Goal: Task Accomplishment & Management: Use online tool/utility

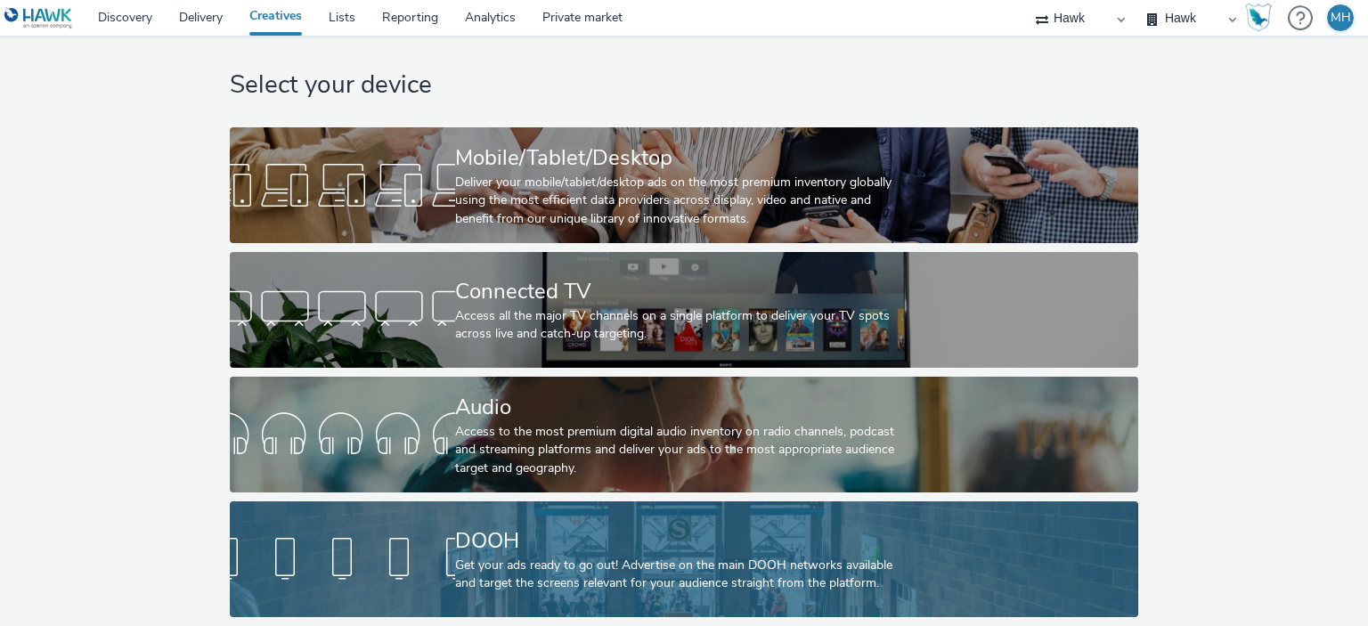
scroll to position [29, 0]
click at [578, 526] on div "DOOH" at bounding box center [680, 541] width 451 height 31
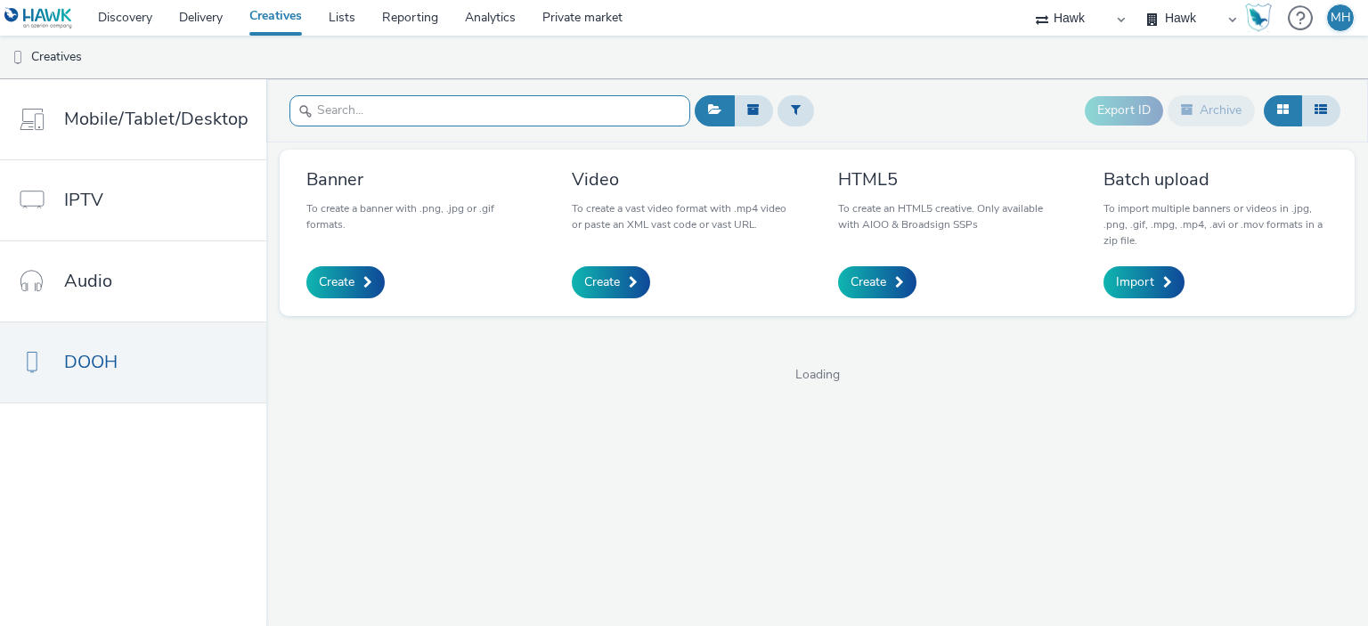
click at [469, 98] on input "text" at bounding box center [490, 110] width 401 height 31
paste input "GBR_Visa_ABM_D6_Static_1080x1920_5"_20250808 ; EMEA_MakingPayment_QR"
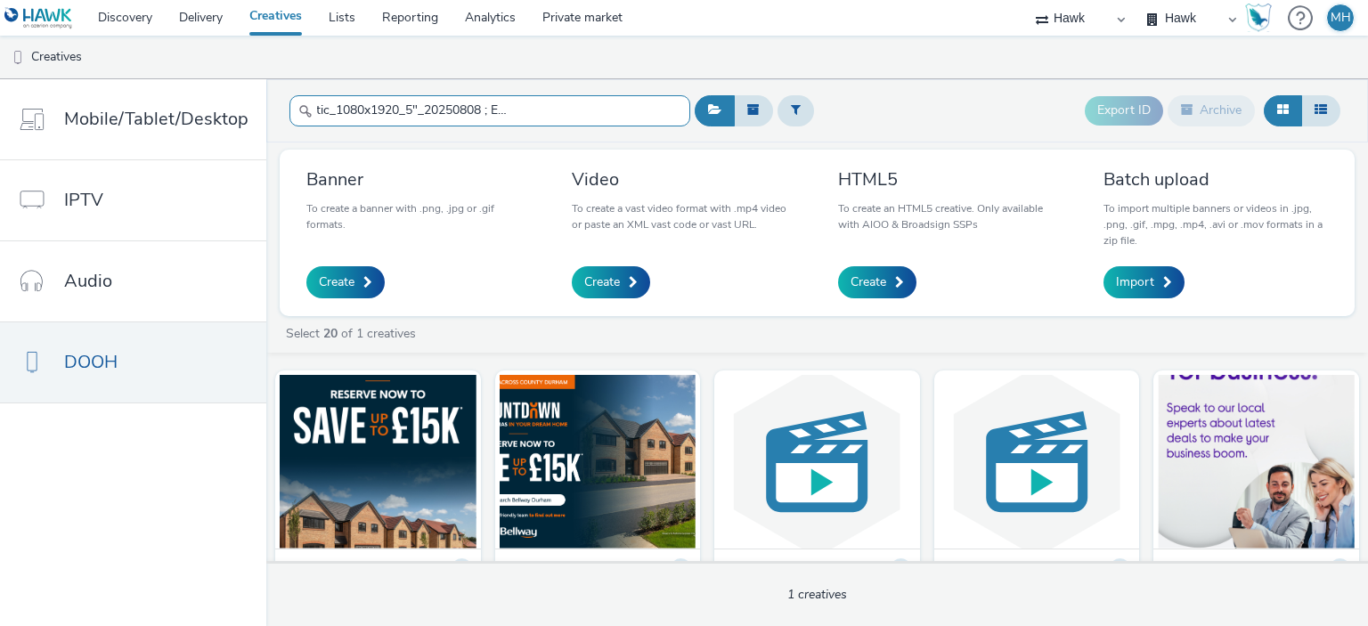
click at [659, 104] on input "GBR_Visa_ABM_D6_Static_1080x1920_5"_20250808 ; EMEA_MakingPayment_QR" at bounding box center [490, 110] width 401 height 31
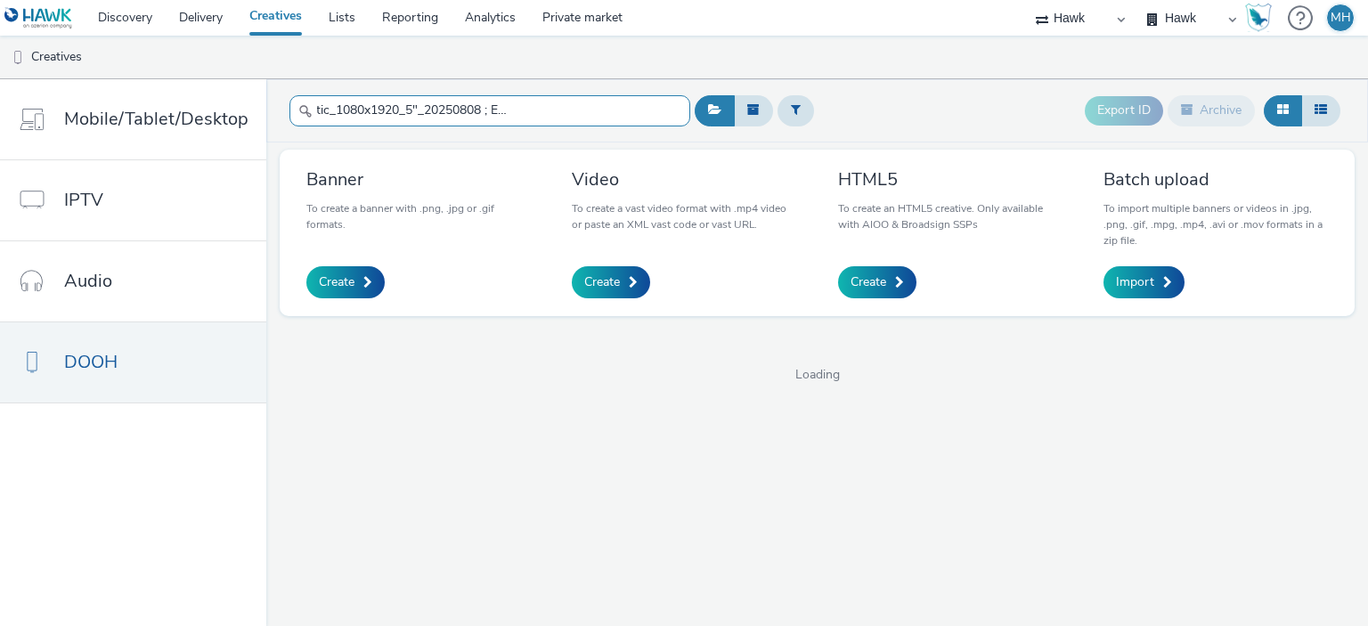
type input "GBR_Visa_ABM_D6_Static_1080x1920_5"_20250808 ; EMEA_MakingPayment_QR"
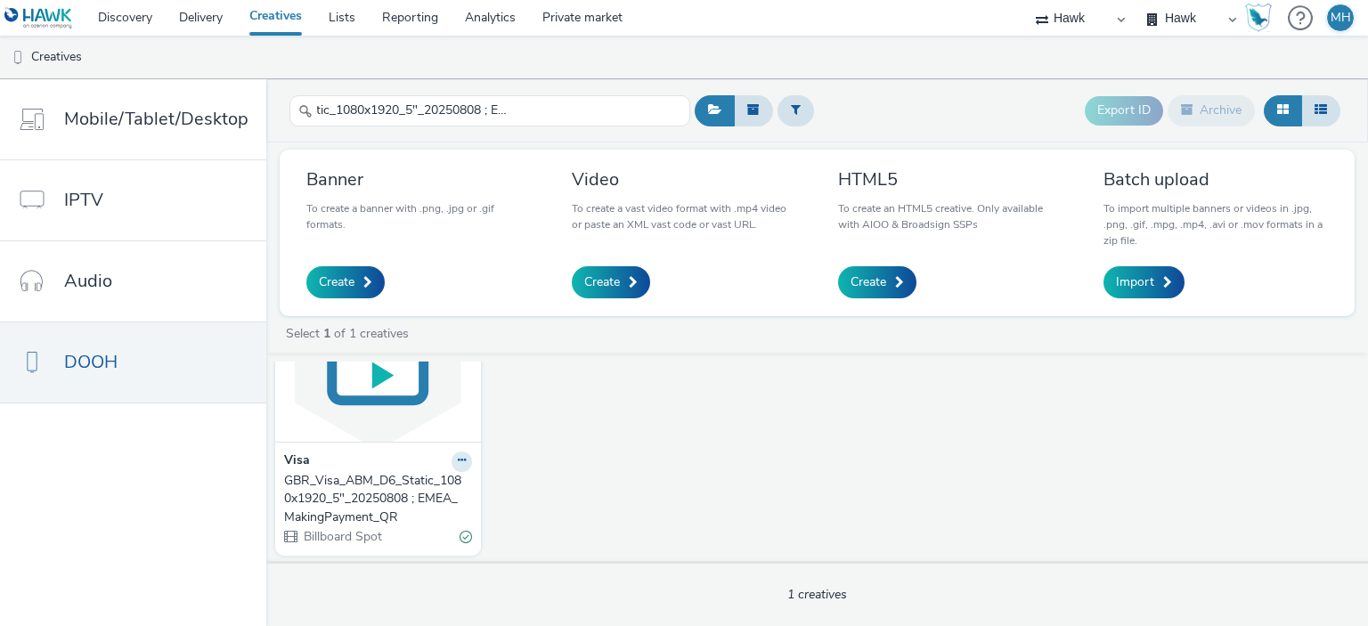
scroll to position [0, 0]
click at [392, 421] on img at bounding box center [378, 355] width 197 height 174
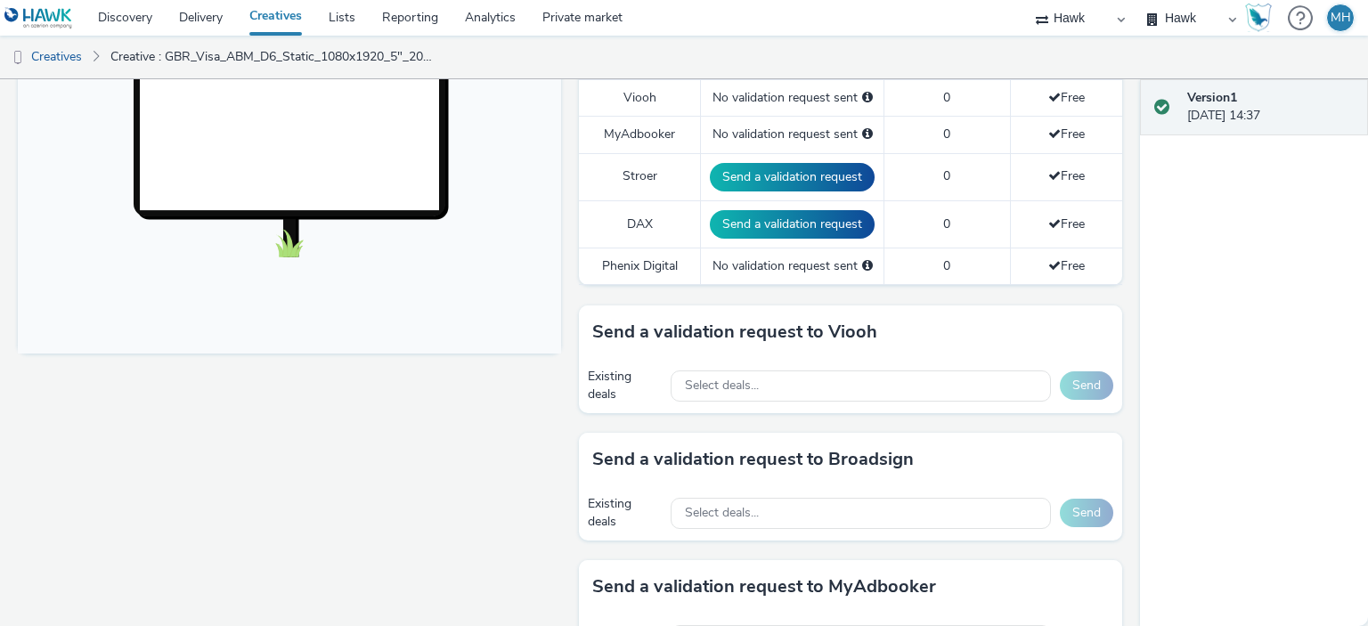
scroll to position [713, 0]
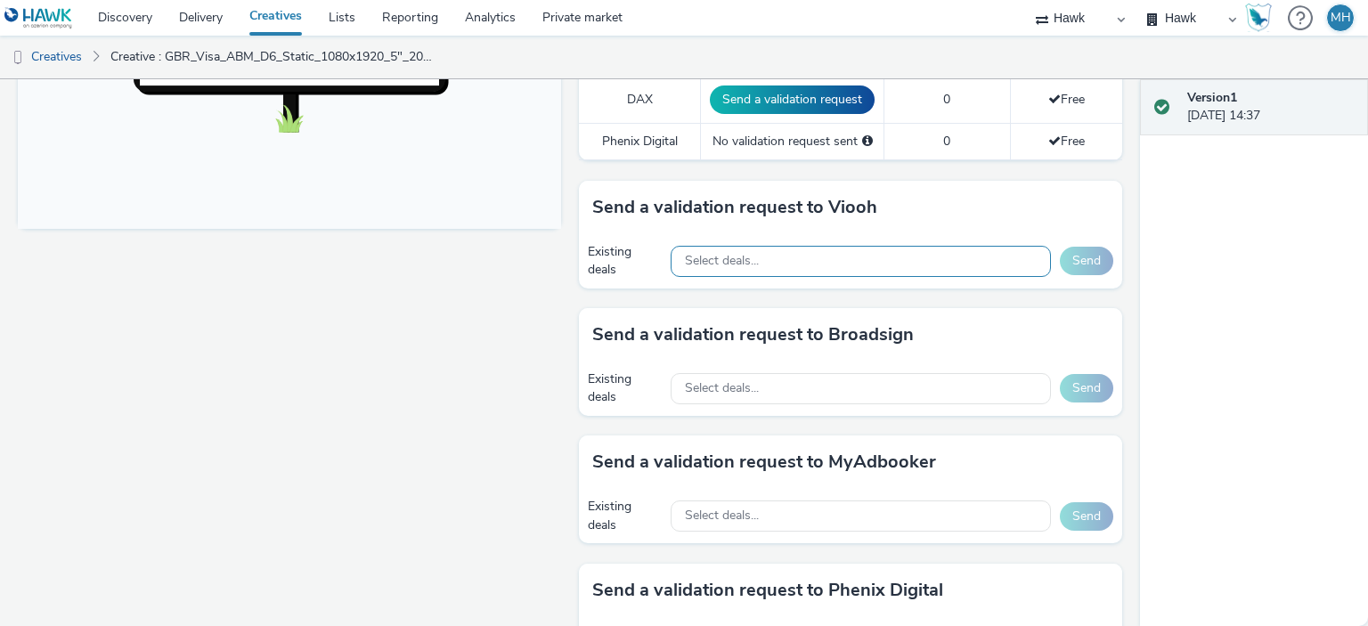
click at [822, 251] on div "Select deals..." at bounding box center [861, 261] width 380 height 31
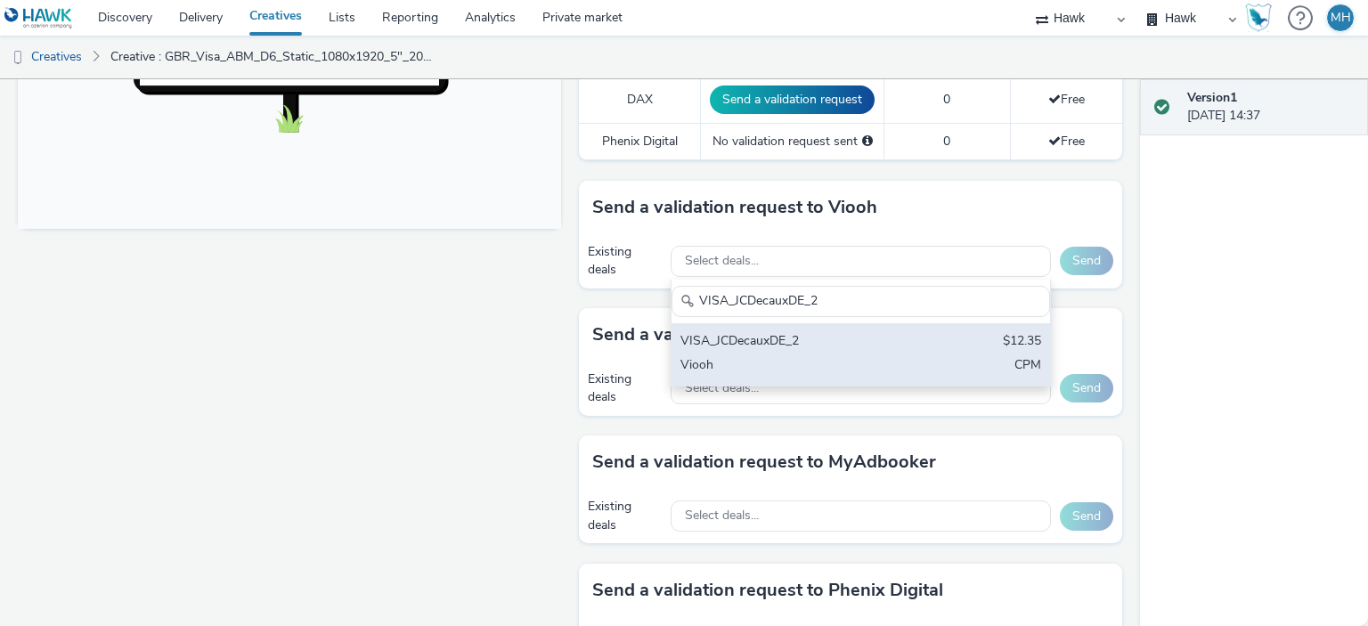
type input "VISA_JCDecauxDE_2"
click at [839, 356] on div "Viooh" at bounding box center [799, 366] width 237 height 20
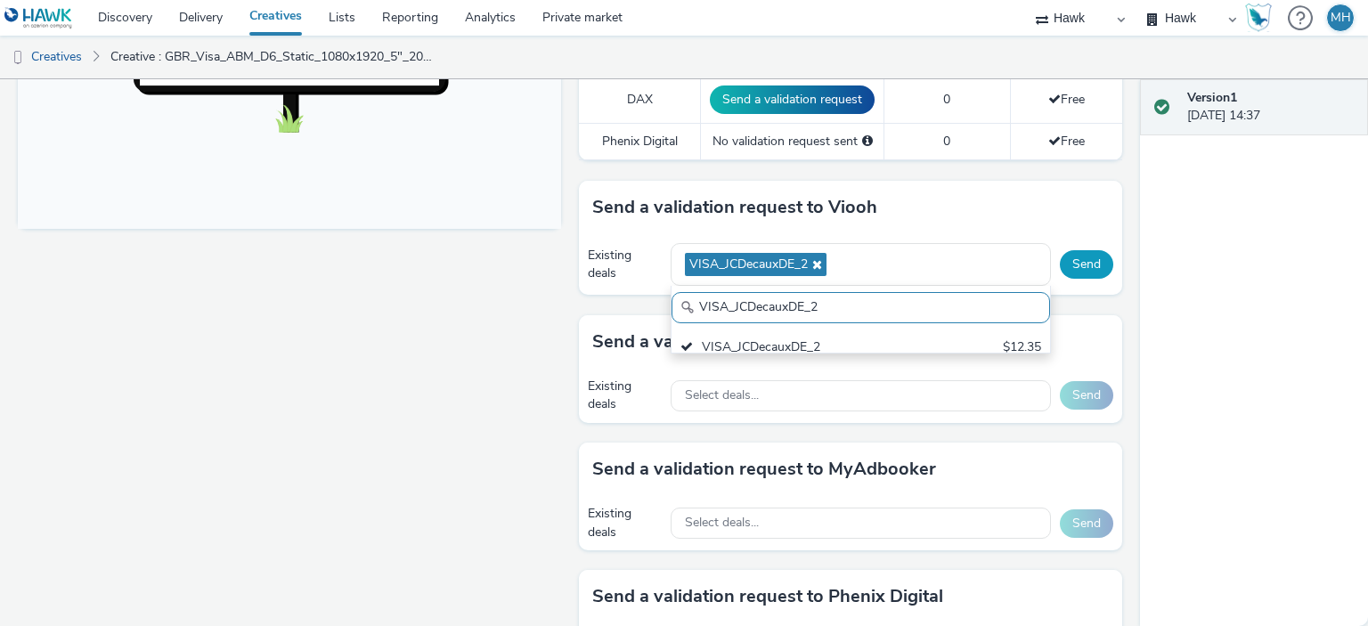
click at [1097, 265] on button "Send" at bounding box center [1086, 264] width 53 height 29
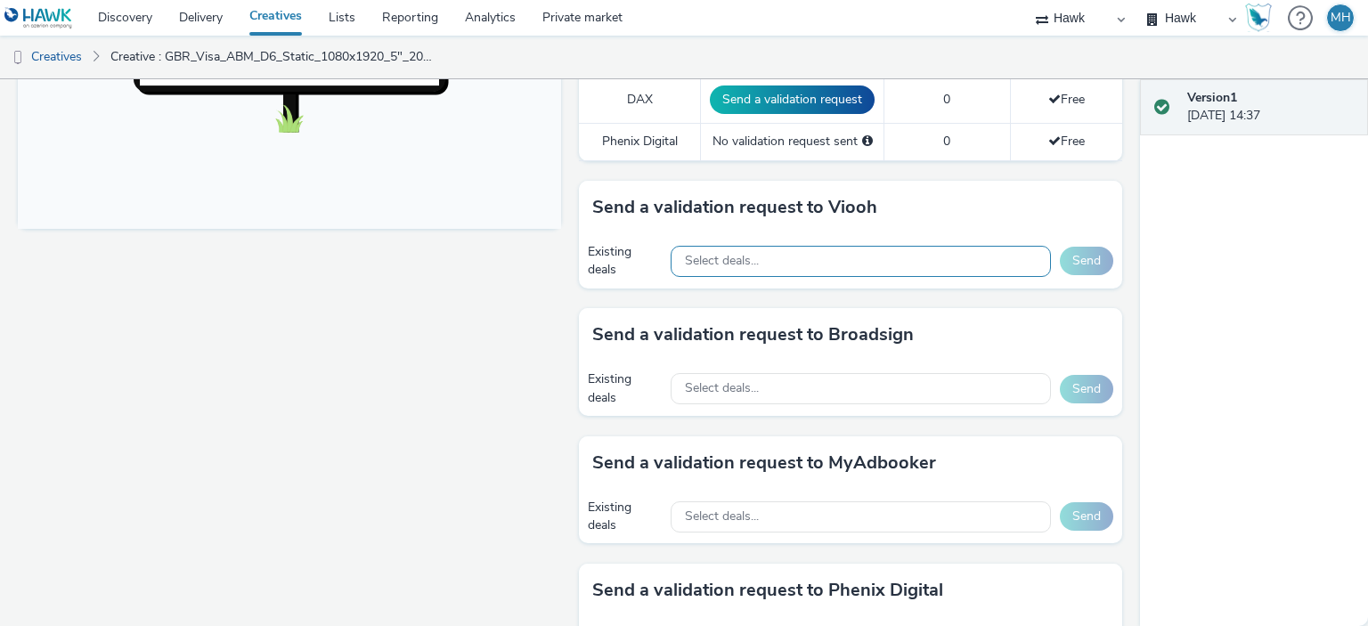
click at [813, 256] on div "Select deals..." at bounding box center [861, 261] width 380 height 31
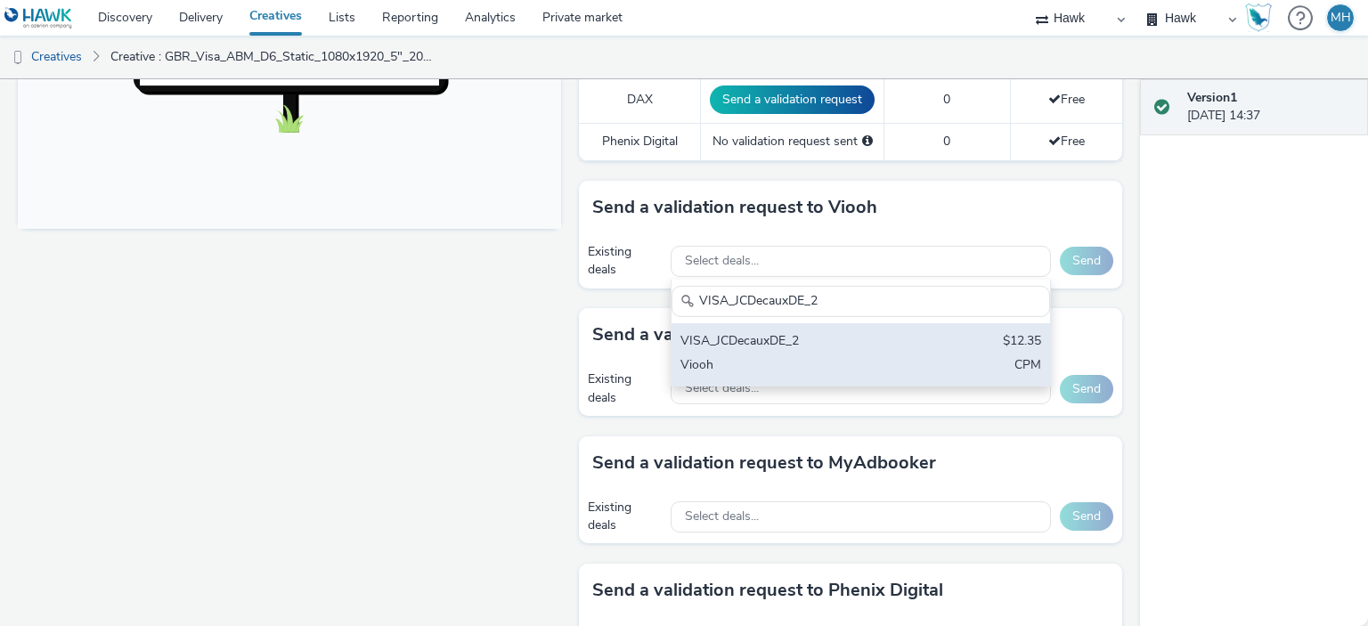
type input "VISA_JCDecauxDE_2"
click at [918, 355] on div "VISA_JCDecauxDE_2 $12.35 Viooh CPM" at bounding box center [861, 354] width 379 height 62
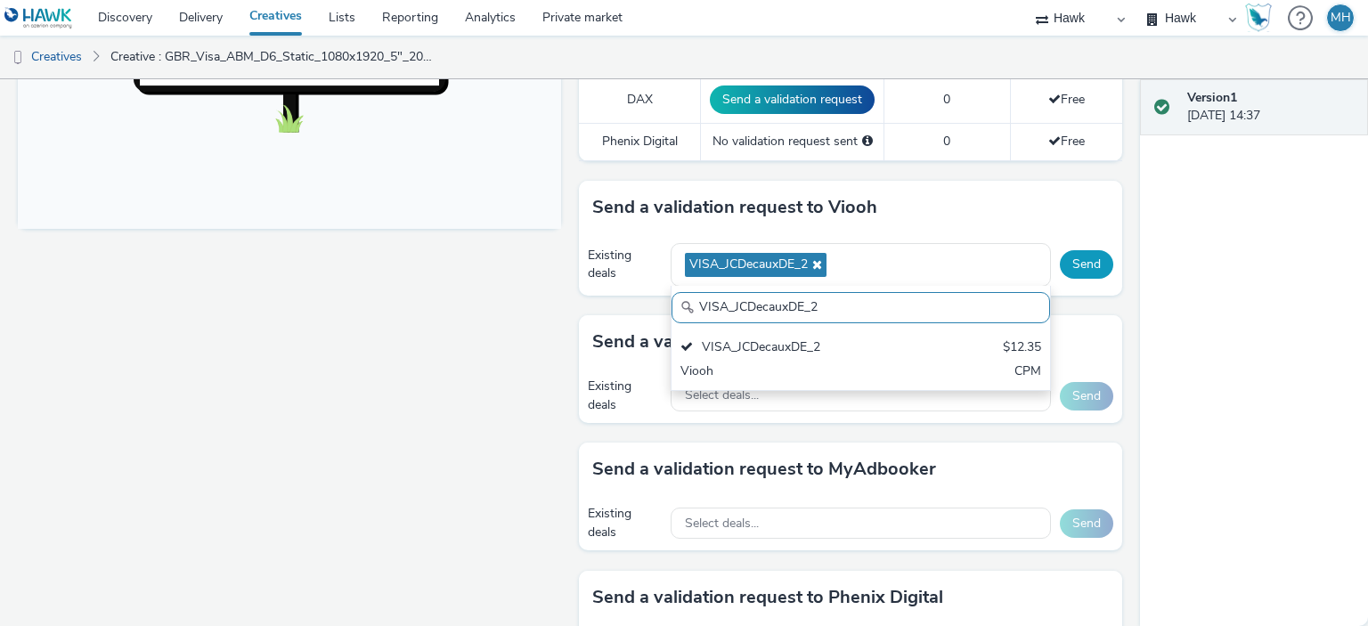
click at [1064, 266] on button "Send" at bounding box center [1086, 264] width 53 height 29
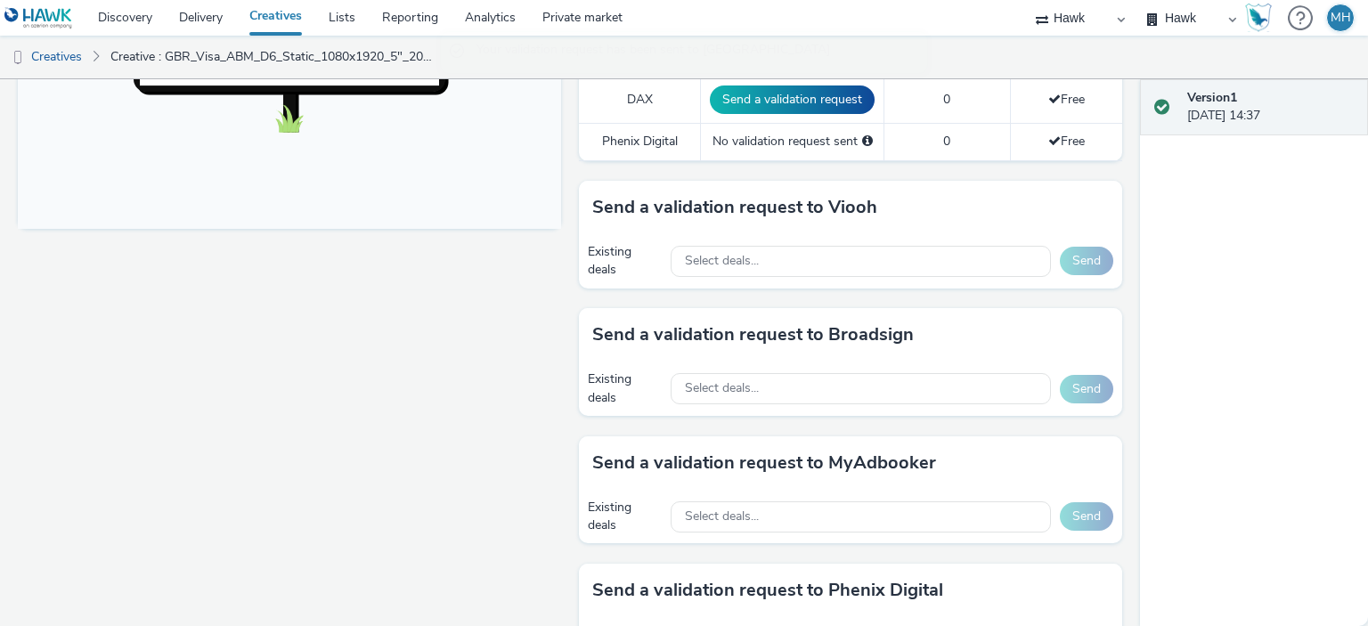
click at [1301, 290] on div "Version 1 [DATE] 14:37" at bounding box center [1254, 352] width 228 height 547
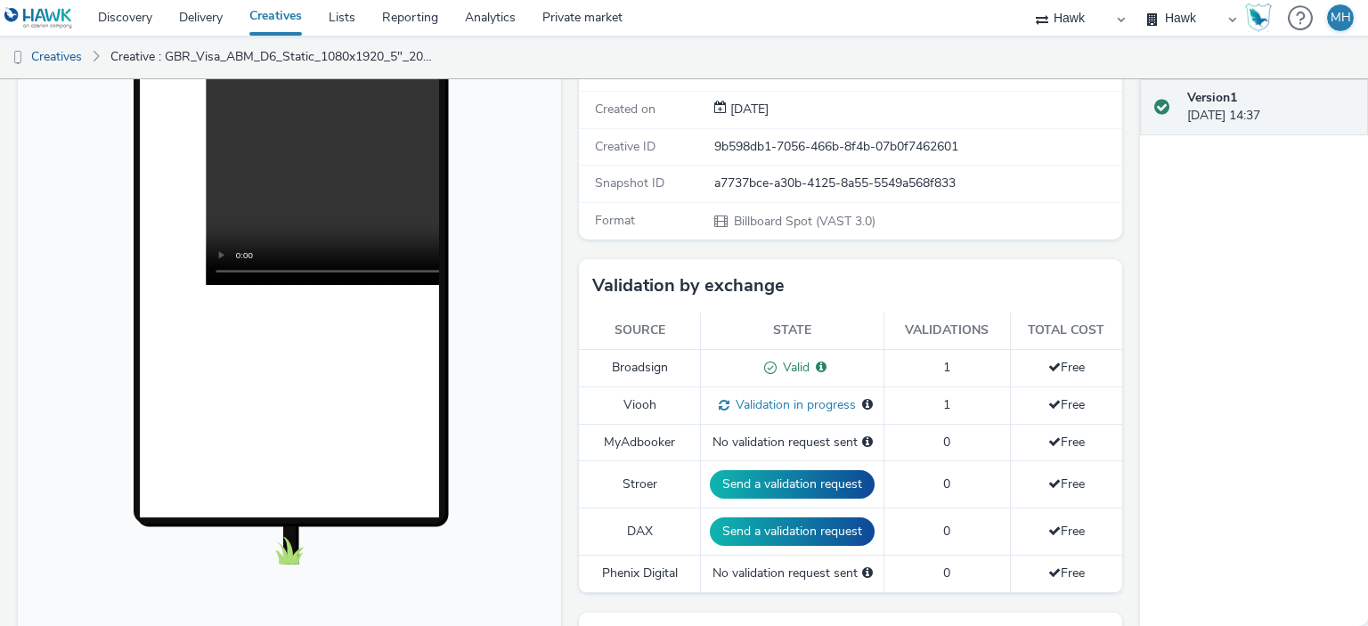
scroll to position [328, 0]
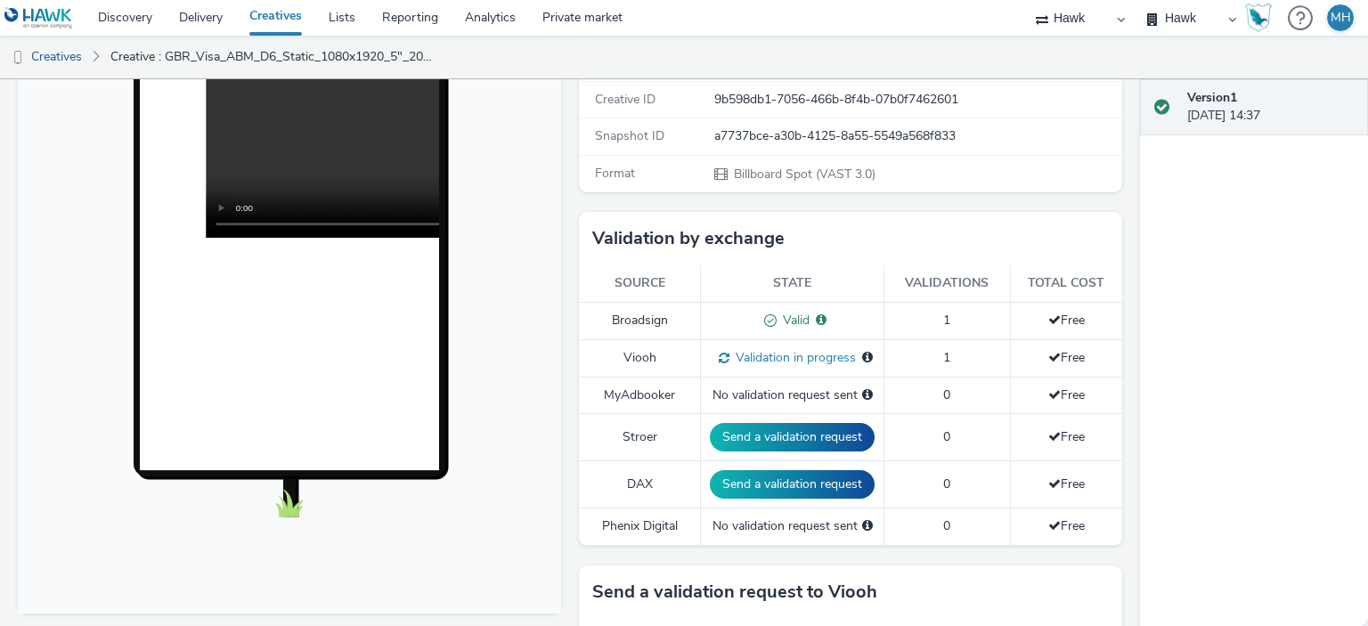
click at [714, 354] on span at bounding box center [721, 357] width 17 height 17
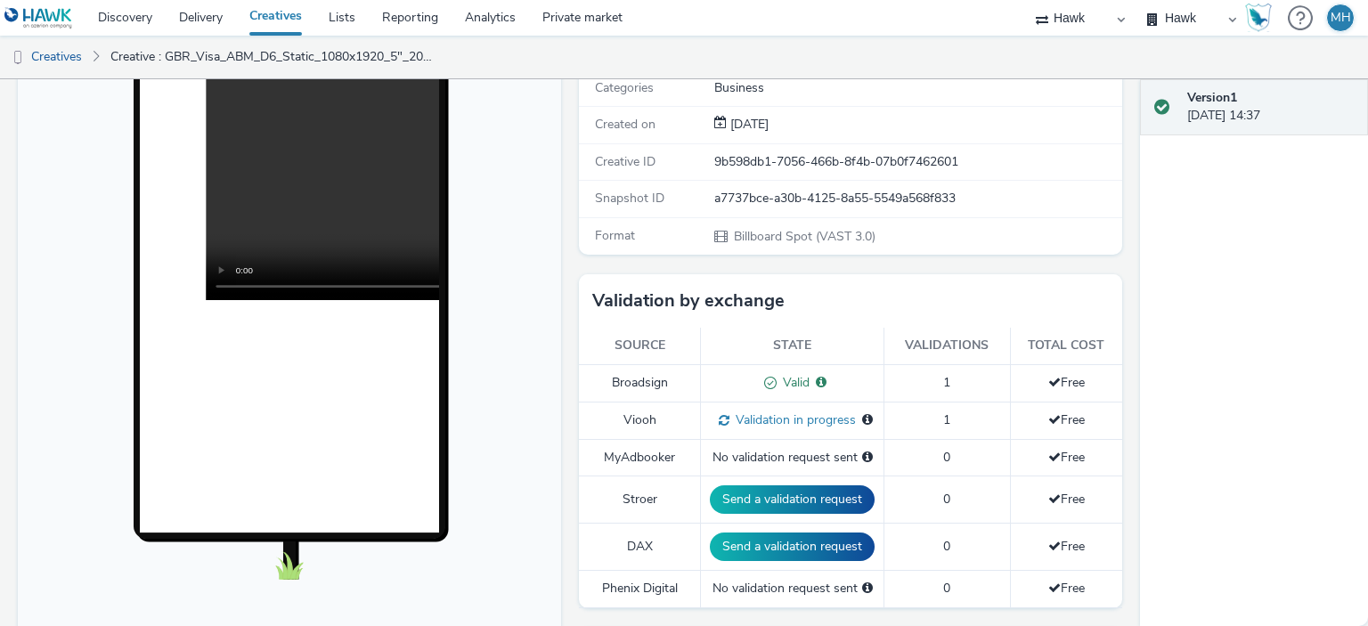
scroll to position [267, 0]
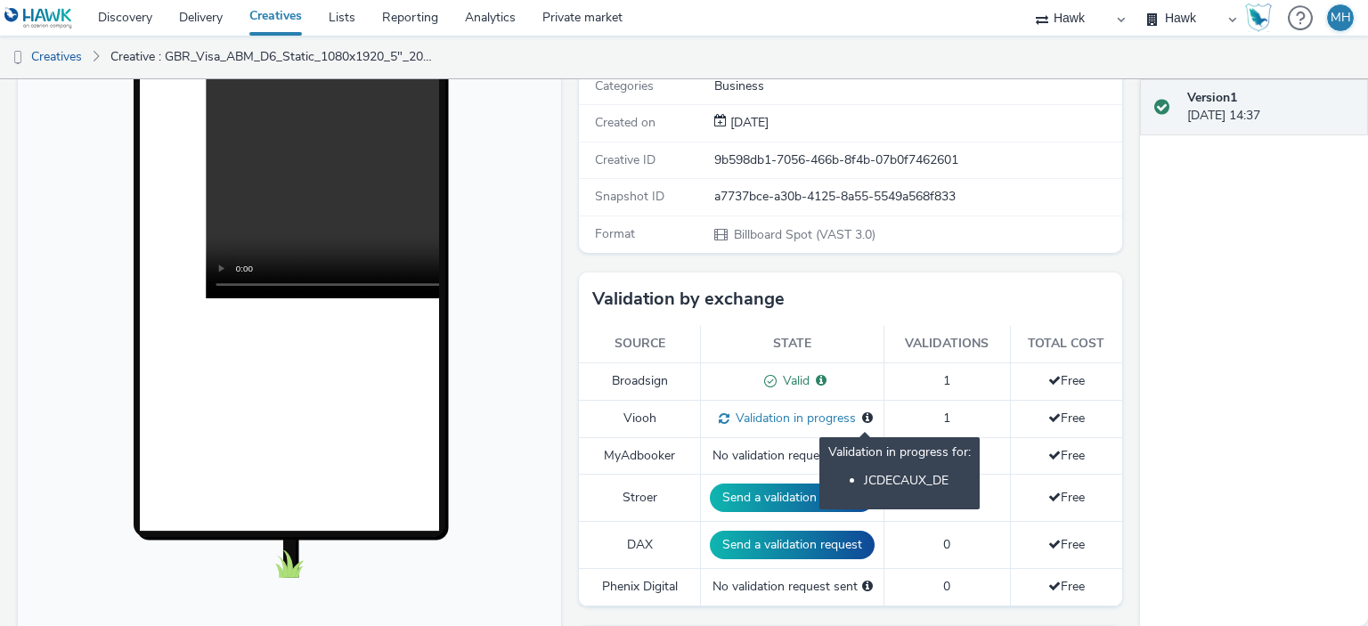
click at [862, 415] on icon at bounding box center [867, 418] width 11 height 12
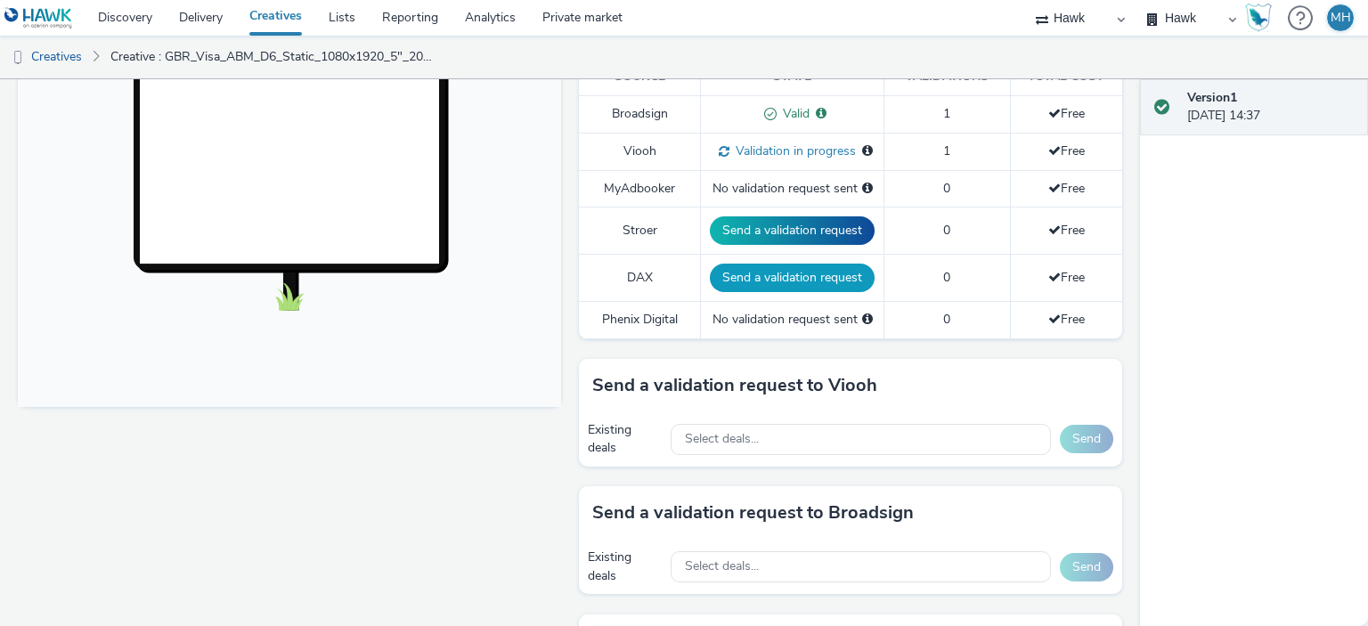
scroll to position [713, 0]
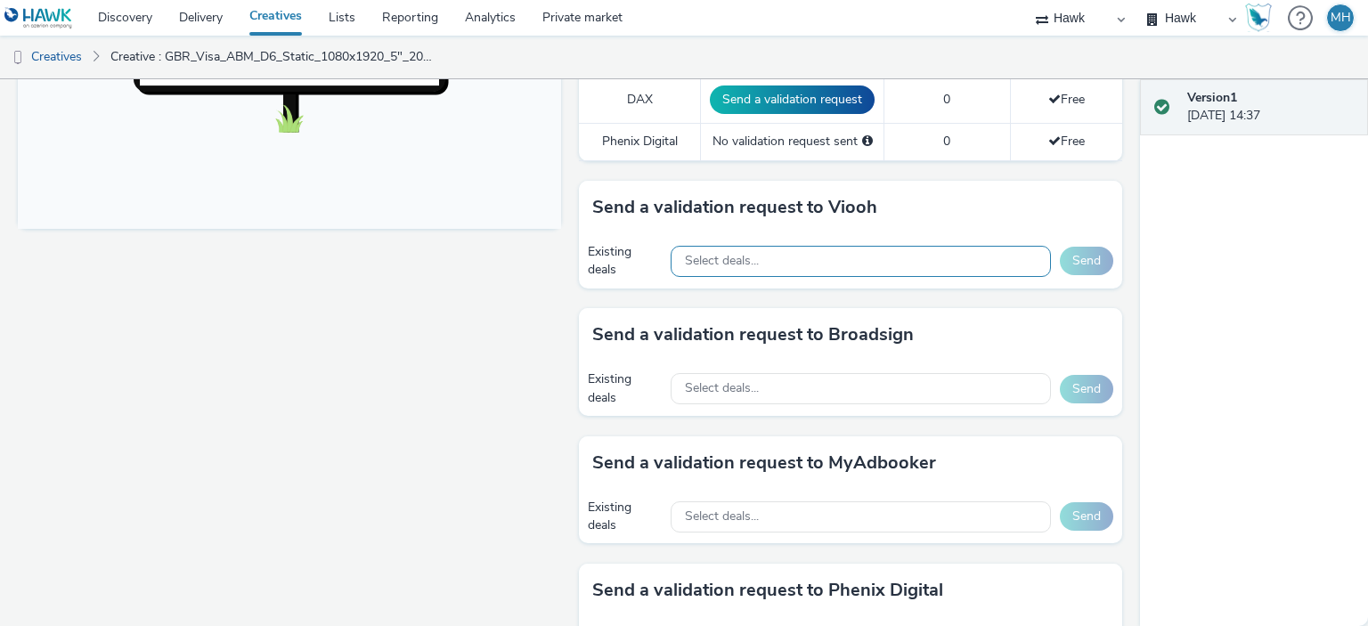
click at [754, 246] on div "Select deals..." at bounding box center [861, 261] width 380 height 31
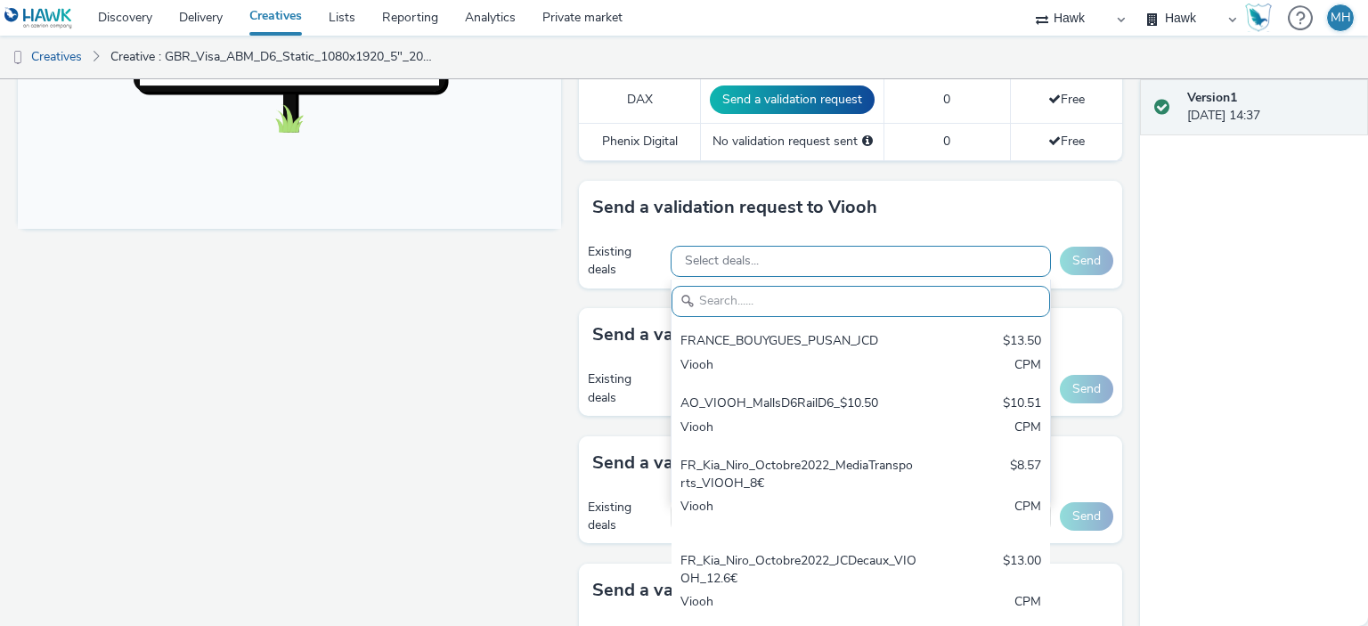
paste input "VISA_JCDecauxDE_2"
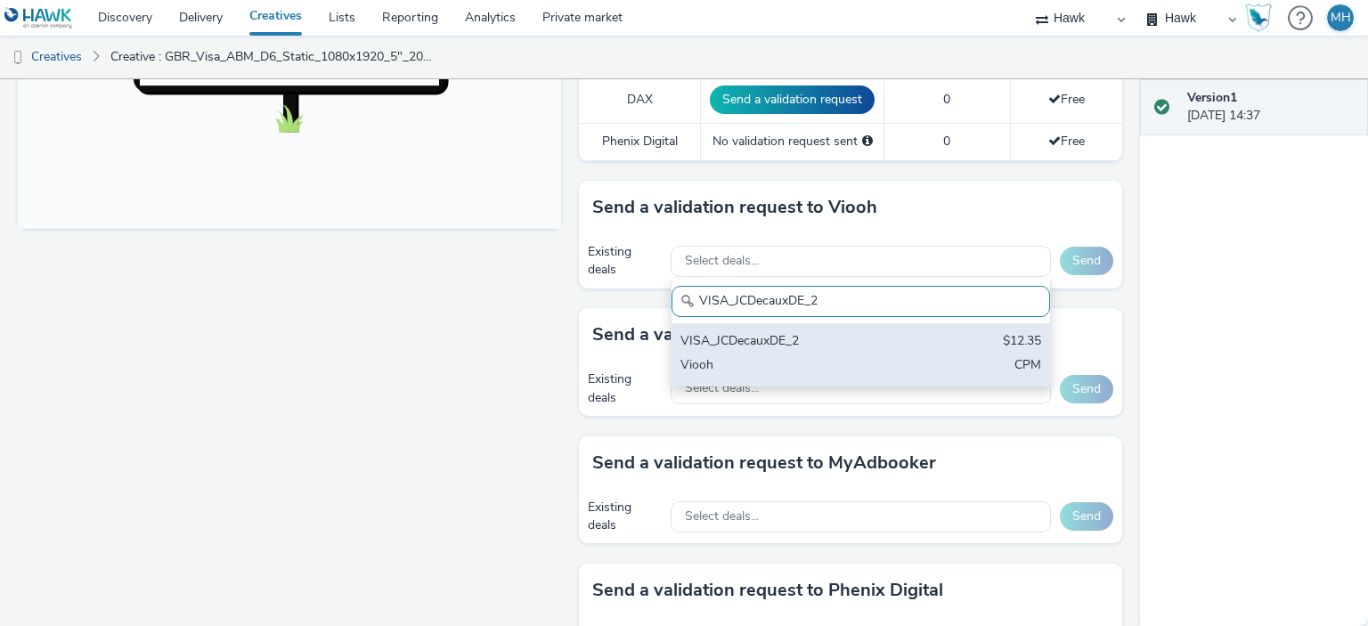
type input "VISA_JCDecauxDE_2"
click at [787, 333] on div "VISA_JCDecauxDE_2" at bounding box center [799, 342] width 237 height 20
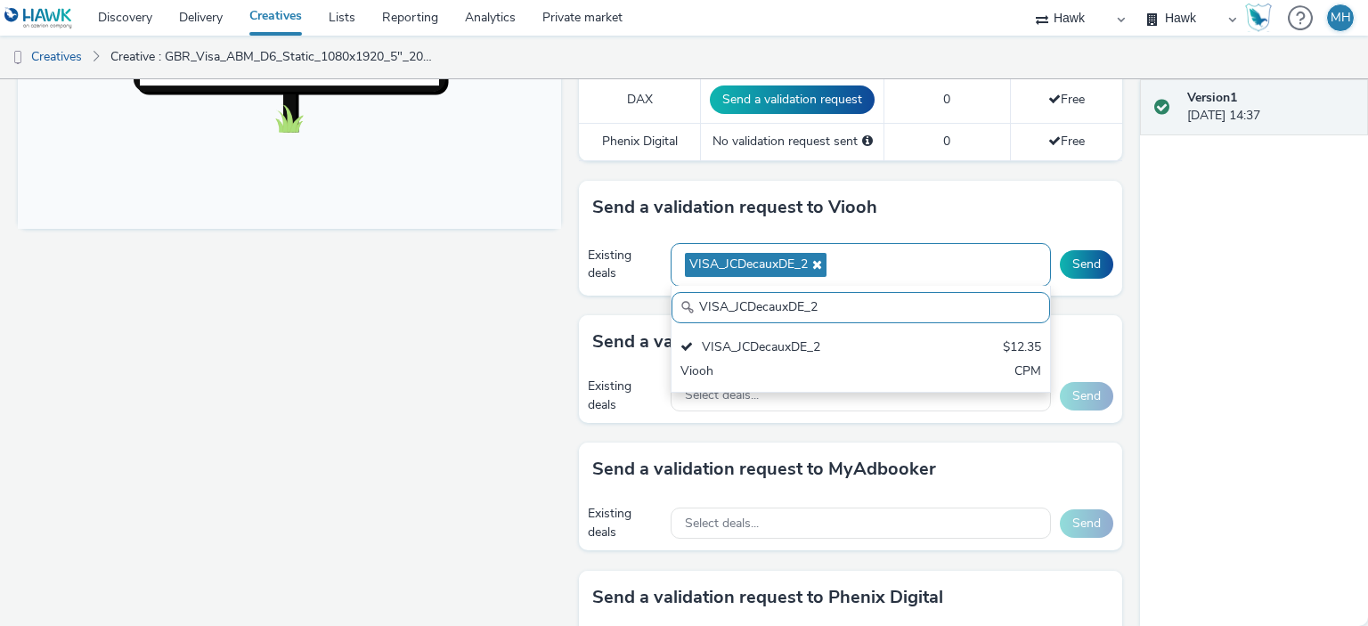
click at [969, 266] on div "VISA_JCDecauxDE_2" at bounding box center [861, 265] width 380 height 44
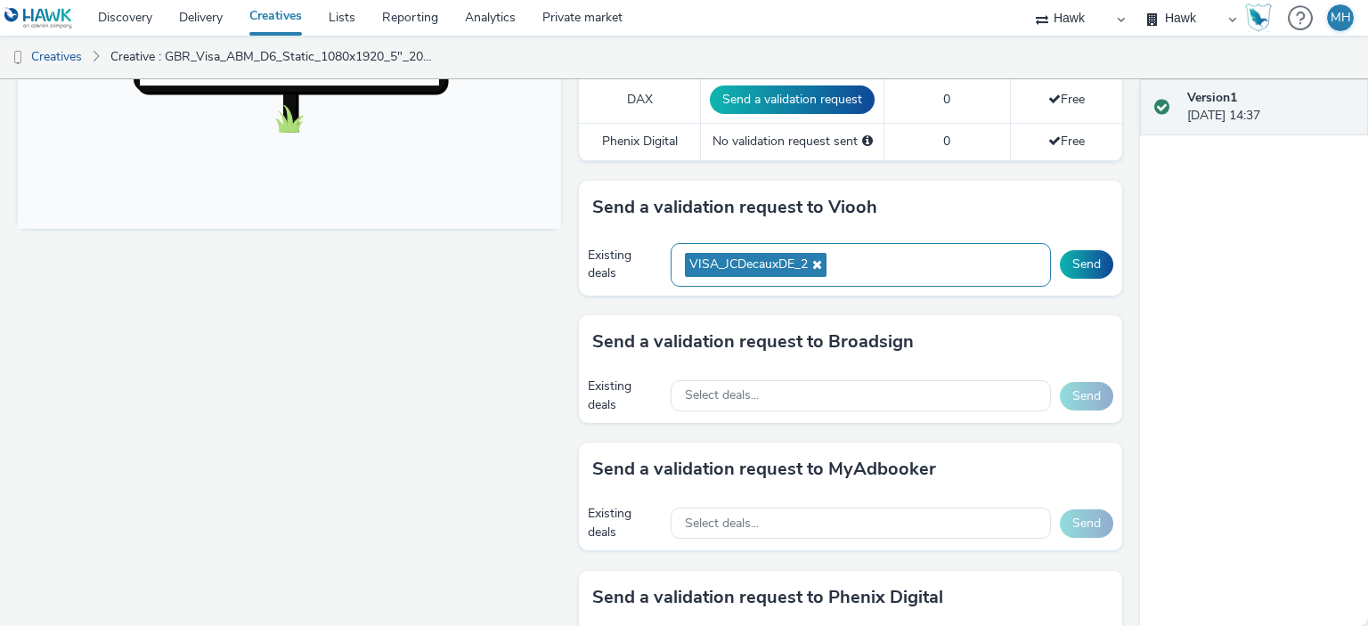
click at [862, 251] on div "VISA_JCDecauxDE_2" at bounding box center [861, 265] width 380 height 44
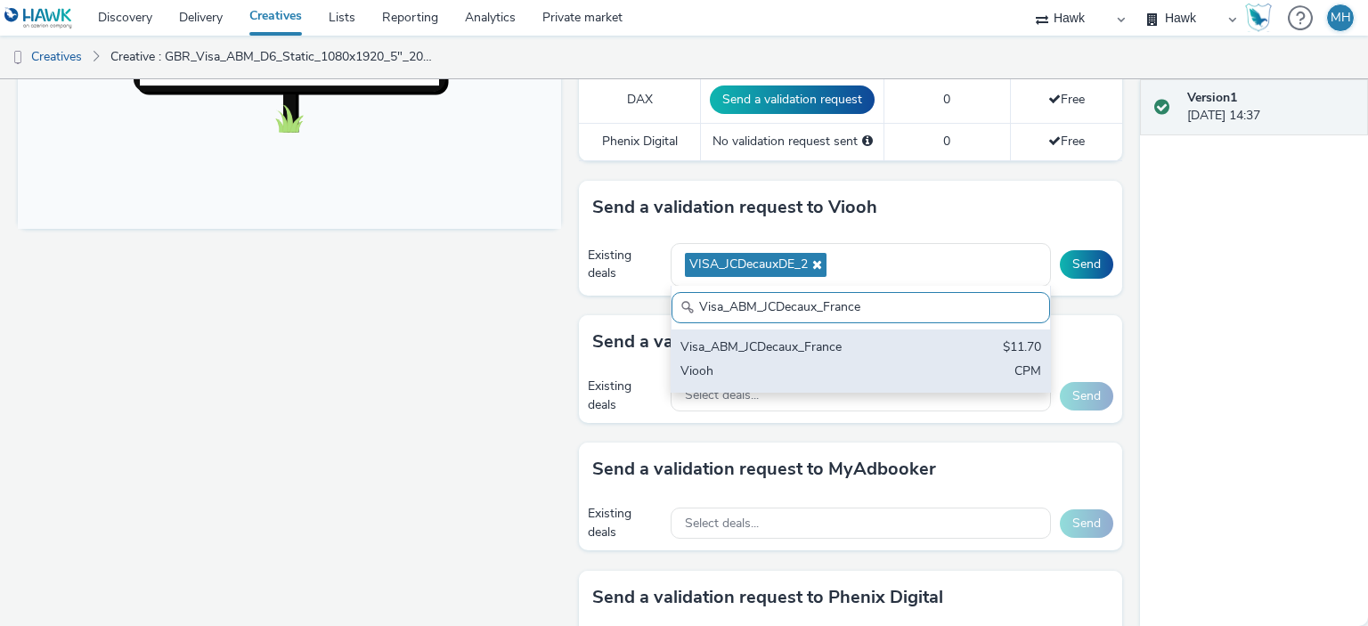
click at [876, 347] on div "Visa_ABM_JCDecaux_France" at bounding box center [799, 349] width 237 height 20
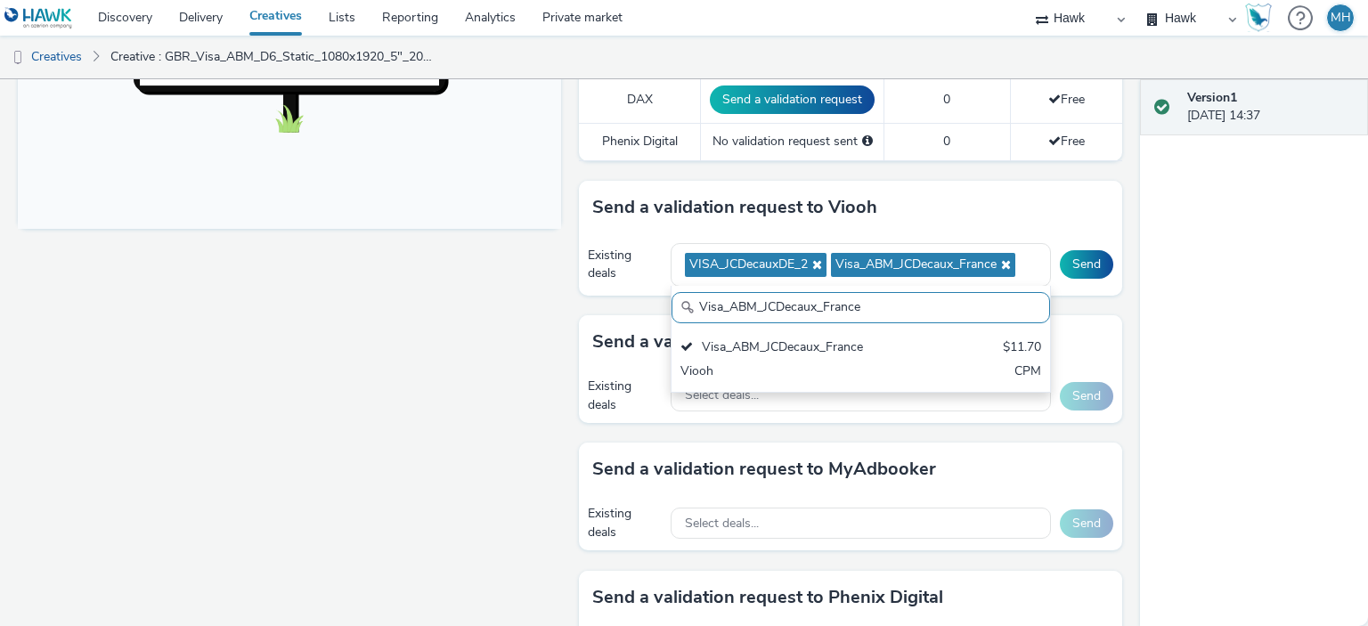
drag, startPoint x: 919, startPoint y: 306, endPoint x: 584, endPoint y: 324, distance: 335.5
click at [584, 324] on div "To deliver using: Broadsign, VIOOH, Stroer, MyAdbooker, Dax or Phenix Digital: …" at bounding box center [846, 282] width 552 height 1569
paste input "Spain_StreetFurnitur"
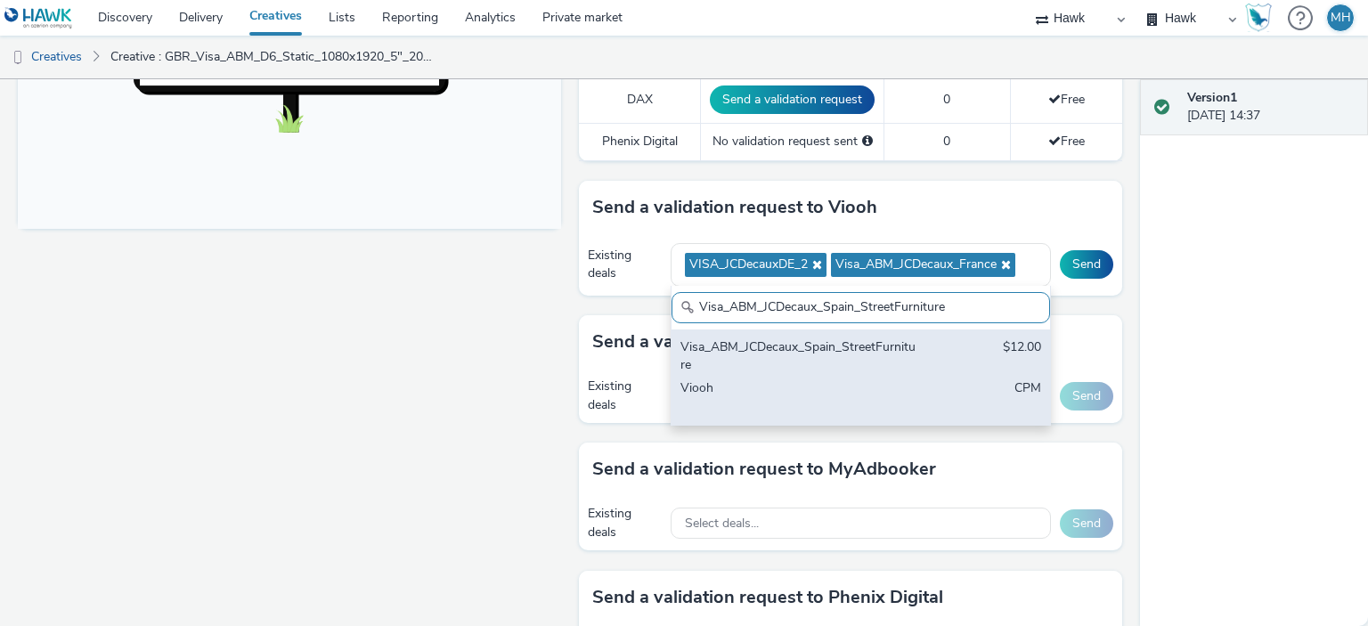
type input "Visa_ABM_JCDecaux_Spain_StreetFurniture"
click at [798, 367] on div "Visa_ABM_JCDecaux_Spain_StreetFurniture" at bounding box center [799, 357] width 237 height 37
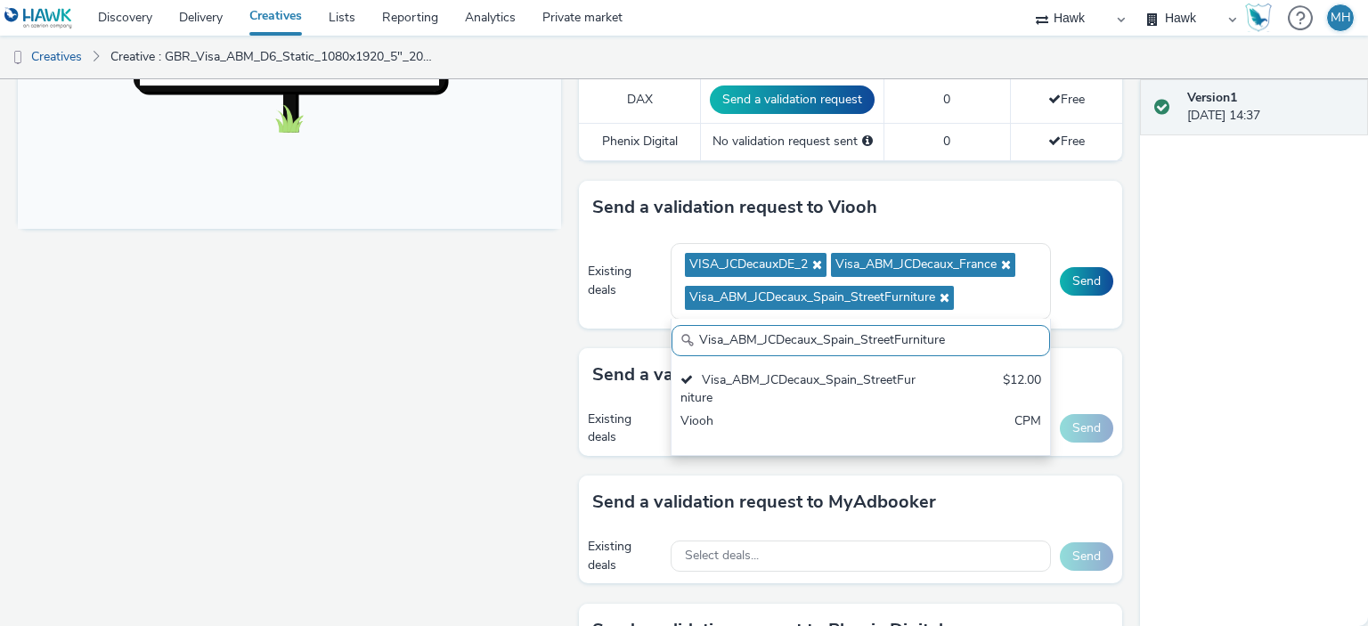
click at [401, 338] on div "Fullscreen" at bounding box center [294, 299] width 552 height 1602
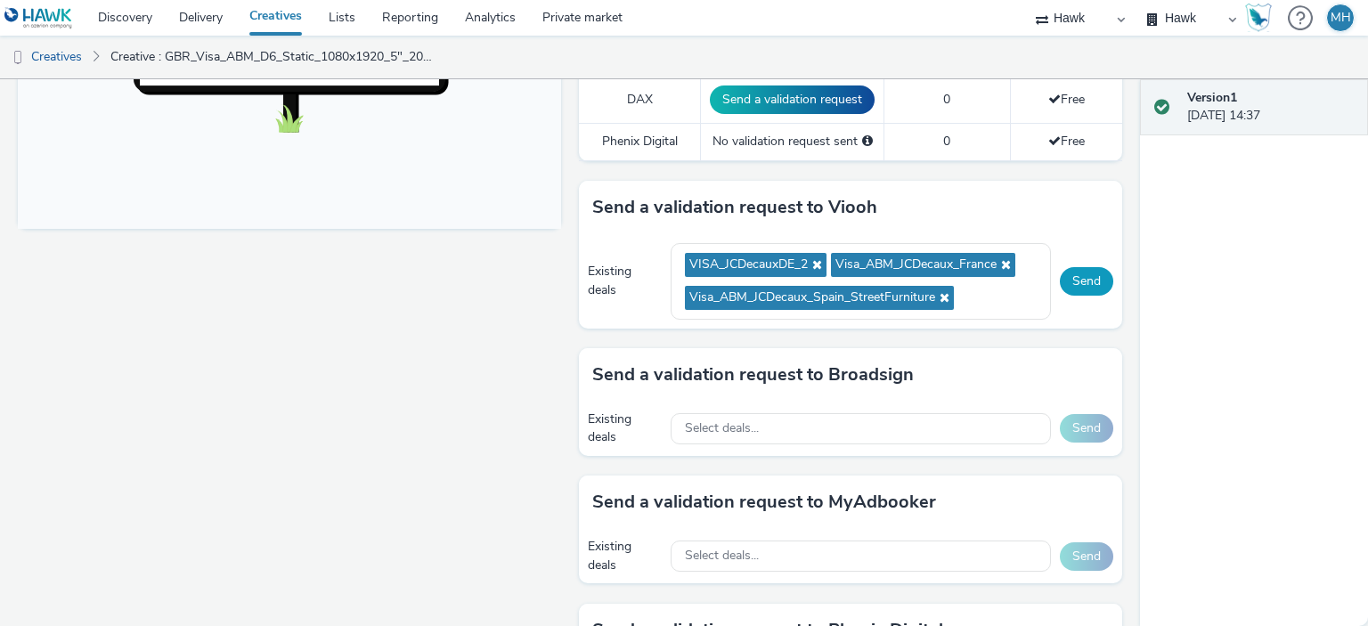
click at [1077, 276] on button "Send" at bounding box center [1086, 281] width 53 height 29
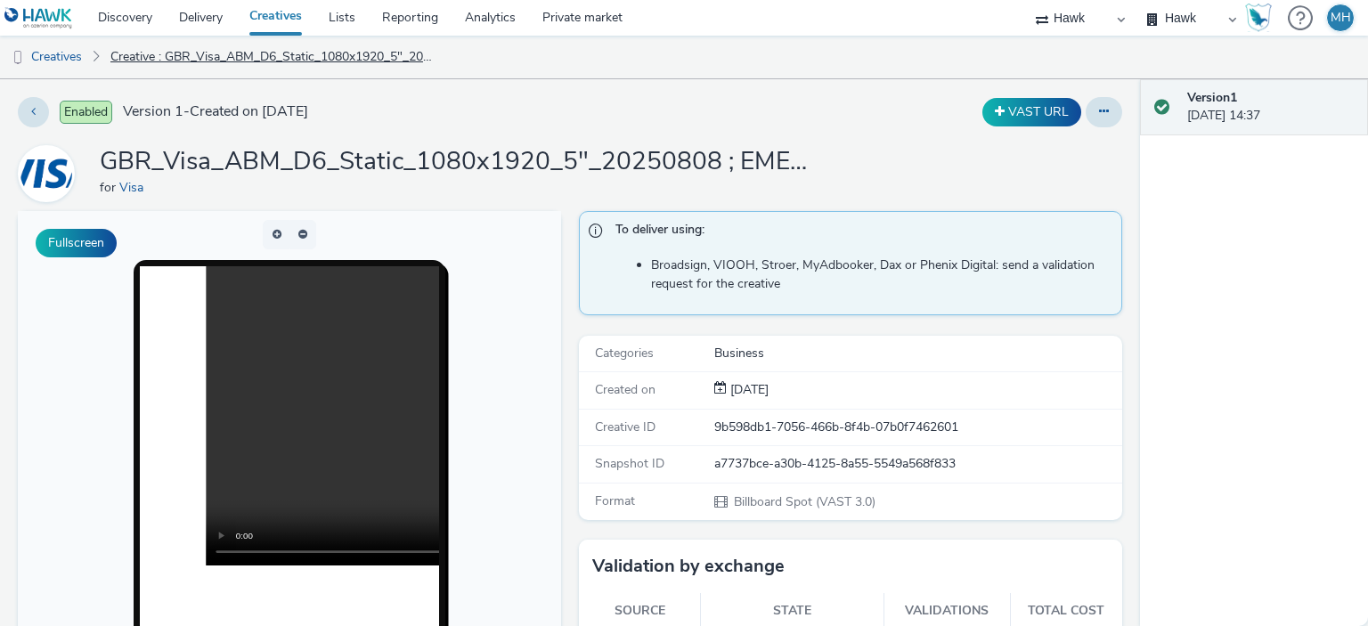
click at [220, 49] on link "Creative : GBR_Visa_ABM_D6_Static_1080x1920_5"_20250808 ; EMEA_MakingPayment_QR" at bounding box center [273, 57] width 342 height 43
click at [74, 59] on link "Creatives" at bounding box center [45, 57] width 91 height 43
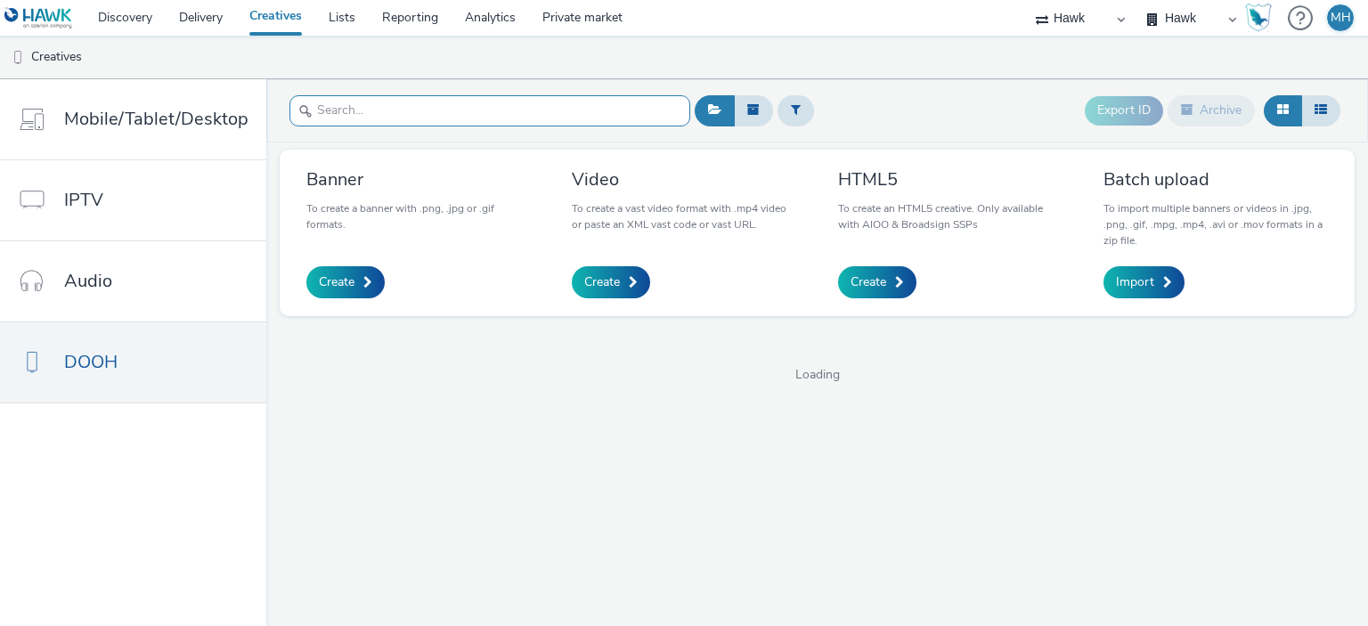
click at [368, 102] on input "text" at bounding box center [490, 110] width 401 height 31
paste input "GBR_Visa_ABM_D6_Static_1080x1920_20250808 ; EMEA_NewAnthem_QR"
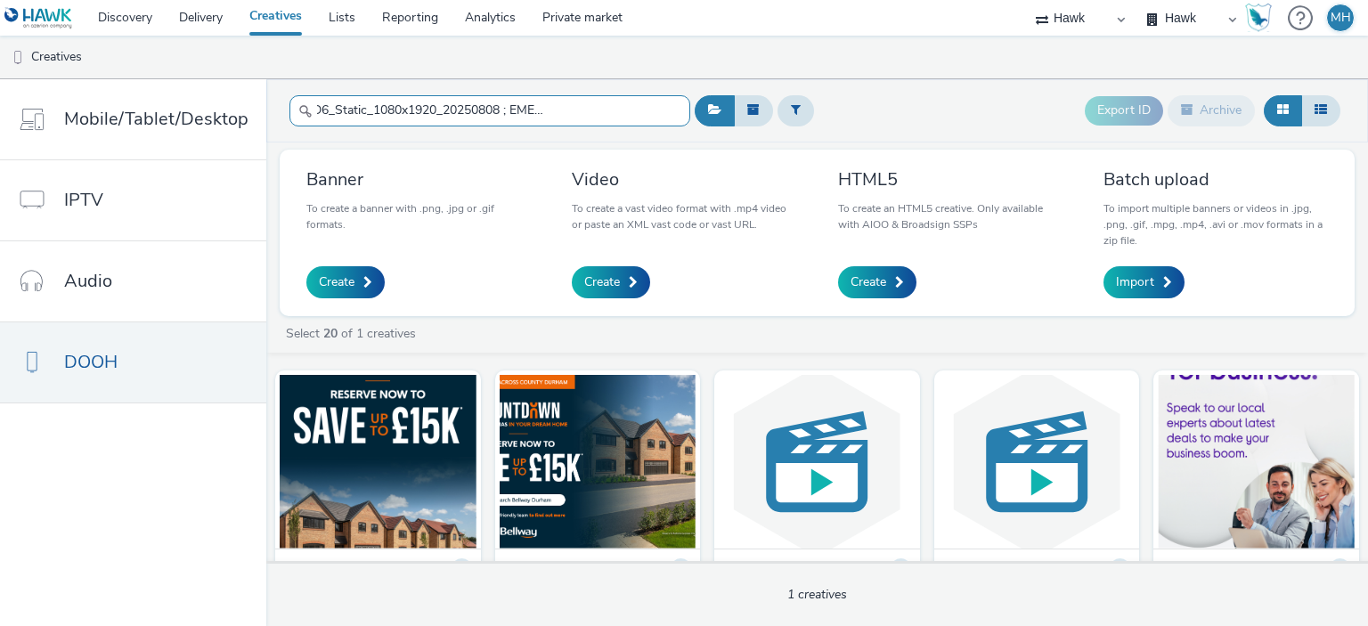
click at [660, 103] on input "GBR_Visa_ABM_D6_Static_1080x1920_20250808 ; EMEA_NewAnthem_QR" at bounding box center [490, 110] width 401 height 31
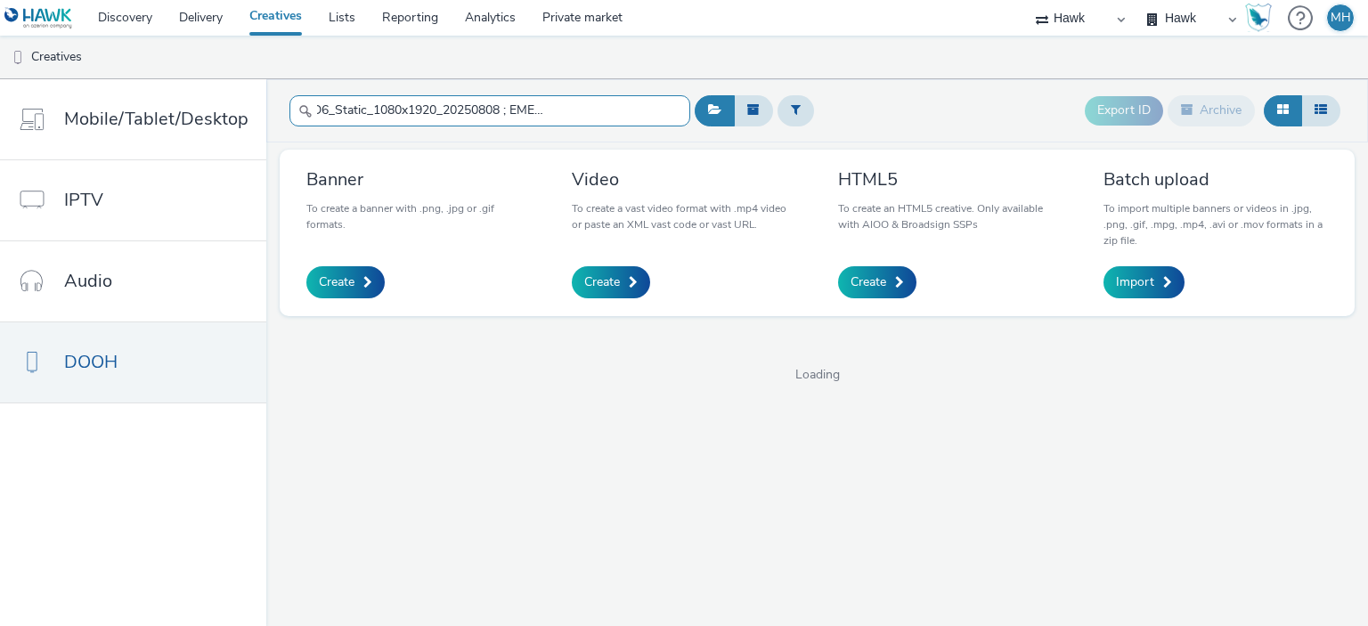
type input "GBR_Visa_ABM_D6_Static_1080x1920_20250808 ; EMEA_NewAnthem_QR"
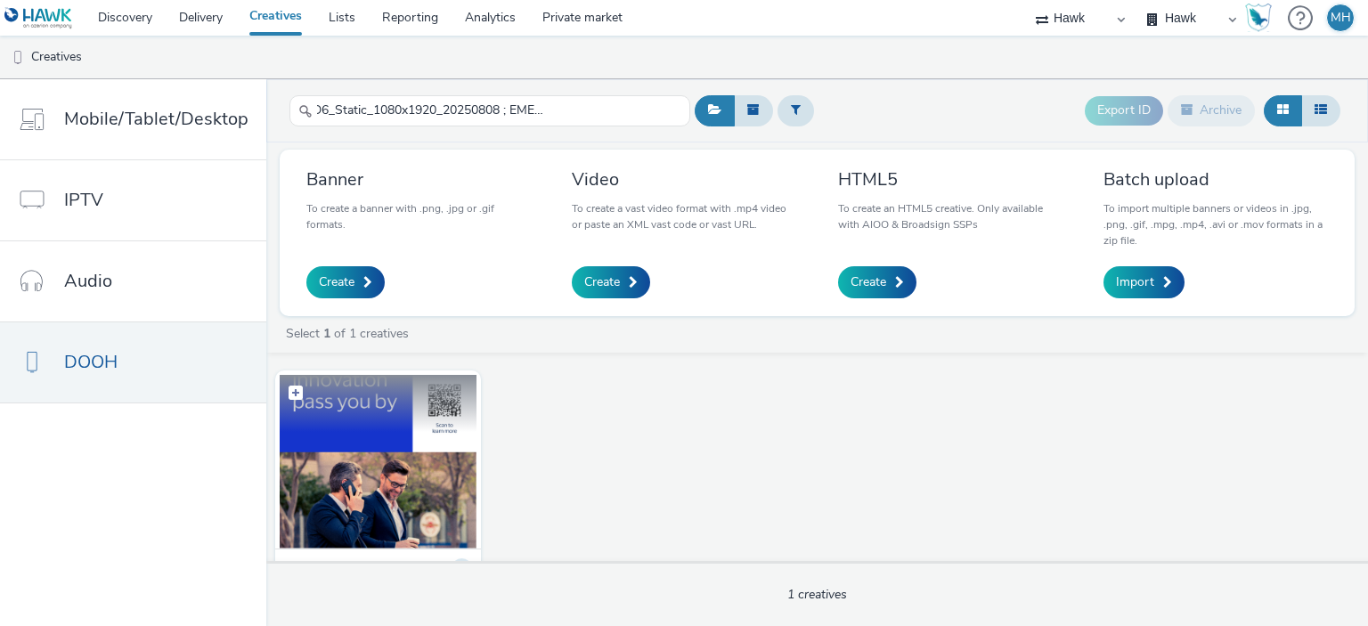
click at [424, 412] on figcaption at bounding box center [378, 403] width 197 height 57
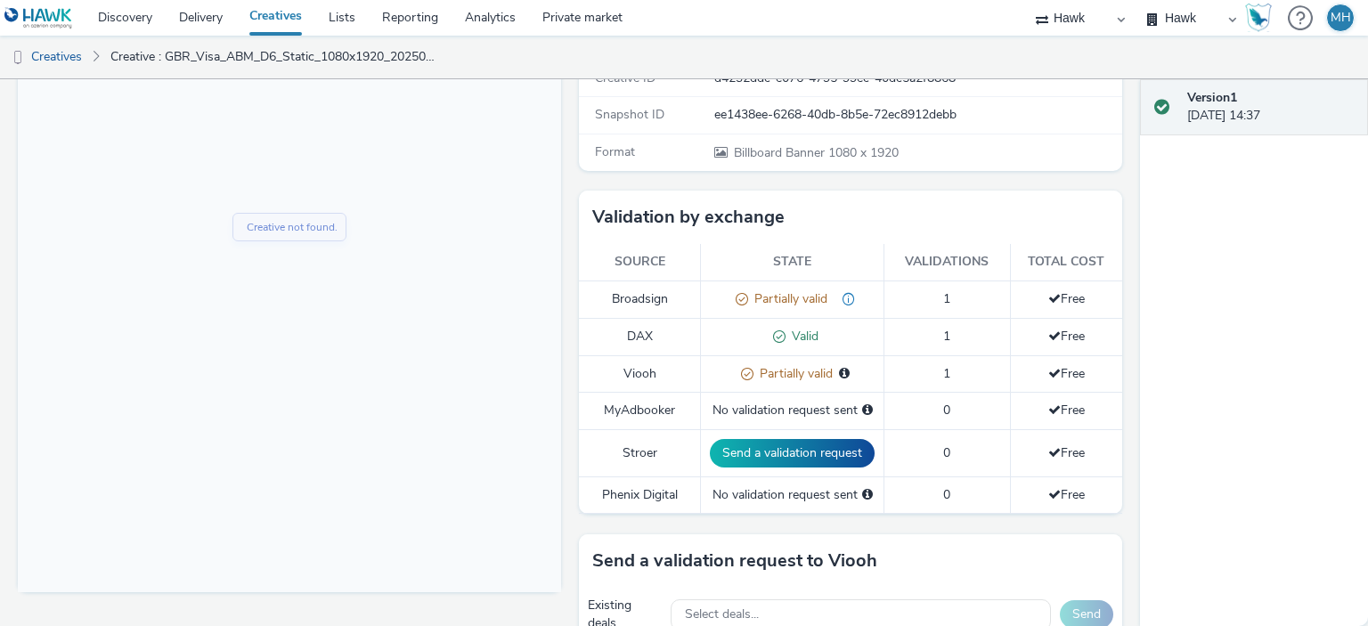
scroll to position [445, 0]
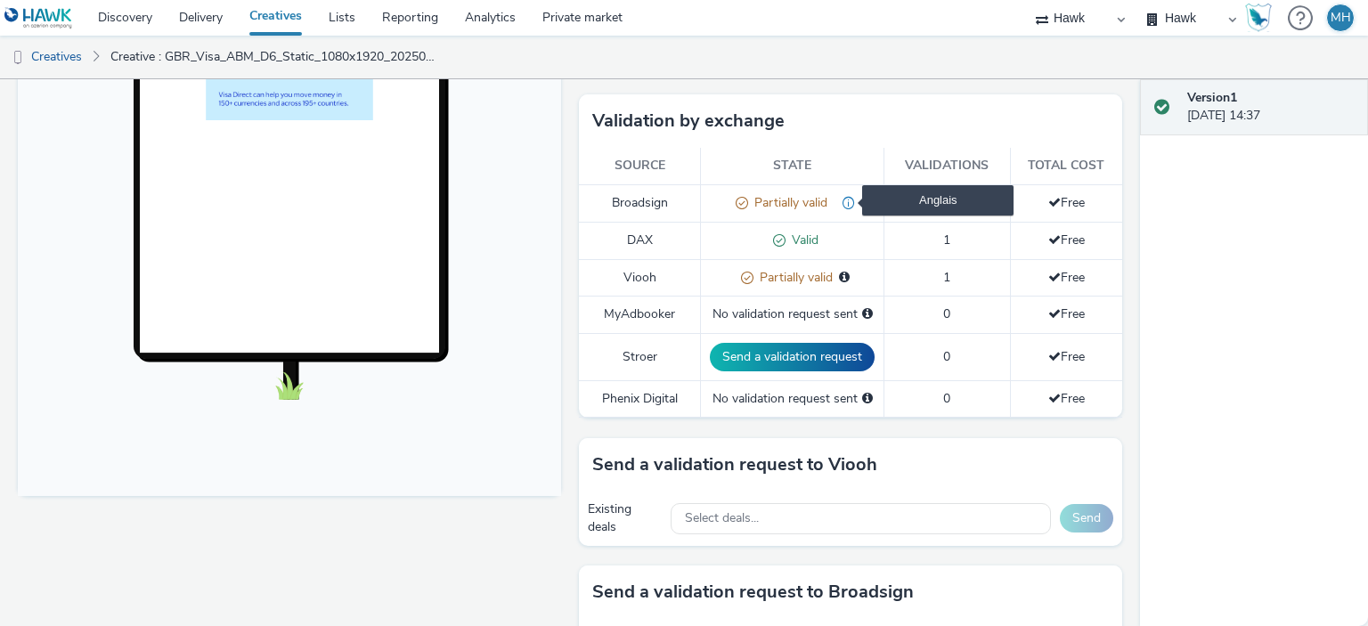
click at [835, 199] on span "Anglais" at bounding box center [842, 202] width 28 height 17
click at [738, 281] on span at bounding box center [744, 277] width 19 height 17
click at [812, 273] on span "Partially valid" at bounding box center [793, 277] width 79 height 17
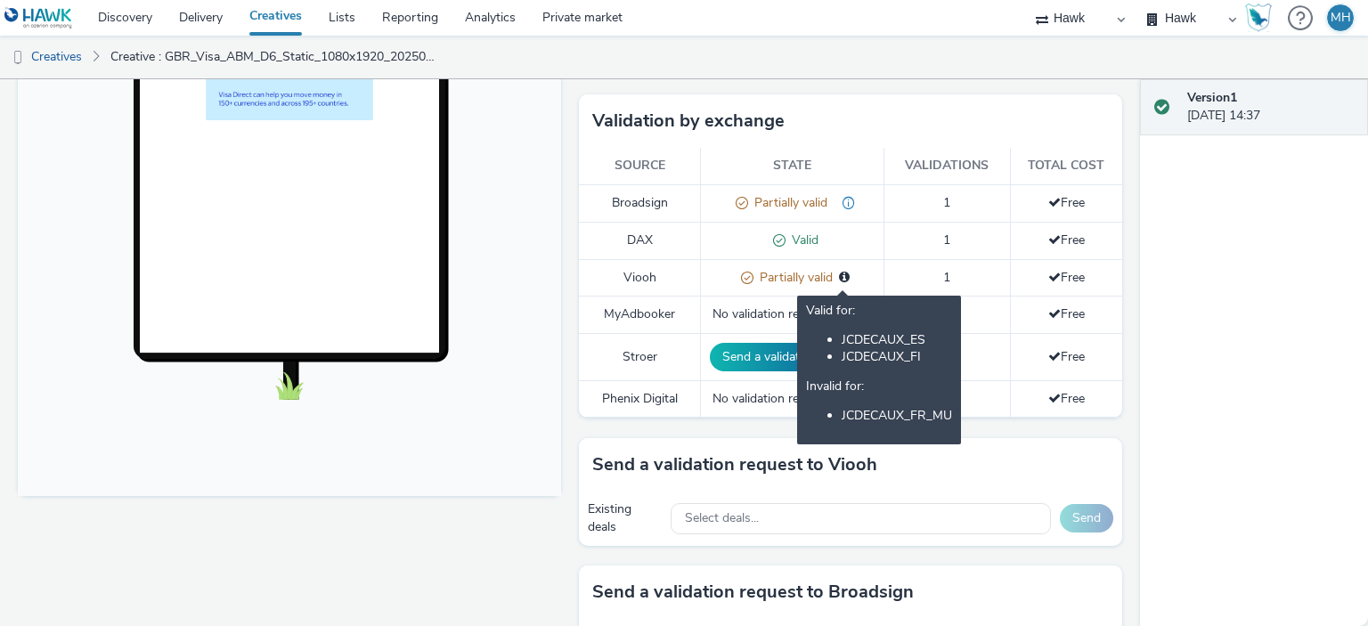
click at [840, 273] on icon at bounding box center [844, 277] width 11 height 12
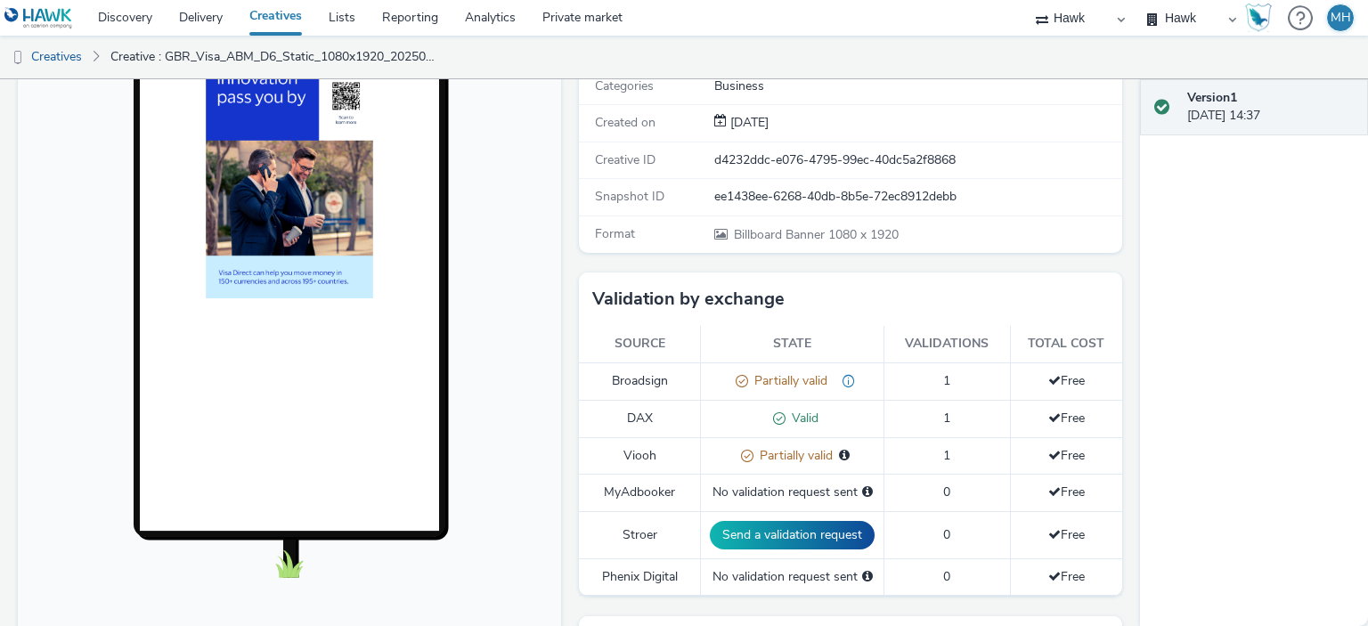
scroll to position [0, 0]
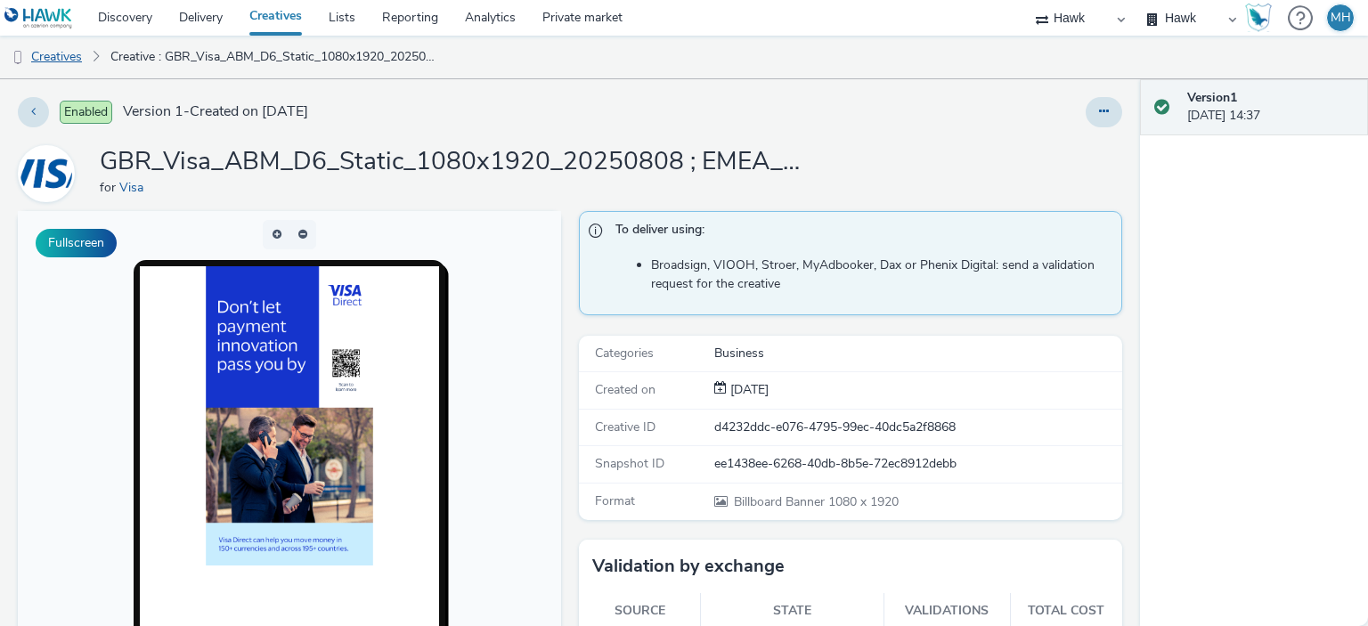
click at [76, 62] on link "Creatives" at bounding box center [45, 57] width 91 height 43
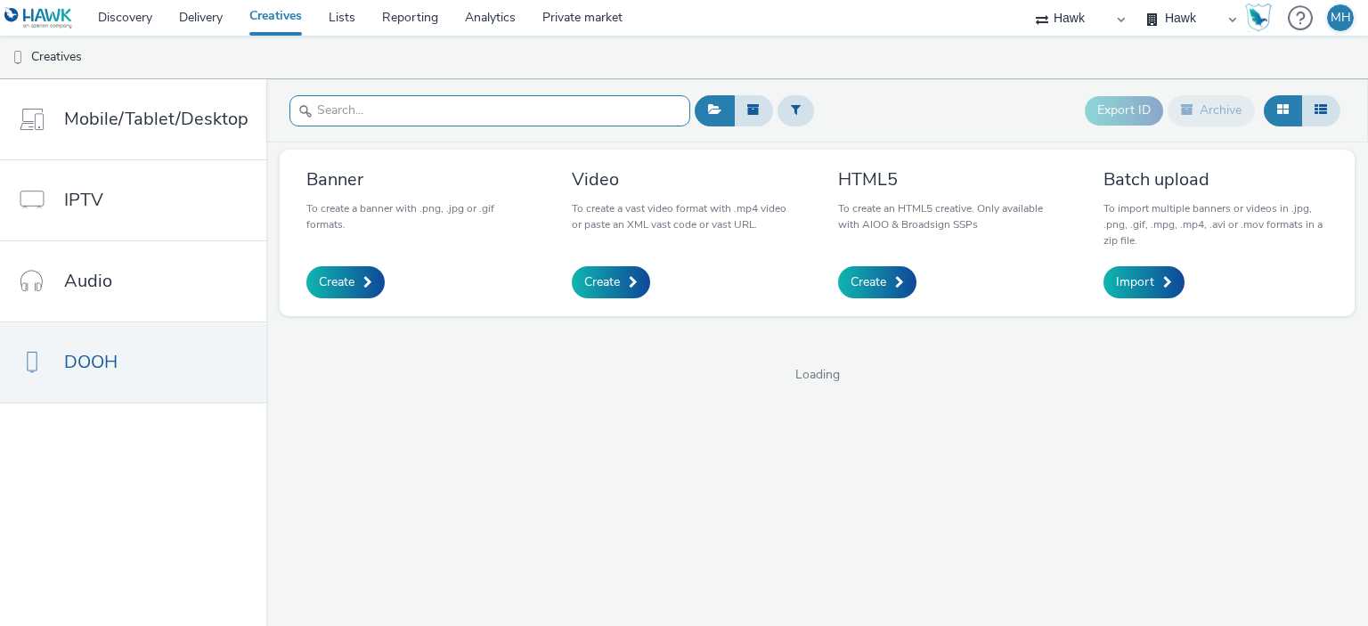
click at [341, 103] on input "text" at bounding box center [490, 110] width 401 height 31
paste input "GBR_Visa_ABM_D6_Static_1080x1920_5"_20250808 ; EMEA_RetailBank_QR"
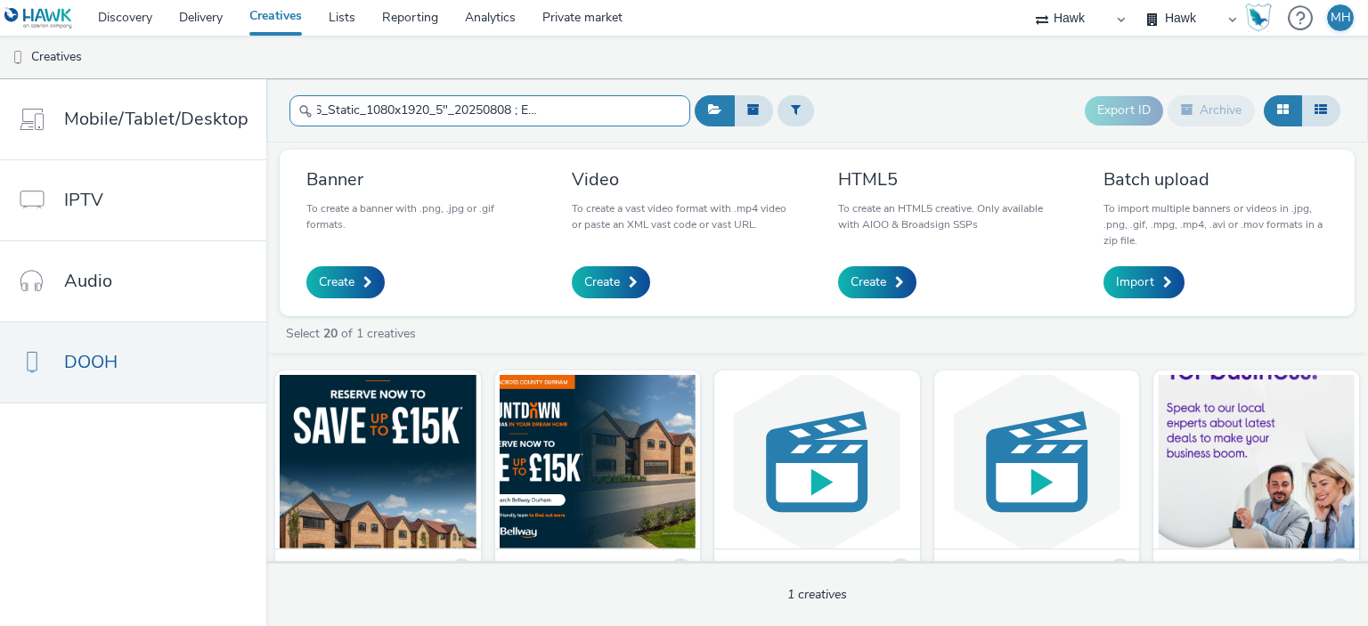
click at [657, 110] on input "GBR_Visa_ABM_D6_Static_1080x1920_5"_20250808 ; EMEA_RetailBank_QR" at bounding box center [490, 110] width 401 height 31
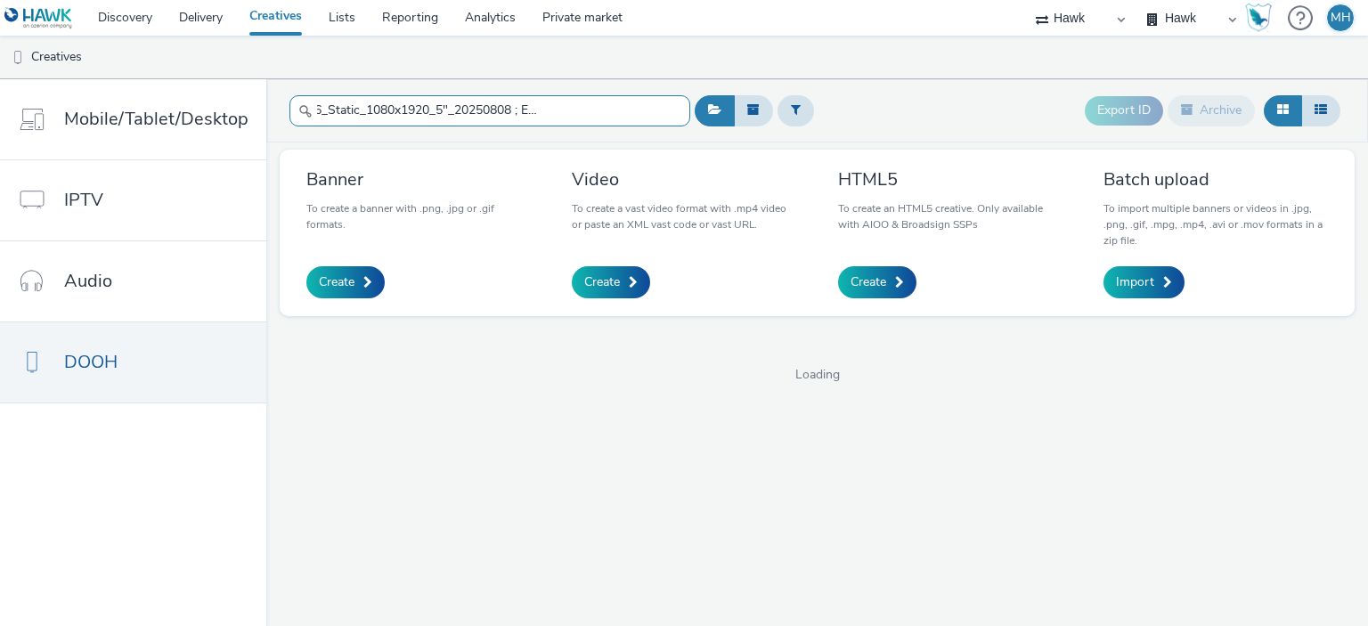
type input "GBR_Visa_ABM_D6_Static_1080x1920_5"_20250808 ; EMEA_RetailBank_QR"
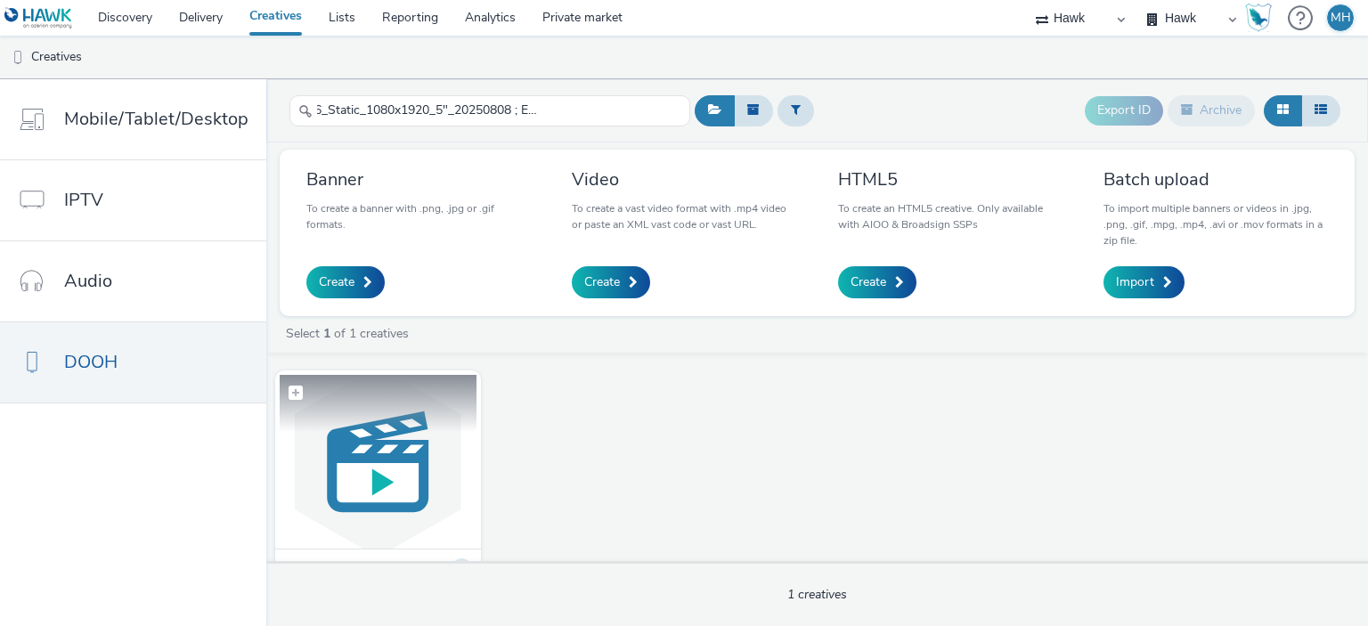
click at [403, 420] on figure at bounding box center [378, 462] width 197 height 174
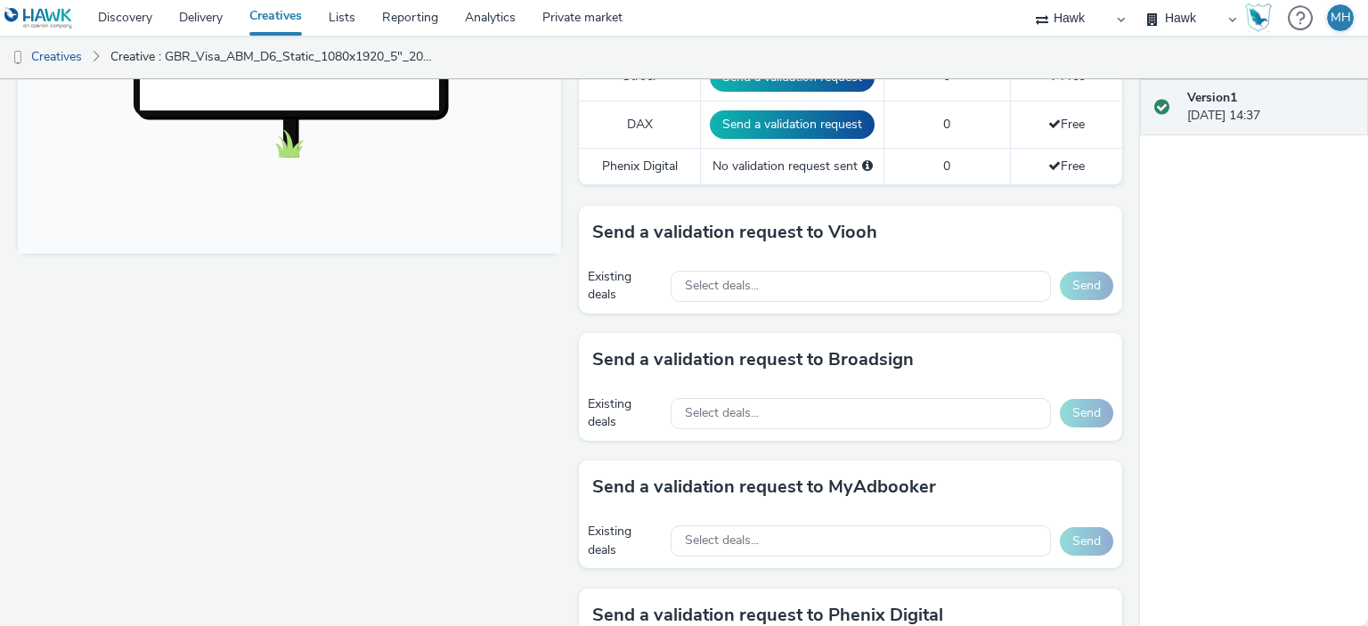
scroll to position [713, 0]
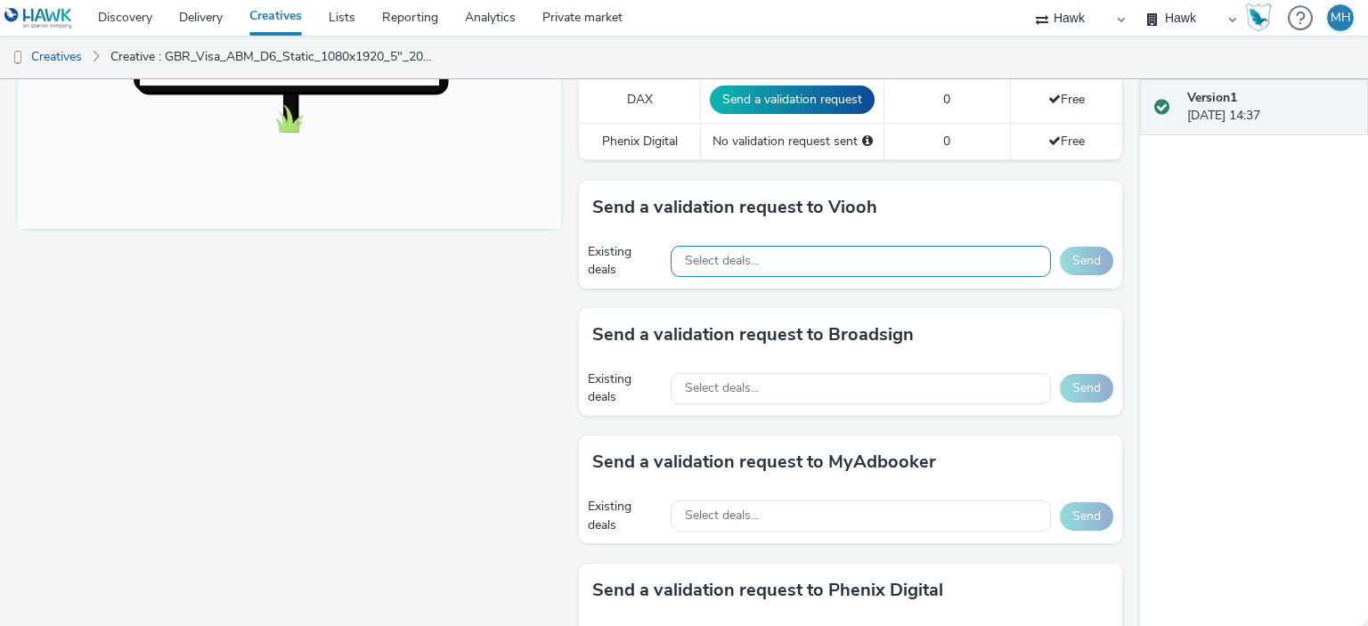
click at [741, 247] on div "Select deals..." at bounding box center [861, 261] width 380 height 31
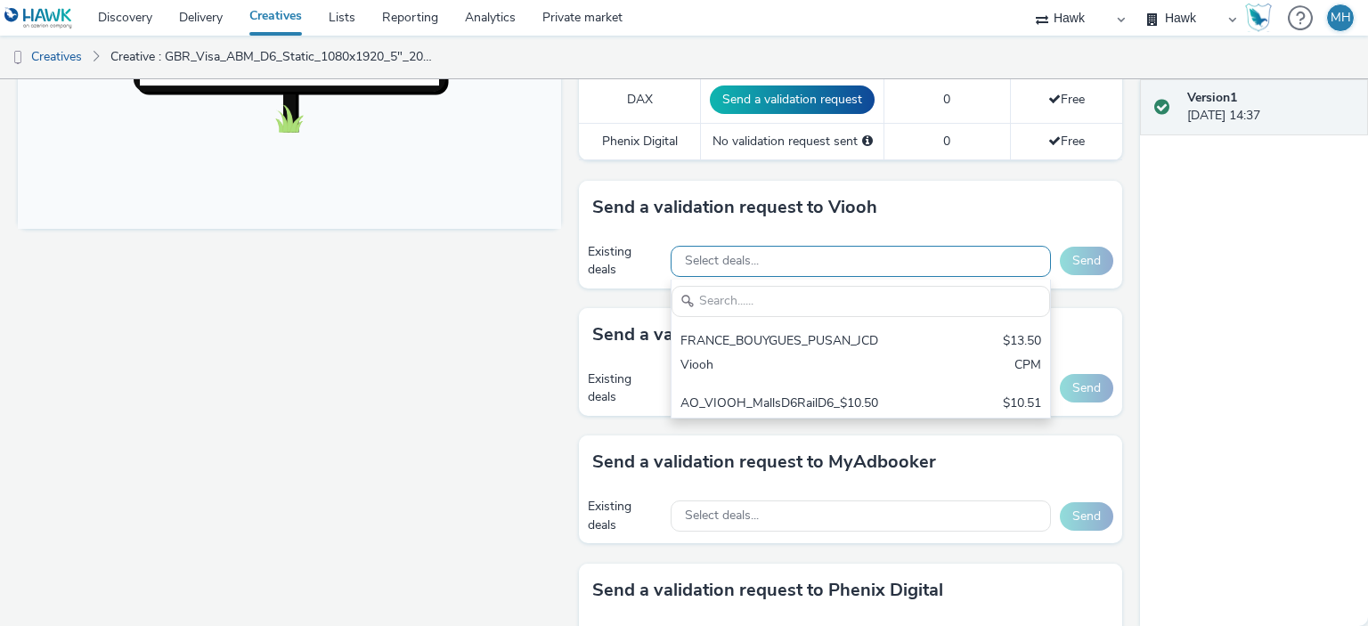
scroll to position [0, 0]
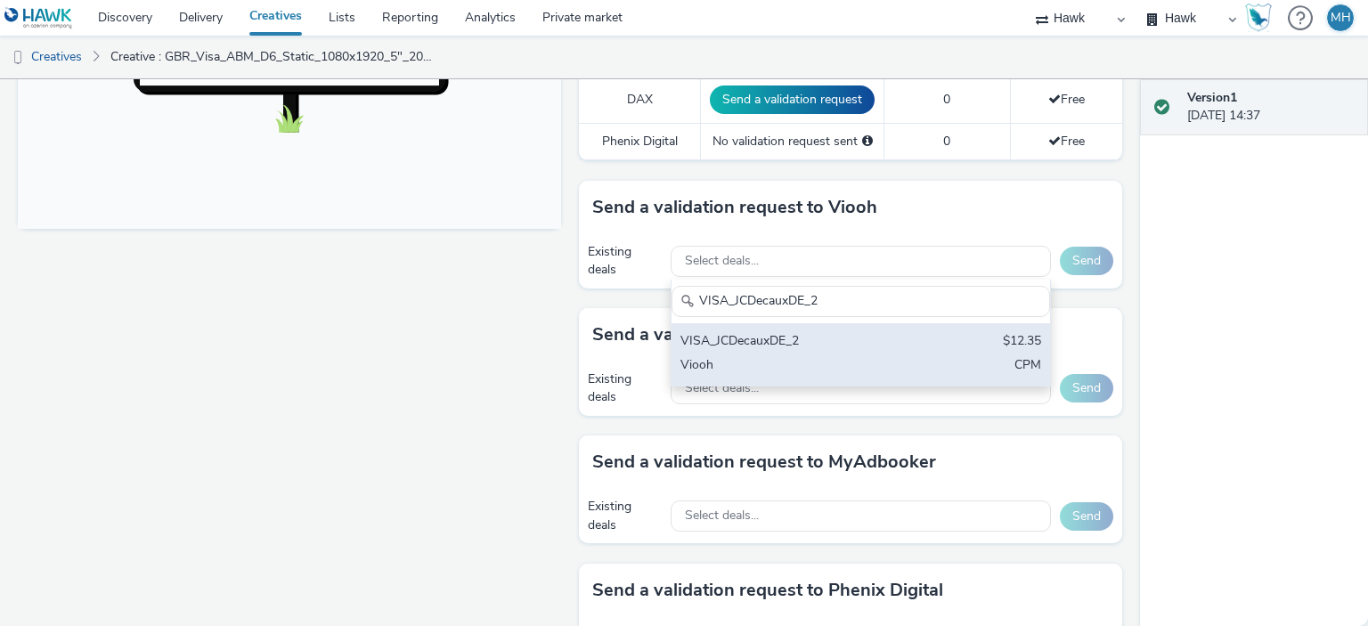
type input "VISA_JCDecauxDE_2"
click at [784, 326] on div "VISA_JCDecauxDE_2 $12.35 Viooh CPM" at bounding box center [861, 354] width 379 height 62
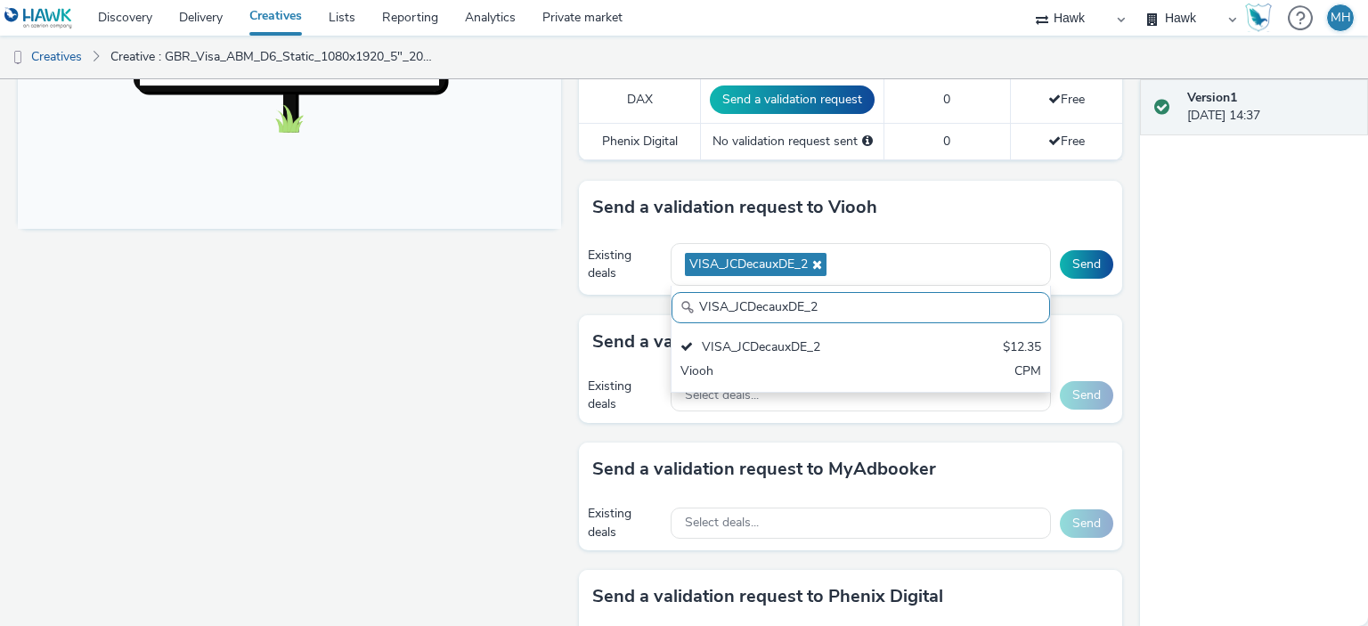
drag, startPoint x: 840, startPoint y: 298, endPoint x: 644, endPoint y: 288, distance: 196.3
click at [645, 286] on div "Existing deals VISA_JCDecauxDE_2 VISA_JCDecauxDE_2 VISA_JCDecauxDE_2 $12.35 Vio…" at bounding box center [850, 264] width 543 height 61
paste input "text"
drag, startPoint x: 816, startPoint y: 303, endPoint x: 673, endPoint y: 320, distance: 144.4
click at [674, 320] on div "VISA_JCDecauxDE_2 VISA_JCDecauxDE_2 $12.35 Viooh CPM" at bounding box center [861, 339] width 380 height 107
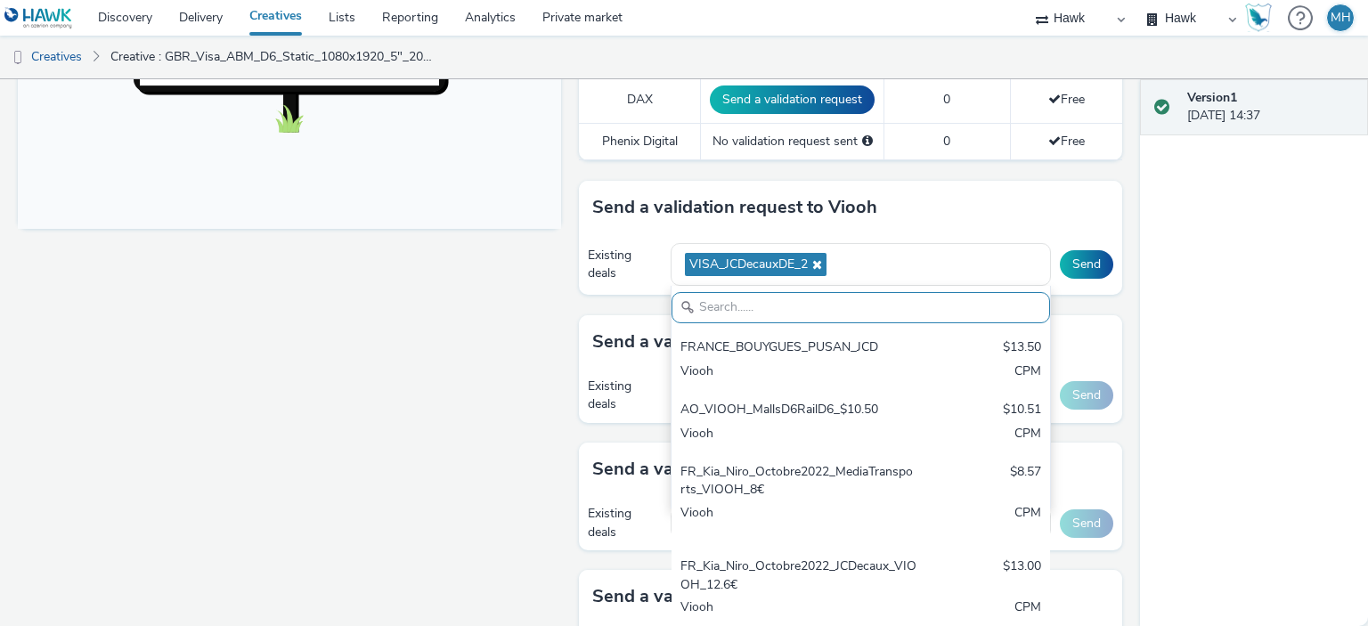
paste input "VISA_JCDecauxDE_2"
type input "VISA_JCDecauxDE_2"
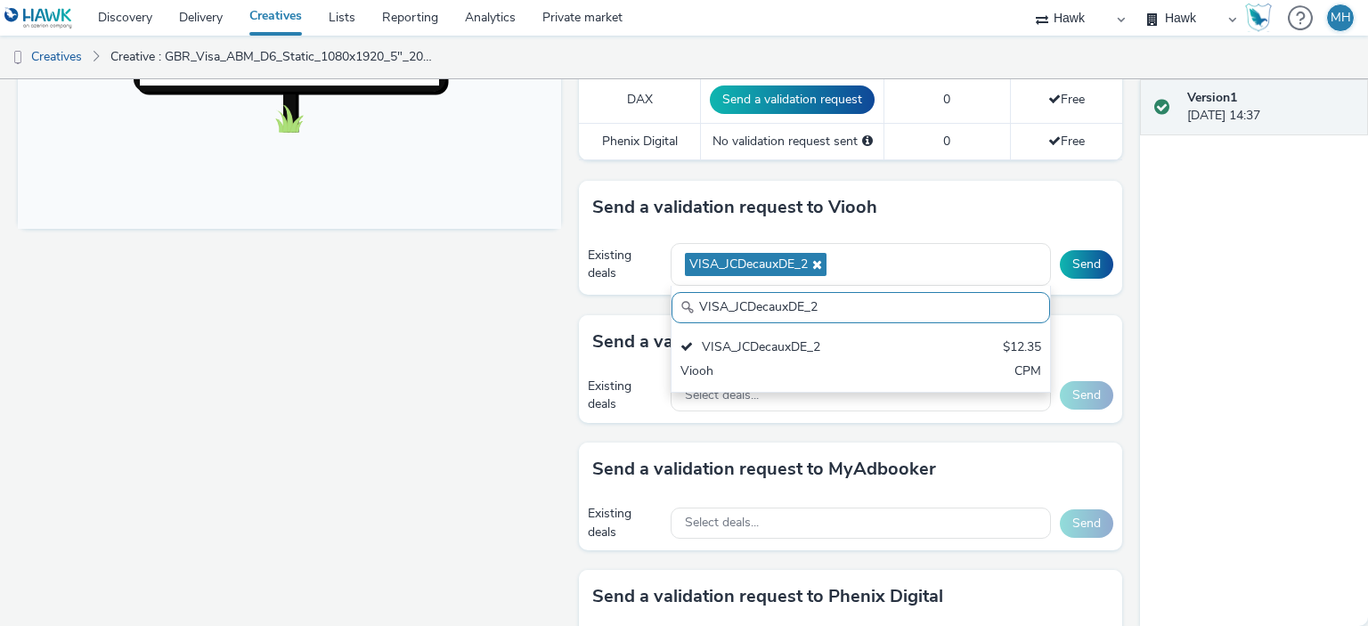
drag, startPoint x: 734, startPoint y: 294, endPoint x: 606, endPoint y: 314, distance: 129.8
click at [606, 313] on div "To deliver using: Broadsign, VIOOH, Stroer, MyAdbooker, Dax or Phenix Digital: …" at bounding box center [846, 282] width 552 height 1569
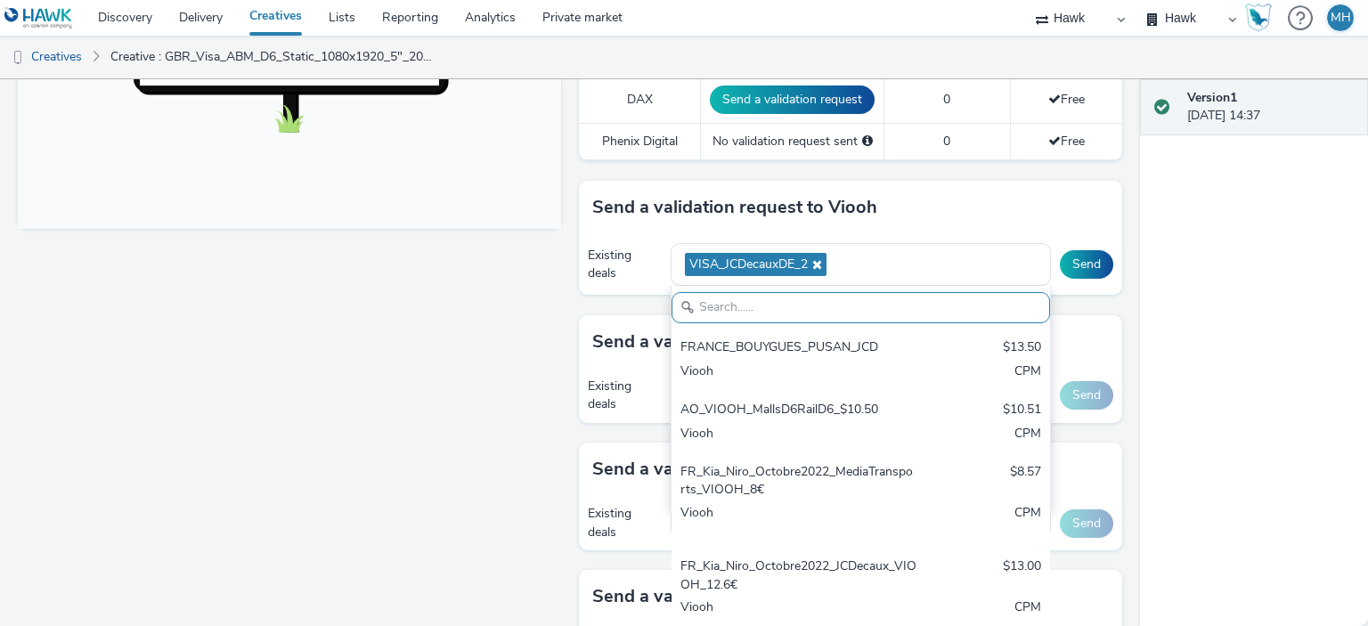
paste input "VISA_JCDecauxDE_2"
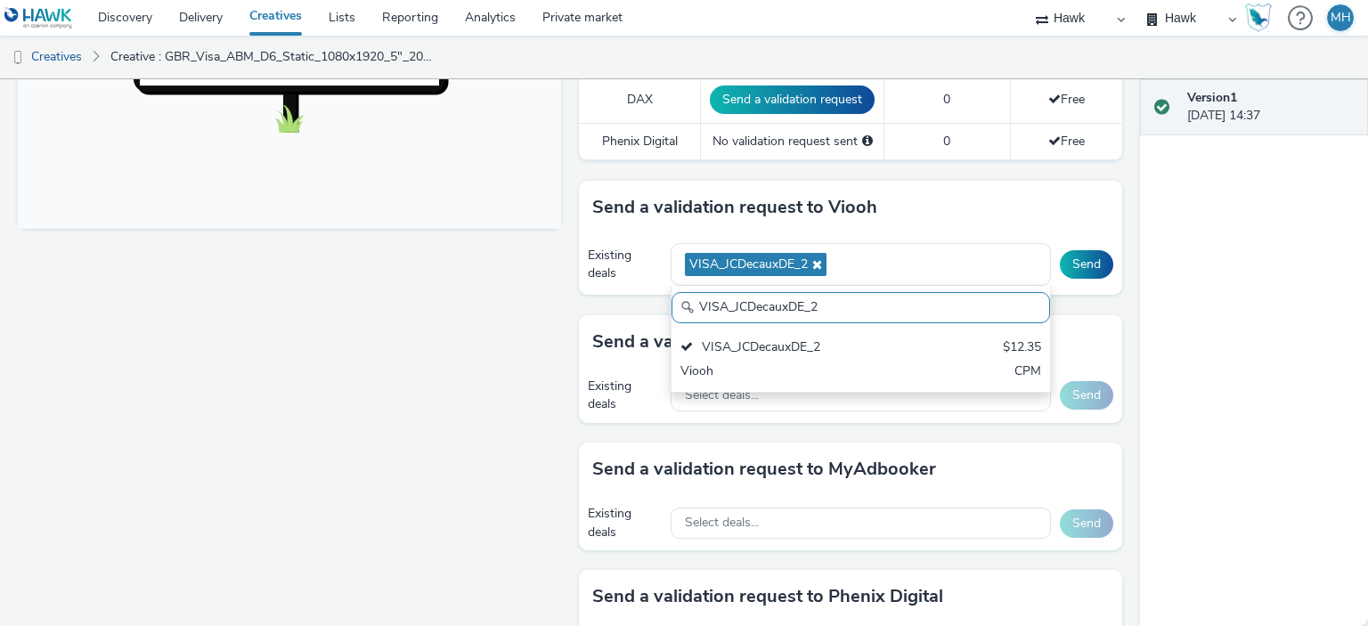
drag, startPoint x: 608, startPoint y: 325, endPoint x: 583, endPoint y: 330, distance: 25.5
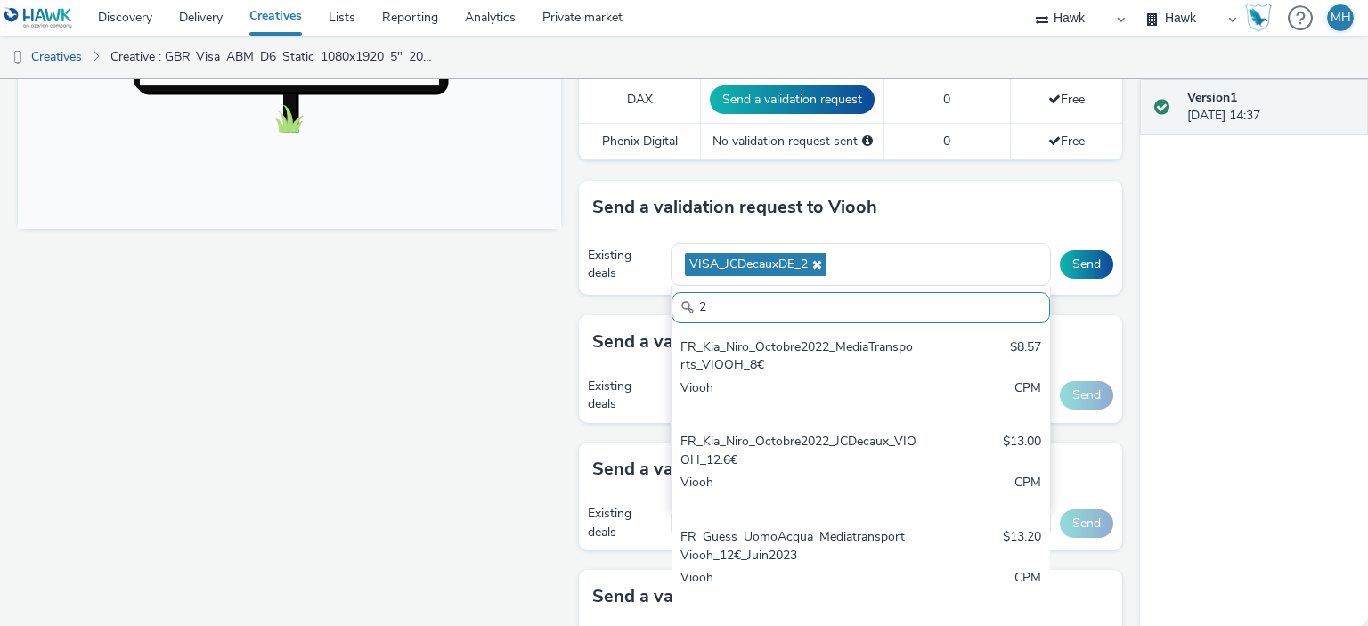
type input "2"
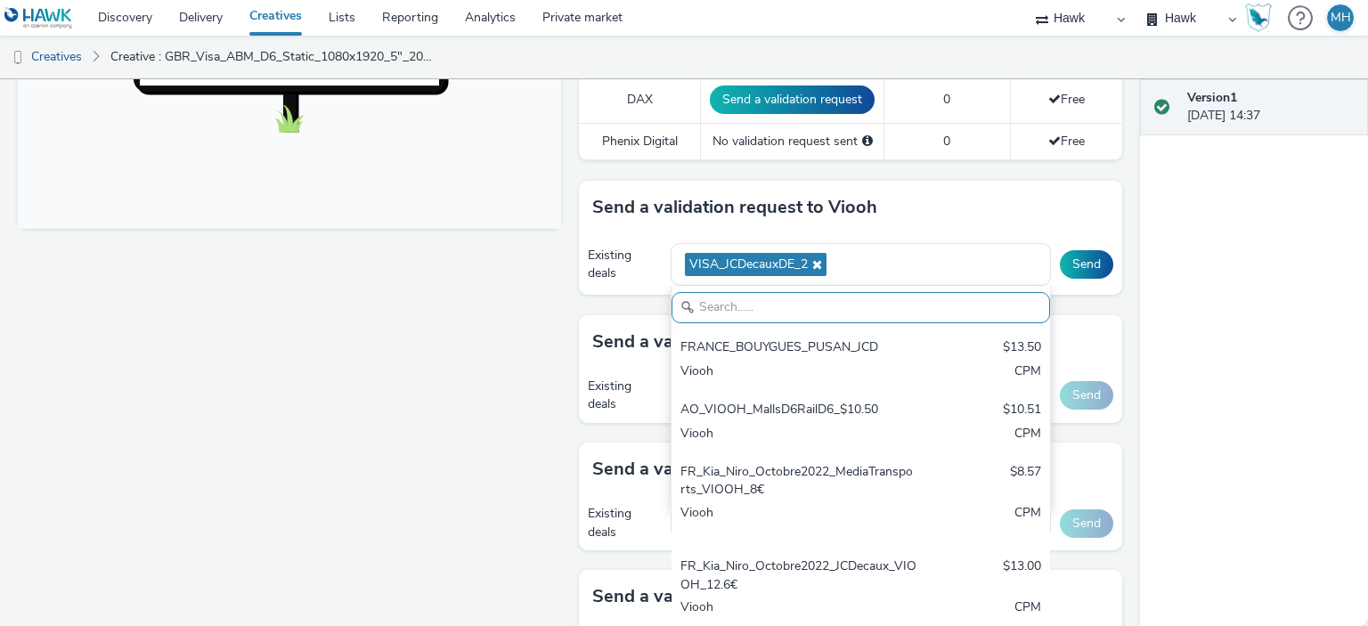
paste input "Visa_ABM_JCDecaux_Finland"
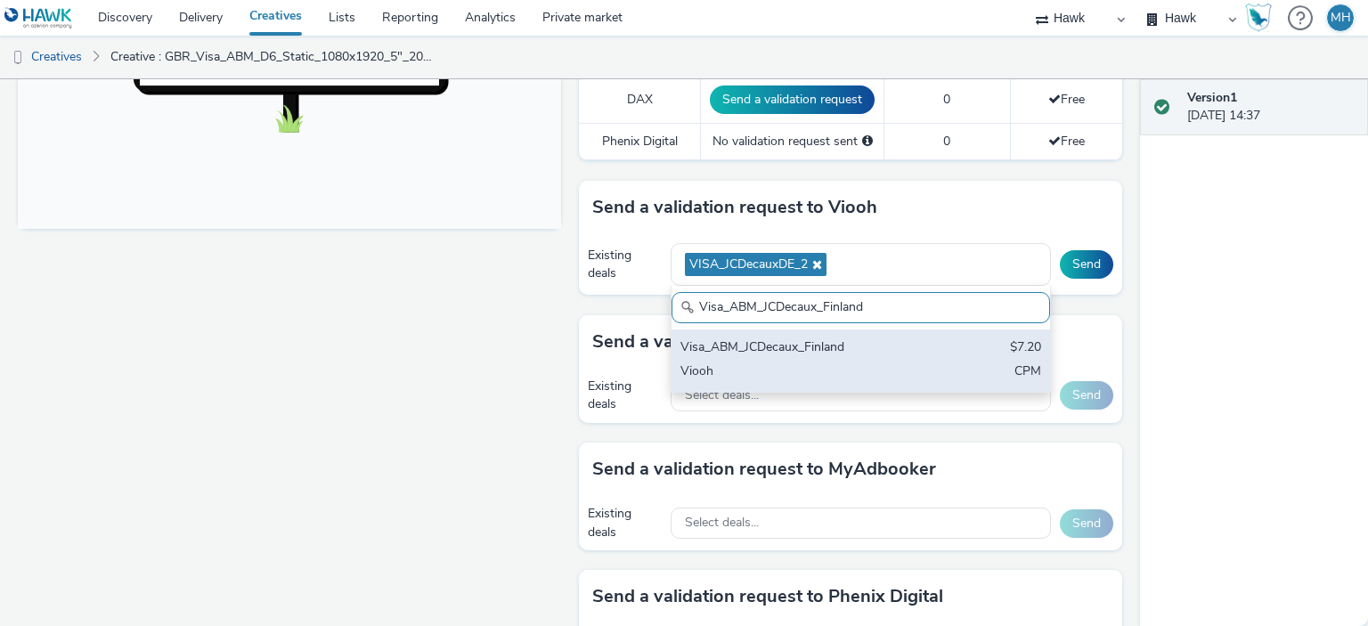
type input "Visa_ABM_JCDecaux_Finland"
click at [780, 363] on div "Viooh" at bounding box center [799, 373] width 237 height 20
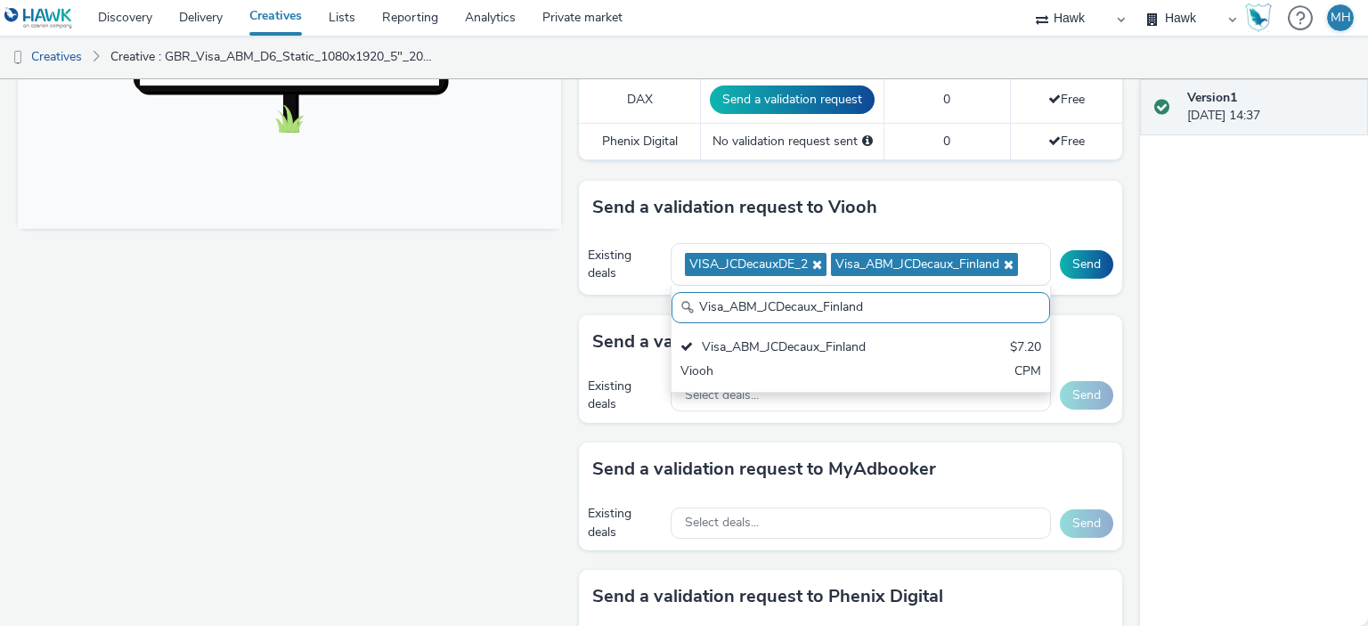
drag, startPoint x: 802, startPoint y: 309, endPoint x: 616, endPoint y: 343, distance: 188.4
click at [616, 343] on div "To deliver using: Broadsign, VIOOH, Stroer, MyAdbooker, Dax or Phenix Digital: …" at bounding box center [846, 282] width 552 height 1569
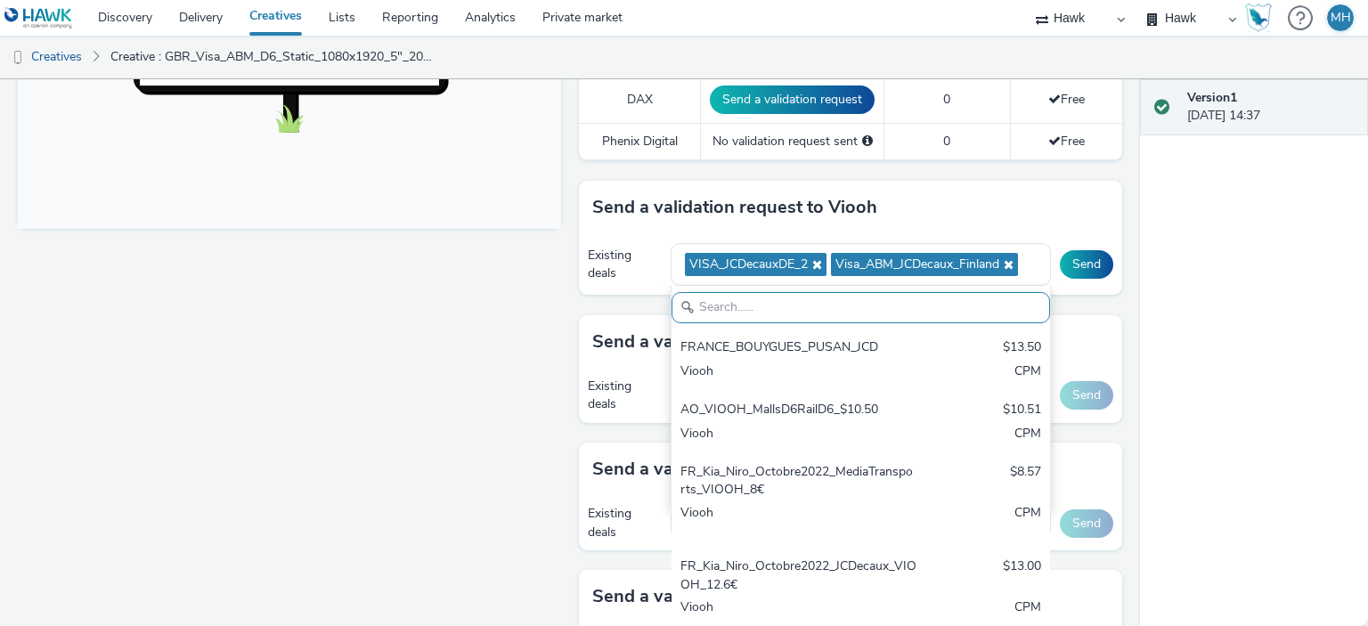
paste input "Visa_ABM_JCDecaux_Finland"
type input "Visa_ABM_JCDecaux_Finland"
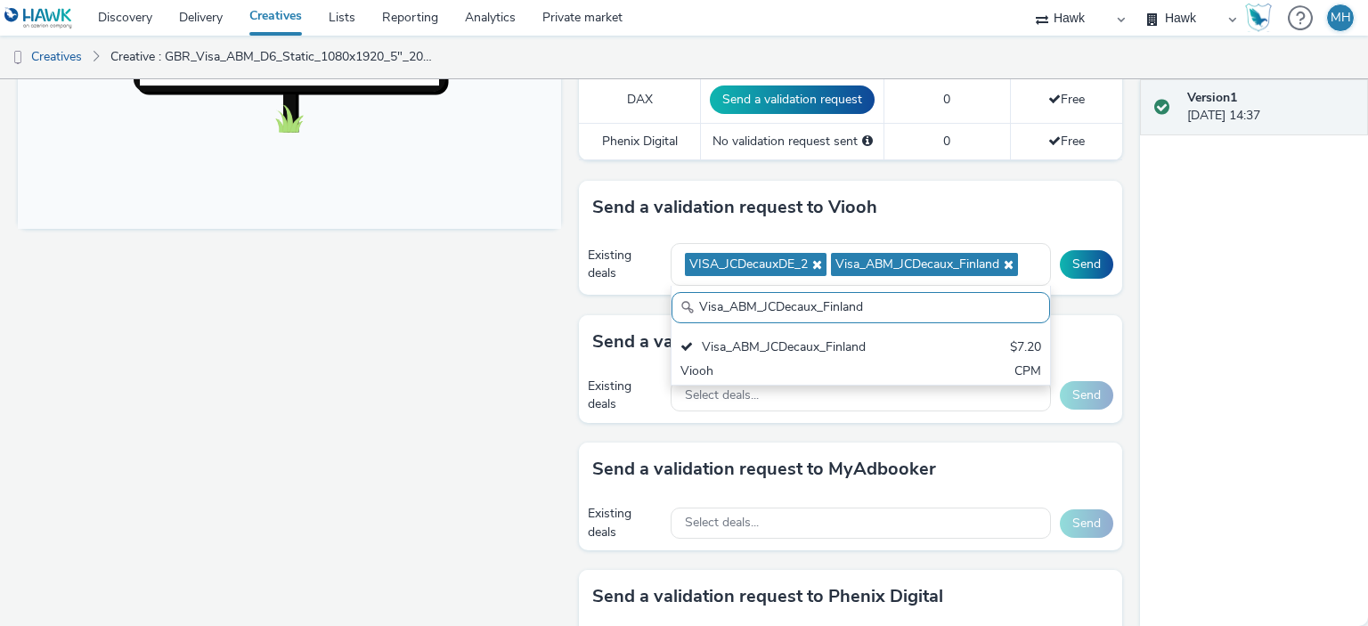
drag, startPoint x: 780, startPoint y: 391, endPoint x: 781, endPoint y: 351, distance: 40.1
click at [781, 388] on div "Select deals..." at bounding box center [861, 395] width 380 height 31
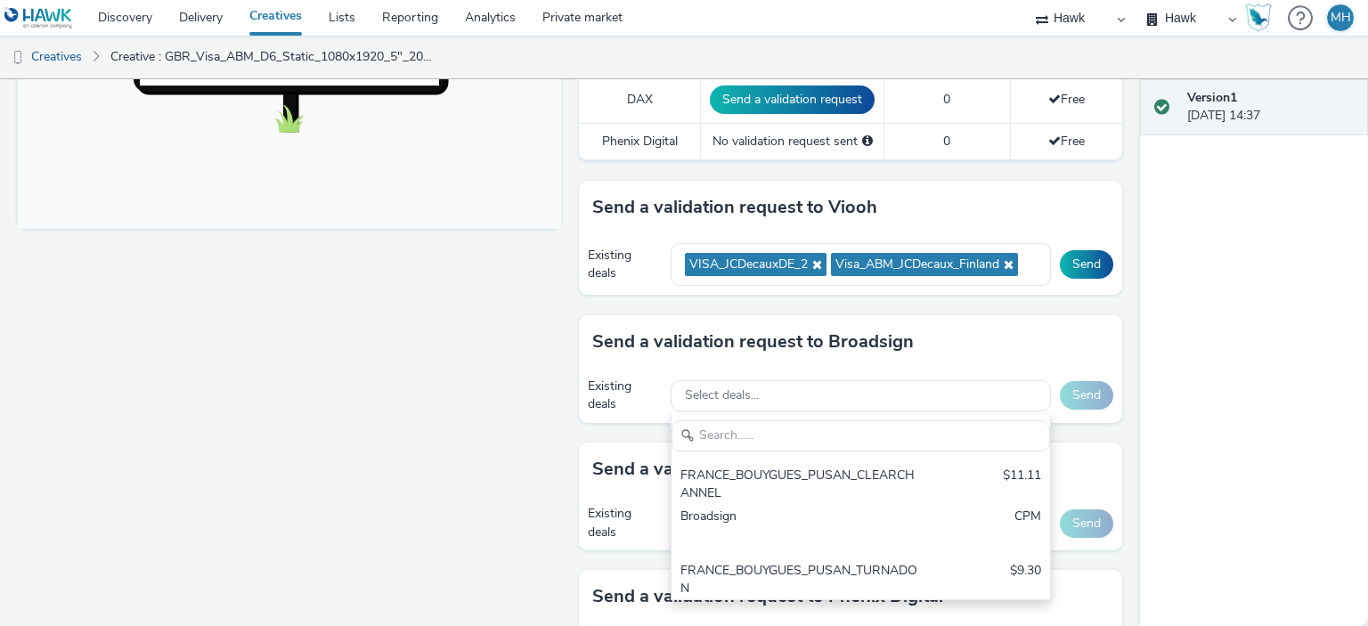
click at [781, 351] on div "Send a validation request to Broadsign" at bounding box center [850, 341] width 543 height 53
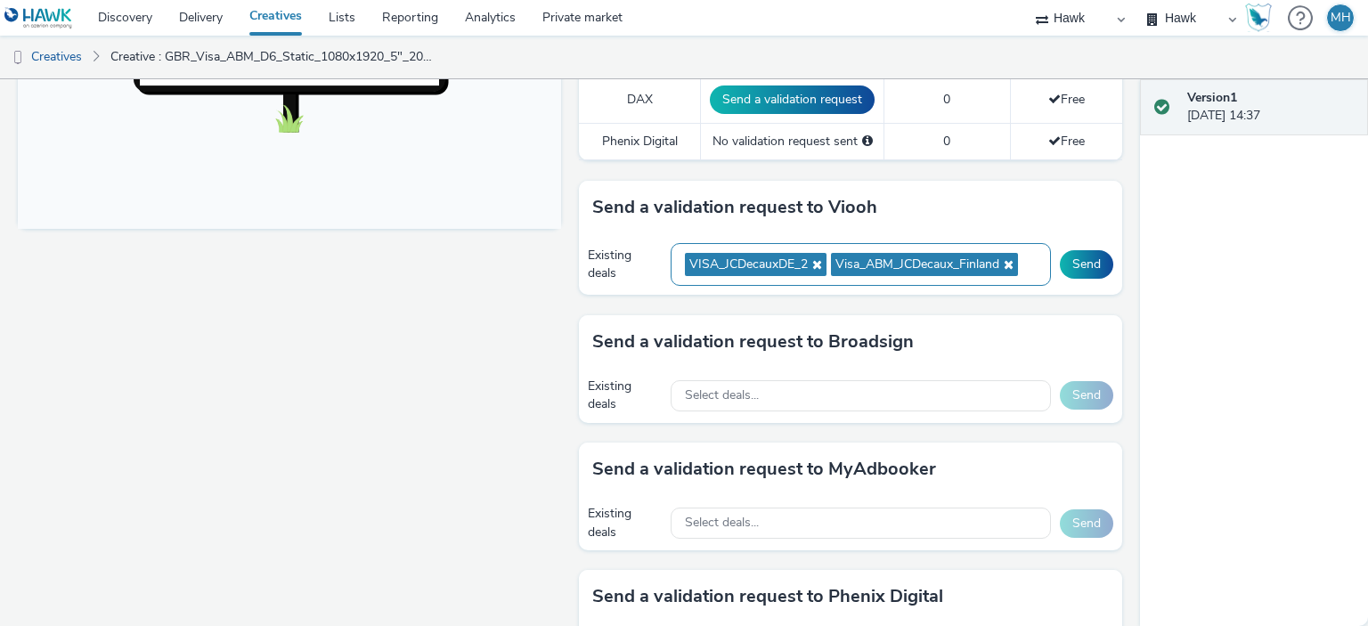
click at [1024, 250] on div "VISA_JCDecauxDE_2 Visa_ABM_JCDecaux_Finland" at bounding box center [861, 265] width 380 height 44
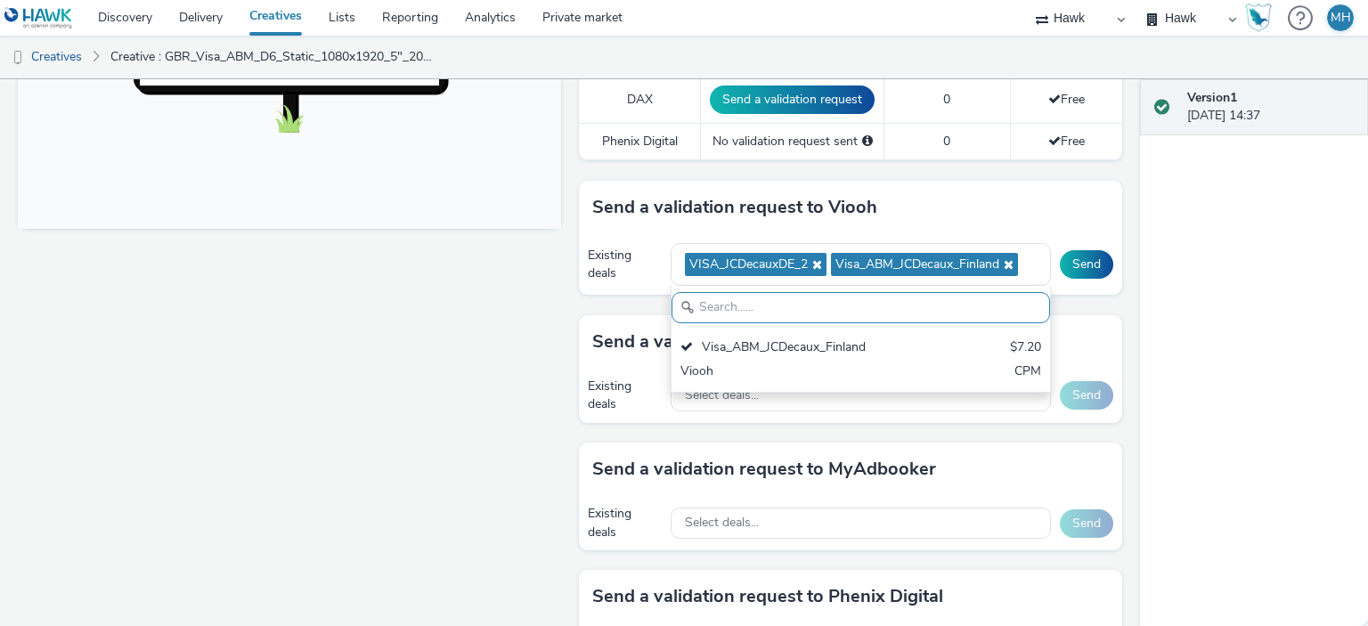
paste input "Visa_ABM_JCDecaux_Finland"
type input "Visa_ABM_JCDecaux_Finland"
drag, startPoint x: 873, startPoint y: 301, endPoint x: 588, endPoint y: 304, distance: 285.1
click at [588, 304] on div "Send a validation request to Viooh Existing deals VISA_JCDecauxDE_2 Visa_ABM_JC…" at bounding box center [850, 248] width 543 height 135
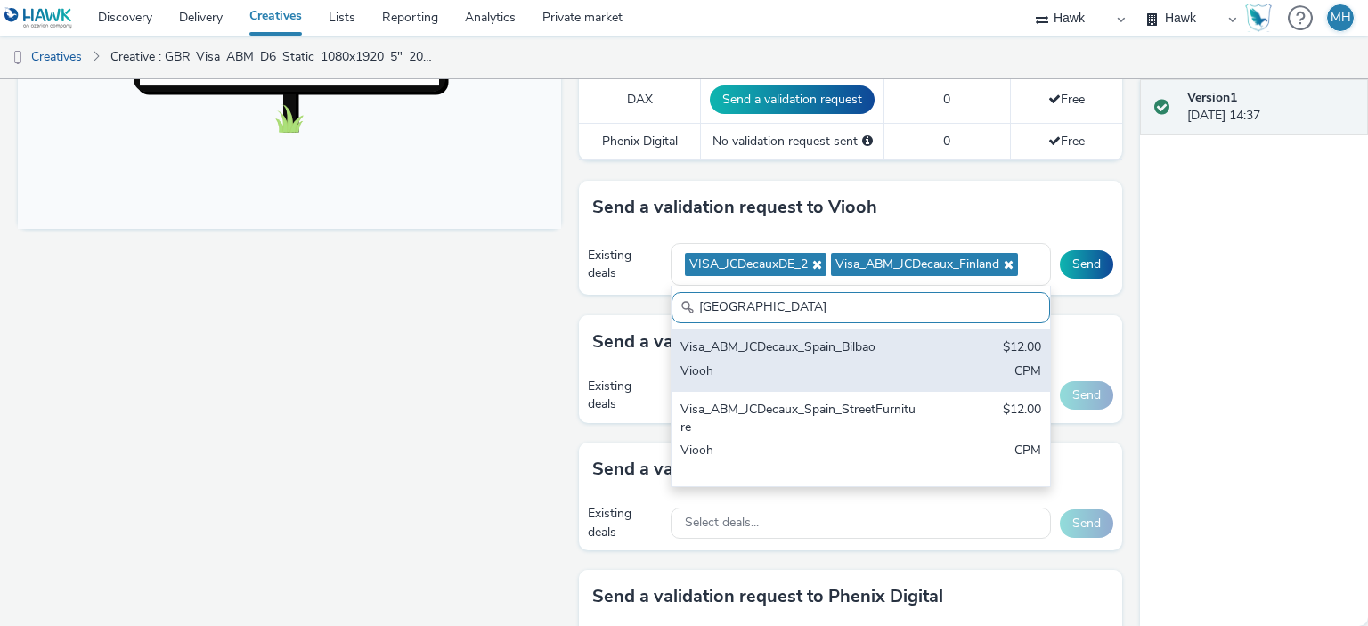
type input "Spain"
click at [926, 358] on div "Visa_ABM_JCDecaux_Spain_Bilbao $12.00 Viooh CPM" at bounding box center [861, 361] width 379 height 62
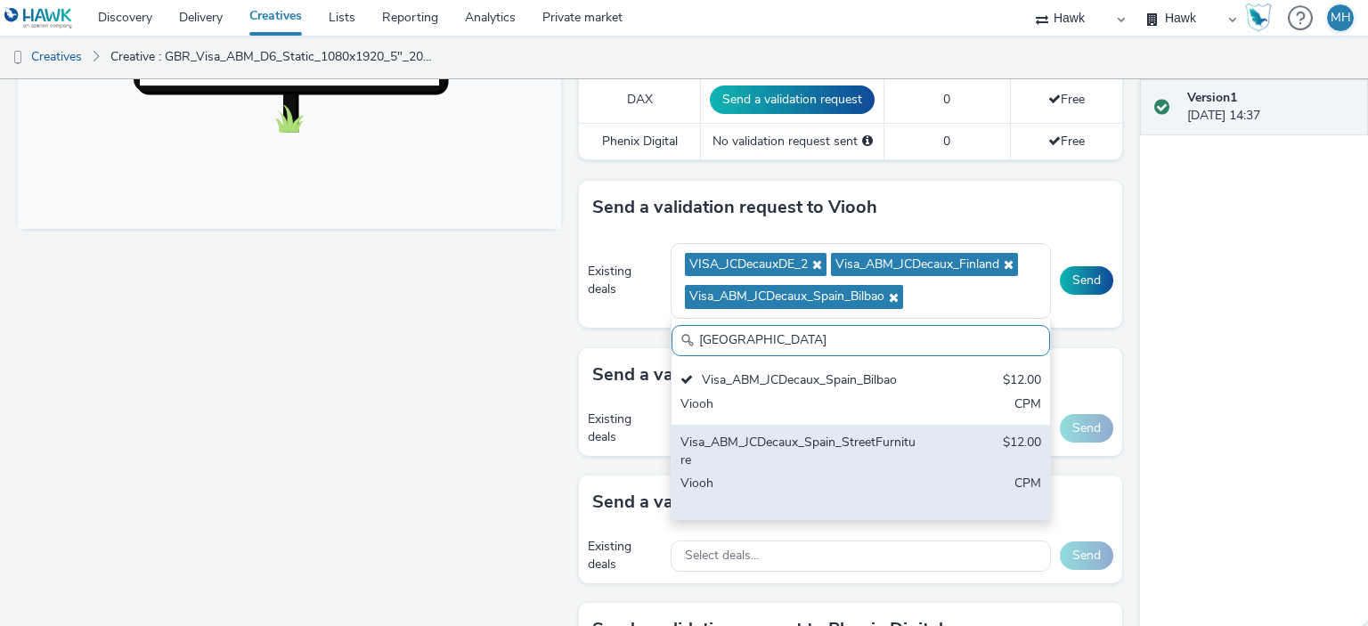
click at [905, 436] on div "Visa_ABM_JCDecaux_Spain_StreetFurniture" at bounding box center [799, 452] width 237 height 37
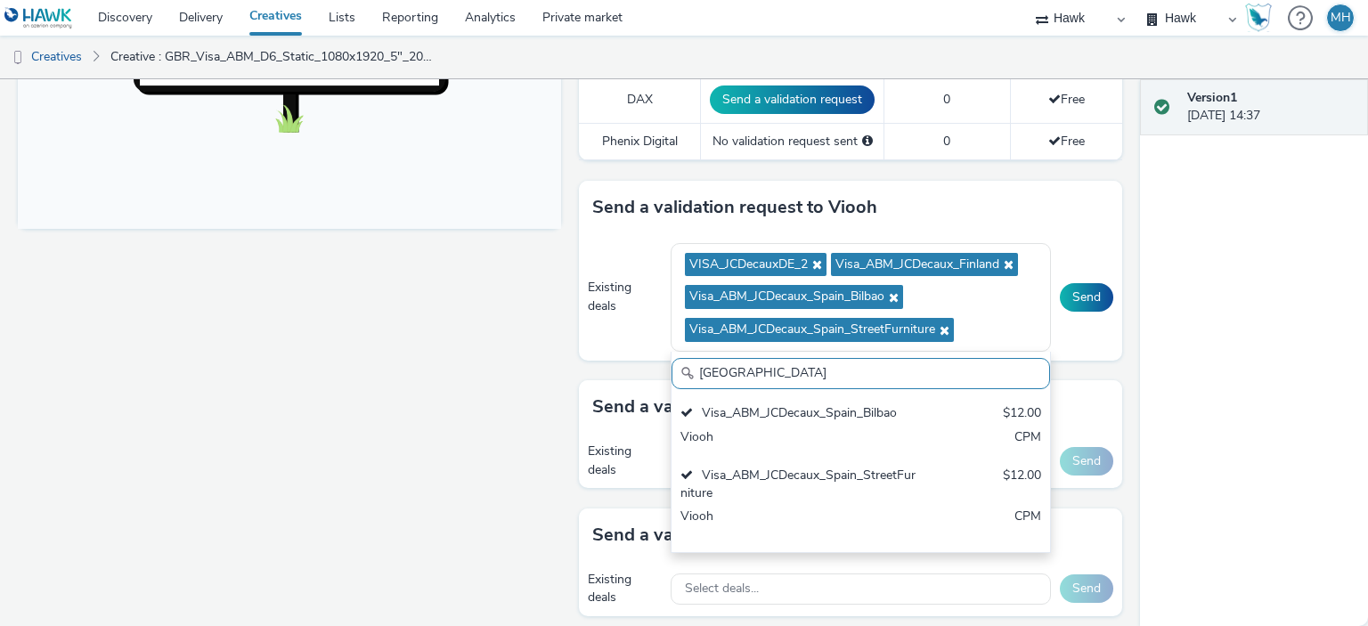
click at [432, 348] on div "Fullscreen" at bounding box center [294, 315] width 552 height 1634
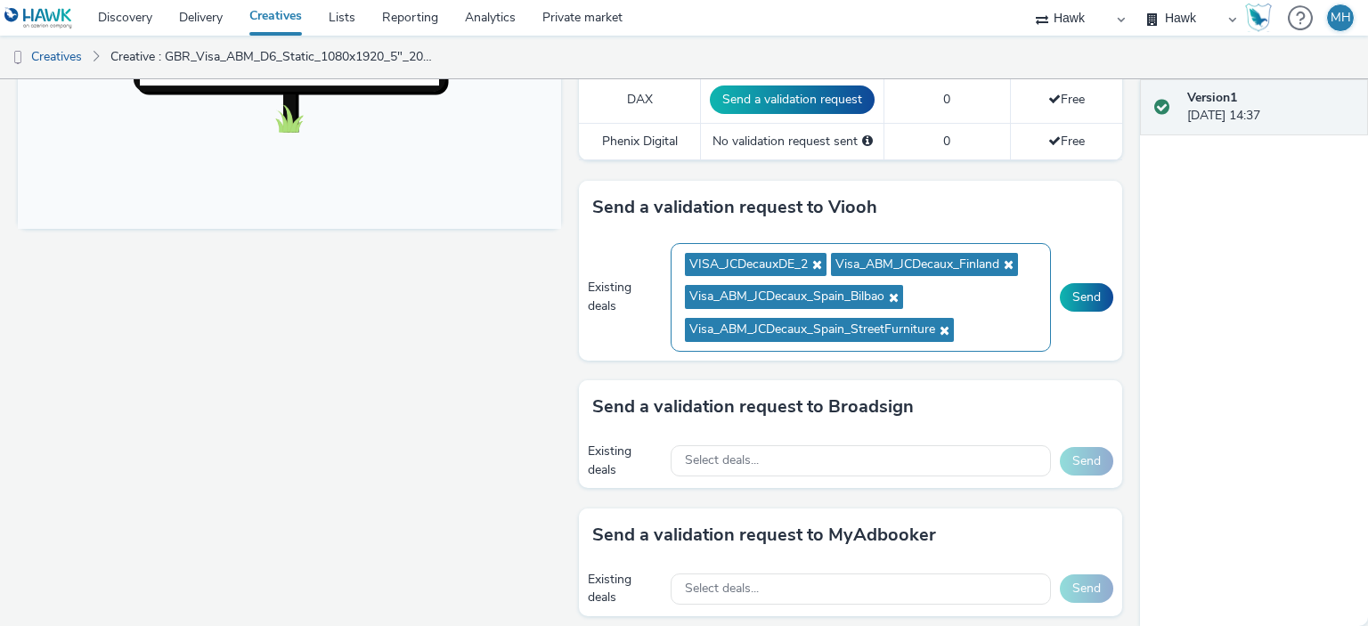
click at [980, 312] on ul "VISA_JCDecauxDE_2 Visa_ABM_JCDecaux_Finland Visa_ABM_JCDecaux_Spain_Bilbao Visa…" at bounding box center [861, 298] width 352 height 98
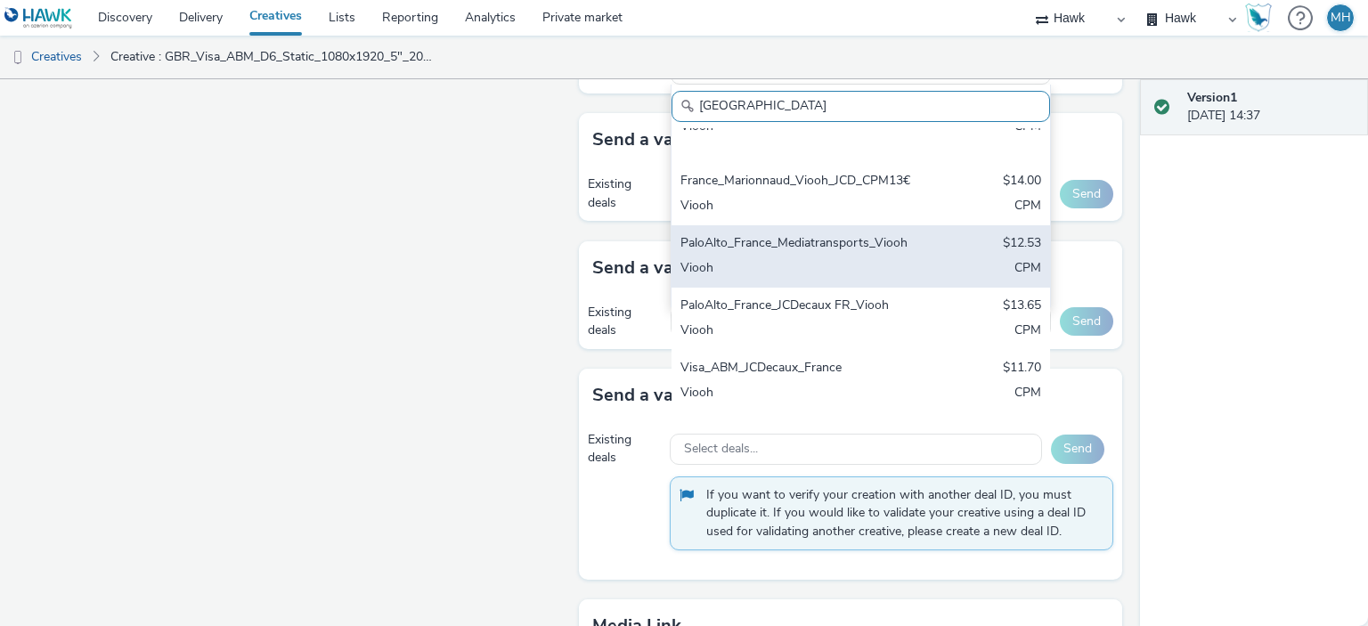
scroll to position [345, 0]
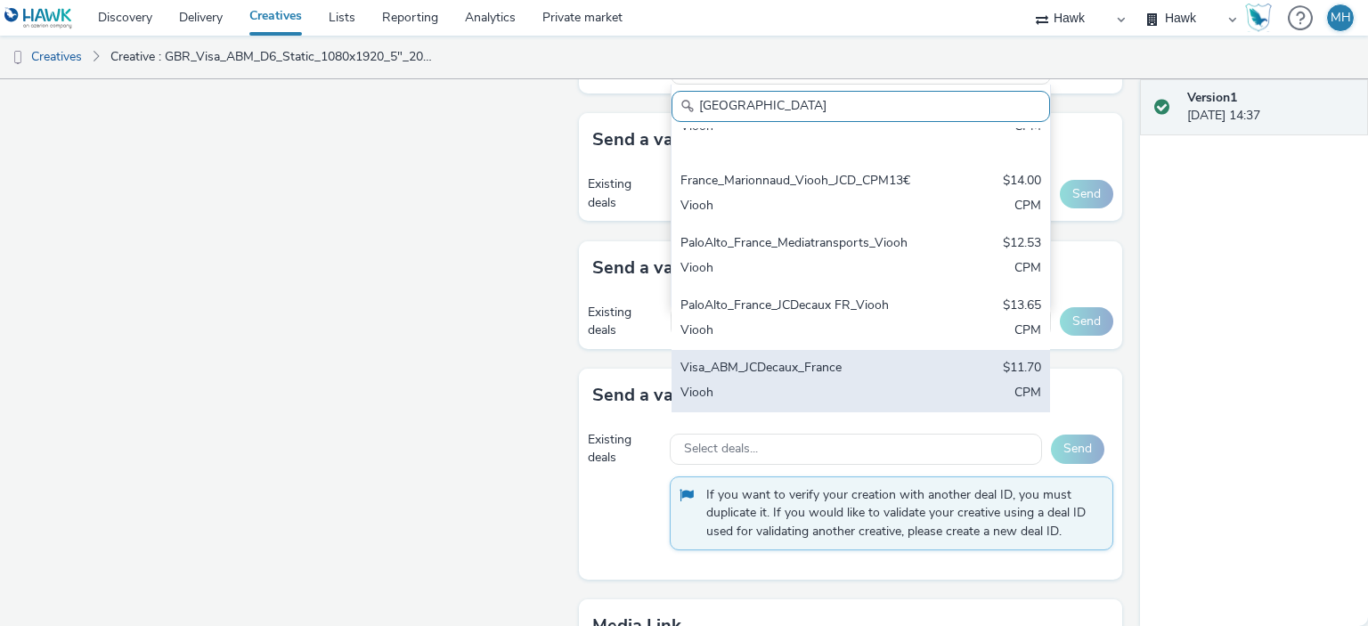
type input "[GEOGRAPHIC_DATA]"
click at [932, 372] on div "Visa_ABM_JCDecaux_France $11.70 Viooh CPM" at bounding box center [861, 381] width 379 height 62
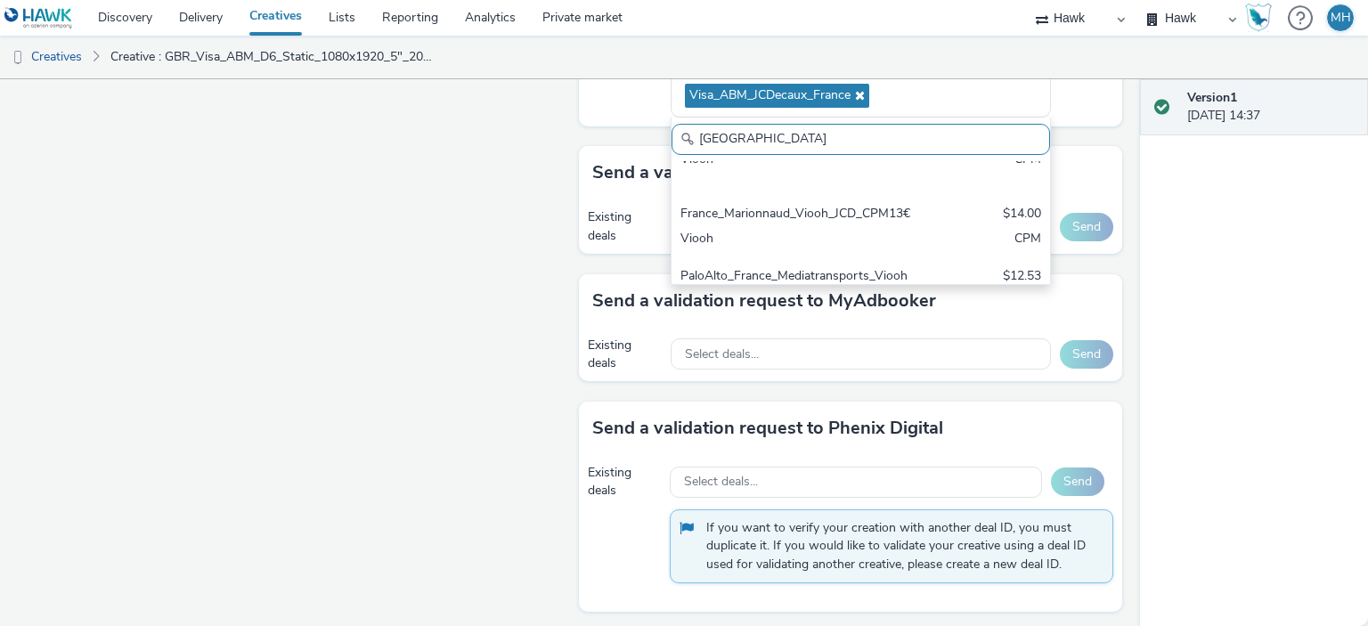
click at [393, 259] on div "Fullscreen" at bounding box center [294, 64] width 552 height 1667
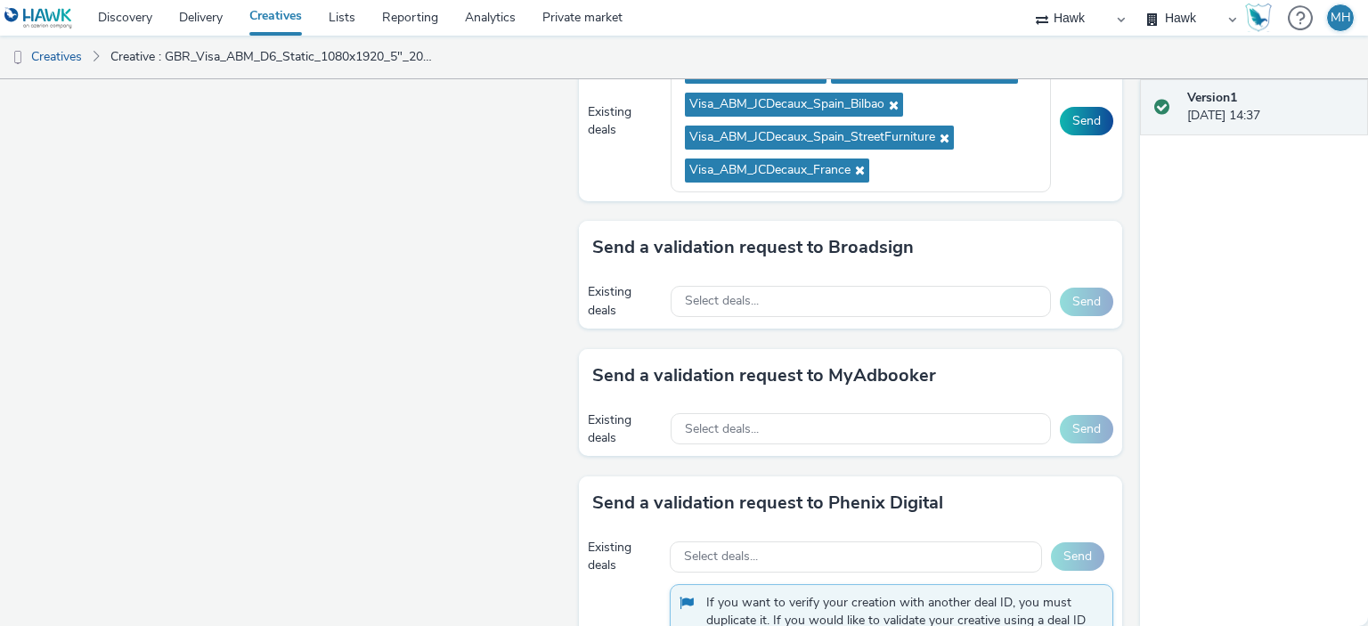
scroll to position [802, 0]
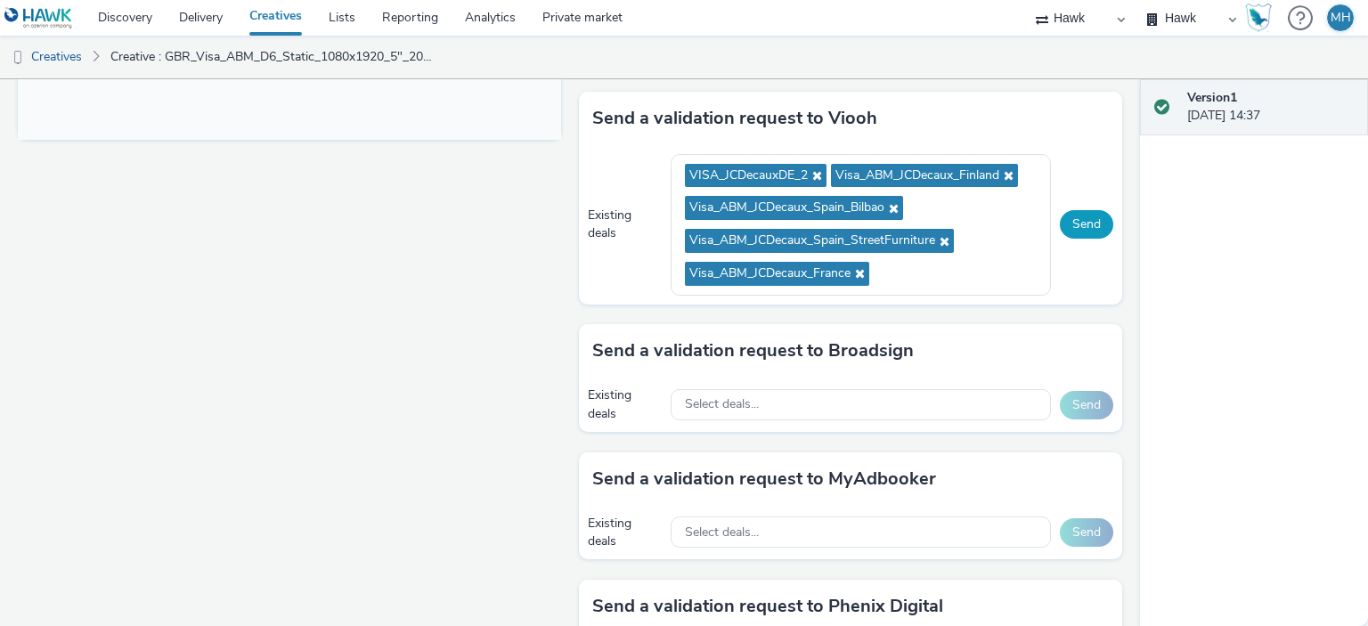
click at [1069, 223] on button "Send" at bounding box center [1086, 224] width 53 height 29
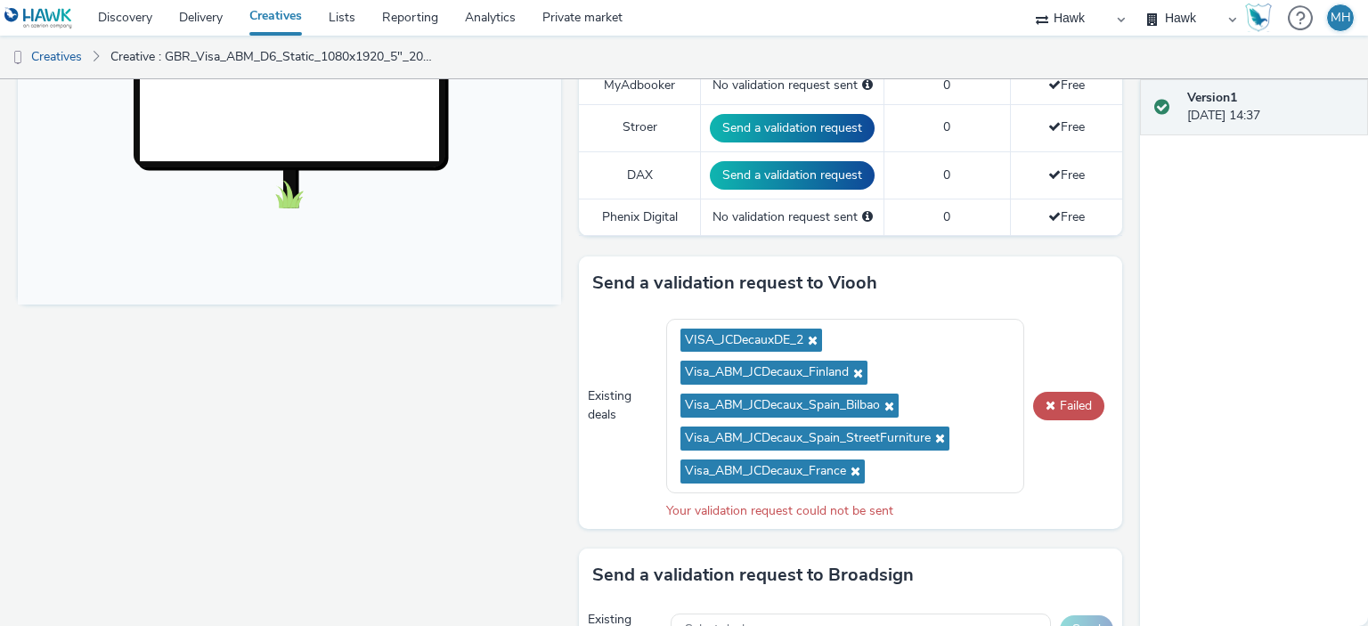
scroll to position [713, 0]
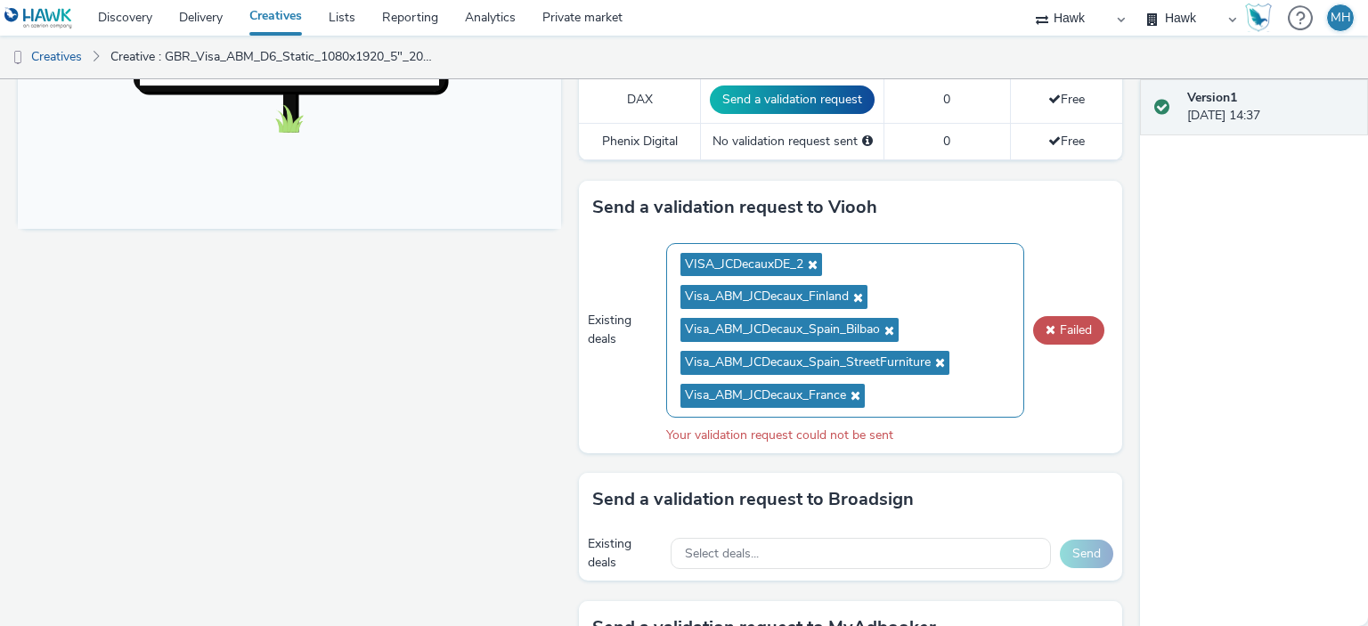
click at [859, 291] on span "Visa_ABM_JCDecaux_Finland" at bounding box center [774, 297] width 187 height 24
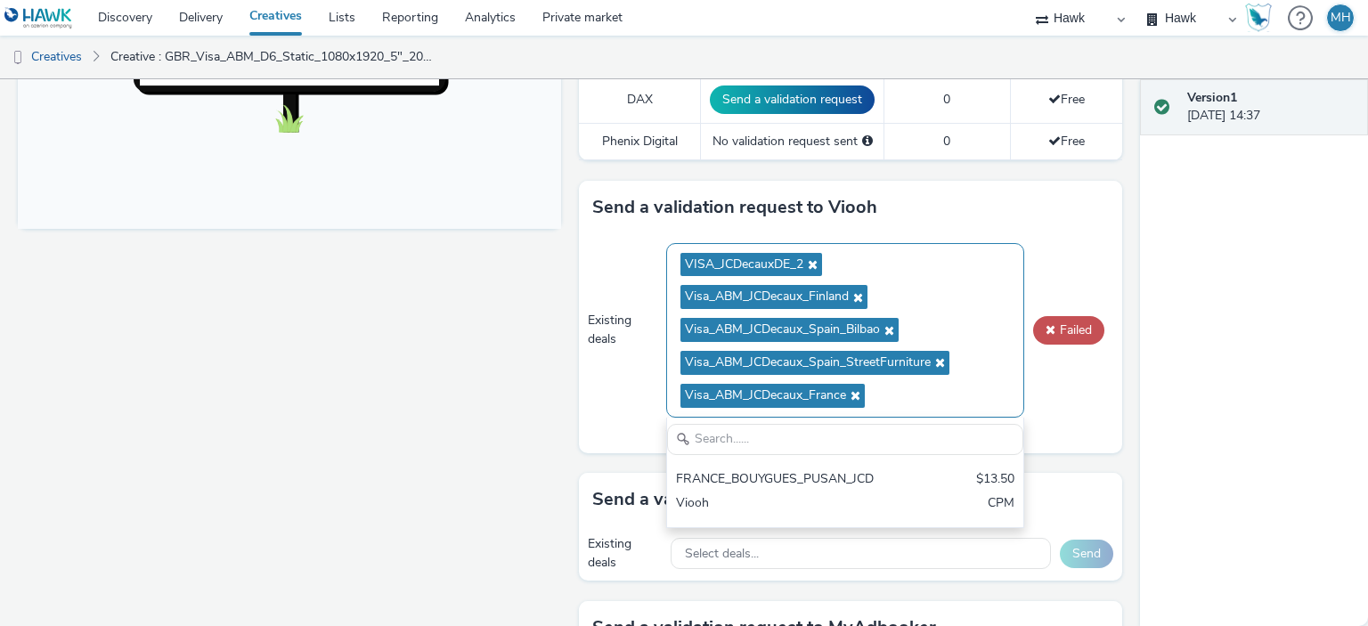
scroll to position [0, 0]
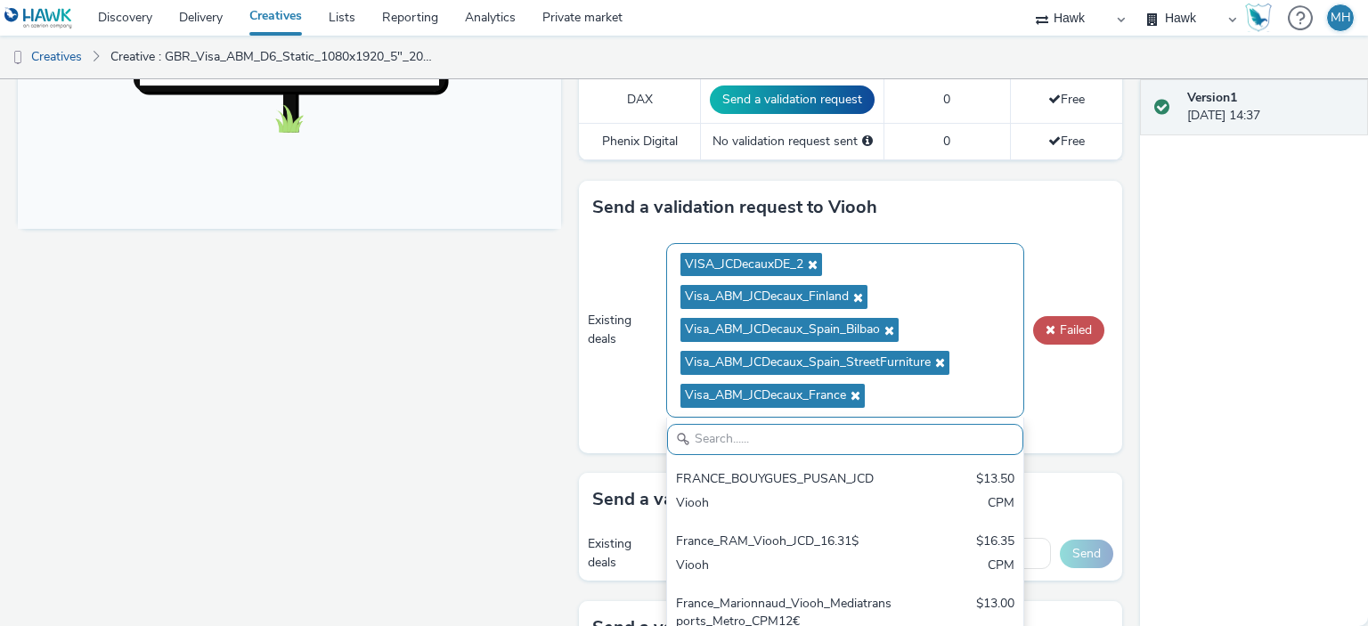
click at [852, 291] on icon at bounding box center [856, 297] width 14 height 12
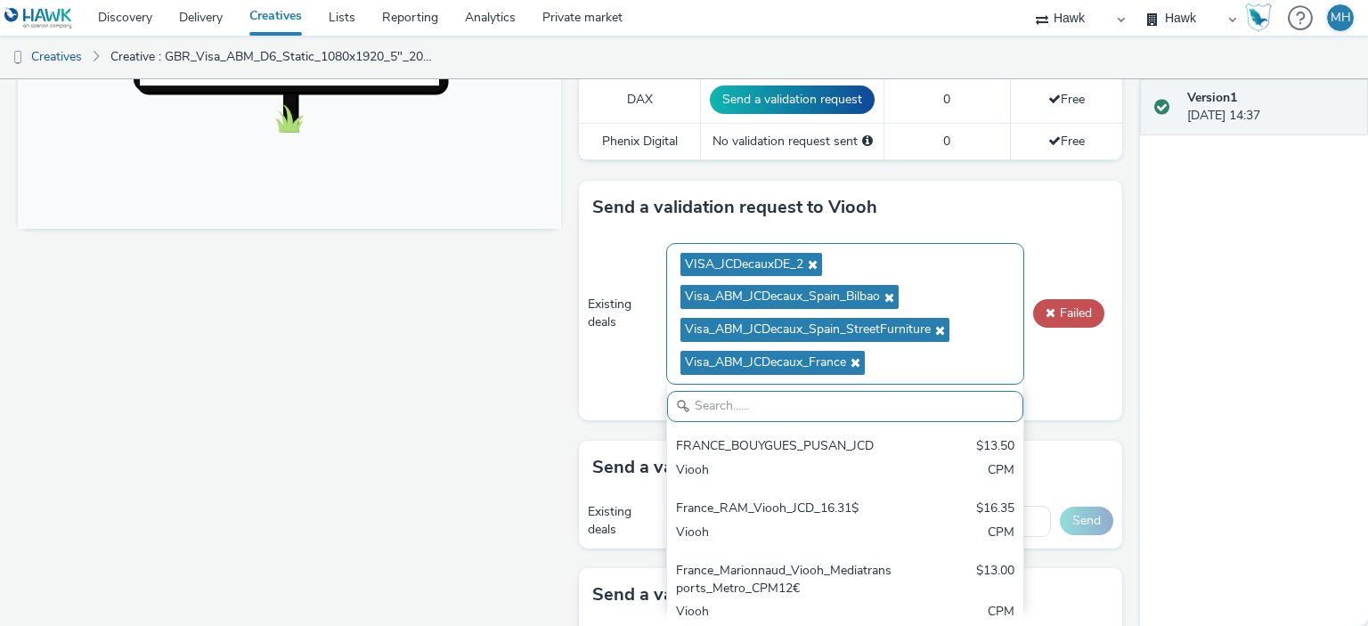
click at [887, 291] on icon at bounding box center [887, 297] width 14 height 12
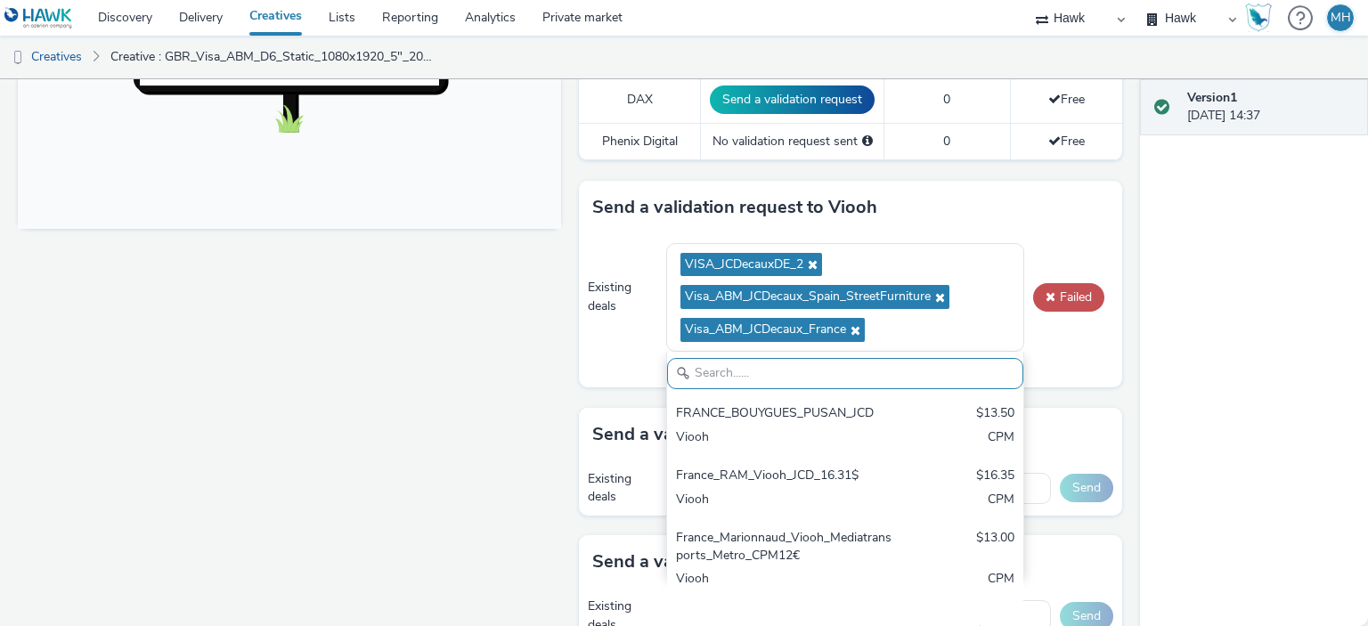
click at [1030, 316] on div "Existing deals VISA_JCDecauxDE_2 Visa_ABM_JCDecaux_Spain_StreetFurniture Visa_A…" at bounding box center [850, 311] width 543 height 154
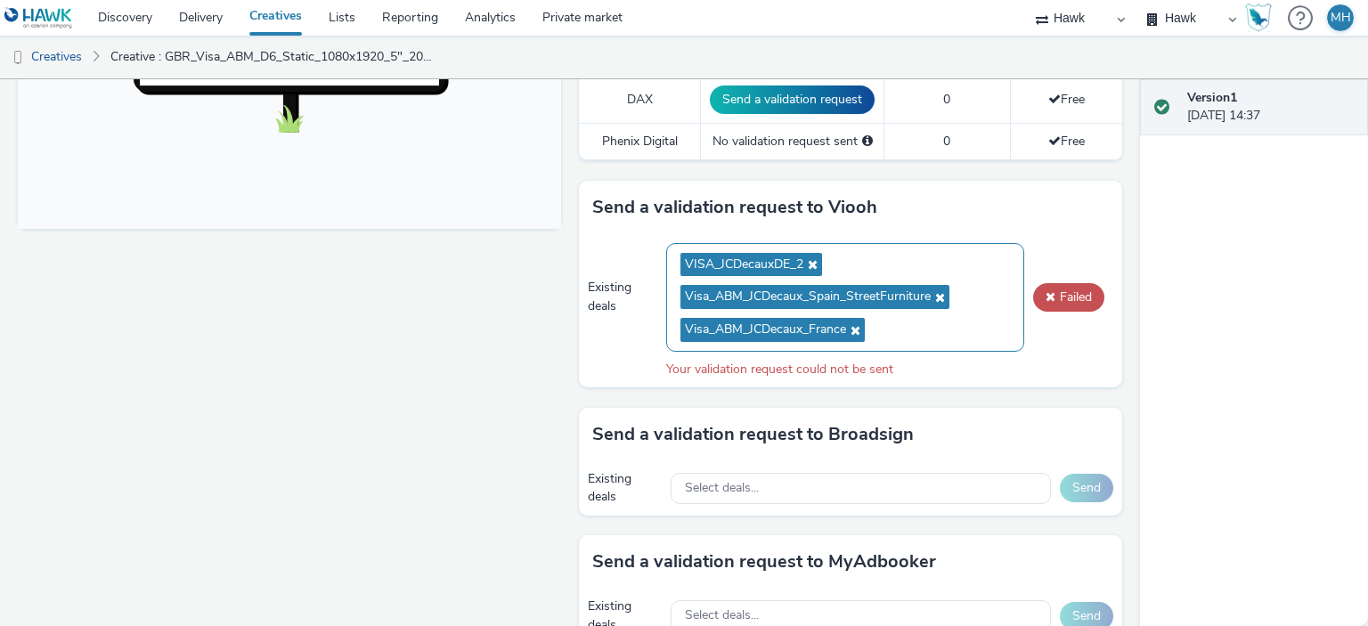
click at [959, 312] on ul "VISA_JCDecauxDE_2 Visa_ABM_JCDecaux_Spain_StreetFurniture Visa_ABM_JCDecaux_Fra…" at bounding box center [846, 298] width 330 height 98
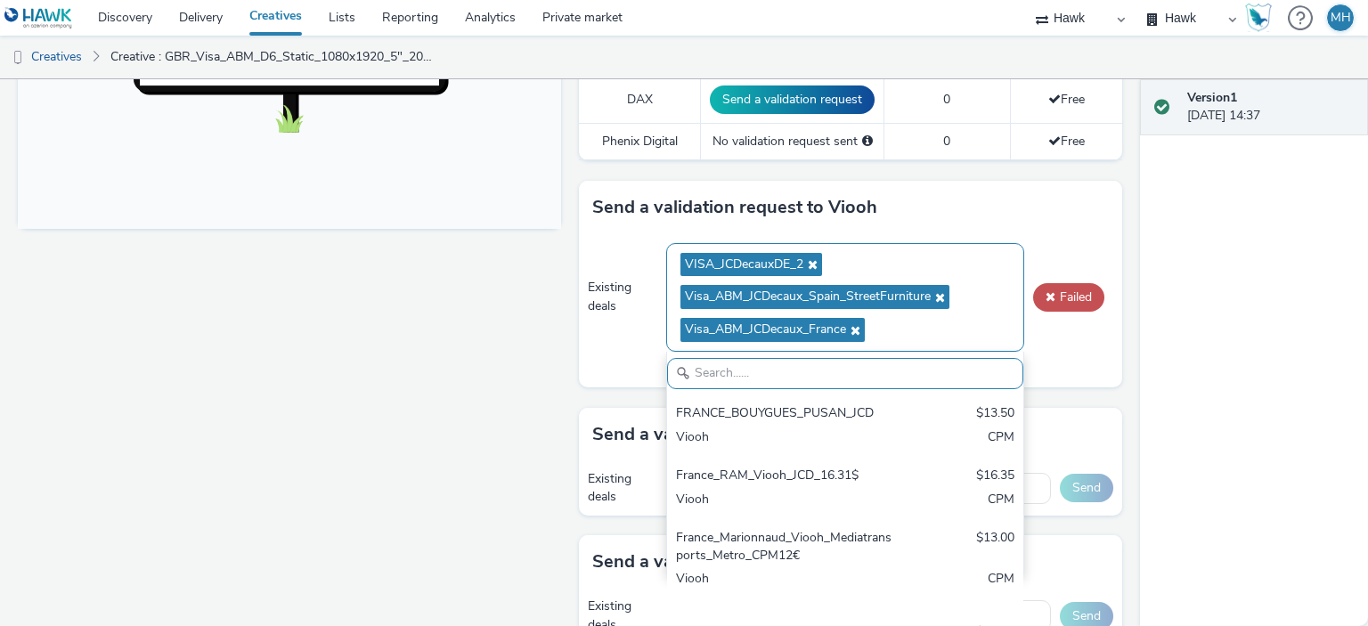
click at [978, 314] on ul "VISA_JCDecauxDE_2 Visa_ABM_JCDecaux_Spain_StreetFurniture Visa_ABM_JCDecaux_Fra…" at bounding box center [846, 298] width 330 height 98
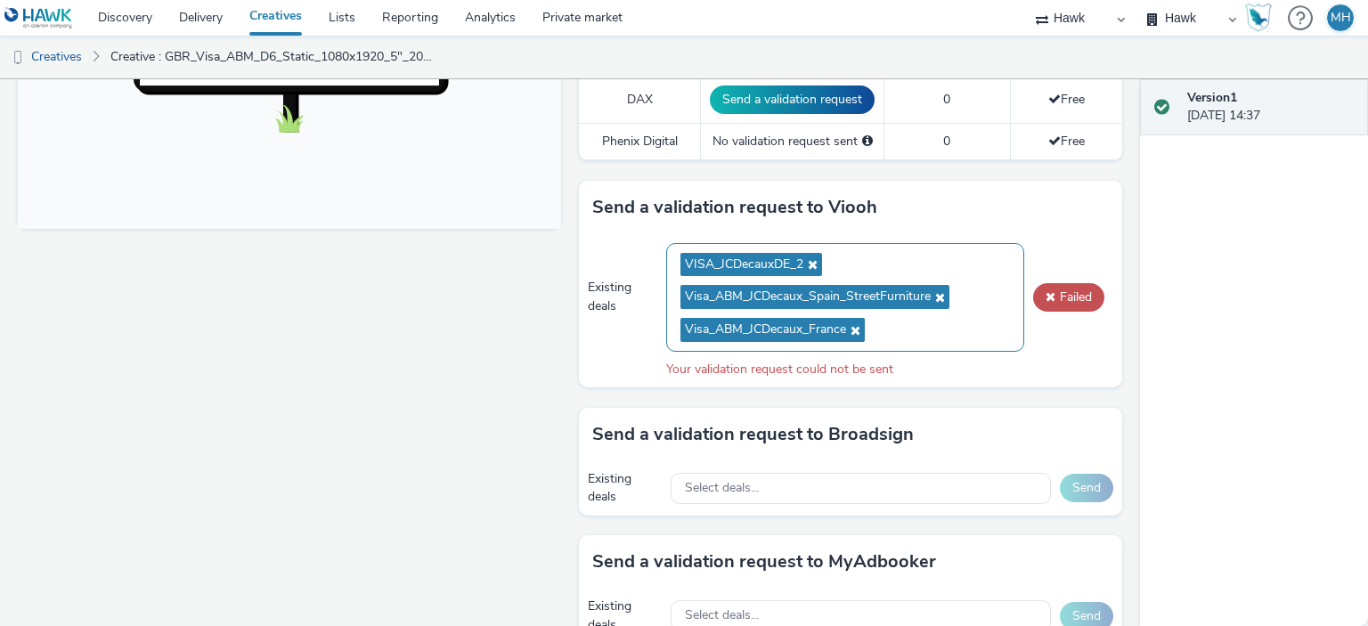
click at [853, 324] on icon at bounding box center [853, 330] width 14 height 12
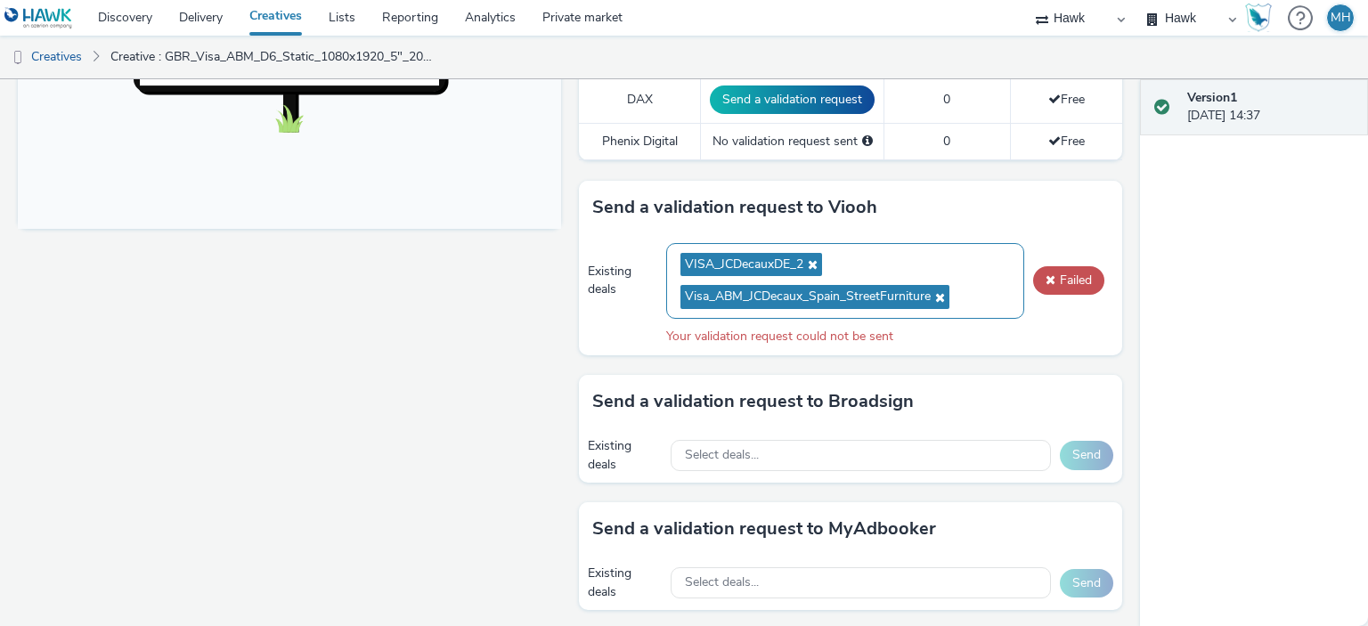
click at [932, 293] on icon at bounding box center [938, 297] width 14 height 12
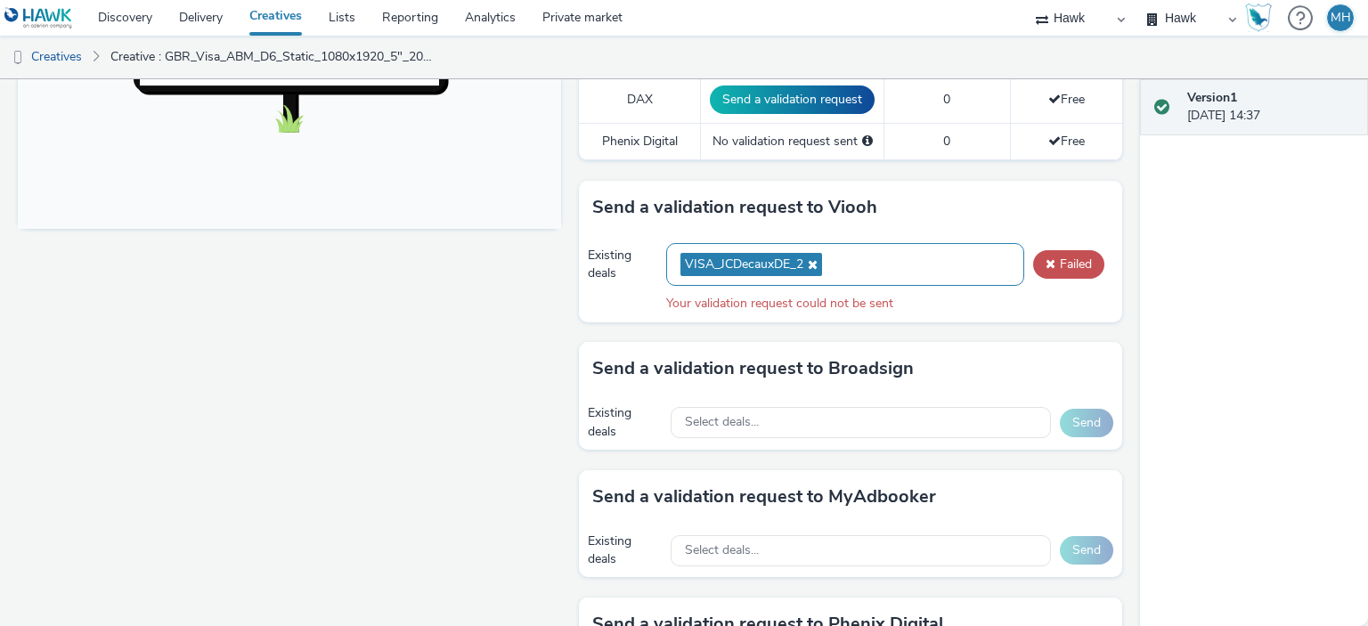
click at [807, 262] on icon at bounding box center [811, 264] width 14 height 12
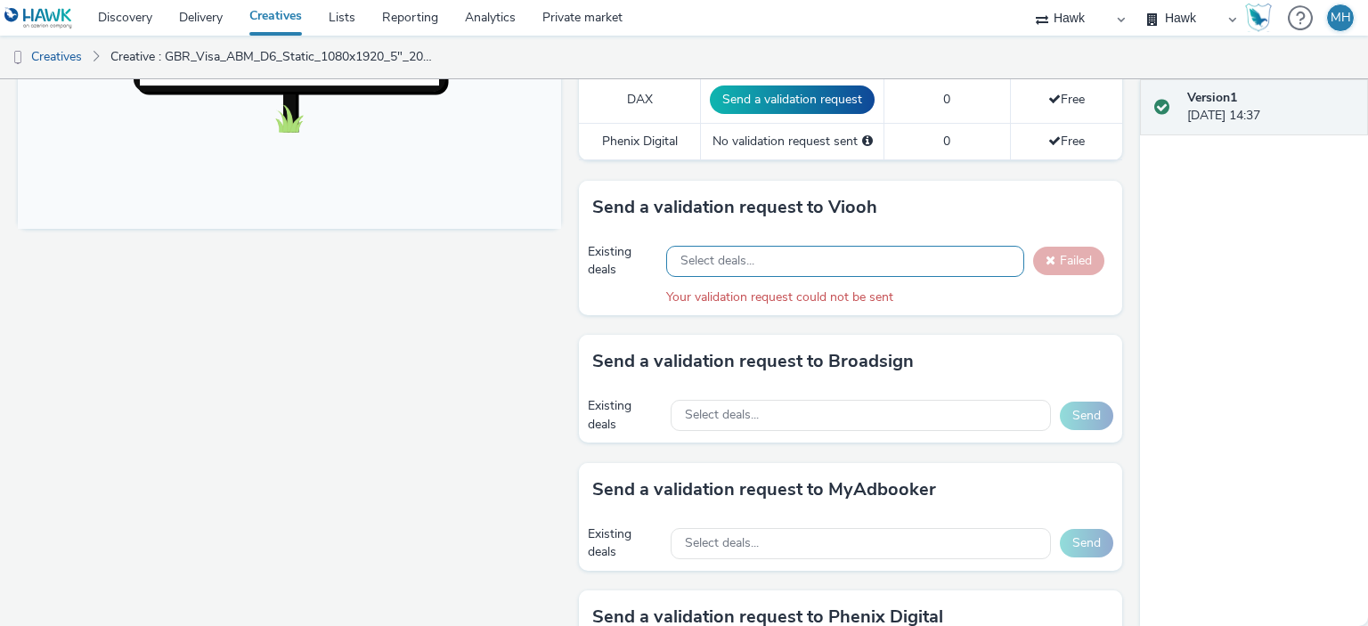
click at [832, 257] on div "Select deals..." at bounding box center [845, 261] width 358 height 31
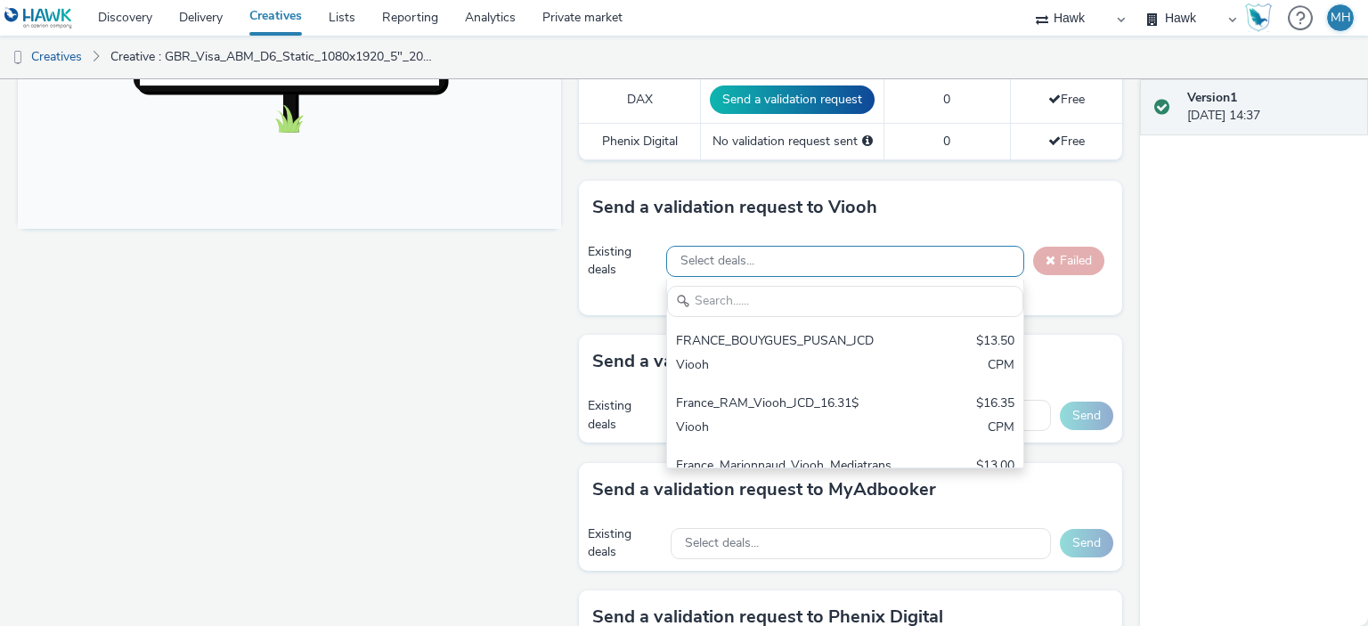
scroll to position [0, 0]
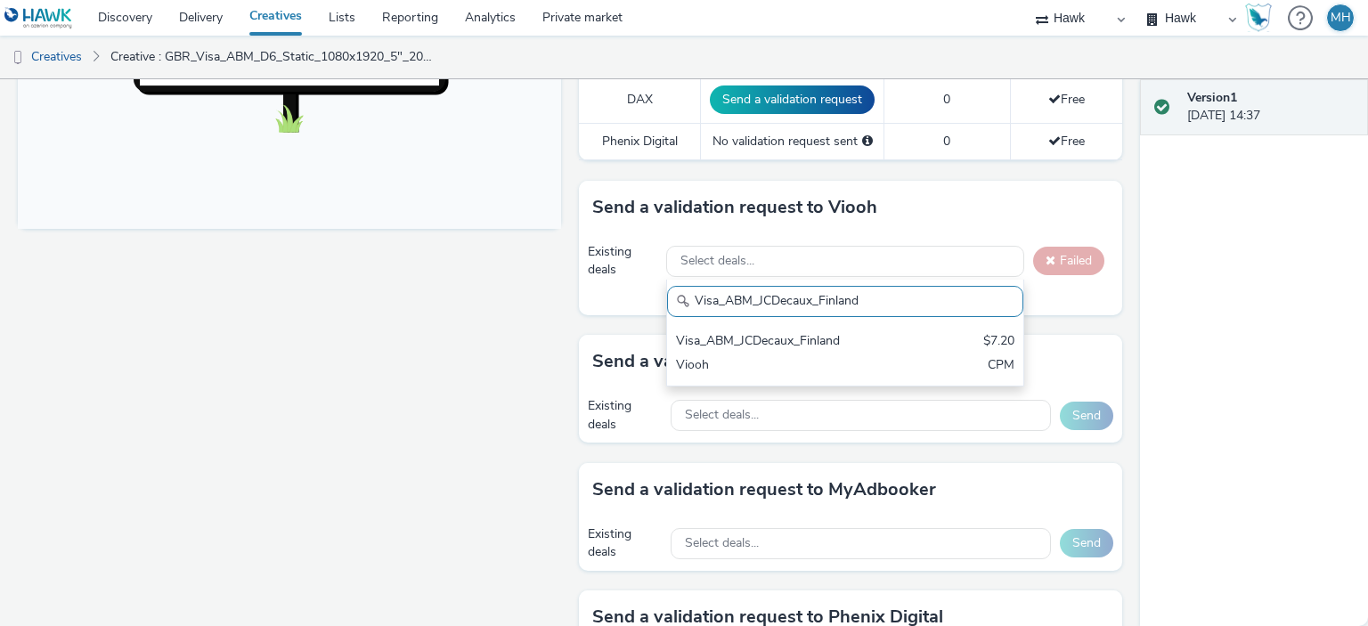
click at [820, 305] on input "Visa_ABM_JCDecaux_Finland" at bounding box center [845, 301] width 356 height 31
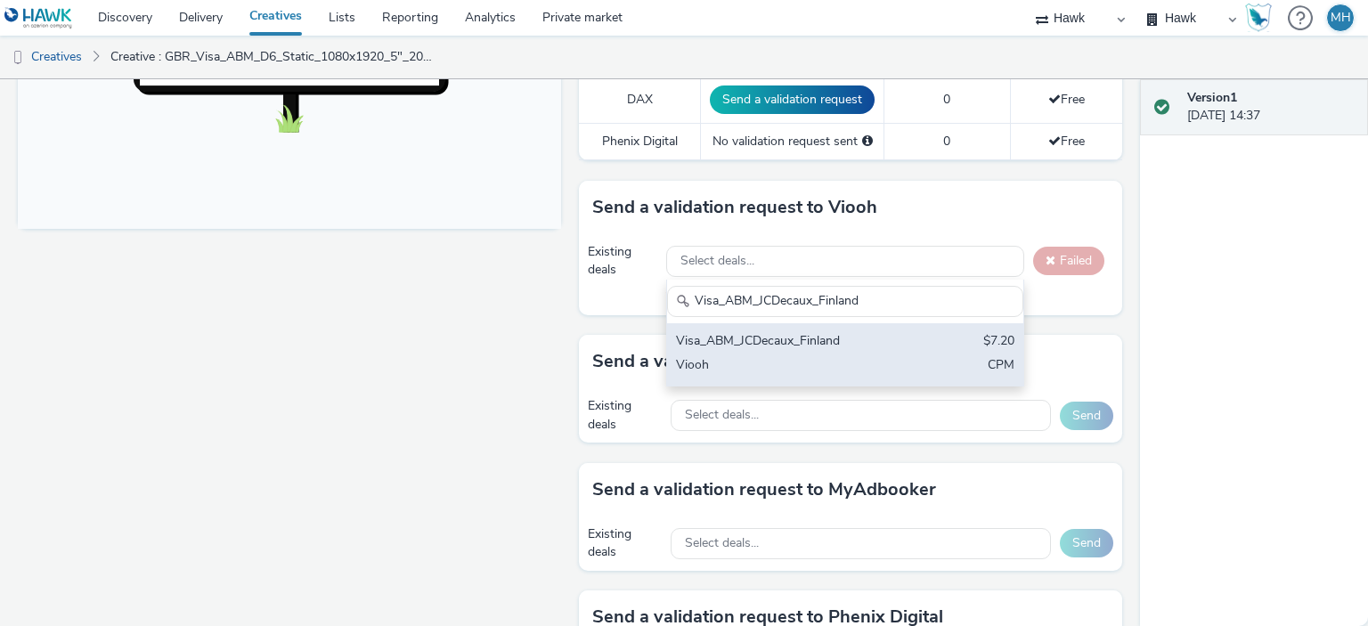
type input "Visa_ABM_JCDecaux_Finland"
click at [841, 356] on div "Viooh" at bounding box center [787, 366] width 223 height 20
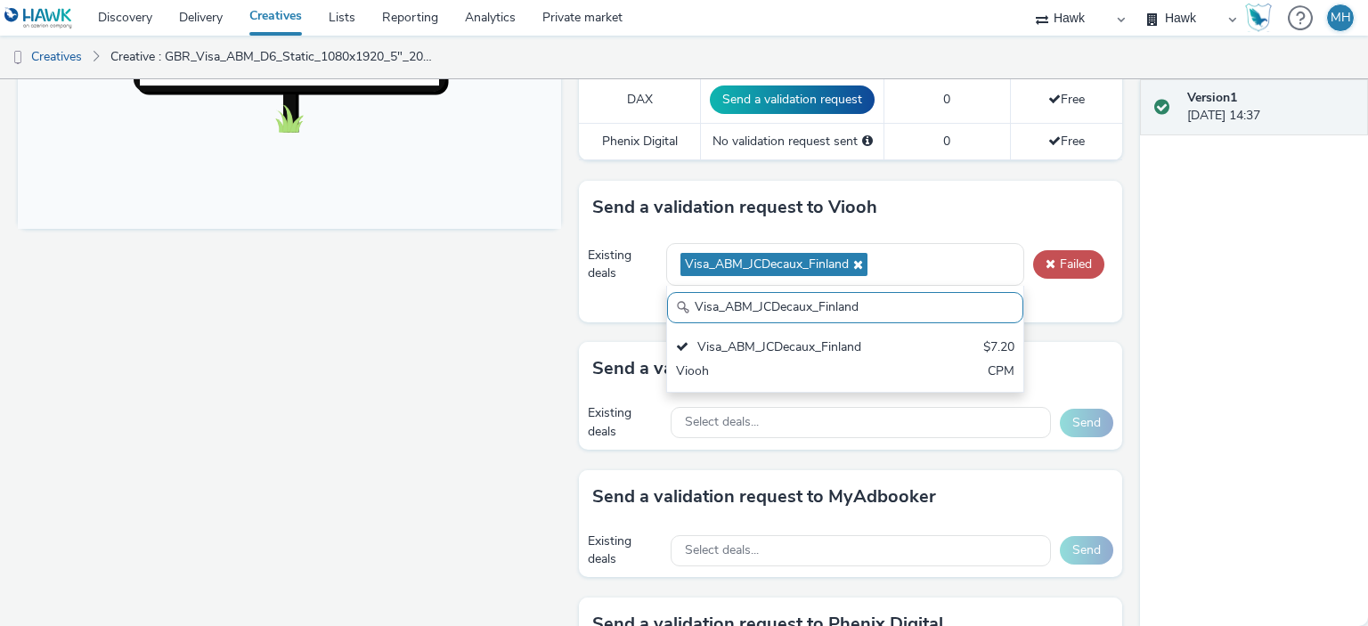
click at [1053, 307] on div "Your validation request could not be sent" at bounding box center [889, 304] width 447 height 18
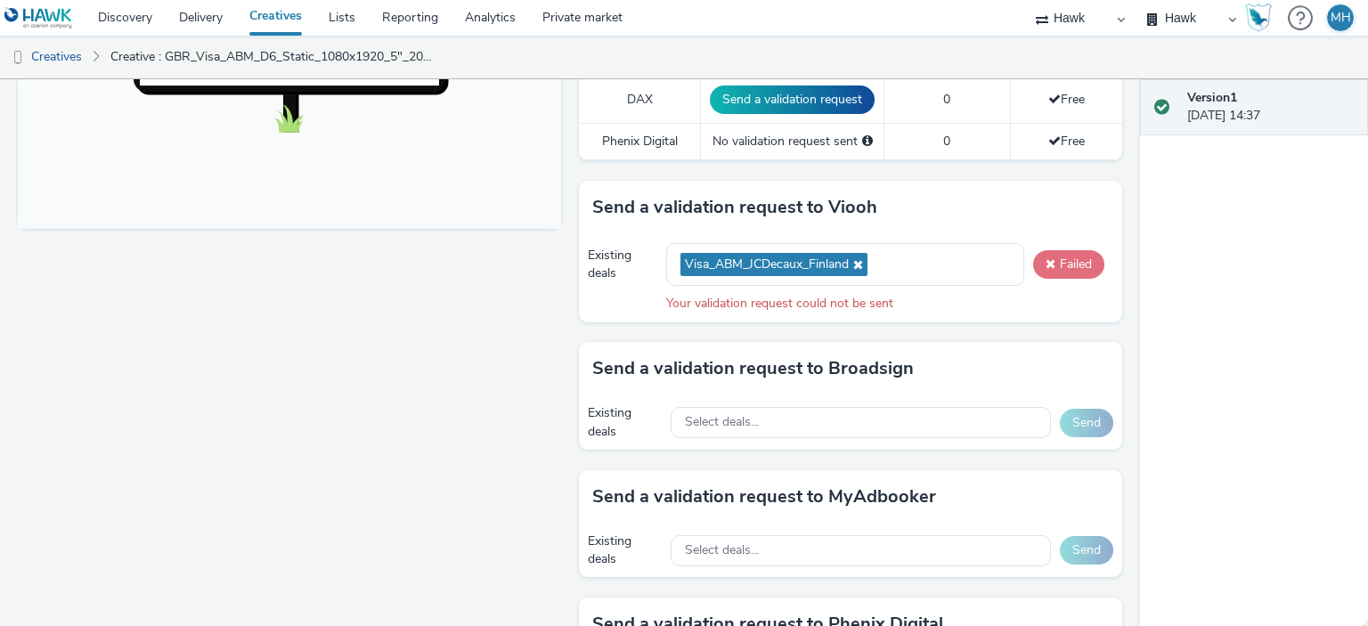
click at [1046, 264] on span at bounding box center [1051, 263] width 10 height 12
click at [853, 258] on icon at bounding box center [856, 264] width 14 height 12
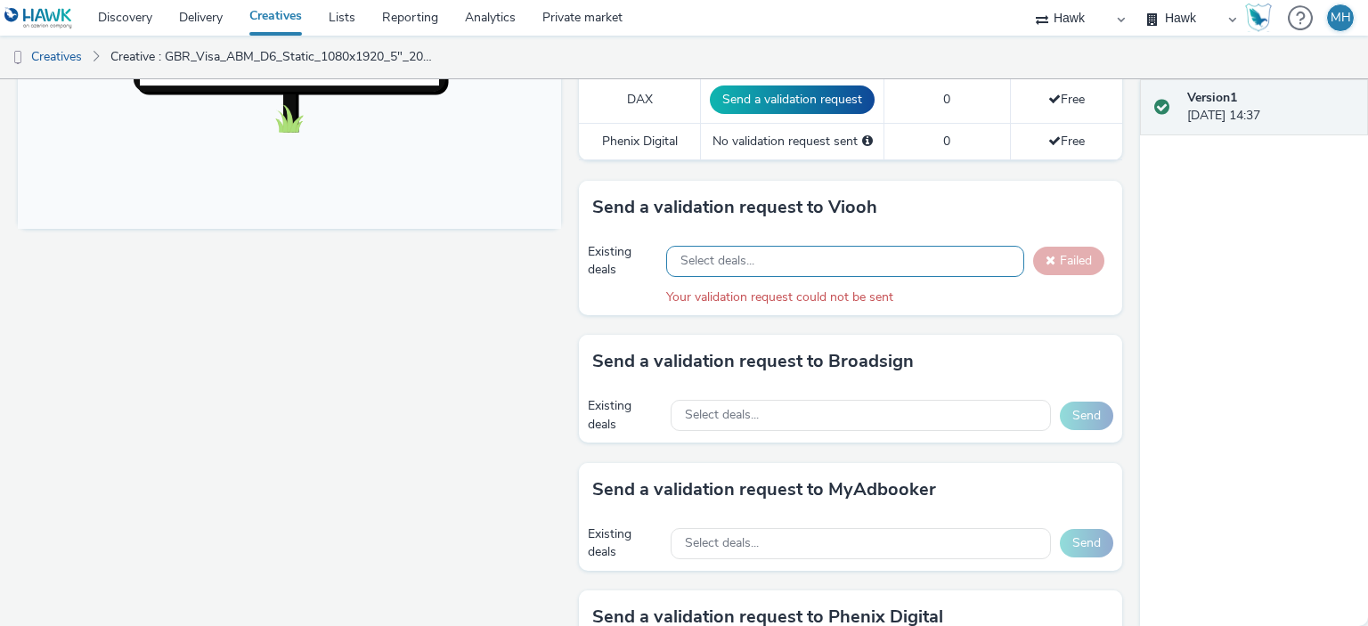
click at [814, 256] on div "Select deals..." at bounding box center [845, 261] width 358 height 31
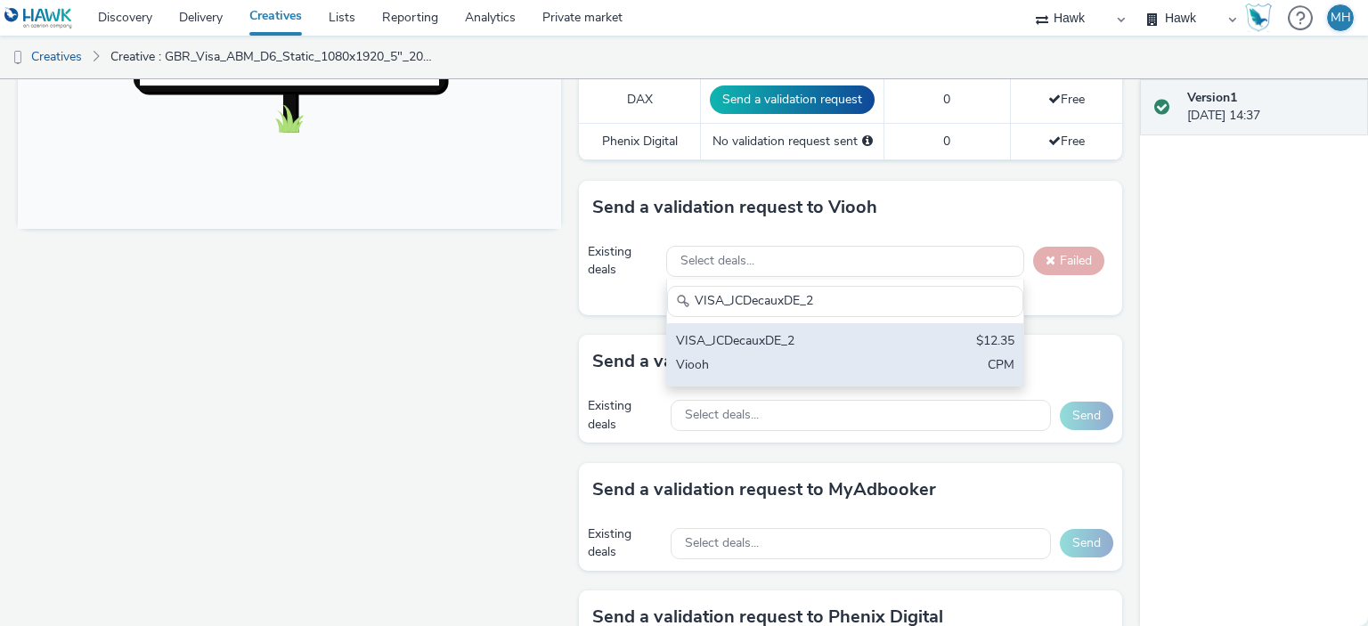
type input "VISA_JCDecauxDE_2"
click at [831, 337] on div "VISA_JCDecauxDE_2" at bounding box center [787, 342] width 223 height 20
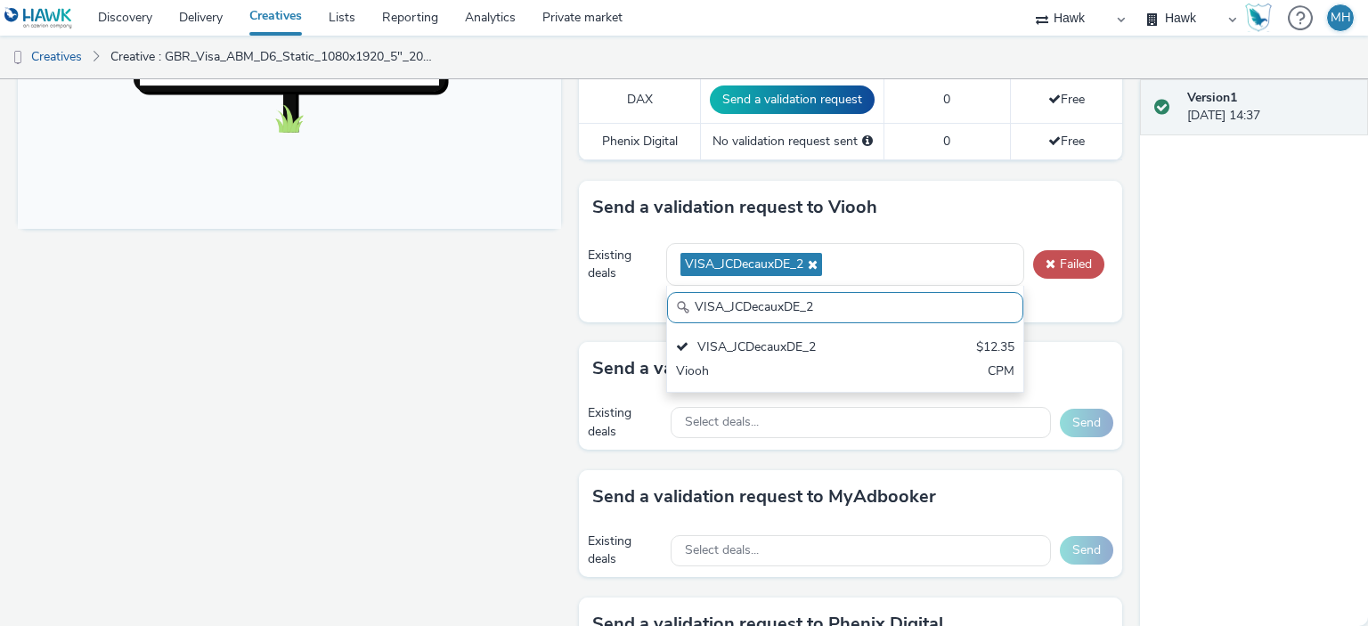
click at [1096, 303] on div "Your validation request could not be sent" at bounding box center [889, 304] width 447 height 18
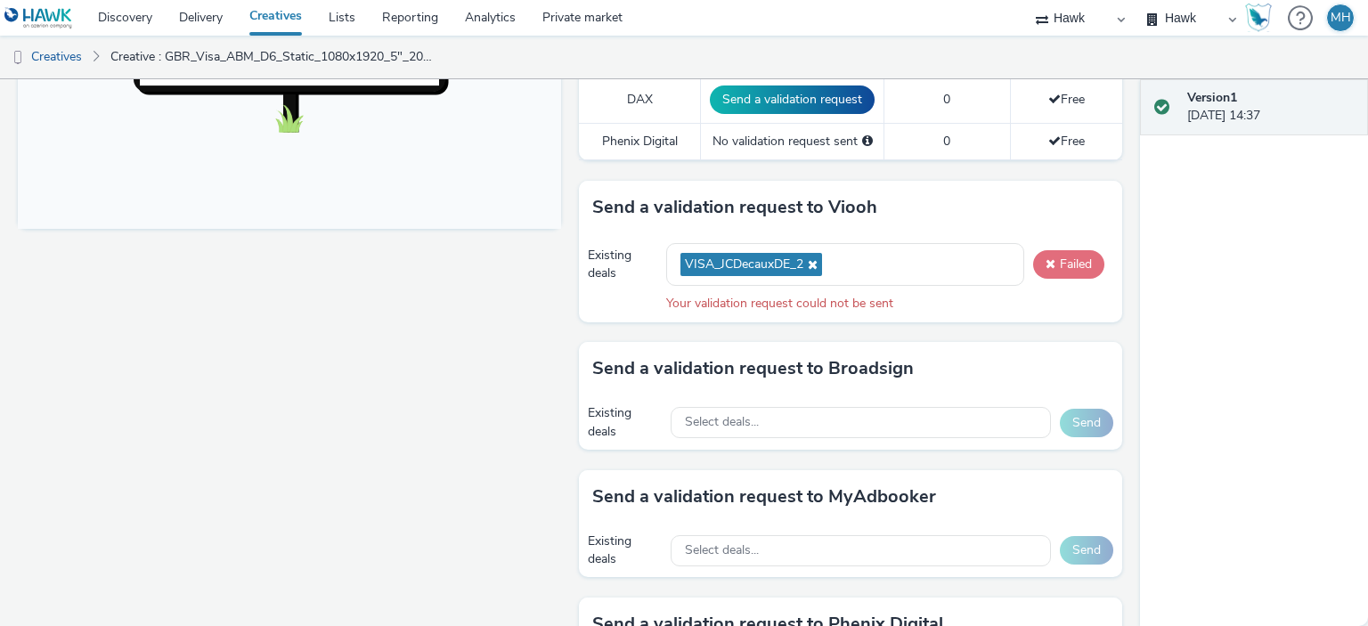
click at [1051, 252] on button "Failed" at bounding box center [1068, 264] width 71 height 29
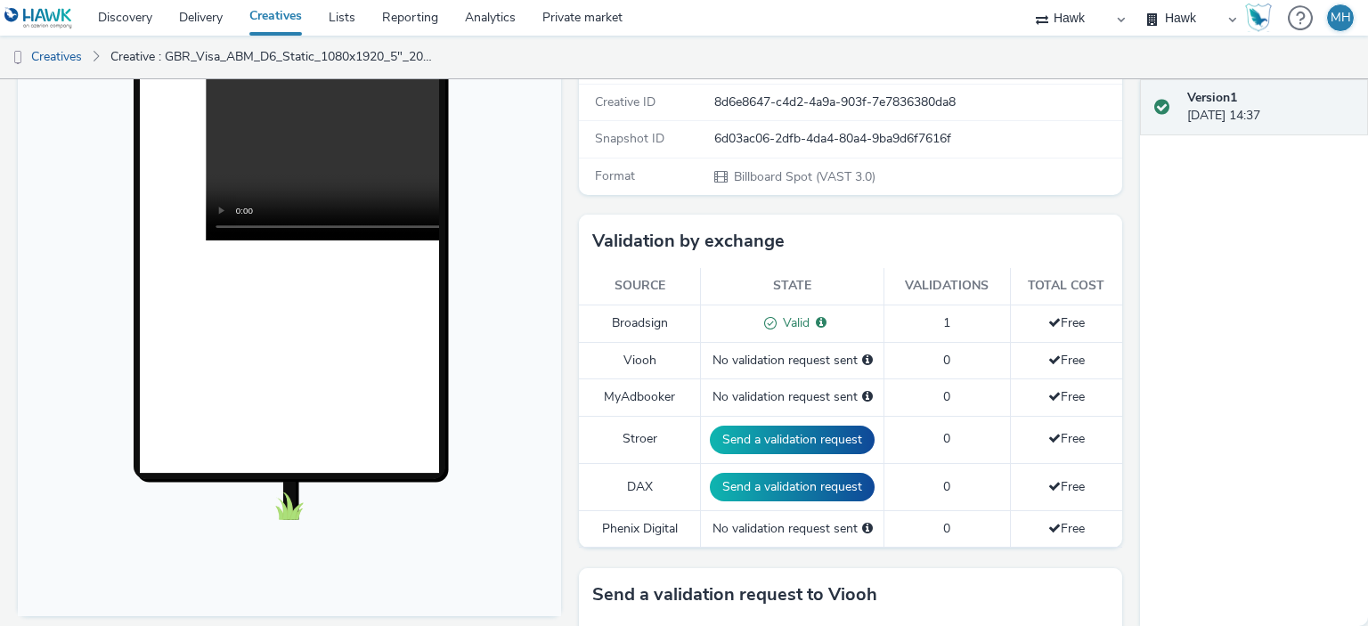
scroll to position [178, 0]
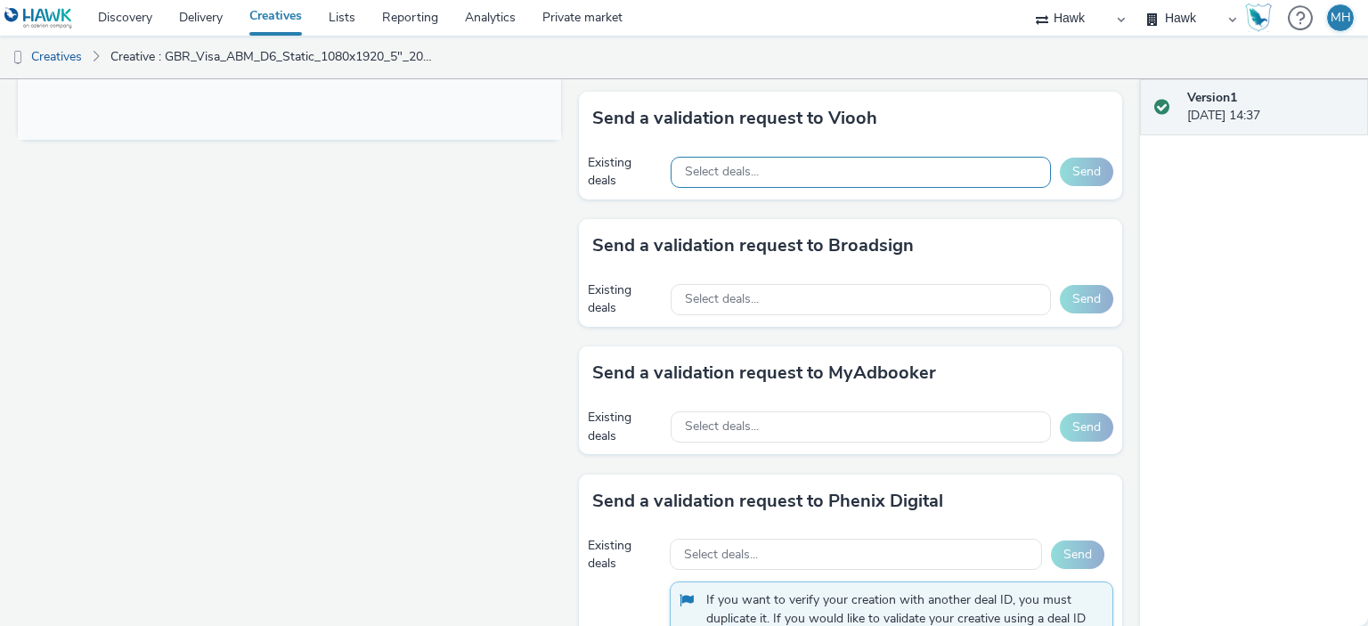
click at [748, 170] on span "Select deals..." at bounding box center [722, 172] width 74 height 15
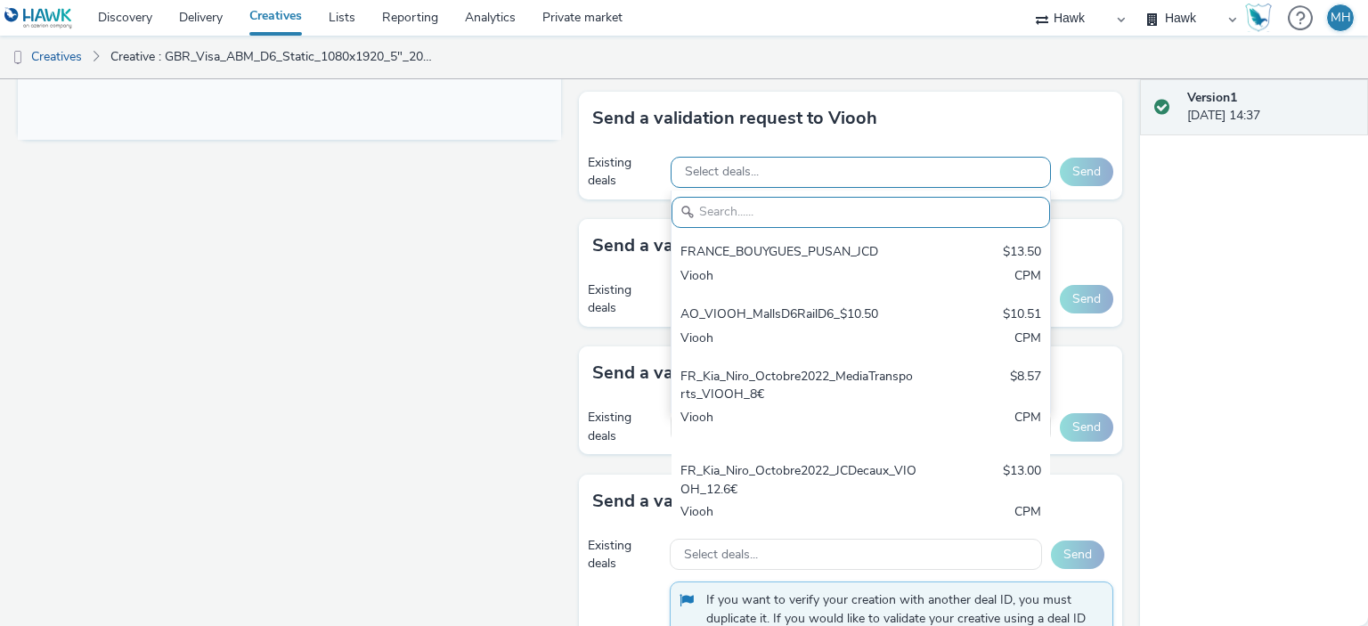
paste input "VISA_JCDecauxDE_2"
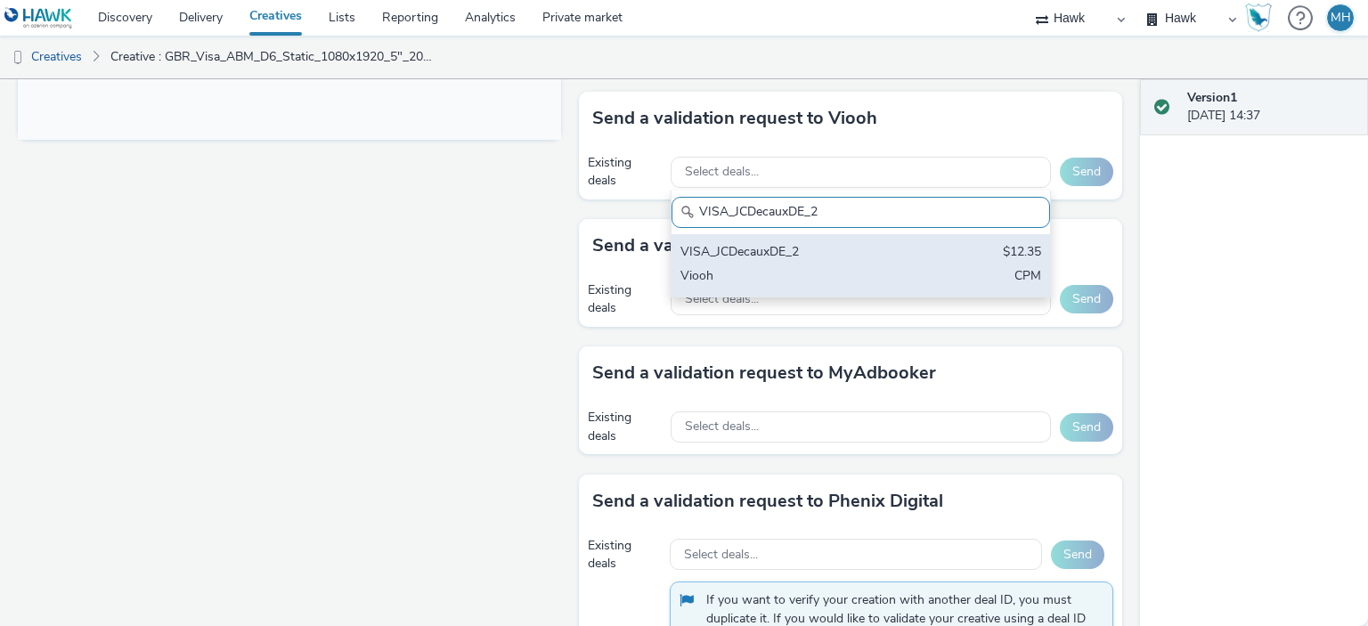
type input "VISA_JCDecauxDE_2"
click at [778, 237] on div "VISA_JCDecauxDE_2 $12.35 Viooh CPM" at bounding box center [861, 265] width 379 height 62
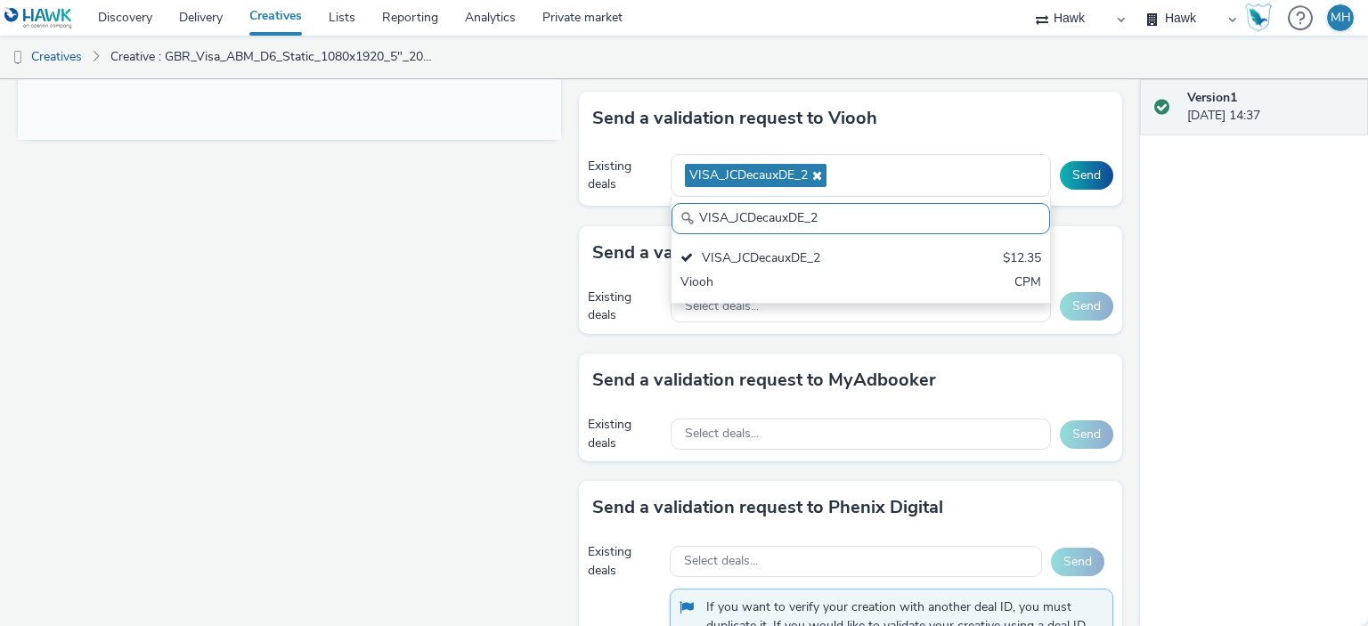
click at [1016, 133] on div "Send a validation request to Viooh" at bounding box center [850, 118] width 543 height 53
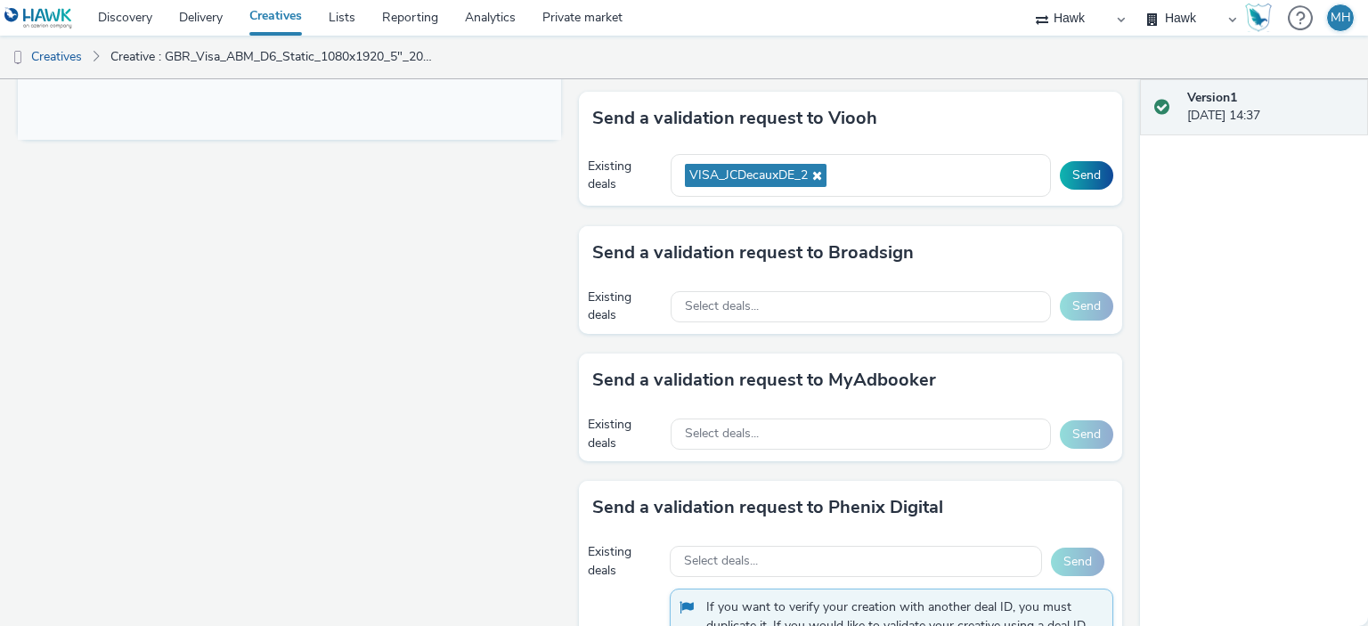
drag, startPoint x: 1097, startPoint y: 164, endPoint x: 1105, endPoint y: 177, distance: 15.6
click at [1094, 164] on button "Send" at bounding box center [1086, 175] width 53 height 29
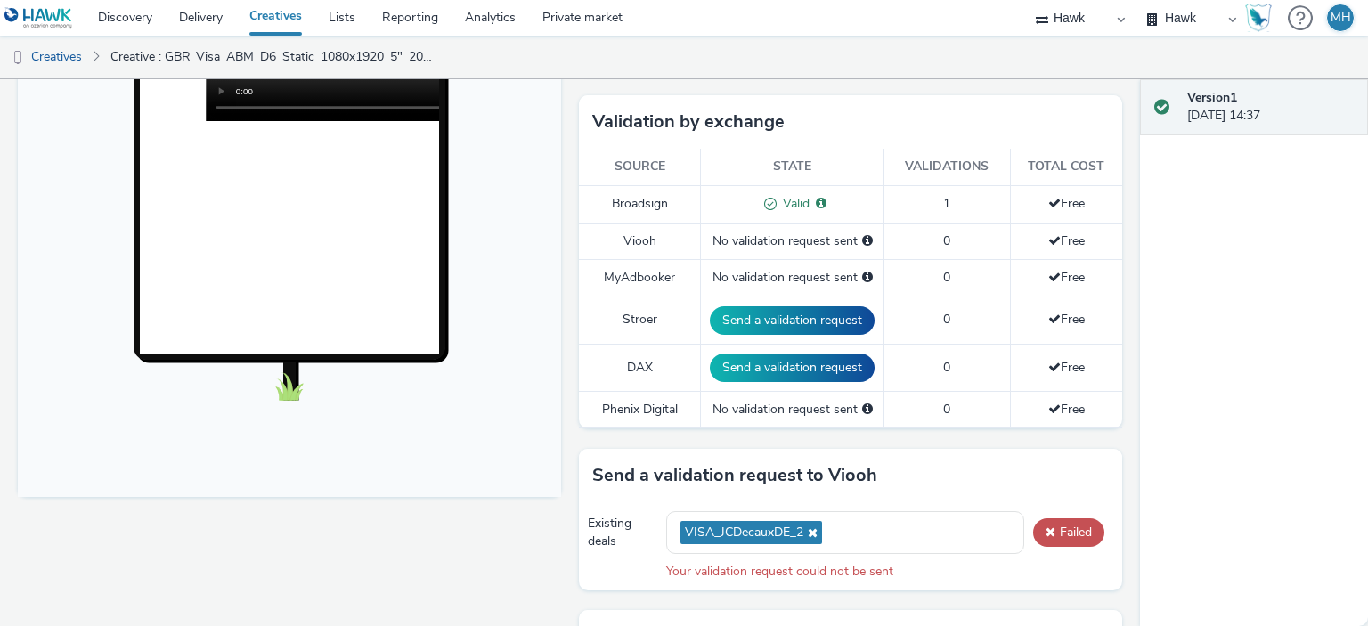
scroll to position [445, 0]
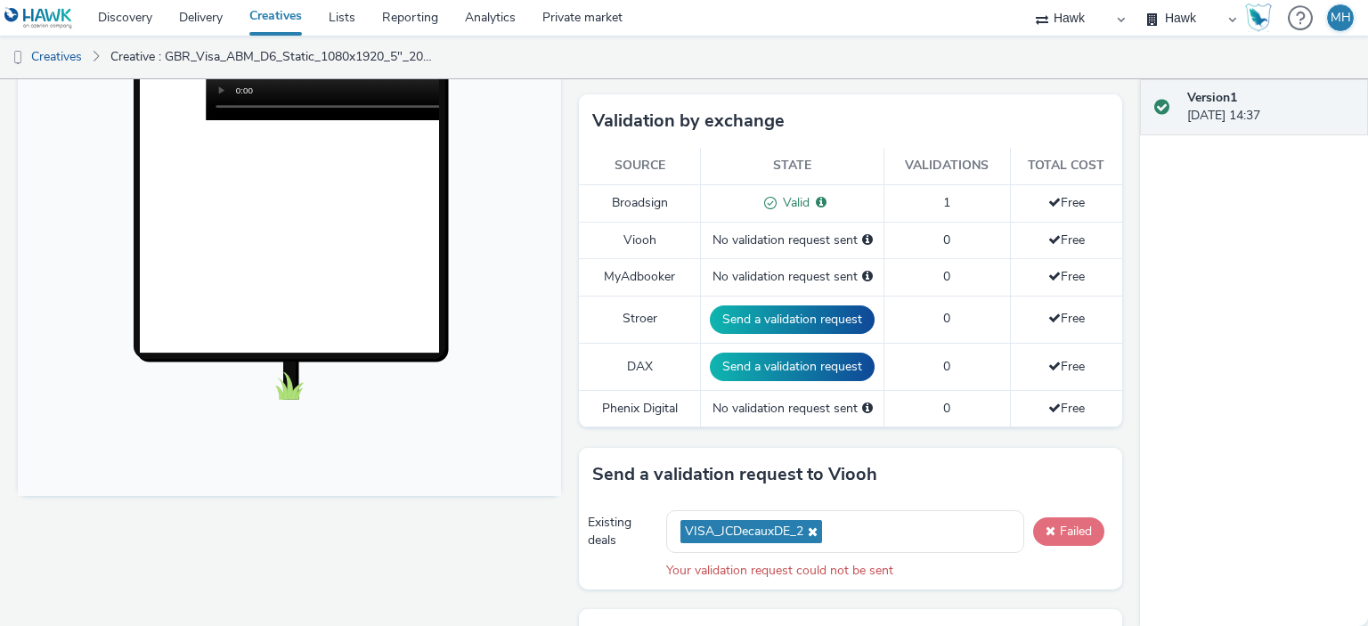
click at [1046, 534] on span at bounding box center [1051, 531] width 10 height 12
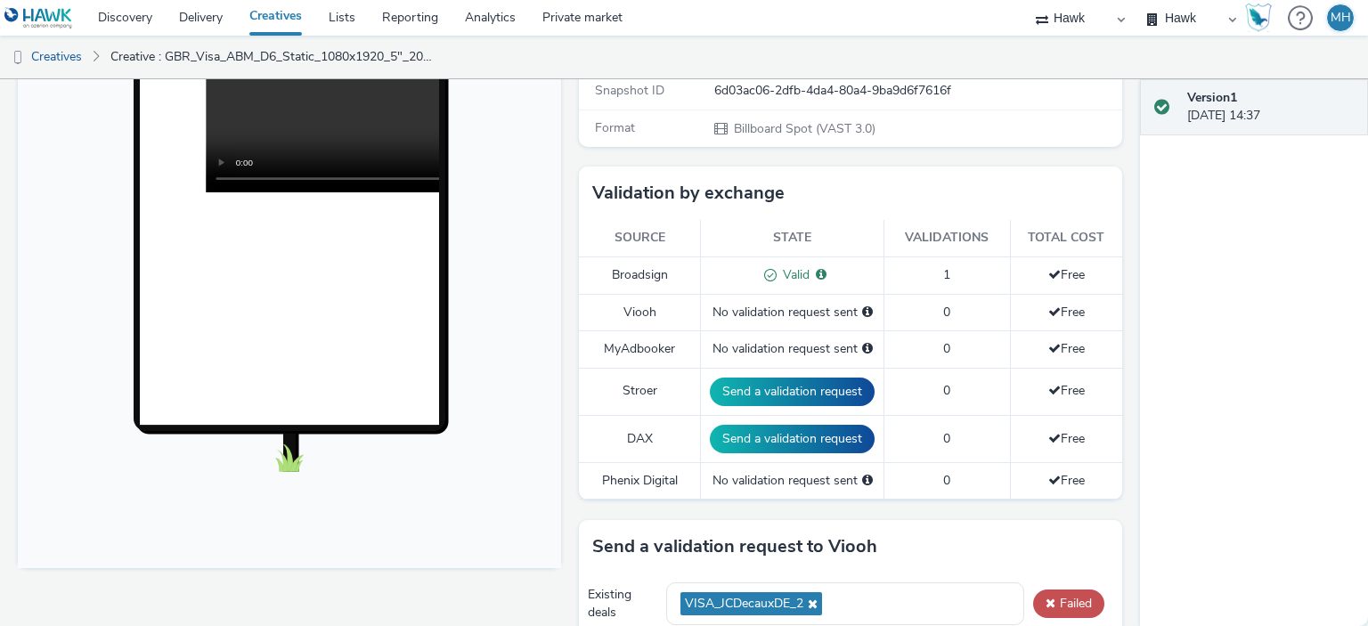
scroll to position [640, 0]
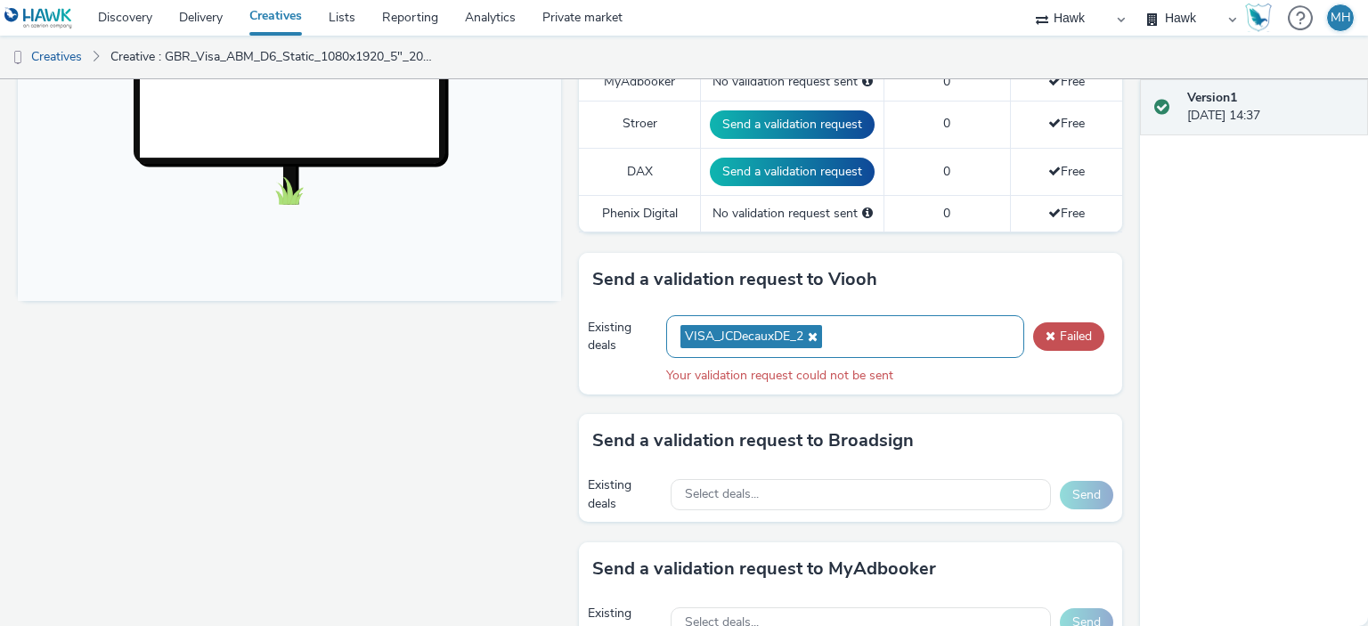
click at [810, 330] on icon at bounding box center [811, 336] width 14 height 12
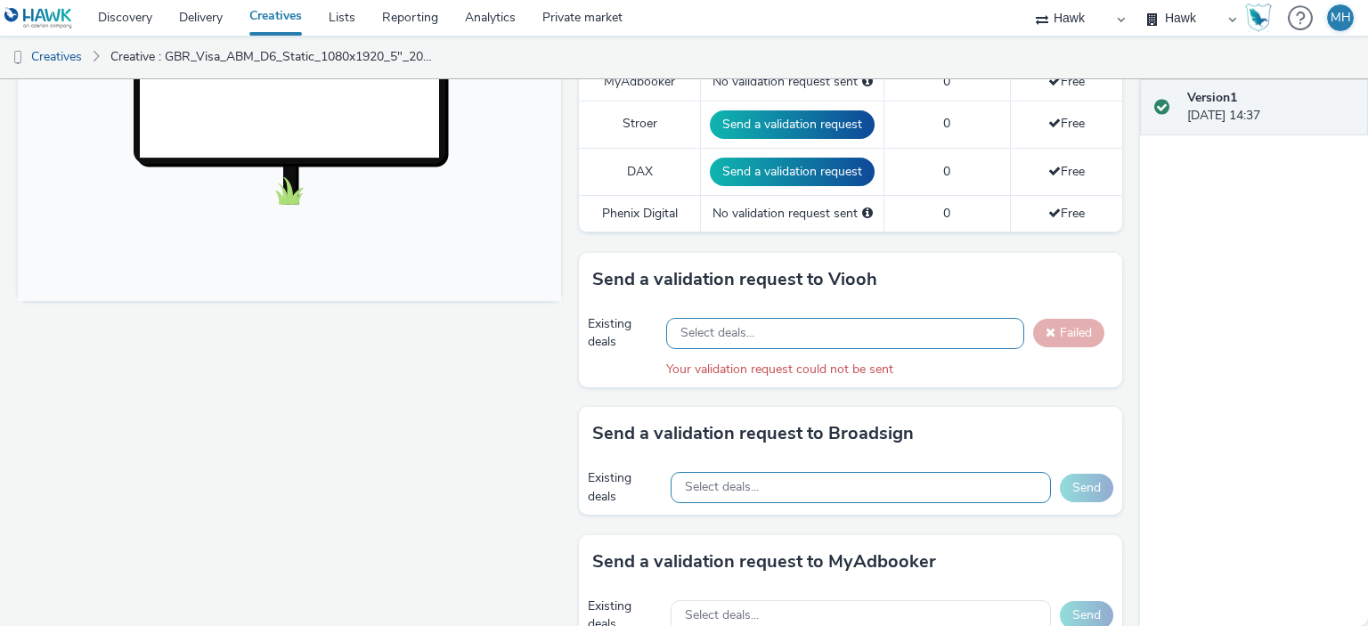
click at [794, 476] on div "Select deals..." at bounding box center [861, 487] width 380 height 31
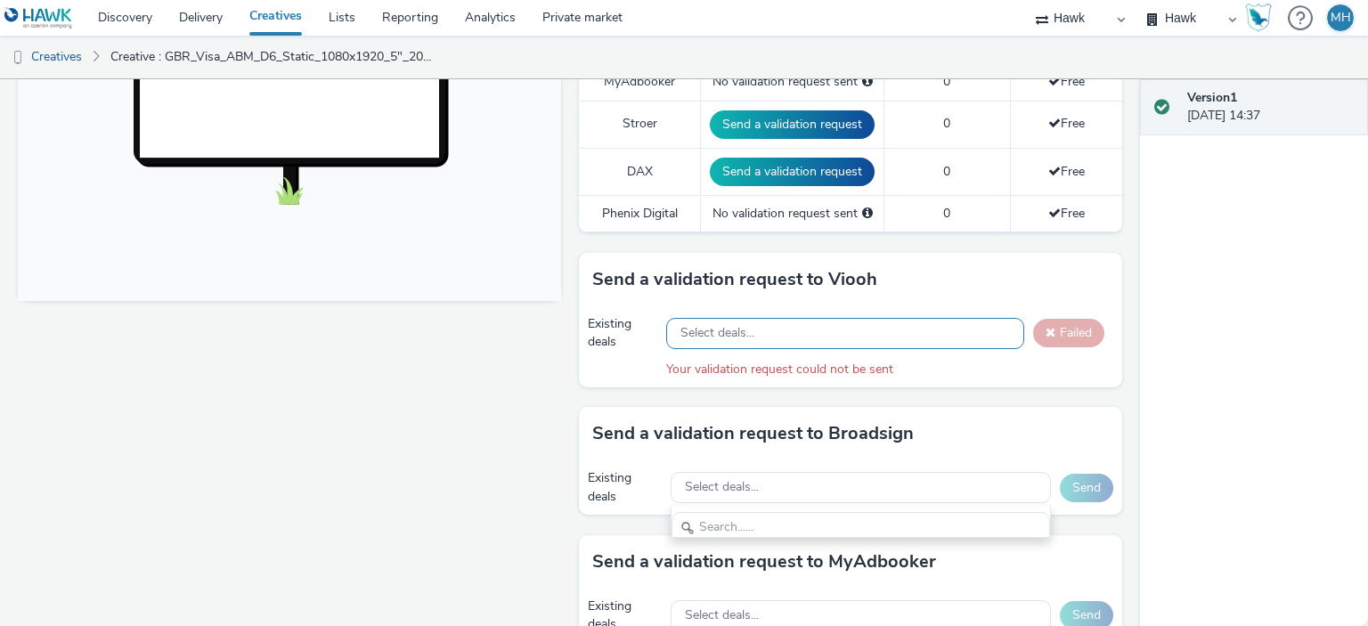
scroll to position [0, 0]
click at [749, 333] on div "Select deals..." at bounding box center [845, 333] width 358 height 31
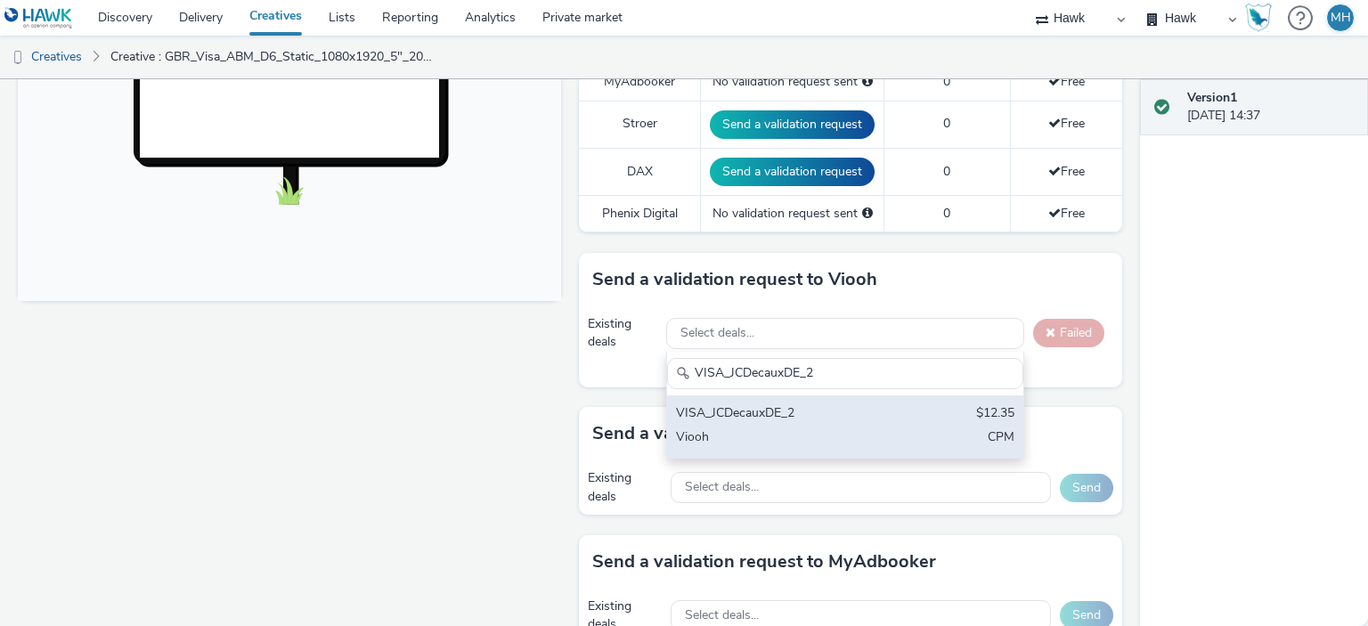
type input "VISA_JCDecauxDE_2"
click at [790, 428] on div "Viooh" at bounding box center [787, 438] width 223 height 20
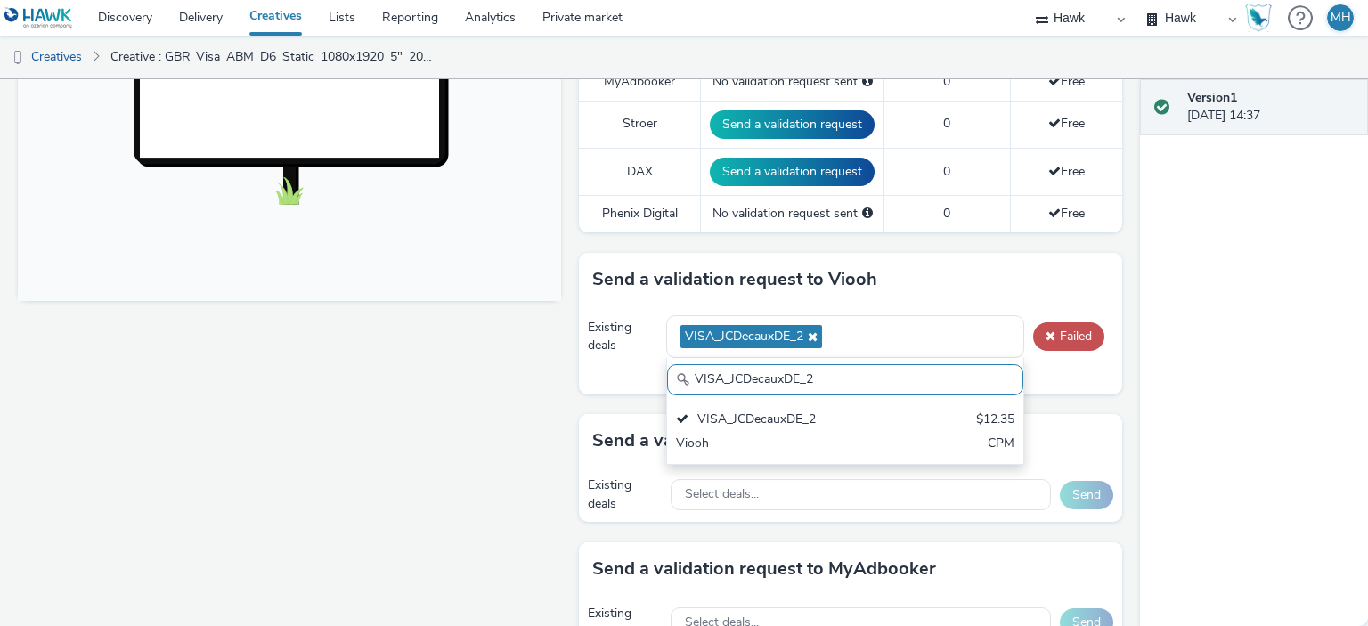
click at [386, 408] on div "Fullscreen" at bounding box center [294, 368] width 552 height 1595
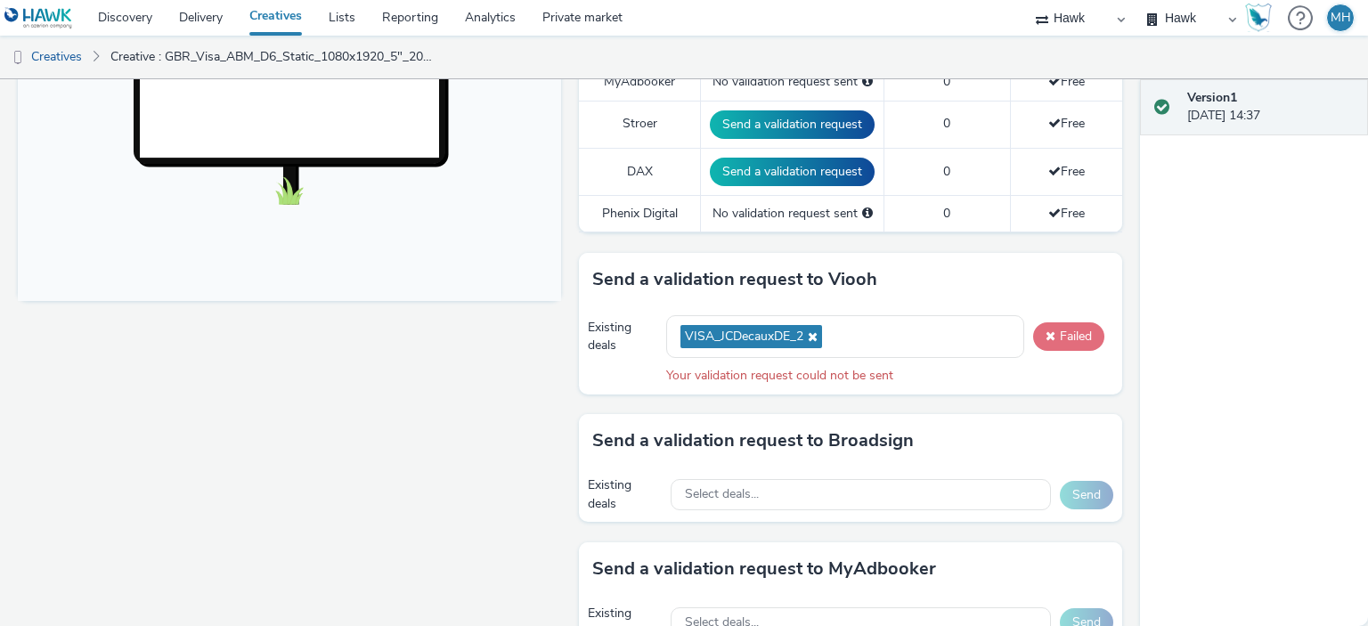
click at [1073, 323] on button "Failed" at bounding box center [1068, 336] width 71 height 29
click at [1046, 333] on span at bounding box center [1051, 336] width 10 height 12
click at [879, 327] on div "VISA_JCDecauxDE_2" at bounding box center [845, 337] width 358 height 44
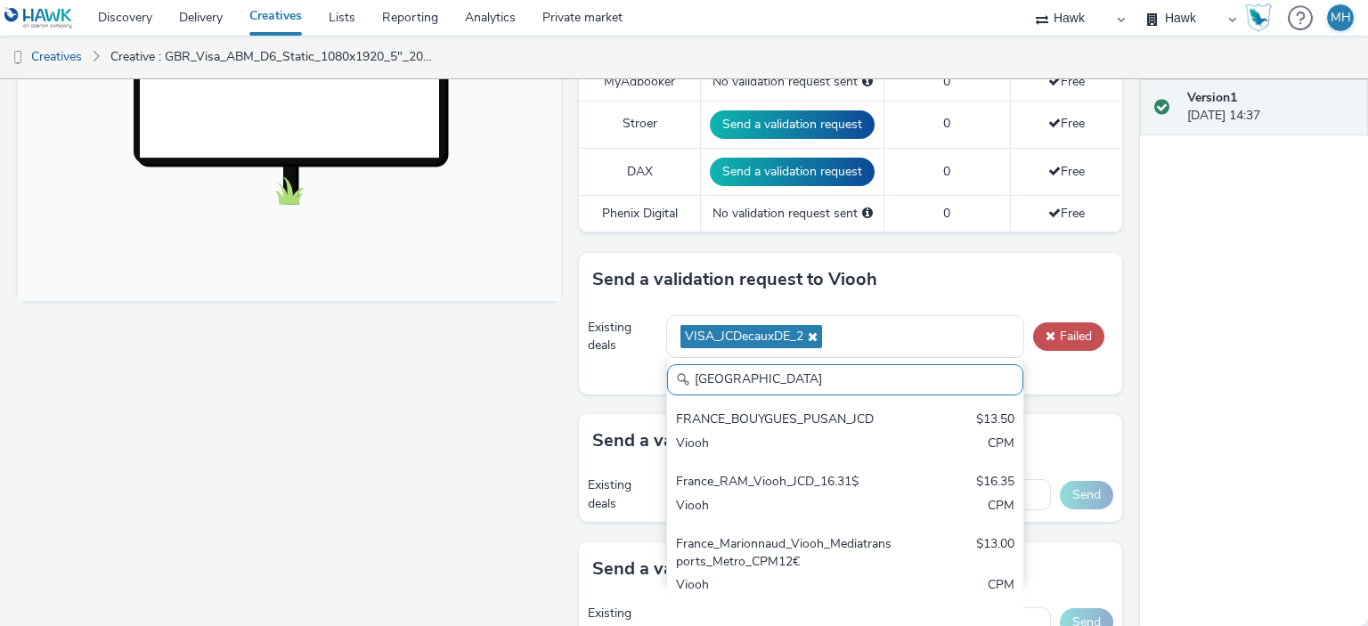
type input "France"
click at [804, 330] on icon at bounding box center [811, 336] width 14 height 12
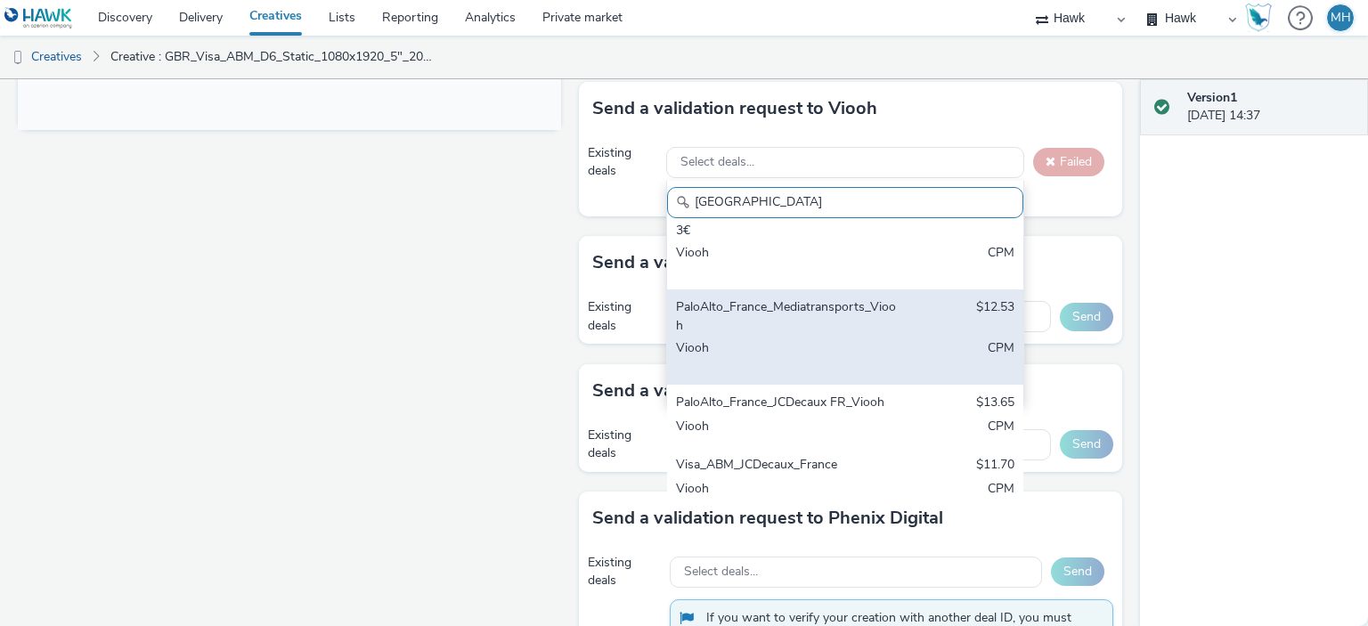
scroll to position [908, 0]
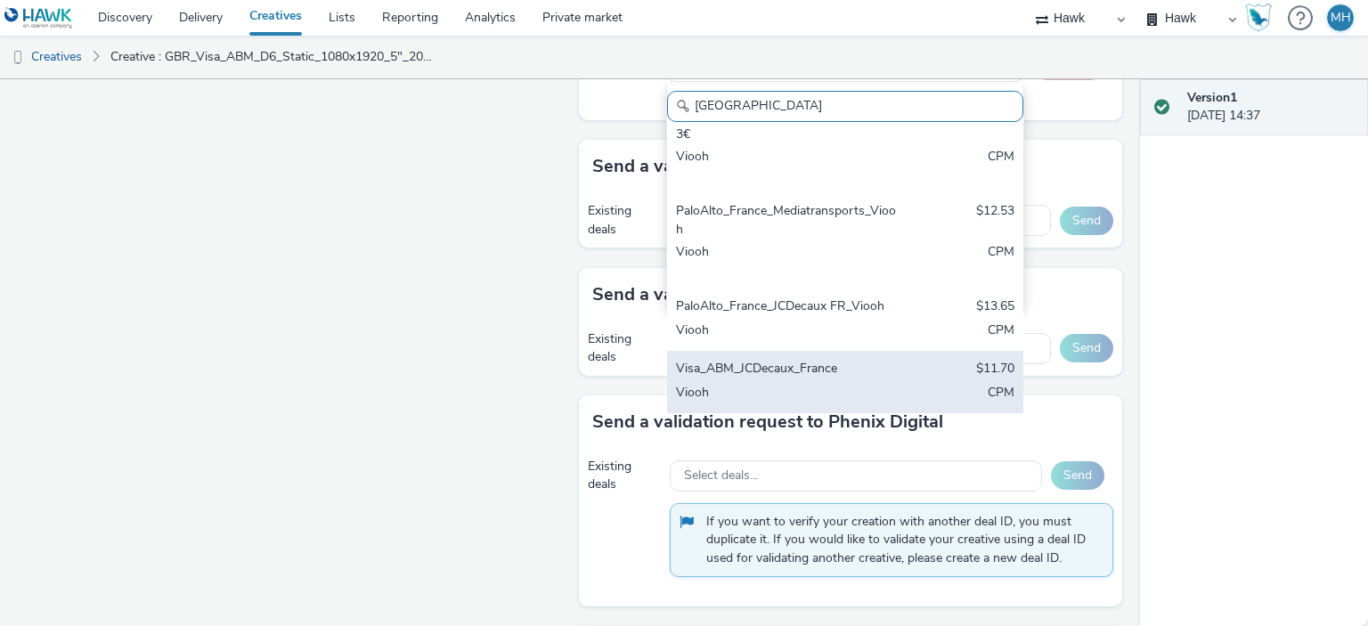
drag, startPoint x: 892, startPoint y: 362, endPoint x: 875, endPoint y: 363, distance: 17.0
click at [892, 362] on div "Visa_ABM_JCDecaux_France $11.70 Viooh CPM" at bounding box center [845, 382] width 356 height 62
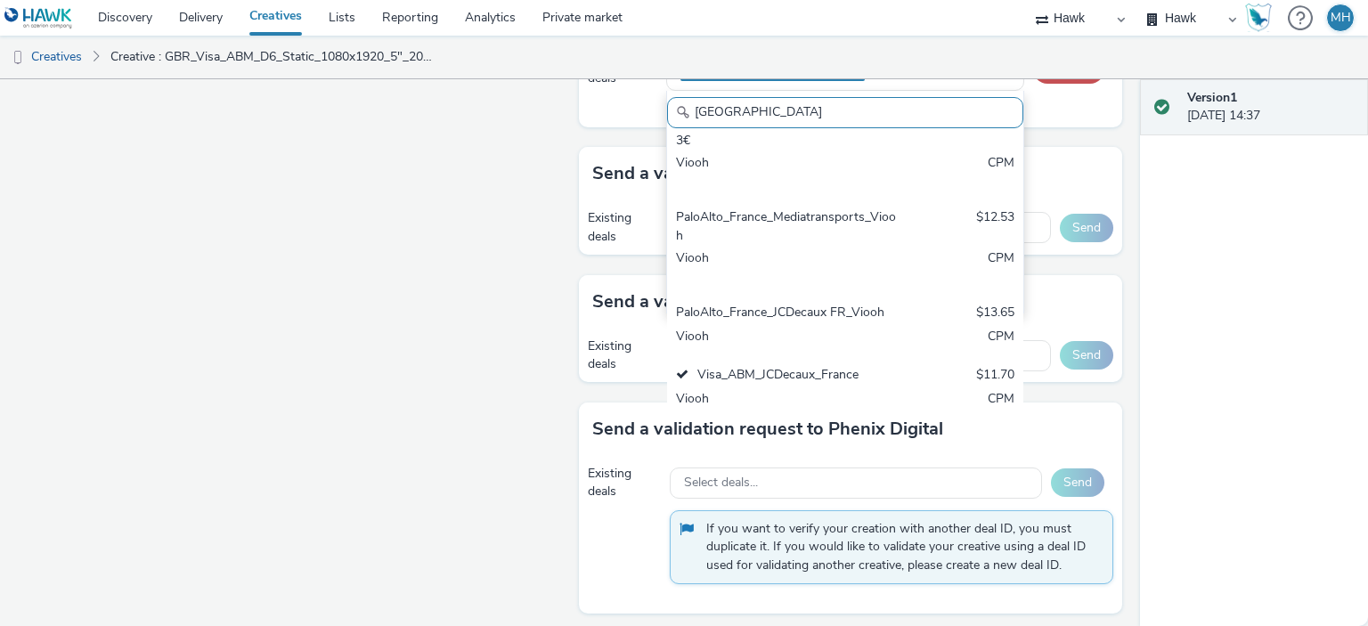
click at [421, 314] on div "Fullscreen" at bounding box center [294, 100] width 552 height 1595
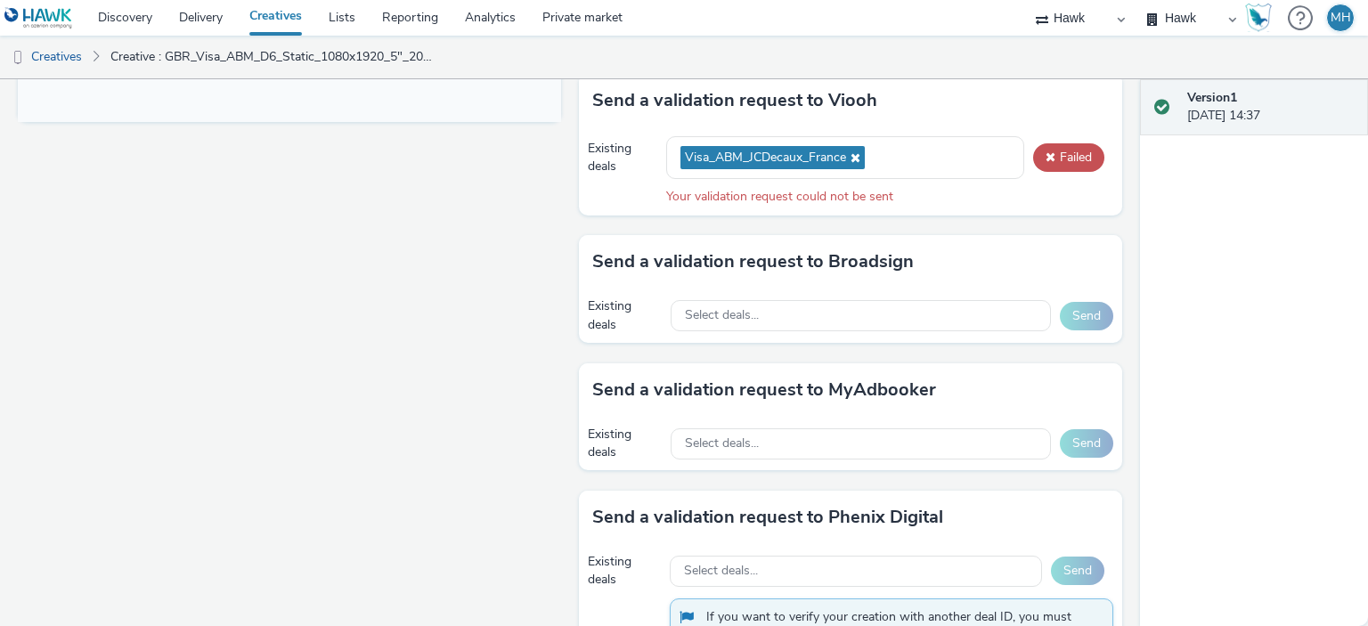
scroll to position [819, 0]
click at [869, 200] on div "Your validation request could not be sent" at bounding box center [889, 198] width 447 height 18
drag, startPoint x: 869, startPoint y: 195, endPoint x: 902, endPoint y: 188, distance: 32.9
click at [869, 195] on div "Your validation request could not be sent" at bounding box center [889, 198] width 447 height 18
click at [1046, 159] on span at bounding box center [1051, 157] width 10 height 12
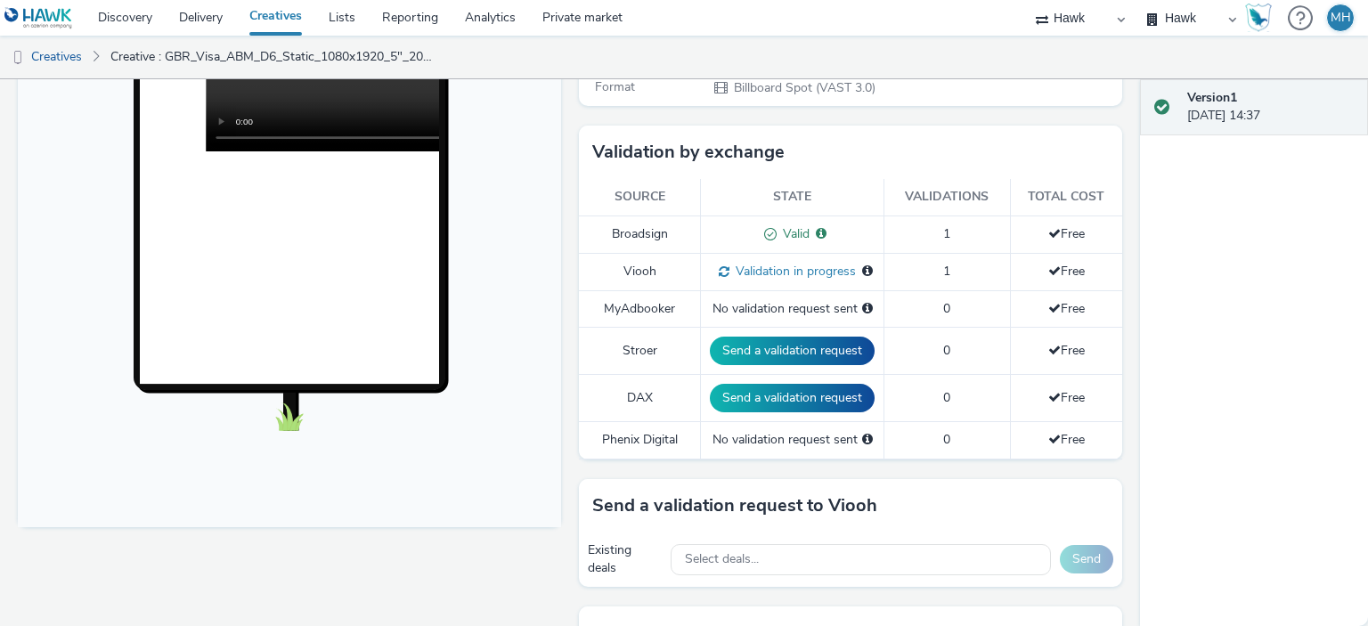
scroll to position [640, 0]
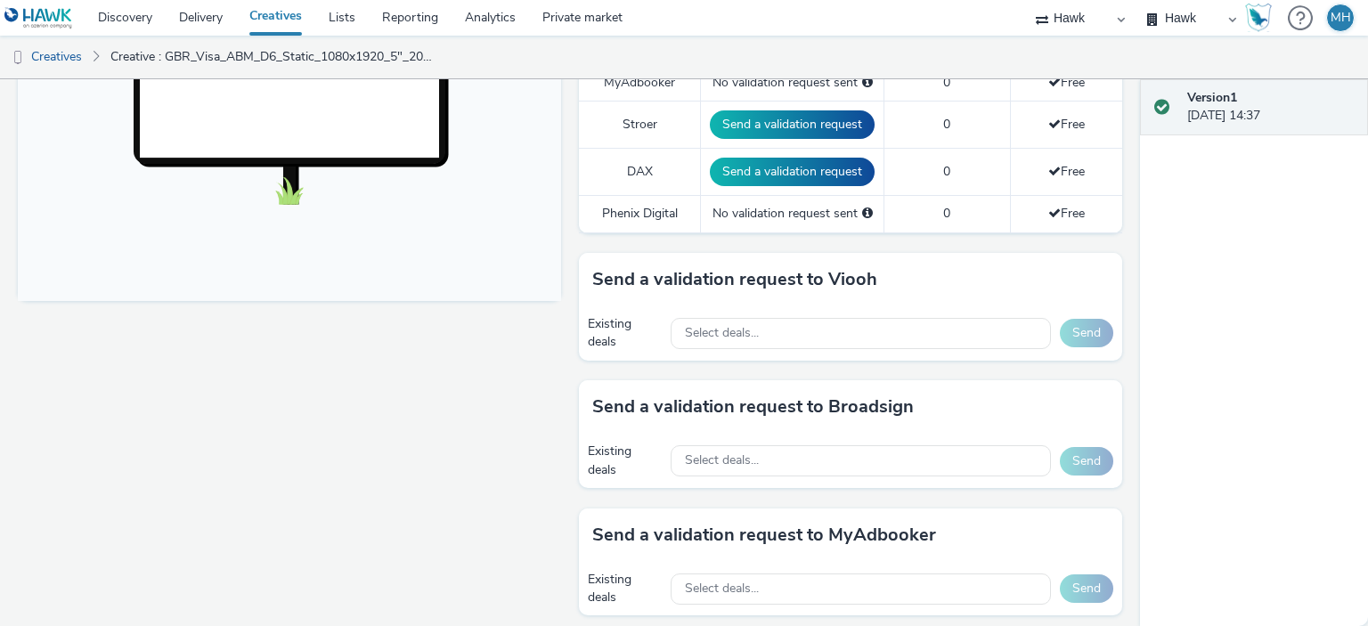
click at [741, 309] on div "Existing deals Select deals... Send" at bounding box center [850, 333] width 543 height 54
click at [738, 318] on div "Select deals..." at bounding box center [861, 333] width 380 height 31
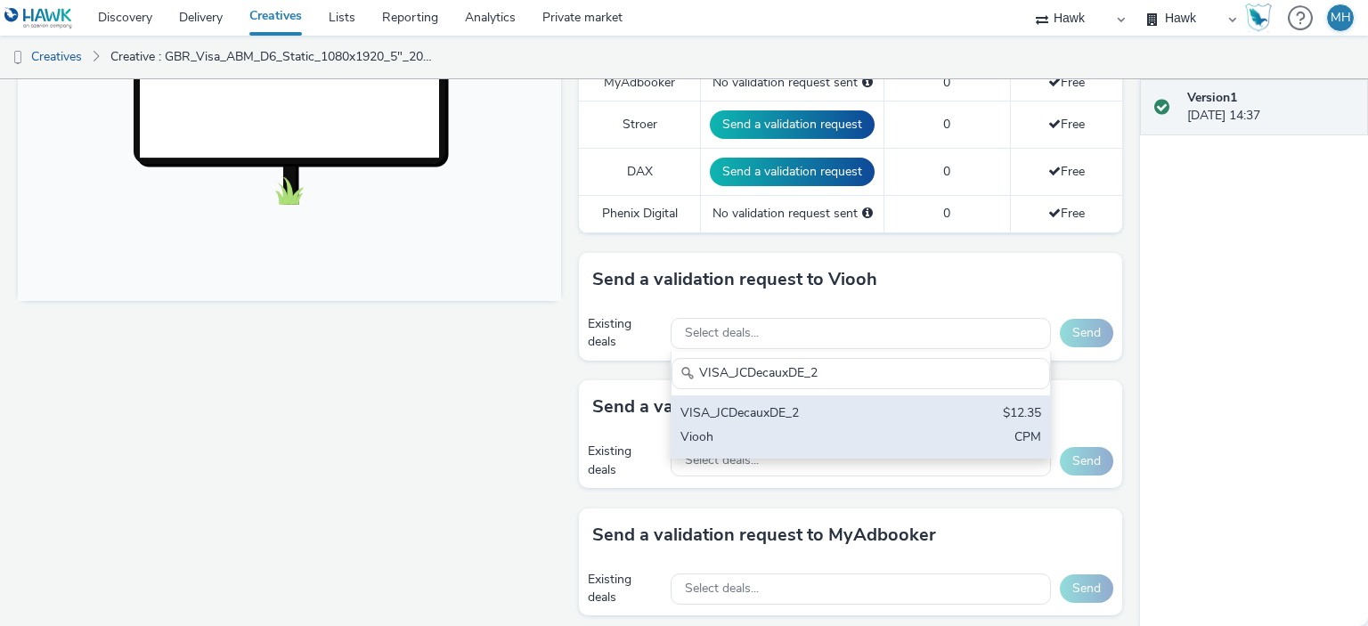
type input "VISA_JCDecauxDE_2"
click at [784, 412] on div "VISA_JCDecauxDE_2" at bounding box center [799, 414] width 237 height 20
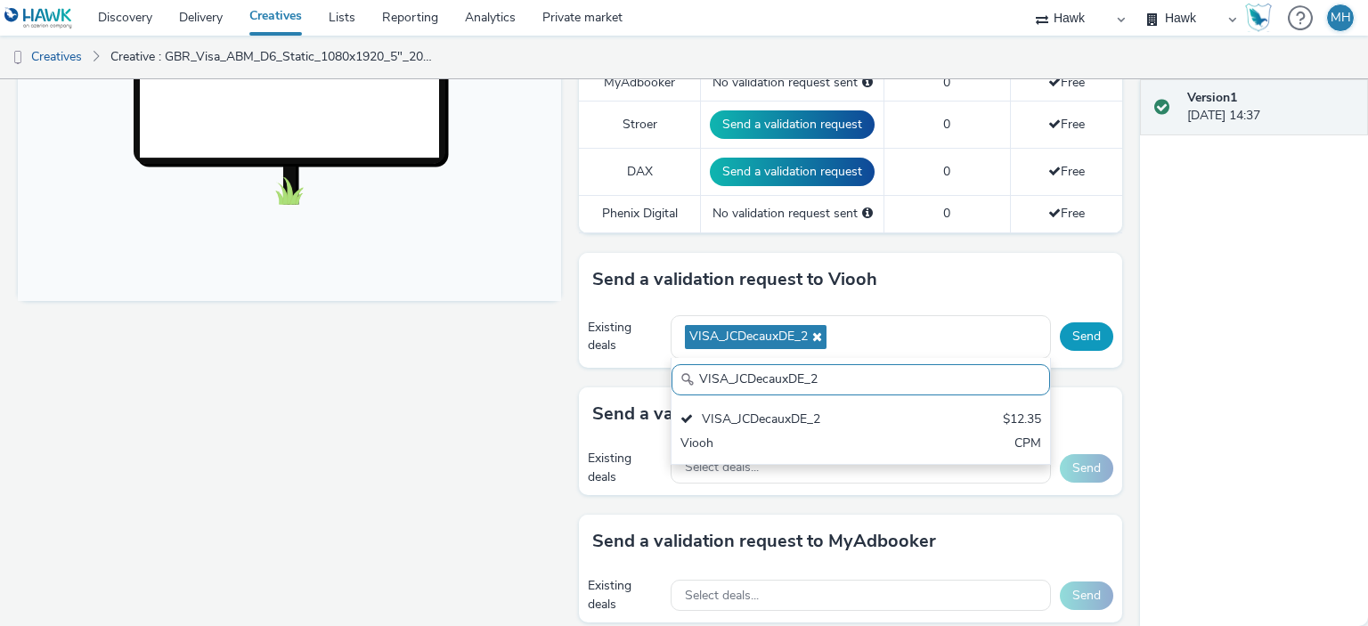
click at [524, 378] on div "Fullscreen" at bounding box center [294, 355] width 552 height 1569
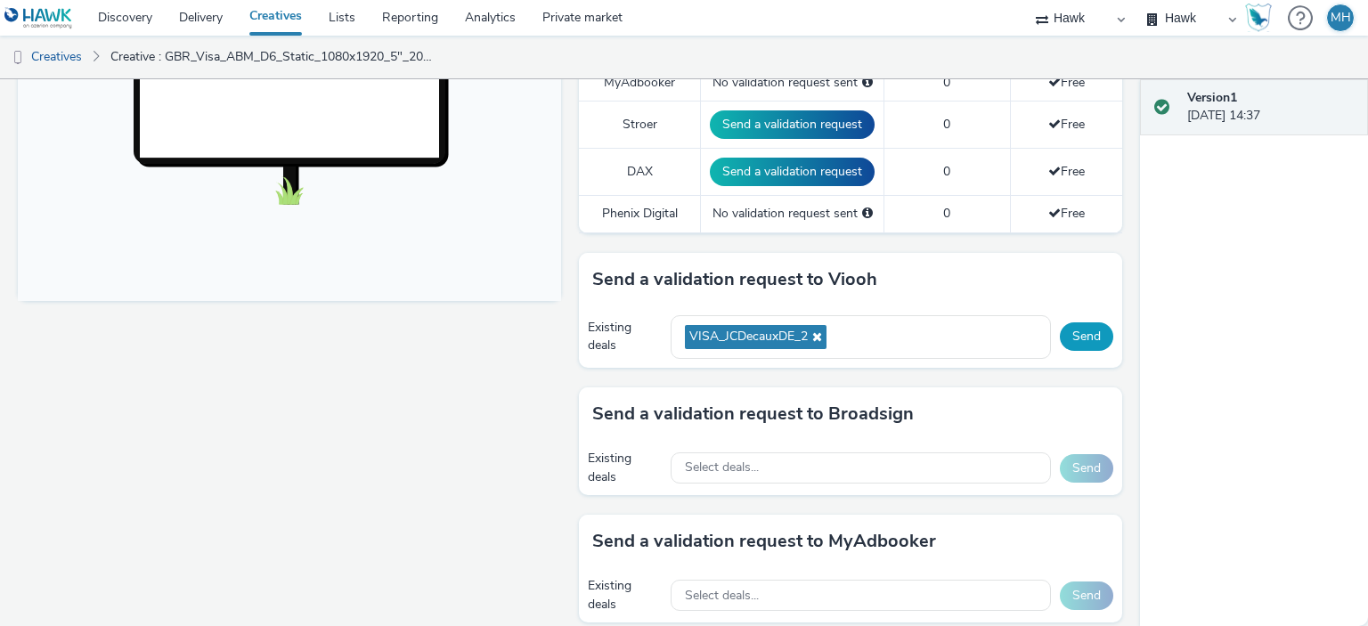
click at [1080, 336] on button "Send" at bounding box center [1086, 336] width 53 height 29
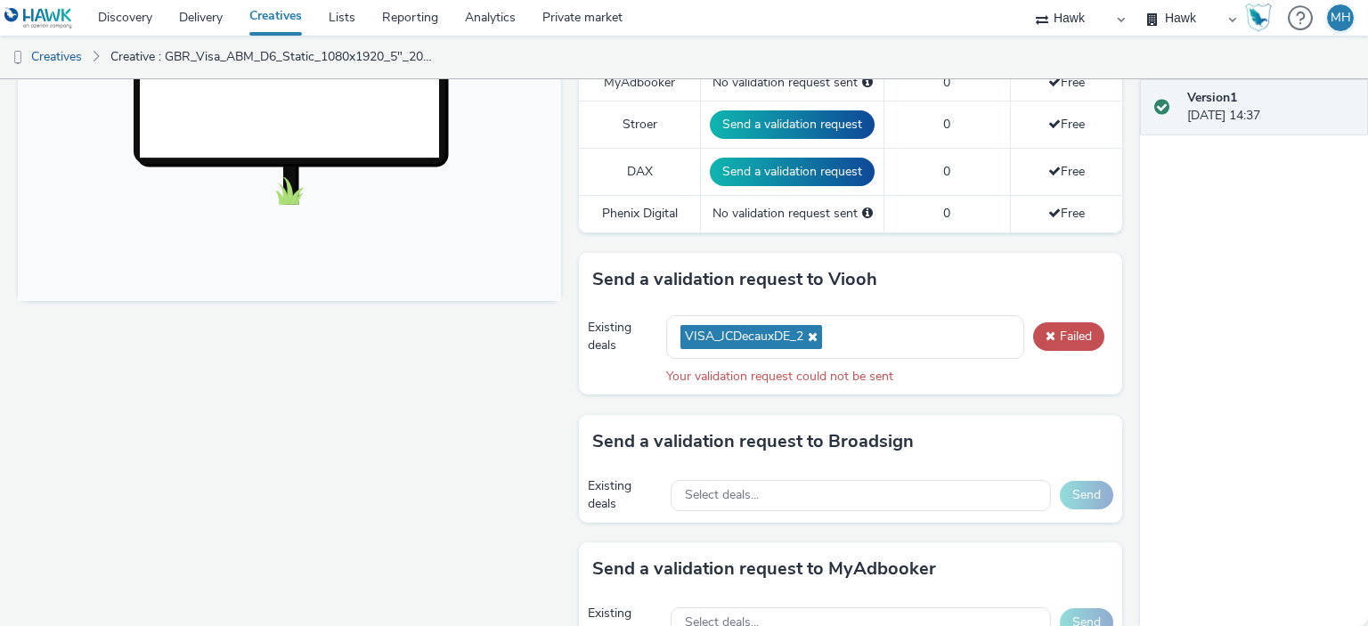
scroll to position [551, 0]
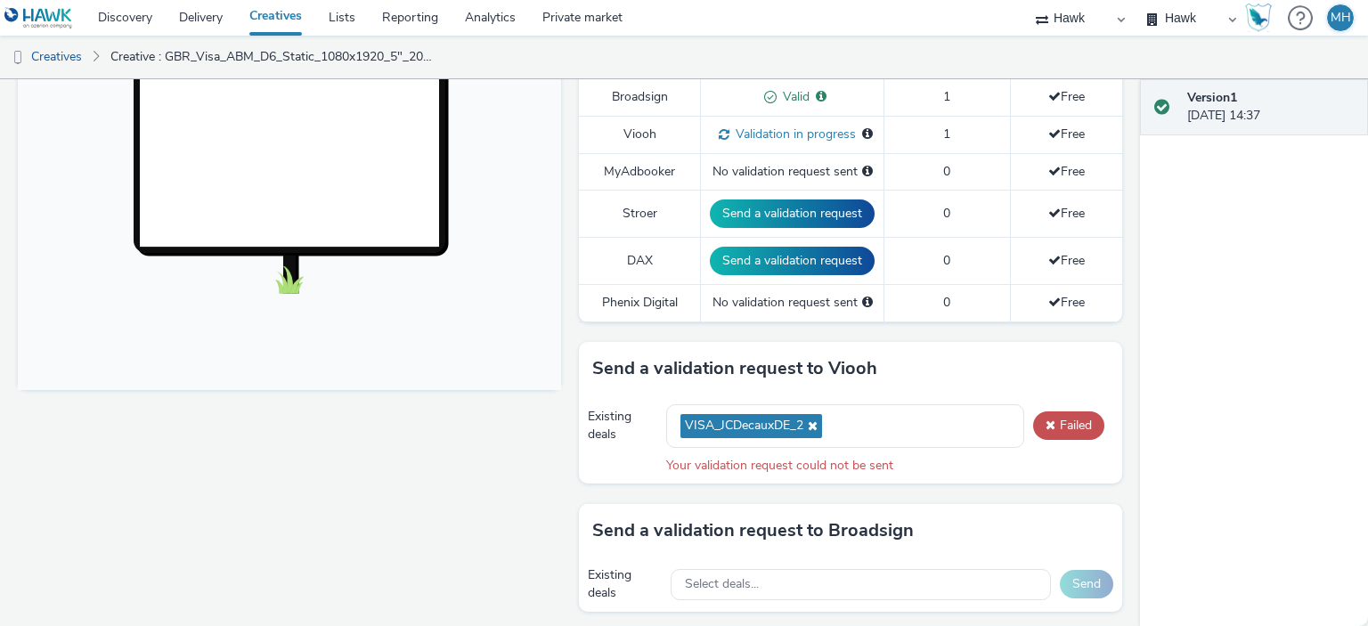
click at [1072, 401] on div "Existing deals VISA_JCDecauxDE_2 Failed Your validation request could not be se…" at bounding box center [850, 440] width 543 height 88
click at [1073, 412] on button "Failed" at bounding box center [1068, 426] width 71 height 29
click at [1076, 425] on button "Failed" at bounding box center [1068, 426] width 71 height 29
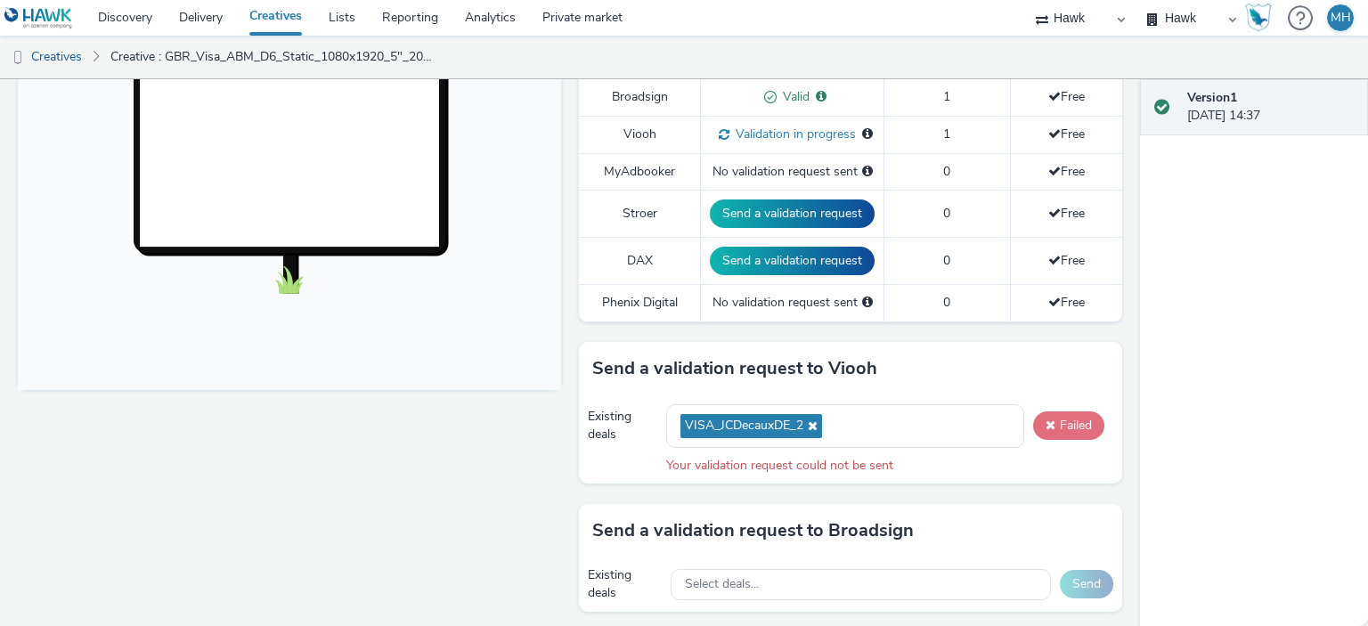
click at [1066, 421] on button "Failed" at bounding box center [1068, 426] width 71 height 29
click at [1069, 425] on button "Failed" at bounding box center [1068, 426] width 71 height 29
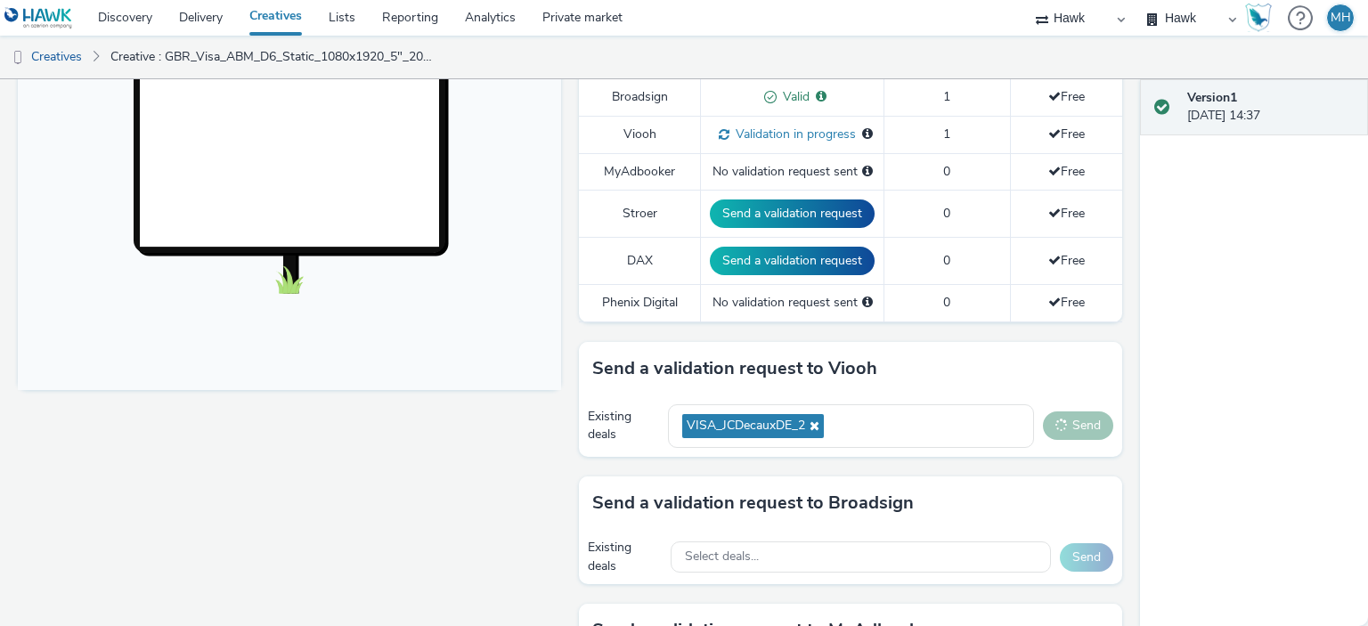
click at [1069, 425] on button "Send" at bounding box center [1078, 426] width 70 height 29
click at [1070, 425] on button "Send" at bounding box center [1078, 426] width 70 height 29
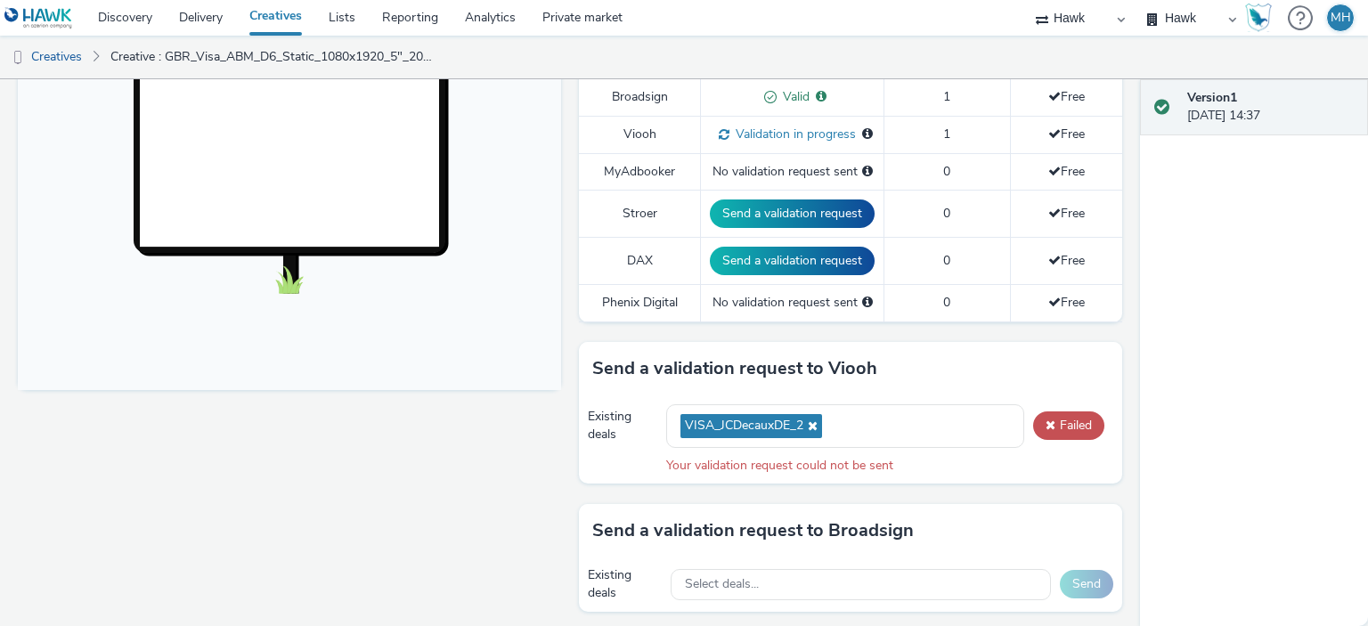
click at [810, 421] on icon at bounding box center [811, 426] width 14 height 12
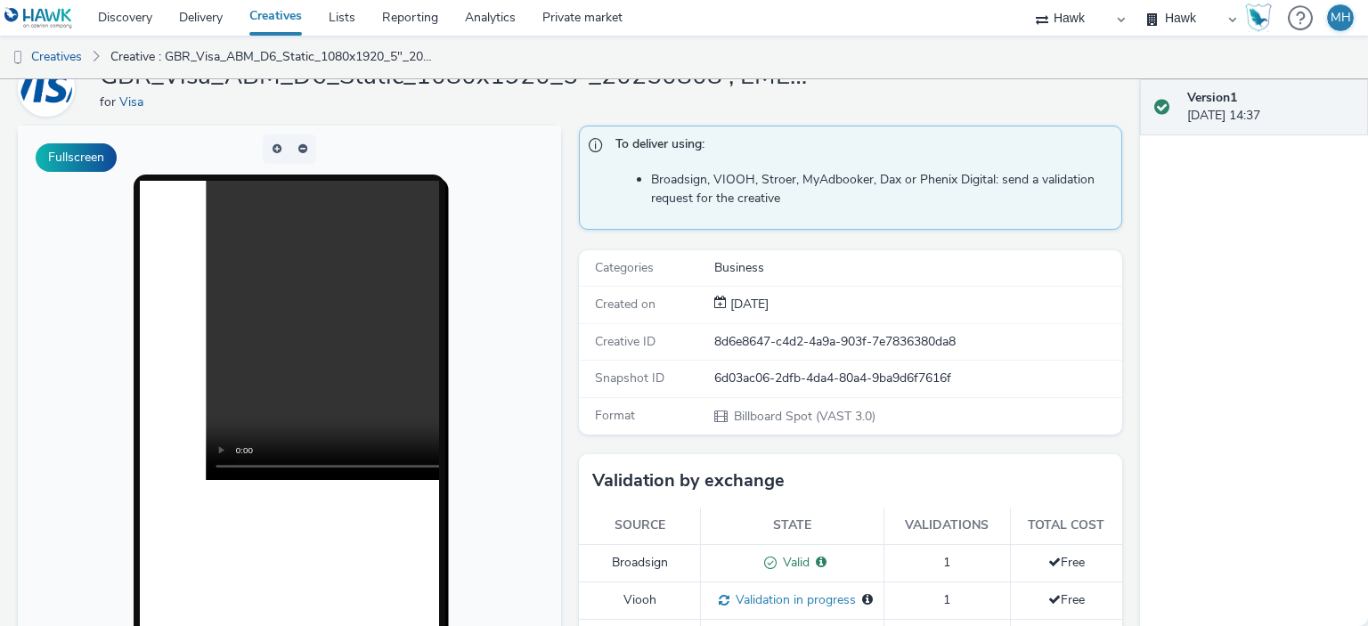
scroll to position [0, 0]
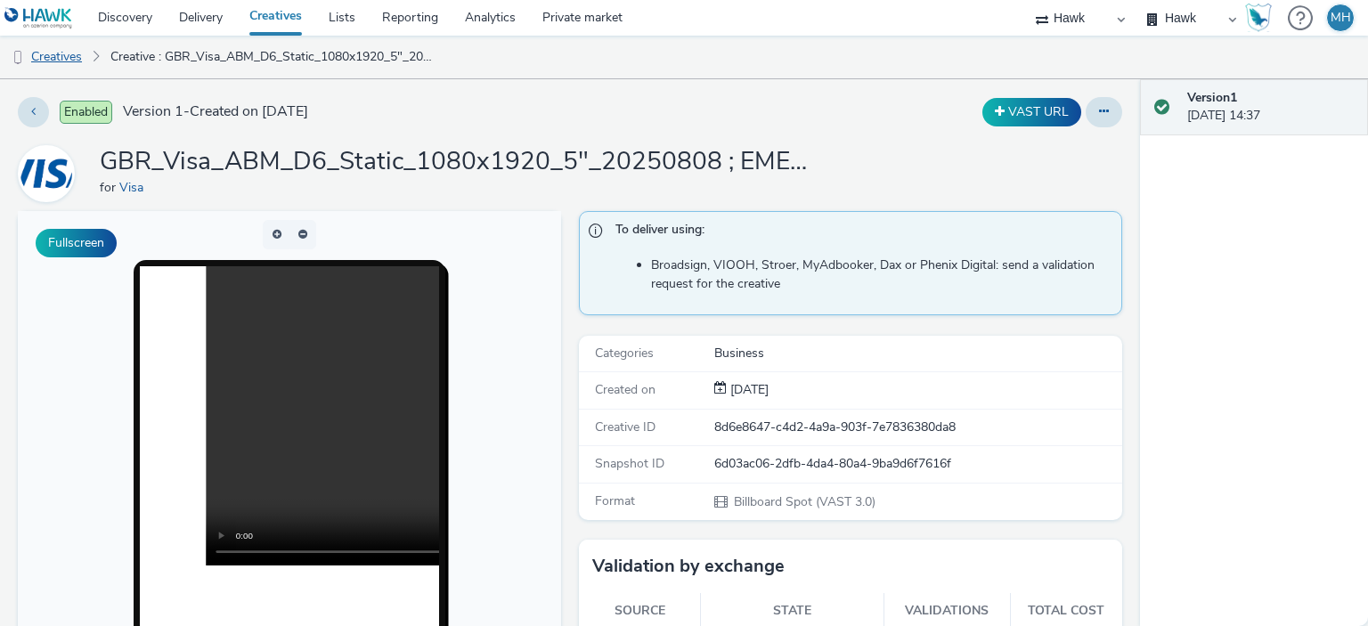
click at [73, 60] on link "Creatives" at bounding box center [45, 57] width 91 height 43
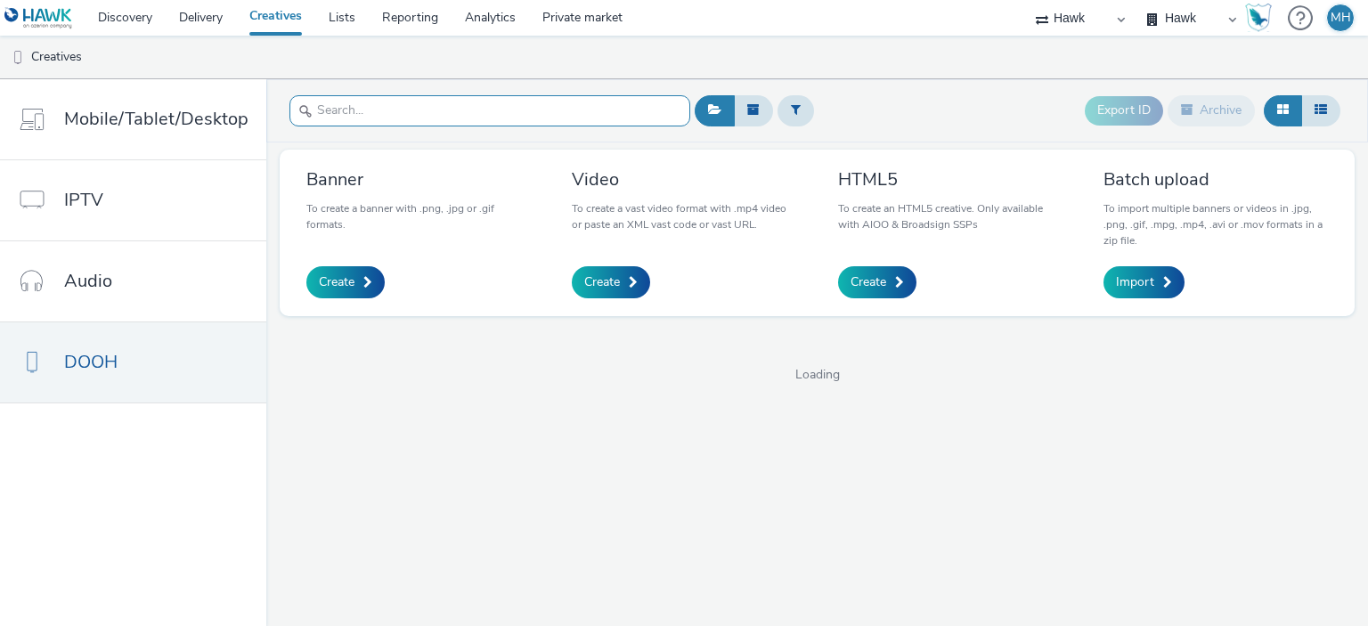
click at [314, 116] on input "text" at bounding box center [490, 110] width 401 height 31
paste input "GBR_Visa_ABM_D6_Static_1080x1920_10"_20250808 ; EMEA_RetailBank_QR"
type input "GBR_Visa_ABM_D6_Static_1080x1920_10"_20250808 ; EMEA_RetailBank_QR"
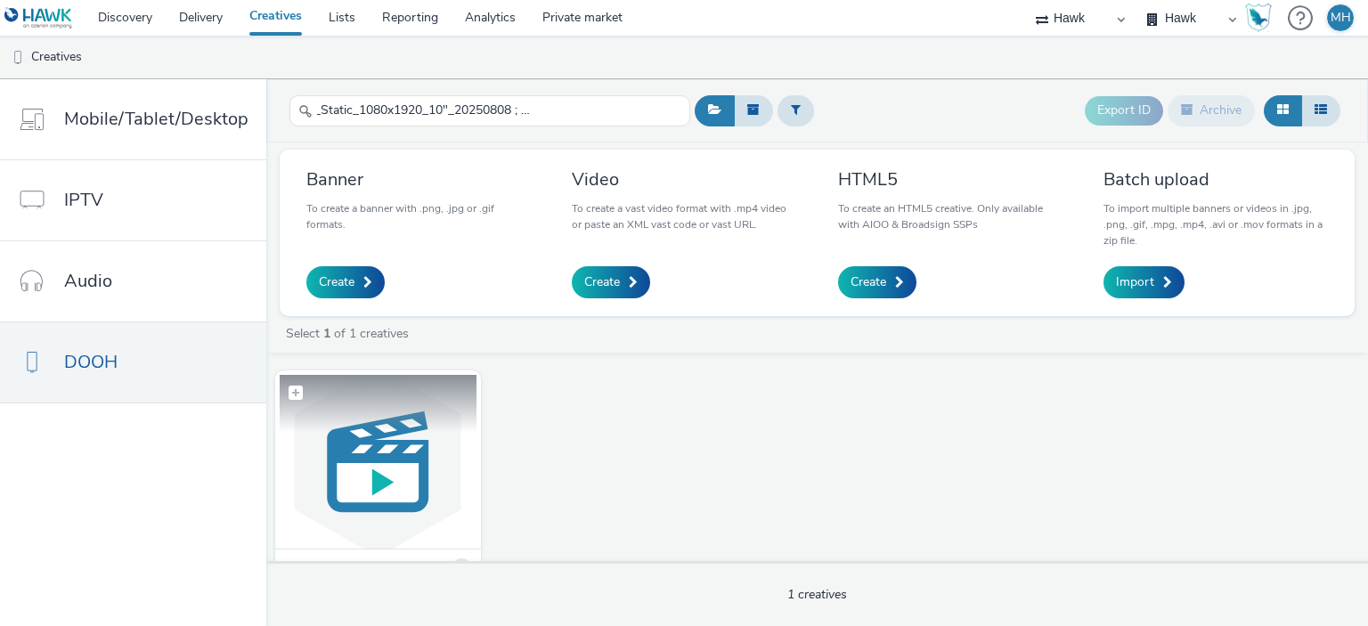
scroll to position [0, 0]
click at [390, 502] on img at bounding box center [378, 462] width 197 height 174
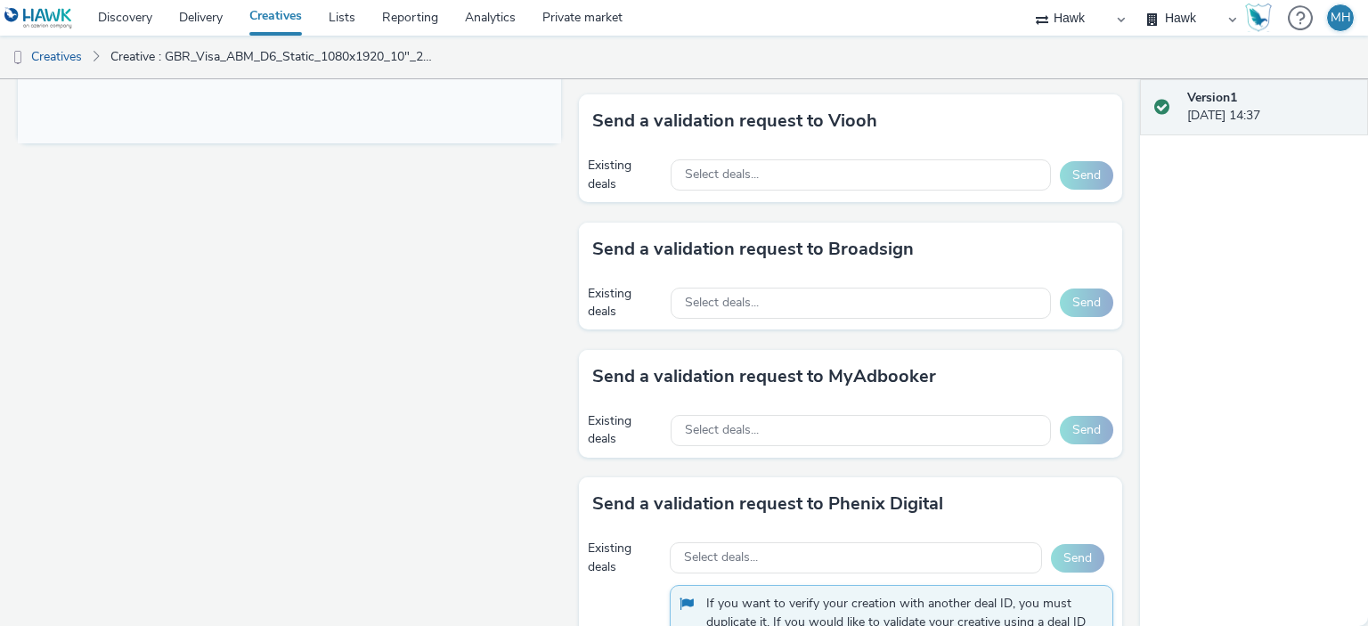
scroll to position [891, 0]
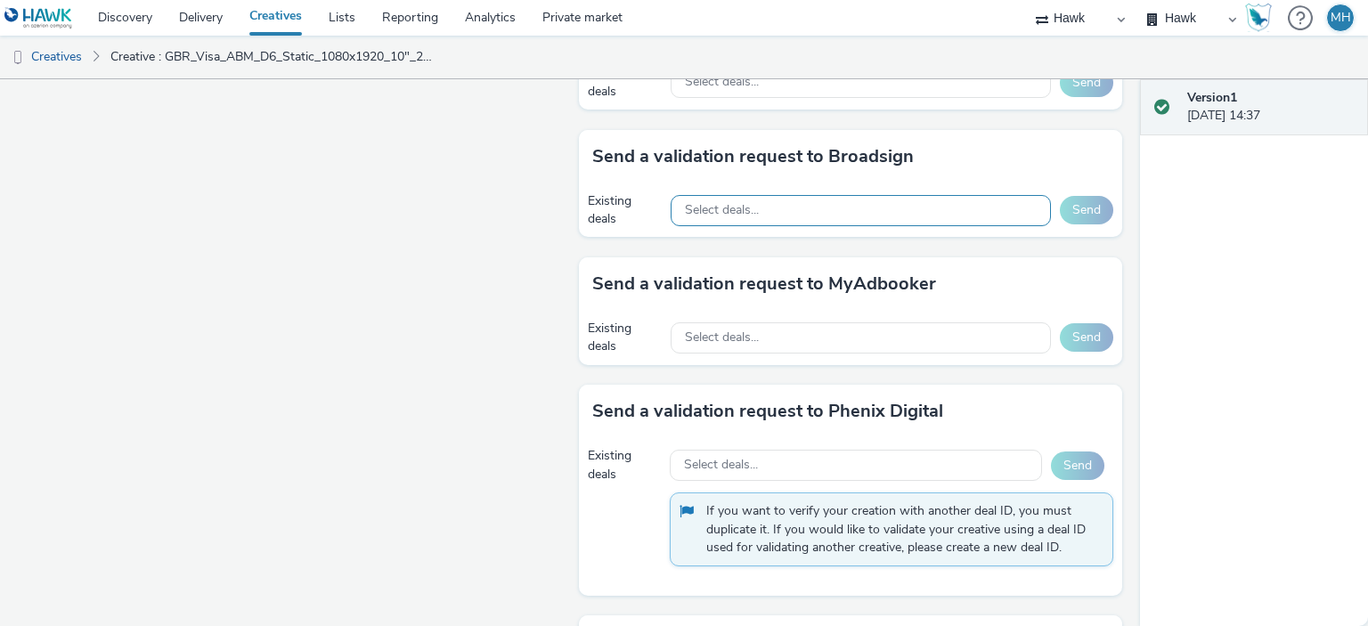
click at [758, 209] on div "Select deals..." at bounding box center [861, 210] width 380 height 31
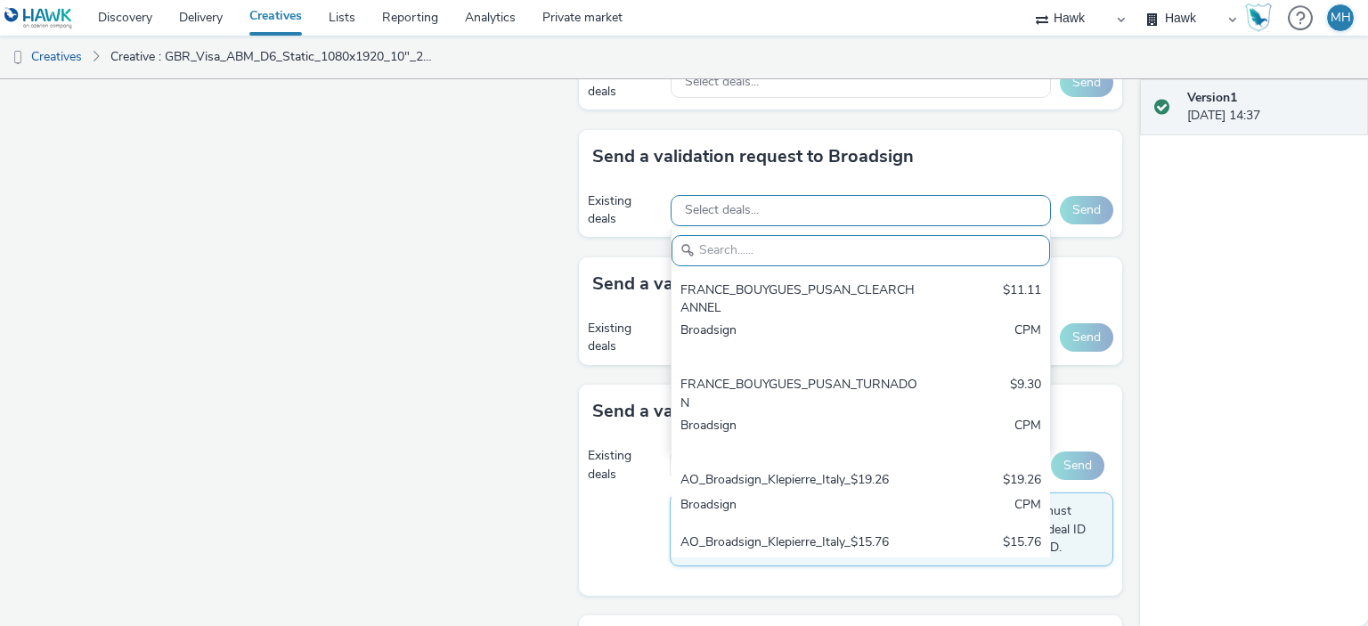
paste input "Clear Channel Sweden"
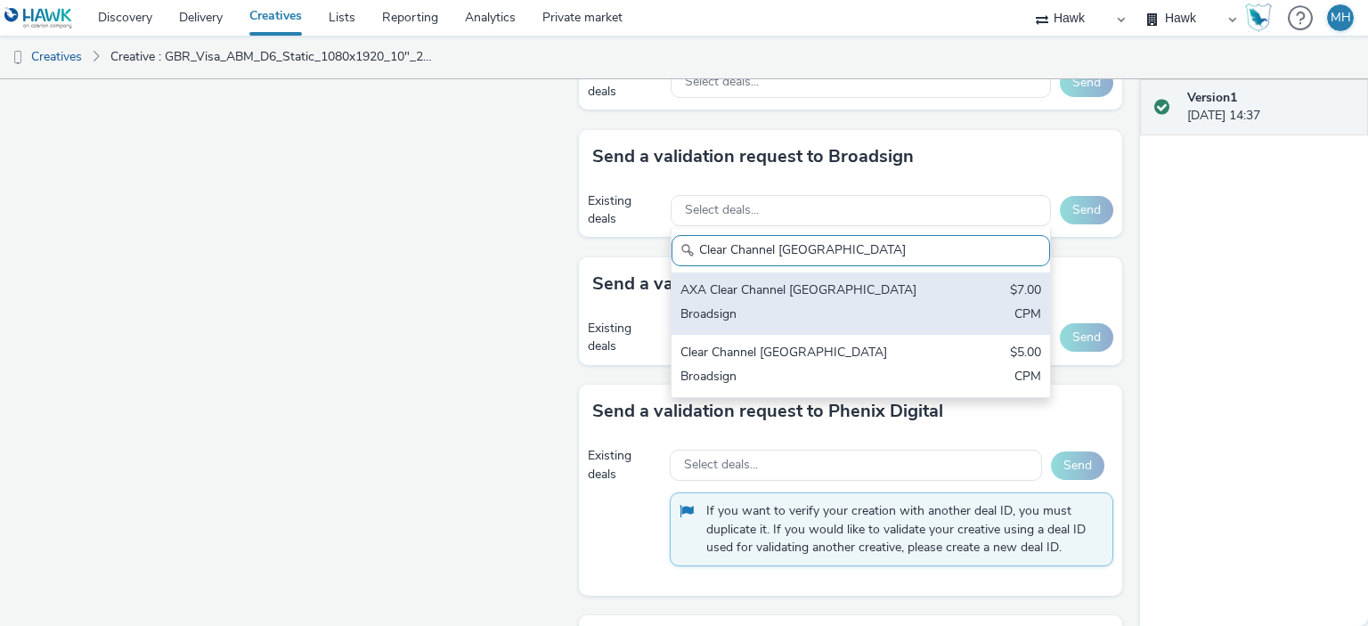
type input "Clear Channel Sweden"
click at [774, 287] on div "AXA Clear Channel Sweden" at bounding box center [799, 291] width 237 height 20
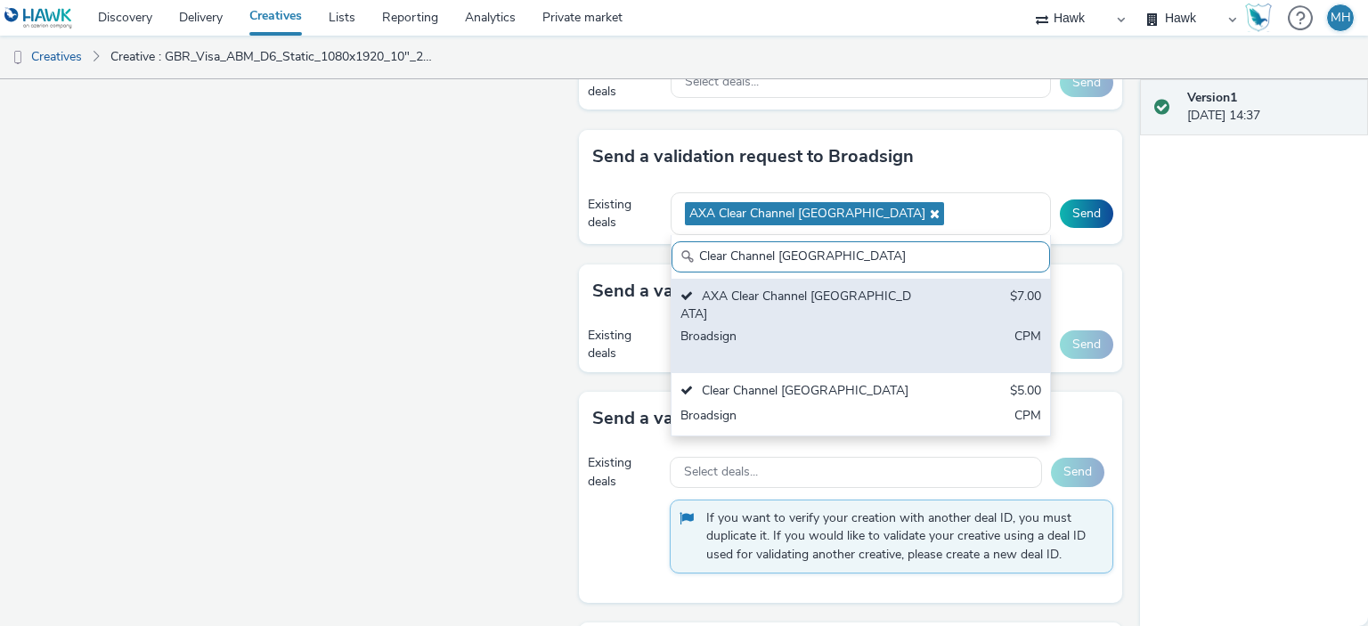
click at [856, 302] on div "AXA Clear Channel Sweden" at bounding box center [799, 306] width 237 height 37
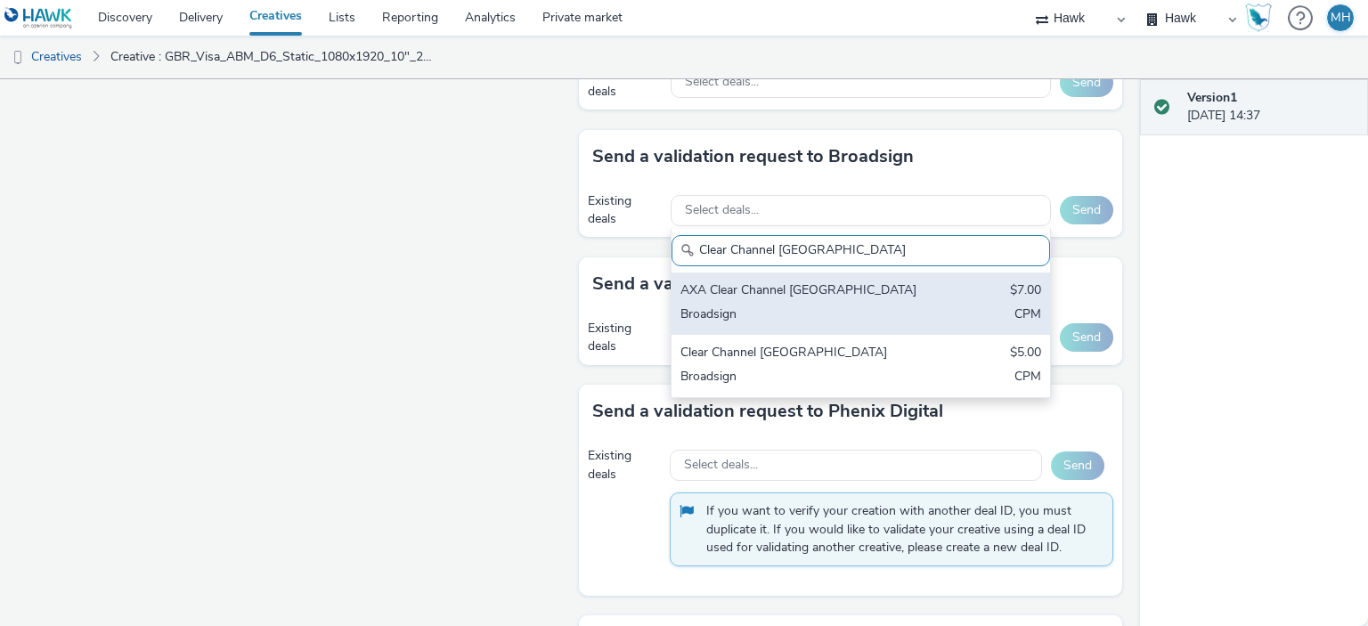
click at [810, 295] on div "AXA Clear Channel Sweden" at bounding box center [799, 291] width 237 height 20
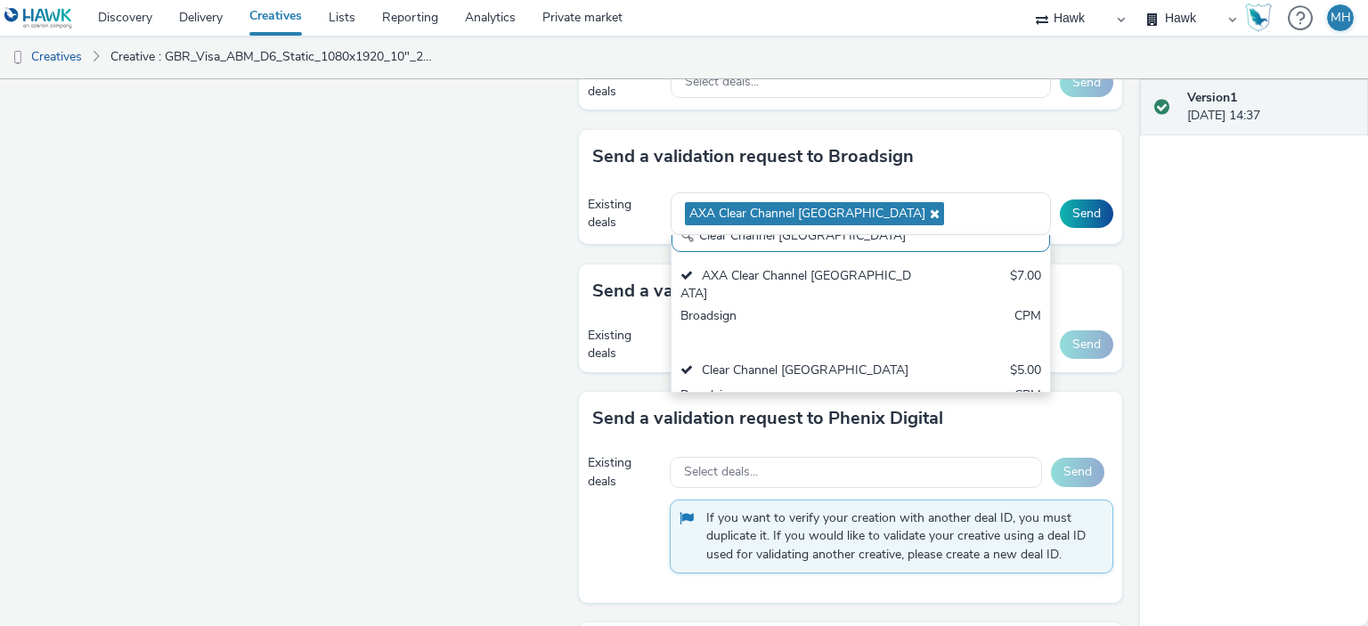
click at [1121, 292] on div "Enabled Version 1 - Created on 08 August 2025 VAST URL GBR_Visa_ABM_D6_Static_1…" at bounding box center [570, 352] width 1140 height 547
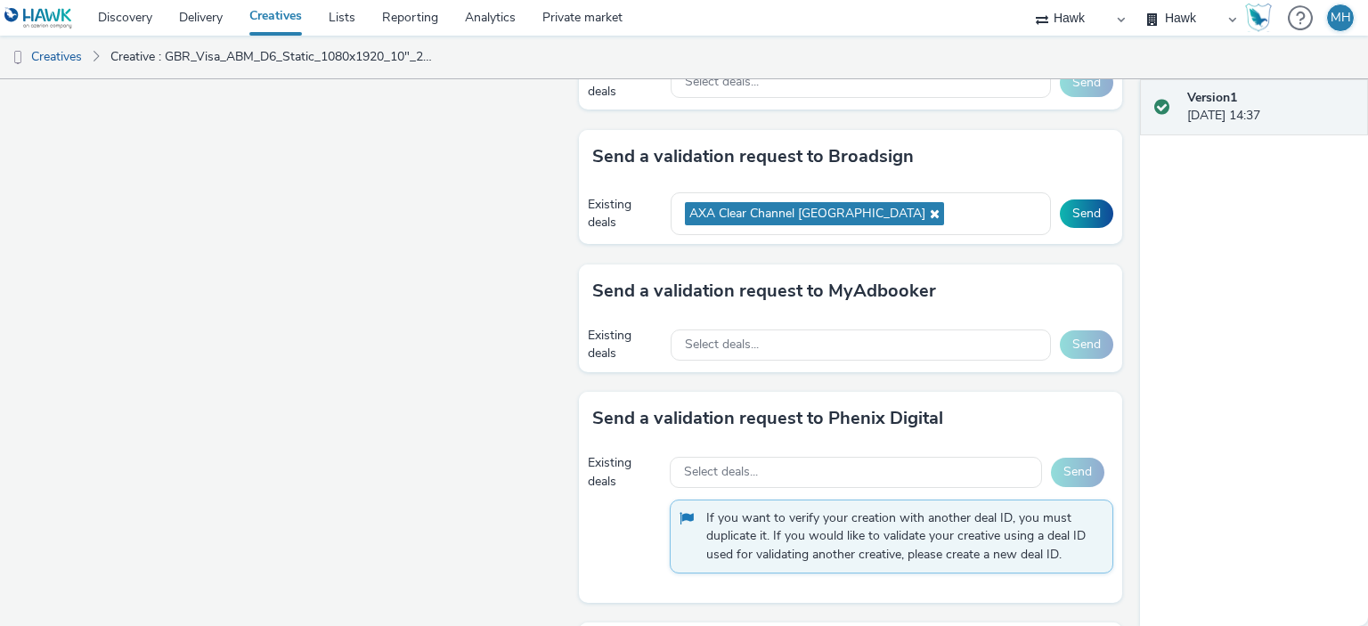
click at [922, 184] on div "Existing deals AXA Clear Channel Sweden Send" at bounding box center [850, 214] width 543 height 61
click at [912, 206] on div "AXA Clear Channel Sweden" at bounding box center [861, 214] width 380 height 44
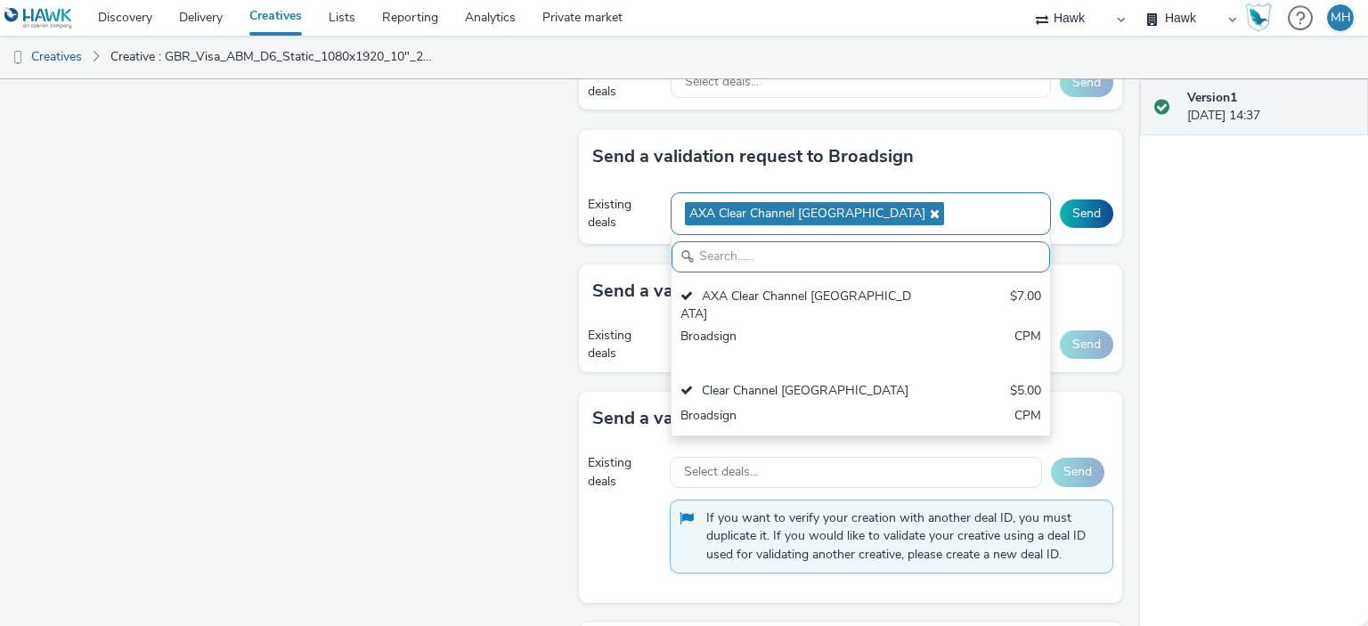
paste input "Clear Channel Finland"
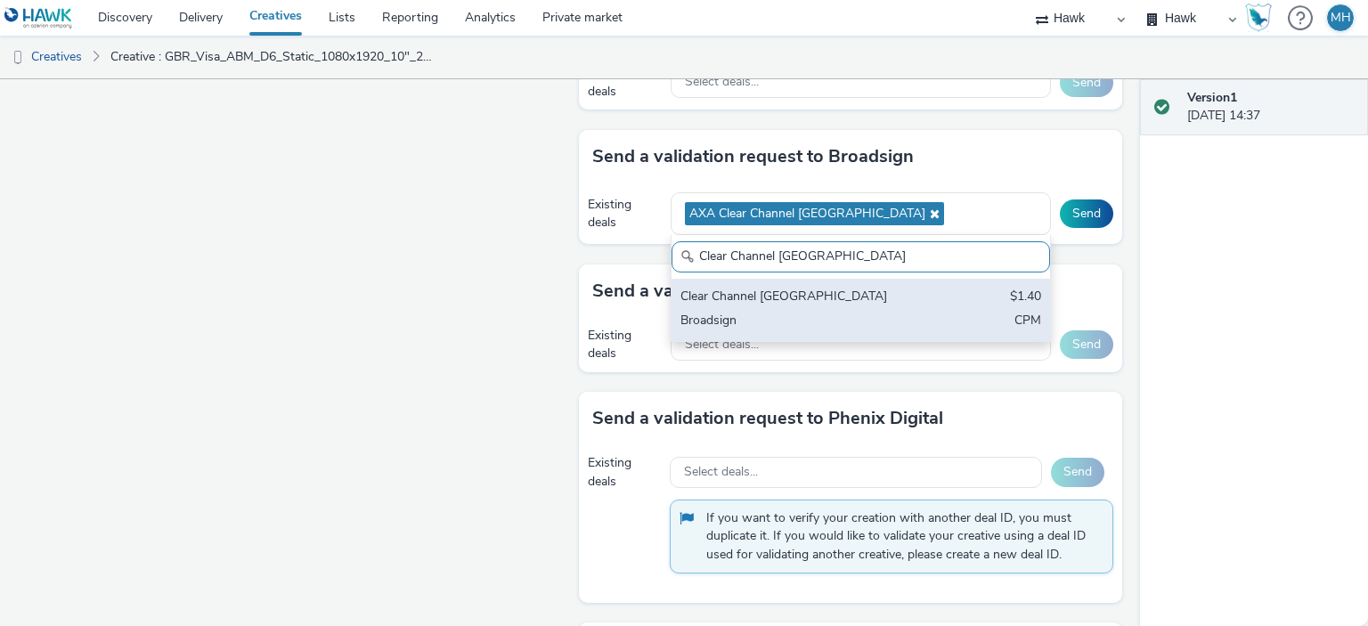
type input "Clear Channel Finland"
click at [866, 280] on div "Clear Channel Finland $1.40 Broadsign CPM" at bounding box center [861, 310] width 379 height 62
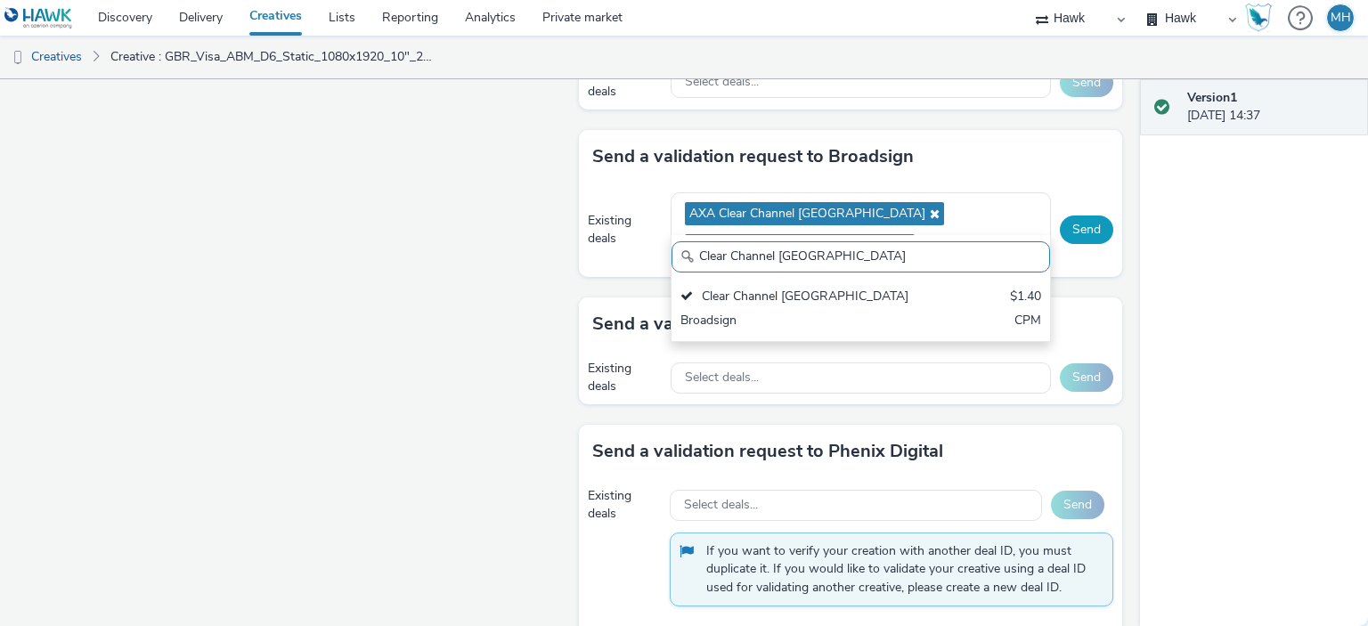
click at [1078, 216] on button "Send" at bounding box center [1086, 230] width 53 height 29
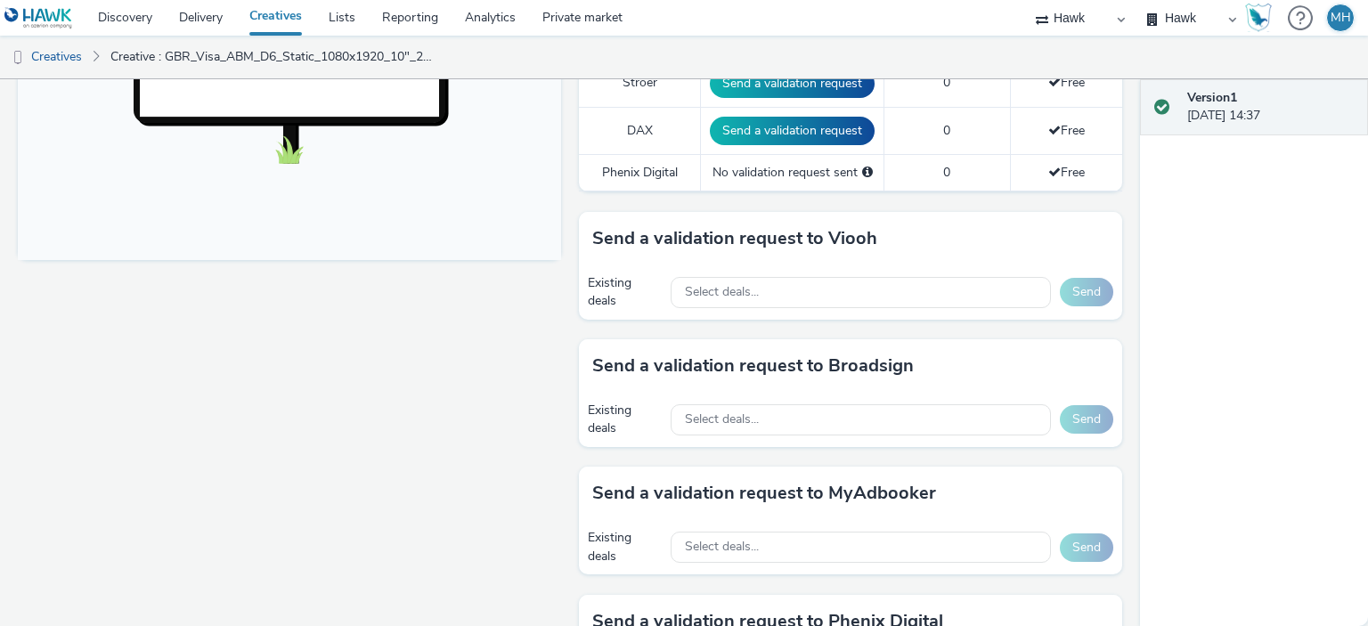
scroll to position [713, 0]
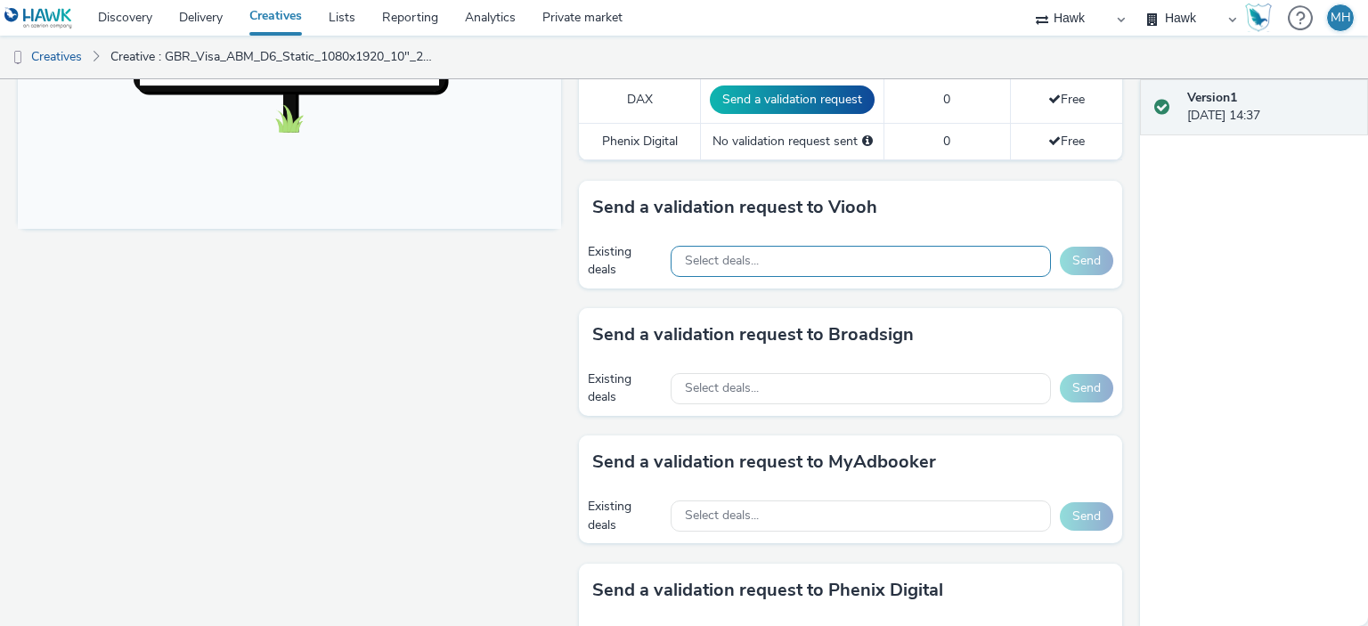
click at [730, 271] on div "Select deals..." at bounding box center [861, 261] width 380 height 31
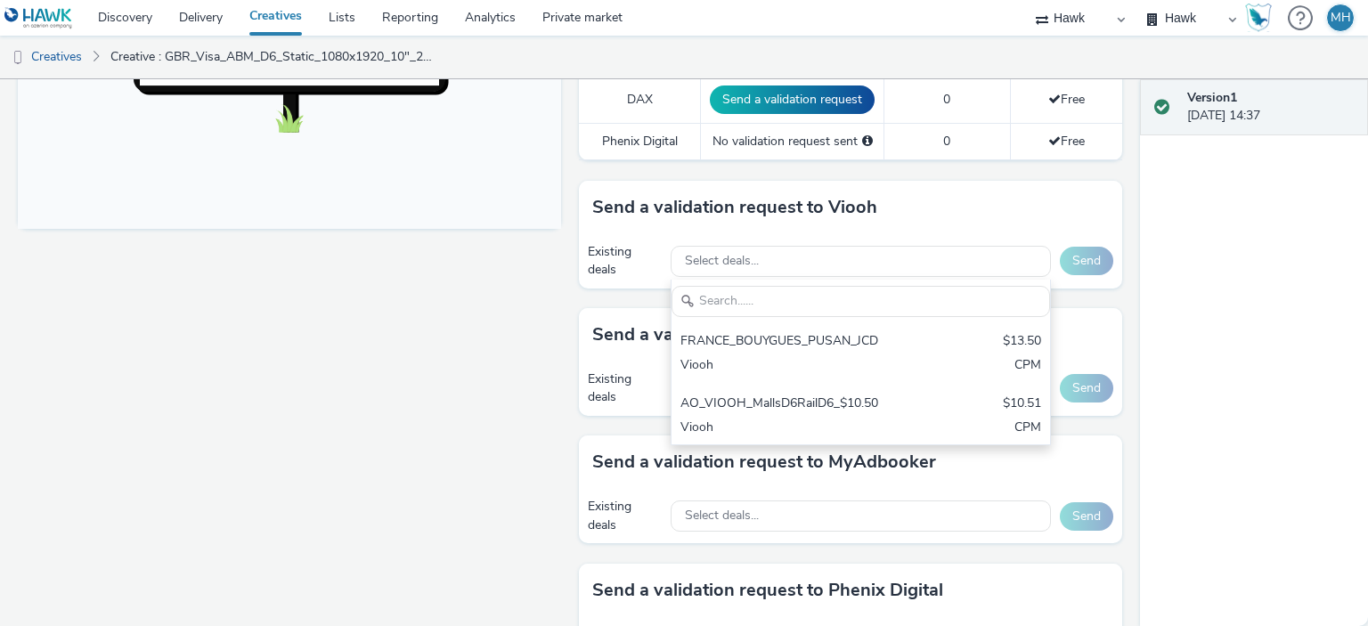
scroll to position [0, 0]
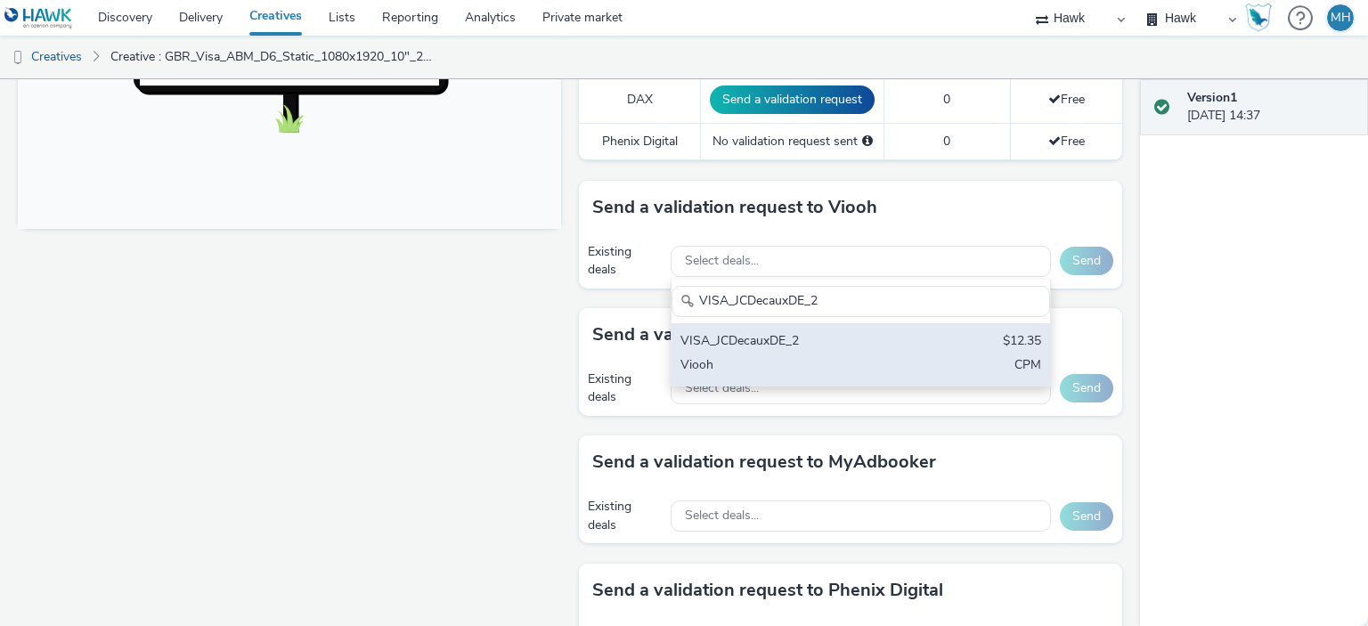
type input "VISA_JCDecauxDE_2"
click at [752, 332] on div "VISA_JCDecauxDE_2" at bounding box center [799, 342] width 237 height 20
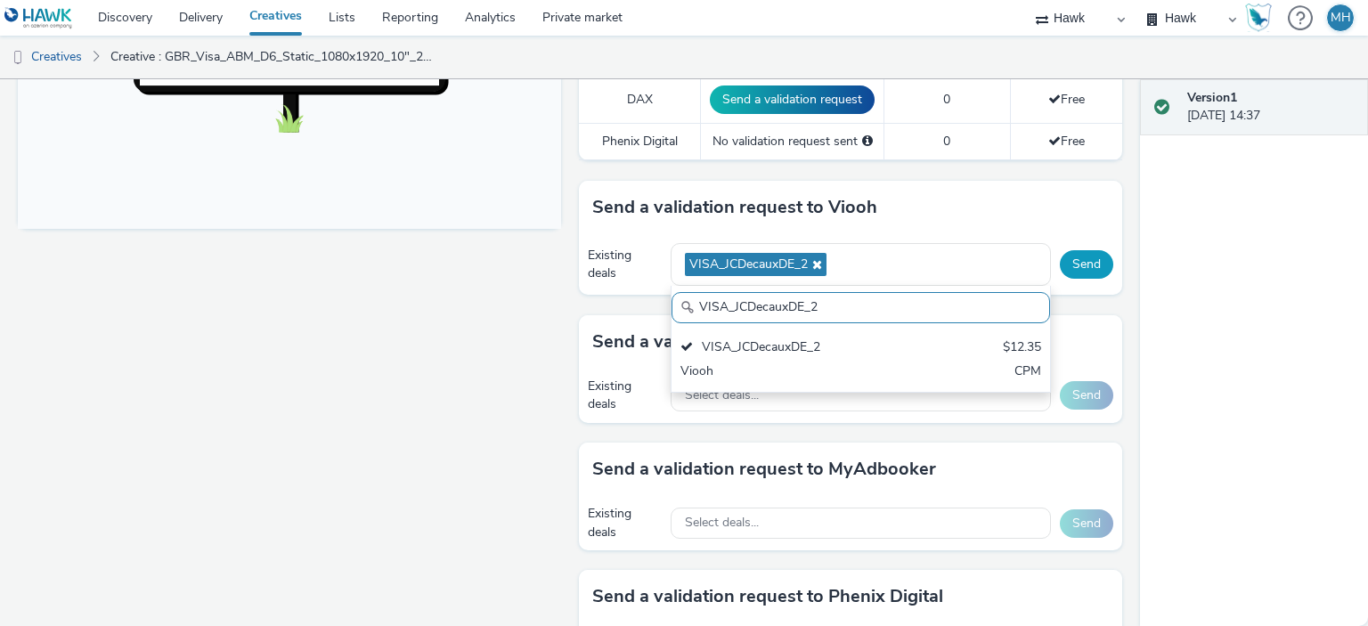
click at [1073, 250] on button "Send" at bounding box center [1086, 264] width 53 height 29
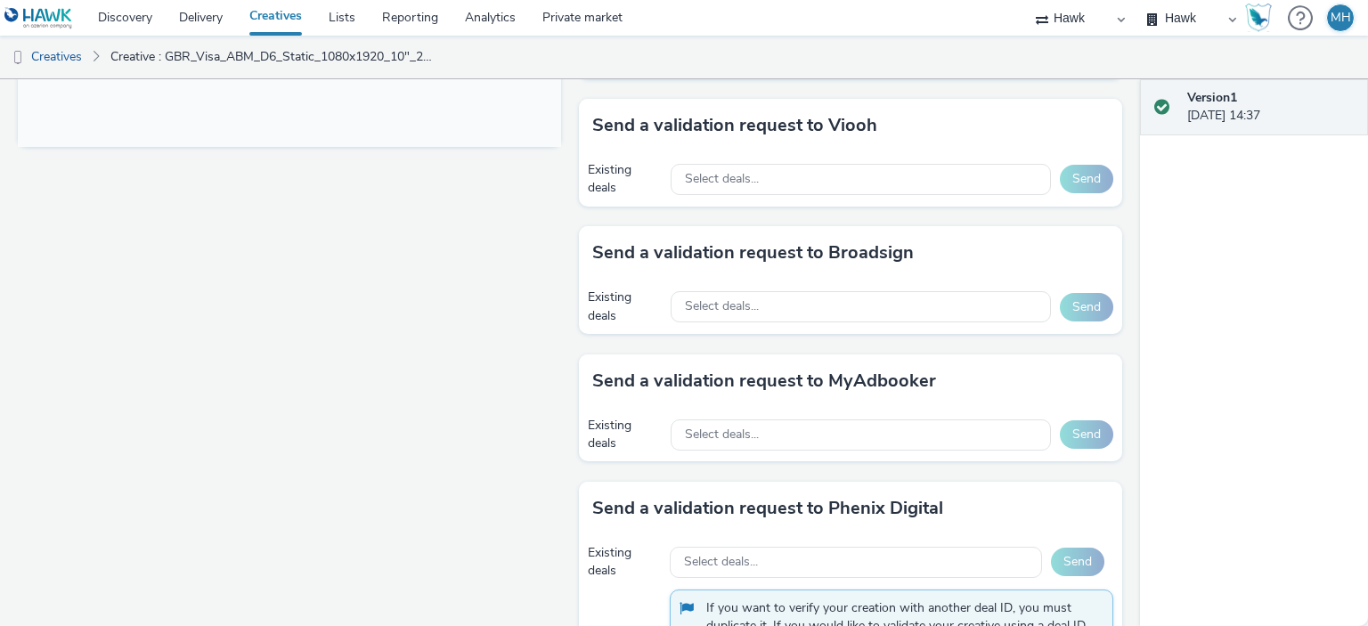
scroll to position [802, 0]
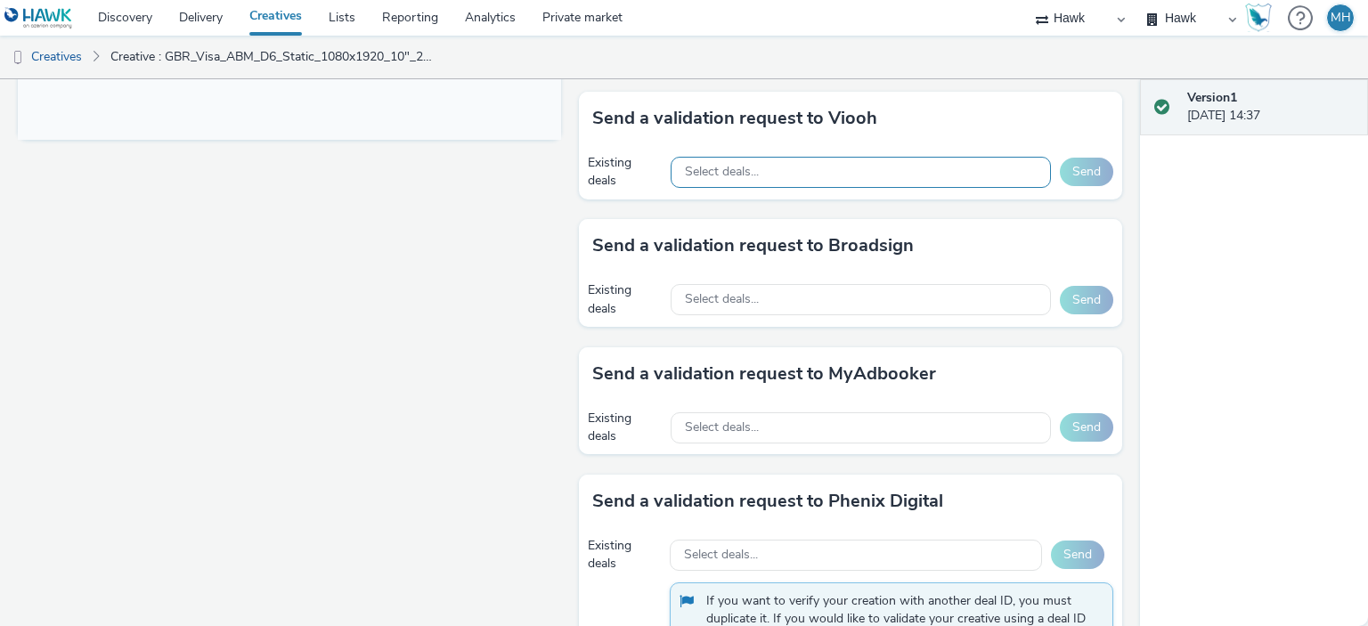
click at [738, 176] on div "Select deals..." at bounding box center [861, 172] width 380 height 31
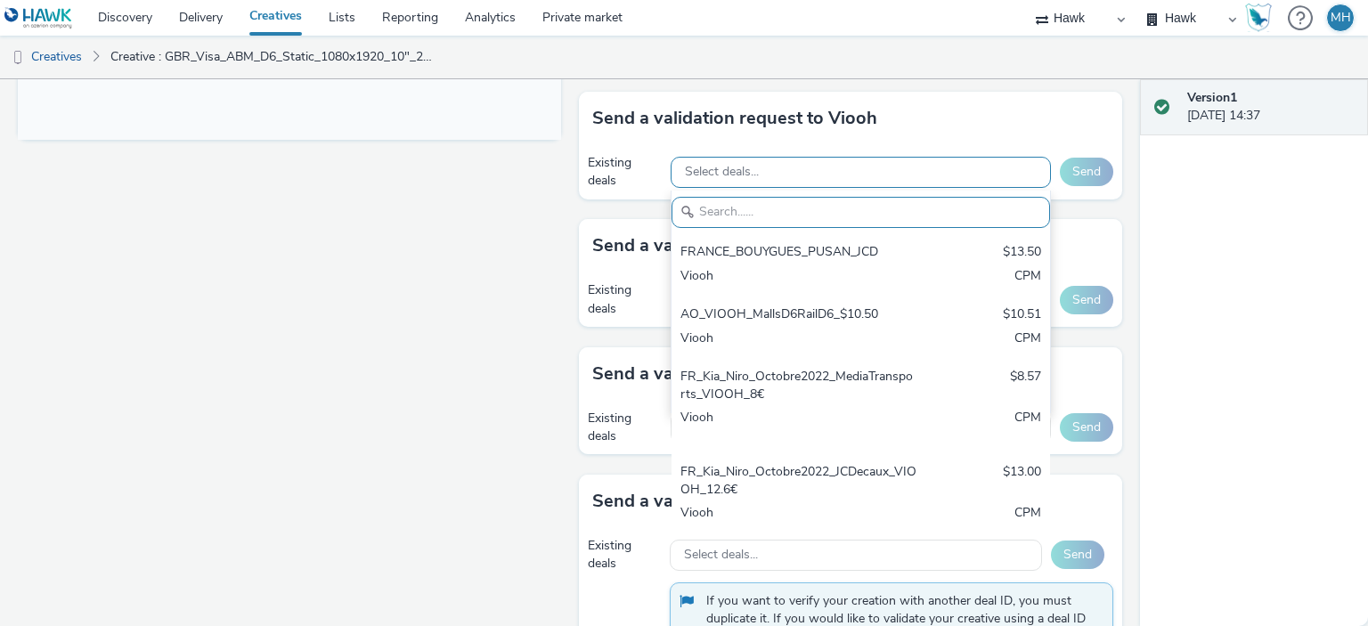
paste input "Visa_ABM_JCDecaux_France"
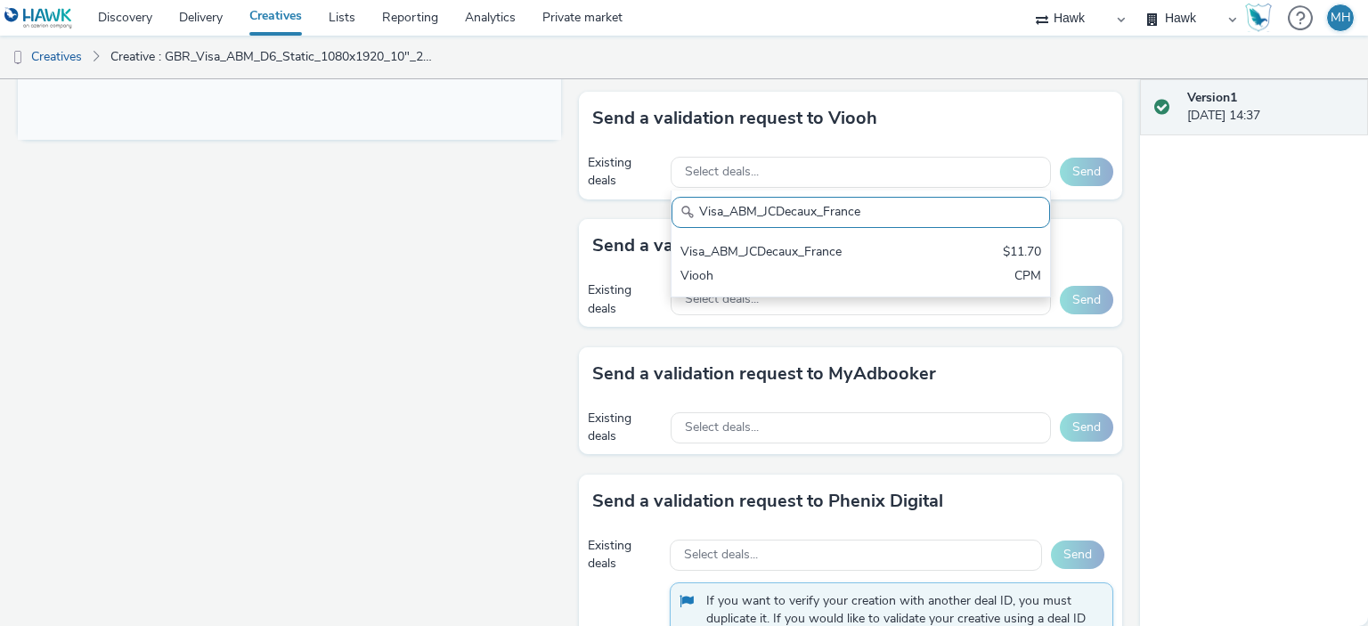
click at [757, 213] on input "Visa_ABM_JCDecaux_France" at bounding box center [861, 212] width 379 height 31
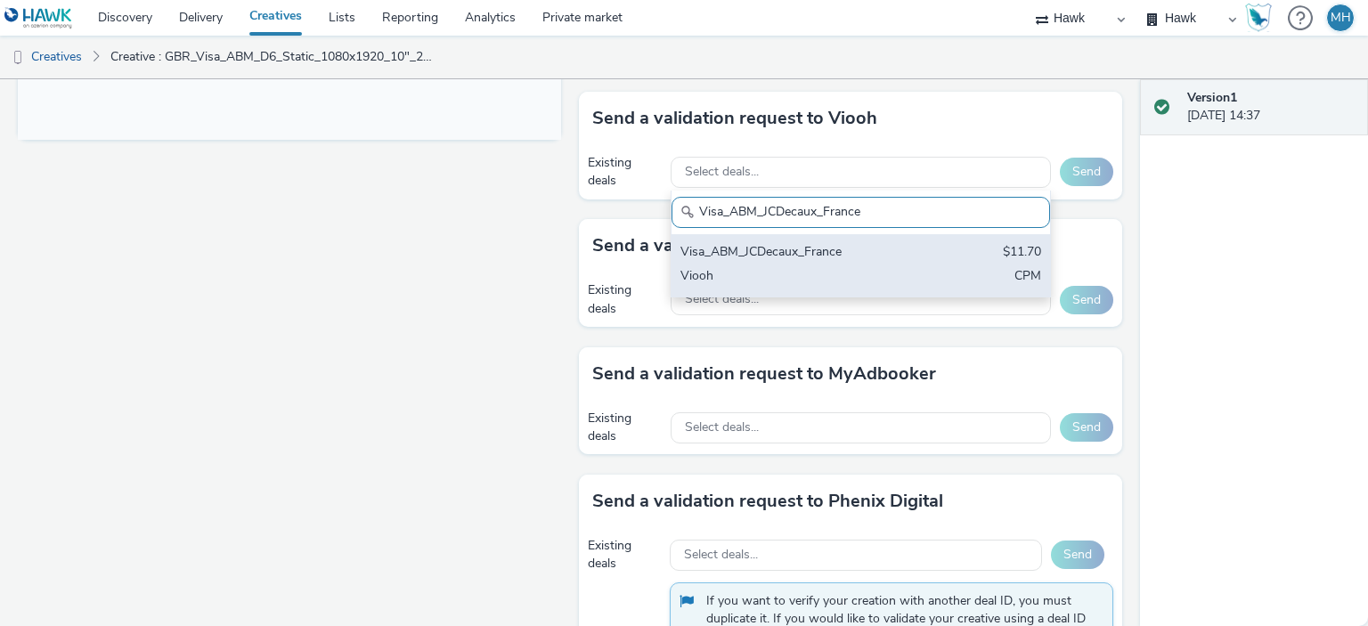
type input "Visa_ABM_JCDecaux_France"
click at [779, 249] on div "Visa_ABM_JCDecaux_France" at bounding box center [799, 253] width 237 height 20
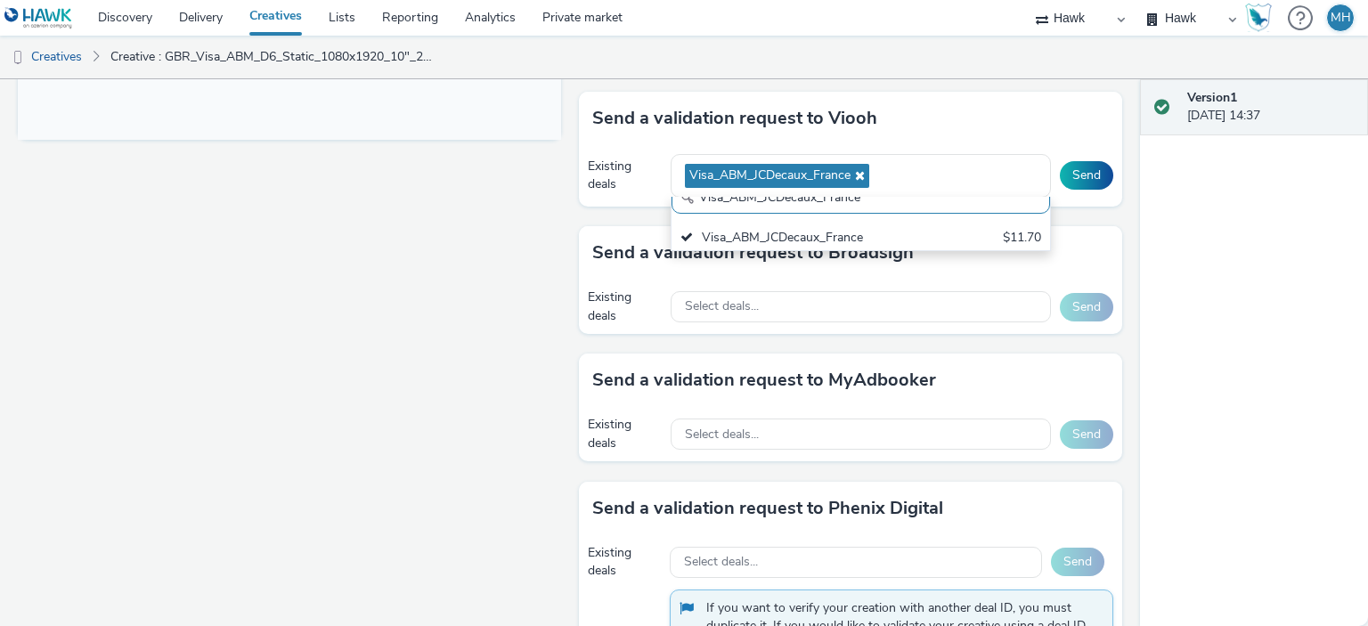
click at [1048, 126] on div "Send a validation request to Viooh" at bounding box center [850, 118] width 543 height 53
drag, startPoint x: 1073, startPoint y: 163, endPoint x: 1132, endPoint y: 188, distance: 64.7
click at [1072, 163] on button "Send" at bounding box center [1086, 175] width 53 height 29
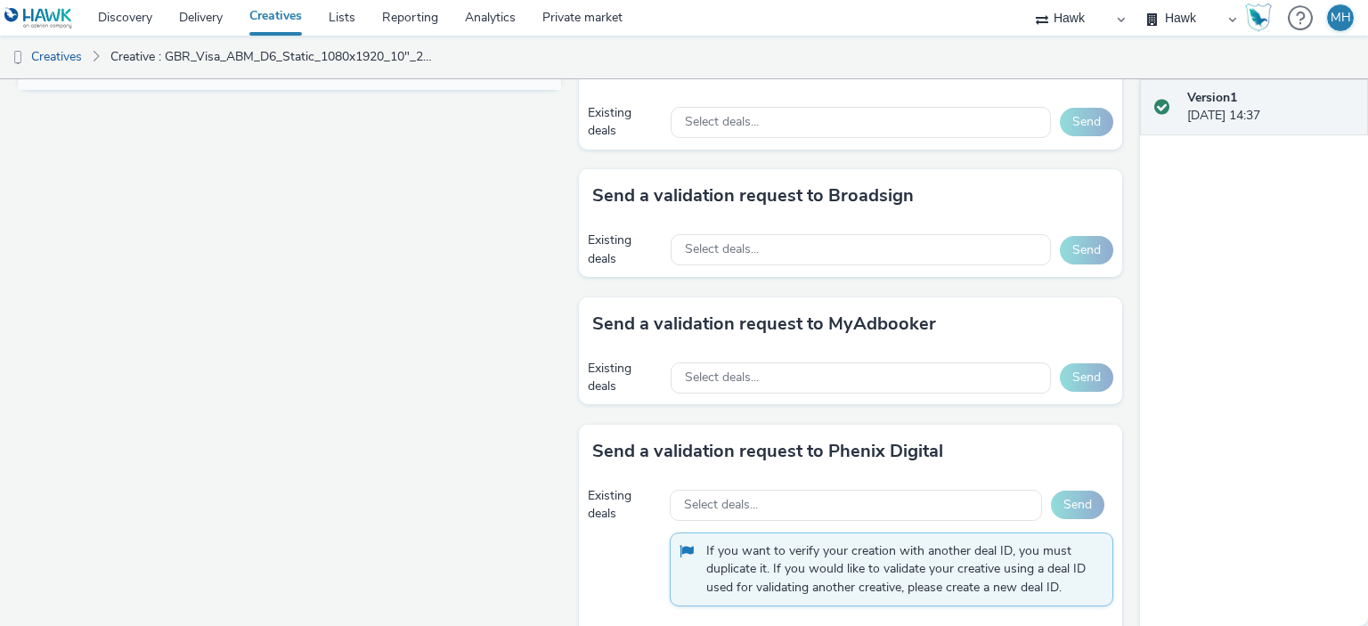
scroll to position [853, 0]
click at [756, 115] on div "Select deals..." at bounding box center [861, 121] width 380 height 31
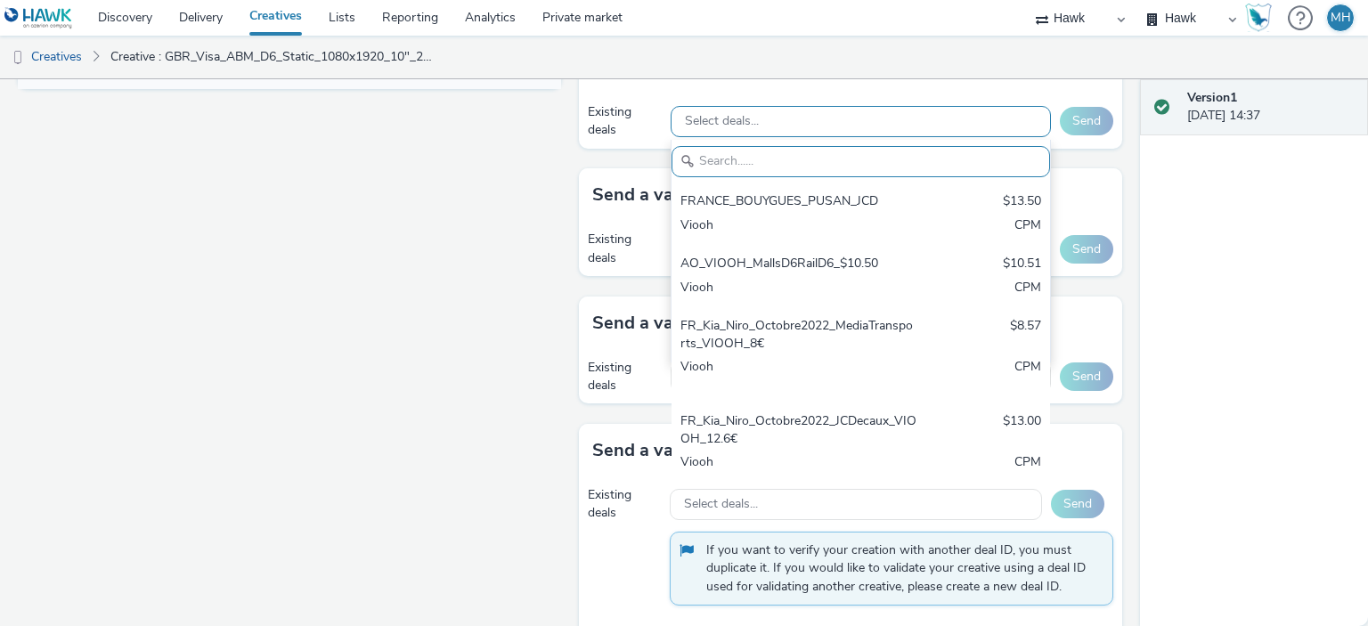
paste input "Visa_ABM_JCDecaux_Spain_StreetFurniture"
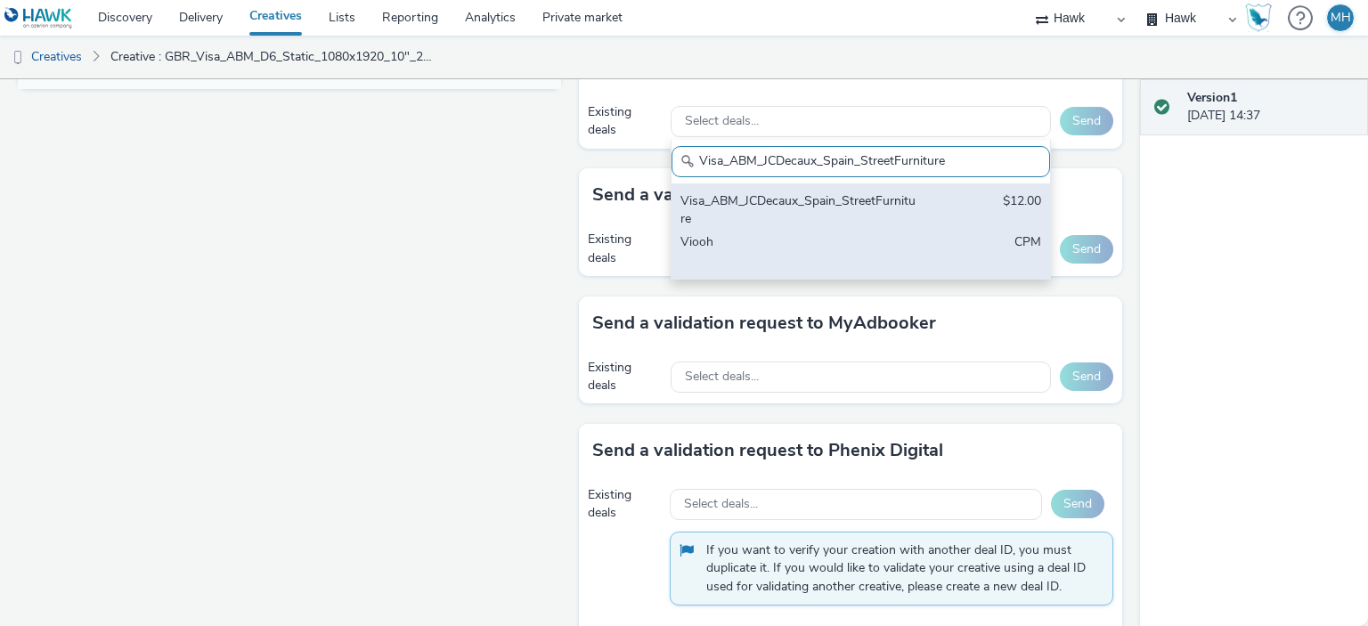
type input "Visa_ABM_JCDecaux_Spain_StreetFurniture"
click at [804, 204] on div "Visa_ABM_JCDecaux_Spain_StreetFurniture" at bounding box center [799, 210] width 237 height 37
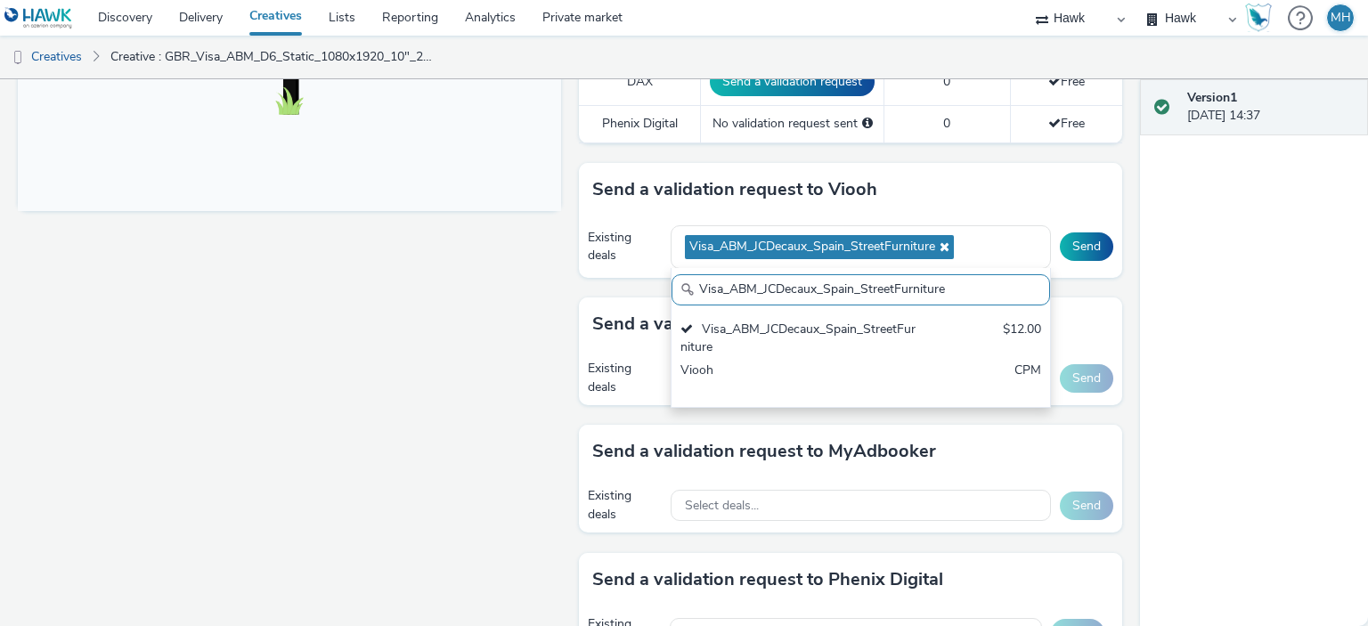
scroll to position [585, 0]
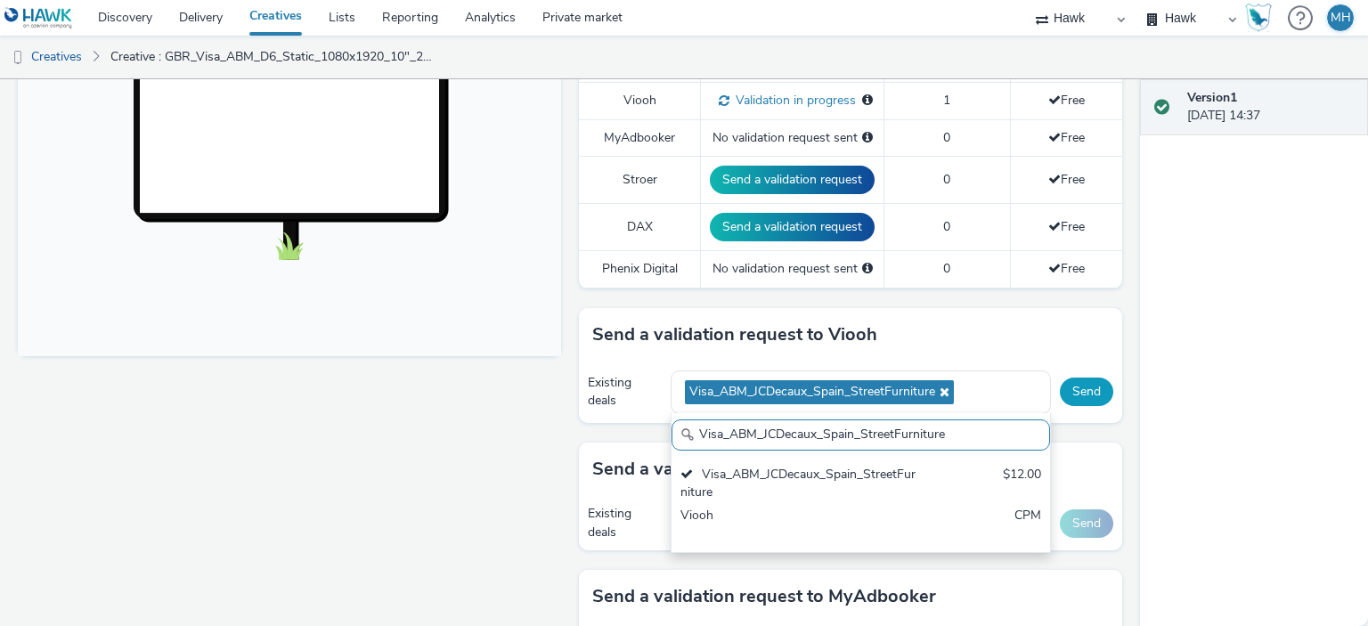
click at [1060, 395] on button "Send" at bounding box center [1086, 392] width 53 height 29
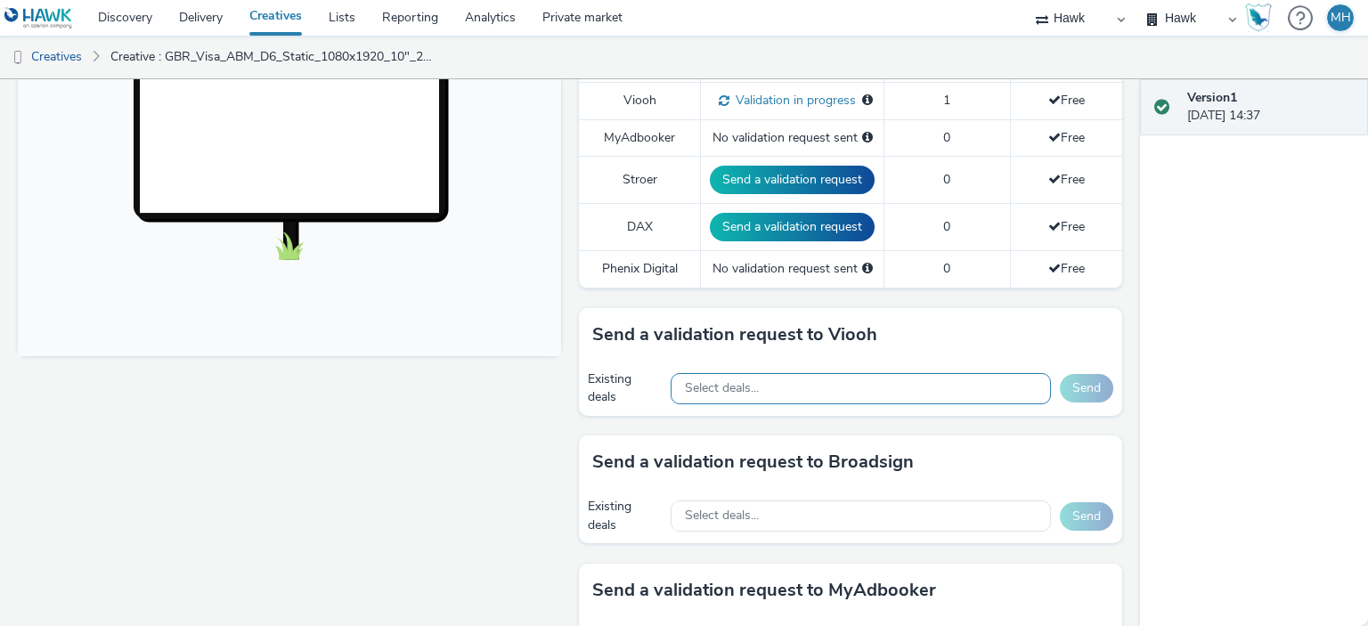
click at [831, 376] on div "Select deals..." at bounding box center [861, 388] width 380 height 31
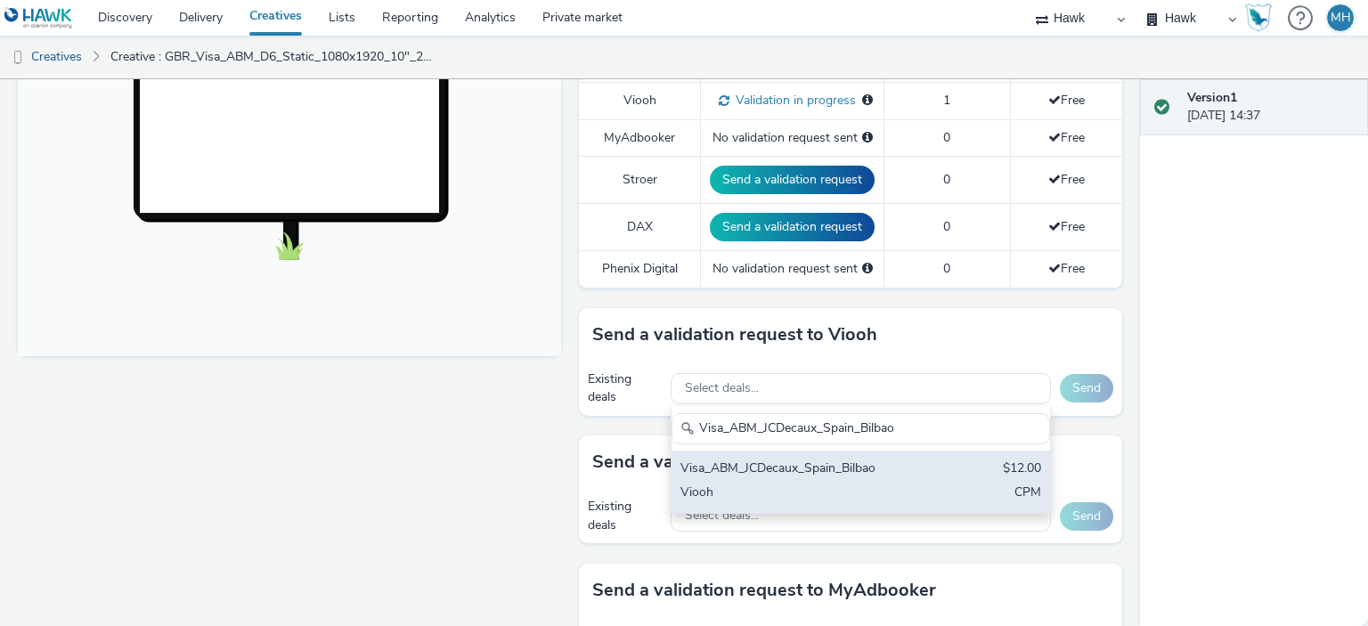
type input "Visa_ABM_JCDecaux_Spain_Bilbao"
click at [828, 460] on div "Visa_ABM_JCDecaux_Spain_Bilbao" at bounding box center [799, 470] width 237 height 20
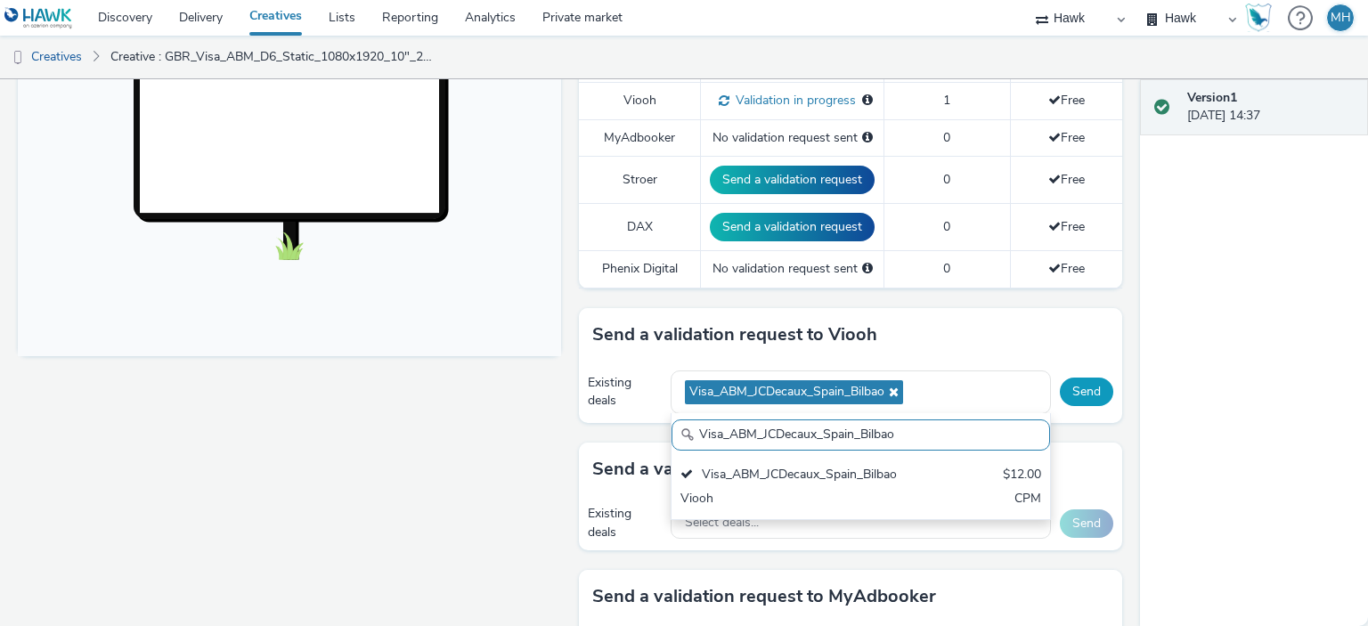
click at [1060, 391] on button "Send" at bounding box center [1086, 392] width 53 height 29
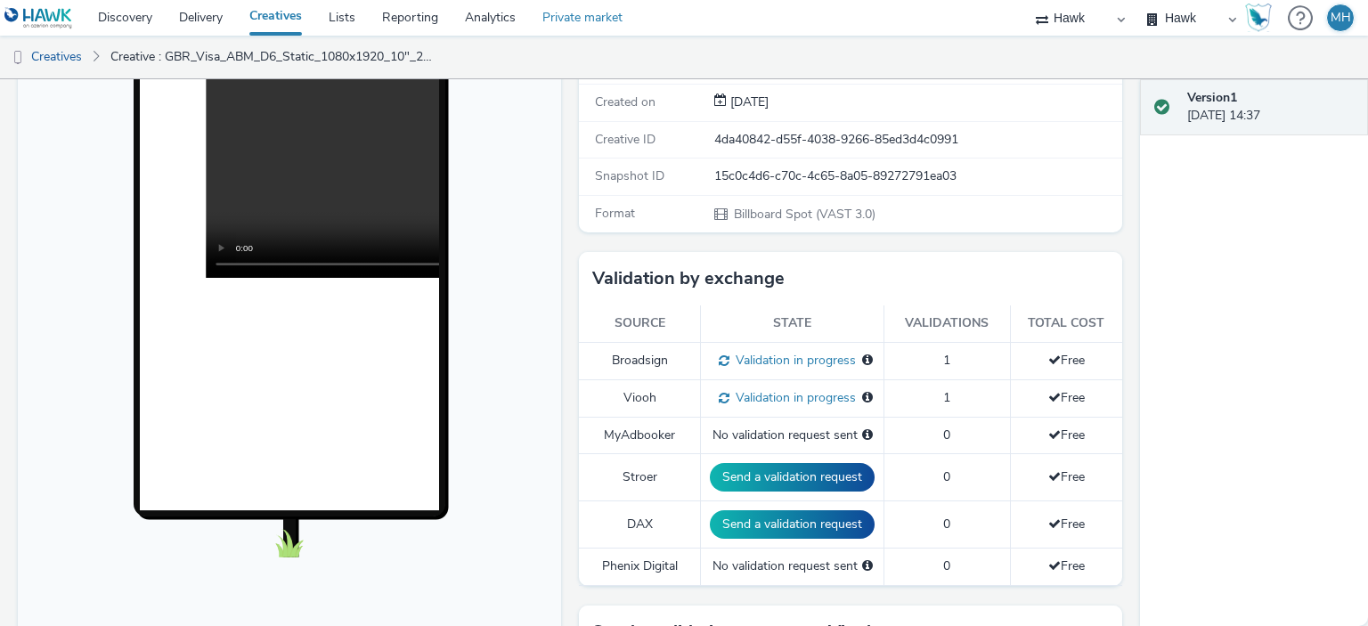
scroll to position [0, 0]
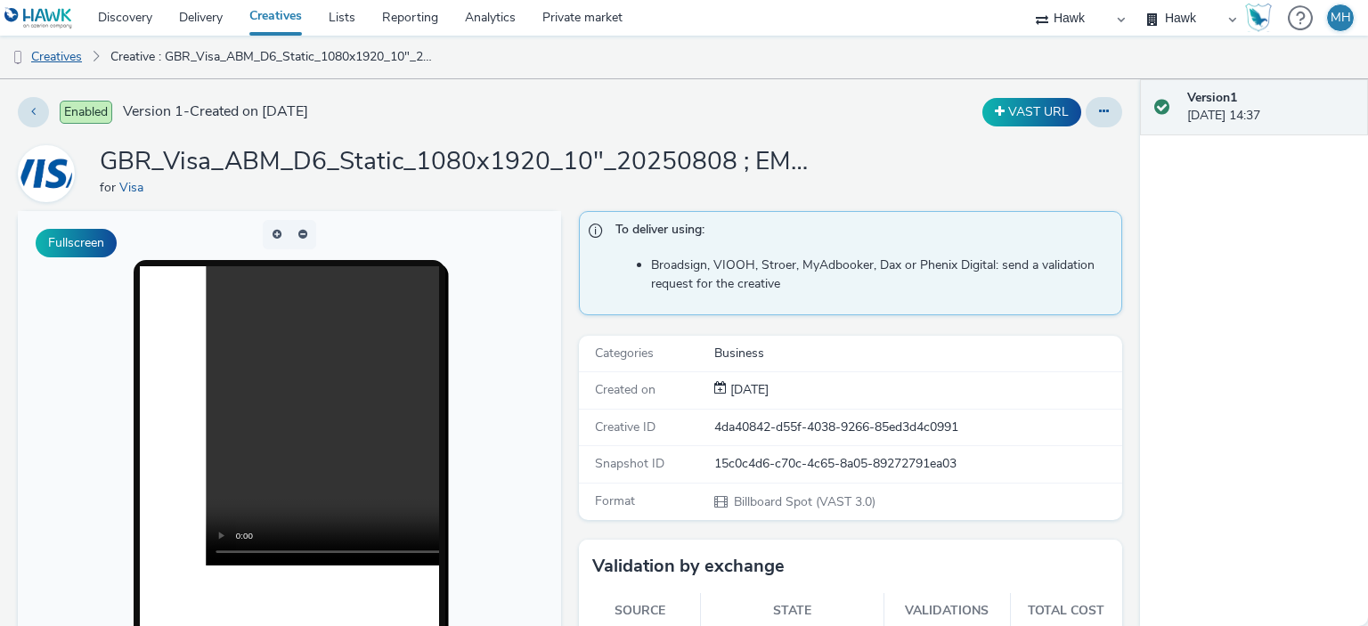
click at [80, 58] on link "Creatives" at bounding box center [45, 57] width 91 height 43
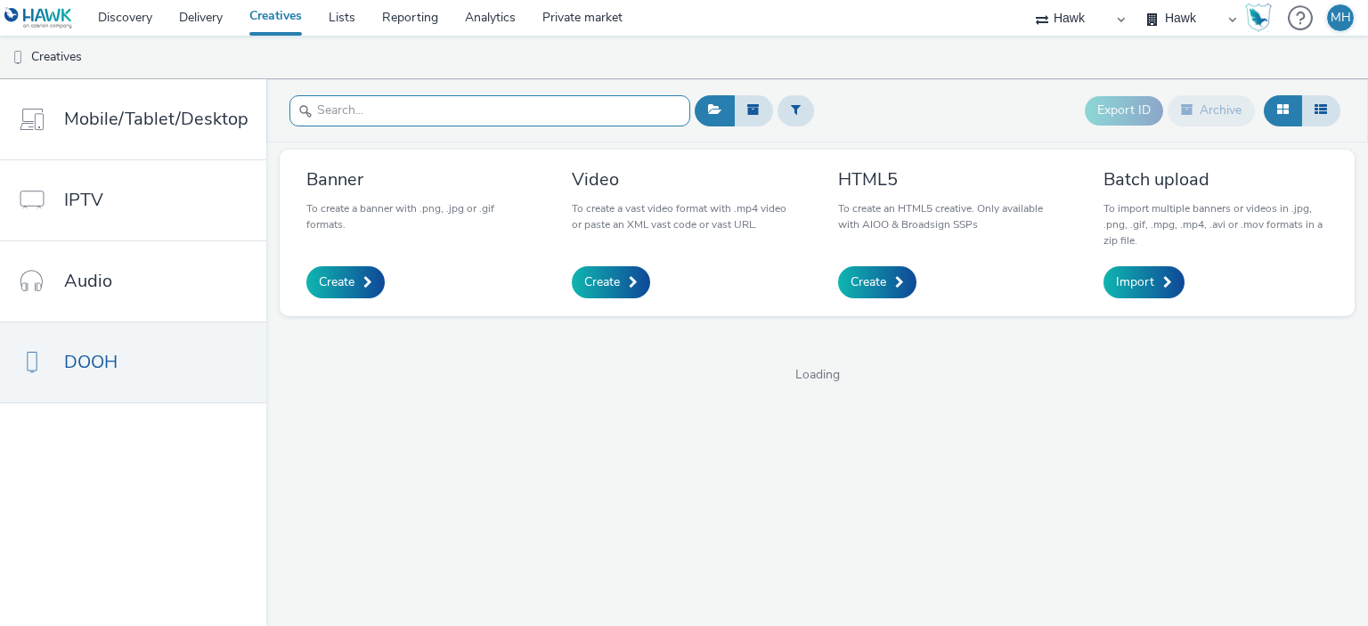
click at [330, 99] on input "text" at bounding box center [490, 110] width 401 height 31
paste input "GBR_Visa_ABM_D6_Static_1080x1920_5"_20250808 ; EMEA_NewAnthem_QR"
type input "GBR_Visa_ABM_D6_Static_1080x1920_5"_20250808 ; EMEA_NewAnthem_QR"
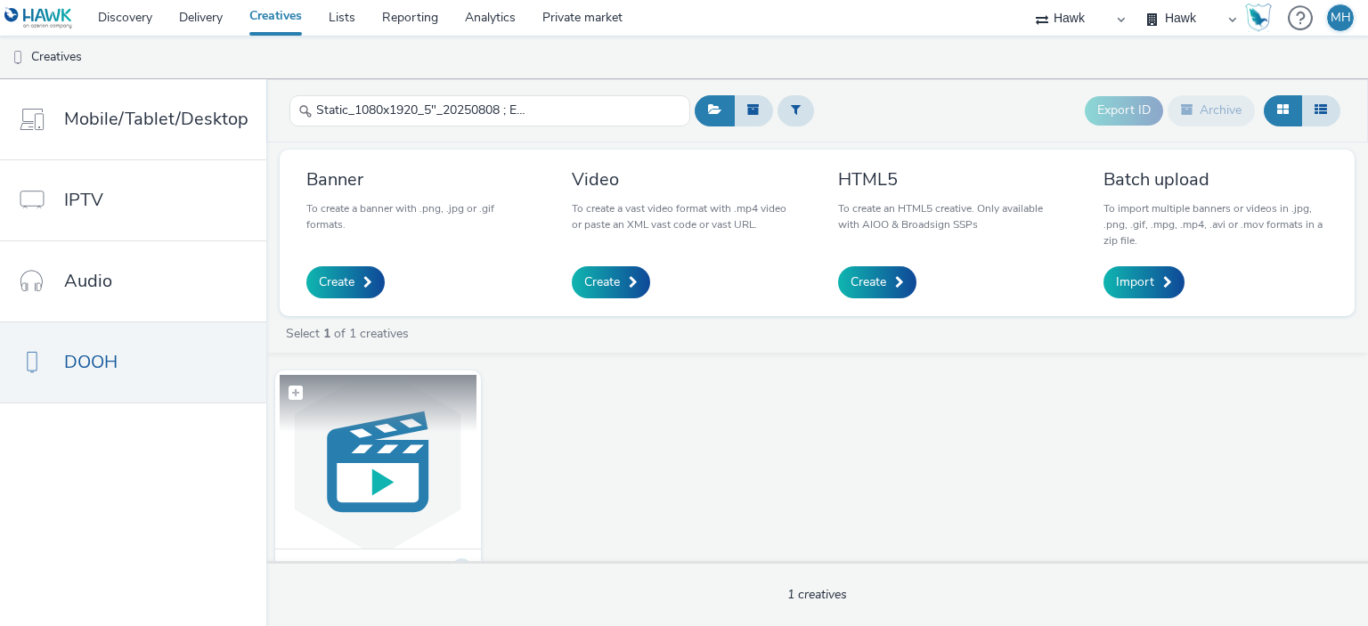
scroll to position [0, 0]
click at [421, 469] on img at bounding box center [378, 462] width 197 height 174
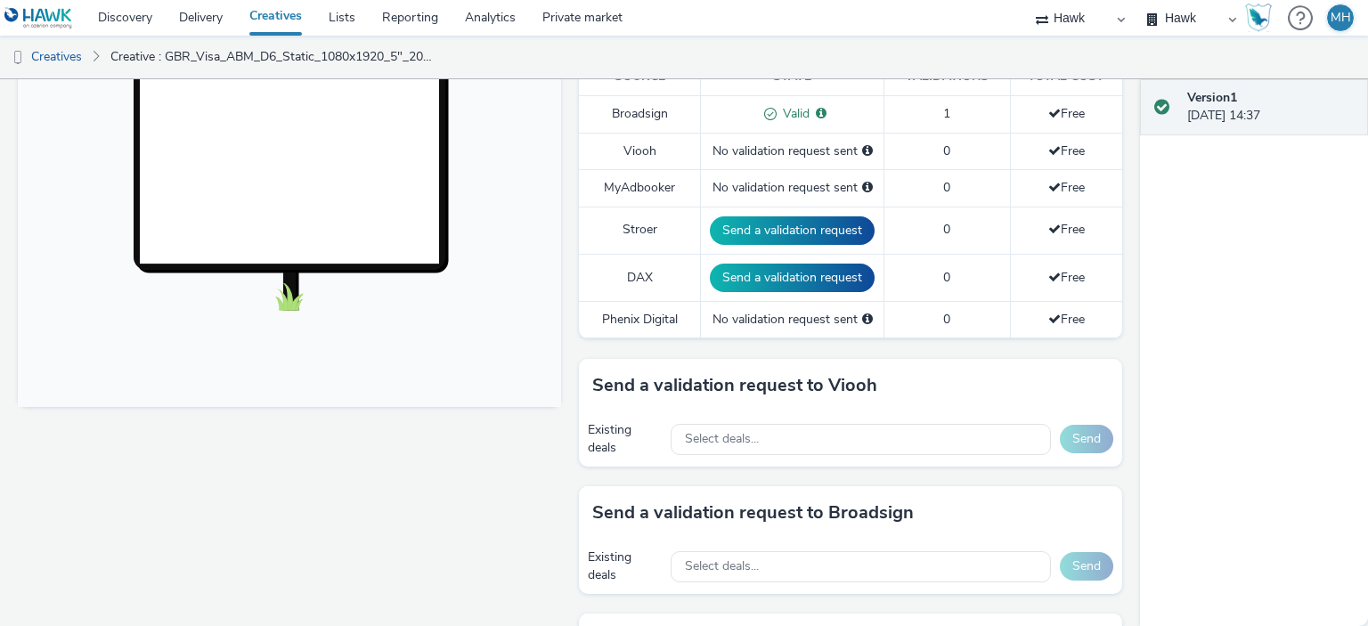
scroll to position [713, 0]
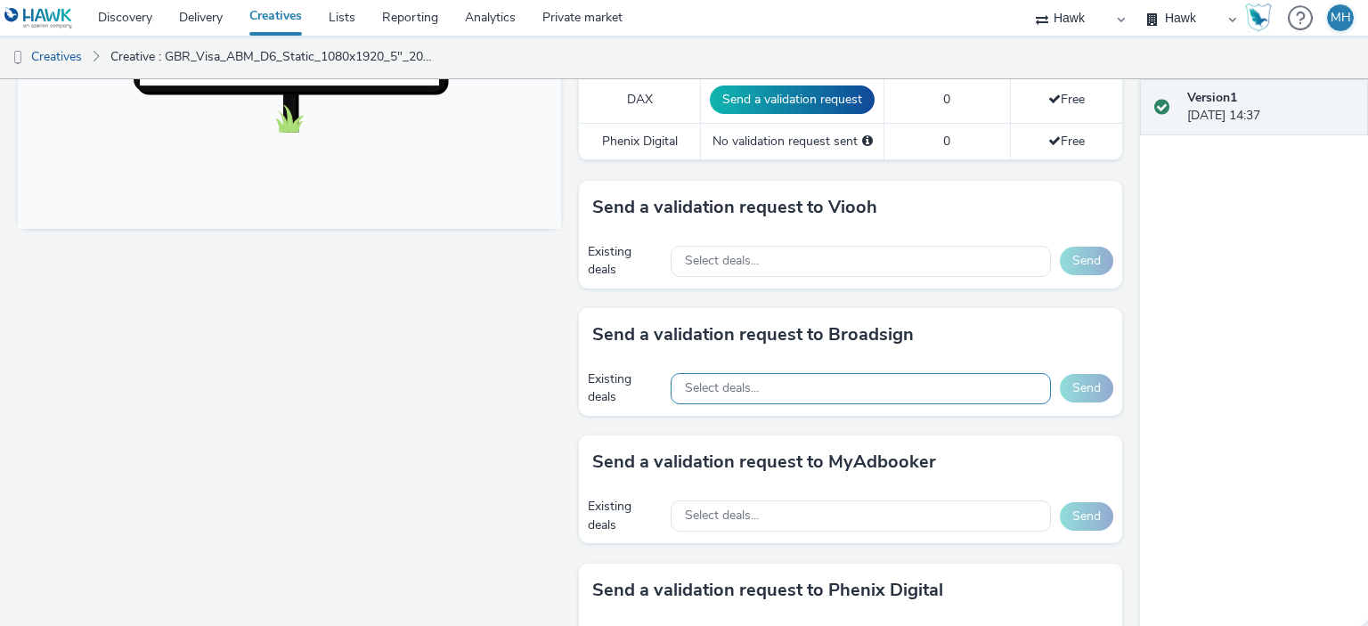
click at [712, 391] on span "Select deals..." at bounding box center [722, 388] width 74 height 15
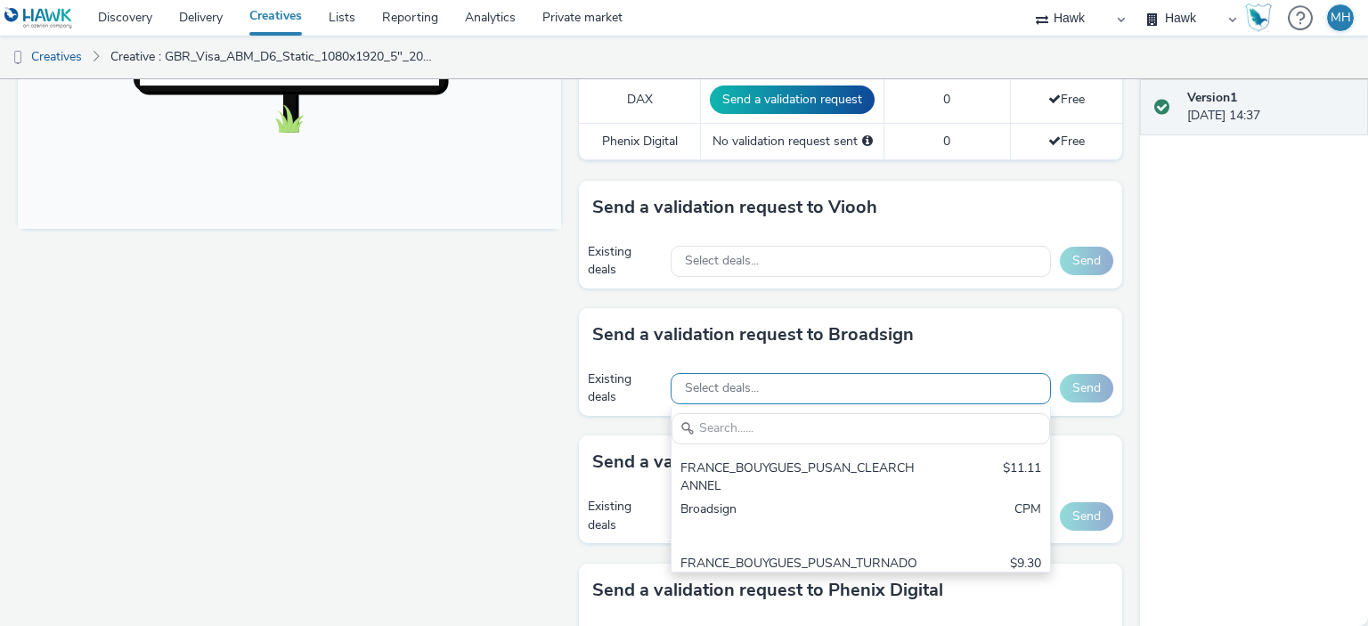
scroll to position [0, 0]
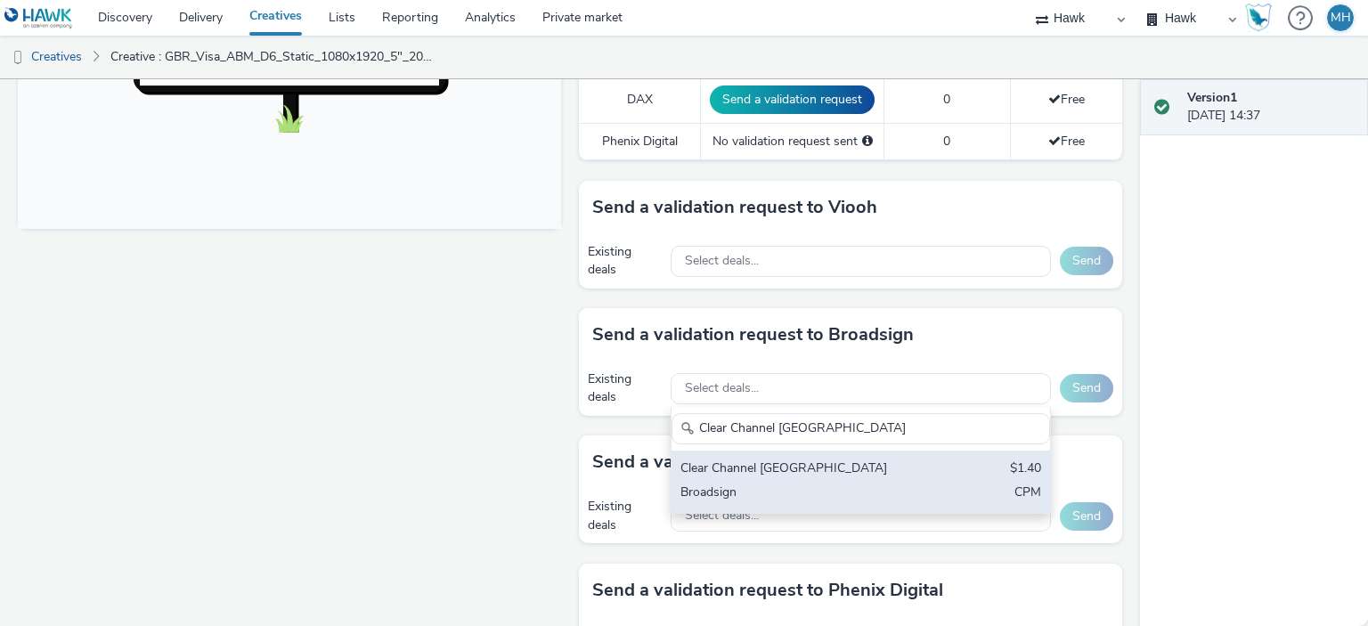
type input "Clear Channel Finland"
click at [750, 465] on div "Clear Channel Finland" at bounding box center [799, 470] width 237 height 20
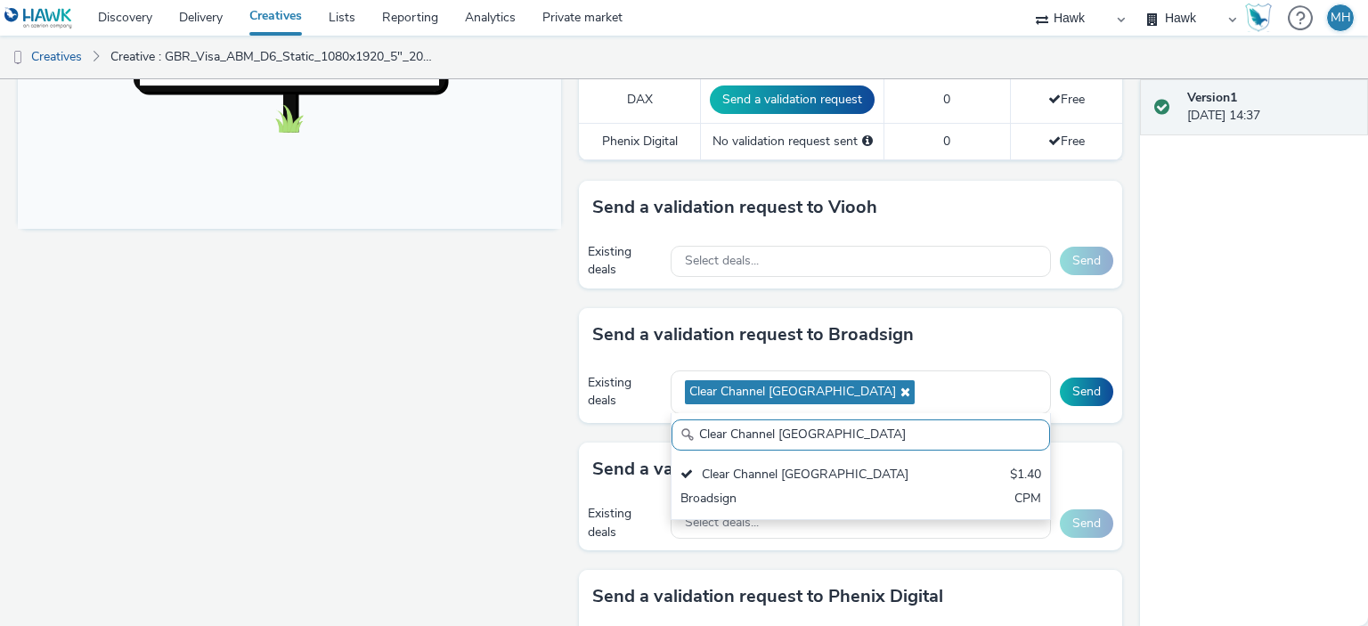
click at [949, 323] on div "Send a validation request to Broadsign" at bounding box center [850, 334] width 543 height 53
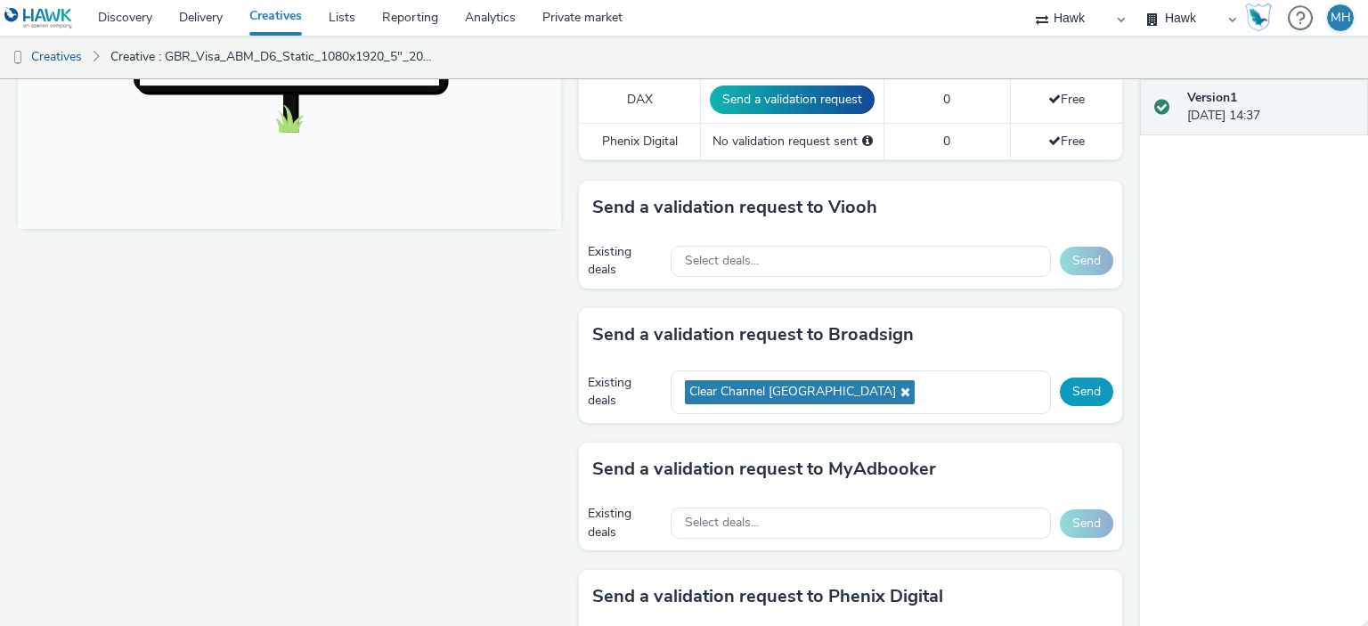
click at [1069, 384] on button "Send" at bounding box center [1086, 392] width 53 height 29
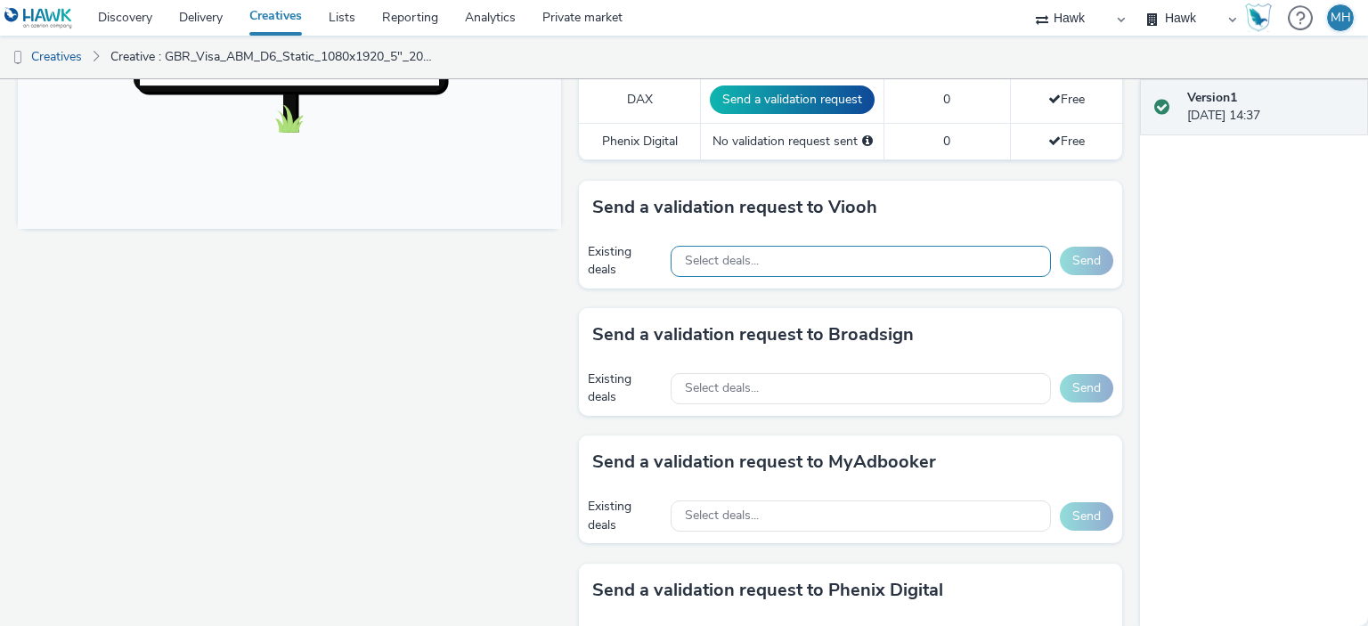
click at [834, 263] on div "Select deals..." at bounding box center [861, 261] width 380 height 31
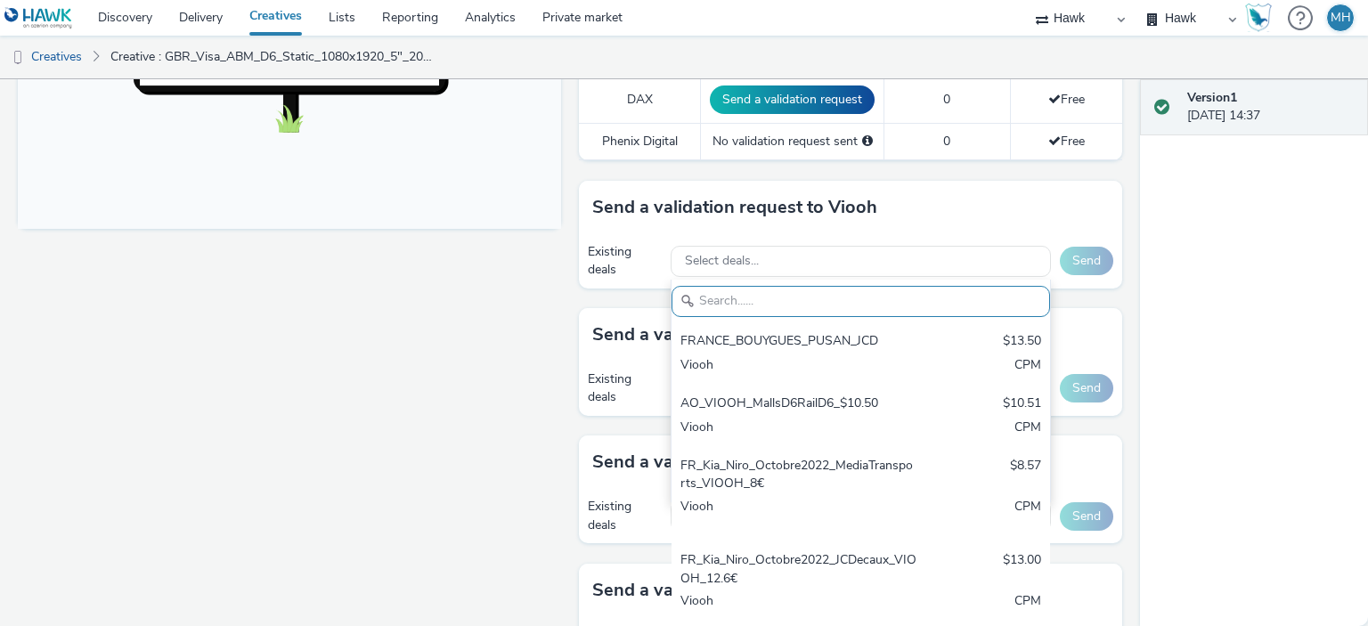
paste input "Visa_ABM_JCDecaux_France"
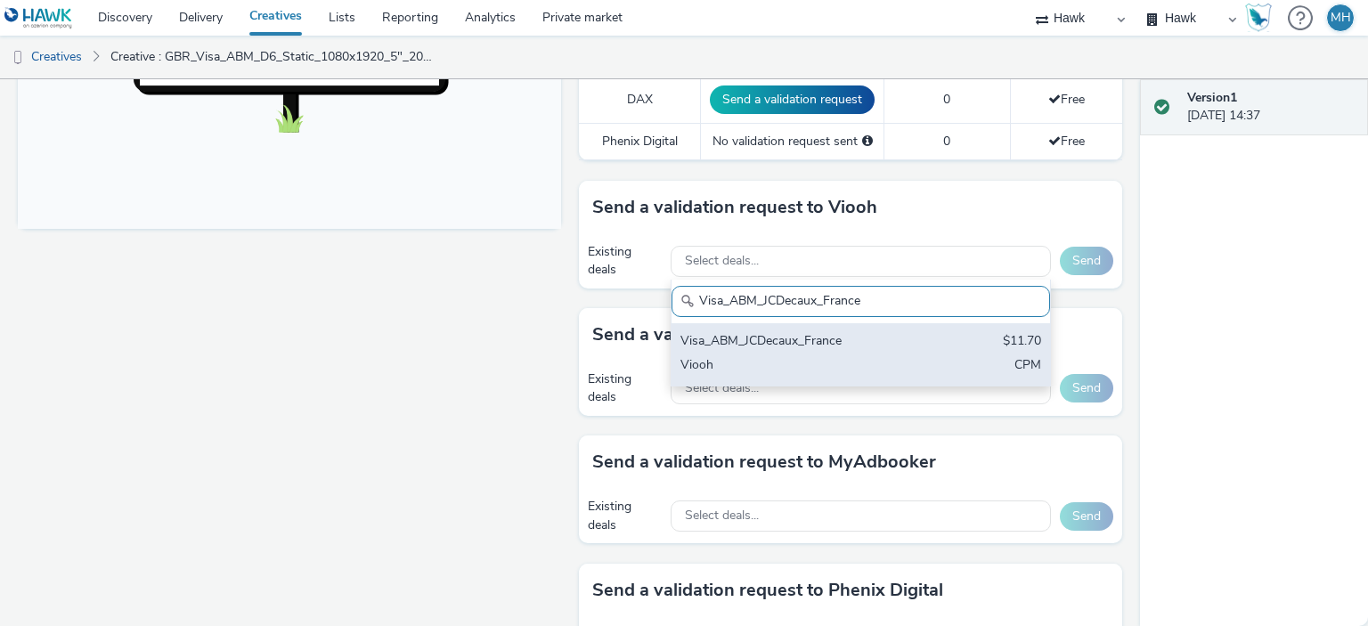
type input "Visa_ABM_JCDecaux_France"
click at [819, 356] on div "Viooh" at bounding box center [799, 366] width 237 height 20
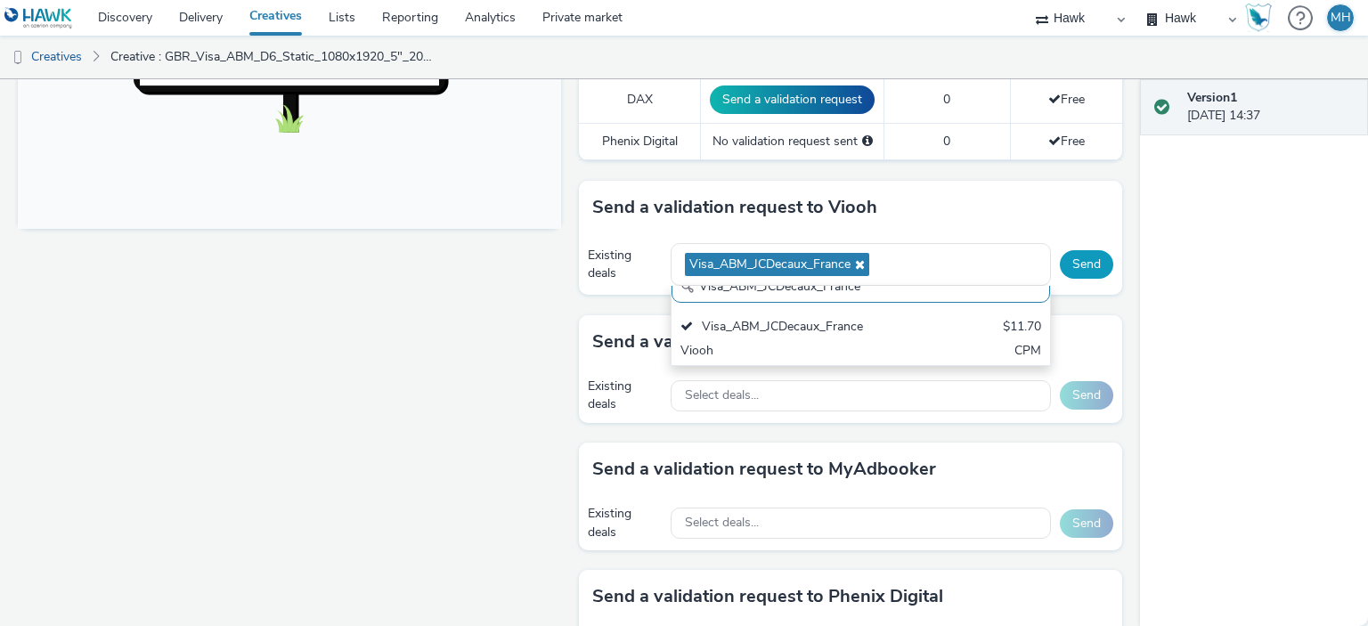
click at [1074, 251] on button "Send" at bounding box center [1086, 264] width 53 height 29
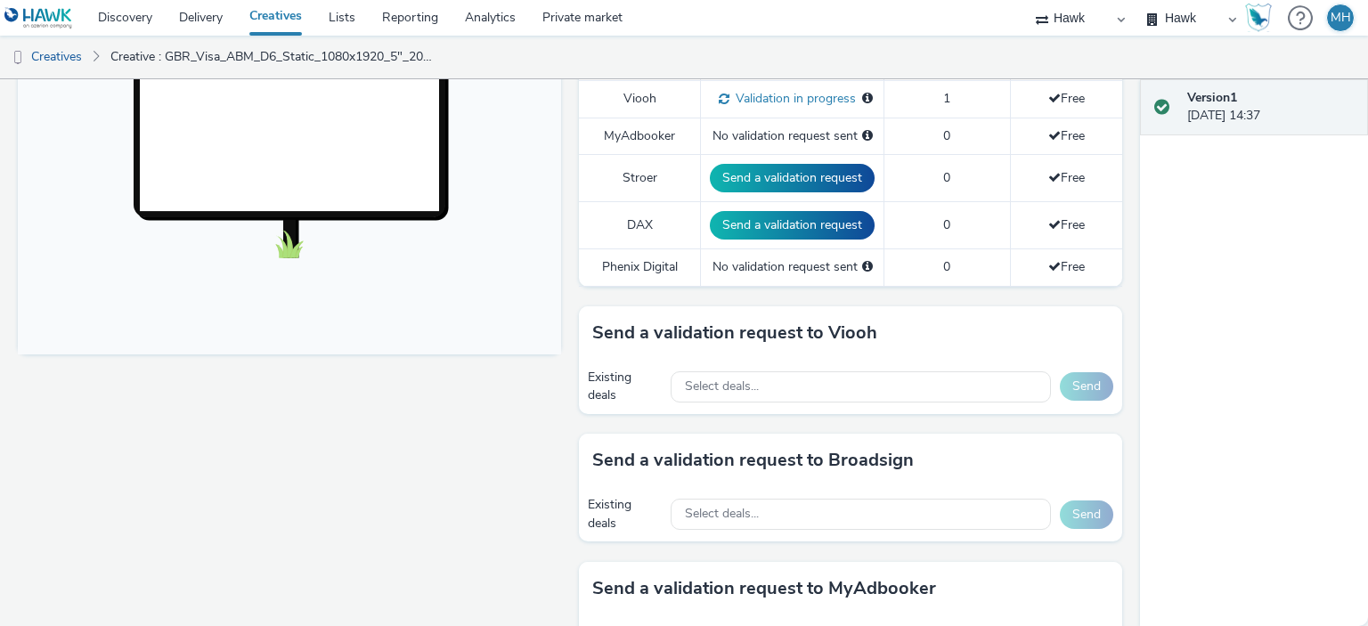
scroll to position [713, 0]
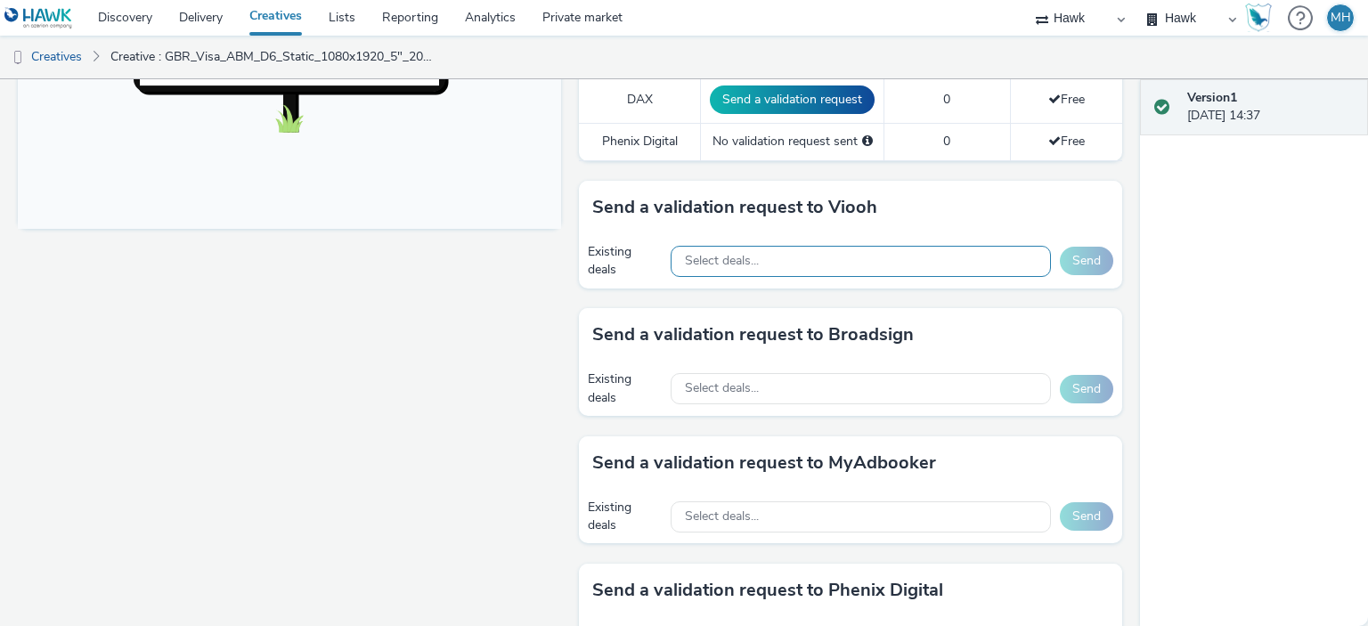
click at [742, 256] on span "Select deals..." at bounding box center [722, 261] width 74 height 15
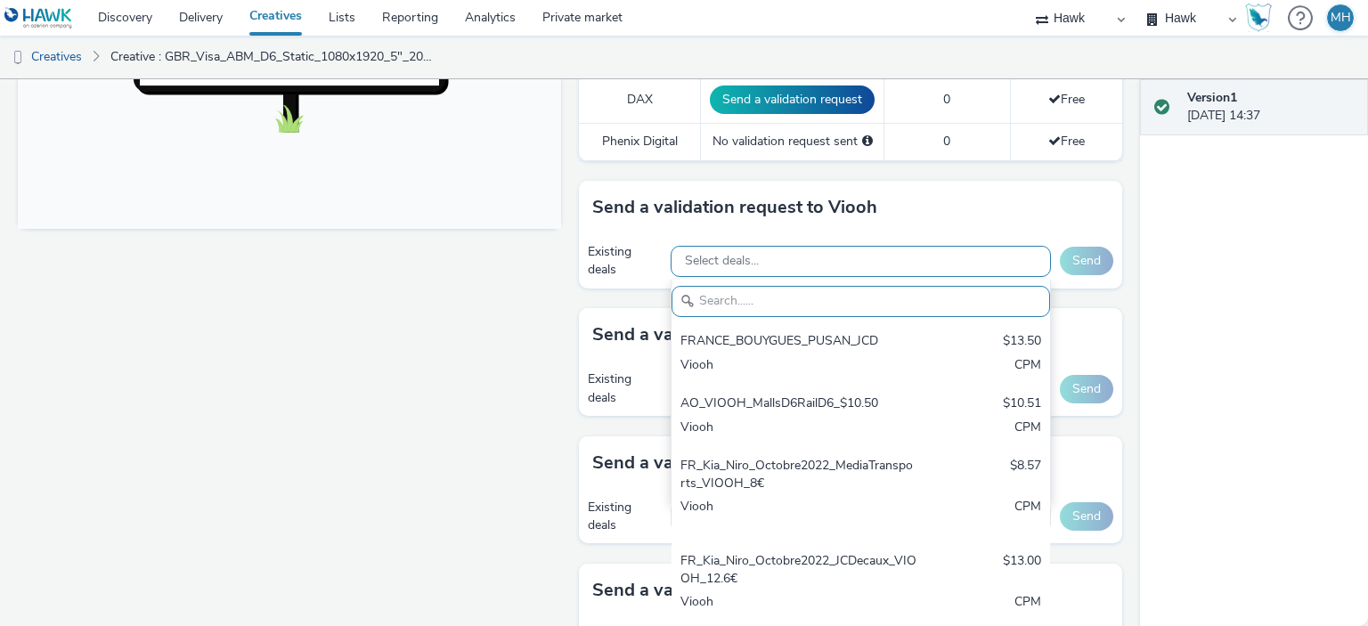
paste input "VISA_JCDecauxDE_2"
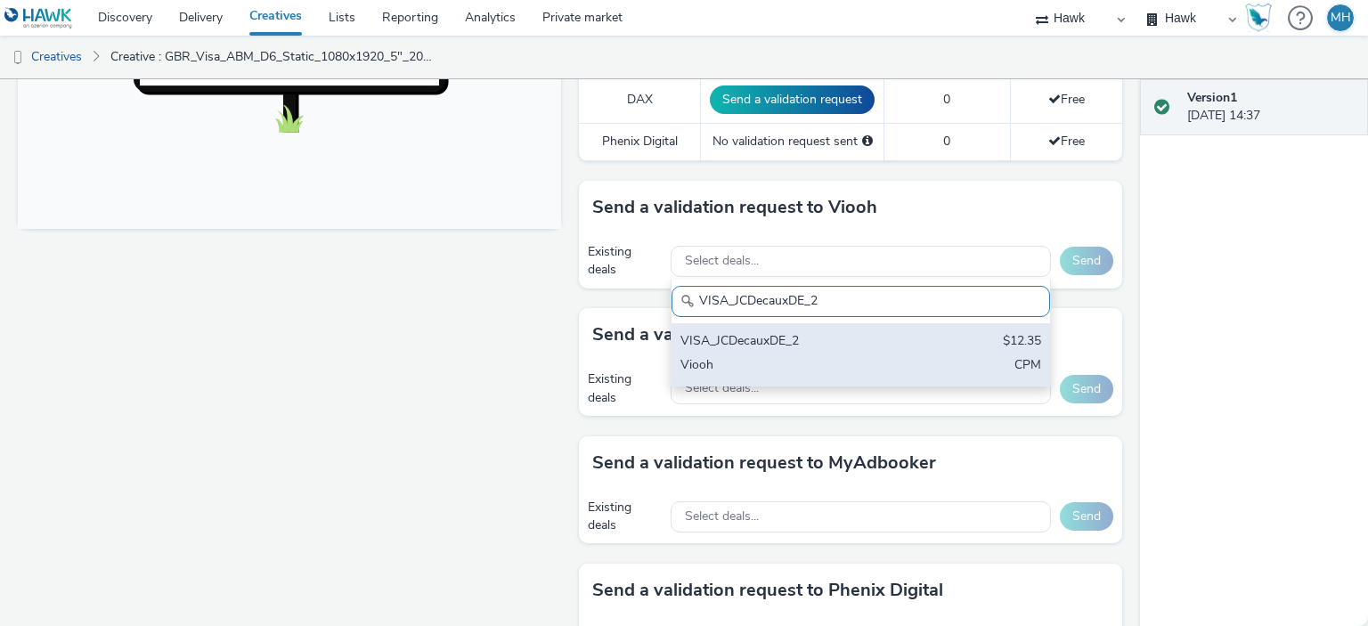
type input "VISA_JCDecauxDE_2"
click at [763, 334] on div "VISA_JCDecauxDE_2" at bounding box center [799, 342] width 237 height 20
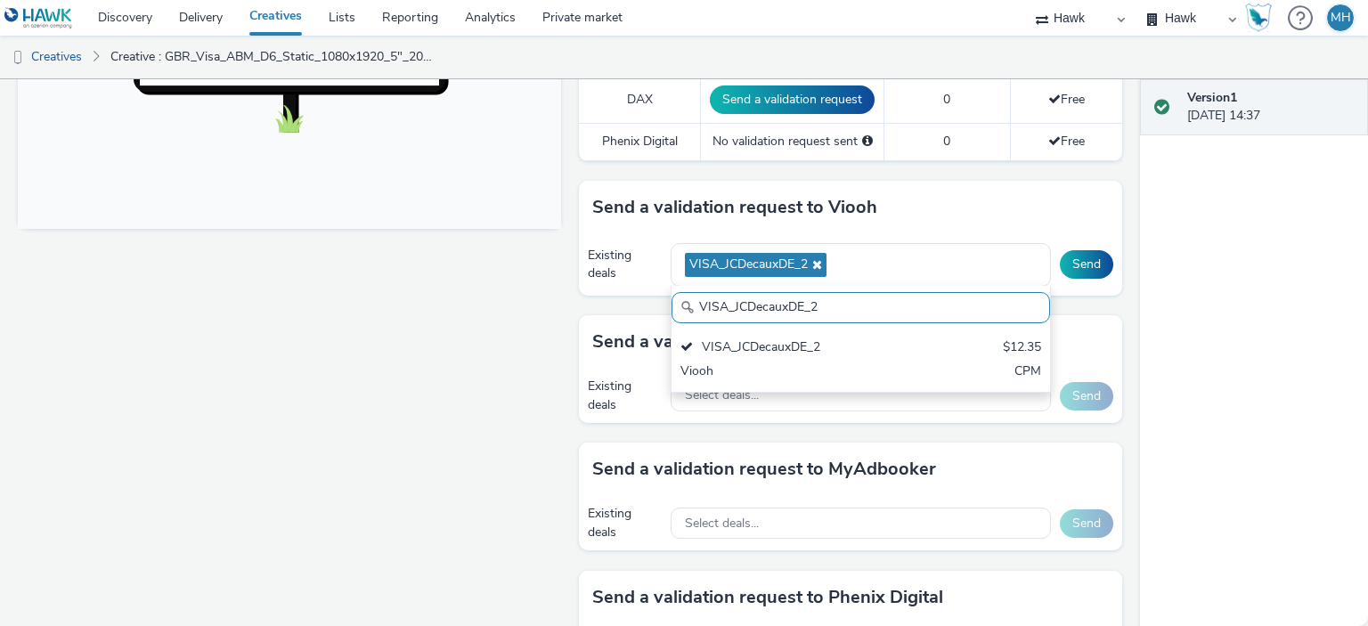
click at [967, 204] on div "Send a validation request to Viooh" at bounding box center [850, 207] width 543 height 53
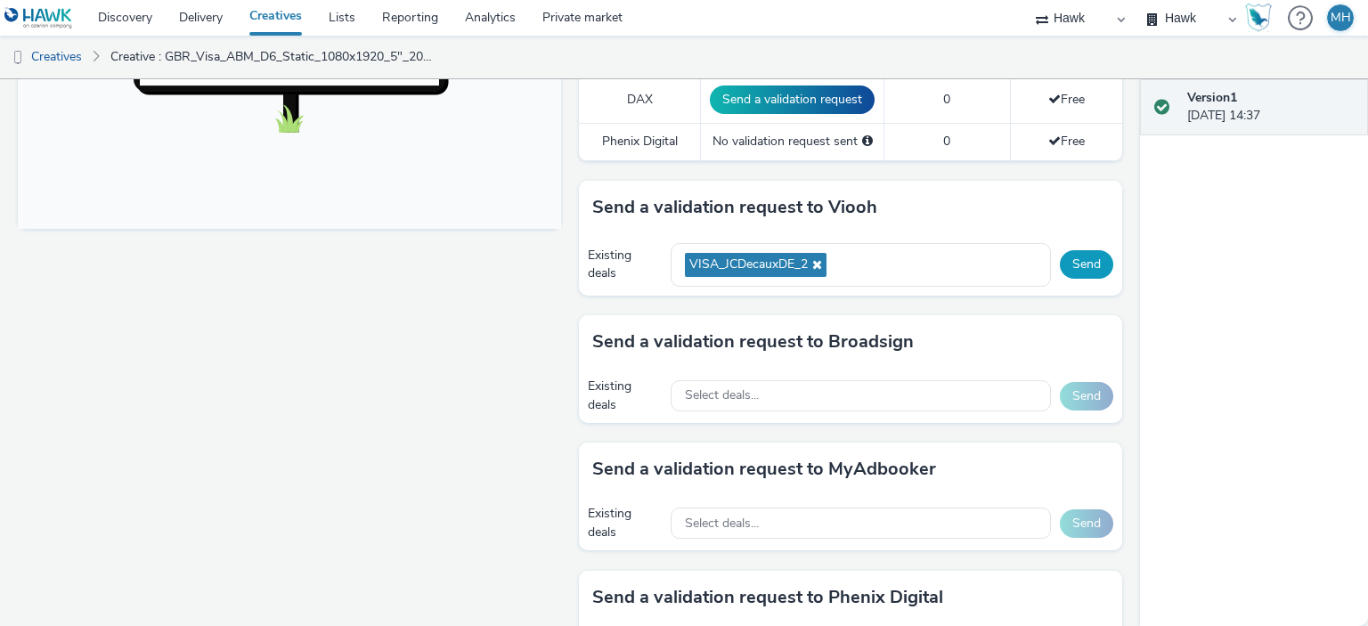
click at [1084, 269] on button "Send" at bounding box center [1086, 264] width 53 height 29
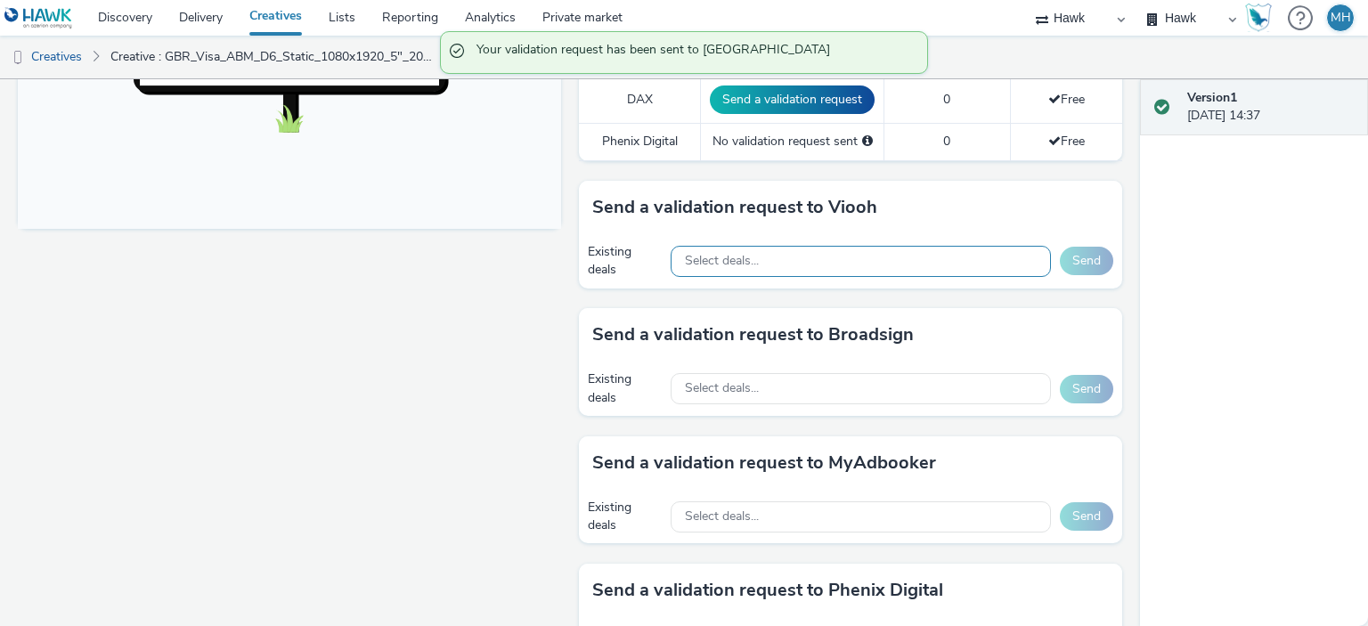
scroll to position [534, 0]
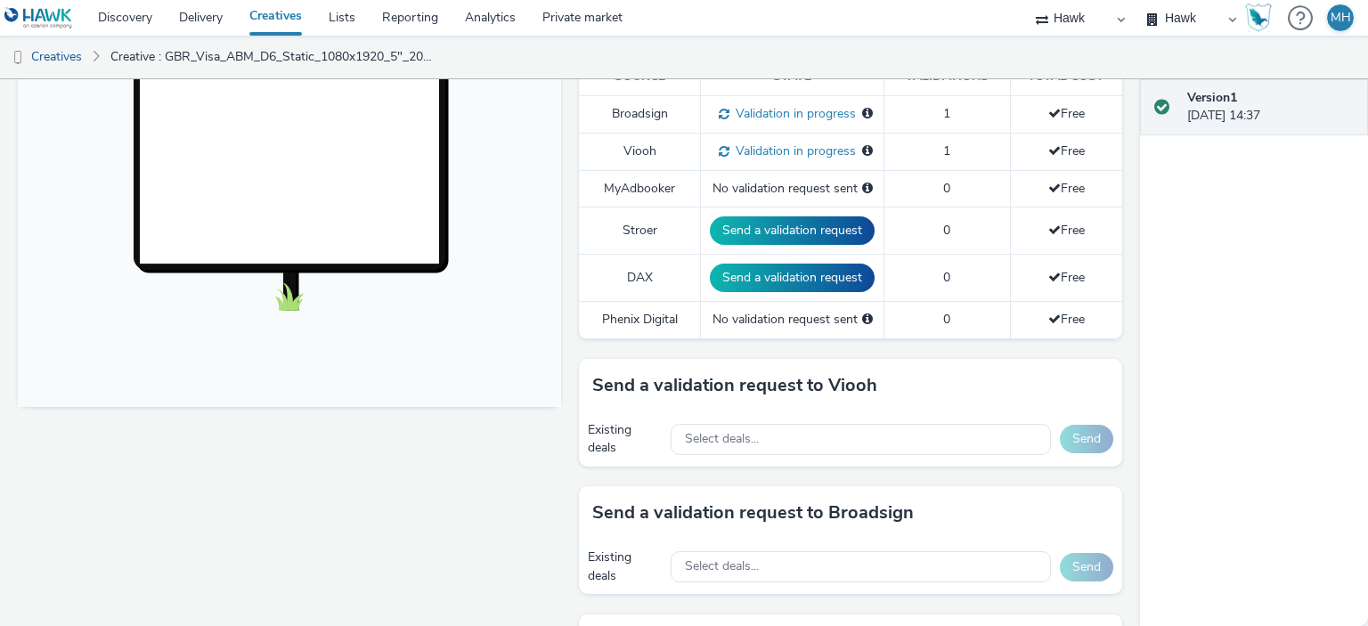
click at [785, 421] on div "Select deals..." at bounding box center [861, 439] width 380 height 37
click at [785, 425] on div "Select deals..." at bounding box center [861, 439] width 380 height 31
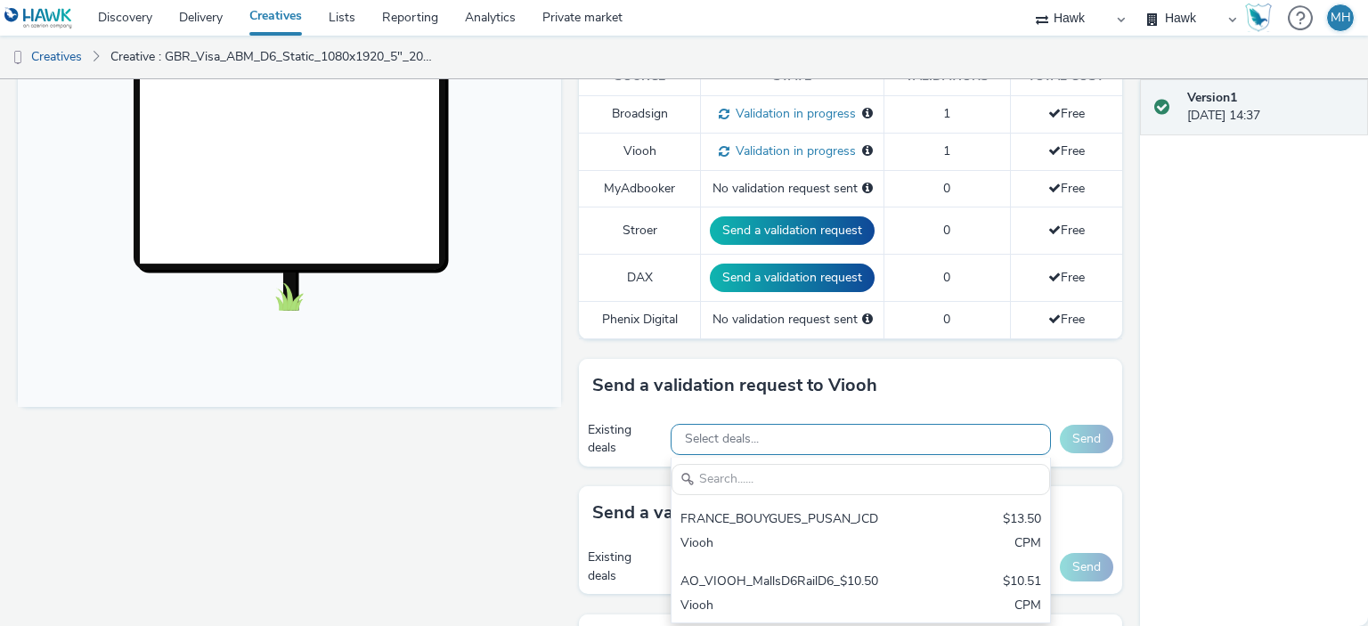
scroll to position [0, 0]
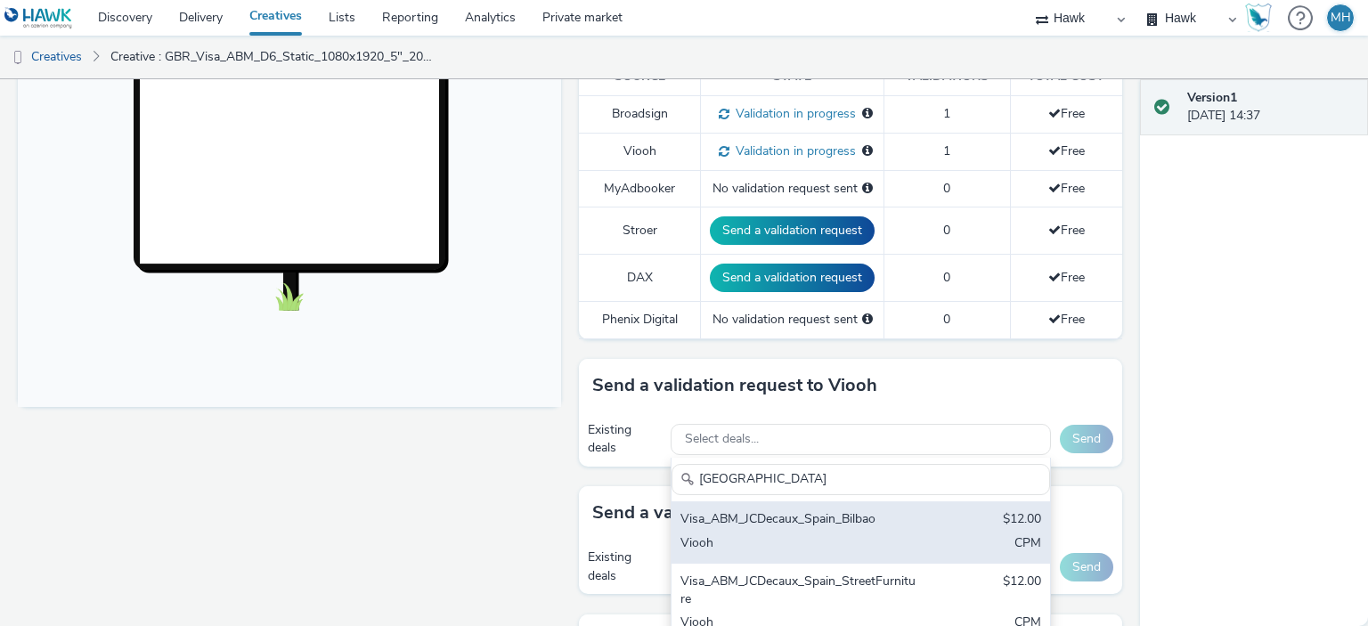
type input "Spain"
click at [812, 520] on div "Visa_ABM_JCDecaux_Spain_Bilbao" at bounding box center [799, 520] width 237 height 20
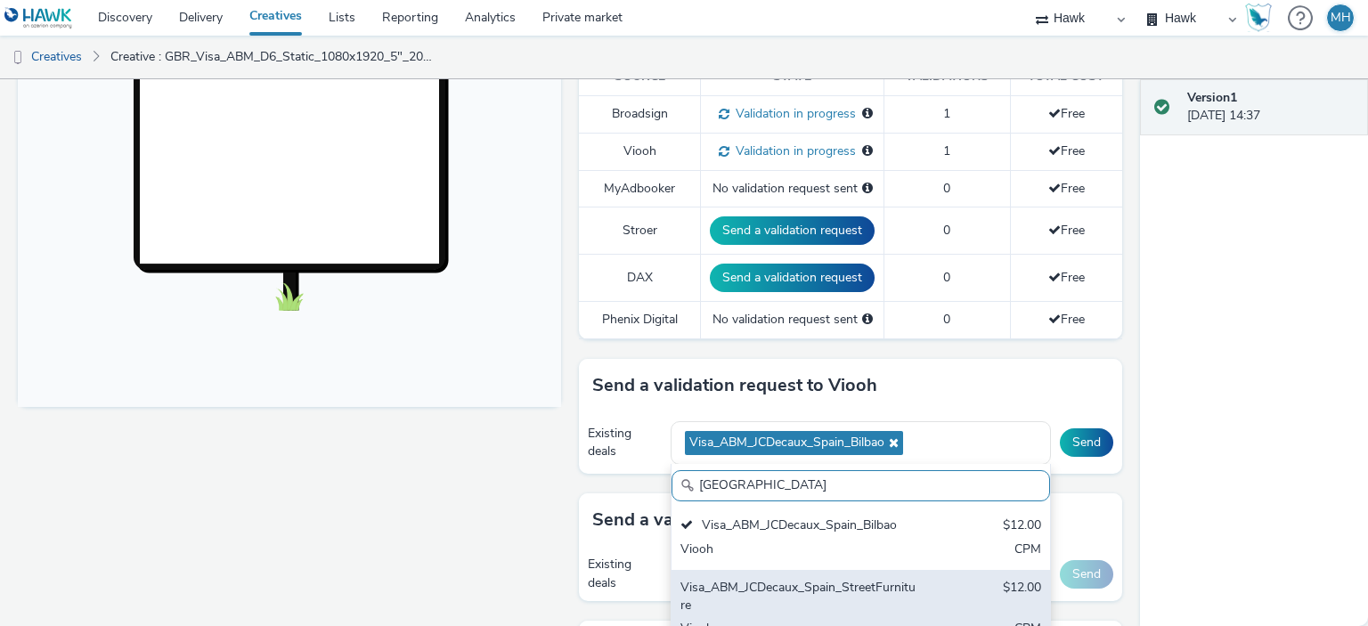
click at [820, 579] on div "Visa_ABM_JCDecaux_Spain_StreetFurniture" at bounding box center [799, 597] width 237 height 37
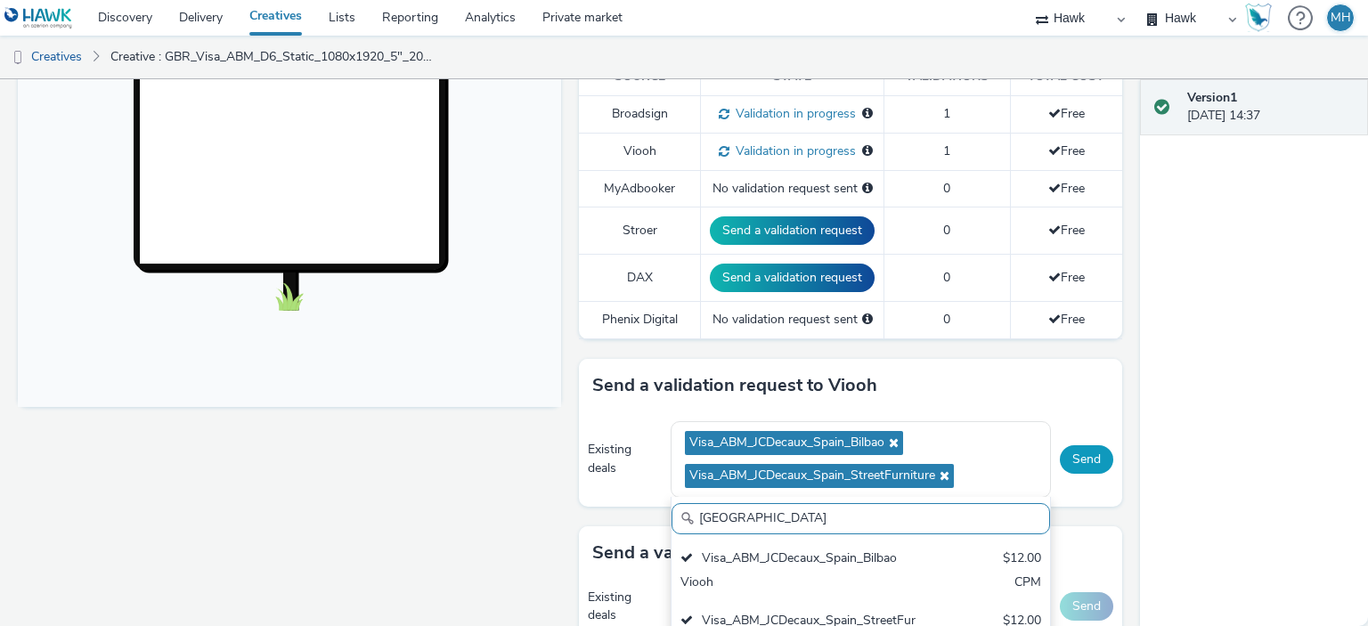
click at [1088, 445] on button "Send" at bounding box center [1086, 459] width 53 height 29
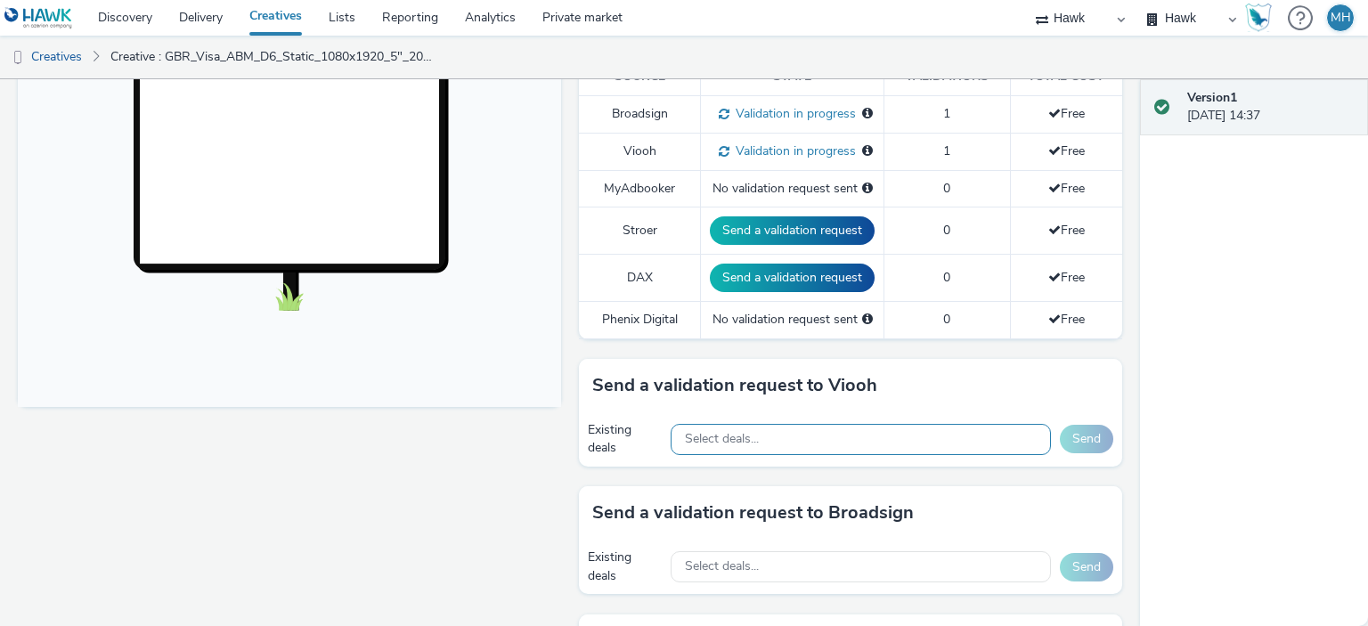
click at [744, 425] on div "Select deals..." at bounding box center [861, 439] width 380 height 31
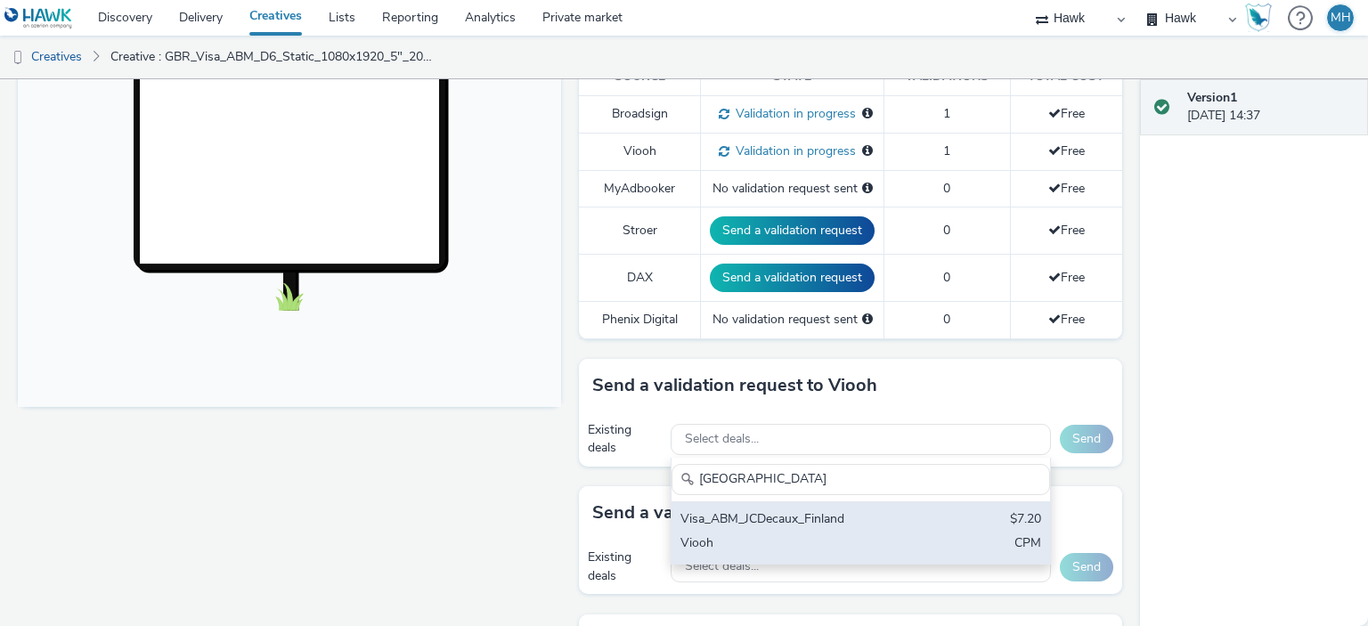
type input "Finland"
click at [722, 518] on div "Visa_ABM_JCDecaux_Finland" at bounding box center [799, 520] width 237 height 20
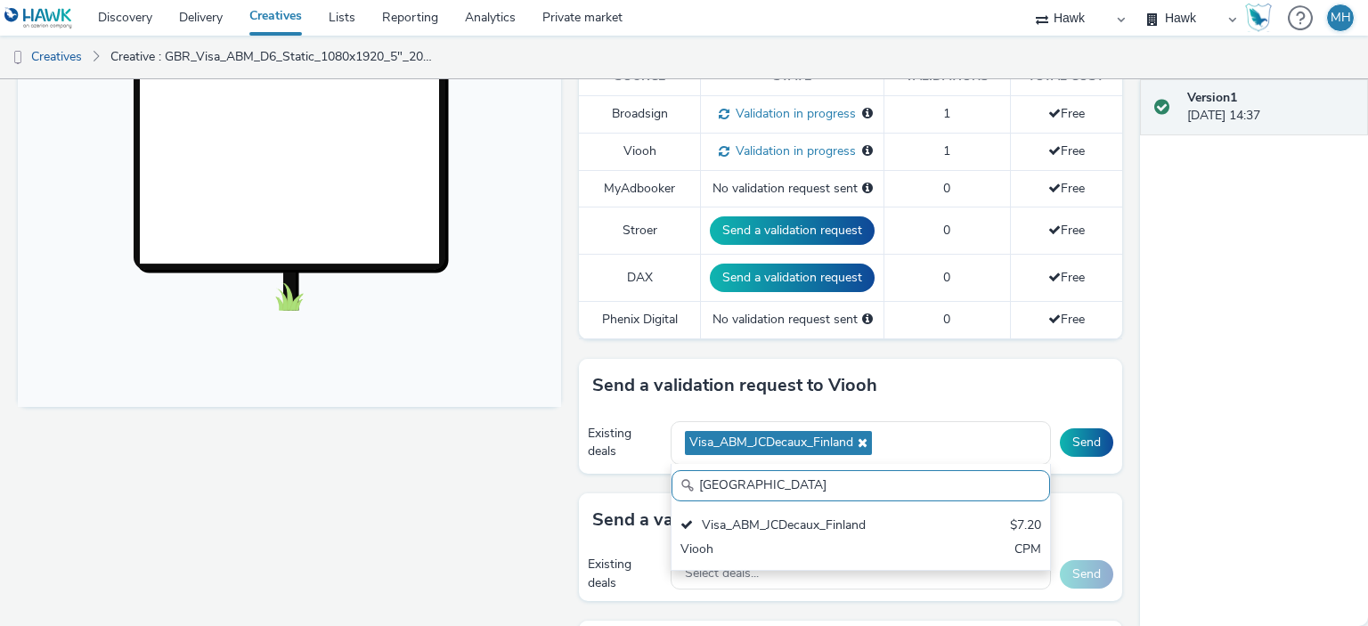
click at [1045, 392] on div "Send a validation request to Viooh" at bounding box center [850, 385] width 543 height 53
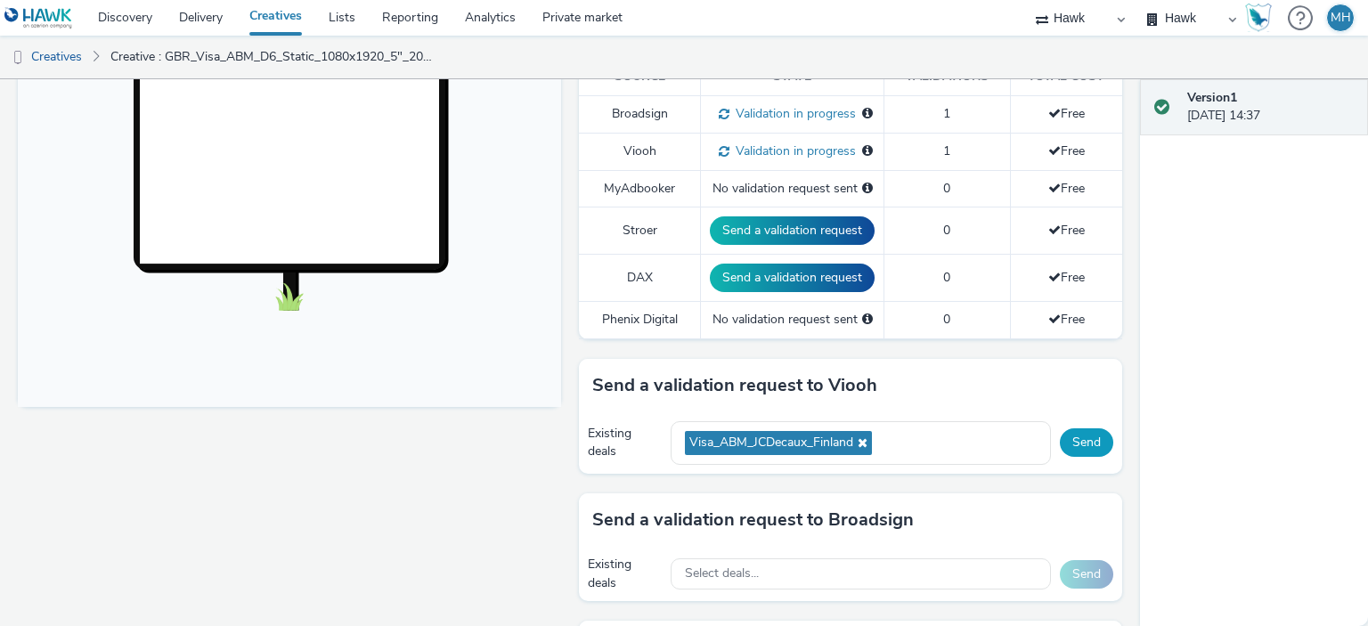
click at [1087, 433] on button "Send" at bounding box center [1086, 442] width 53 height 29
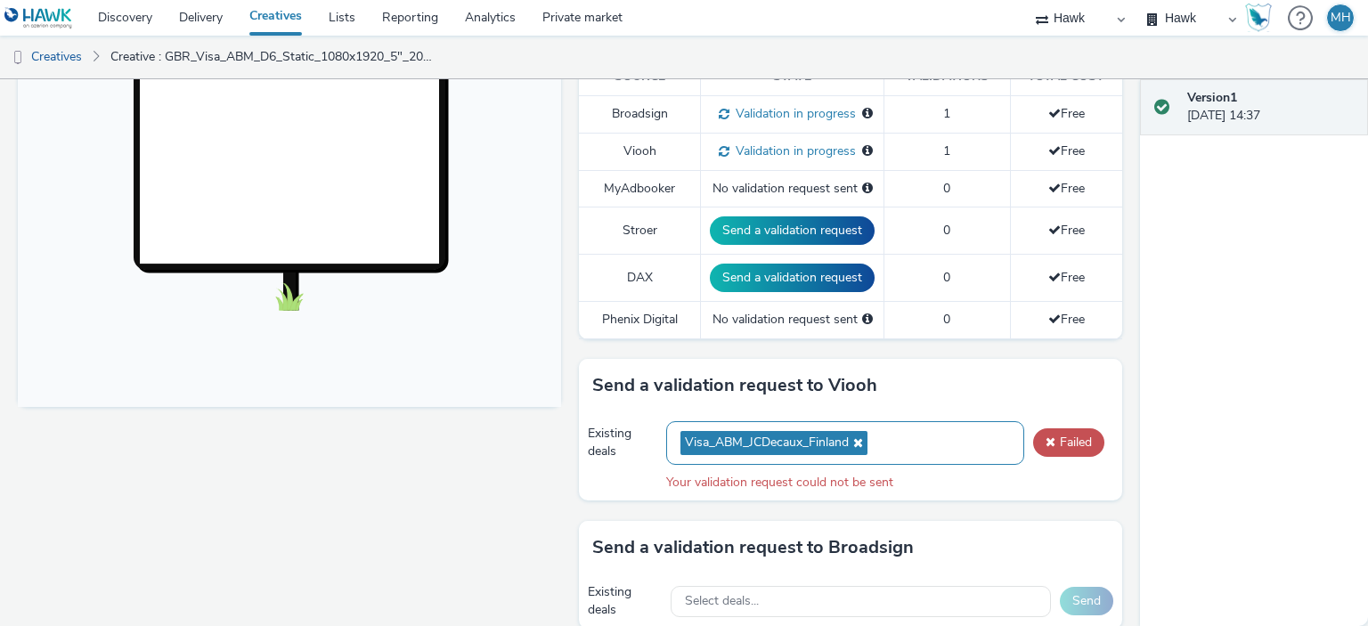
click at [861, 440] on span "Visa_ABM_JCDecaux_Finland" at bounding box center [774, 443] width 187 height 24
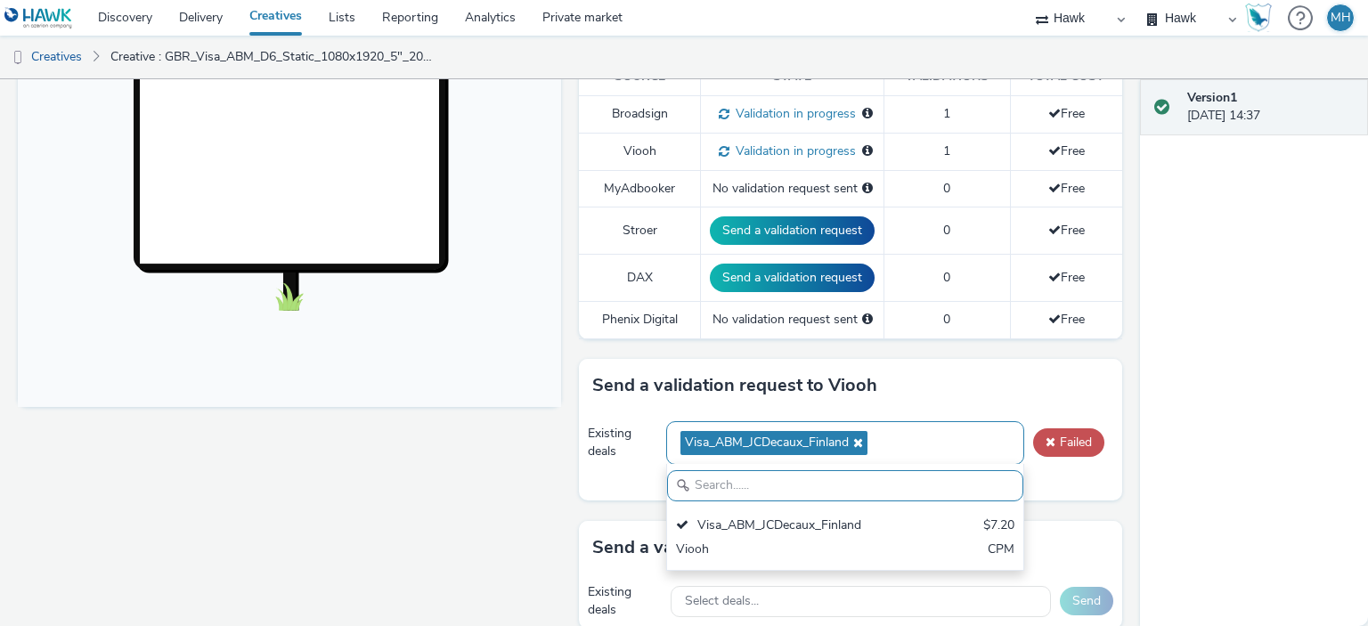
click at [860, 440] on span "Visa_ABM_JCDecaux_Finland" at bounding box center [774, 443] width 187 height 24
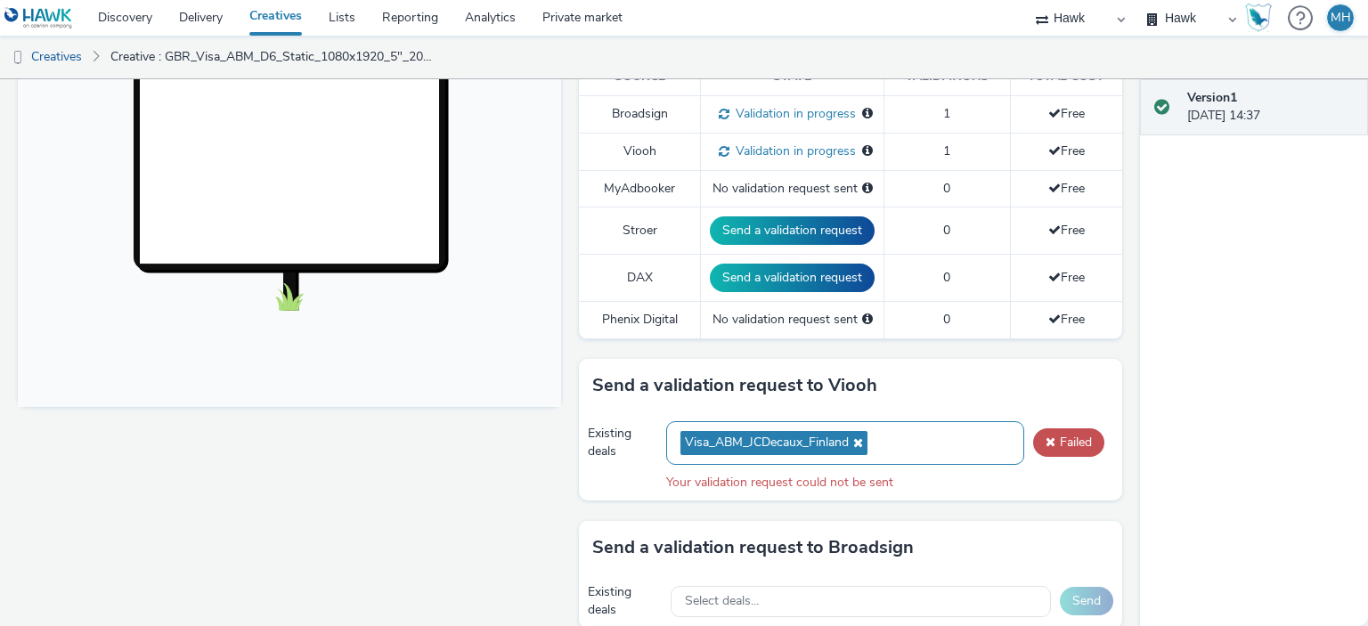
click at [855, 441] on icon at bounding box center [856, 442] width 14 height 12
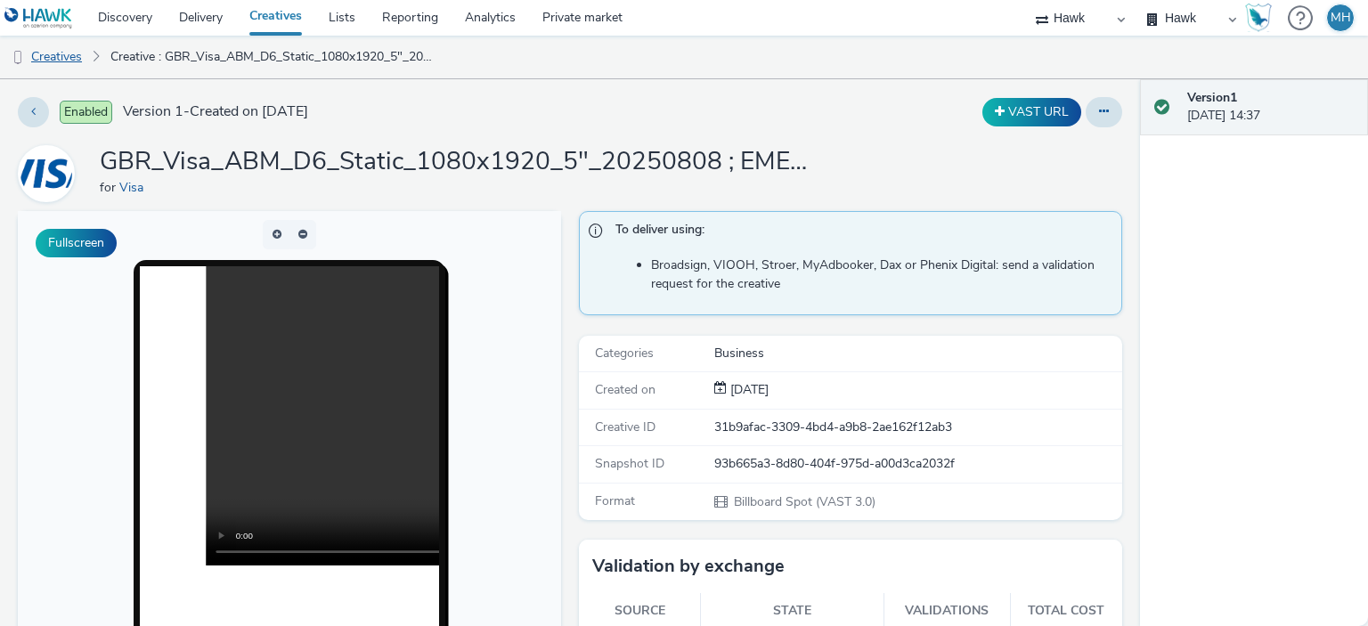
click at [80, 60] on link "Creatives" at bounding box center [45, 57] width 91 height 43
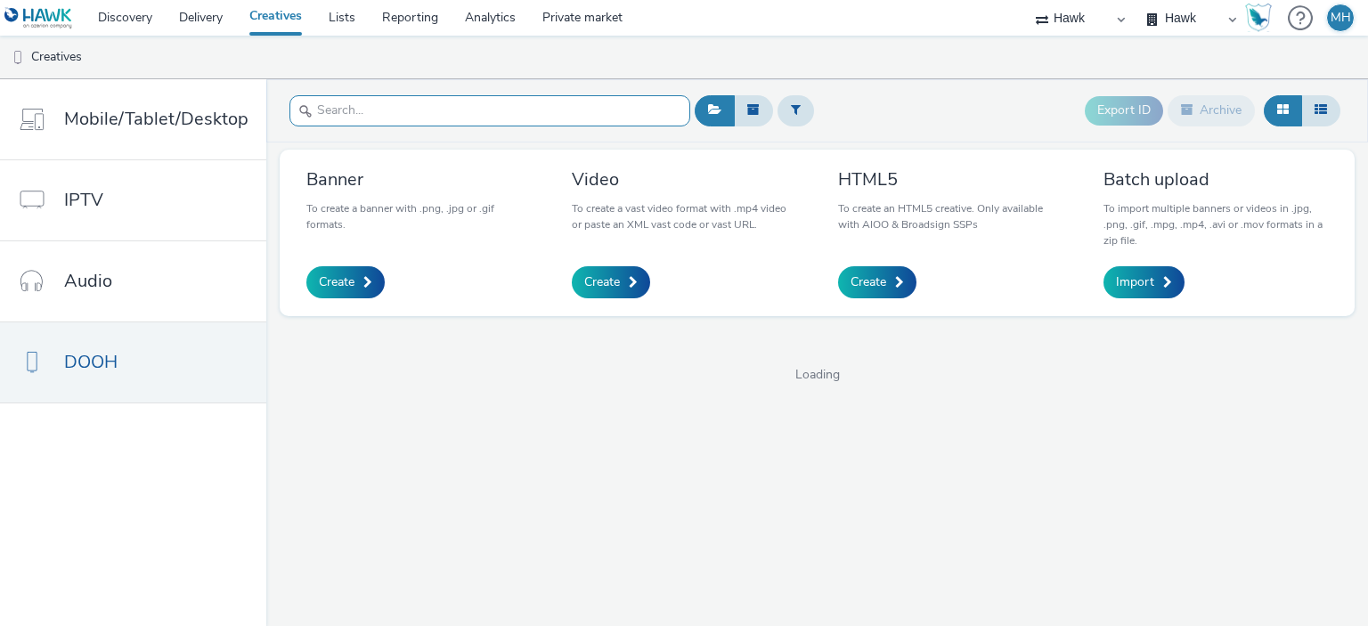
click at [364, 122] on input "text" at bounding box center [490, 110] width 401 height 31
paste input "GBR_Visa_ABM_D6_Static_1080x1920_10"_20250808 ; EMEA_RetailBank"
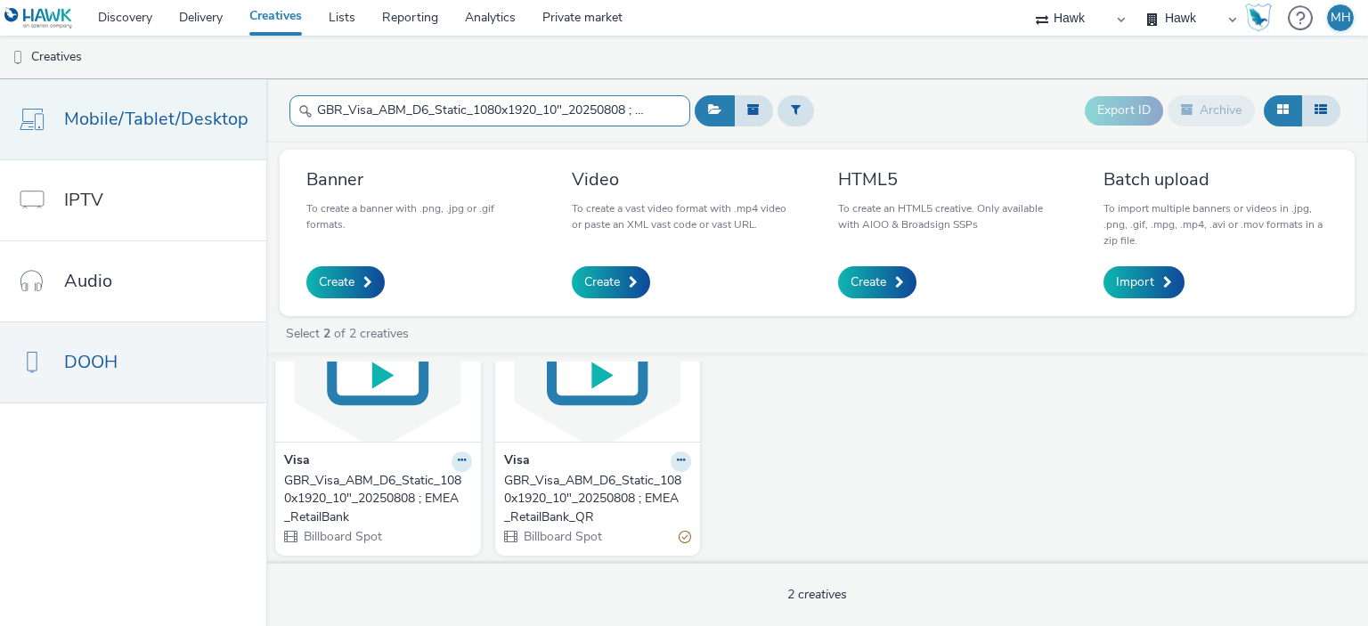
drag, startPoint x: 633, startPoint y: 112, endPoint x: 162, endPoint y: 151, distance: 472.8
click at [162, 151] on div "Mobile/Tablet/Desktop IPTV Audio DOOH GBR_Visa_ABM_D6_Static_1080x1920_10"_2025…" at bounding box center [684, 352] width 1368 height 547
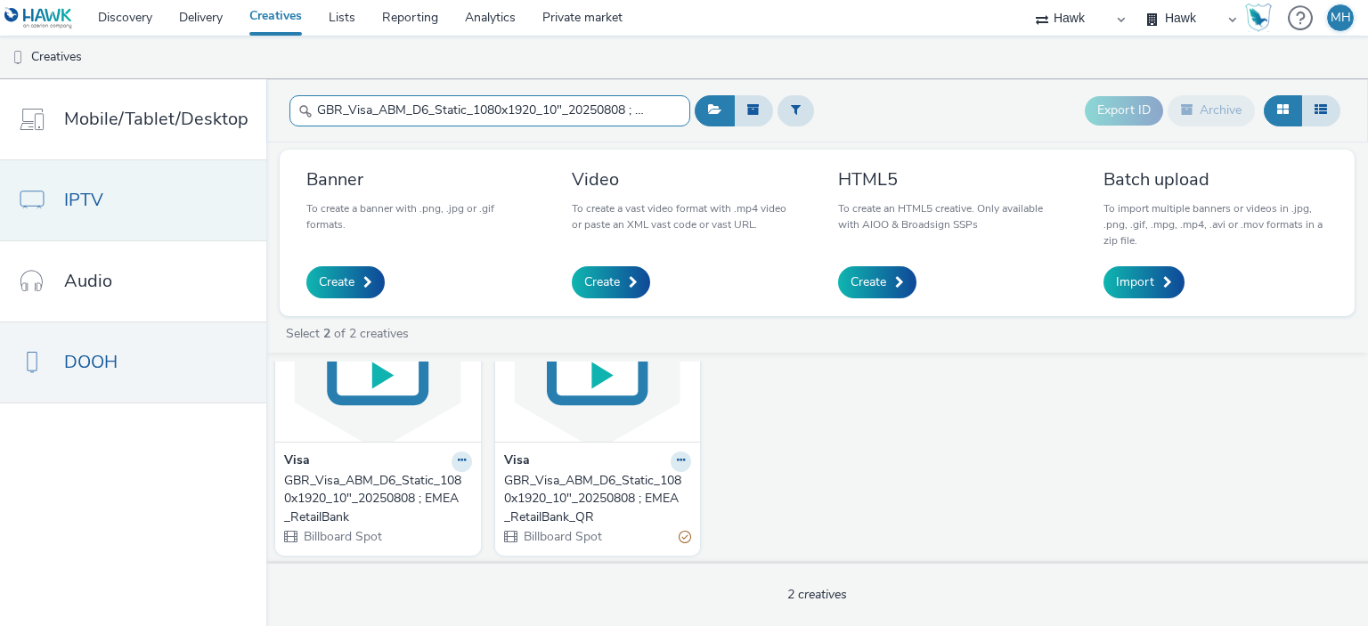
type input "EMEA_RetailBank"
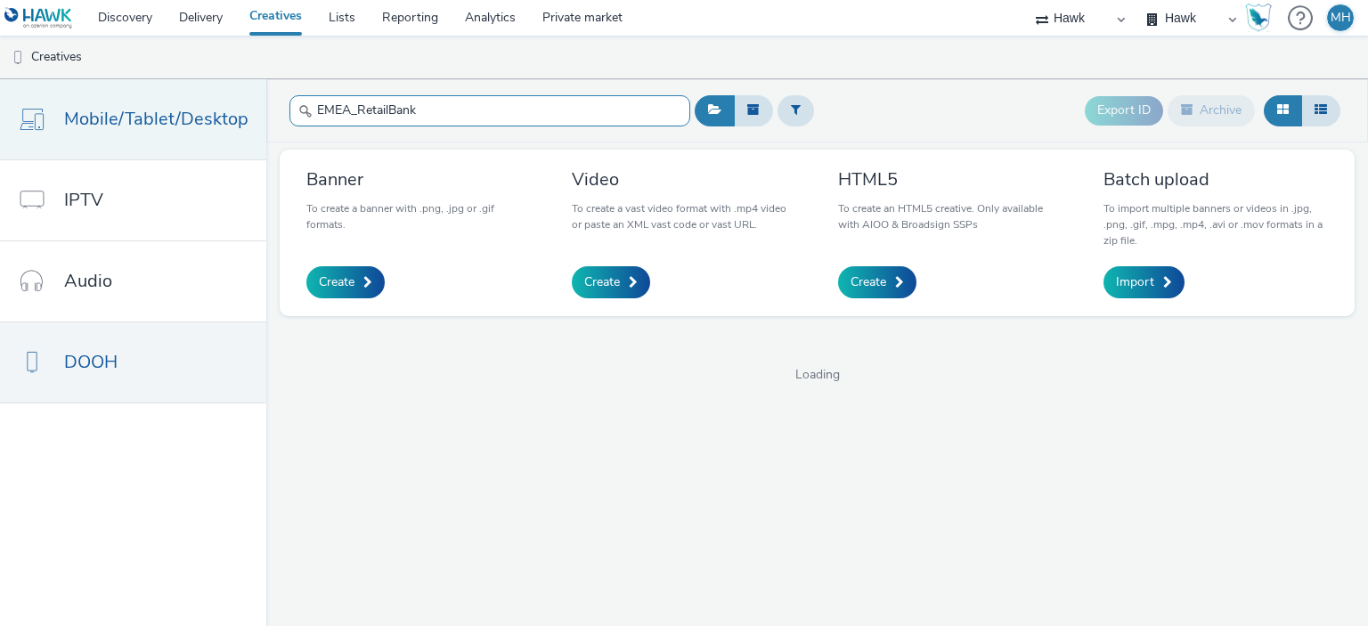
drag, startPoint x: 436, startPoint y: 106, endPoint x: 221, endPoint y: 113, distance: 215.7
click at [221, 113] on div "Mobile/Tablet/Desktop IPTV Audio DOOH EMEA_RetailBank Export ID Archive Banner …" at bounding box center [684, 352] width 1368 height 547
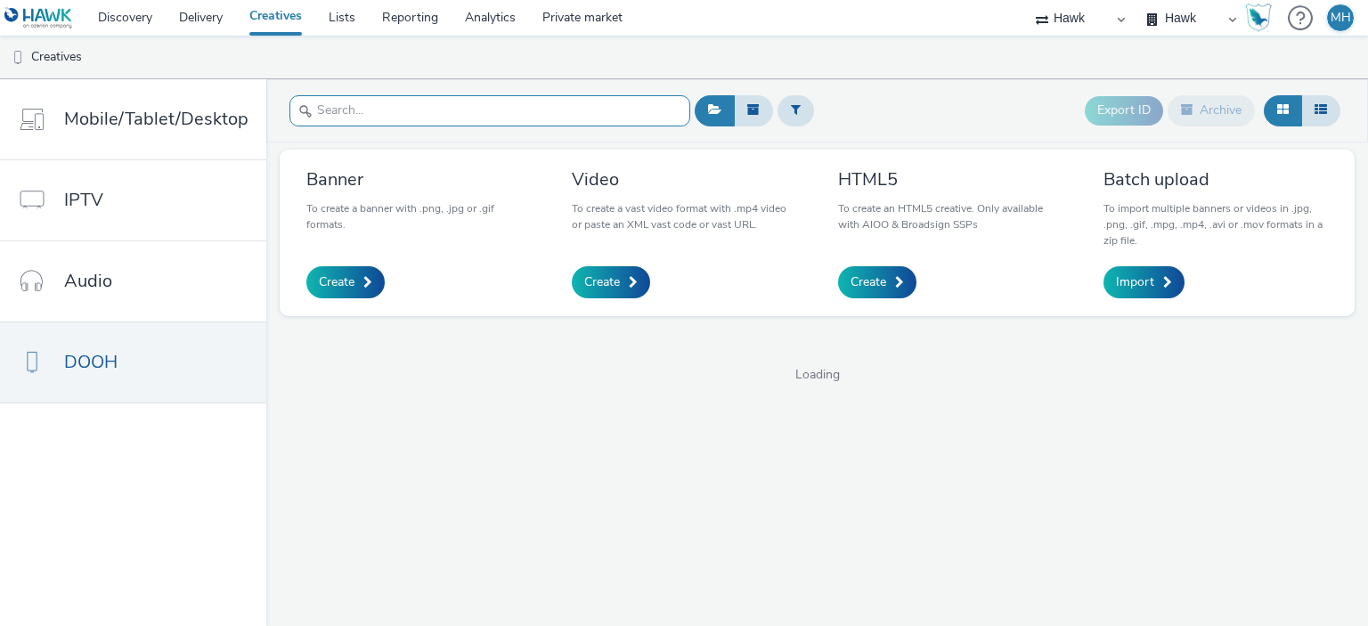
paste input "GBR_Visa_ABM_D6_Static_1080x1920_5"_20250808 ; EMEA_MakingPayment"
type input "GBR_Visa_ABM_D6_Static_1080x1920_5"_20250808 ; EMEA_MakingPayment"
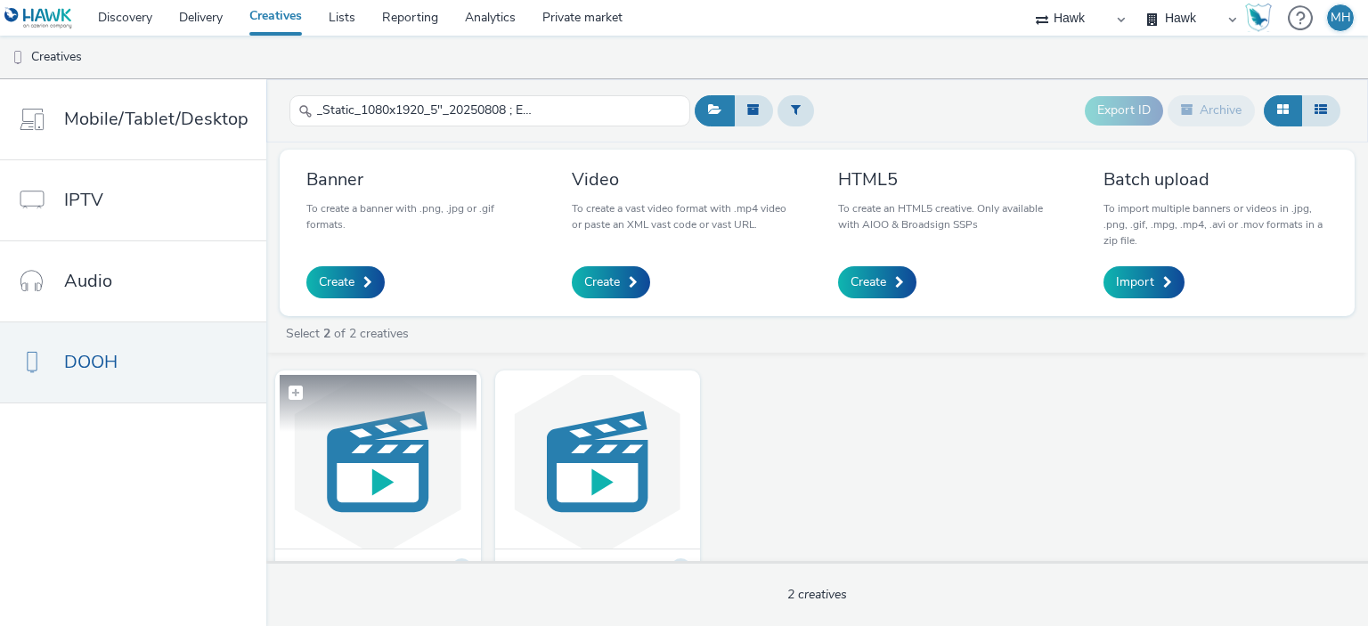
scroll to position [0, 0]
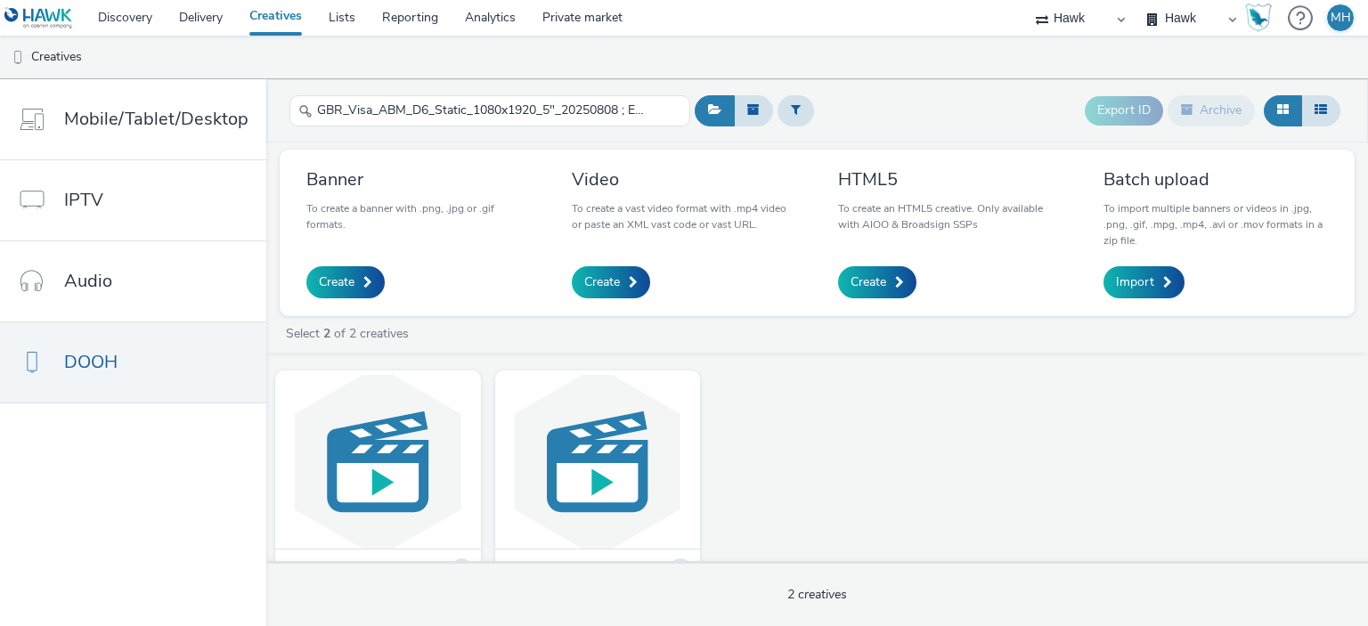
drag, startPoint x: 334, startPoint y: 520, endPoint x: 693, endPoint y: 470, distance: 362.4
click at [693, 470] on div "Visa GBR_Visa_ABM_D6_Static_1080x1920_5"_20250808 ; EMEA_MakingPayment_QR Billb…" at bounding box center [817, 516] width 1102 height 309
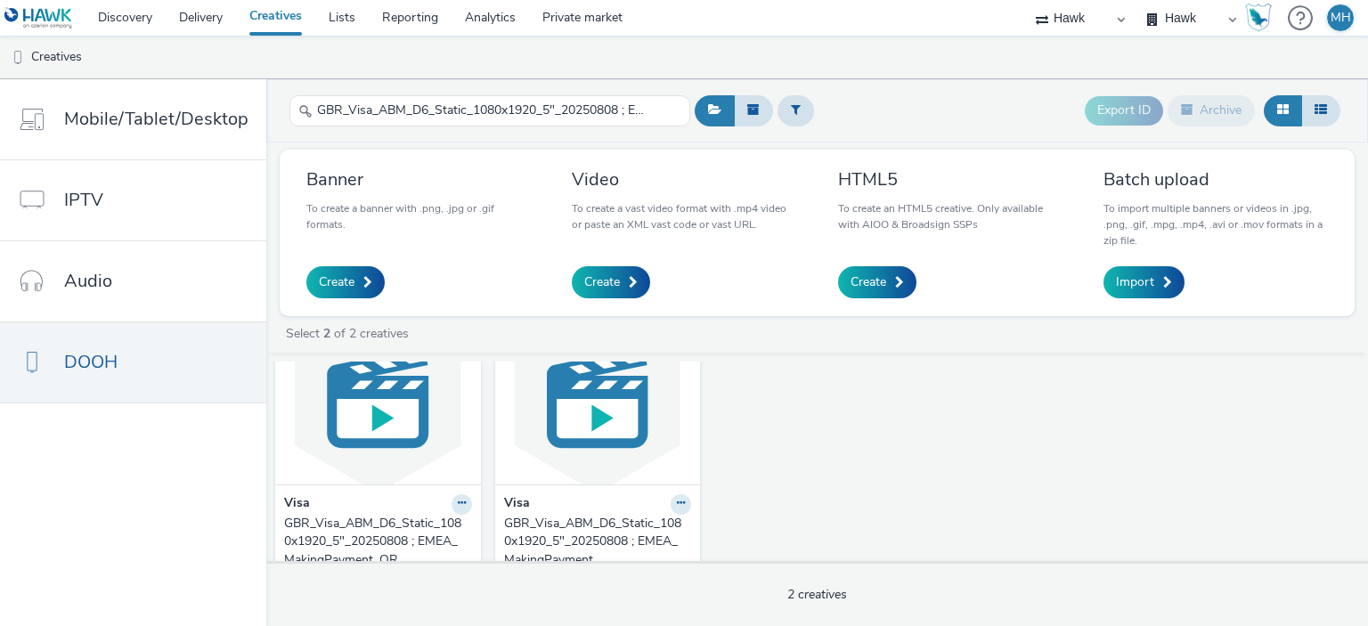
scroll to position [107, 0]
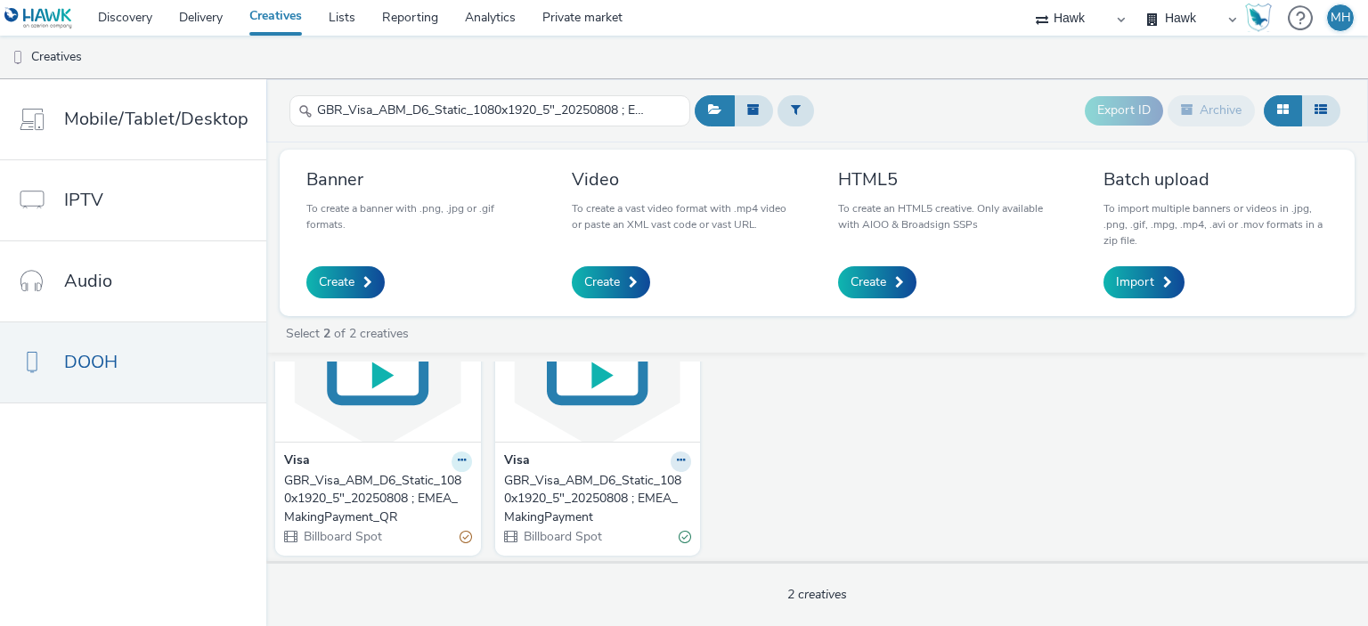
click at [458, 461] on icon at bounding box center [462, 460] width 8 height 11
click at [410, 487] on link "Edit" at bounding box center [406, 493] width 134 height 36
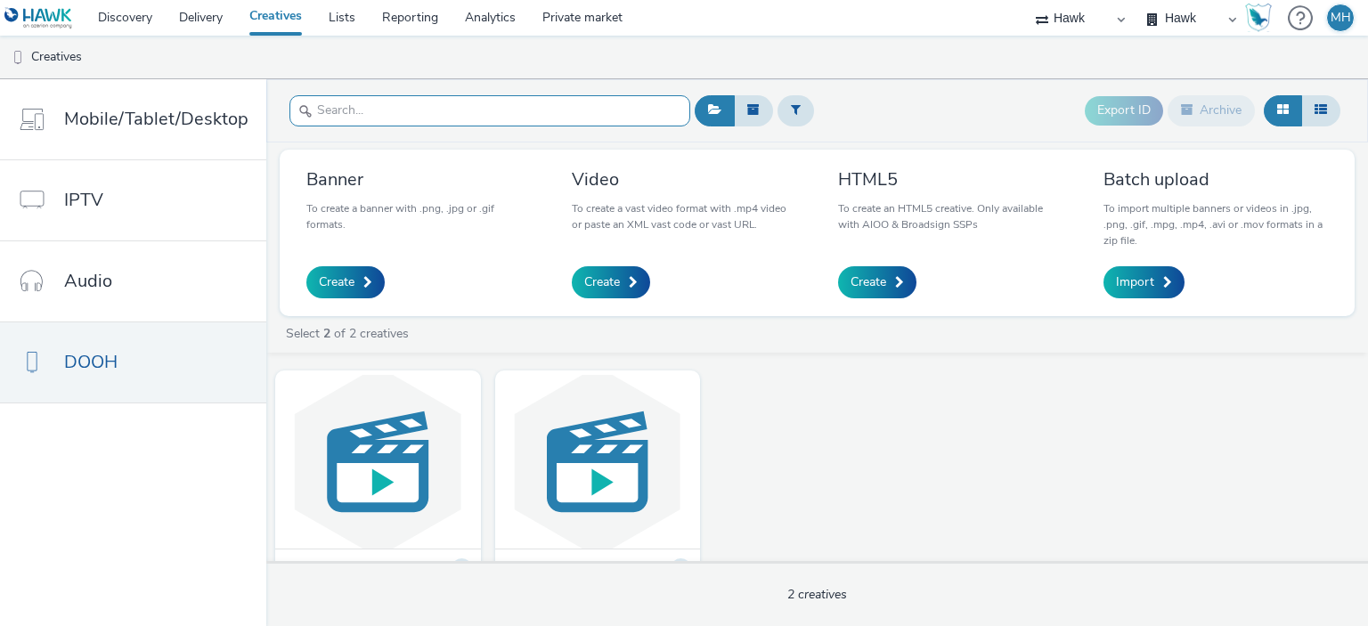
click at [361, 115] on input "text" at bounding box center [490, 110] width 401 height 31
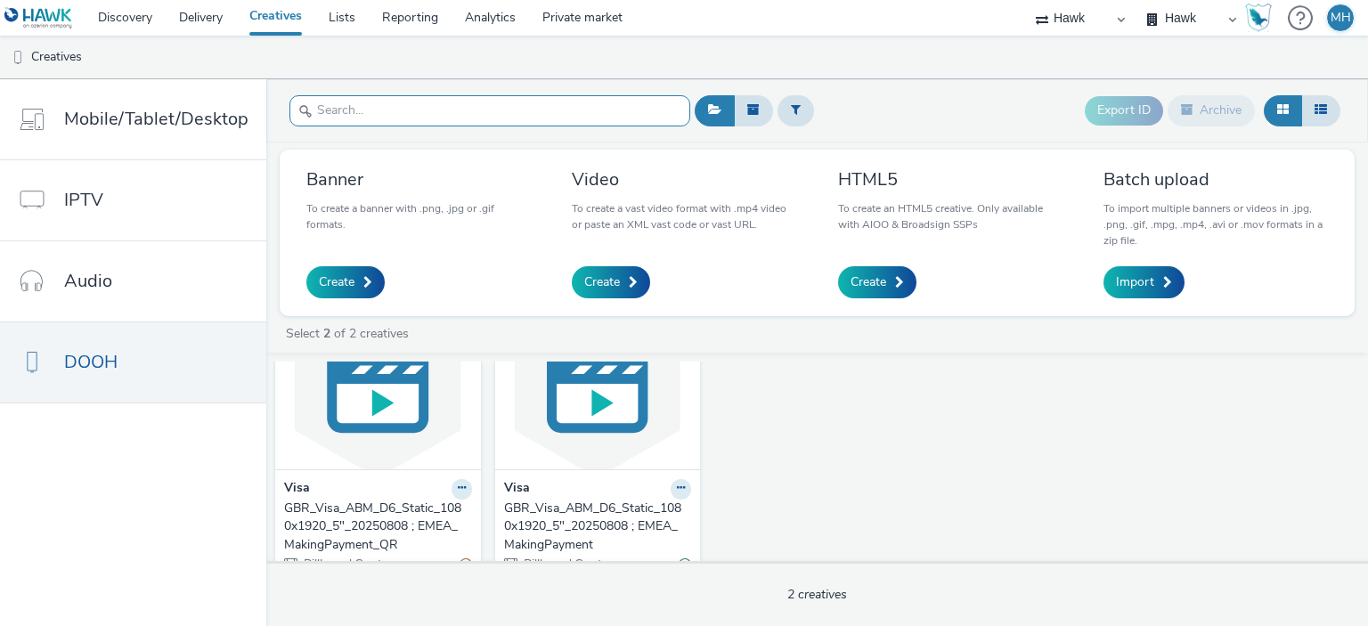
scroll to position [107, 0]
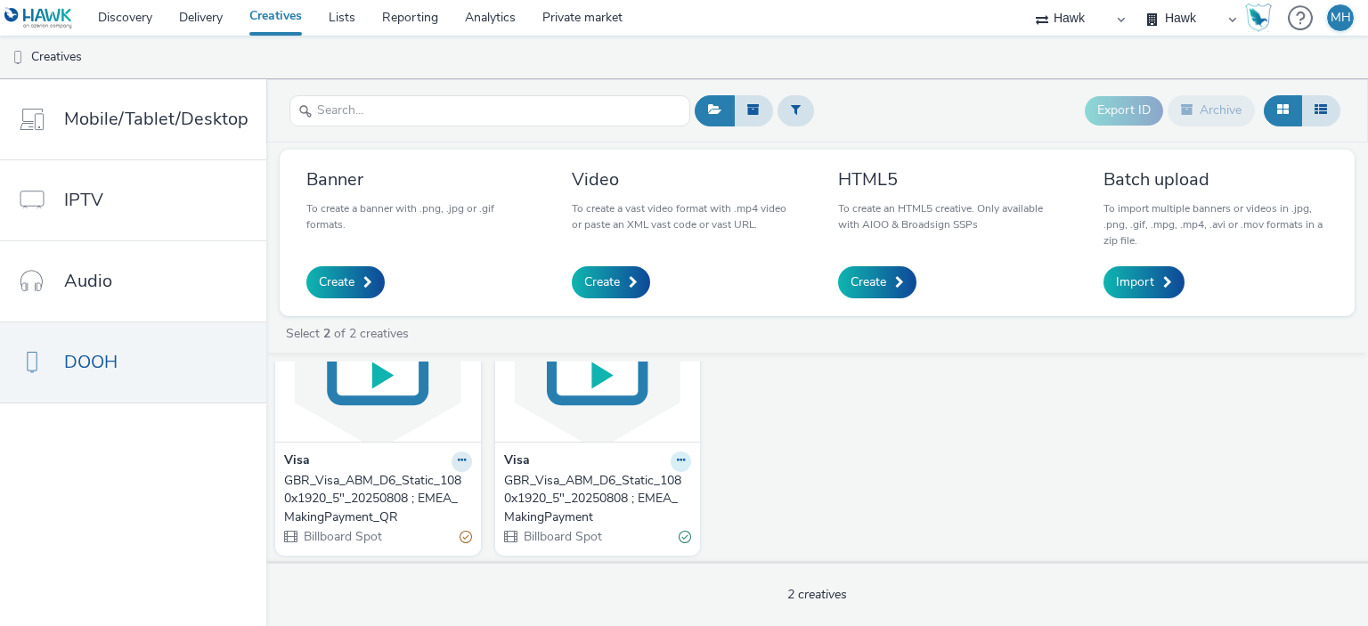
click at [679, 459] on button at bounding box center [681, 462] width 20 height 20
click at [655, 492] on link "Edit" at bounding box center [625, 493] width 134 height 36
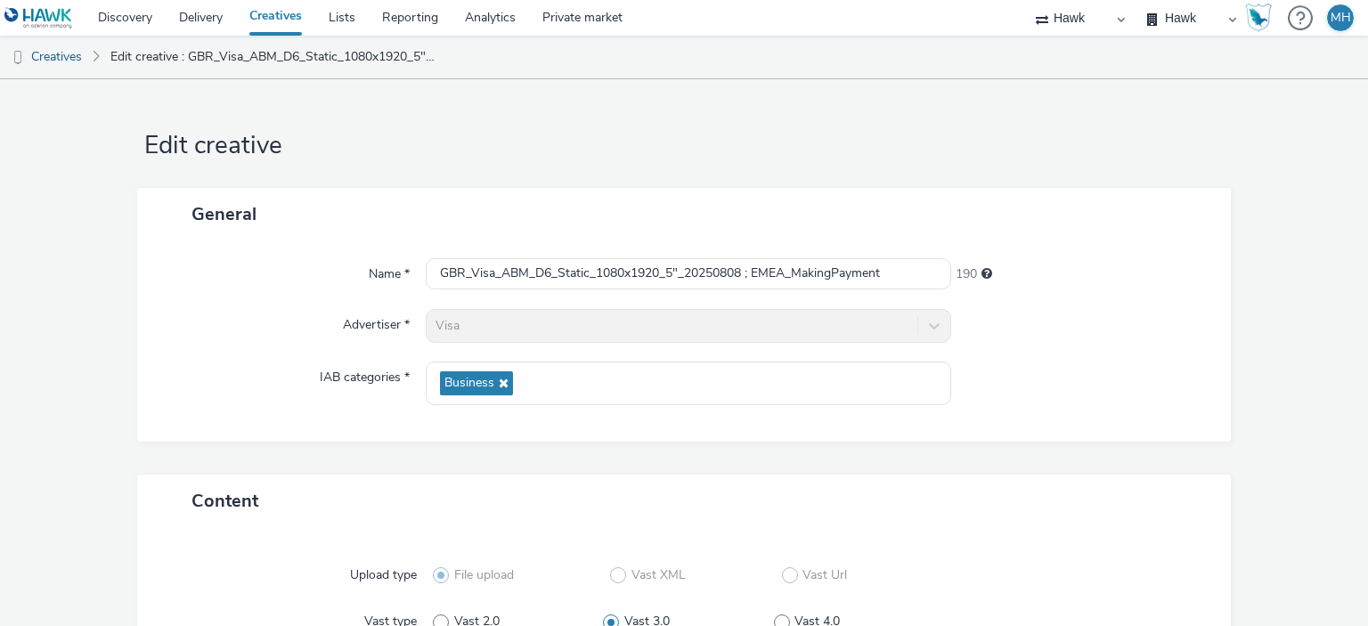
click at [282, 6] on link "Creatives" at bounding box center [275, 18] width 79 height 36
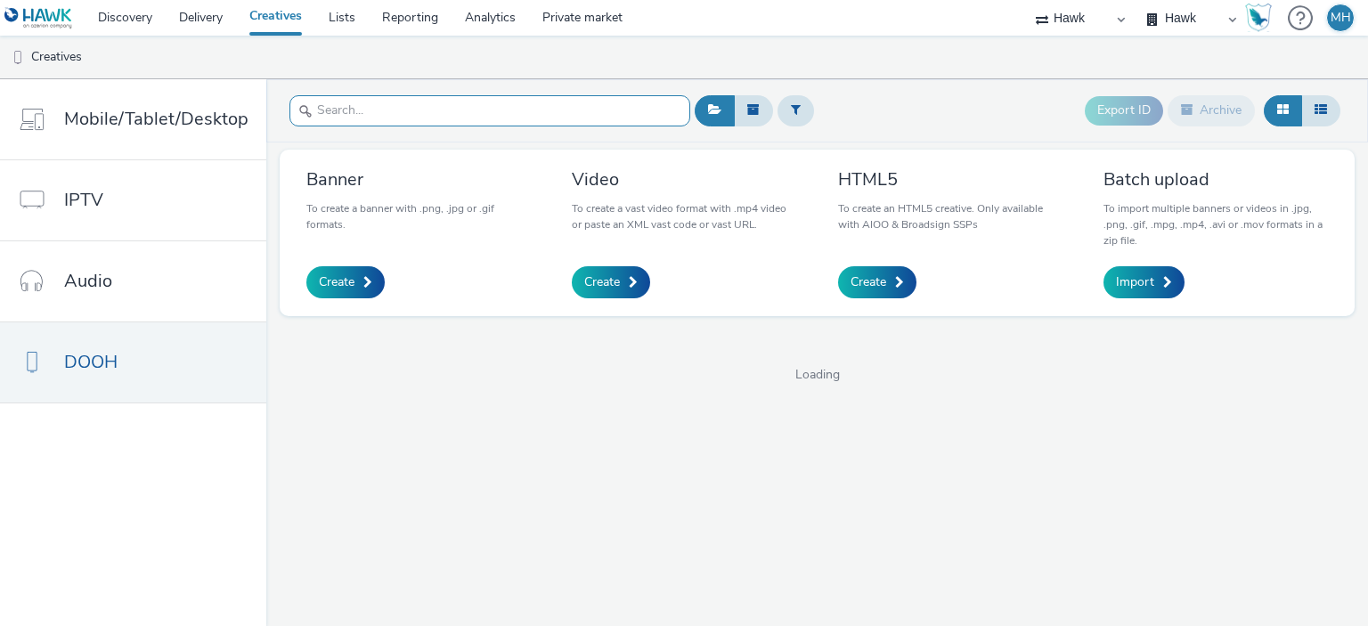
click at [353, 107] on input "text" at bounding box center [490, 110] width 401 height 31
paste input "GBR_Visa_ABM_D6_Static_1080x1920_10"_20250808 ; EMEA_MakingPayment"
type input "GBR_Visa_ABM_D6_Static_1080x1920_10"_20250808 ; EMEA_MakingPayment"
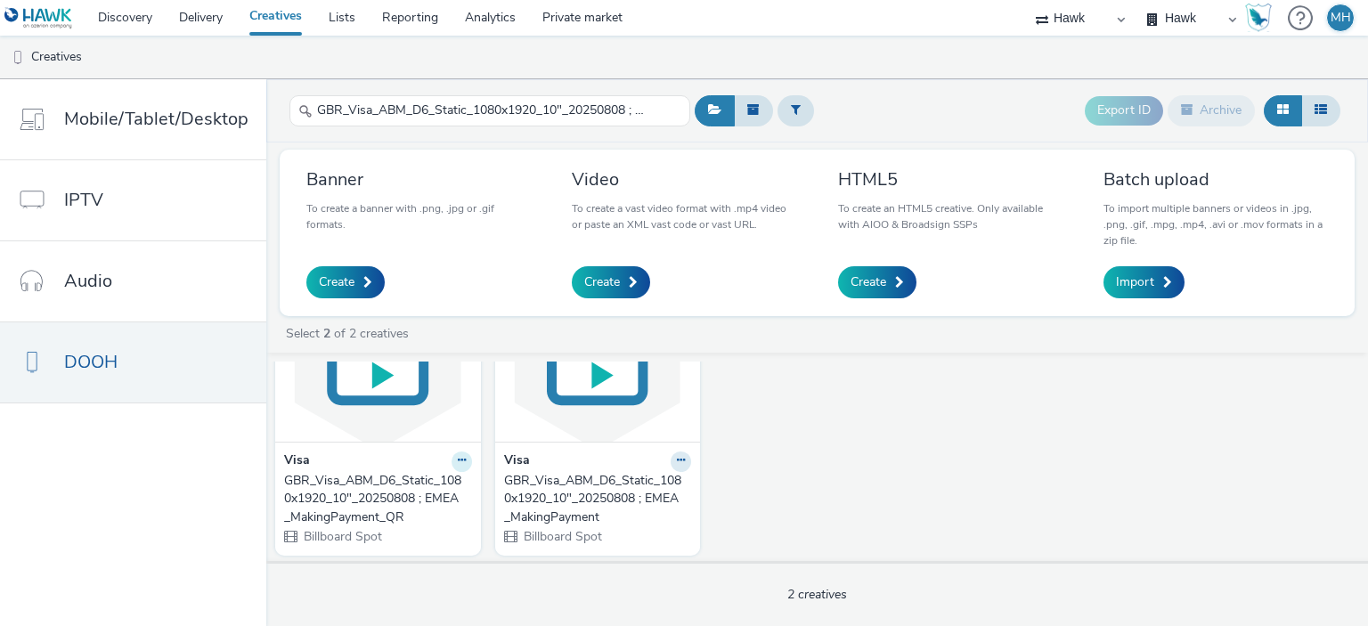
click at [458, 462] on icon at bounding box center [462, 460] width 8 height 11
drag, startPoint x: 370, startPoint y: 412, endPoint x: 456, endPoint y: 459, distance: 98.5
click at [458, 459] on icon at bounding box center [462, 460] width 8 height 11
click at [404, 489] on link "Edit" at bounding box center [406, 493] width 134 height 36
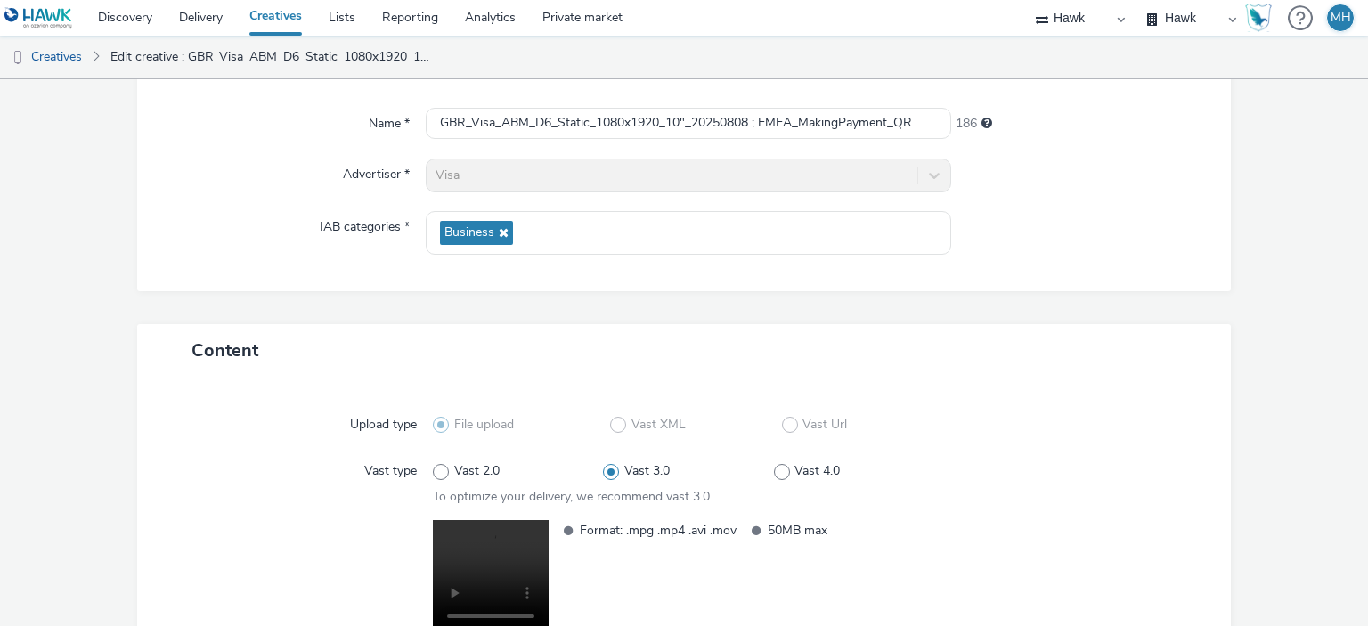
scroll to position [315, 0]
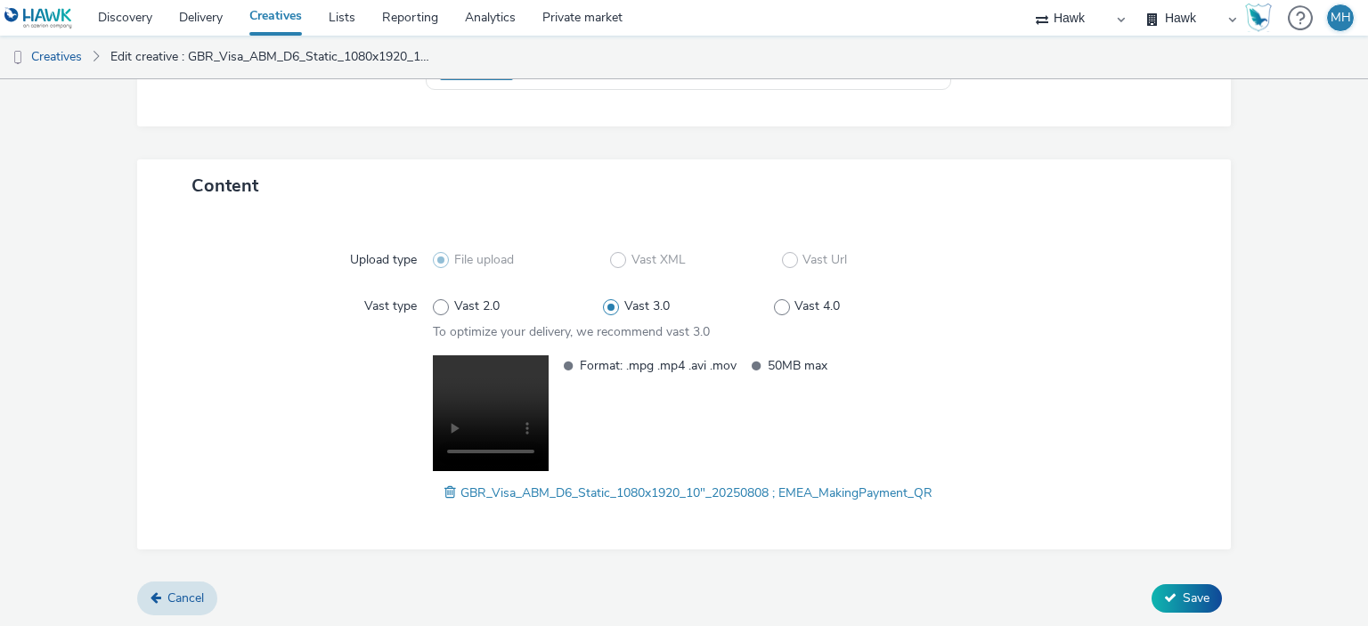
click at [661, 420] on div "Format: .mpg .mp4 .avi .mov 50MB max" at bounding box center [748, 415] width 390 height 121
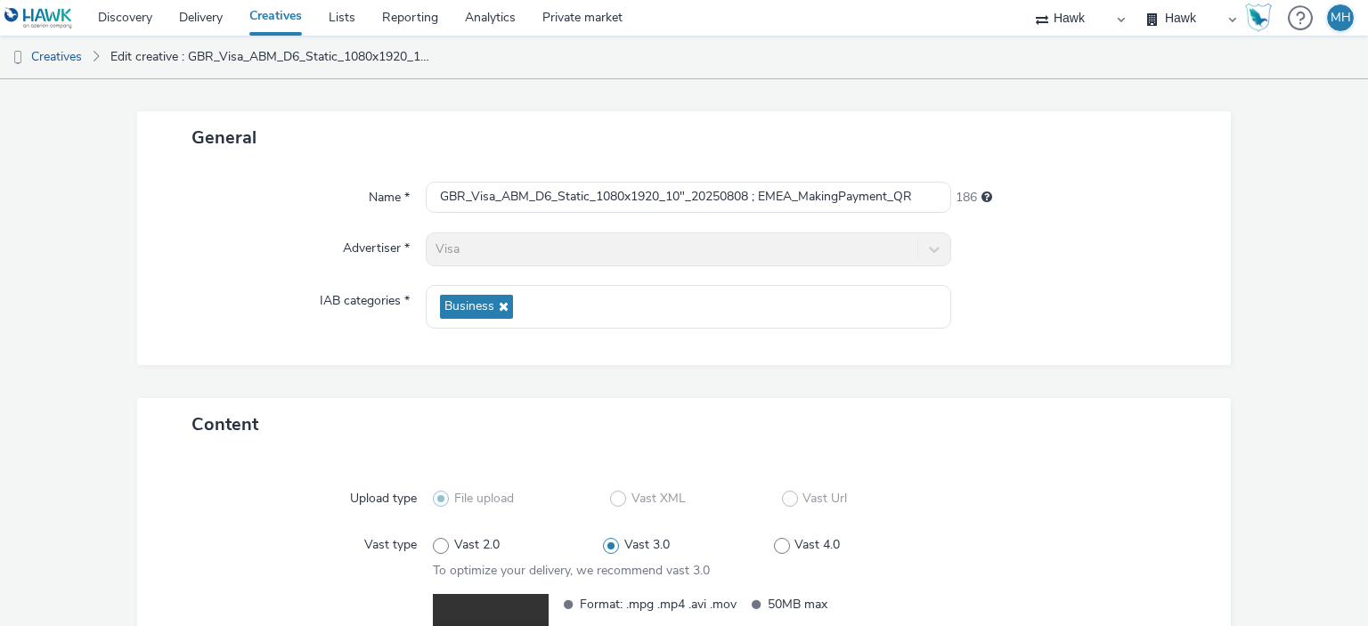
scroll to position [0, 0]
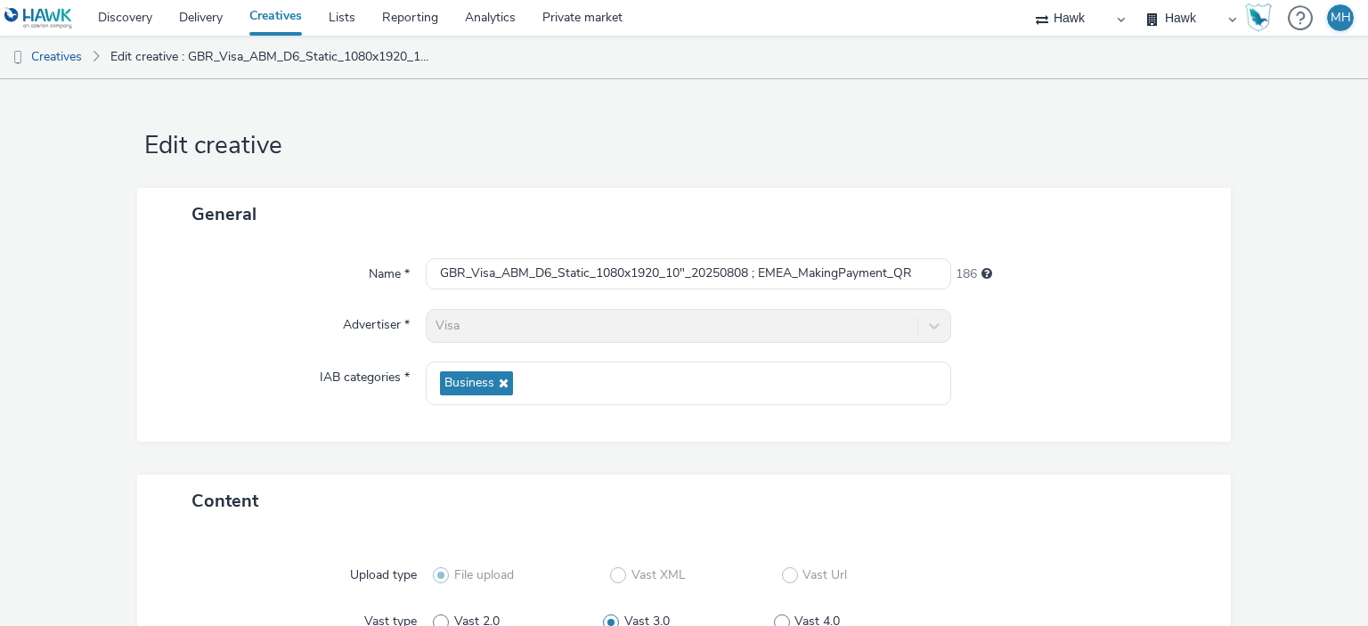
click at [281, 7] on link "Creatives" at bounding box center [275, 18] width 79 height 36
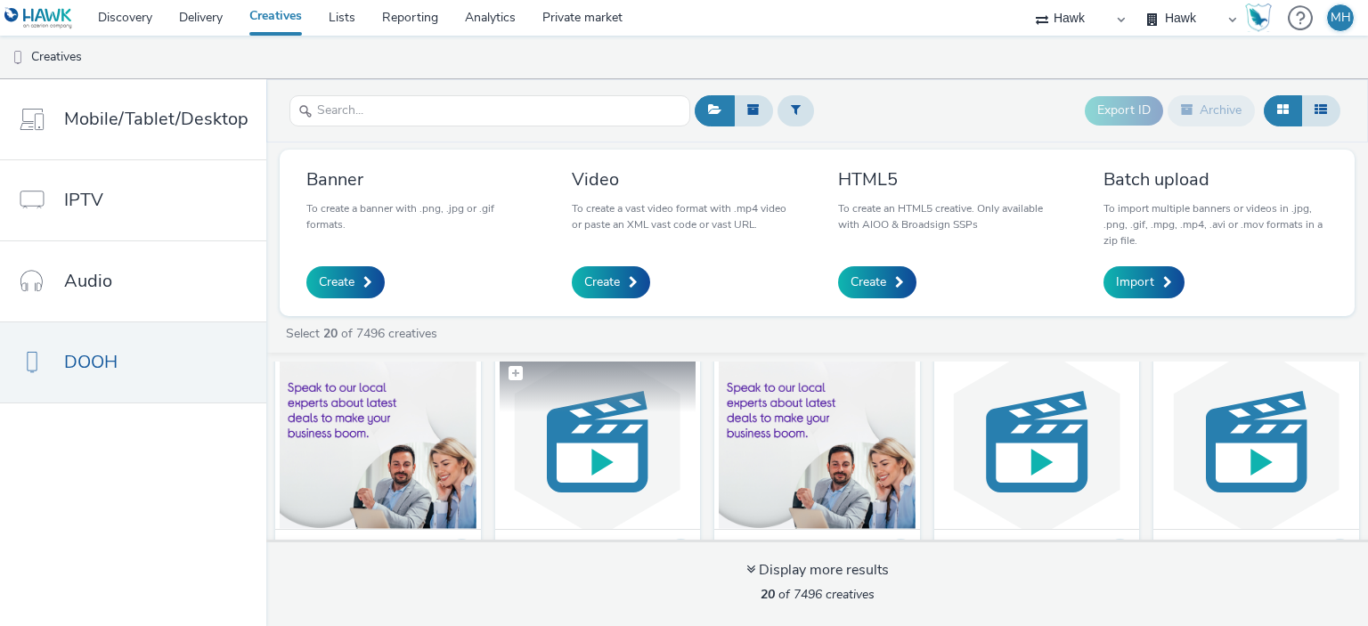
scroll to position [445, 0]
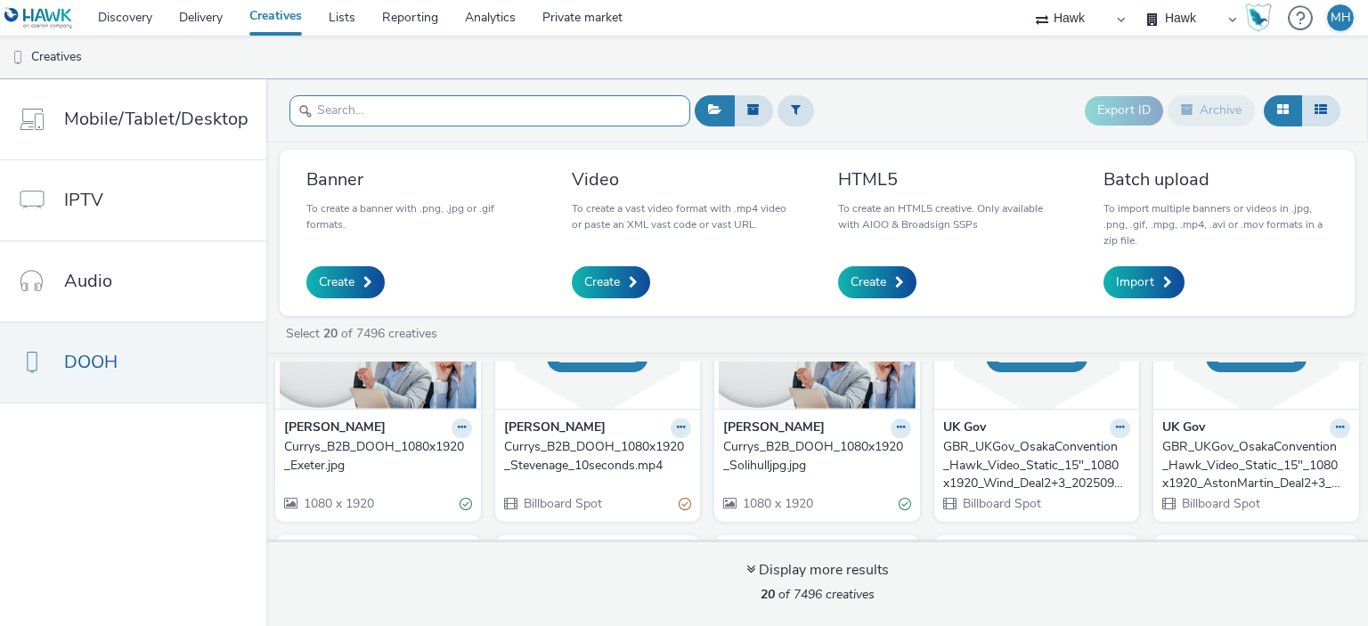
click at [434, 119] on input "text" at bounding box center [490, 110] width 401 height 31
paste input "GBR_Visa_ABM_D6_Static_1080x1920_10"_20250808 ; EMEA_MakingPayment"
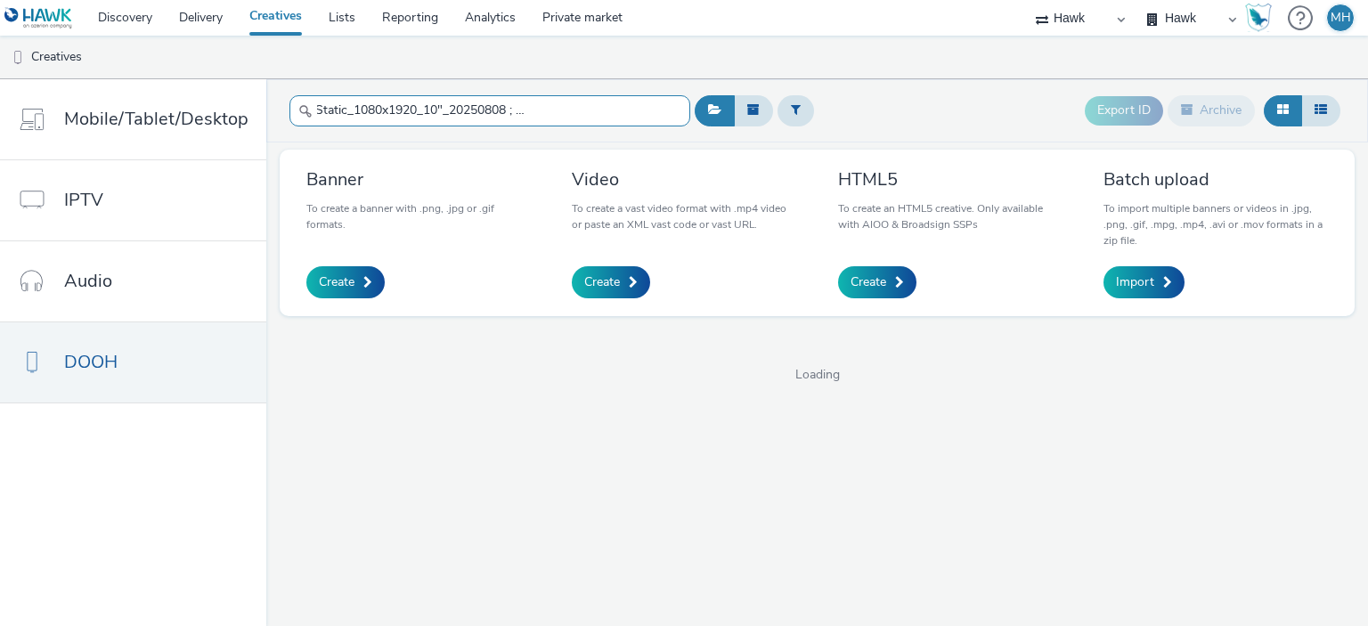
scroll to position [0, 127]
type input "GBR_Visa_ABM_D6_Static_1080x1920_10"_20250808 ; EMEA_MakingPayment"
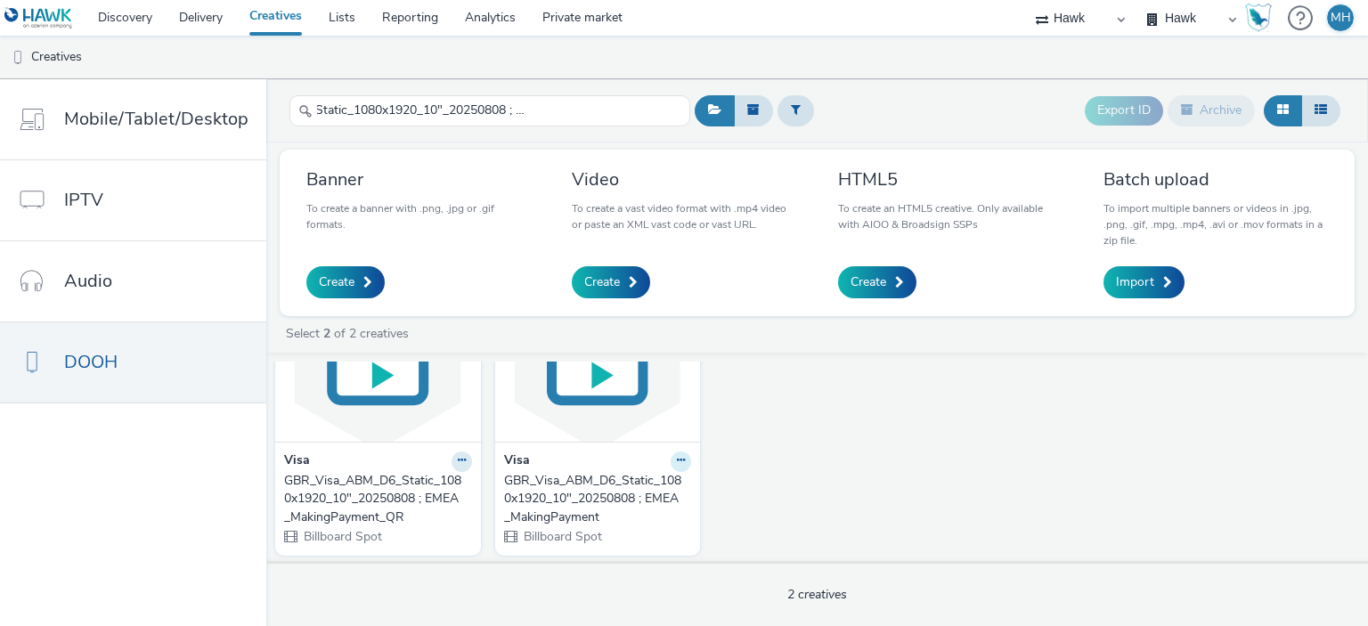
scroll to position [0, 0]
click at [671, 462] on button at bounding box center [681, 462] width 20 height 20
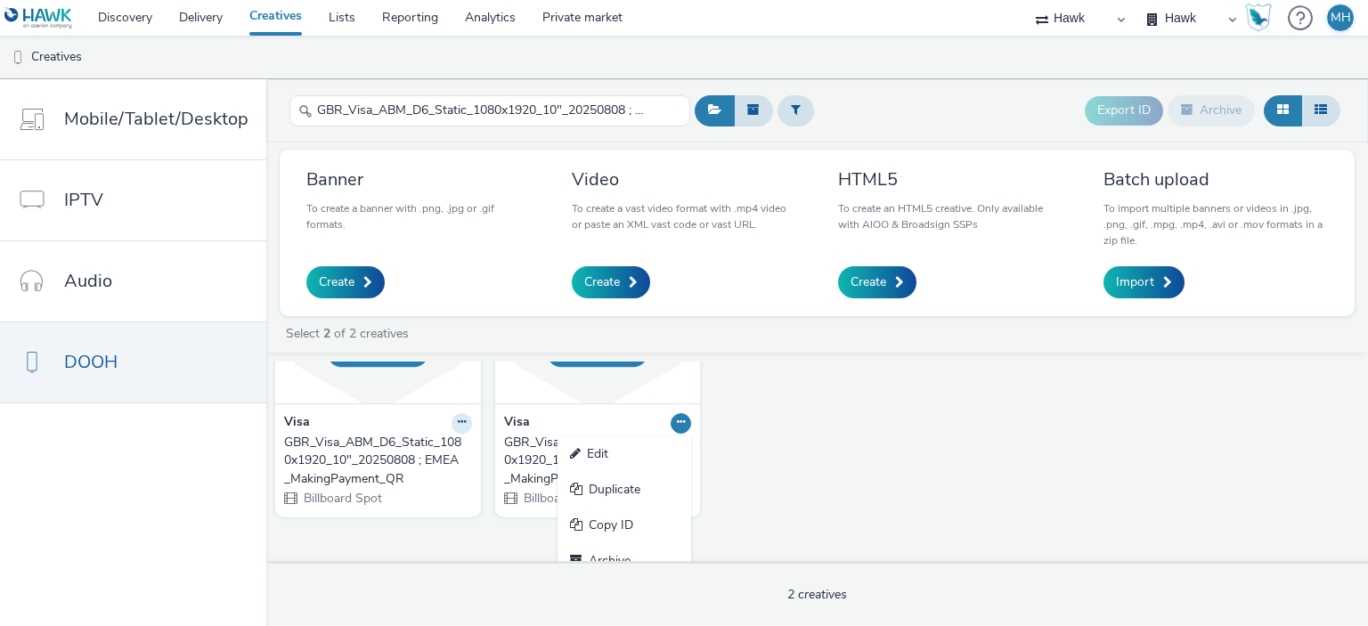
scroll to position [161, 0]
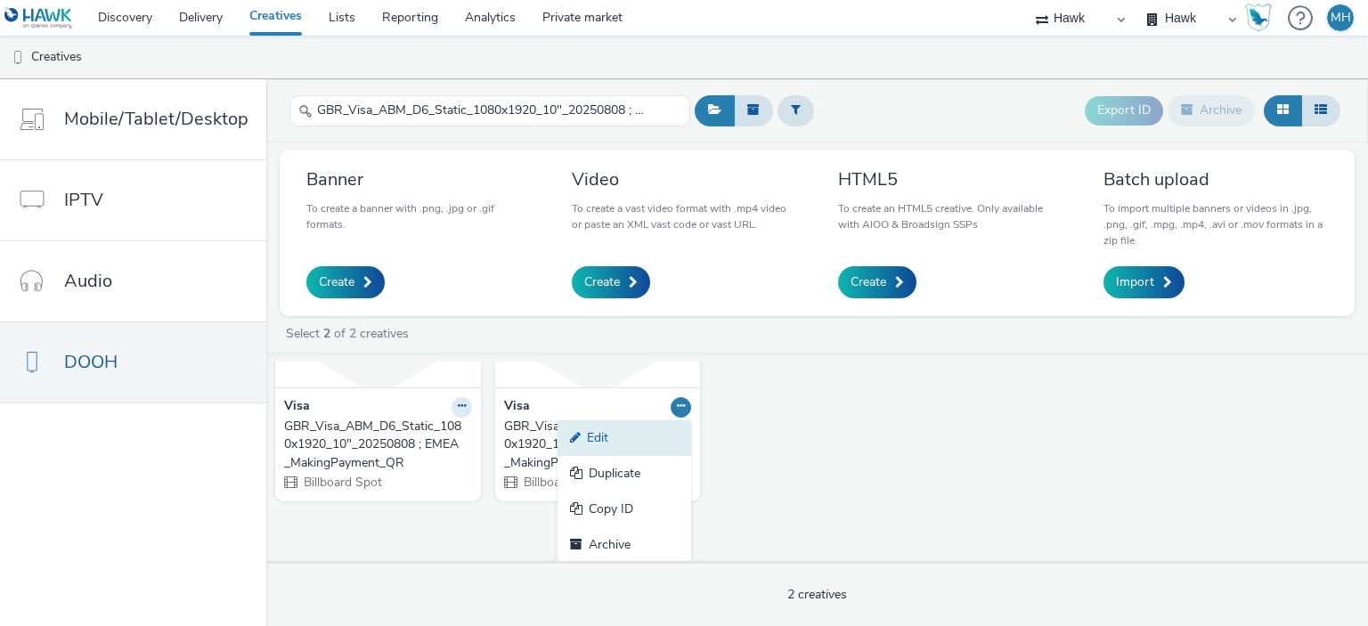
click at [611, 440] on link "Edit" at bounding box center [625, 438] width 134 height 36
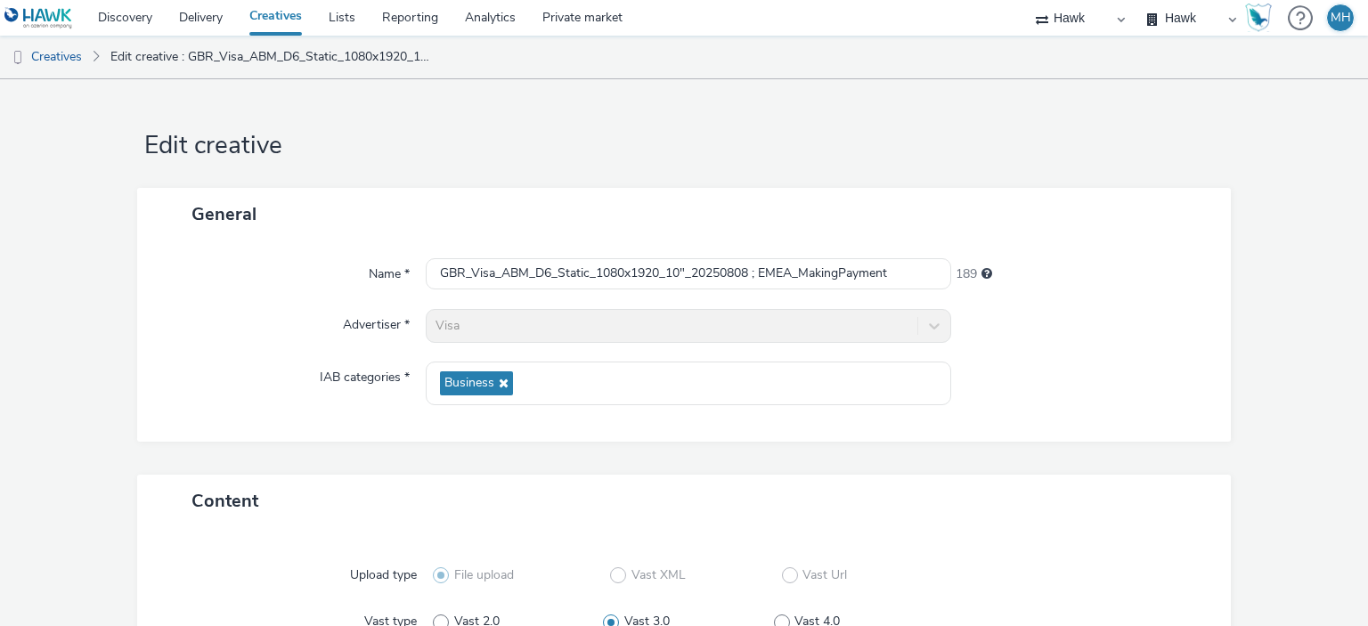
click at [264, 19] on link "Creatives" at bounding box center [275, 18] width 79 height 36
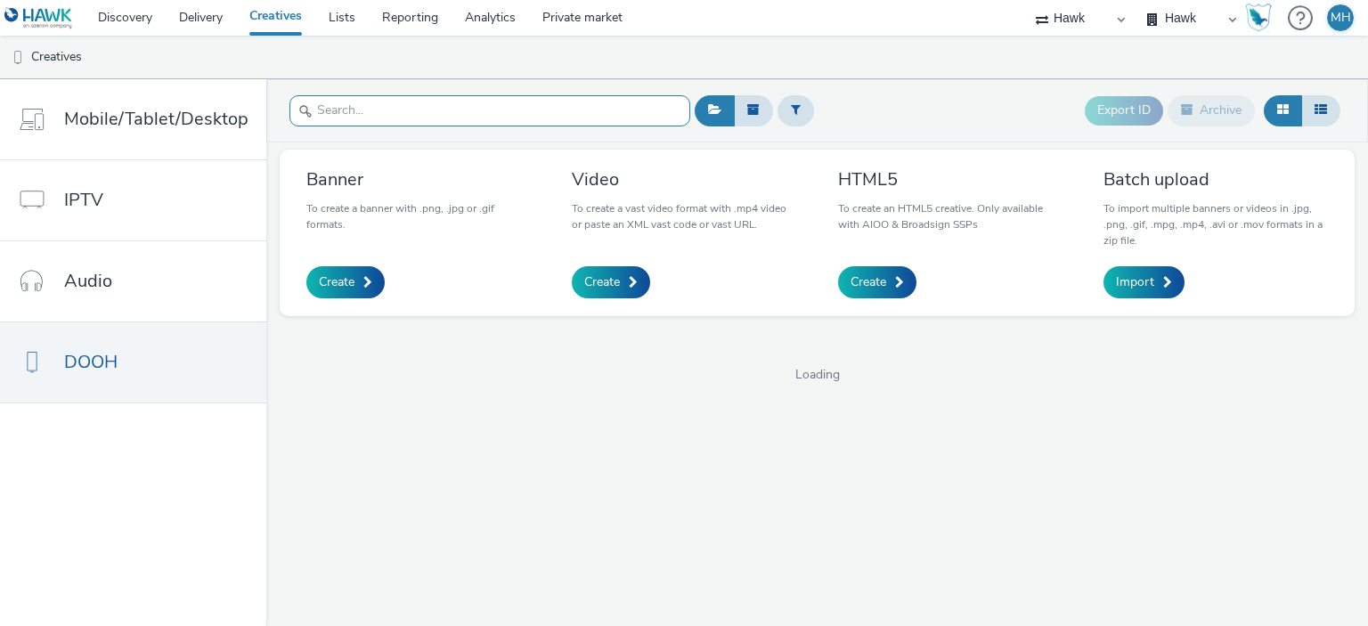
click at [323, 110] on input "text" at bounding box center [490, 110] width 401 height 31
paste input "GBR_Visa_ABM_D6_Static_1080x1920_5"_20250808 ; EMEA_NewAnthem"
type input "GBR_Visa_ABM_D6_Static_1080x1920_5"_20250808 ; EMEA_NewAnthem"
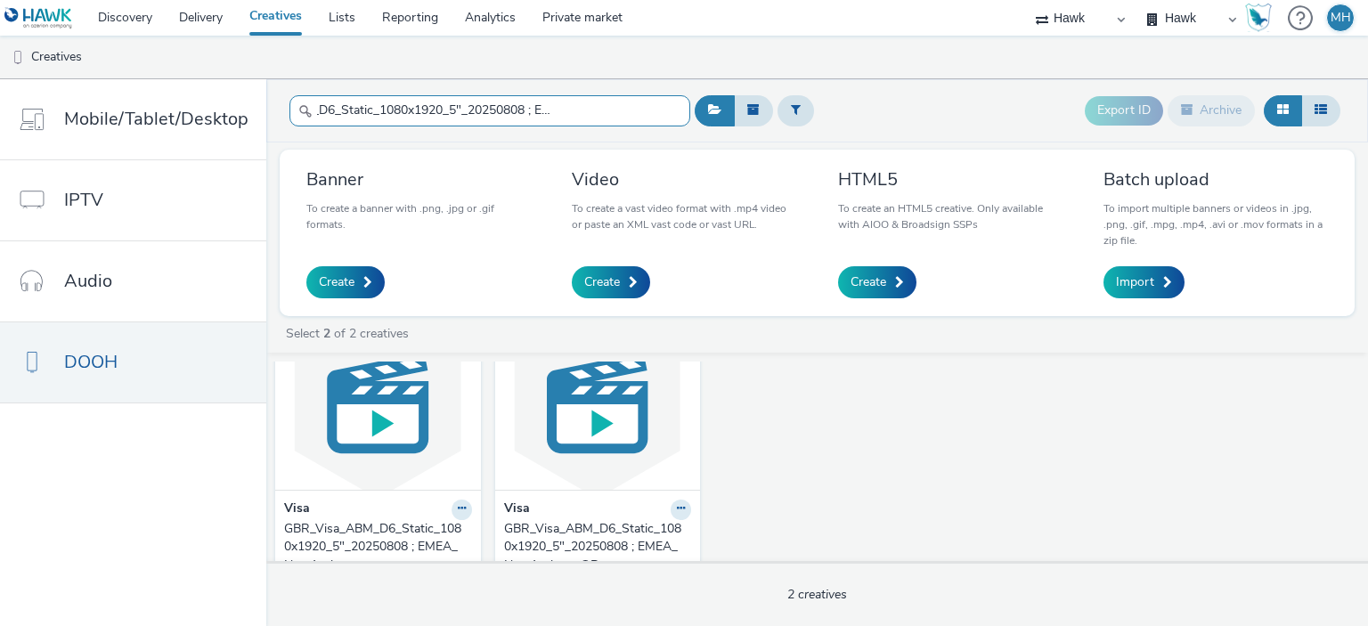
scroll to position [107, 0]
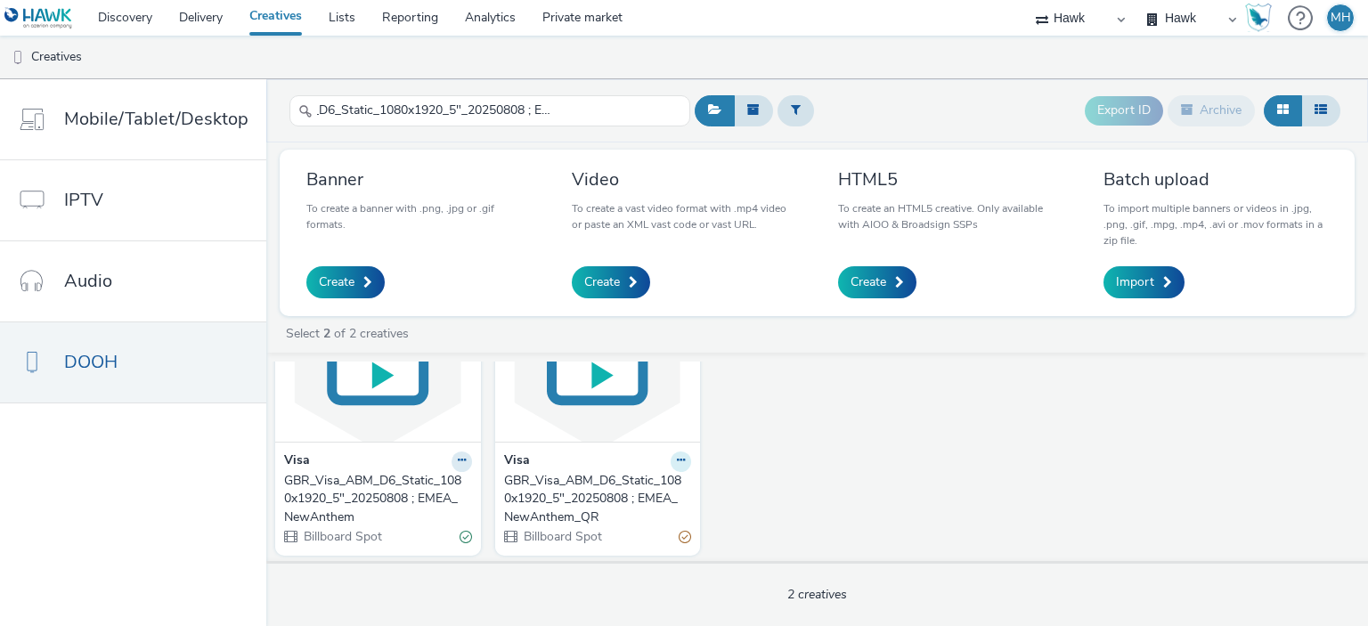
click at [677, 460] on icon at bounding box center [681, 460] width 8 height 11
click at [633, 482] on link "Edit" at bounding box center [625, 493] width 134 height 36
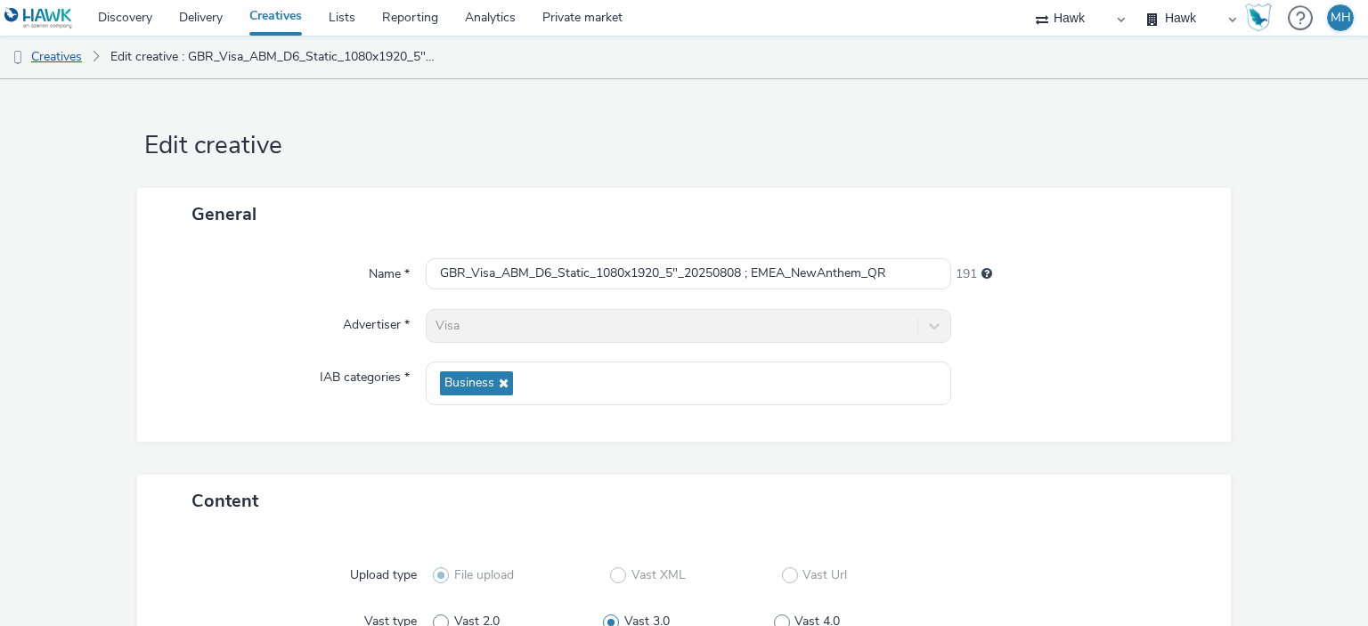
click at [61, 56] on link "Creatives" at bounding box center [45, 57] width 91 height 43
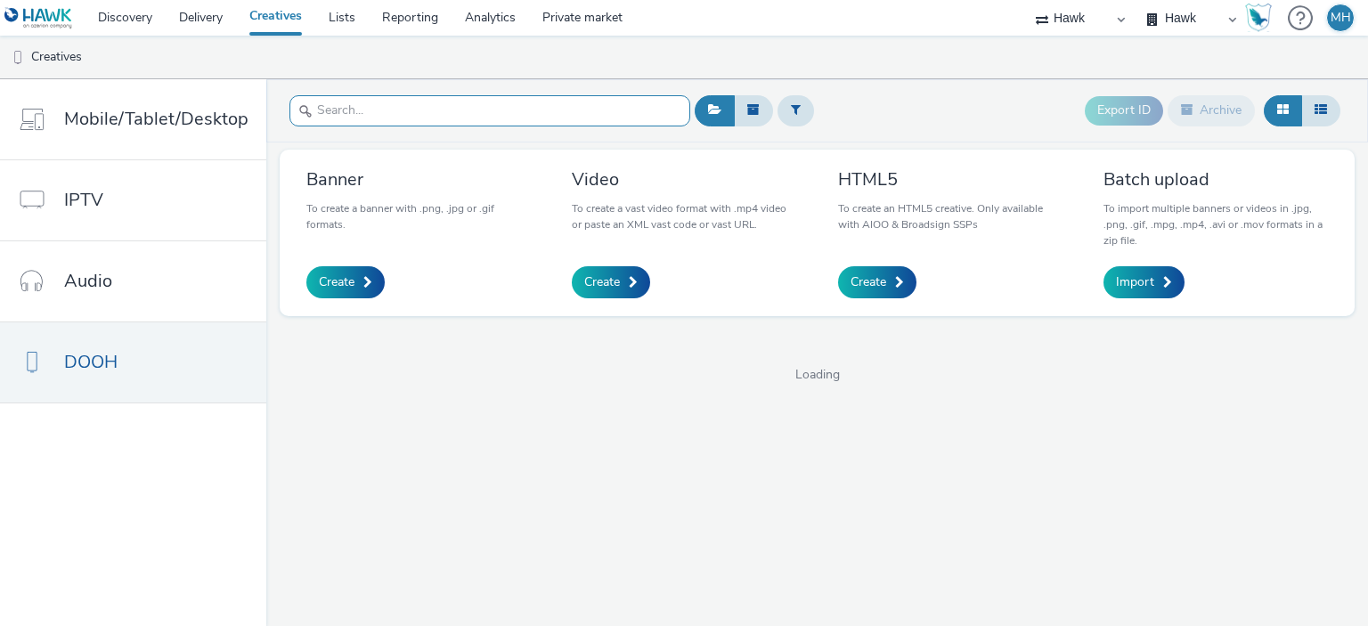
click at [320, 116] on input "text" at bounding box center [490, 110] width 401 height 31
paste input "GBR_Visa_ABM_D6_Static_1080x1920_10"_20250808 ; EMEA_NewAnthem_QR"
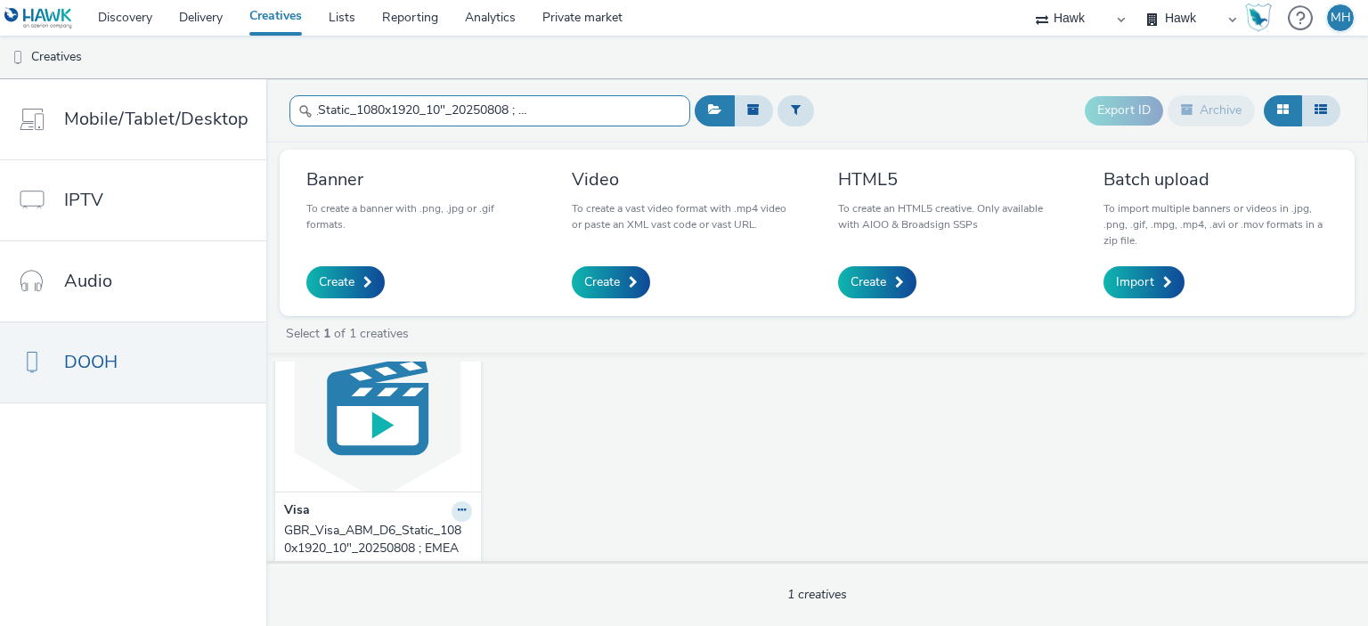
scroll to position [107, 0]
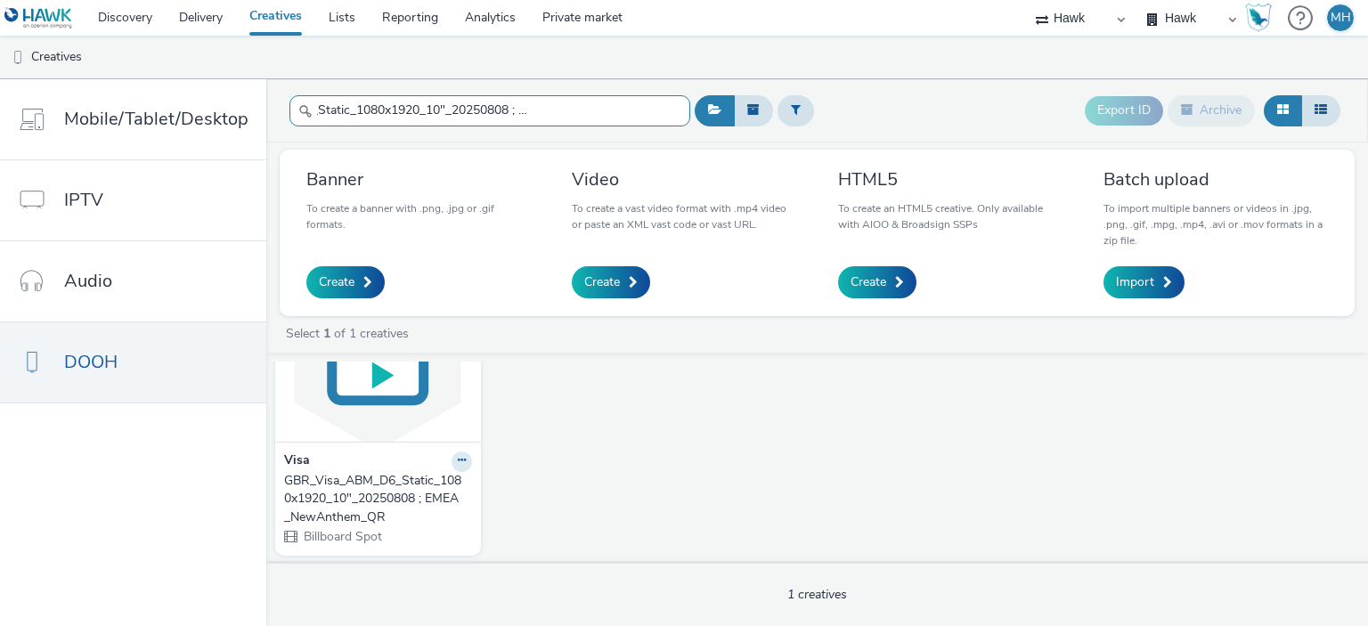
type input "GBR_Visa_ABM_D6_Static_1080x1920_10"_20250808 ; EMEA_NewAnthem_Q"
click at [393, 441] on img at bounding box center [378, 355] width 197 height 174
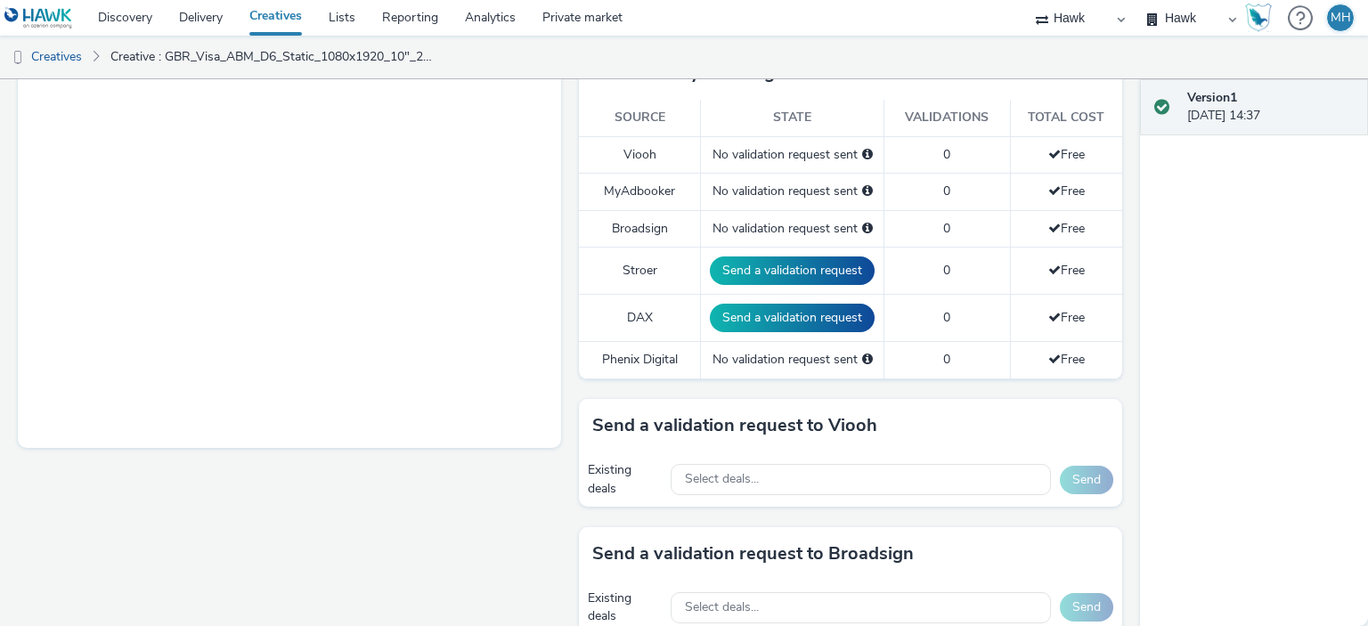
scroll to position [713, 0]
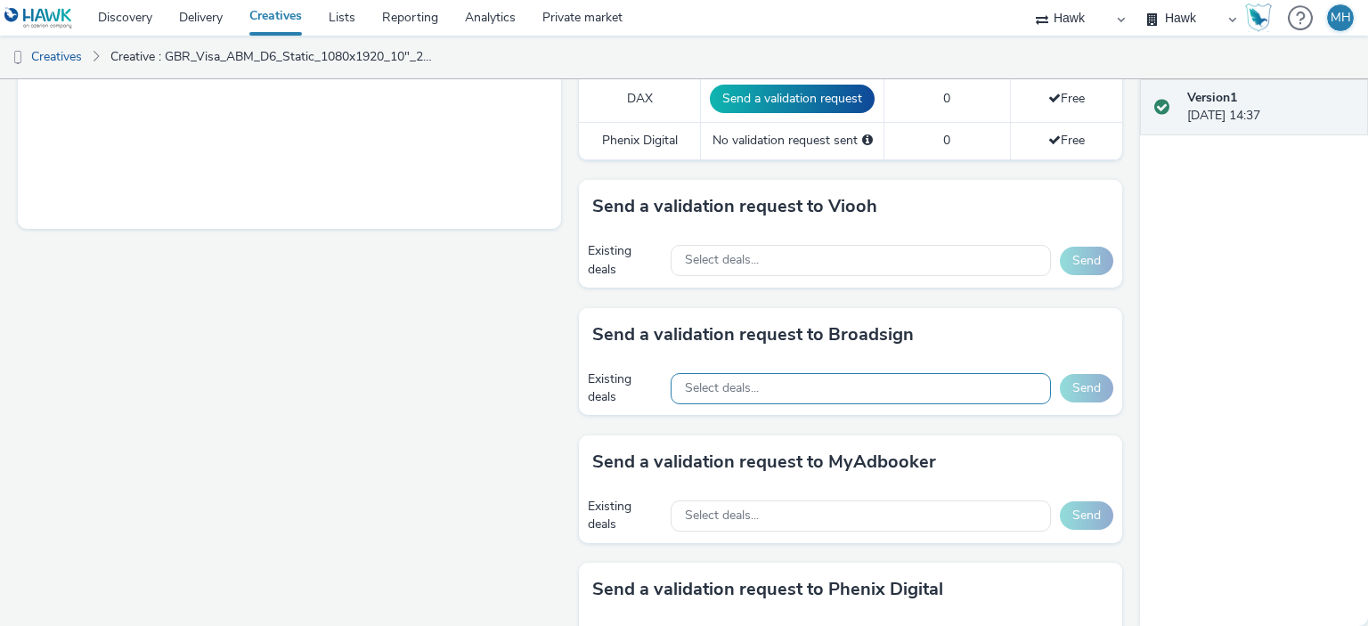
click at [755, 373] on div "Select deals..." at bounding box center [861, 388] width 380 height 31
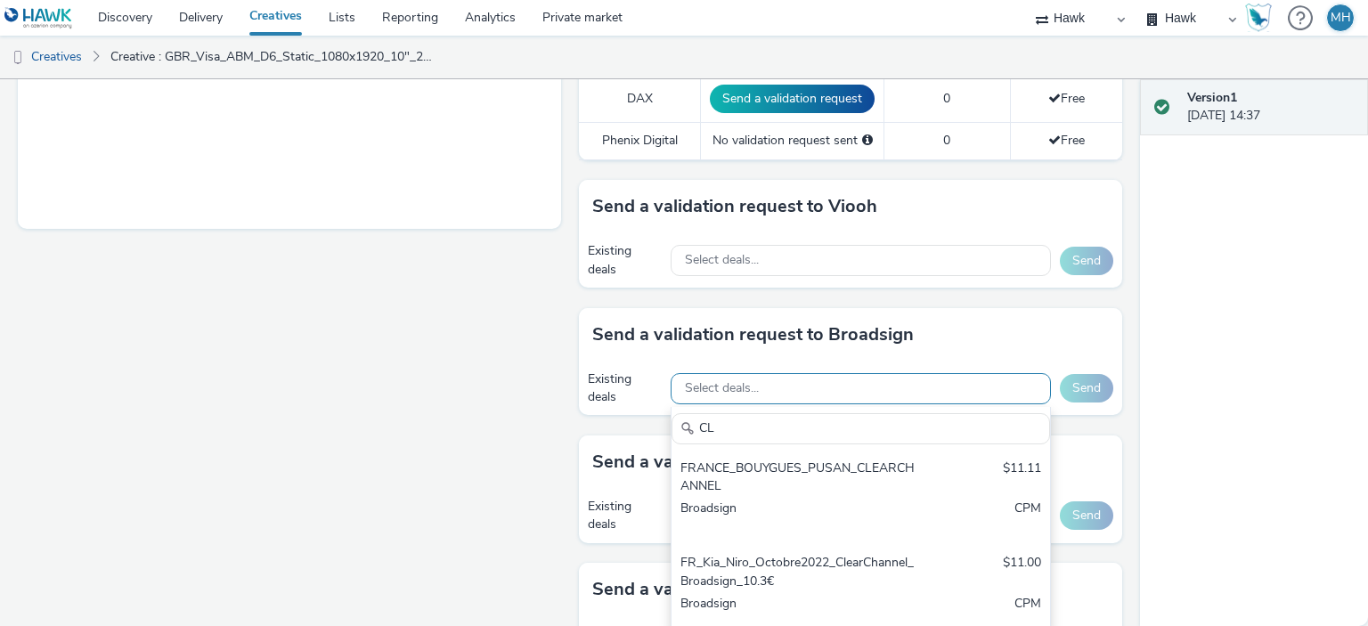
type input "C"
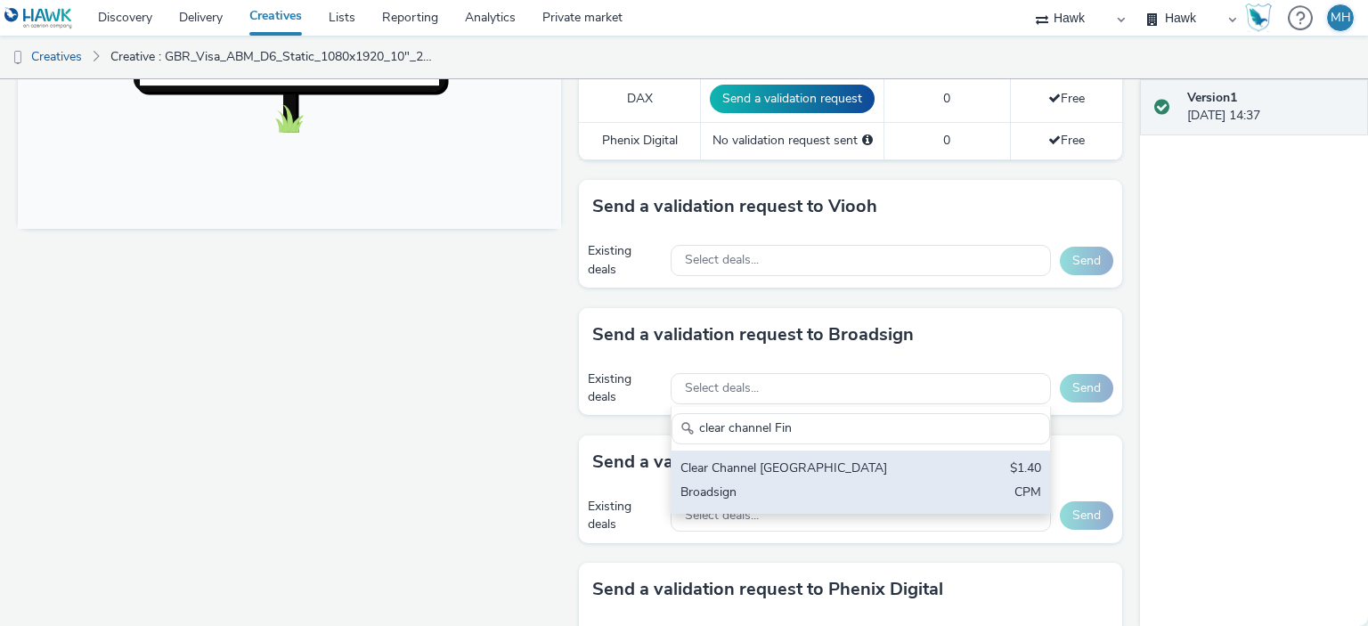
type input "clear channel Fin"
drag, startPoint x: 796, startPoint y: 462, endPoint x: 806, endPoint y: 458, distance: 10.8
click at [798, 461] on div "Clear Channel Finland" at bounding box center [799, 470] width 237 height 20
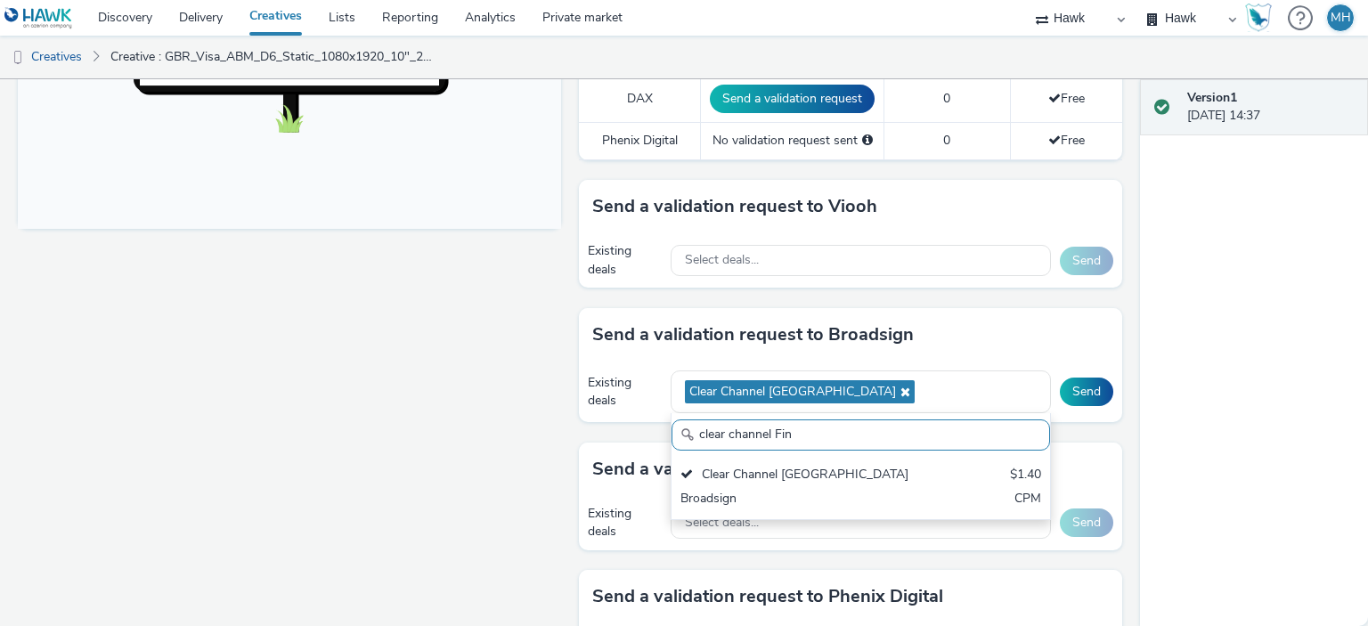
drag, startPoint x: 858, startPoint y: 431, endPoint x: 640, endPoint y: 453, distance: 219.3
click at [640, 453] on div "To deliver using: Broadsign, VIOOH, Stroer, MyAdbooker, Dax or Phenix Digital: …" at bounding box center [846, 282] width 552 height 1568
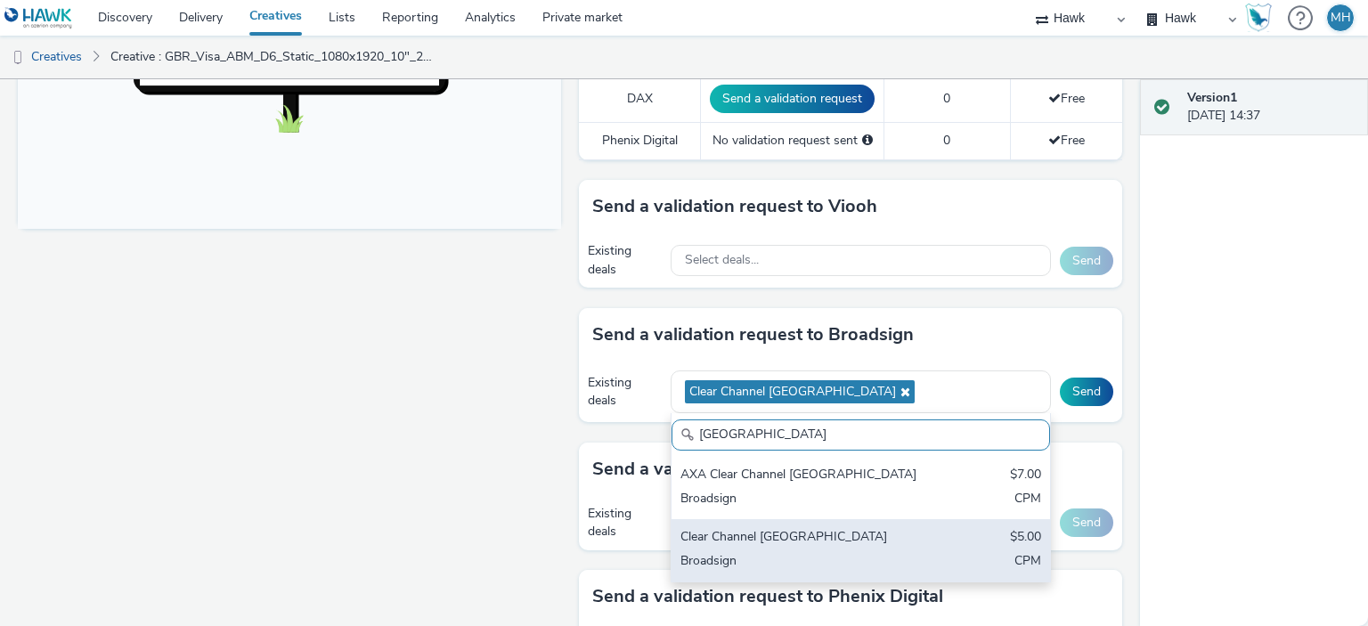
type input "Sweden"
click at [745, 552] on div "Broadsign" at bounding box center [799, 562] width 237 height 20
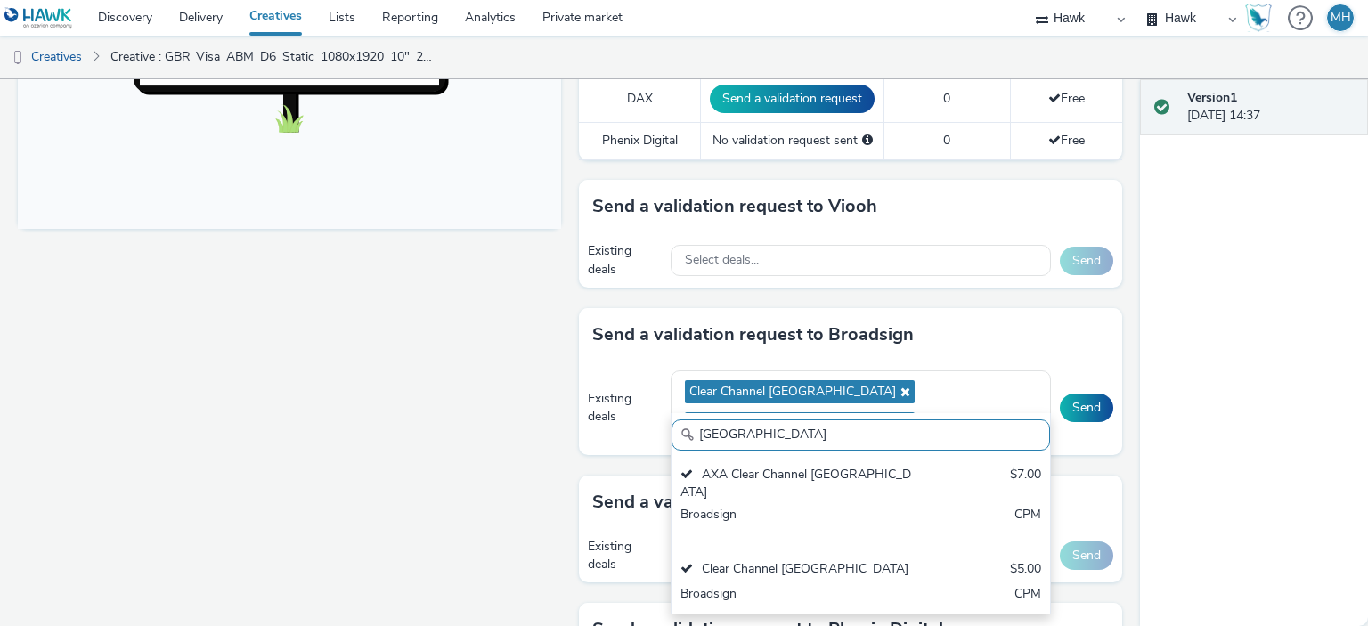
click at [1265, 444] on div "Version 1 [DATE] 14:37" at bounding box center [1254, 352] width 228 height 547
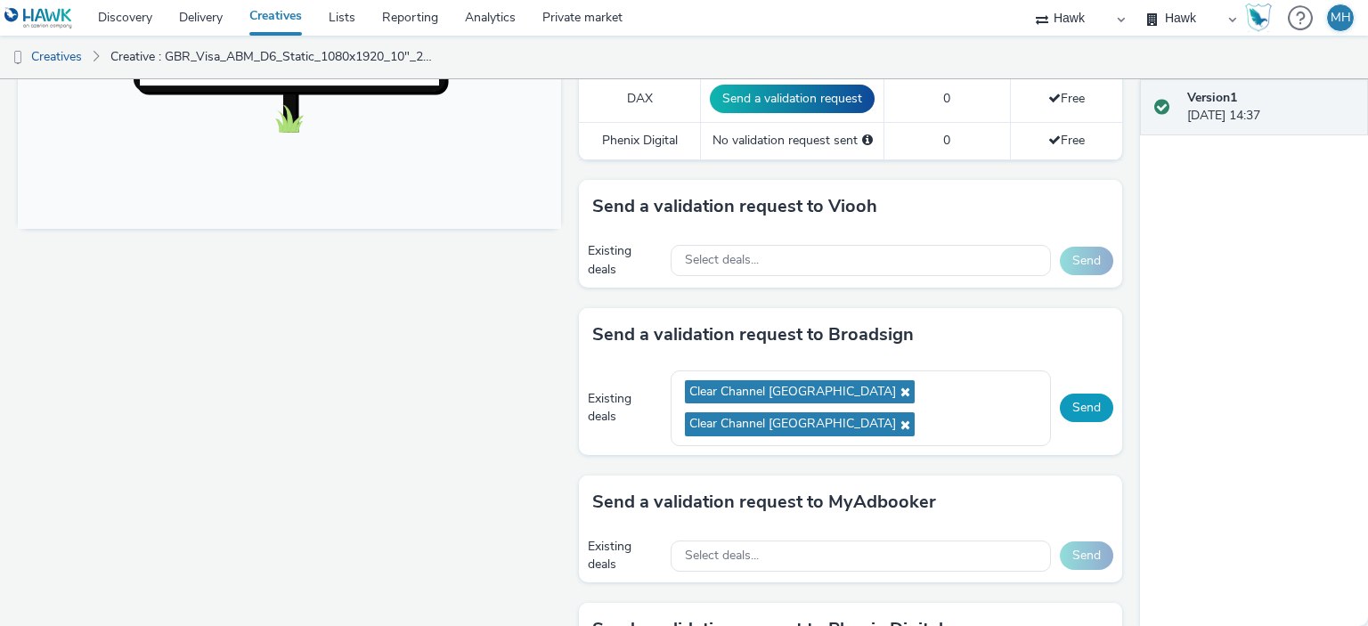
click at [1087, 394] on button "Send" at bounding box center [1086, 408] width 53 height 29
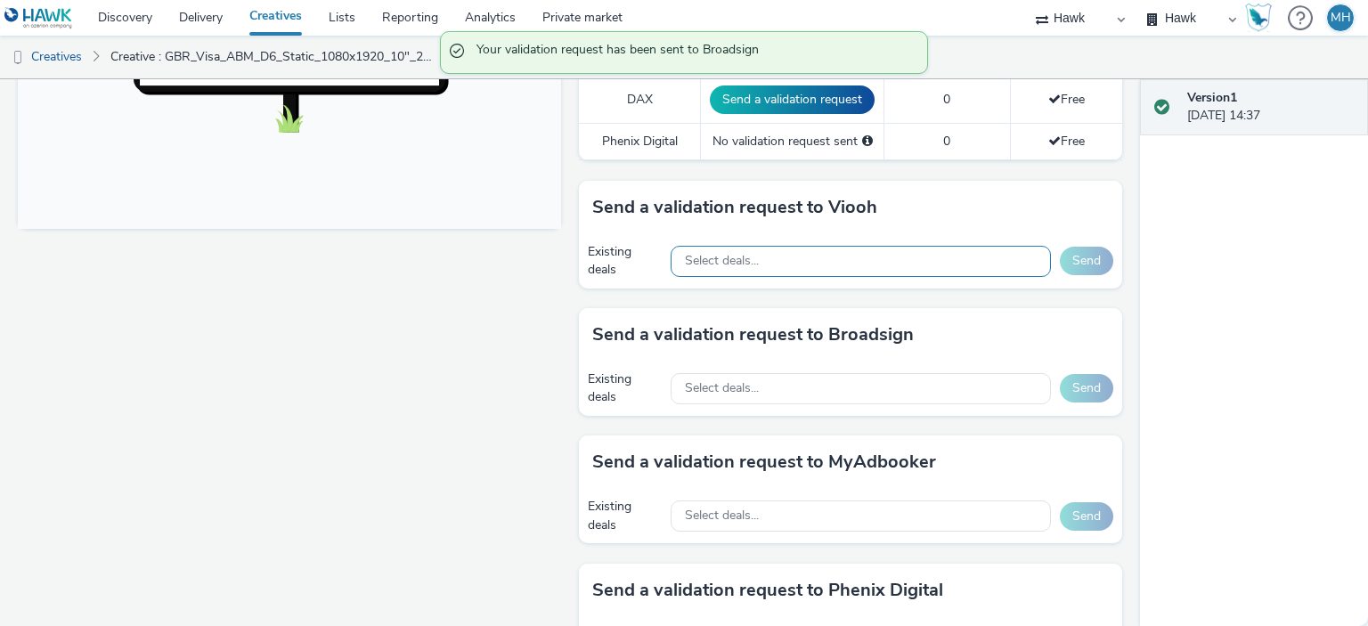
click at [883, 270] on div "Select deals..." at bounding box center [861, 261] width 380 height 31
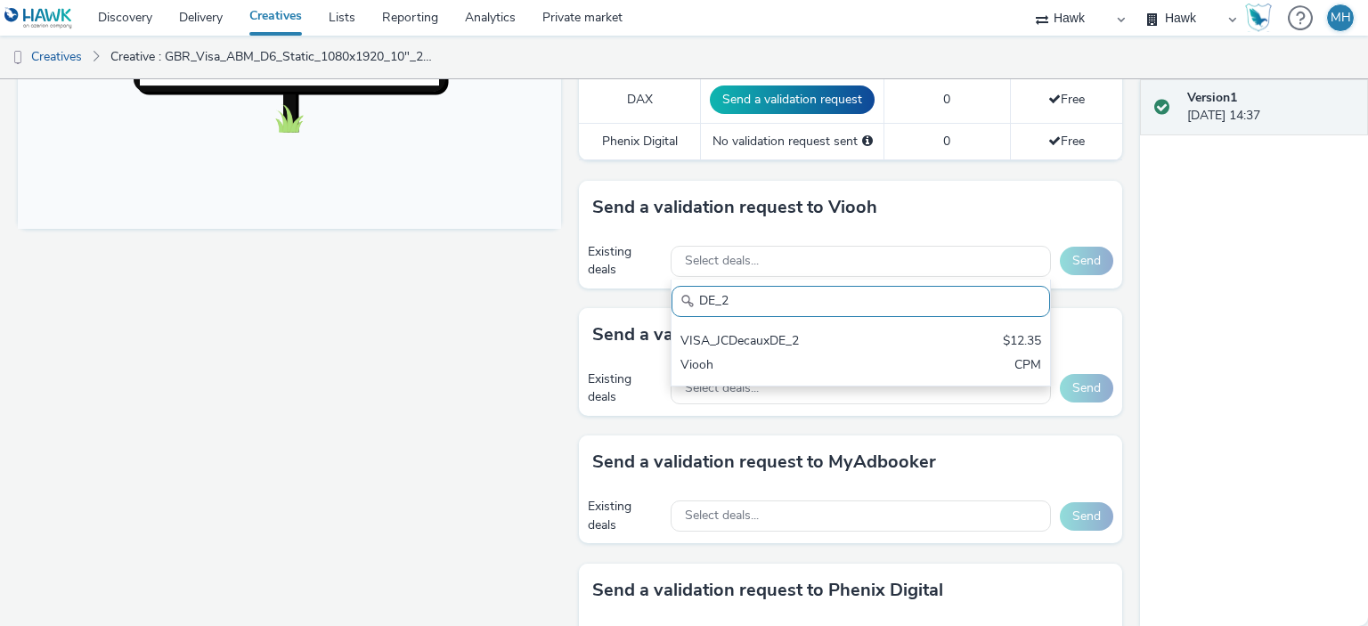
type input "DE_2"
click at [898, 315] on div "DE_2 VISA_JCDecauxDE_2 $12.35 Viooh CPM" at bounding box center [861, 333] width 380 height 107
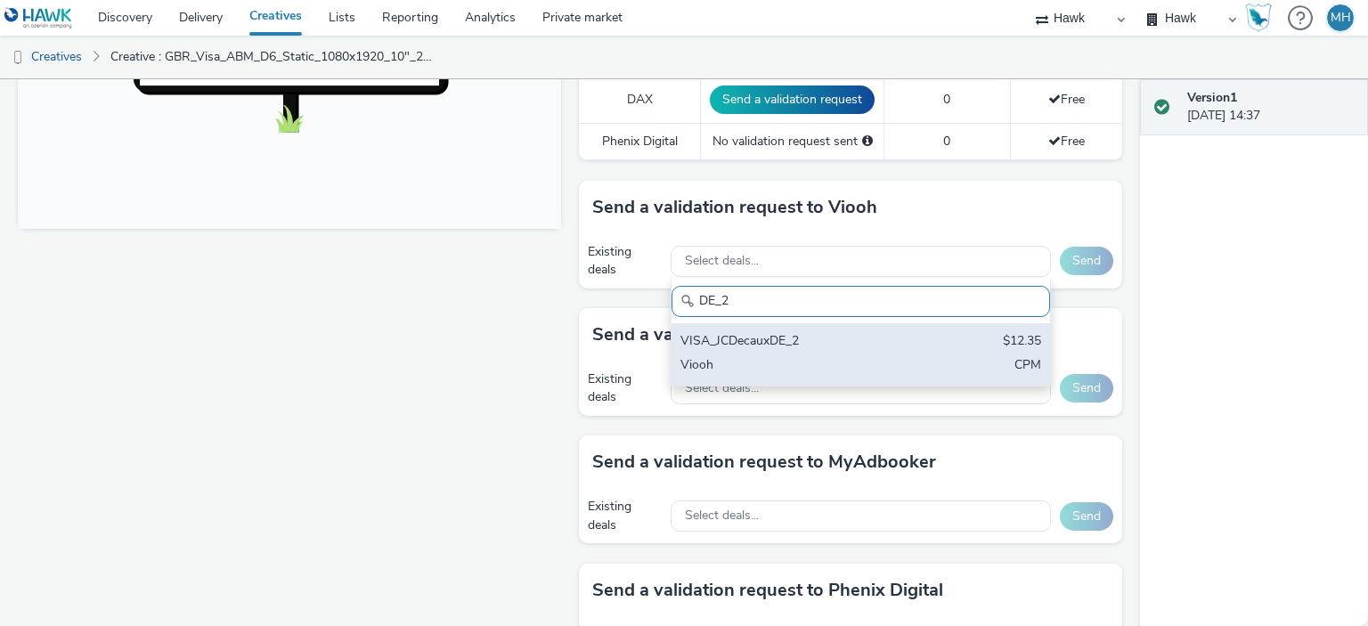
click at [898, 323] on div "VISA_JCDecauxDE_2 $12.35 Viooh CPM" at bounding box center [861, 354] width 379 height 62
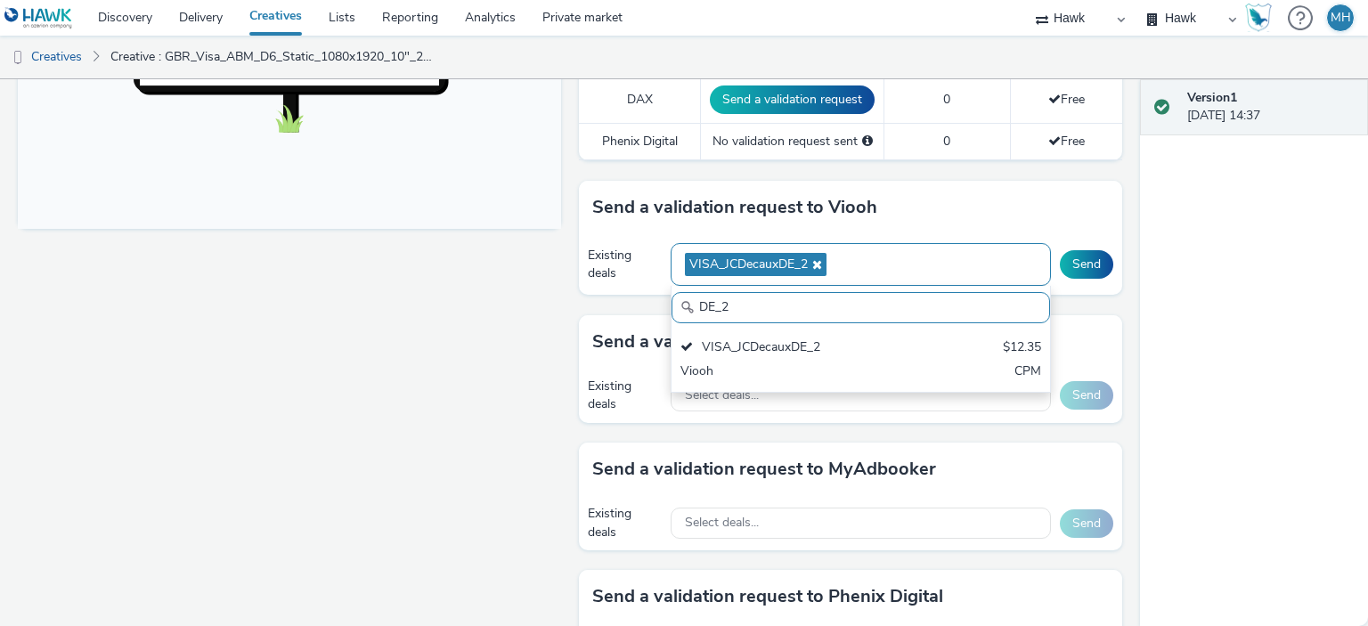
click at [923, 257] on div "VISA_JCDecauxDE_2" at bounding box center [861, 265] width 380 height 44
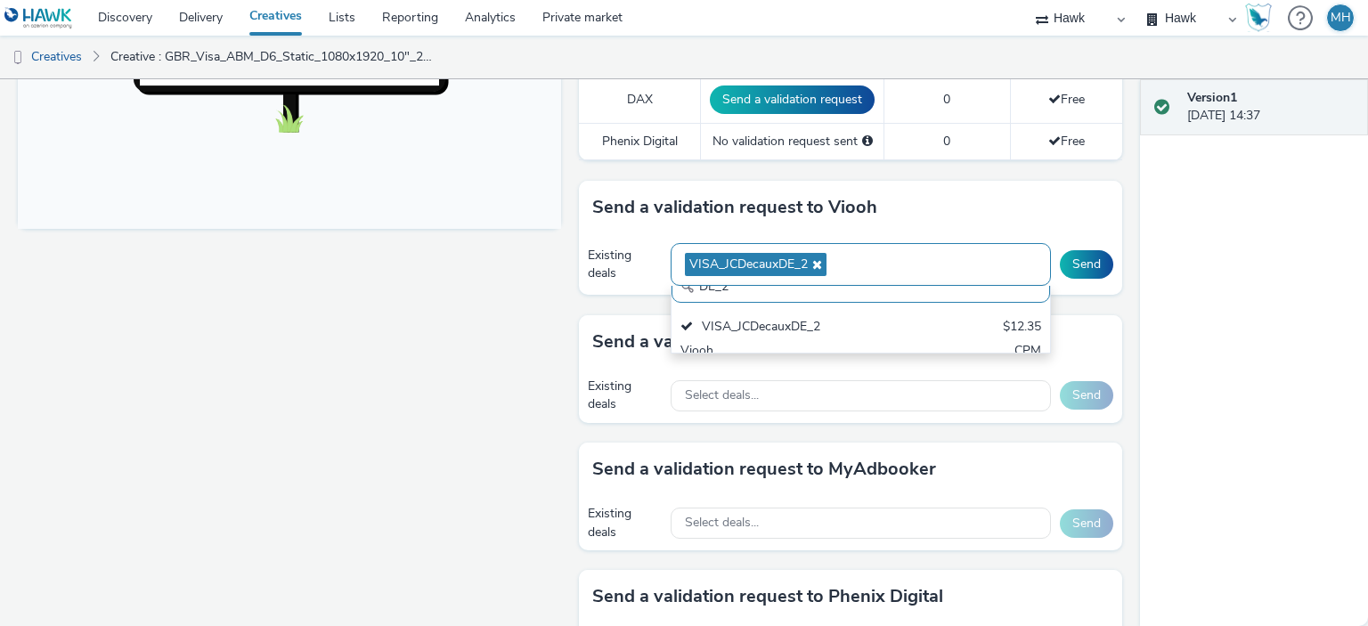
scroll to position [0, 0]
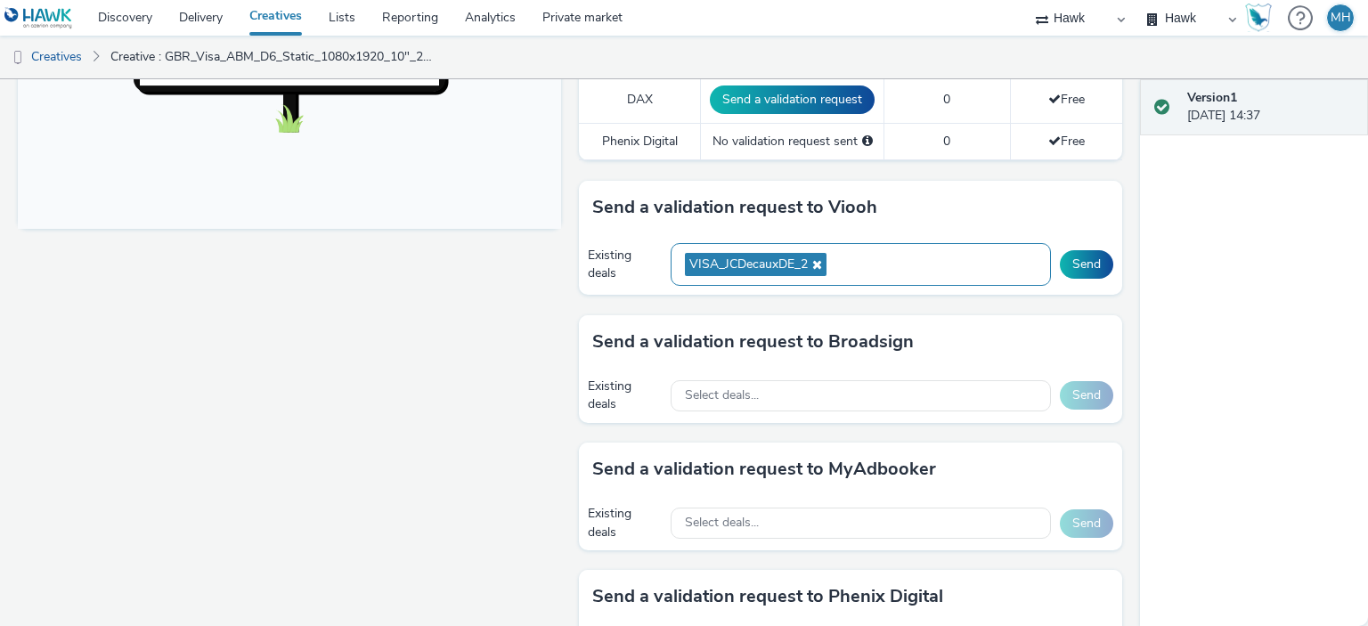
click at [923, 257] on div "VISA_JCDecauxDE_2" at bounding box center [861, 265] width 380 height 44
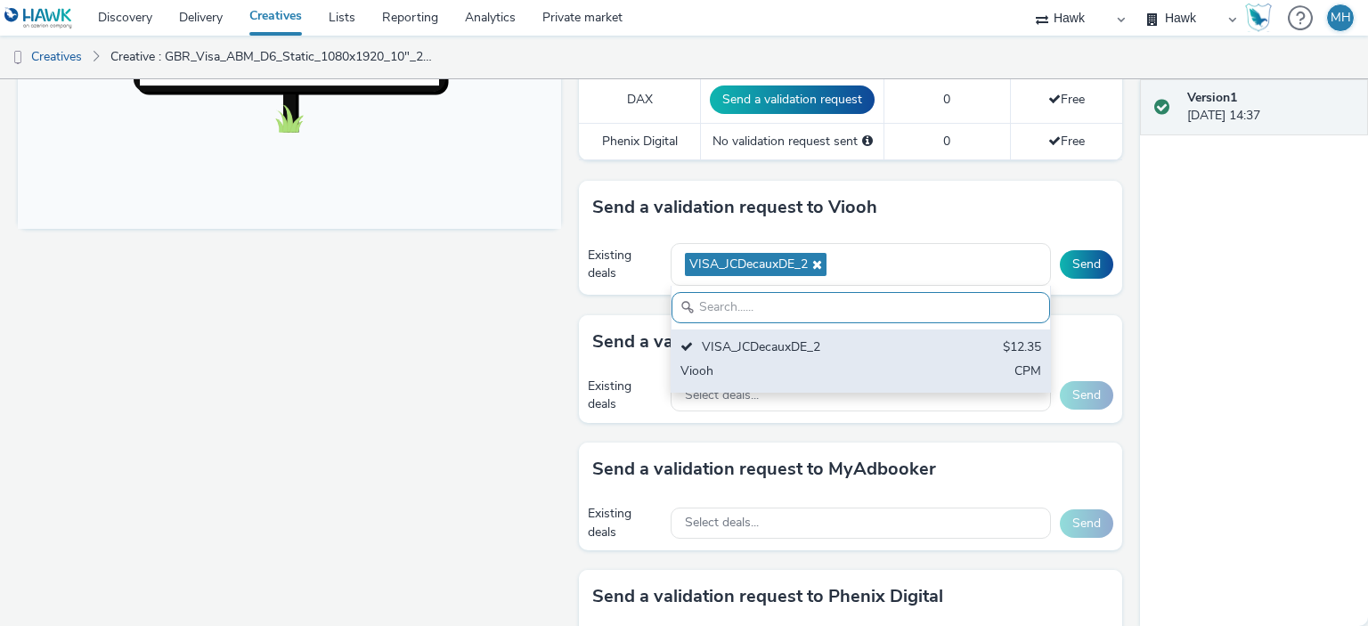
click at [940, 360] on div "VISA_JCDecauxDE_2 $12.35 Viooh CPM" at bounding box center [861, 361] width 379 height 62
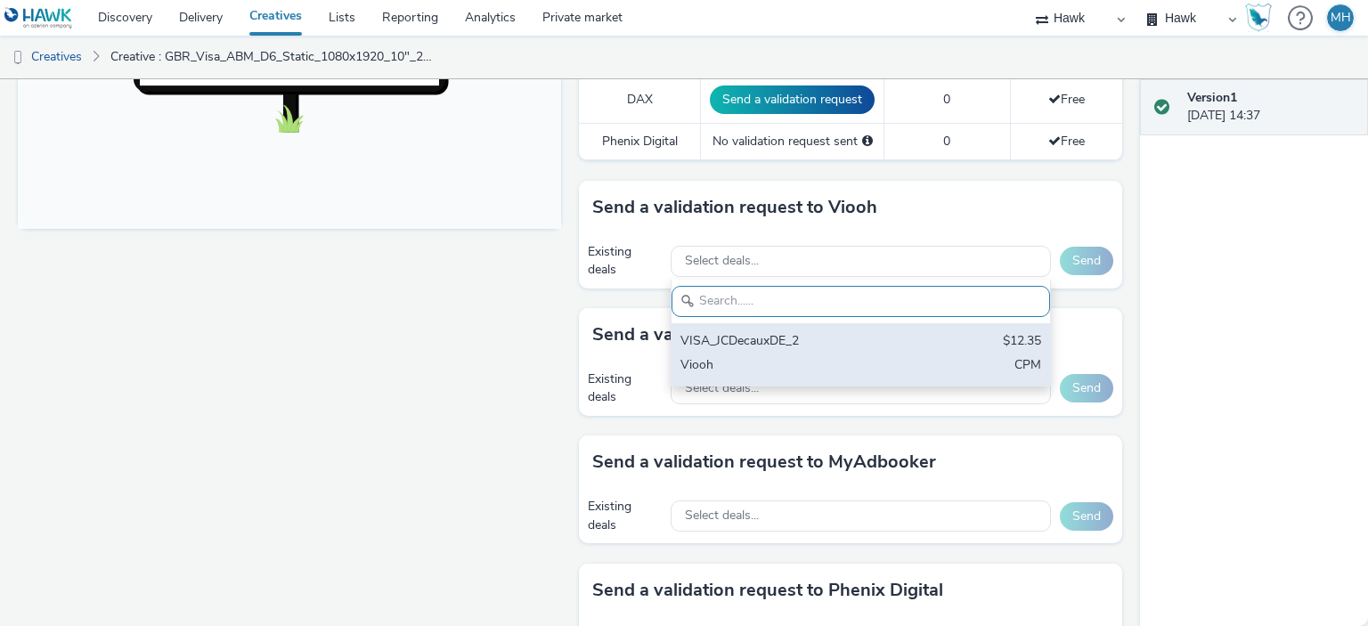
click at [902, 346] on div "VISA_JCDecauxDE_2" at bounding box center [799, 342] width 237 height 20
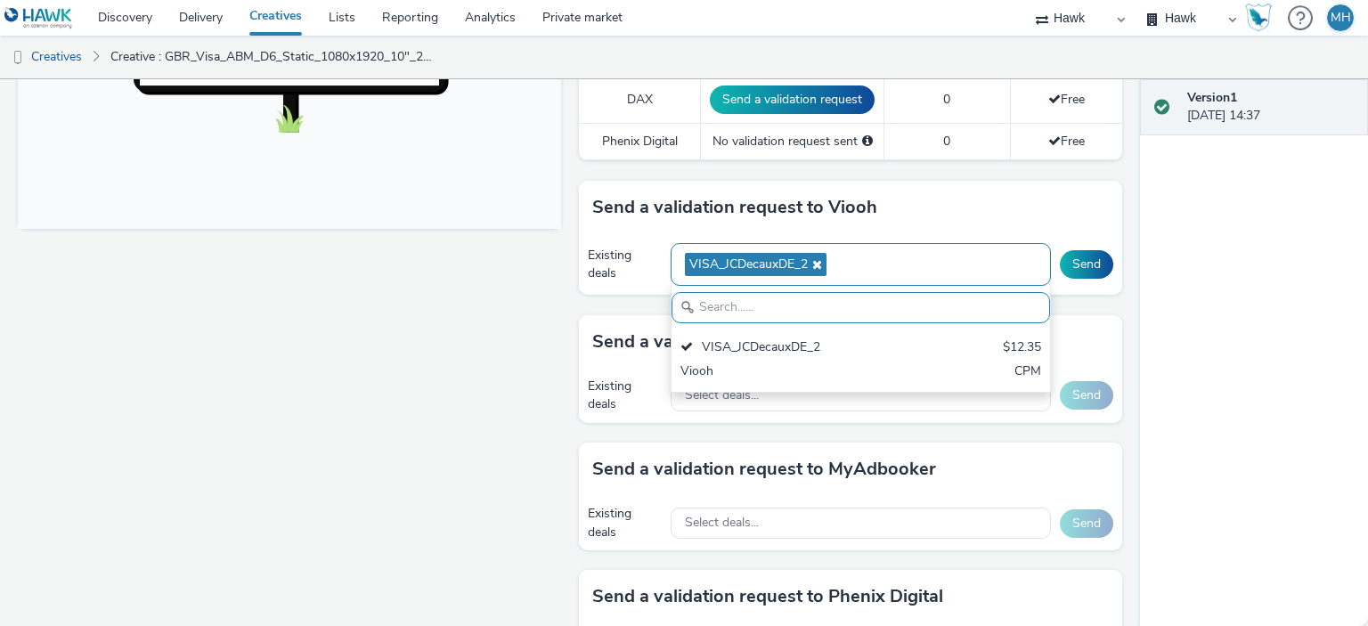
click at [936, 270] on div "VISA_JCDecauxDE_2" at bounding box center [861, 265] width 380 height 44
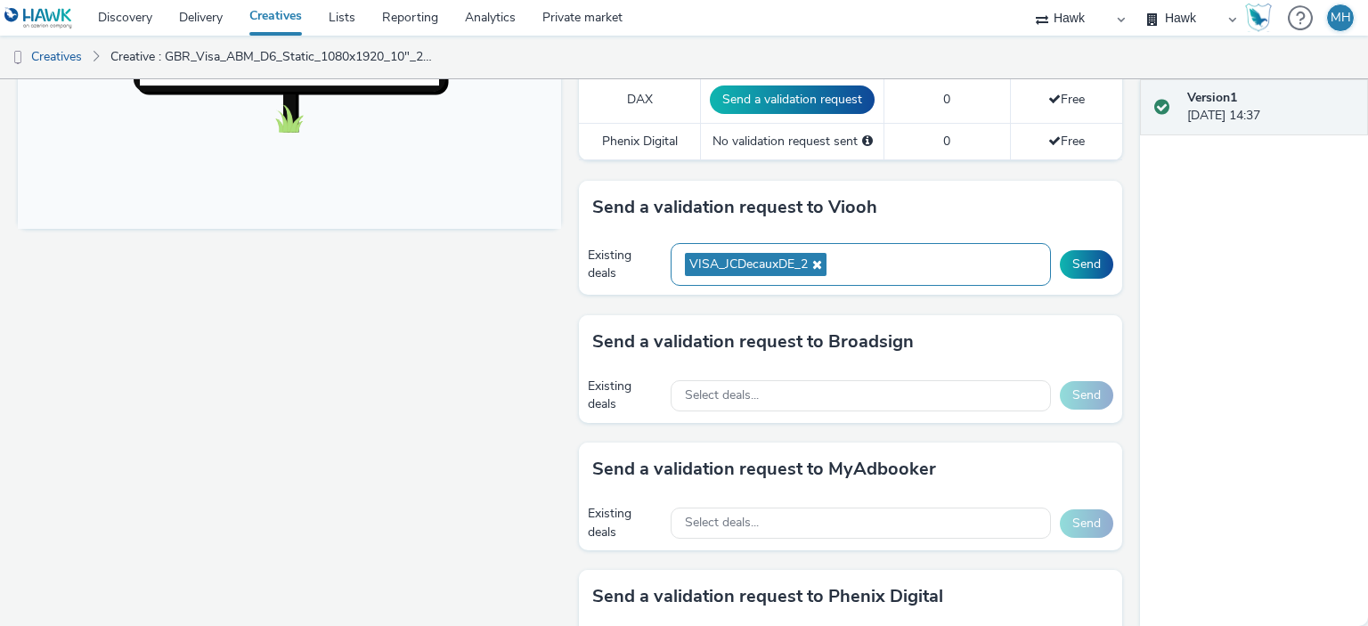
click at [939, 254] on div "VISA_JCDecauxDE_2" at bounding box center [861, 265] width 380 height 44
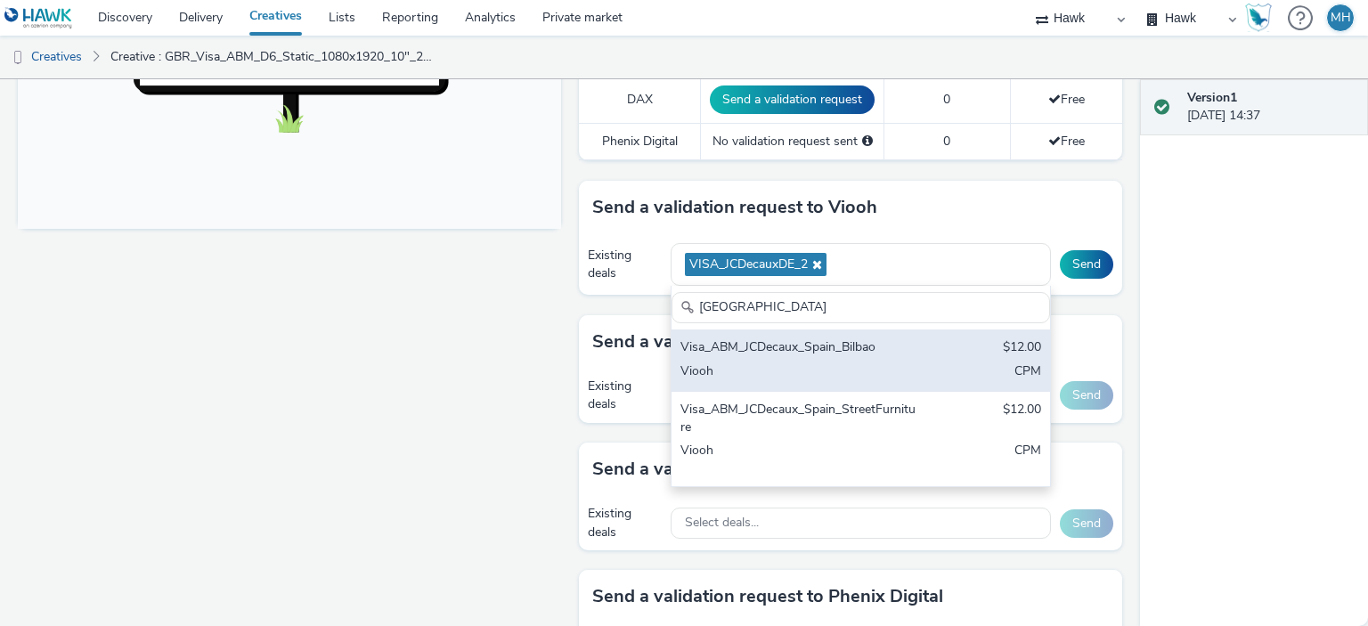
type input "Spain"
click at [876, 357] on div "Visa_ABM_JCDecaux_Spain_Bilbao $12.00 Viooh CPM" at bounding box center [861, 361] width 379 height 62
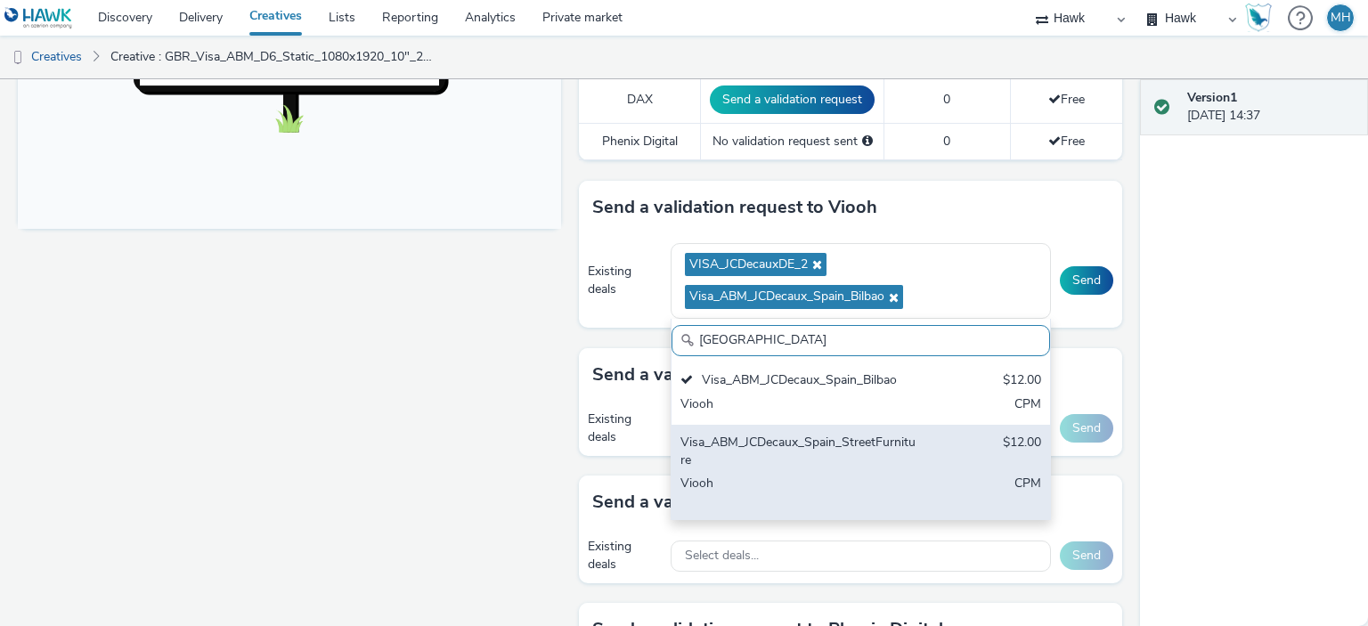
click at [861, 436] on div "Visa_ABM_JCDecaux_Spain_StreetFurniture" at bounding box center [799, 452] width 237 height 37
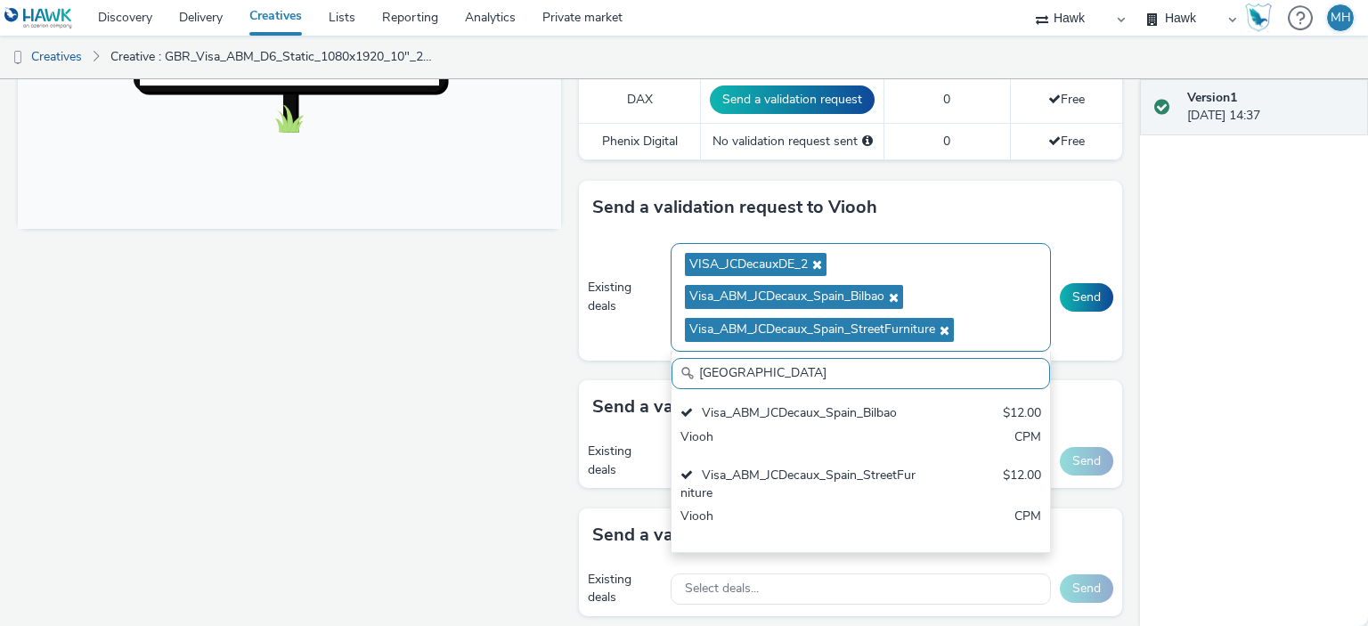
click at [997, 301] on ul "VISA_JCDecauxDE_2 Visa_ABM_JCDecaux_Spain_Bilbao Visa_ABM_JCDecaux_Spain_Street…" at bounding box center [861, 298] width 352 height 98
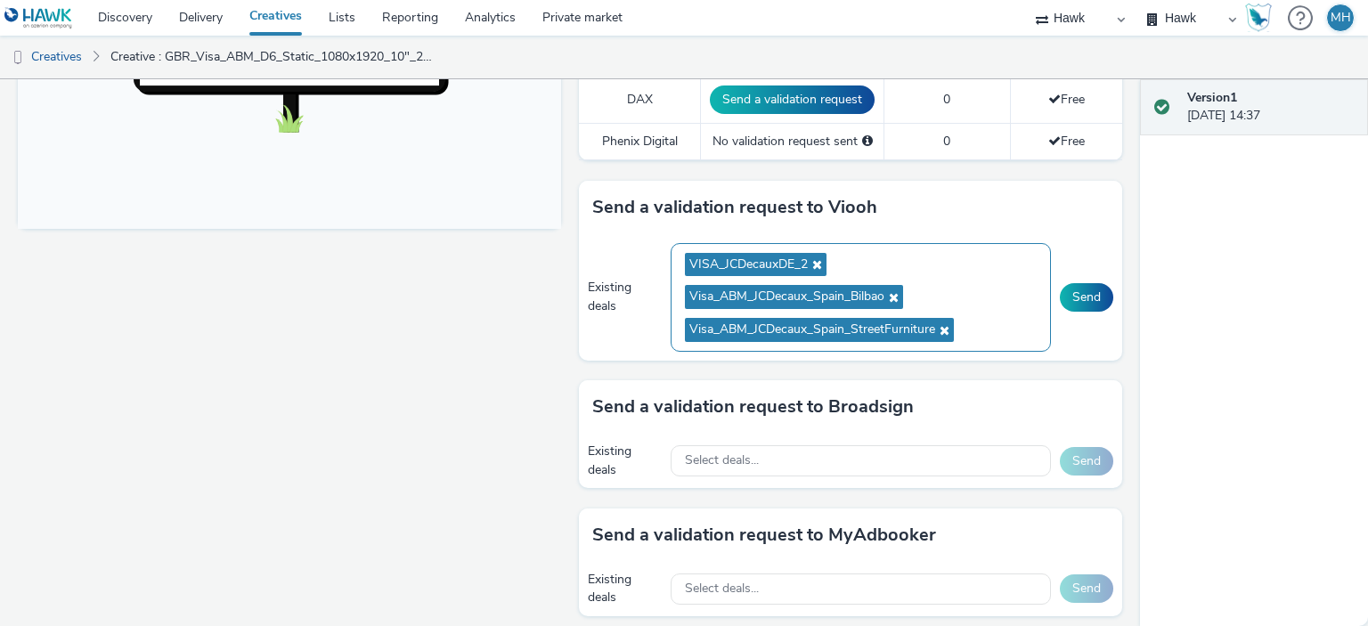
click at [985, 314] on ul "VISA_JCDecauxDE_2 Visa_ABM_JCDecaux_Spain_Bilbao Visa_ABM_JCDecaux_Spain_Street…" at bounding box center [861, 298] width 352 height 98
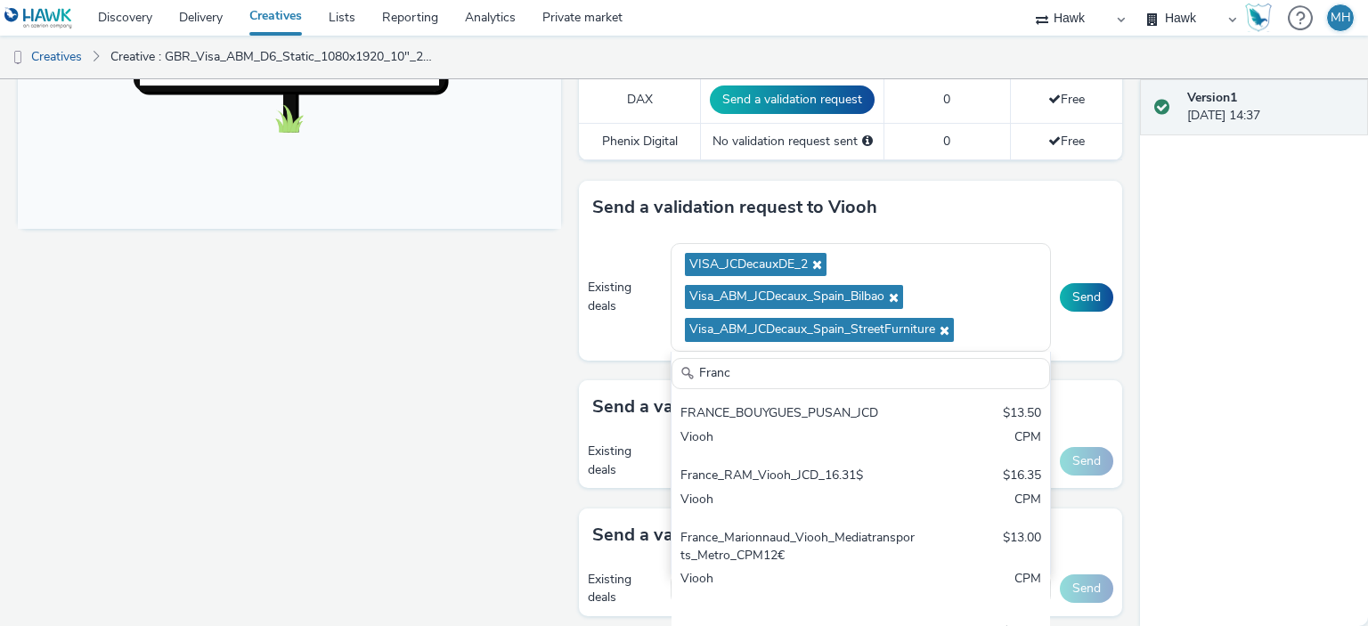
type input "[GEOGRAPHIC_DATA]"
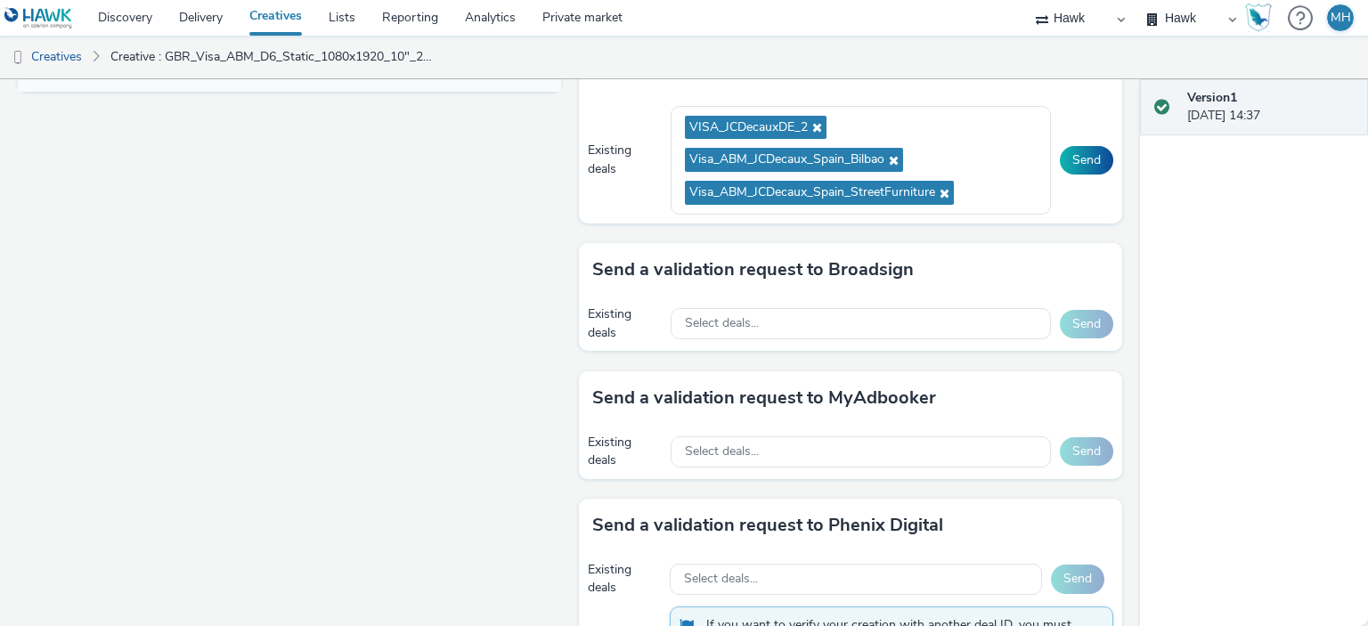
scroll to position [860, 0]
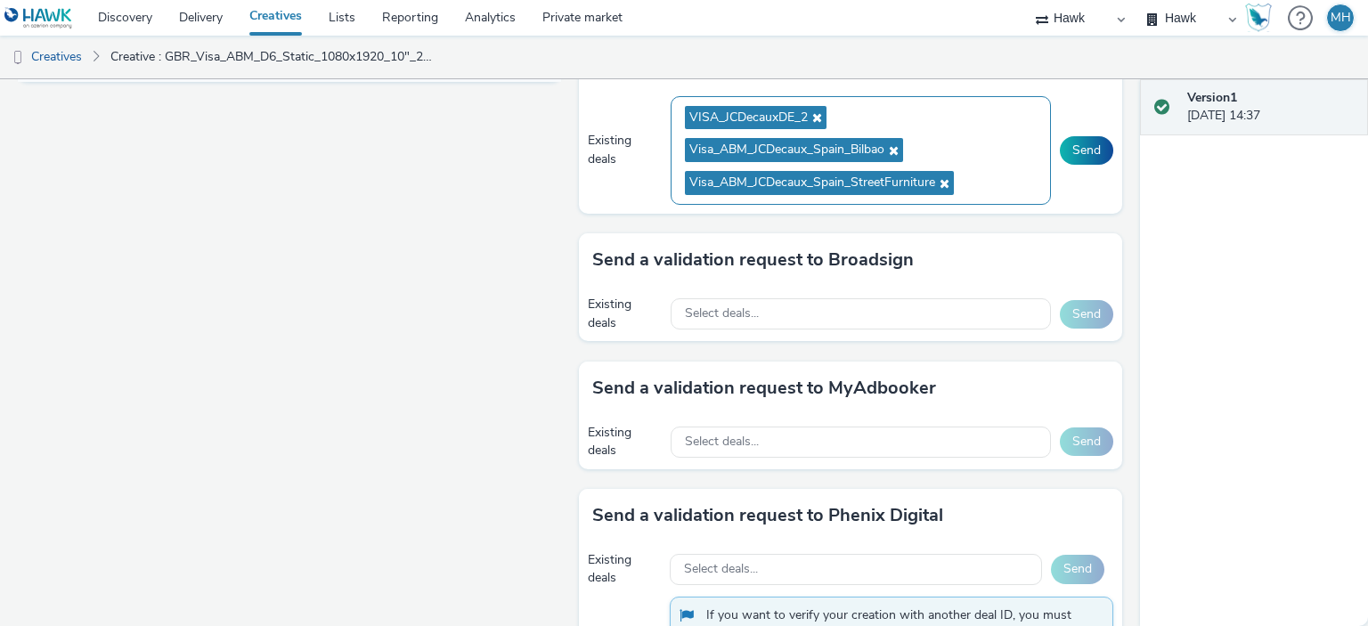
click at [975, 148] on ul "VISA_JCDecauxDE_2 Visa_ABM_JCDecaux_Spain_Bilbao Visa_ABM_JCDecaux_Spain_Street…" at bounding box center [861, 151] width 352 height 98
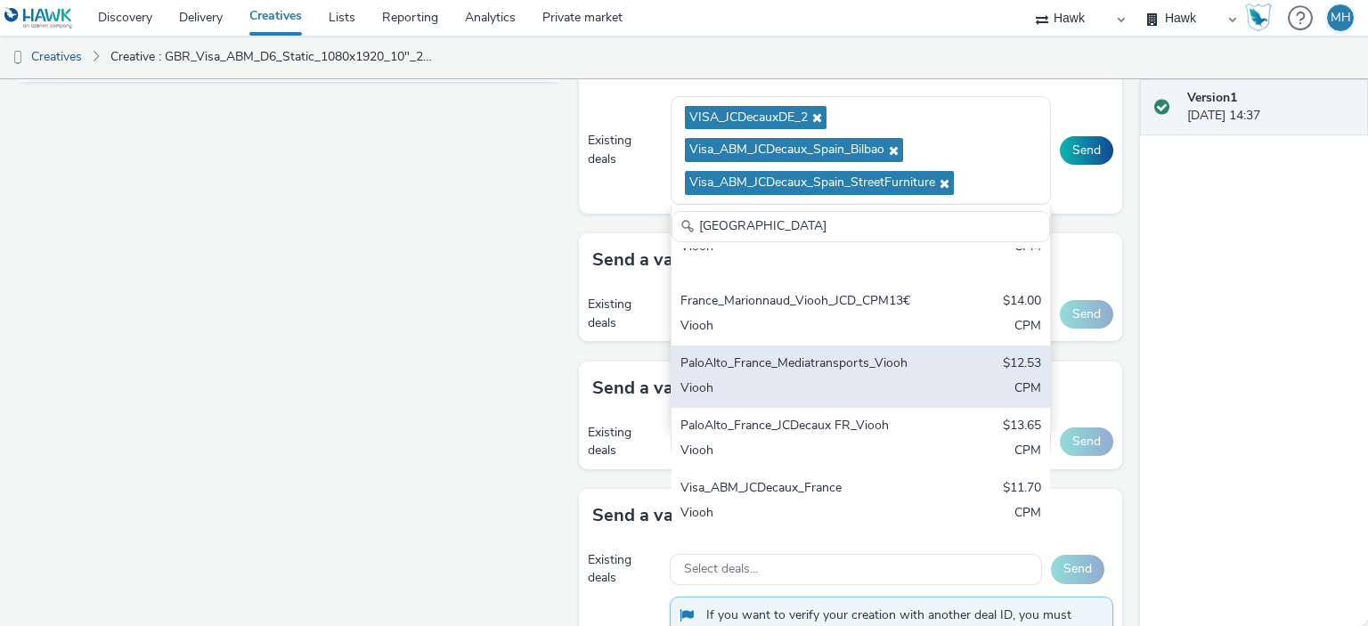
scroll to position [345, 0]
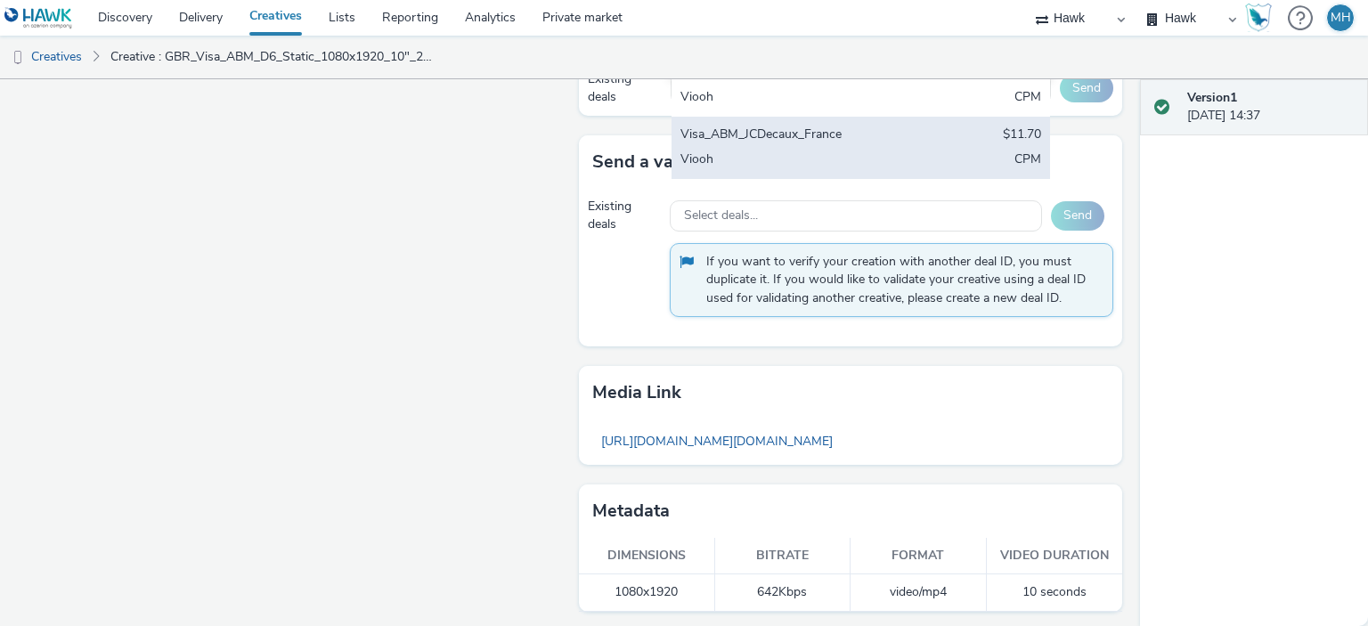
type input "[GEOGRAPHIC_DATA]"
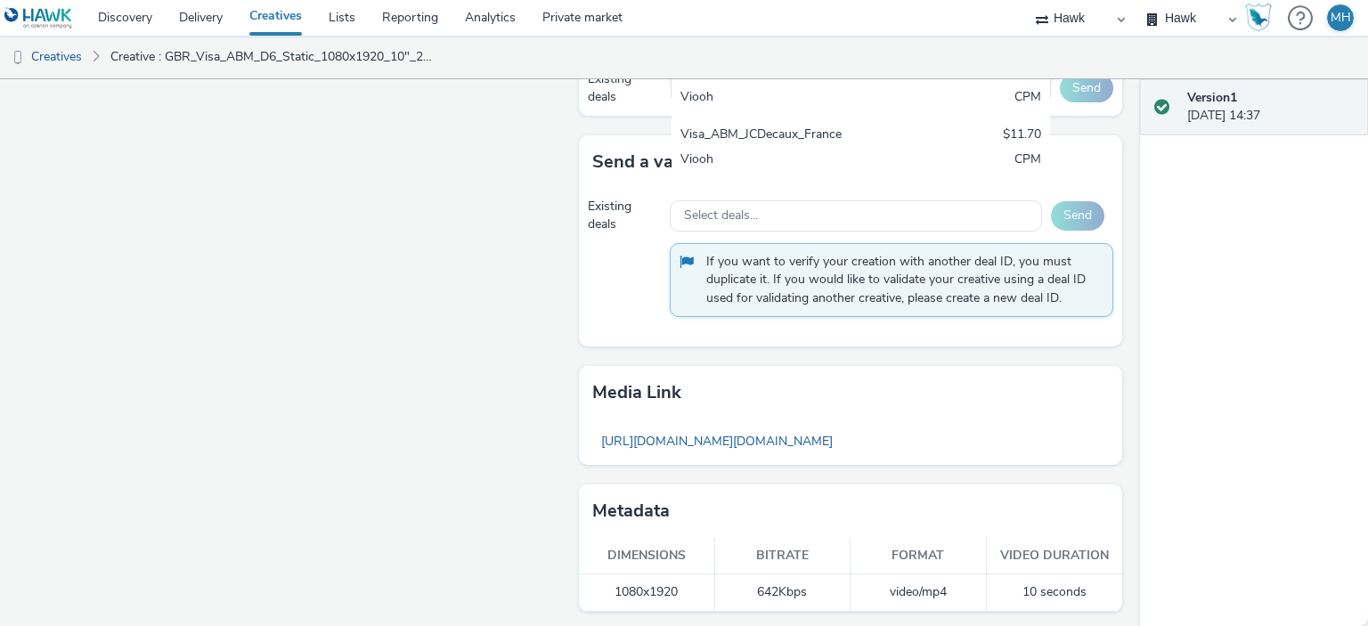
scroll to position [729, 0]
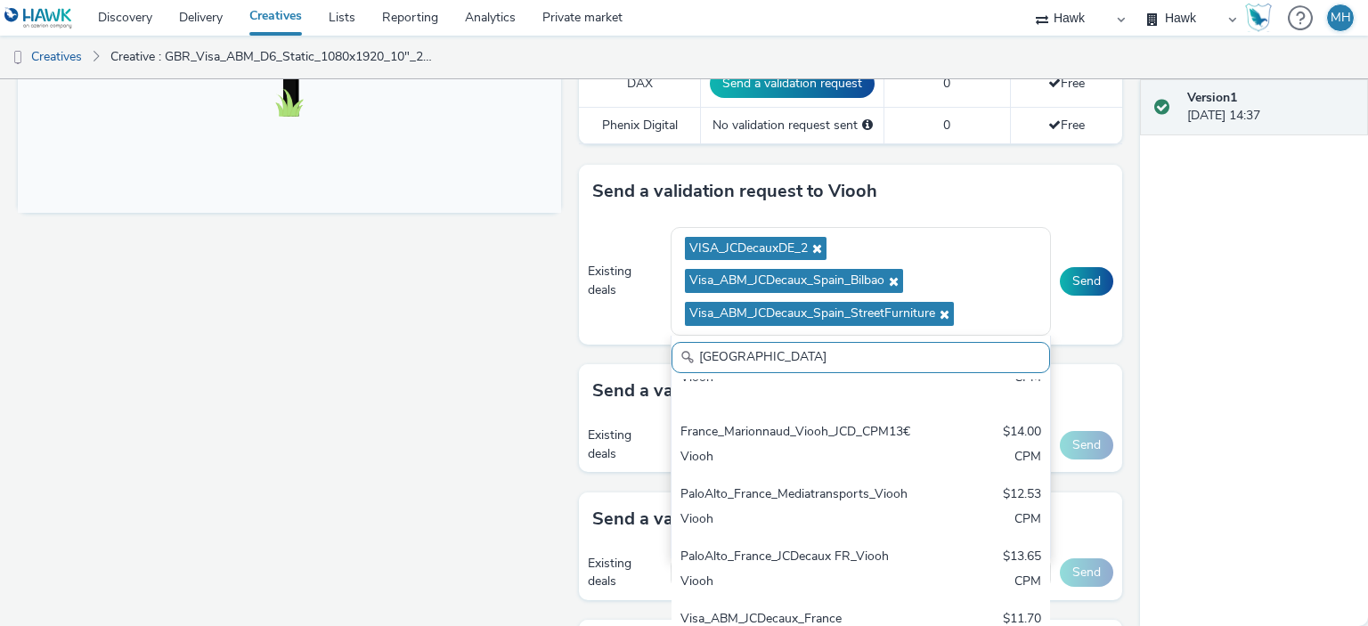
click at [1304, 291] on div "Version 1 [DATE] 14:37" at bounding box center [1254, 352] width 228 height 547
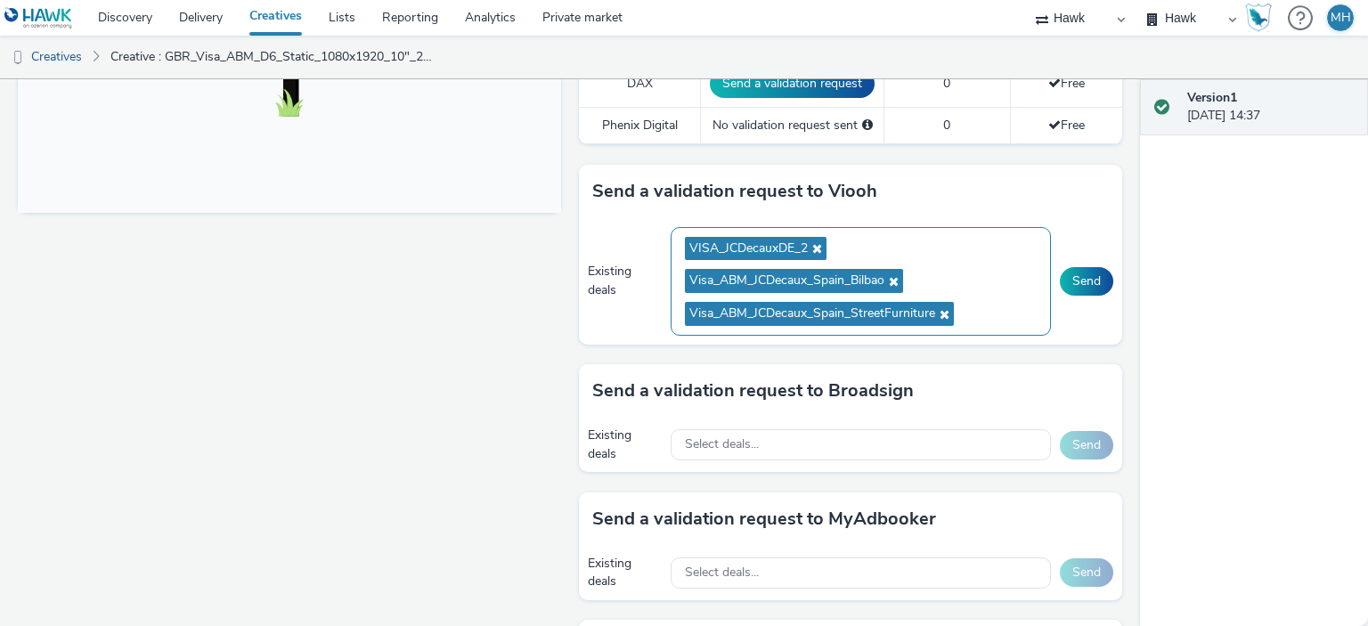
click at [971, 290] on ul "VISA_JCDecauxDE_2 Visa_ABM_JCDecaux_Spain_Bilbao Visa_ABM_JCDecaux_Spain_Street…" at bounding box center [861, 282] width 352 height 98
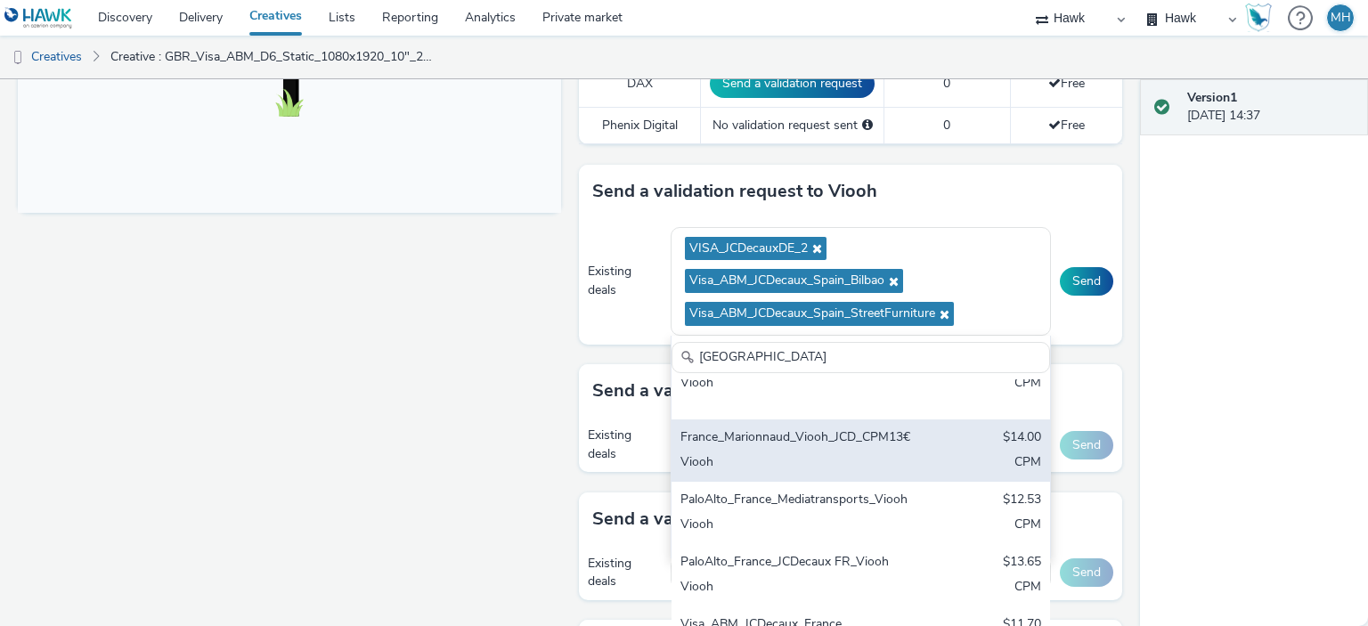
scroll to position [345, 0]
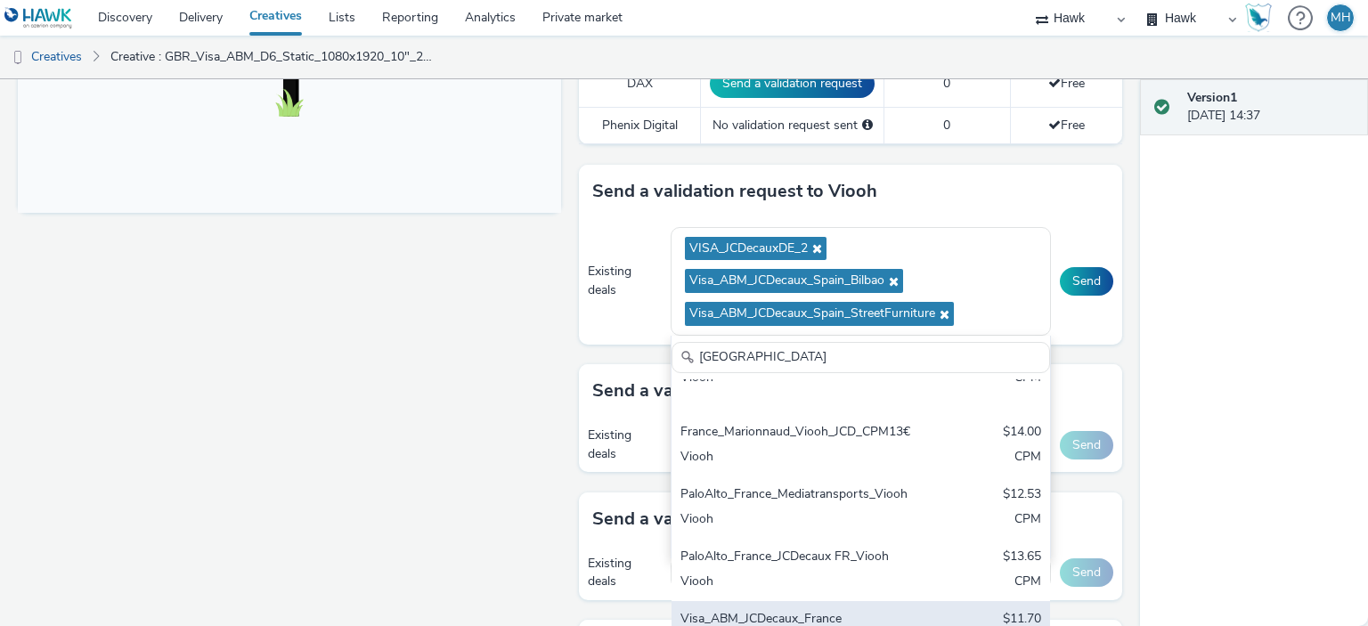
type input "[GEOGRAPHIC_DATA]"
click at [902, 605] on div "Visa_ABM_JCDecaux_France $11.70 Viooh CPM" at bounding box center [861, 632] width 379 height 62
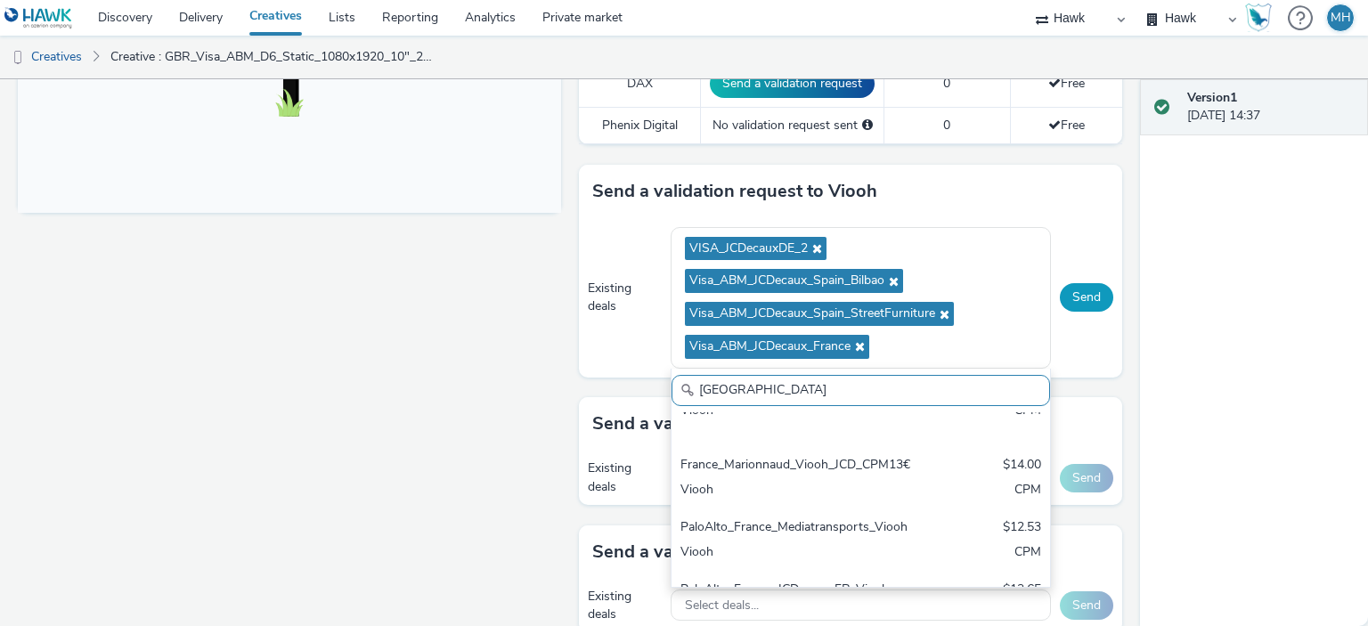
click at [1069, 301] on button "Send" at bounding box center [1086, 297] width 53 height 29
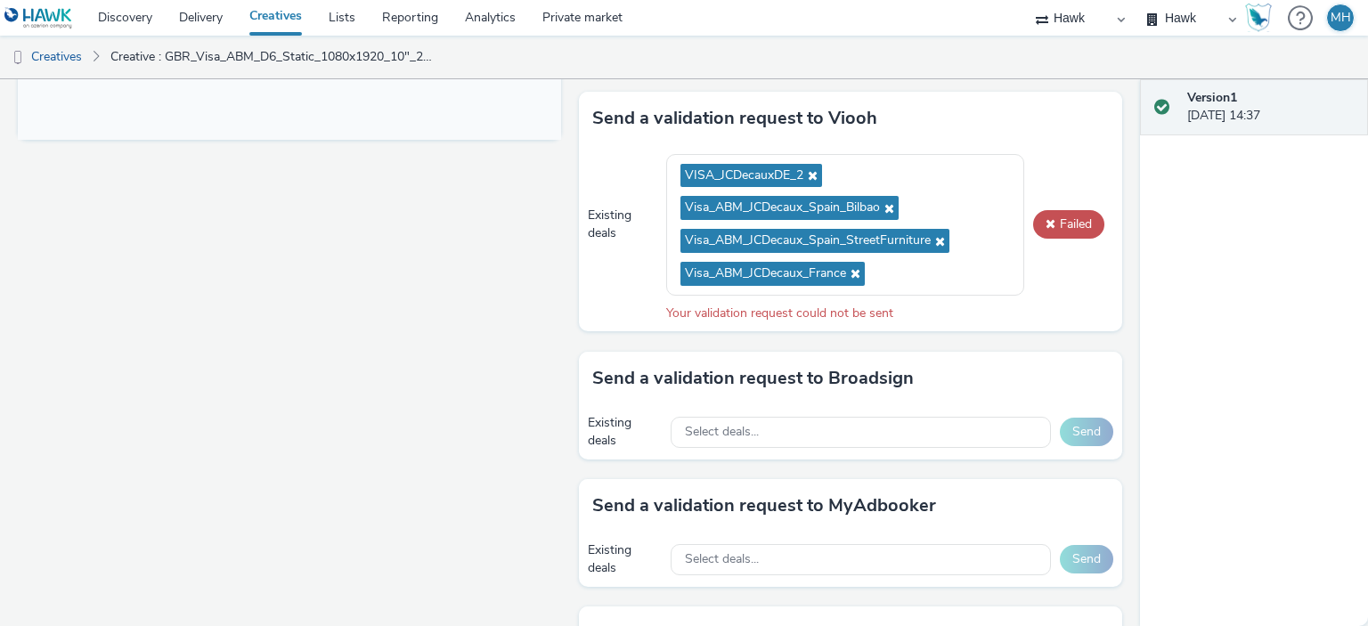
scroll to position [818, 0]
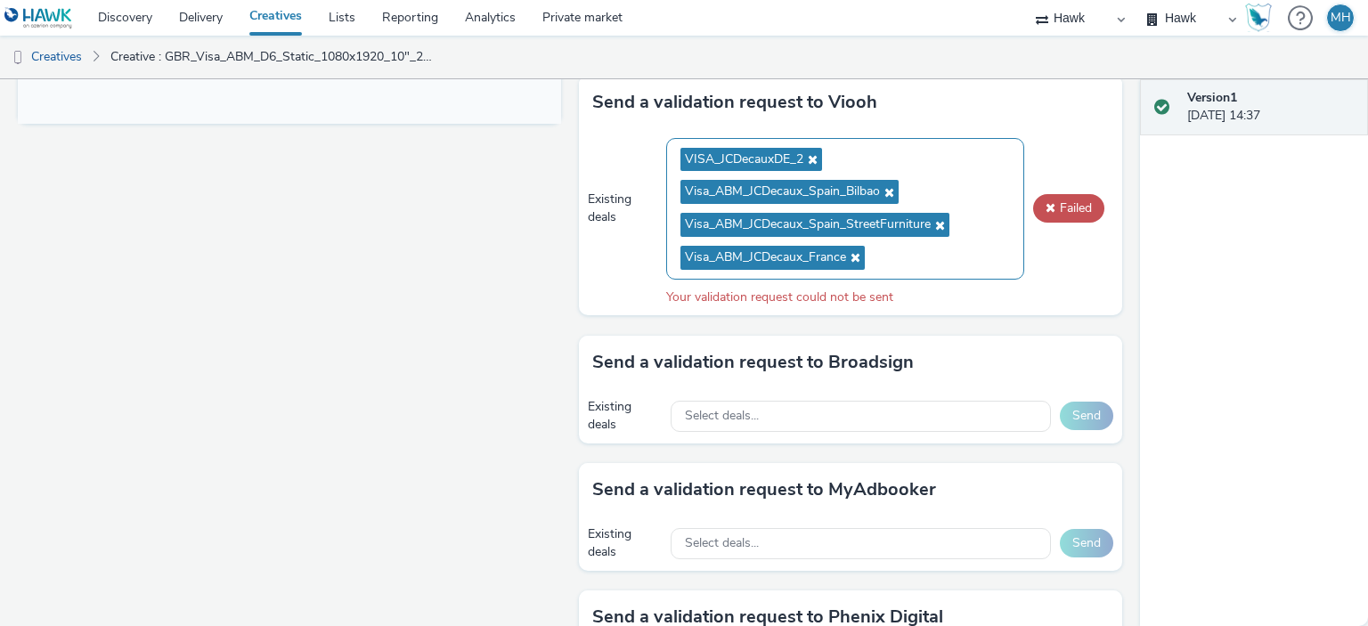
click at [848, 256] on icon at bounding box center [853, 257] width 14 height 12
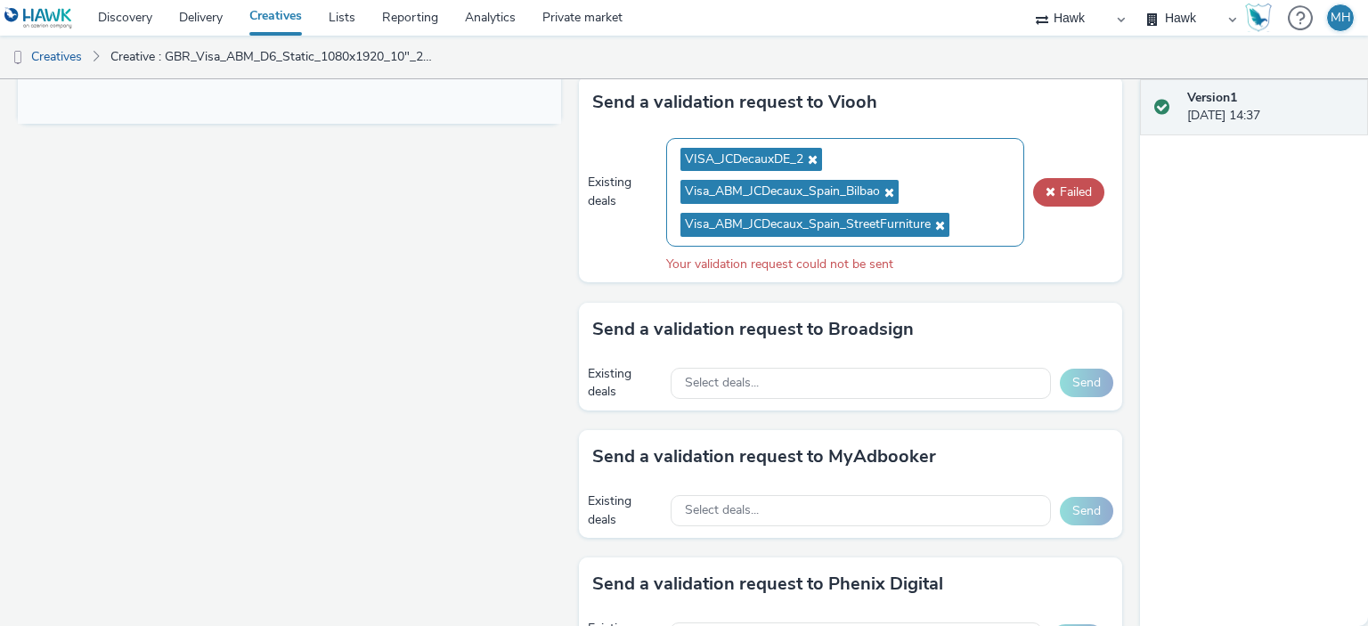
click at [934, 213] on span "Visa_ABM_JCDecaux_Spain_StreetFurniture" at bounding box center [815, 225] width 269 height 24
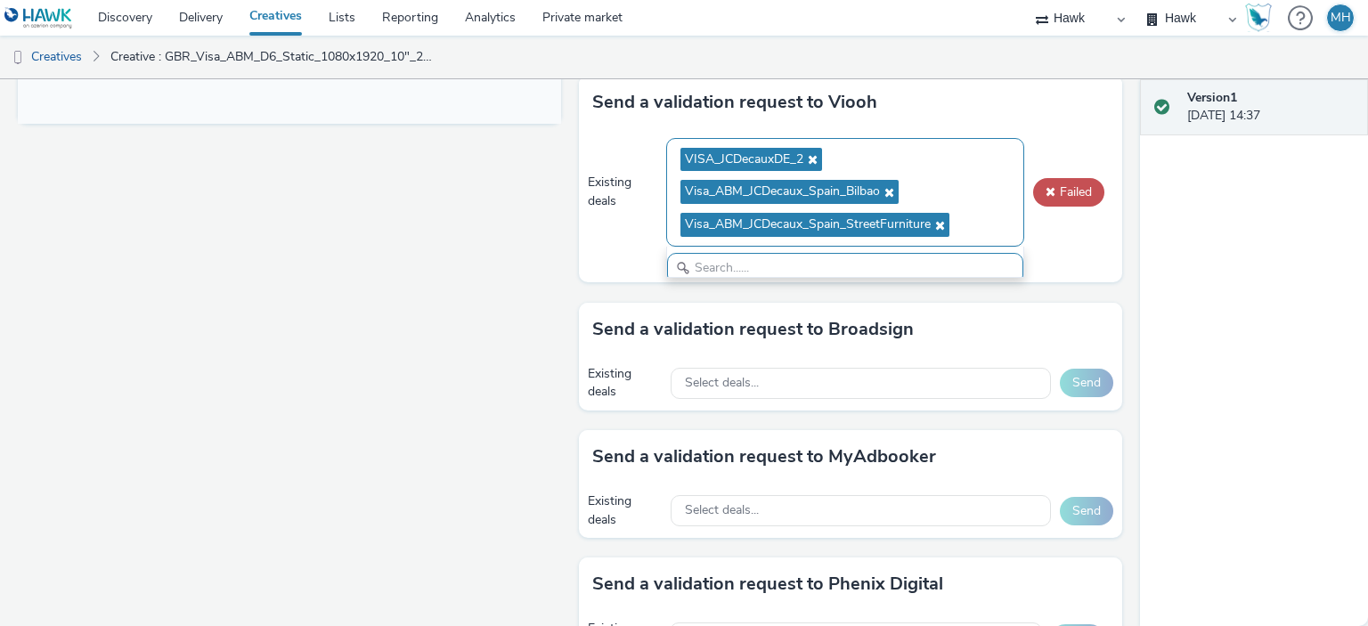
scroll to position [6, 0]
click at [934, 219] on icon at bounding box center [938, 225] width 14 height 12
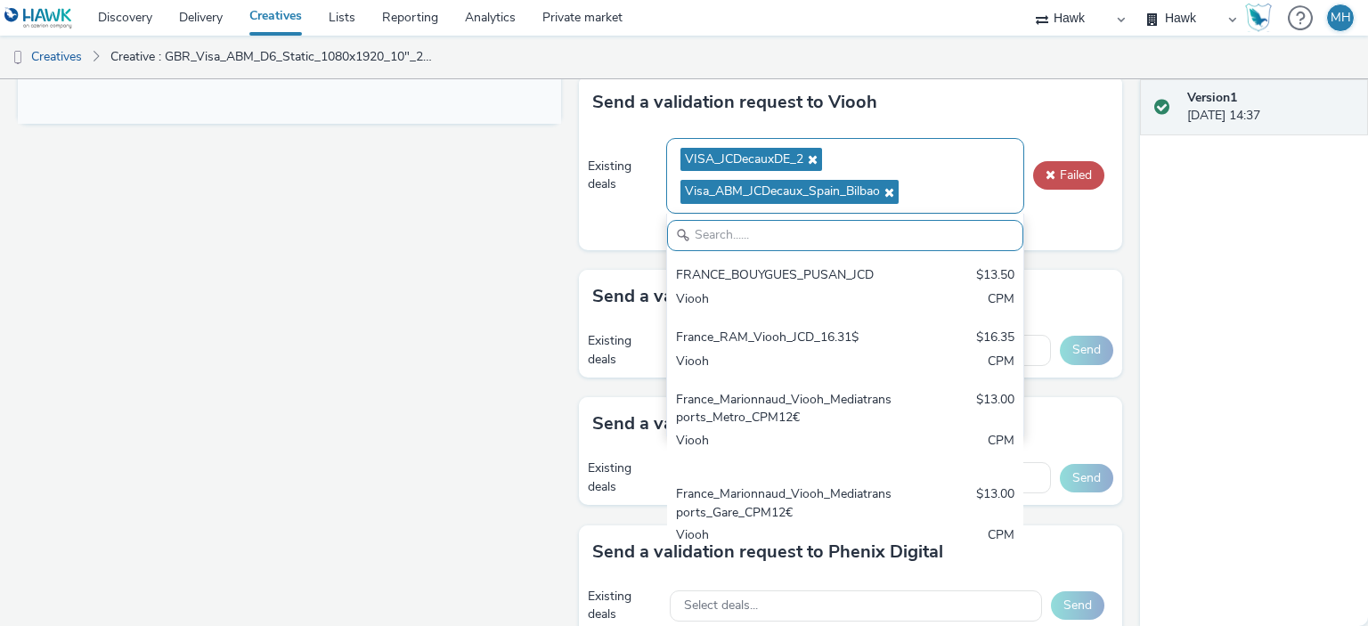
click at [894, 189] on span "Visa_ABM_JCDecaux_Spain_Bilbao" at bounding box center [790, 192] width 218 height 24
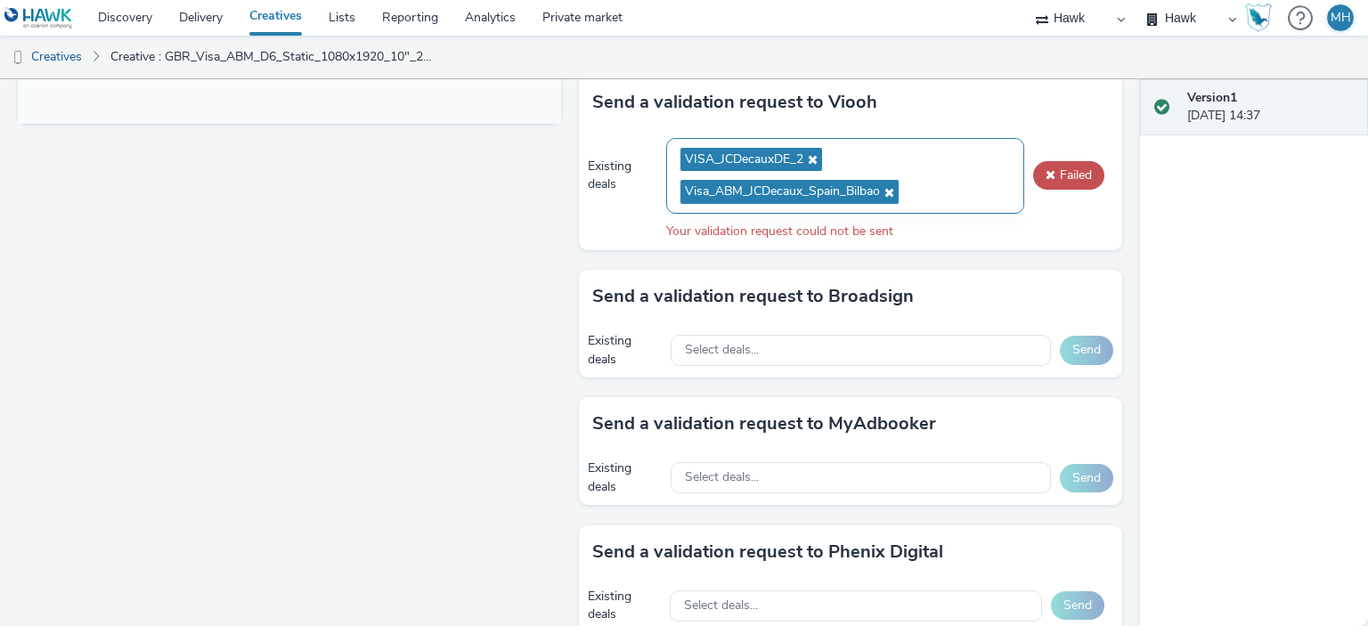
click at [885, 186] on icon at bounding box center [887, 192] width 14 height 12
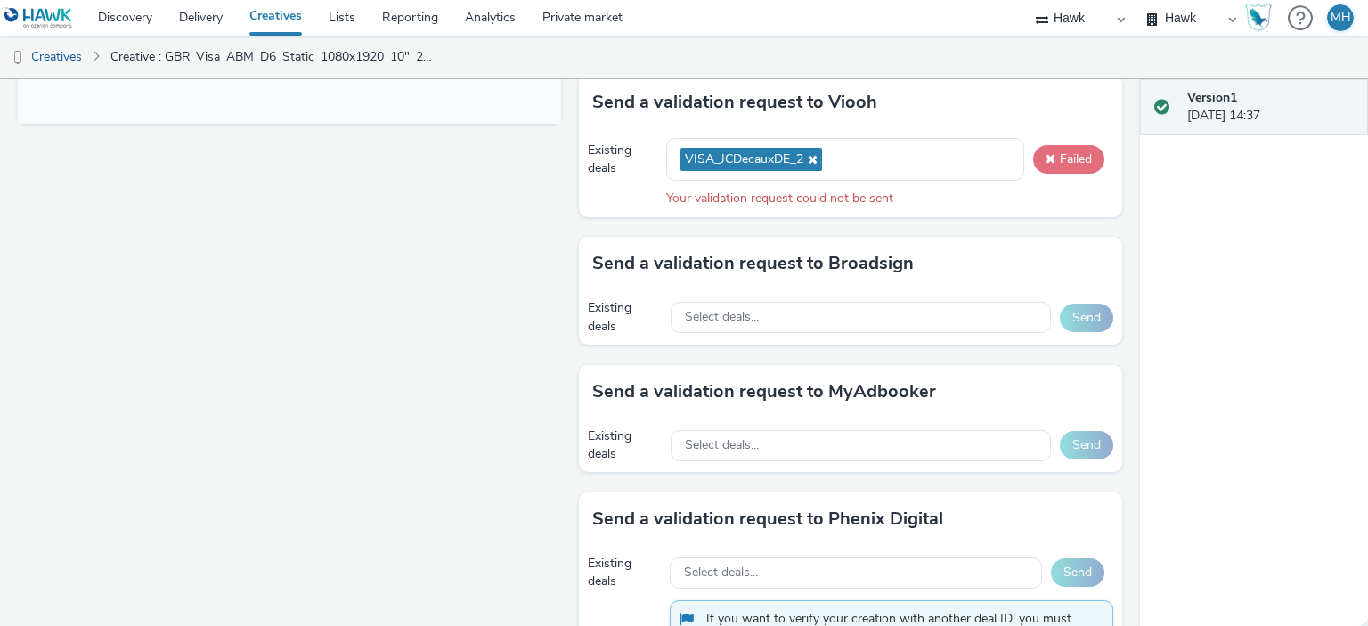
click at [1054, 161] on button "Failed" at bounding box center [1068, 159] width 71 height 29
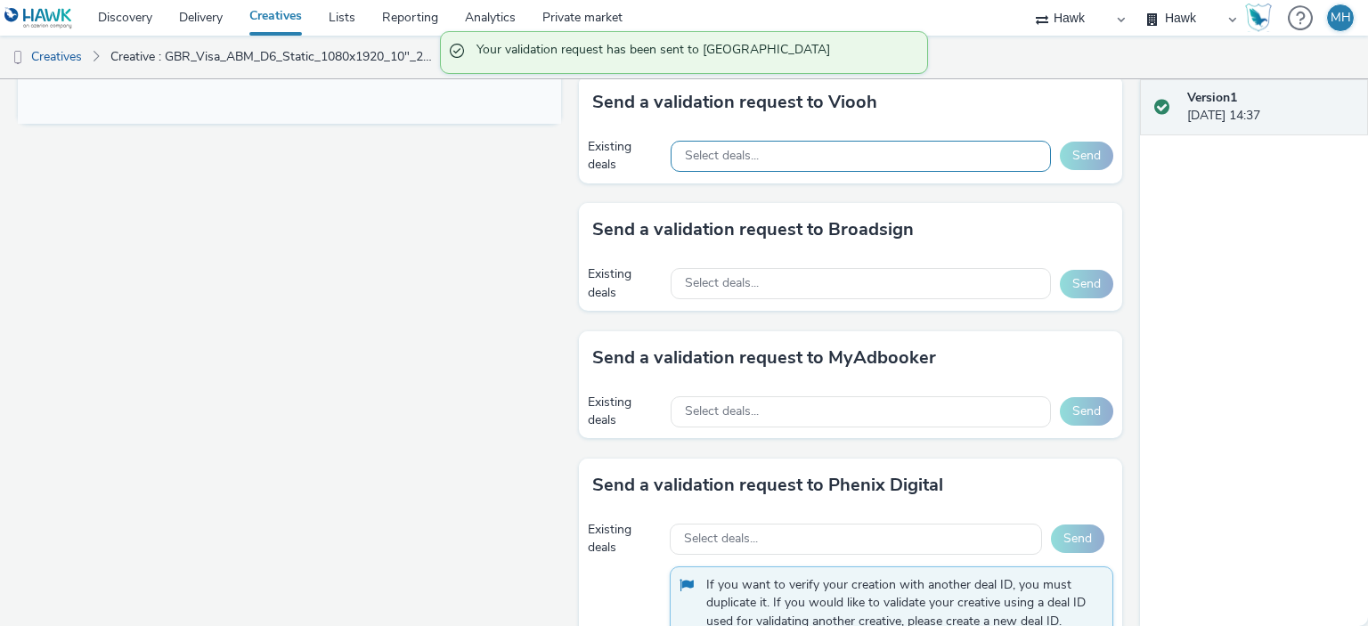
click at [743, 162] on div "Select deals..." at bounding box center [861, 156] width 380 height 31
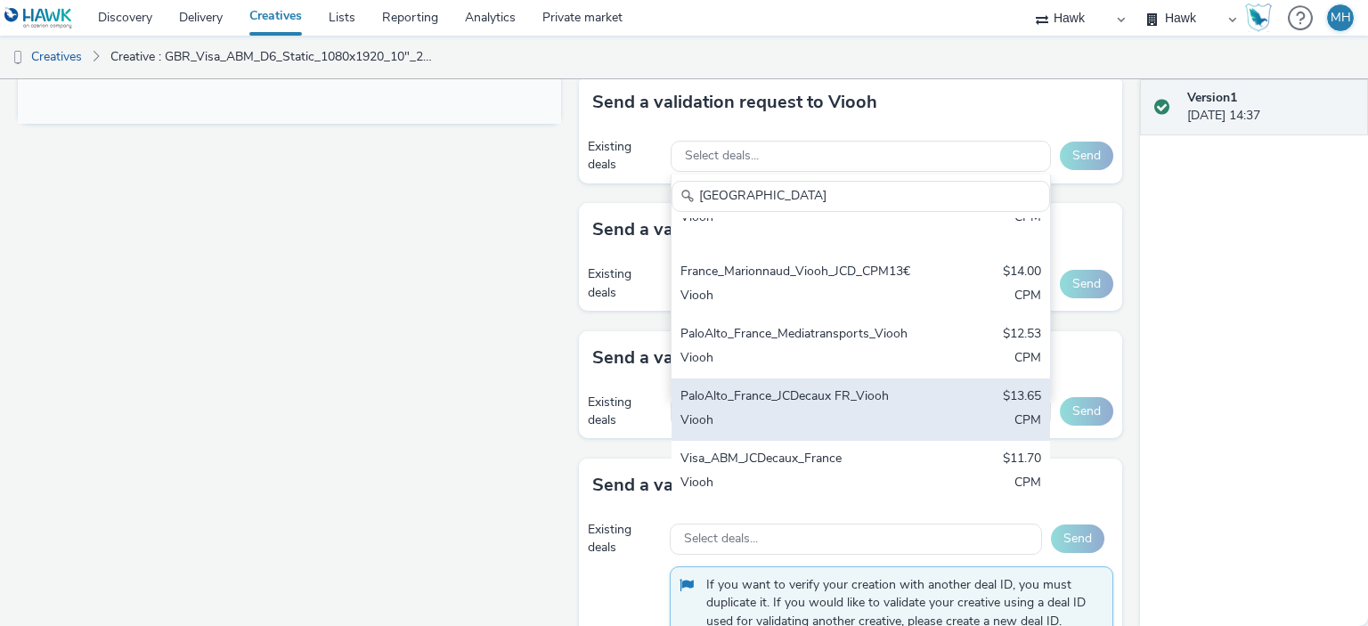
scroll to position [345, 0]
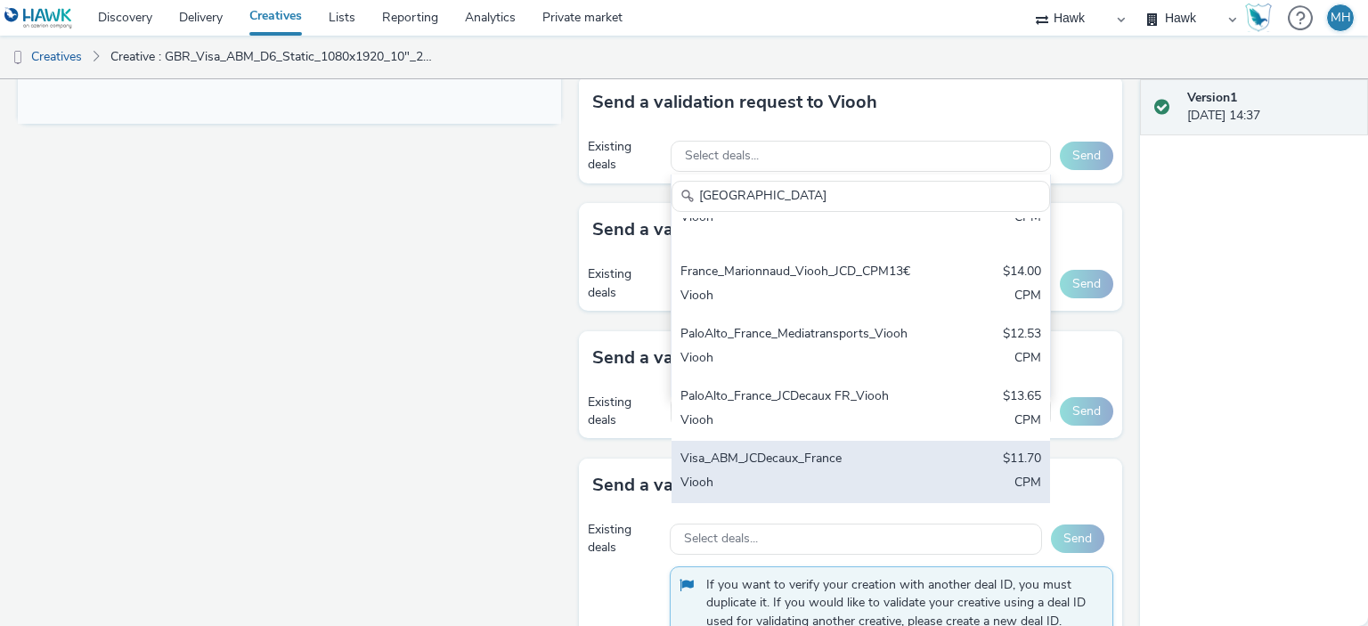
type input "[GEOGRAPHIC_DATA]"
click at [866, 460] on div "Visa_ABM_JCDecaux_France" at bounding box center [799, 460] width 237 height 20
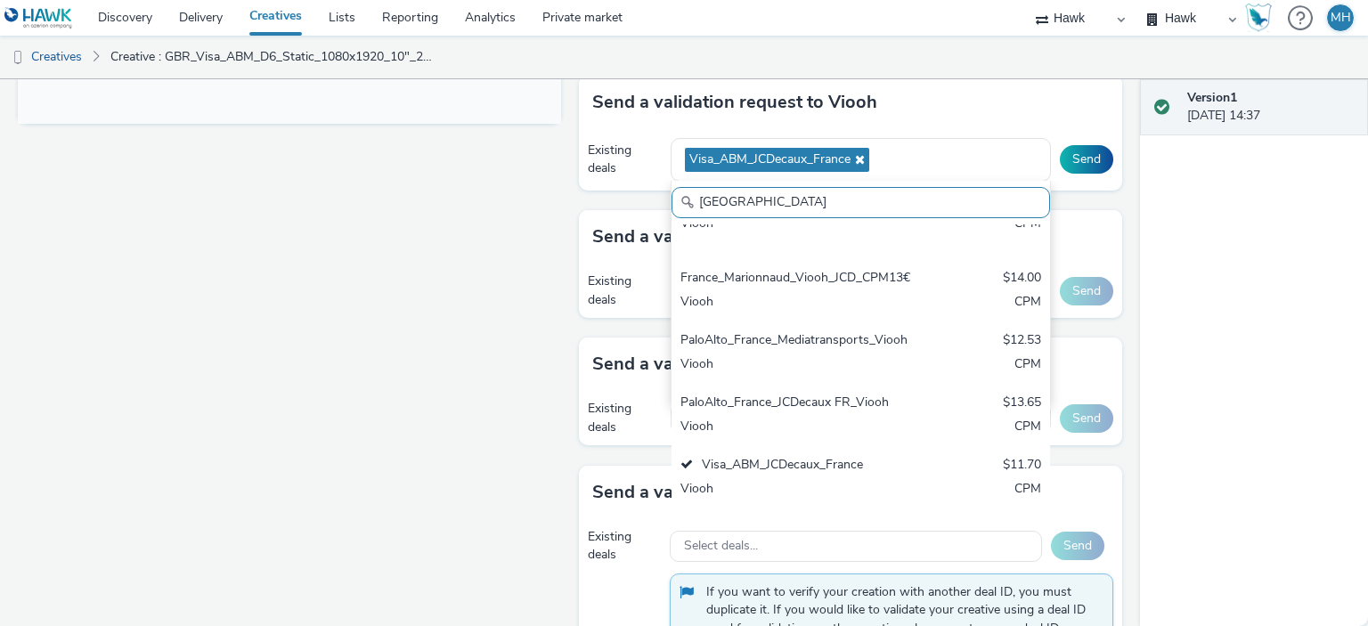
click at [1062, 95] on div "Send a validation request to Viooh" at bounding box center [850, 102] width 543 height 53
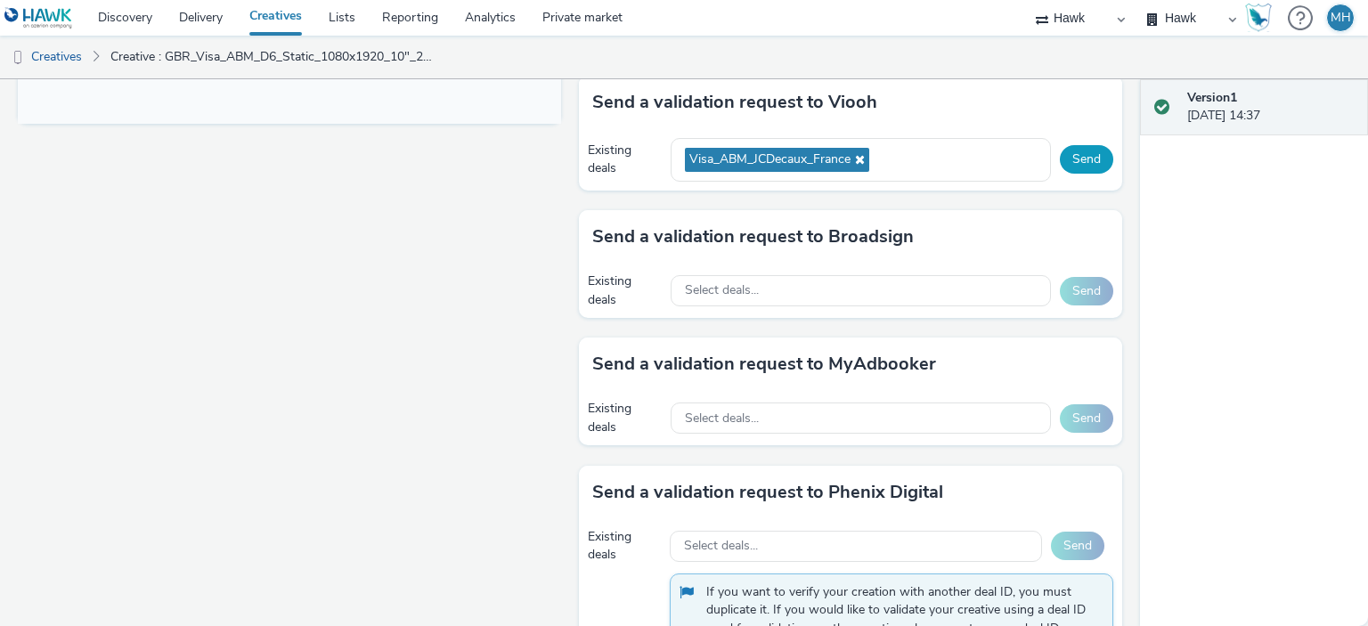
click at [1082, 167] on button "Send" at bounding box center [1086, 159] width 53 height 29
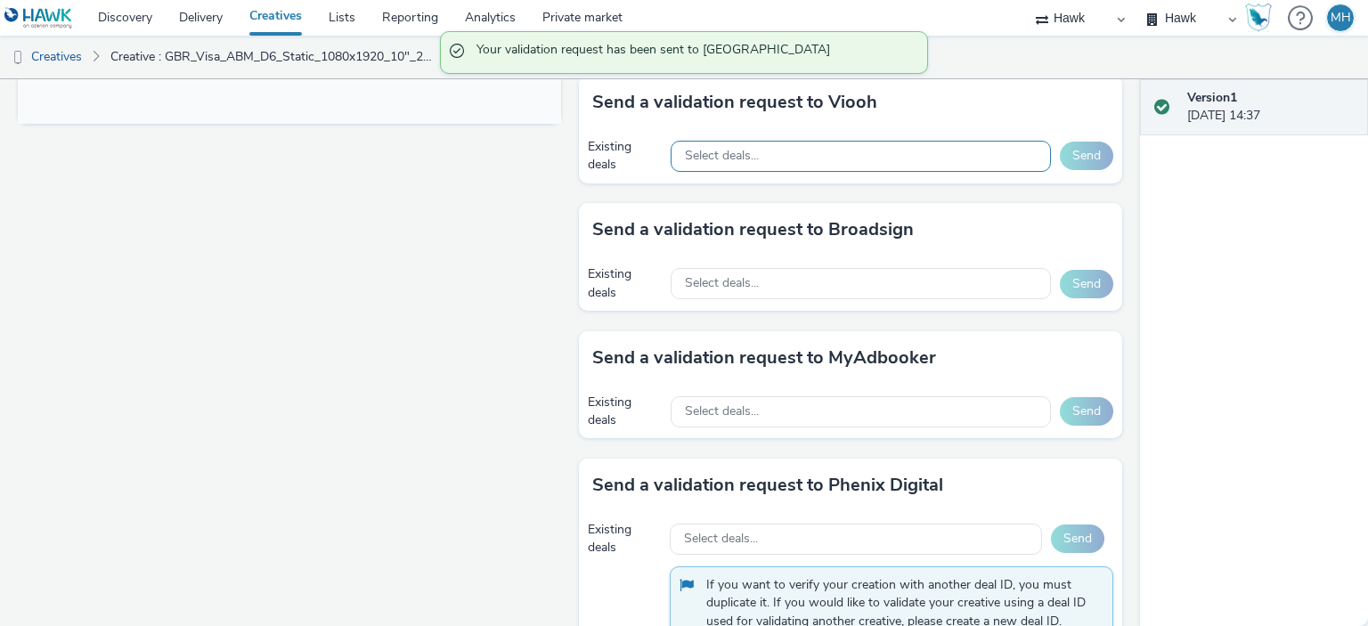
click at [851, 150] on div "Select deals..." at bounding box center [861, 156] width 380 height 31
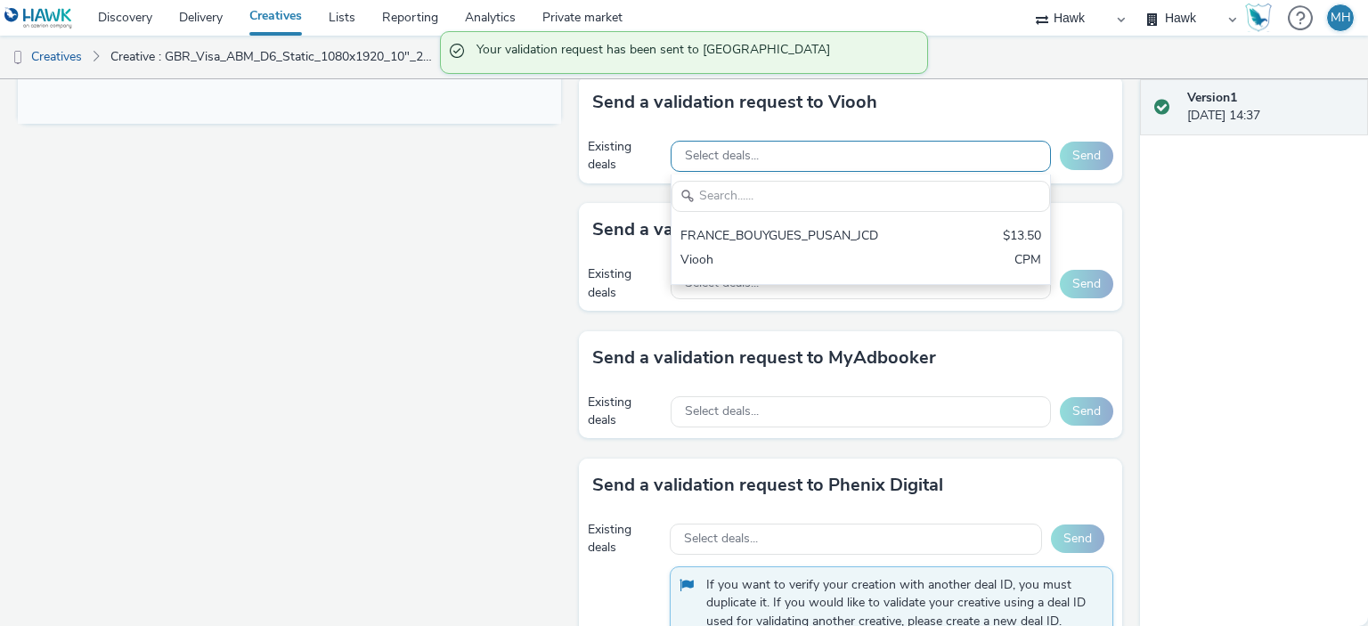
scroll to position [0, 0]
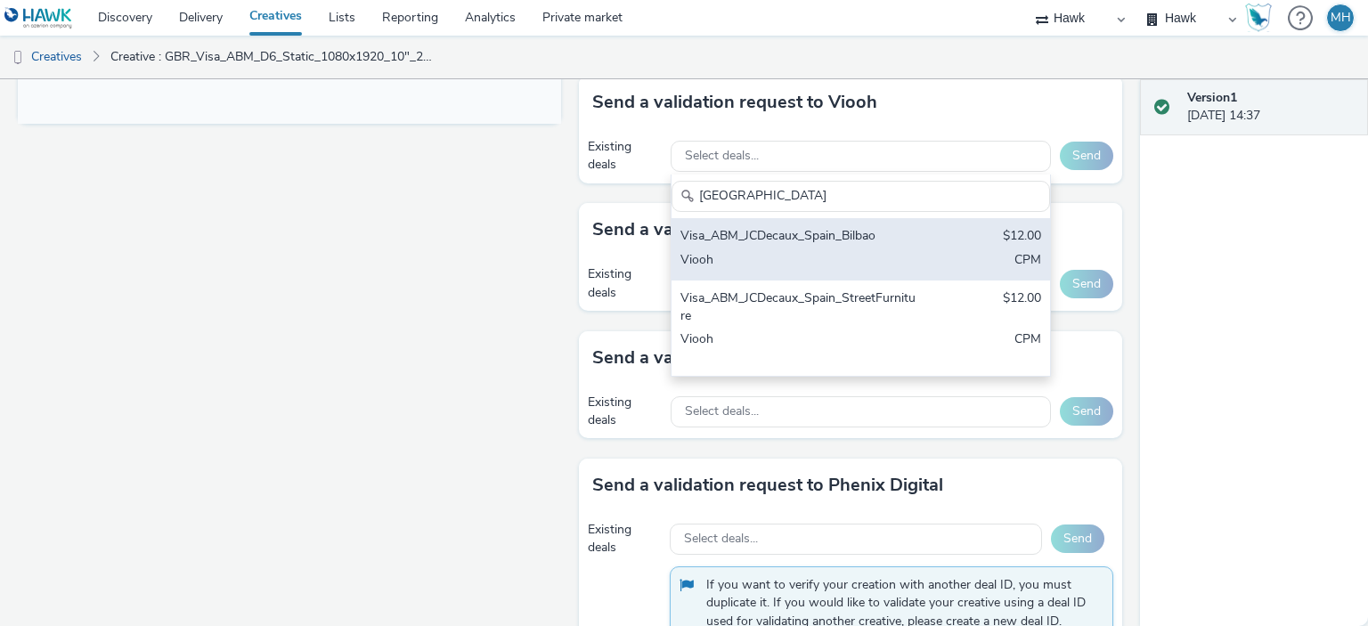
type input "Spain"
click at [798, 256] on div "Viooh" at bounding box center [799, 261] width 237 height 20
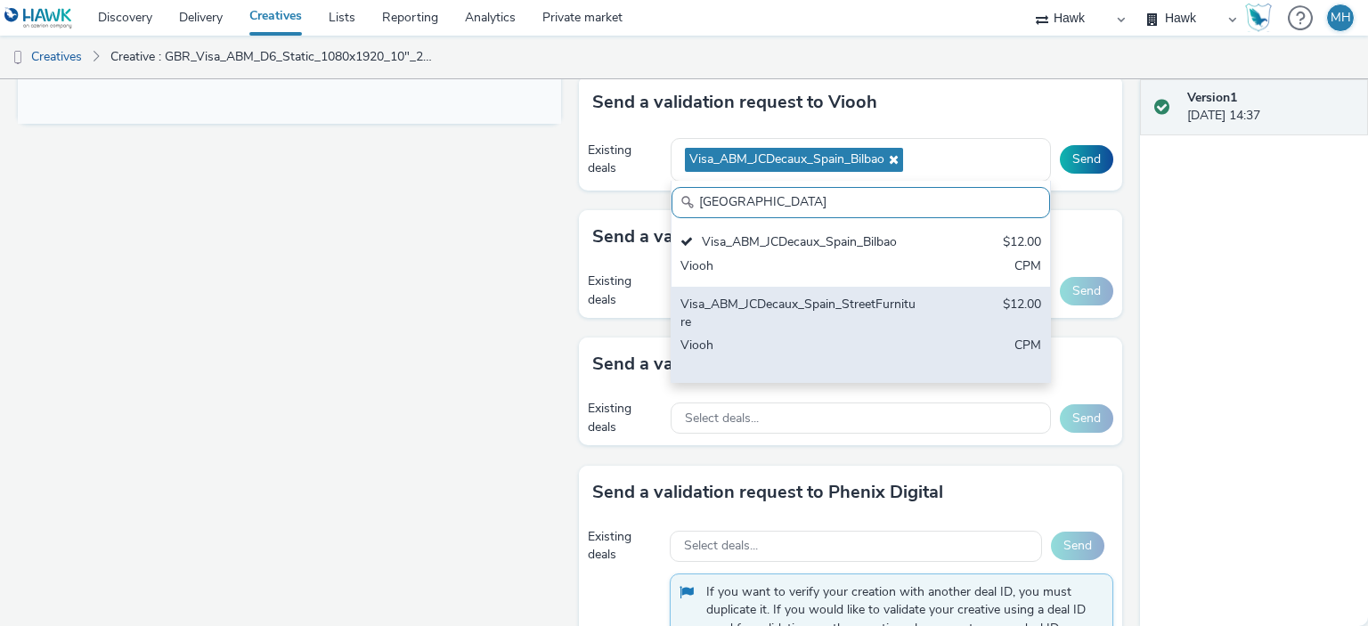
click at [805, 296] on div "Visa_ABM_JCDecaux_Spain_StreetFurniture" at bounding box center [799, 314] width 237 height 37
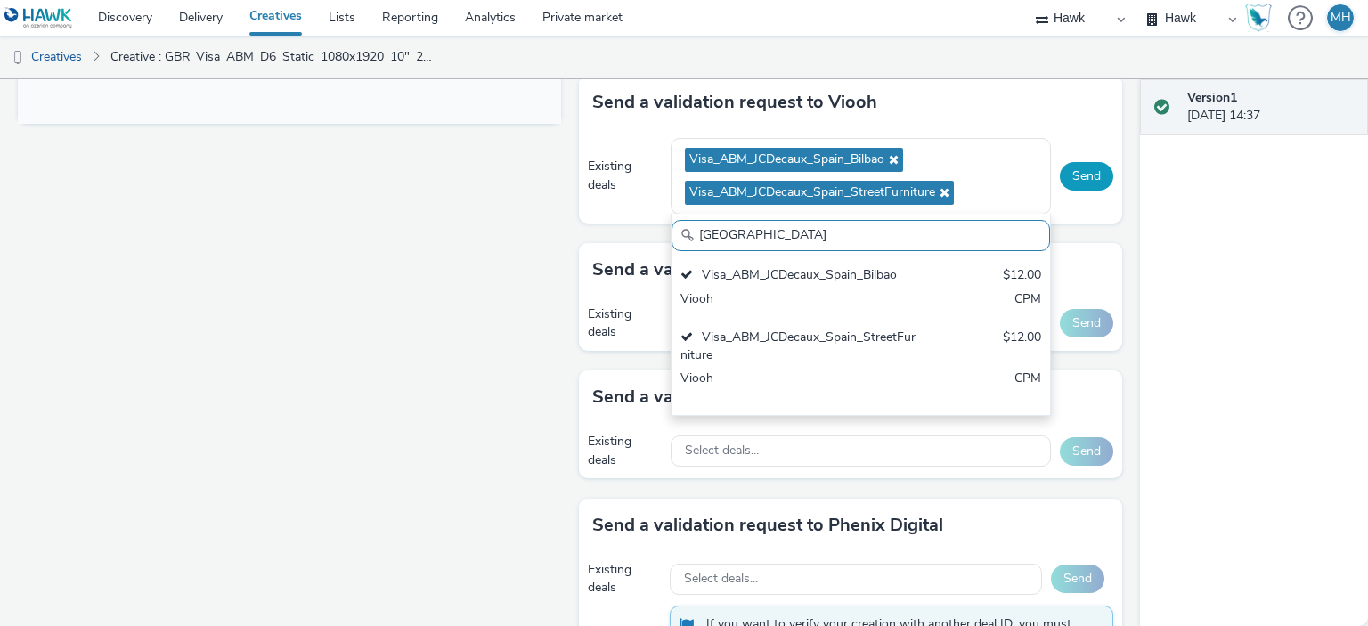
click at [1075, 162] on button "Send" at bounding box center [1086, 176] width 53 height 29
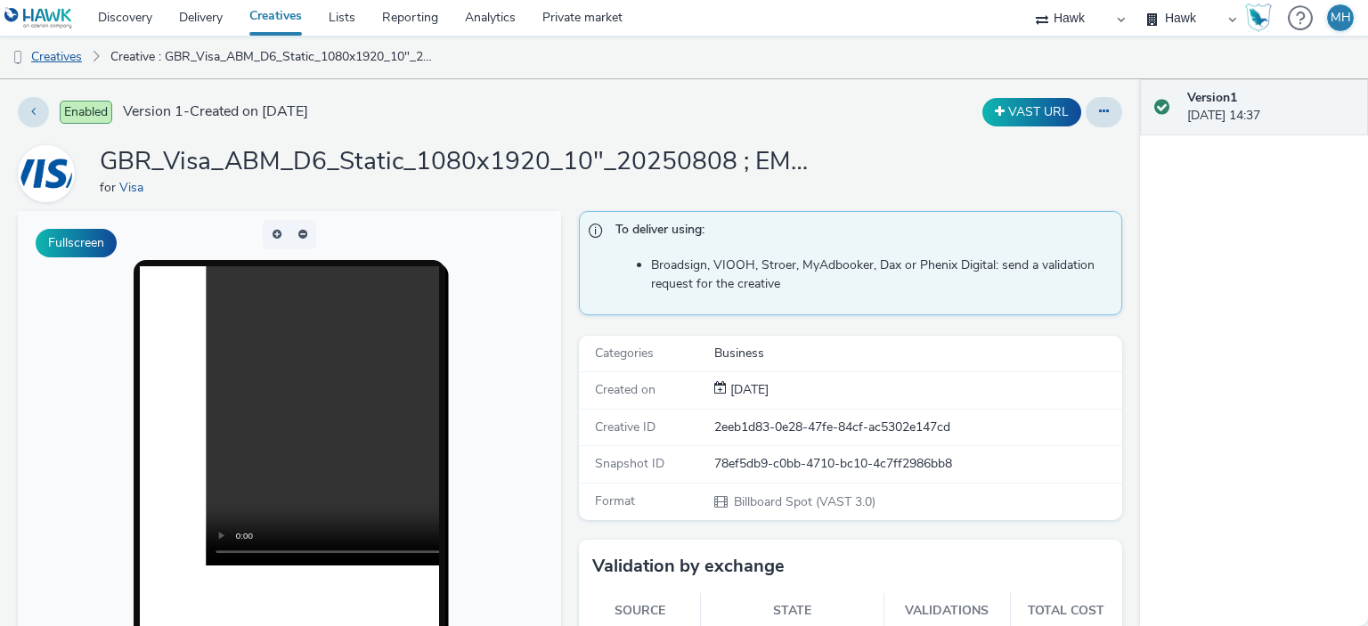
click at [78, 61] on link "Creatives" at bounding box center [45, 57] width 91 height 43
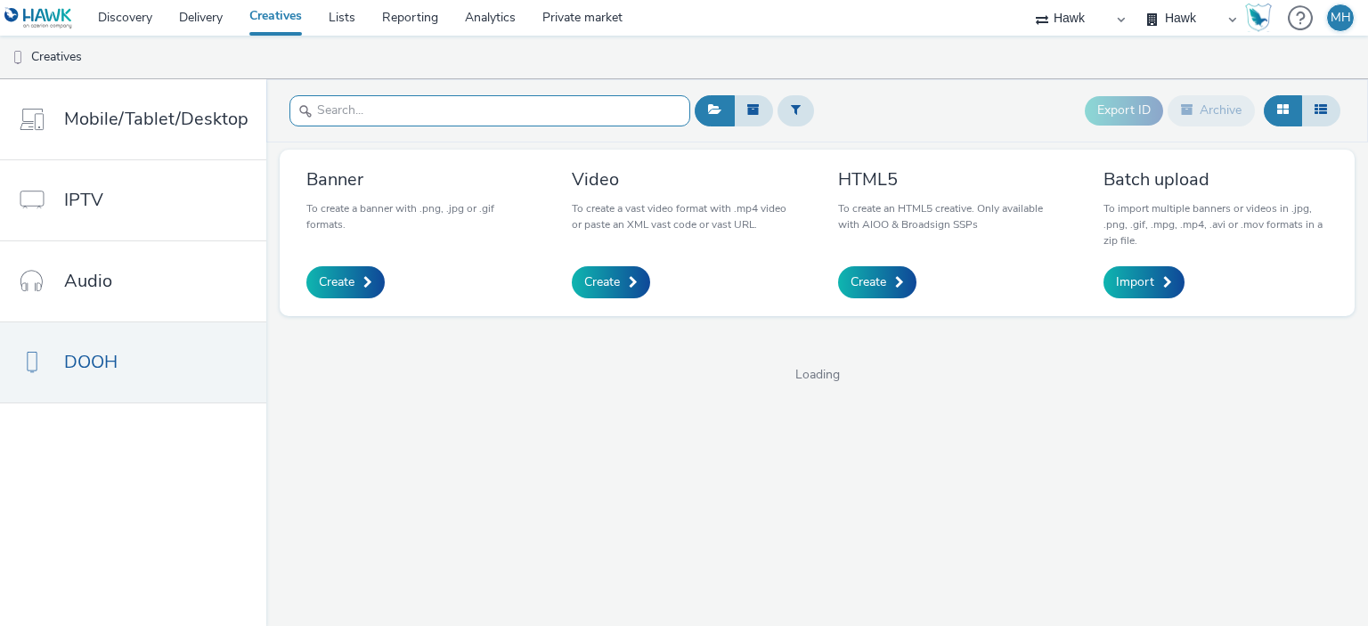
click at [317, 112] on input "text" at bounding box center [490, 110] width 401 height 31
paste input "GBR_Visa_ABM_D6_Static_930x1600_10"_20250808 ; EMEA_RetailBank_QR"
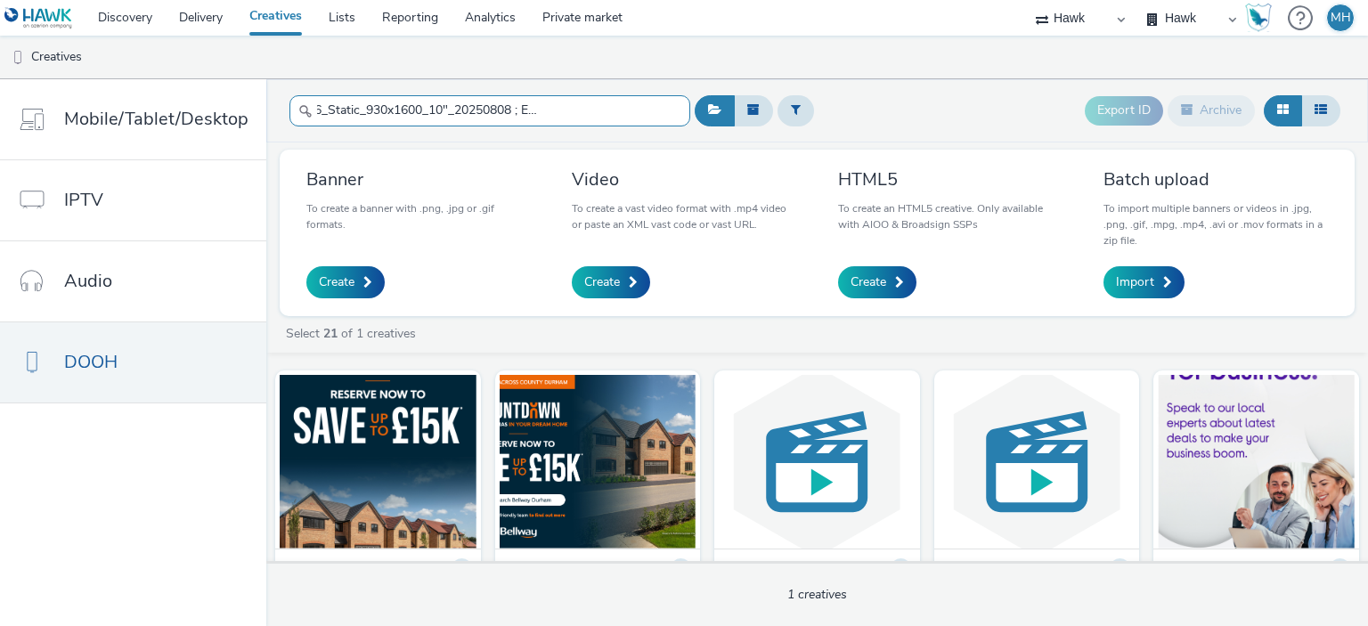
click at [662, 110] on input "GBR_Visa_ABM_D6_Static_930x1600_10"_20250808 ; EMEA_RetailBank_QR" at bounding box center [490, 110] width 401 height 31
click at [647, 111] on input "GBR_Visa_ABM_D6_Static_930x1600_10"_20250808 ; EMEA_RetailBank_QR" at bounding box center [490, 110] width 401 height 31
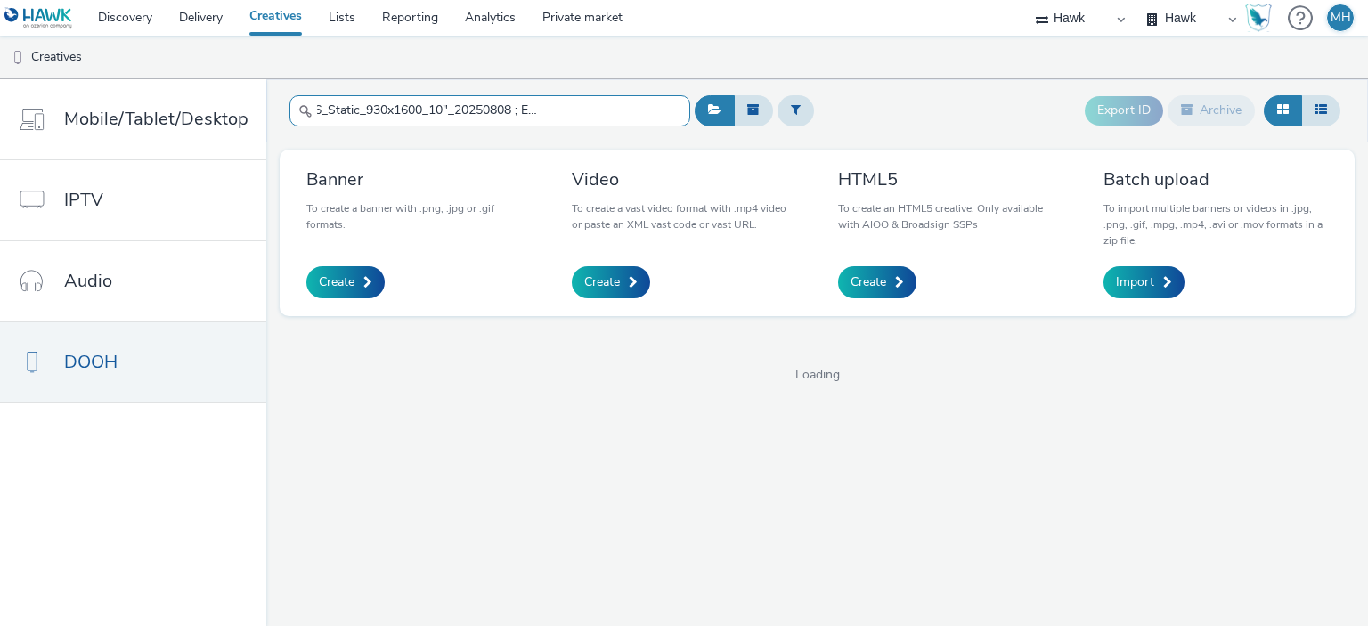
type input "GBR_Visa_ABM_D6_Static_930x1600_10"_20250808 ; EMEA_RetailBank_QR"
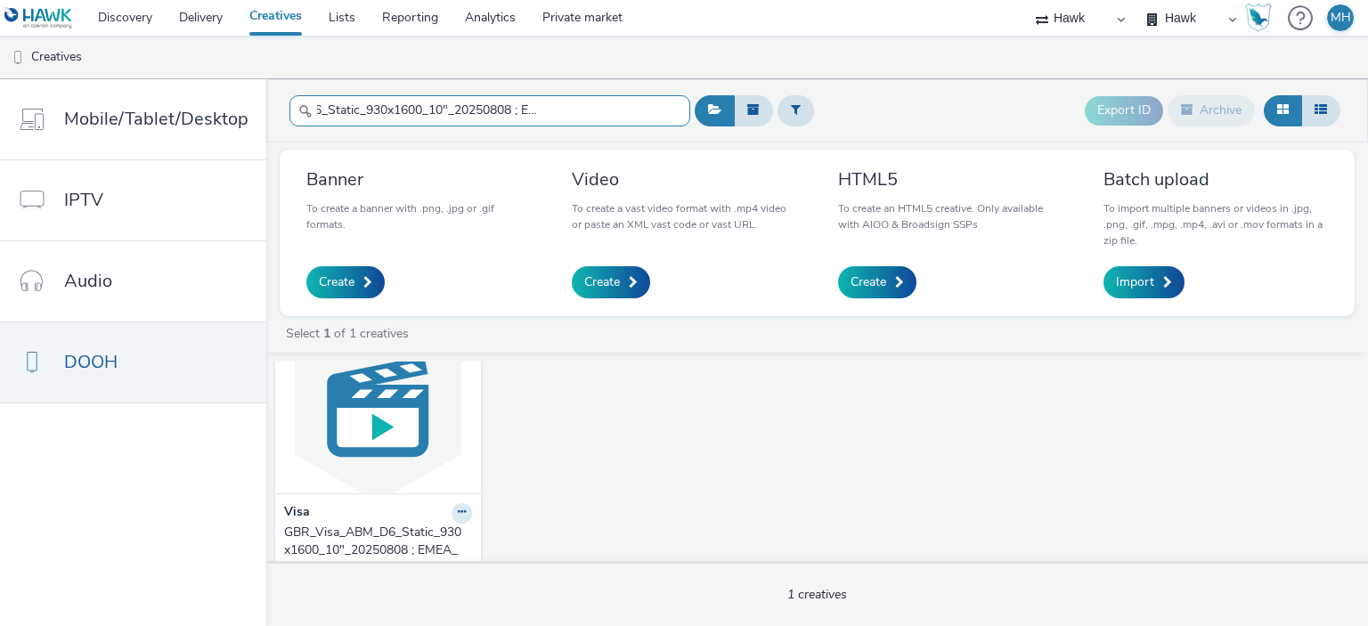
scroll to position [107, 0]
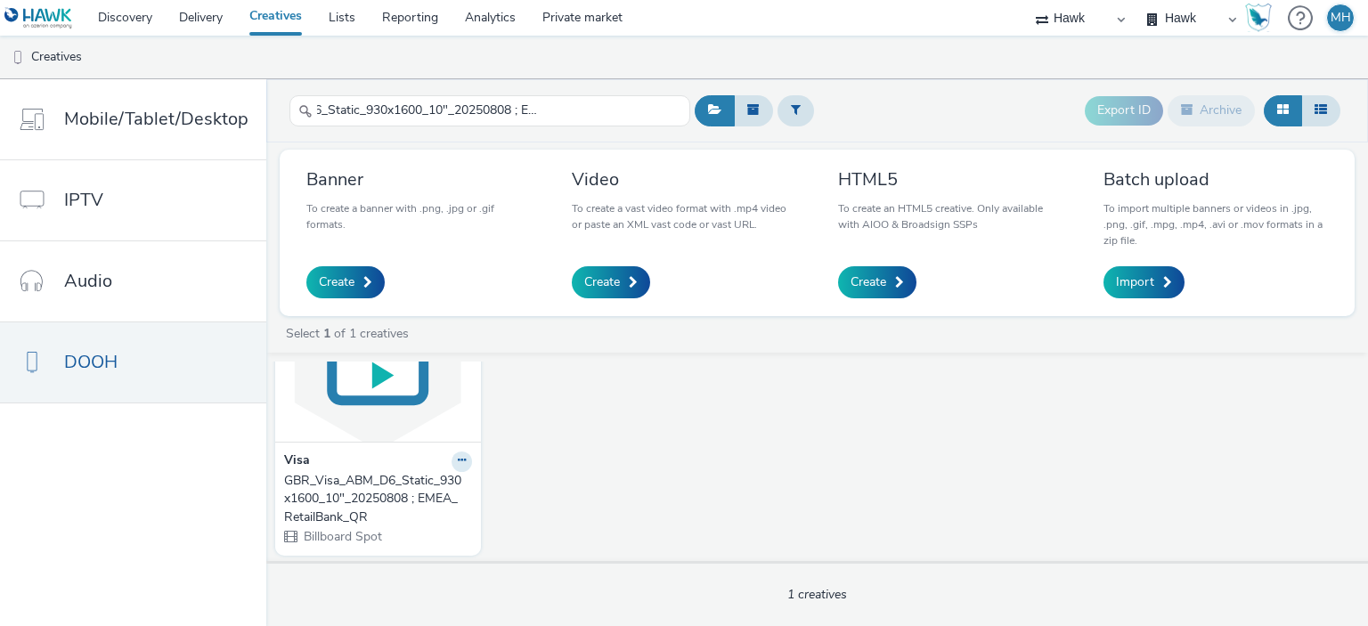
click at [357, 449] on div "Visa GBR_Visa_ABM_D6_Static_930x1600_10"_20250808 ; EMEA_RetailBank_QR Billboar…" at bounding box center [378, 499] width 206 height 114
click at [358, 413] on img at bounding box center [378, 355] width 197 height 174
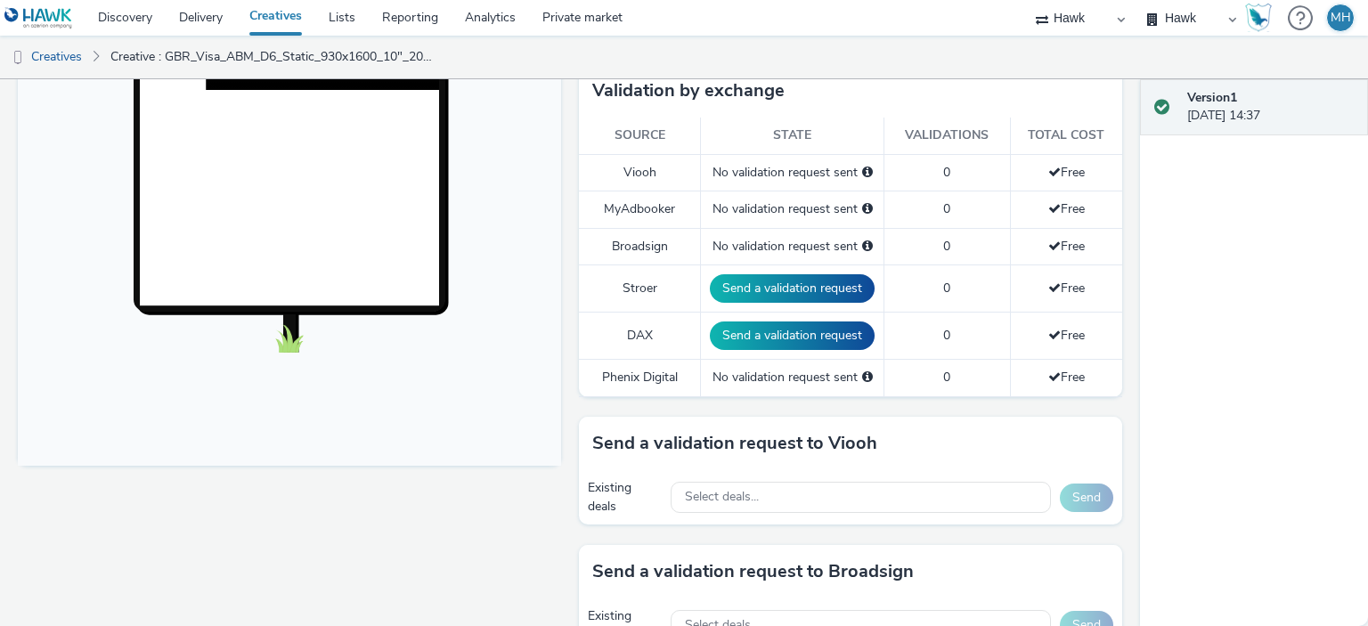
scroll to position [713, 0]
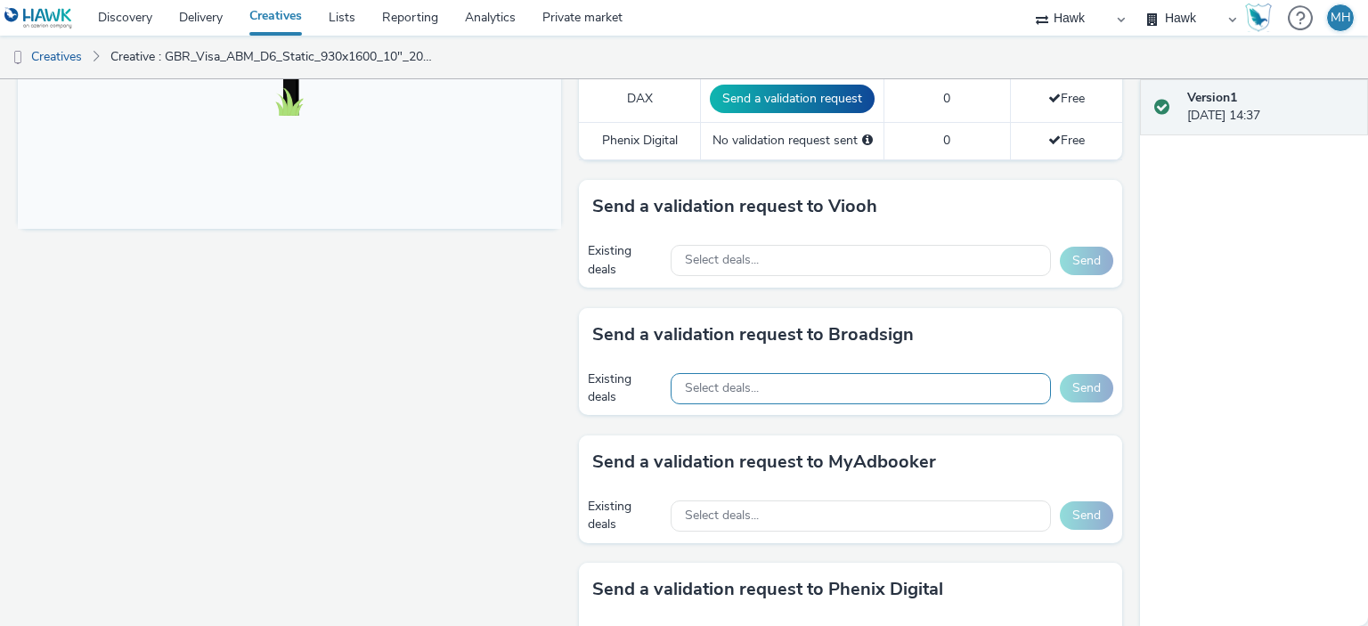
click at [757, 384] on div "Select deals..." at bounding box center [861, 388] width 380 height 31
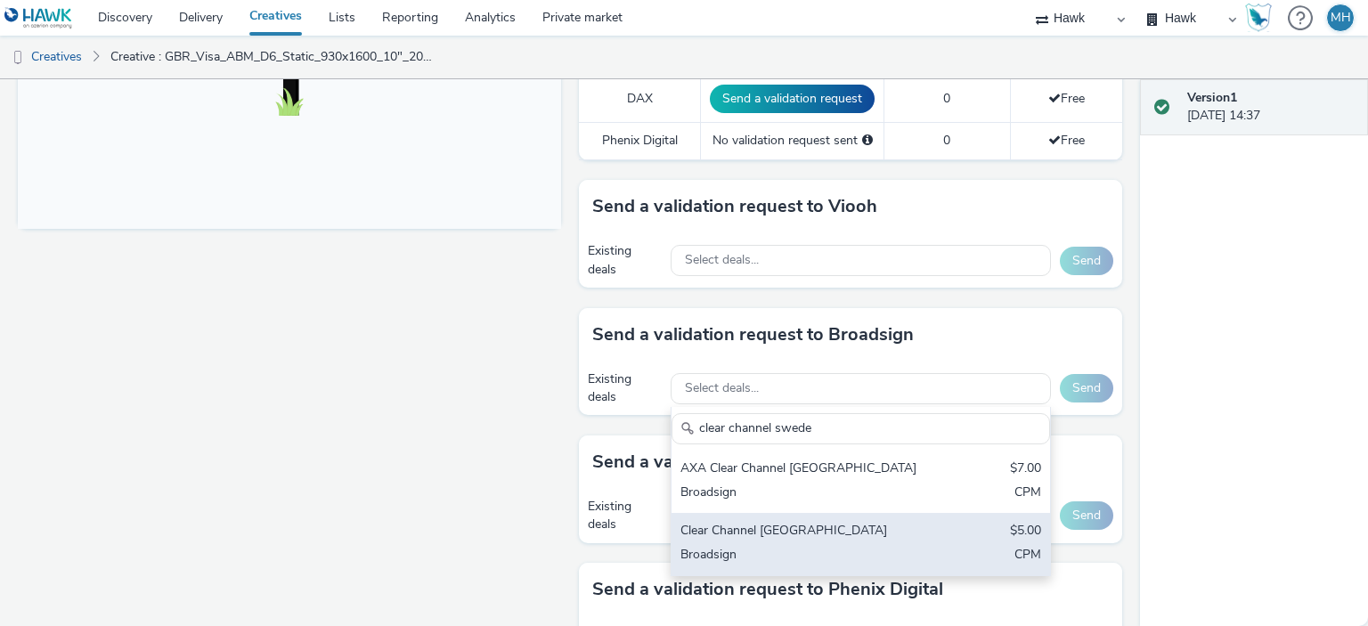
type input "clear channel swede"
click at [807, 529] on div "Clear Channel Sweden" at bounding box center [799, 532] width 237 height 20
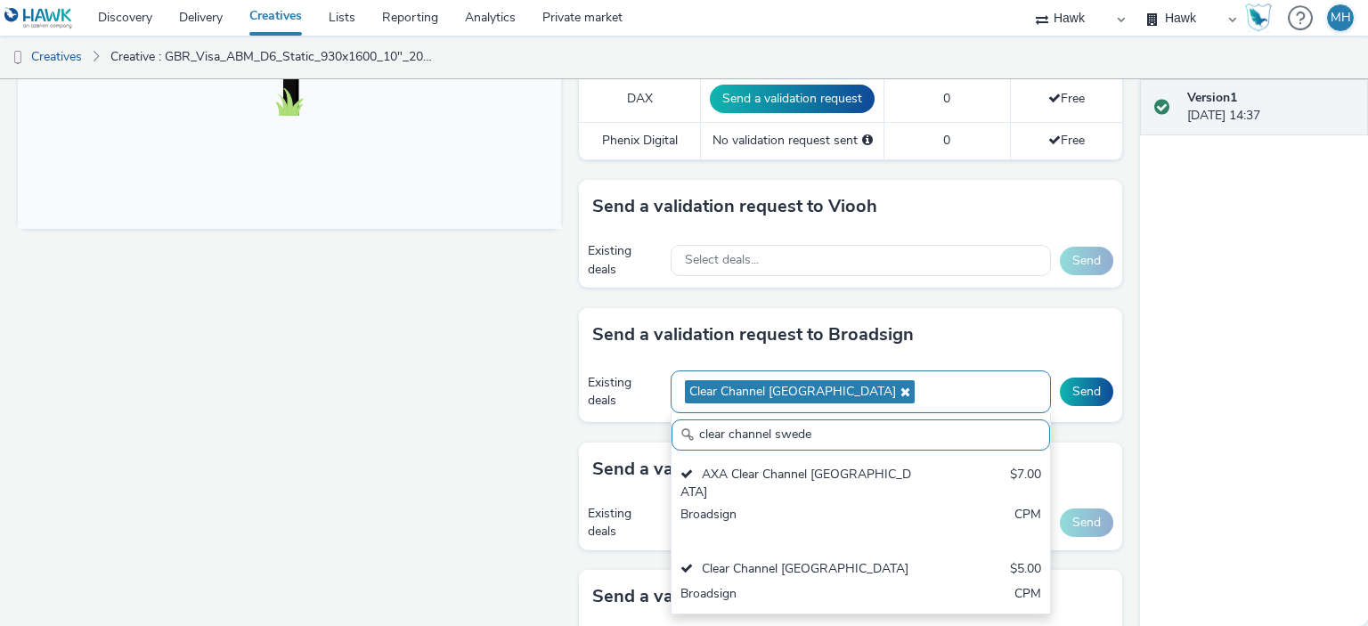
click at [869, 392] on div "Clear Channel Sweden" at bounding box center [861, 393] width 380 height 44
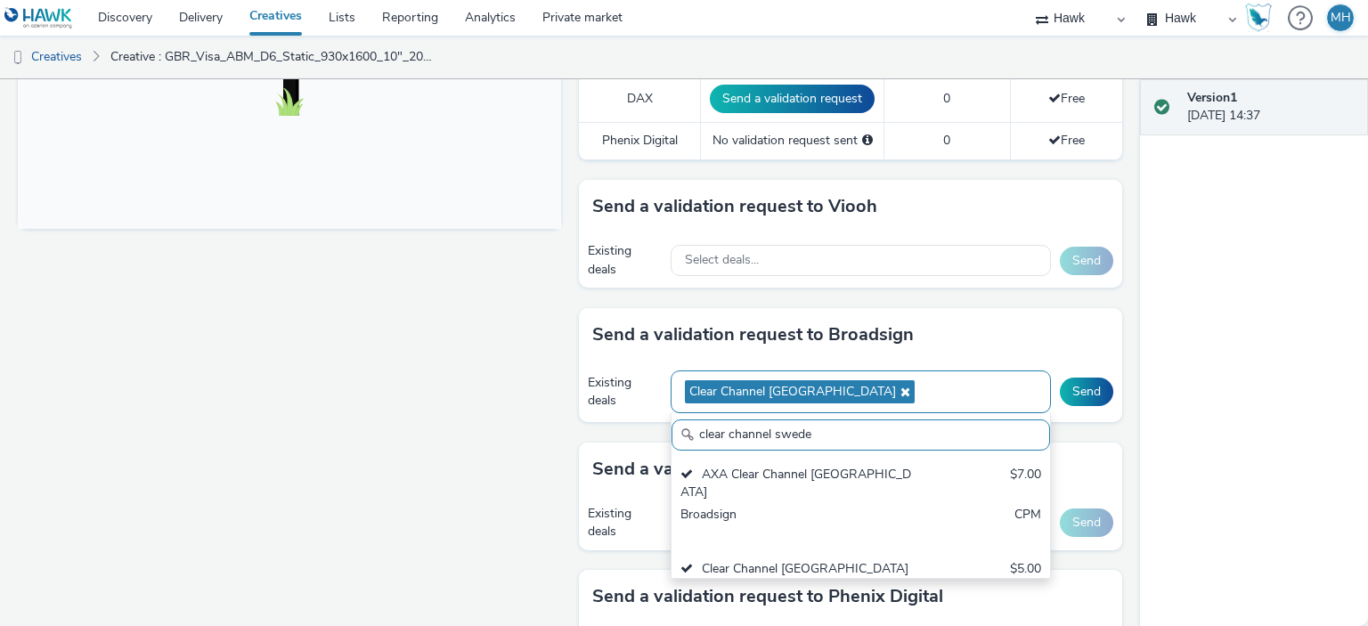
scroll to position [0, 0]
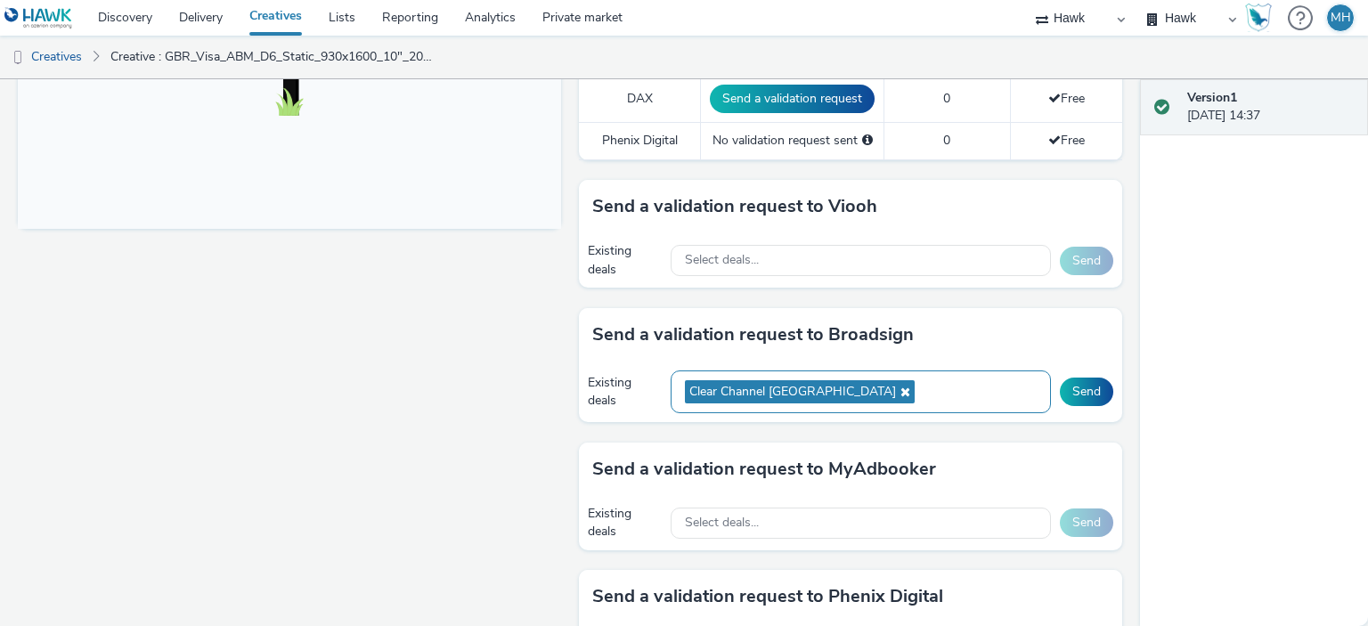
click at [875, 383] on div "Clear Channel Sweden" at bounding box center [861, 393] width 380 height 44
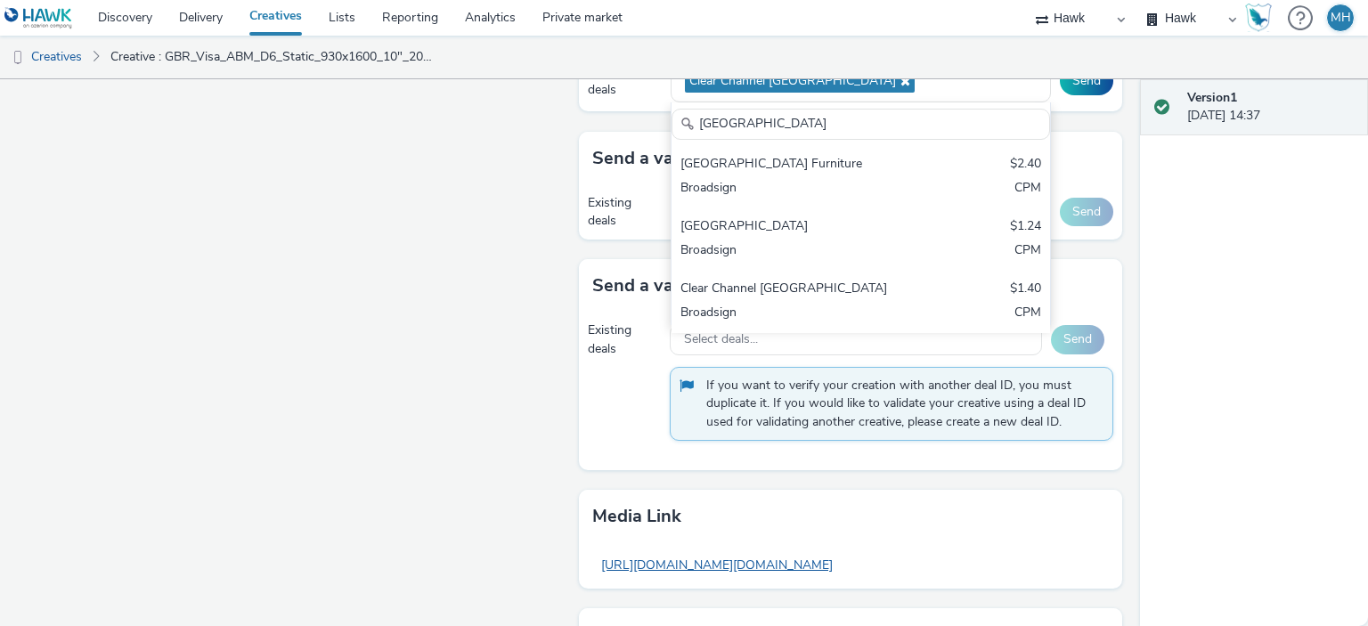
scroll to position [1147, 0]
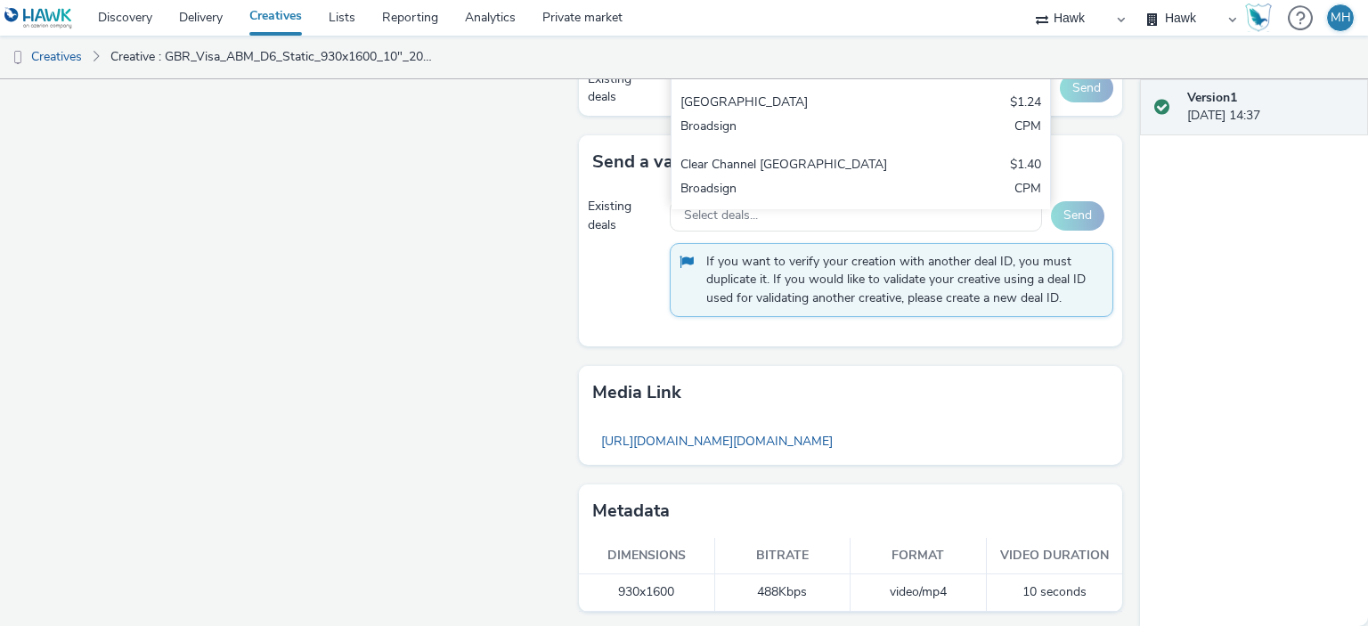
type input "finland"
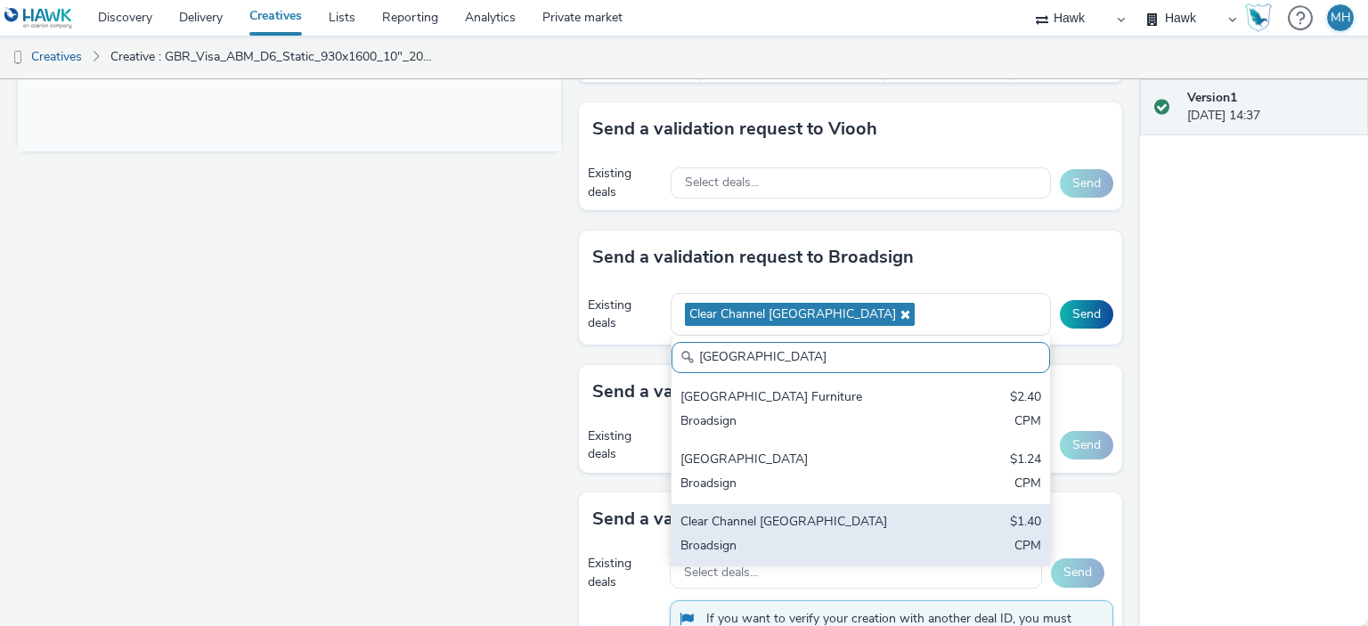
click at [796, 537] on div "Broadsign" at bounding box center [799, 547] width 237 height 20
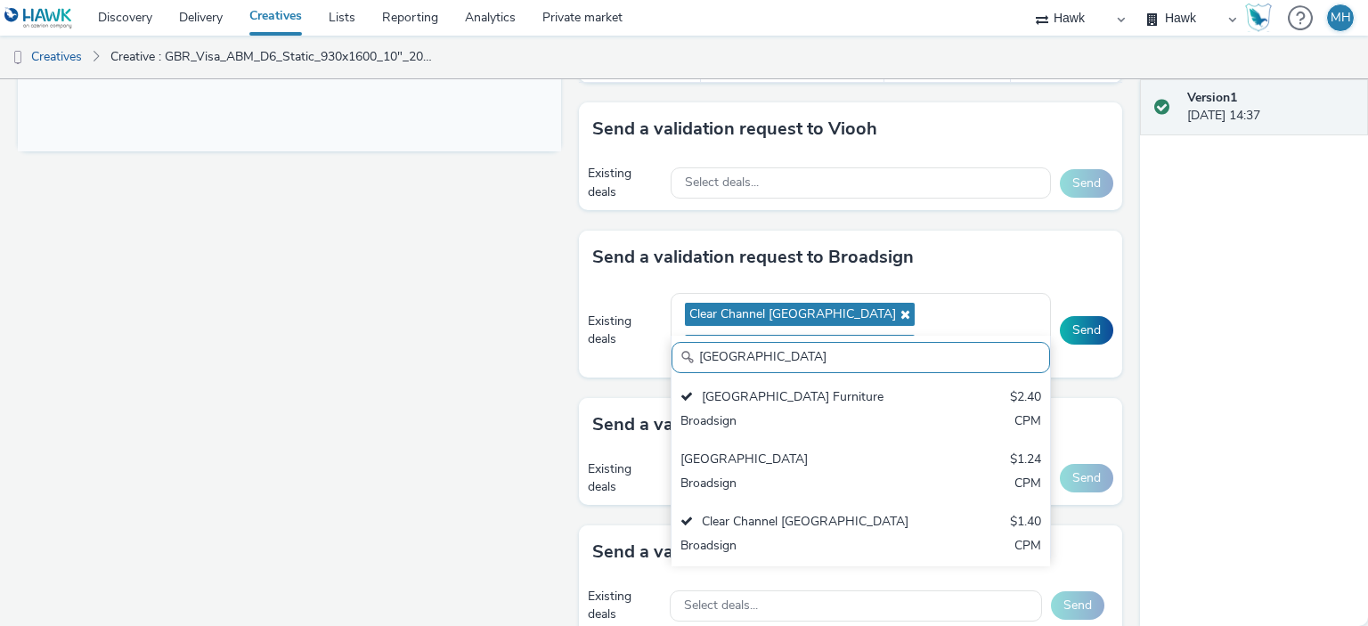
click at [1000, 252] on div "Send a validation request to Broadsign" at bounding box center [850, 257] width 543 height 53
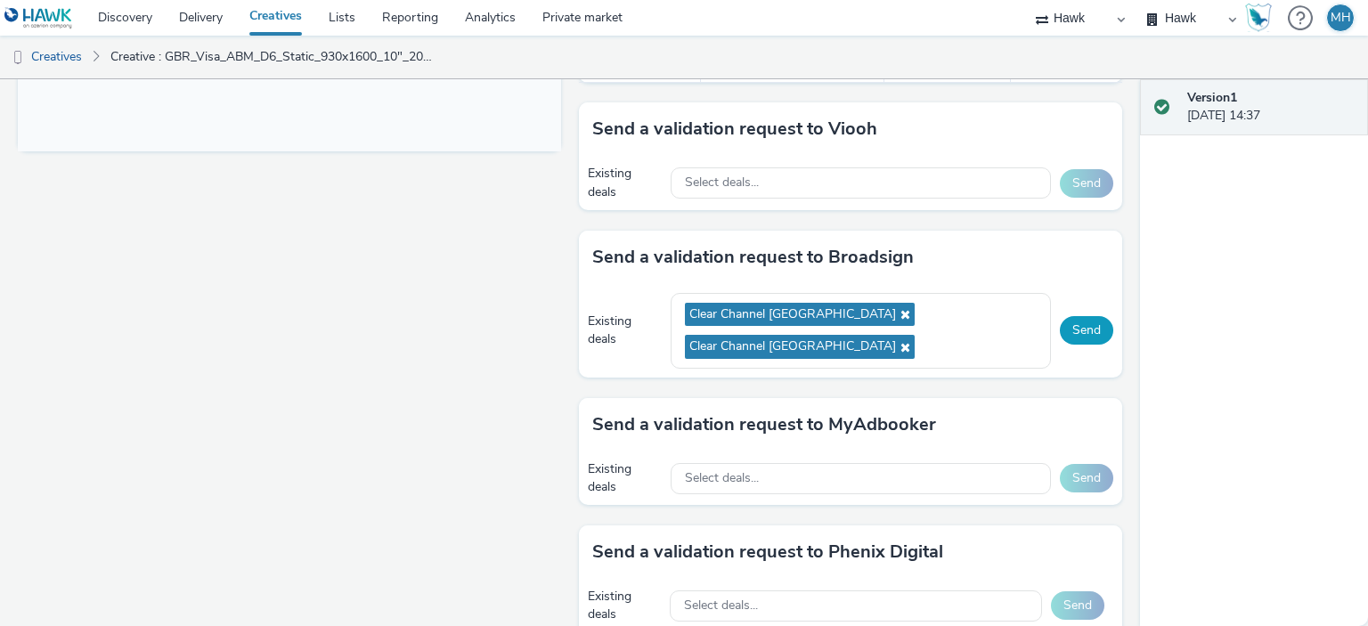
click at [1067, 316] on button "Send" at bounding box center [1086, 330] width 53 height 29
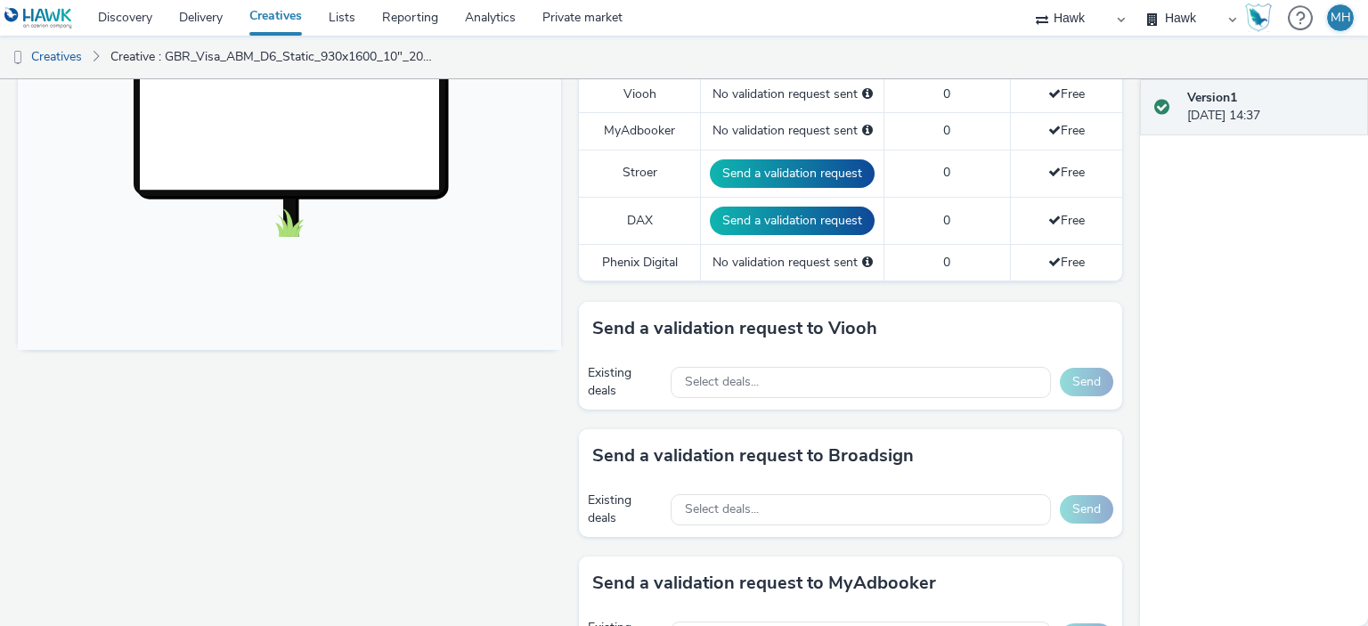
scroll to position [624, 0]
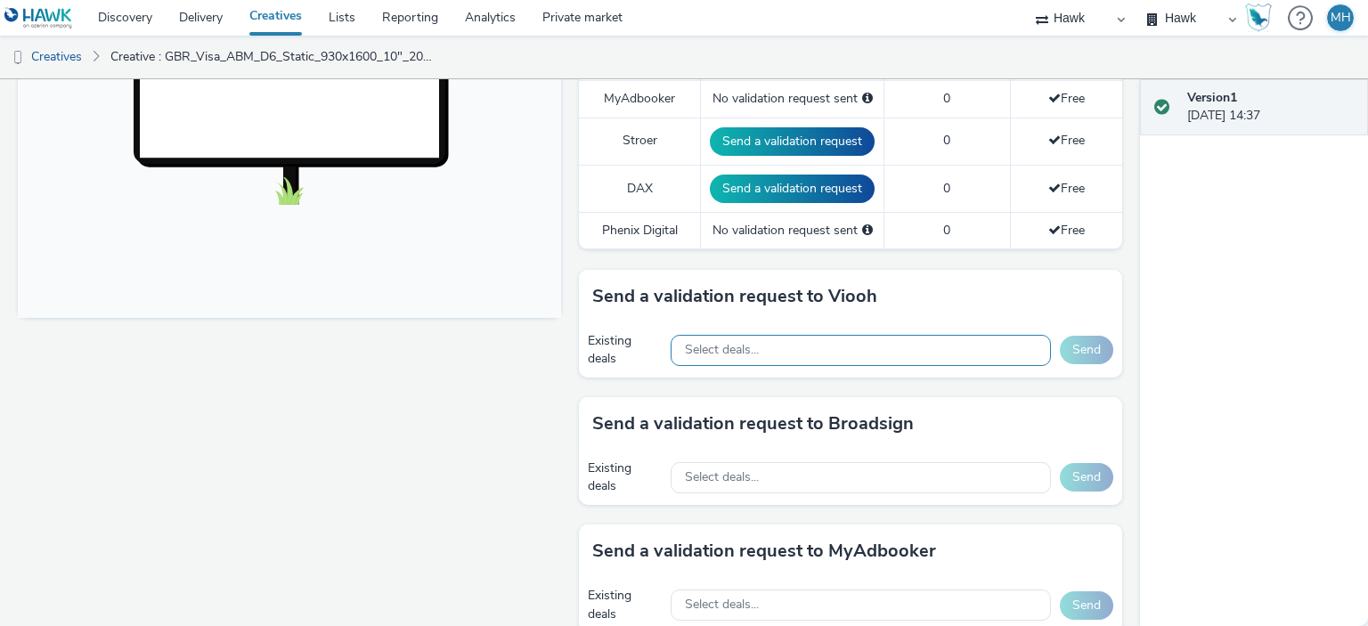
click at [812, 350] on div "Select deals..." at bounding box center [861, 350] width 380 height 31
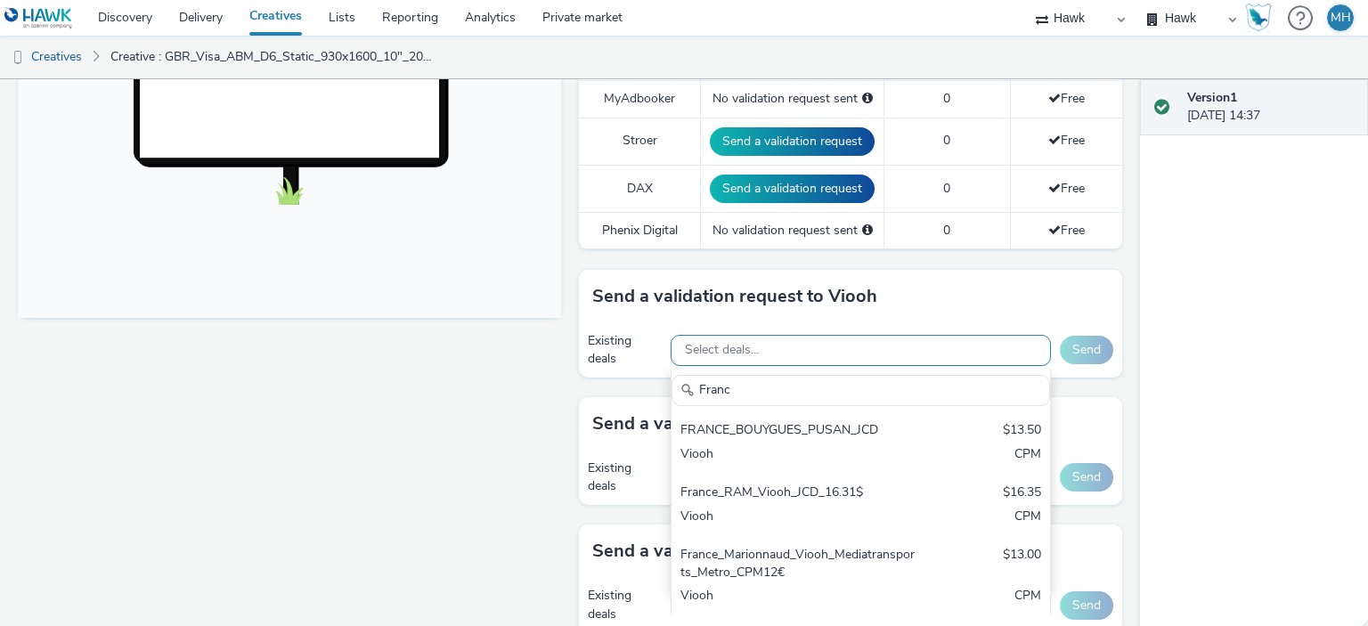
type input "[GEOGRAPHIC_DATA]"
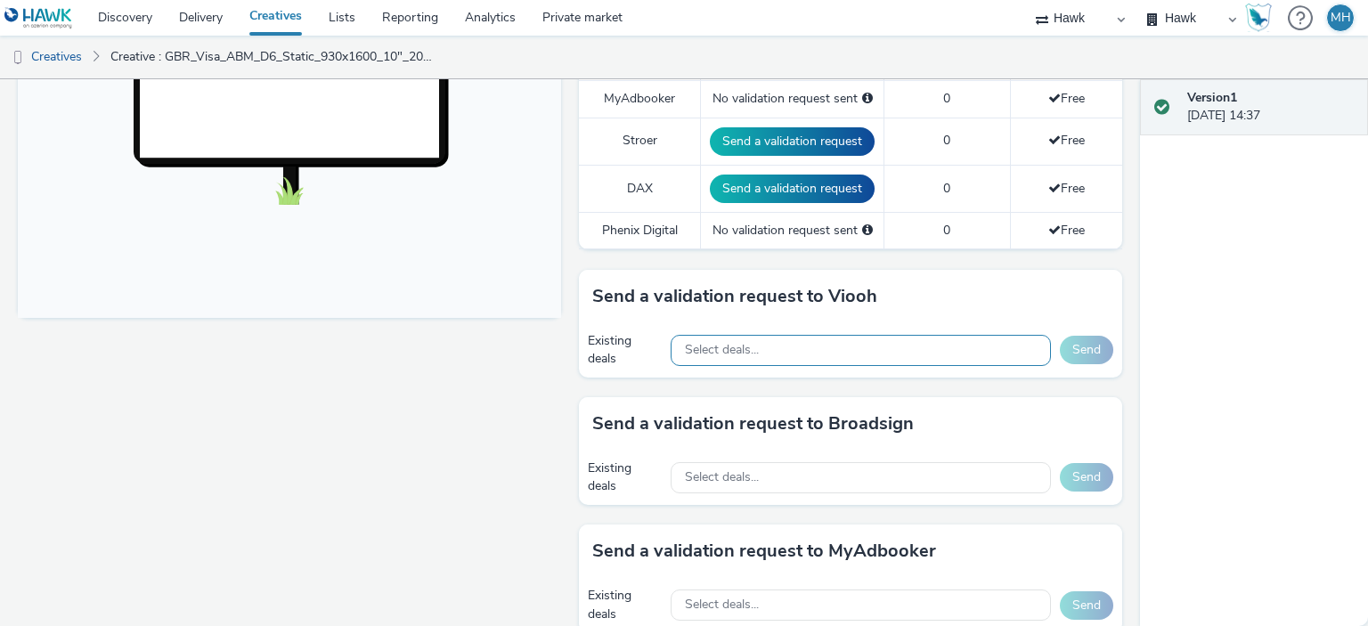
click at [778, 353] on div "Select deals..." at bounding box center [861, 350] width 380 height 31
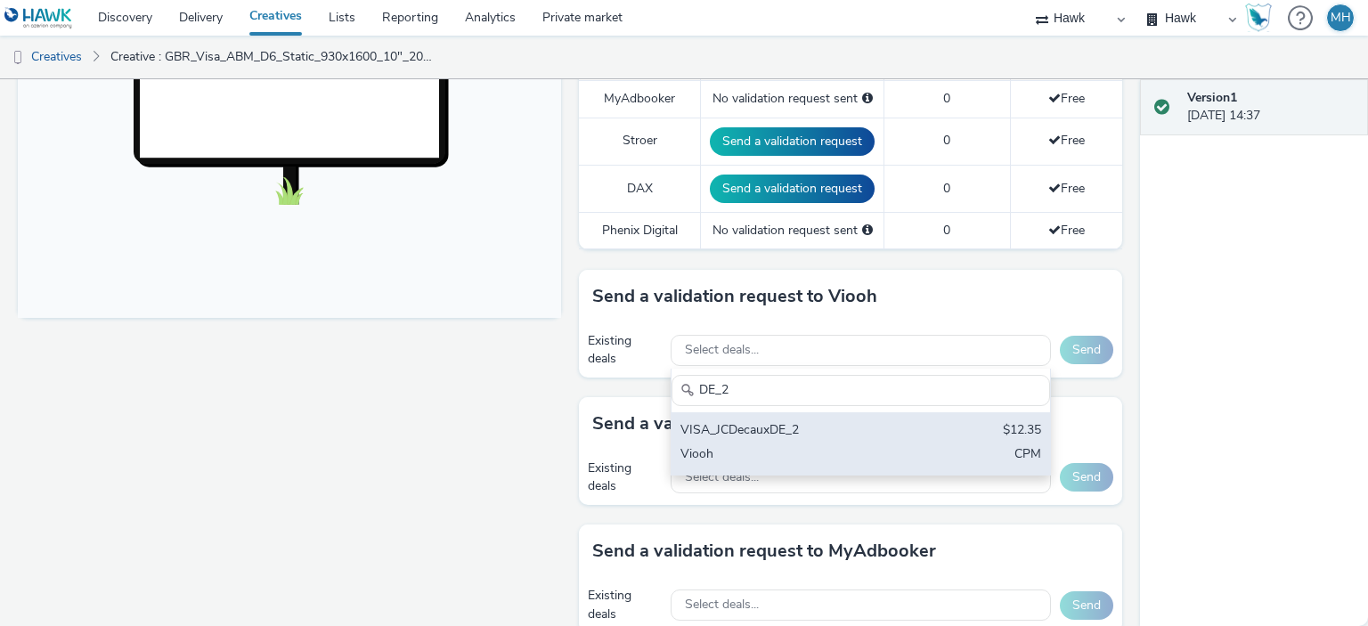
type input "DE_2"
click at [709, 426] on div "VISA_JCDecauxDE_2" at bounding box center [799, 431] width 237 height 20
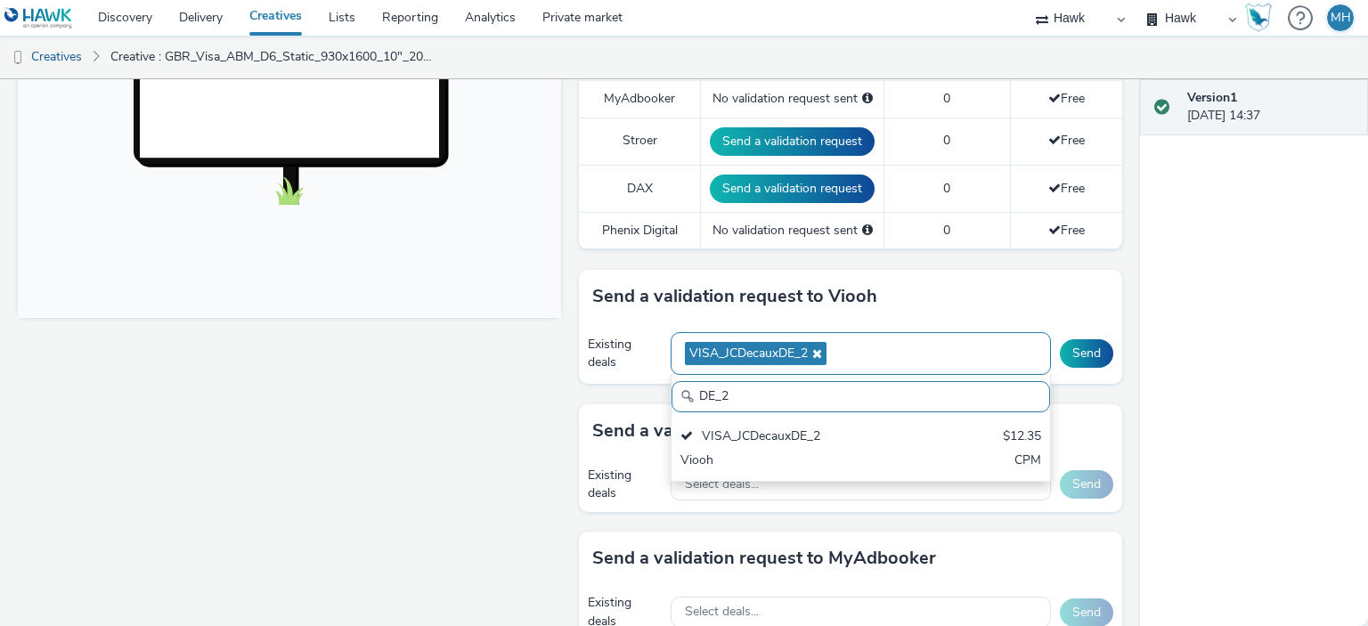
click at [874, 355] on div "VISA_JCDecauxDE_2" at bounding box center [861, 354] width 380 height 44
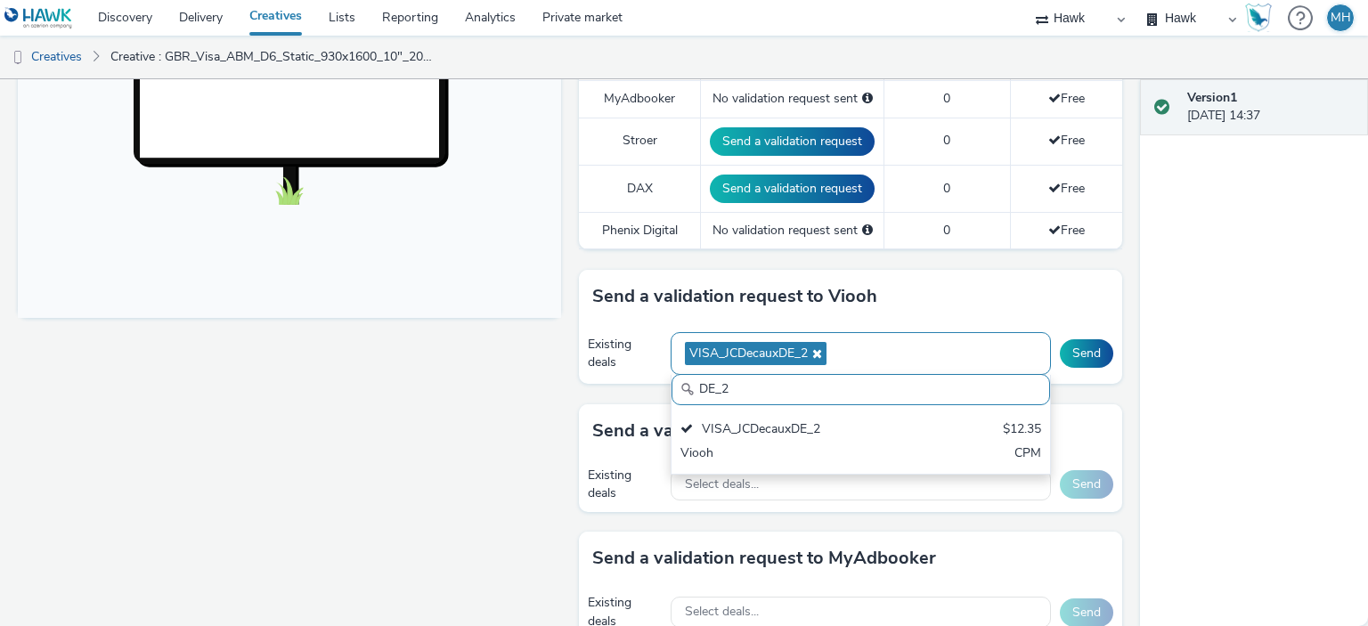
scroll to position [0, 0]
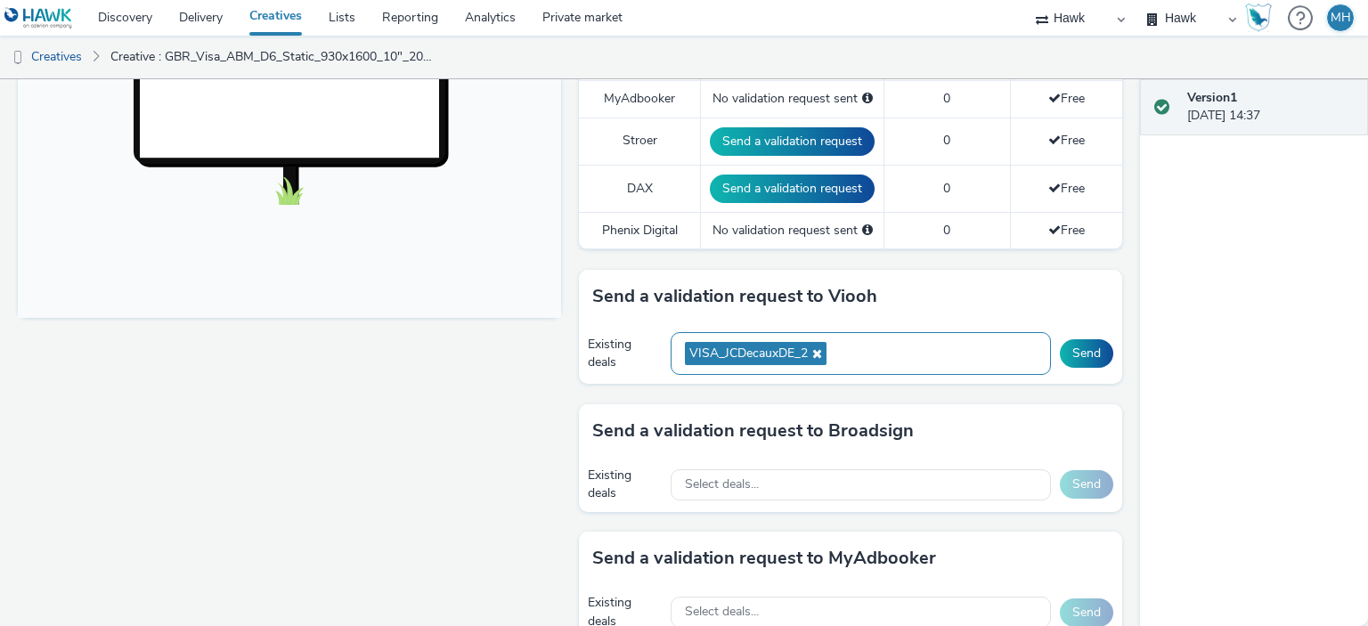
click at [878, 353] on div "VISA_JCDecauxDE_2" at bounding box center [861, 354] width 380 height 44
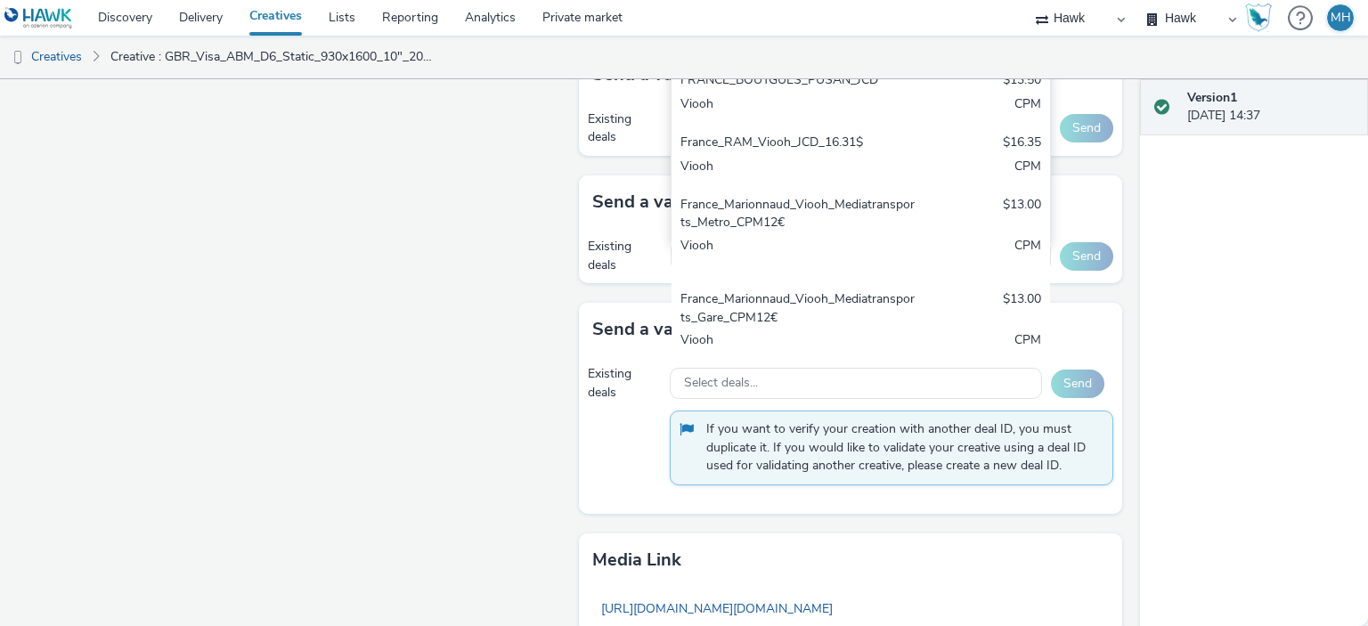
scroll to position [345, 0]
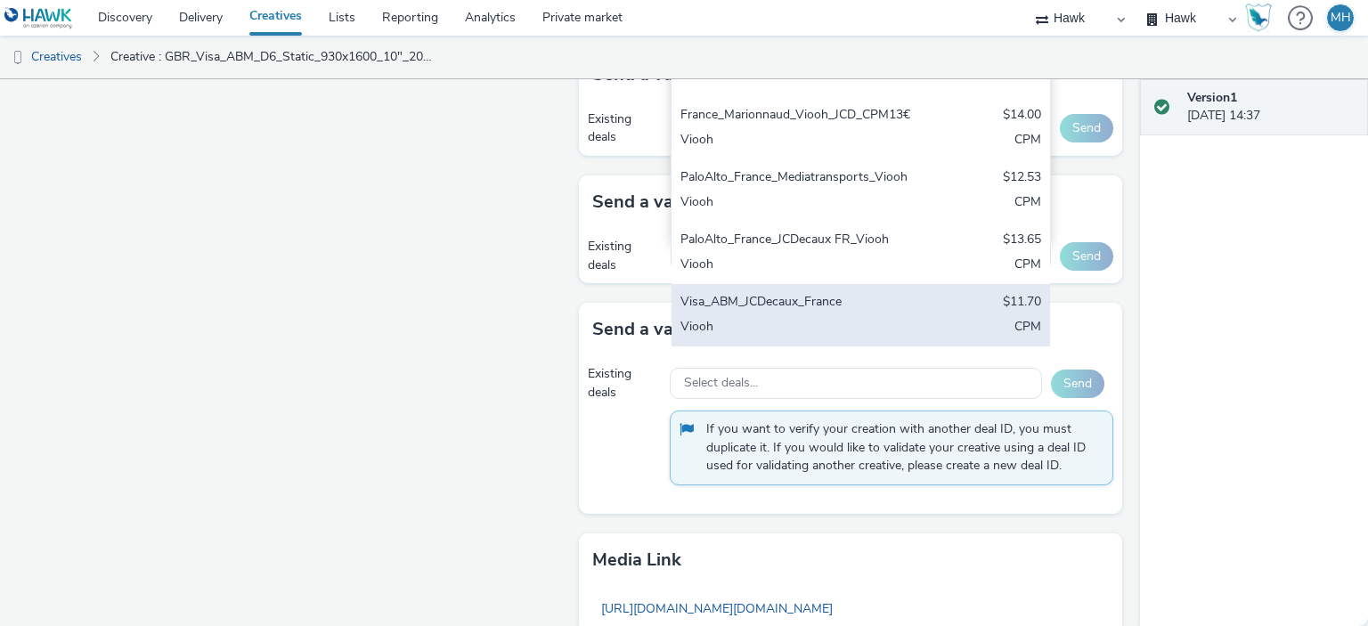
type input "[GEOGRAPHIC_DATA]"
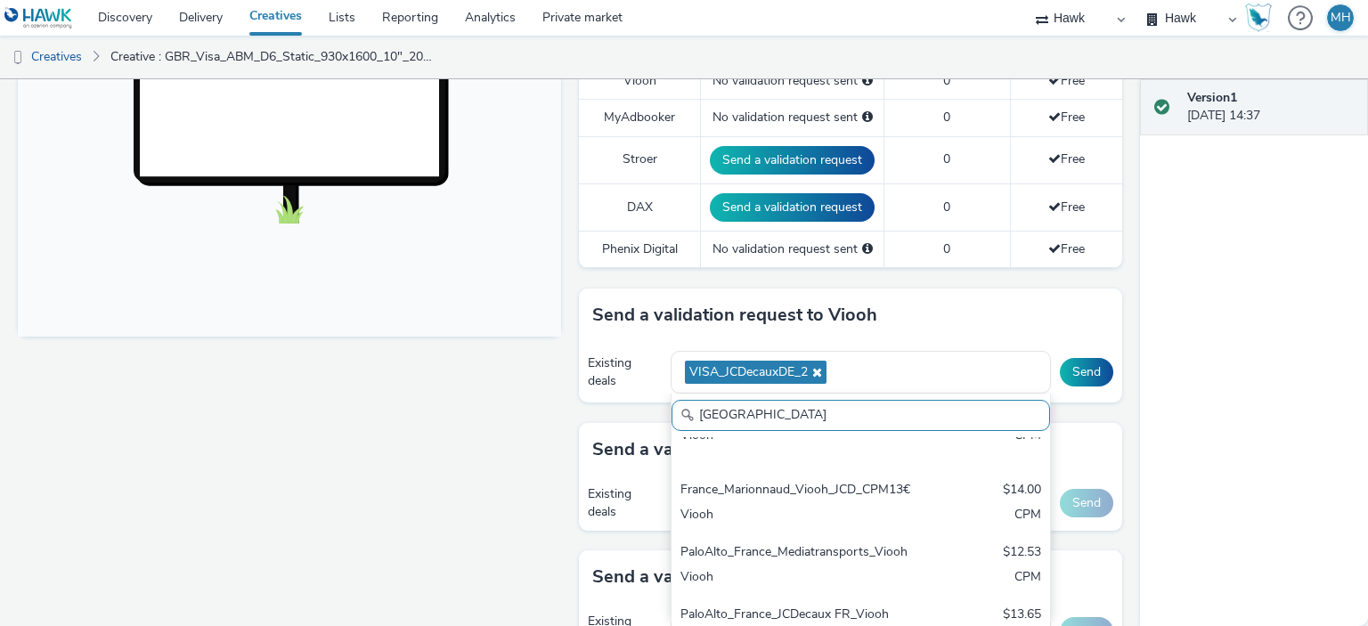
scroll to position [574, 0]
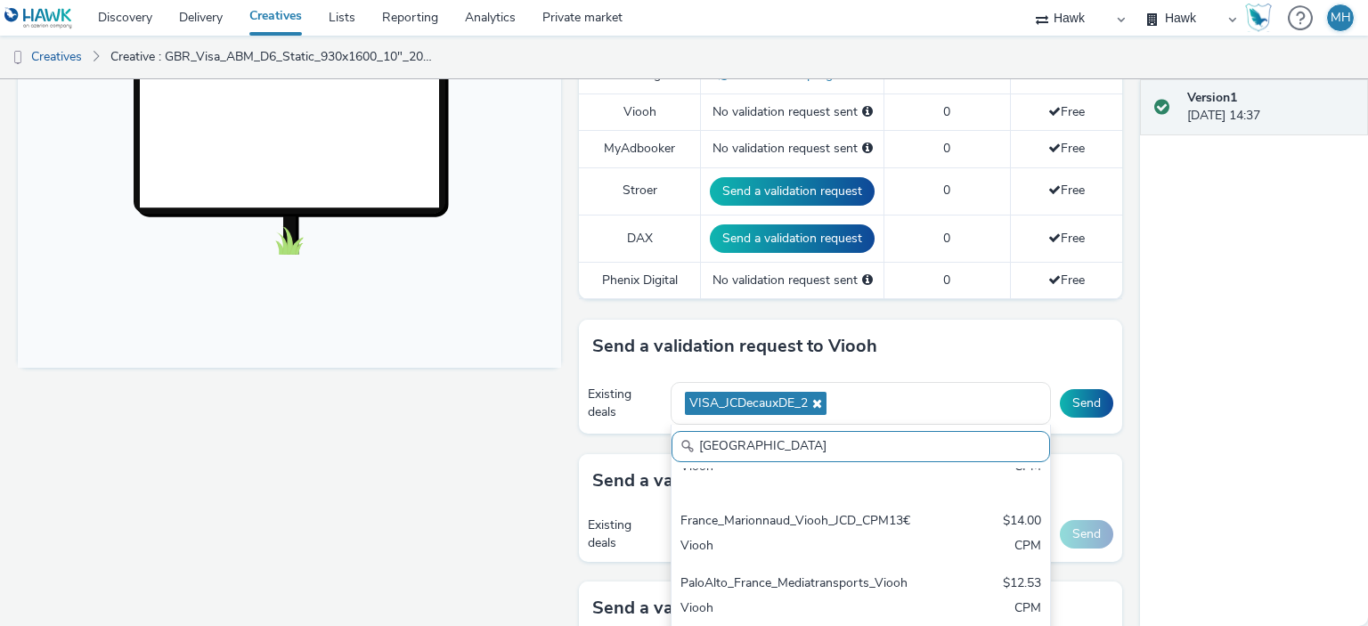
click at [959, 336] on div "Send a validation request to Viooh" at bounding box center [850, 346] width 543 height 53
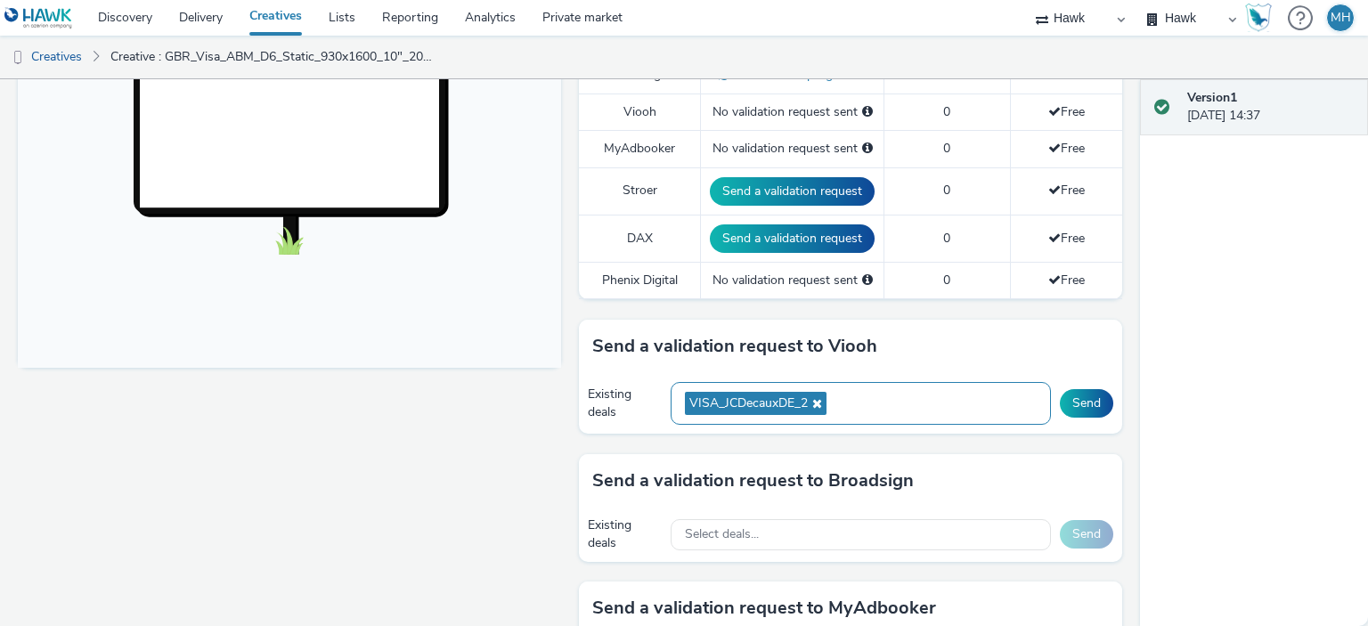
click at [879, 382] on div "VISA_JCDecauxDE_2" at bounding box center [861, 404] width 380 height 44
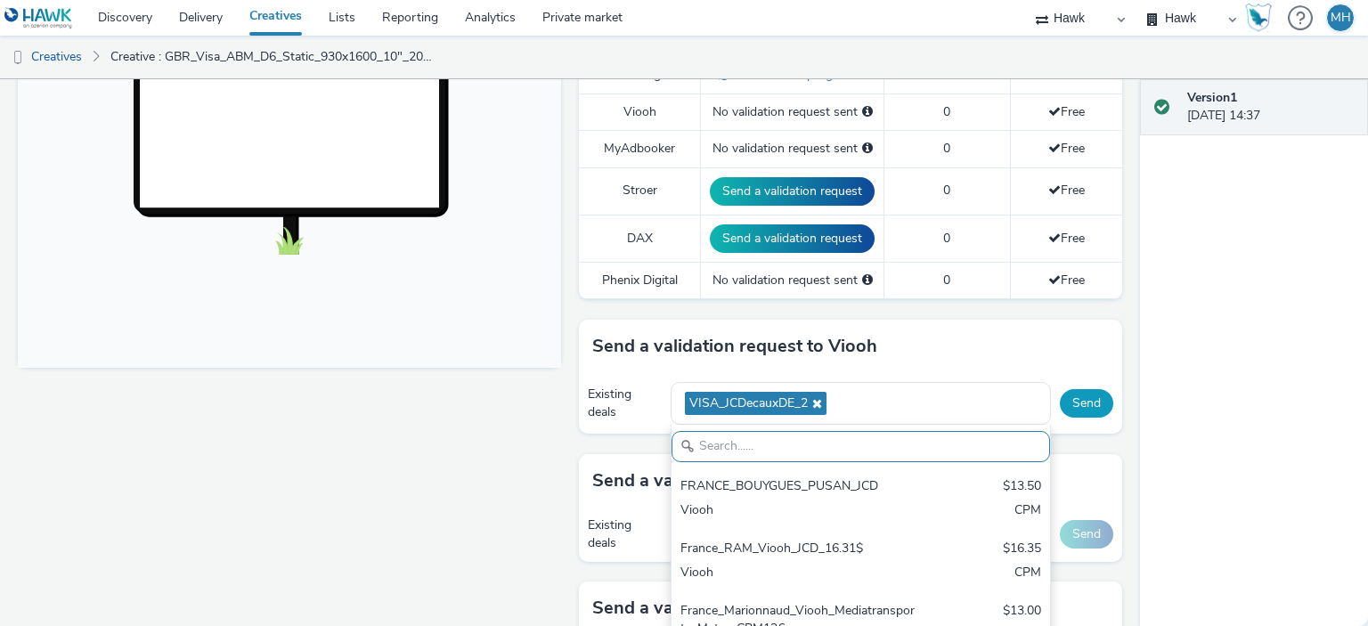
drag, startPoint x: 1073, startPoint y: 398, endPoint x: 1089, endPoint y: 403, distance: 17.5
click at [1073, 399] on button "Send" at bounding box center [1086, 403] width 53 height 29
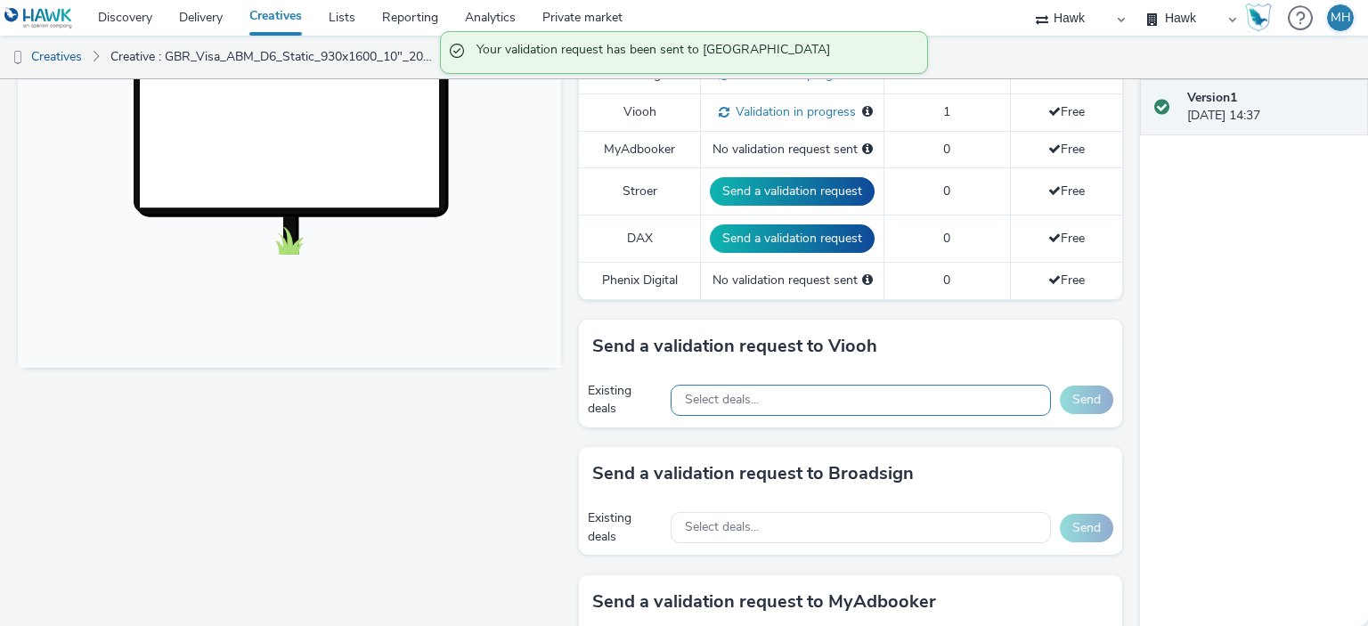
click at [912, 396] on div "Select deals..." at bounding box center [861, 400] width 380 height 31
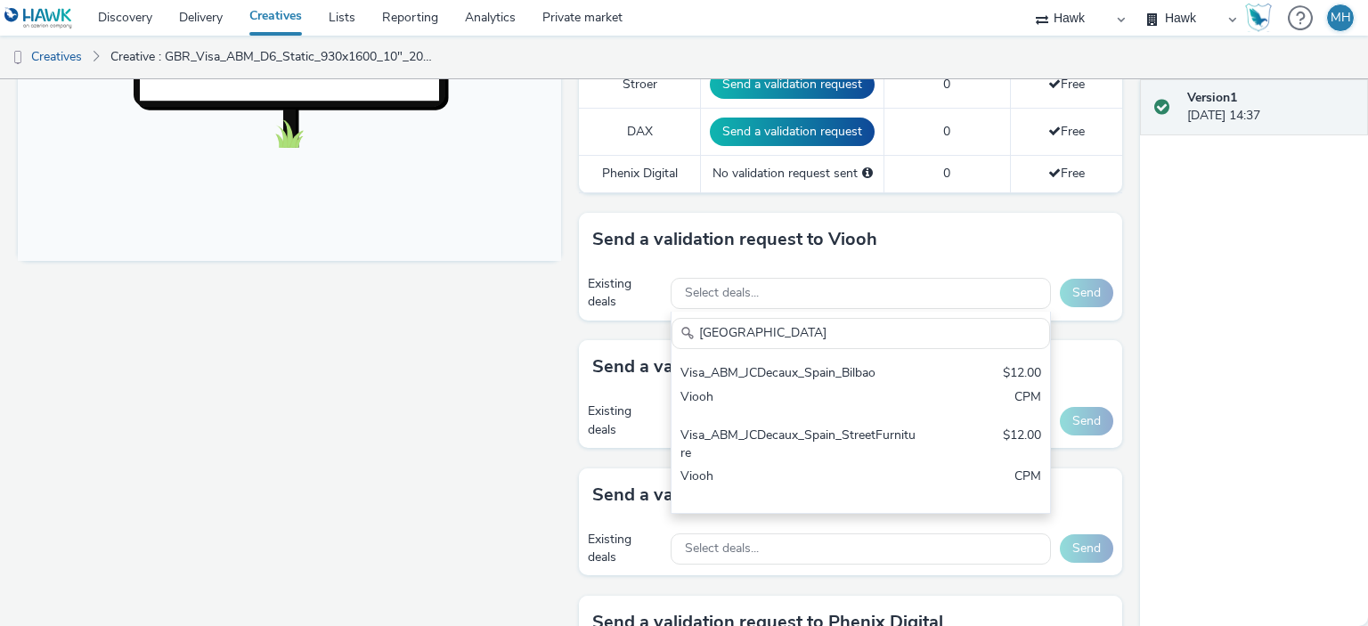
scroll to position [930, 0]
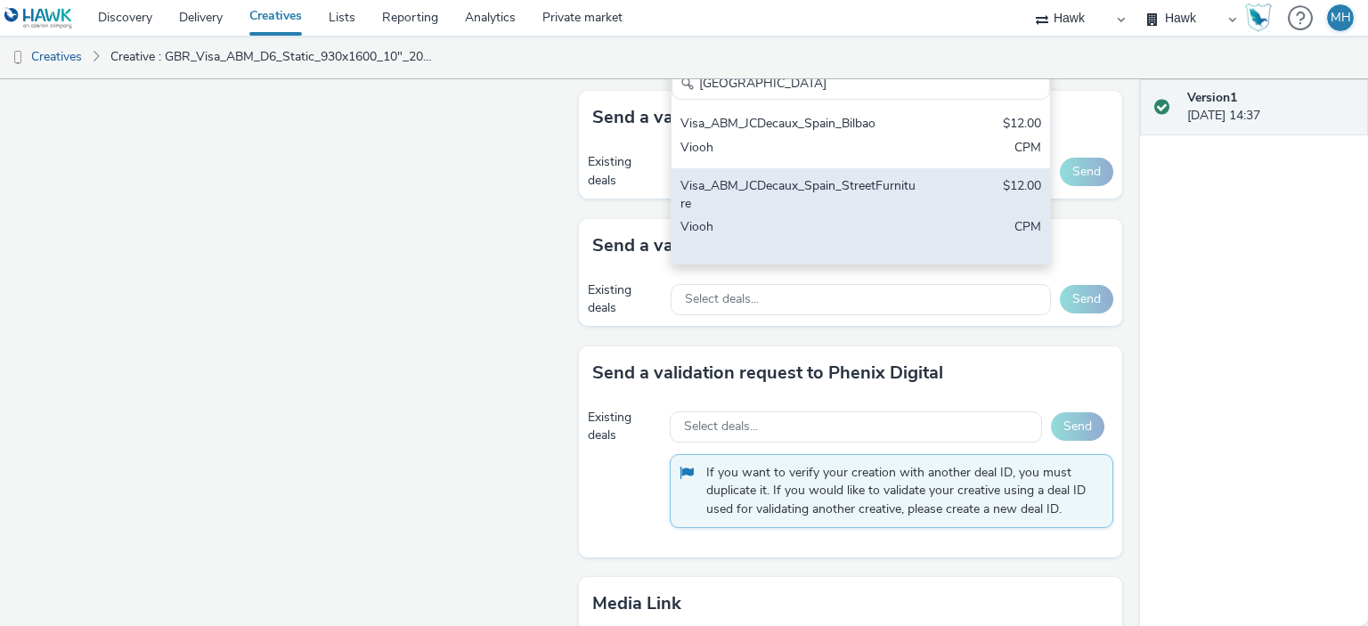
type input "Spain"
click at [866, 224] on div "Visa_ABM_JCDecaux_Spain_StreetFurniture $12.00 Viooh CPM" at bounding box center [861, 215] width 379 height 95
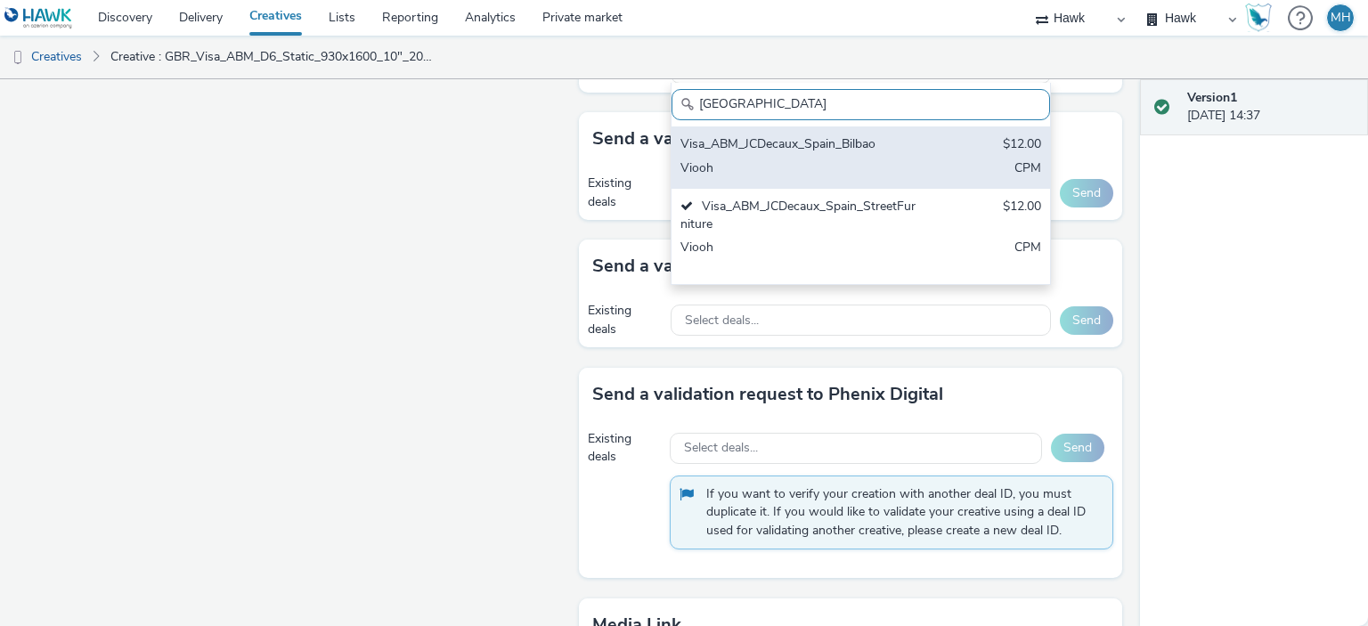
click at [853, 165] on div "Viooh" at bounding box center [799, 169] width 237 height 20
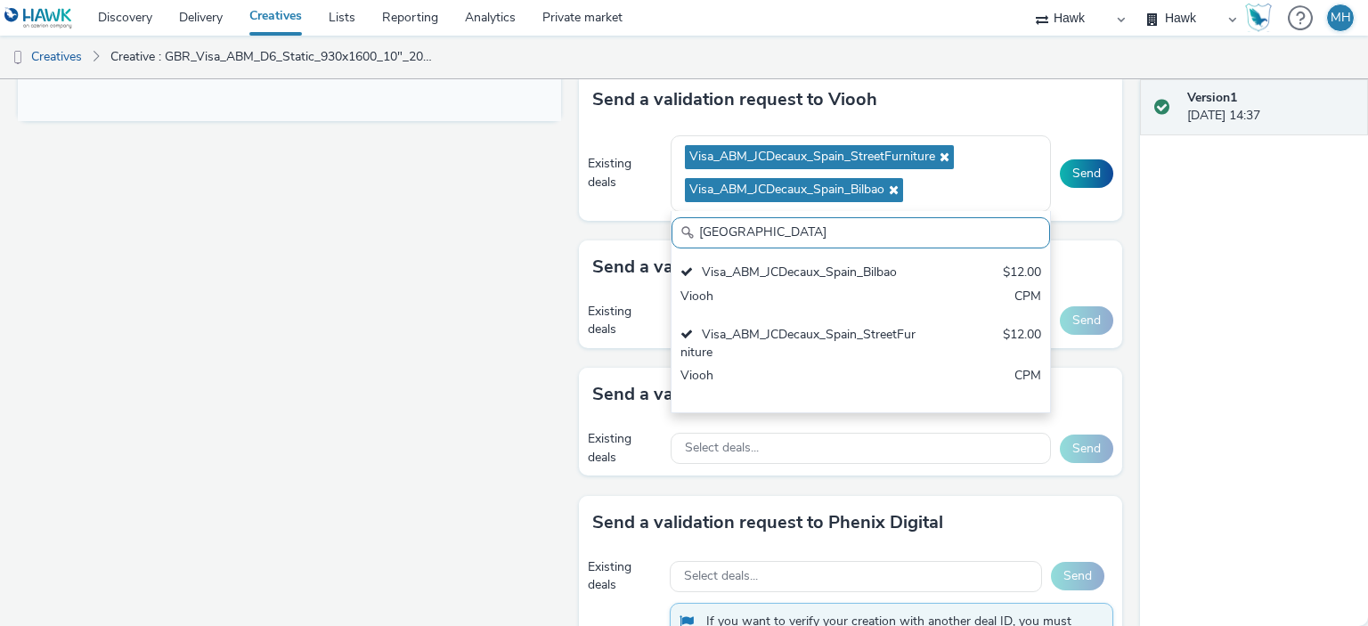
scroll to position [649, 0]
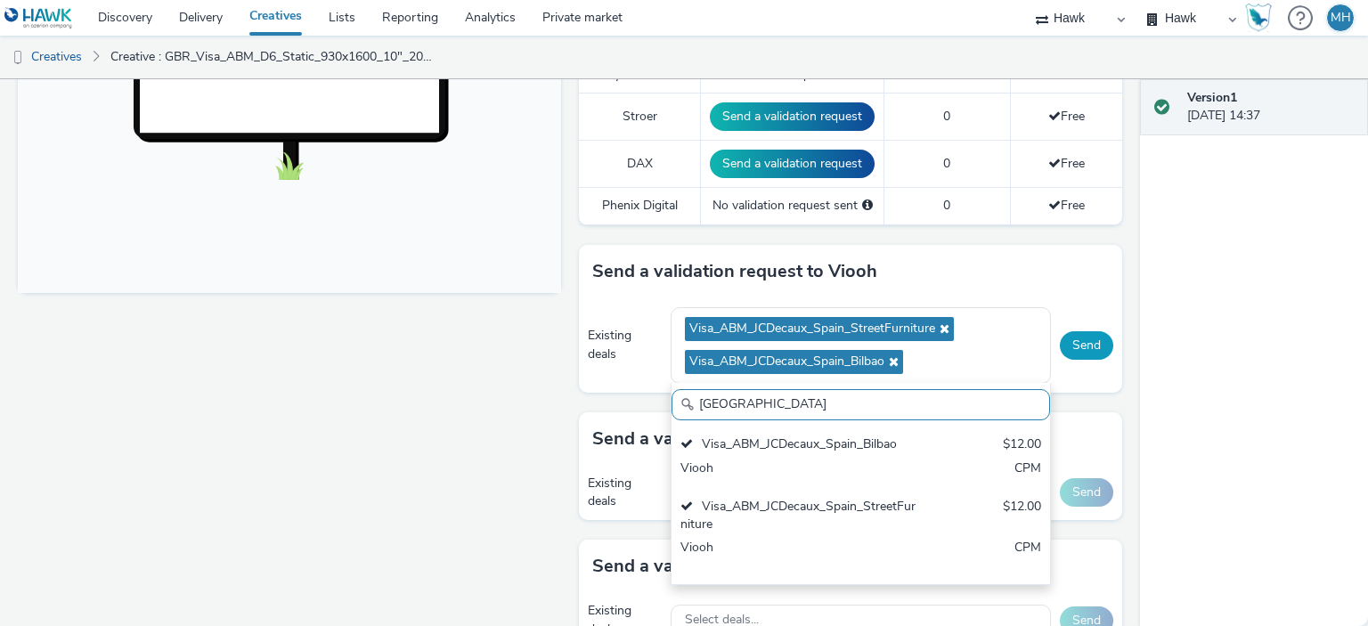
click at [1074, 352] on button "Send" at bounding box center [1086, 345] width 53 height 29
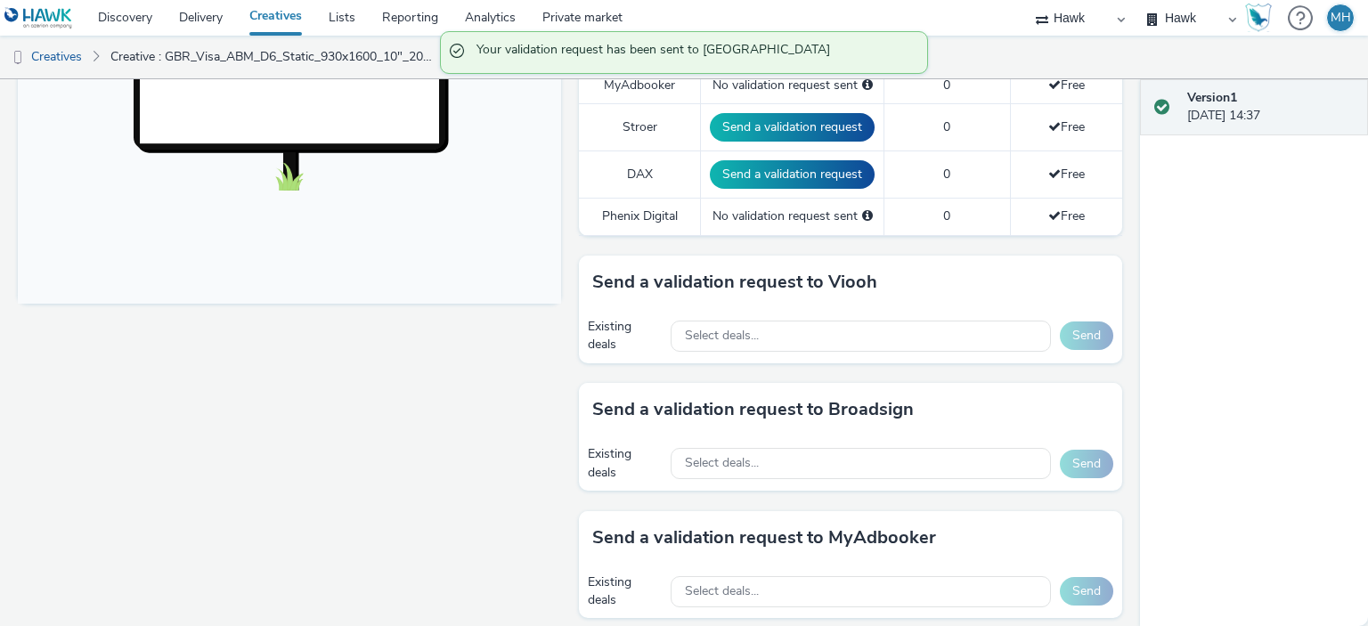
scroll to position [738, 0]
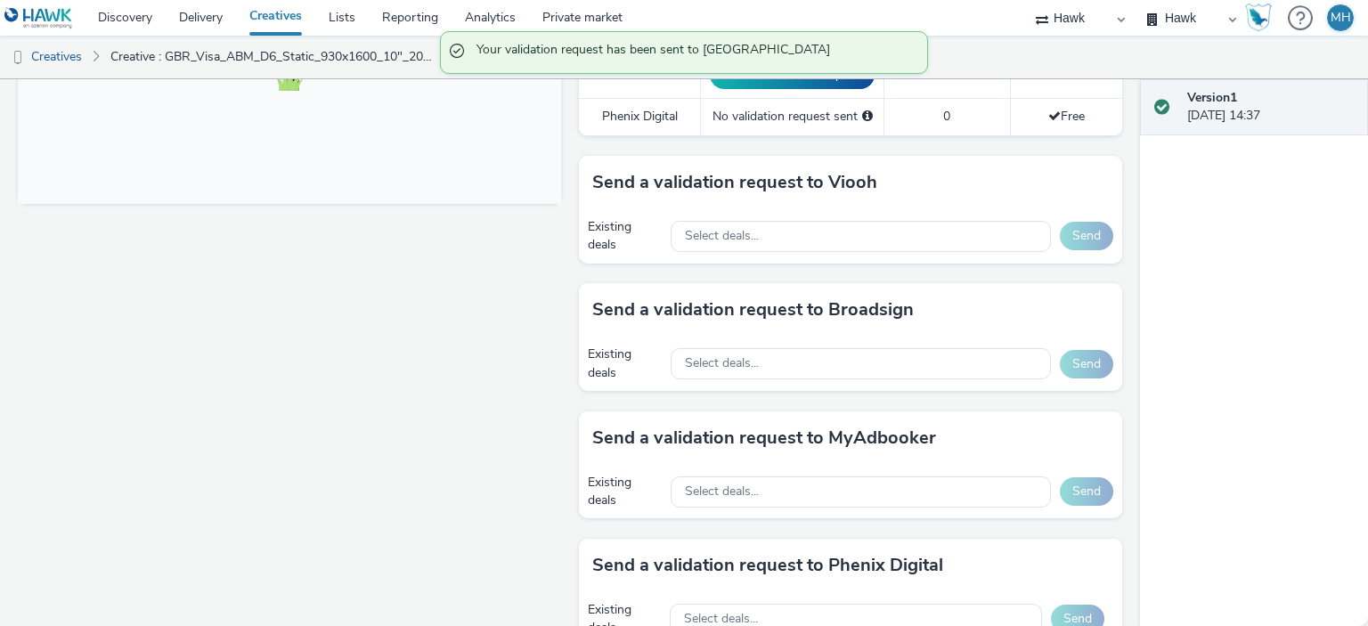
click at [800, 201] on div "Send a validation request to Viooh" at bounding box center [850, 182] width 543 height 53
click at [787, 229] on div "Select deals..." at bounding box center [861, 236] width 380 height 31
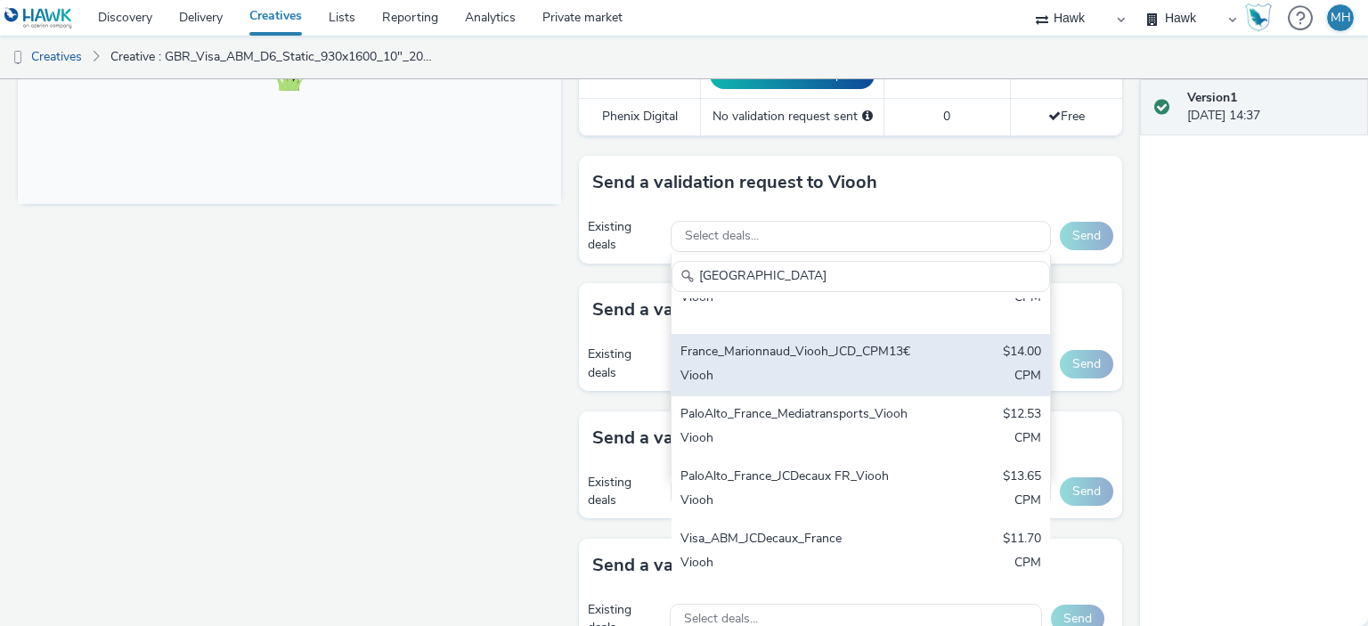
scroll to position [345, 0]
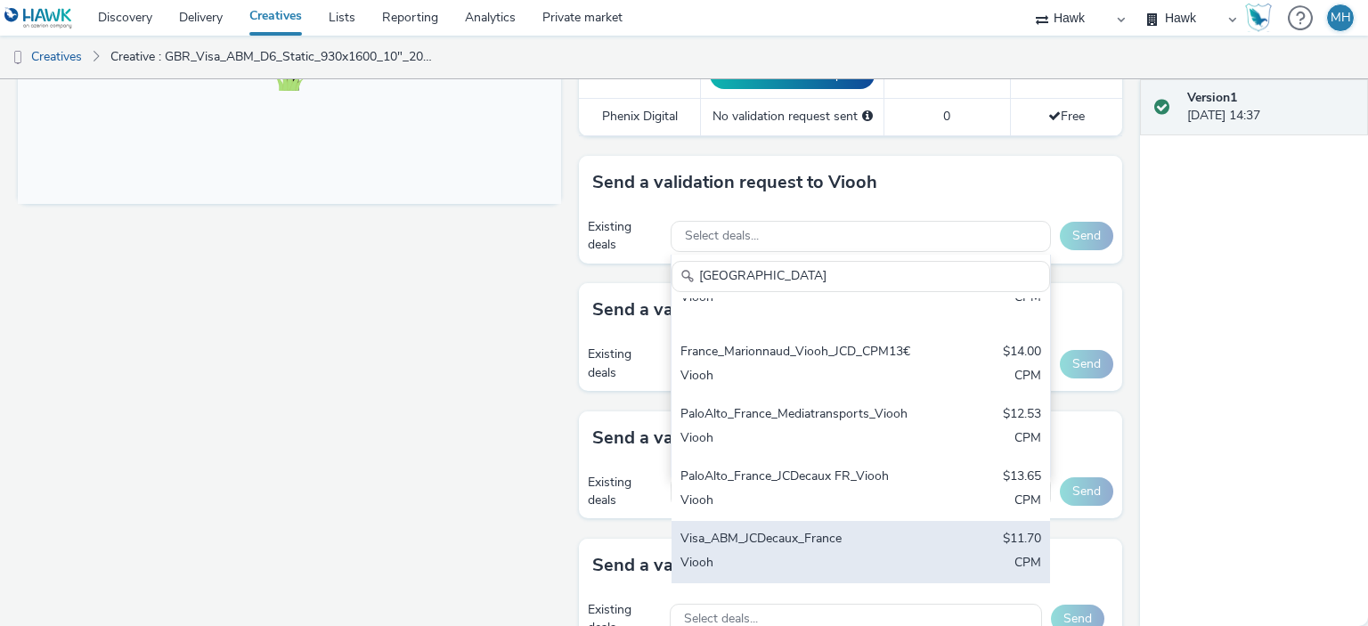
type input "[GEOGRAPHIC_DATA]"
click at [902, 530] on div "Visa_ABM_JCDecaux_France $11.70 Viooh CPM" at bounding box center [861, 552] width 379 height 62
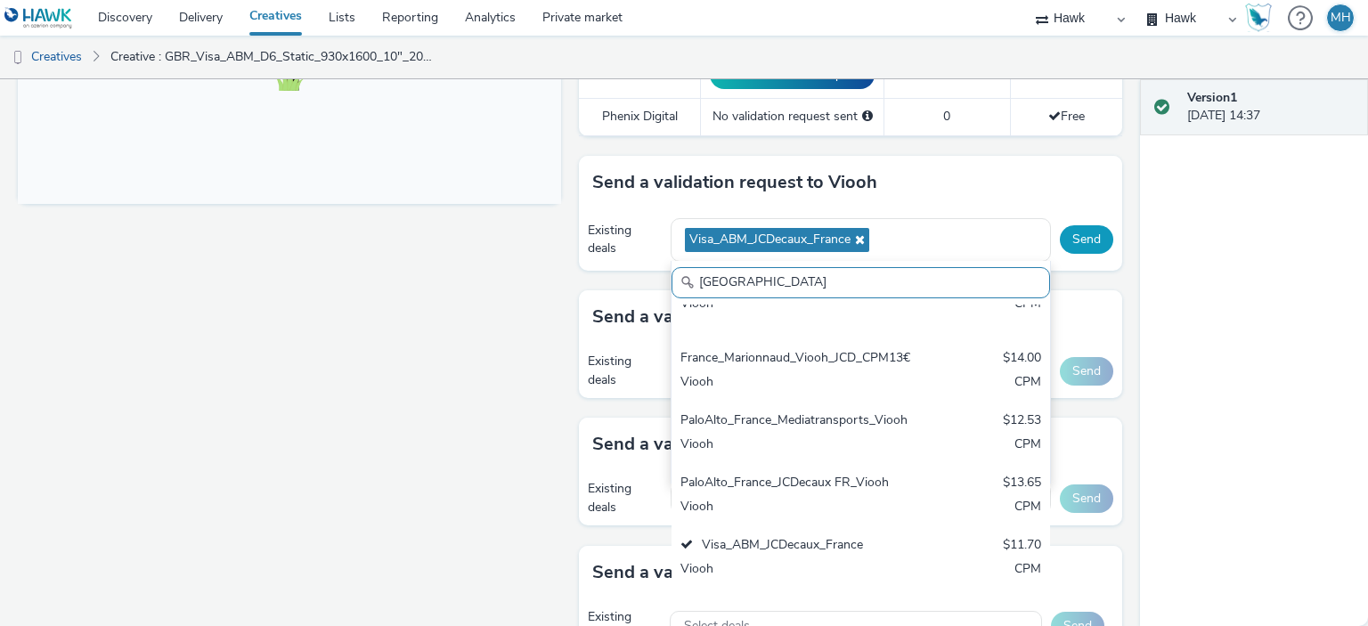
click at [1065, 245] on button "Send" at bounding box center [1086, 239] width 53 height 29
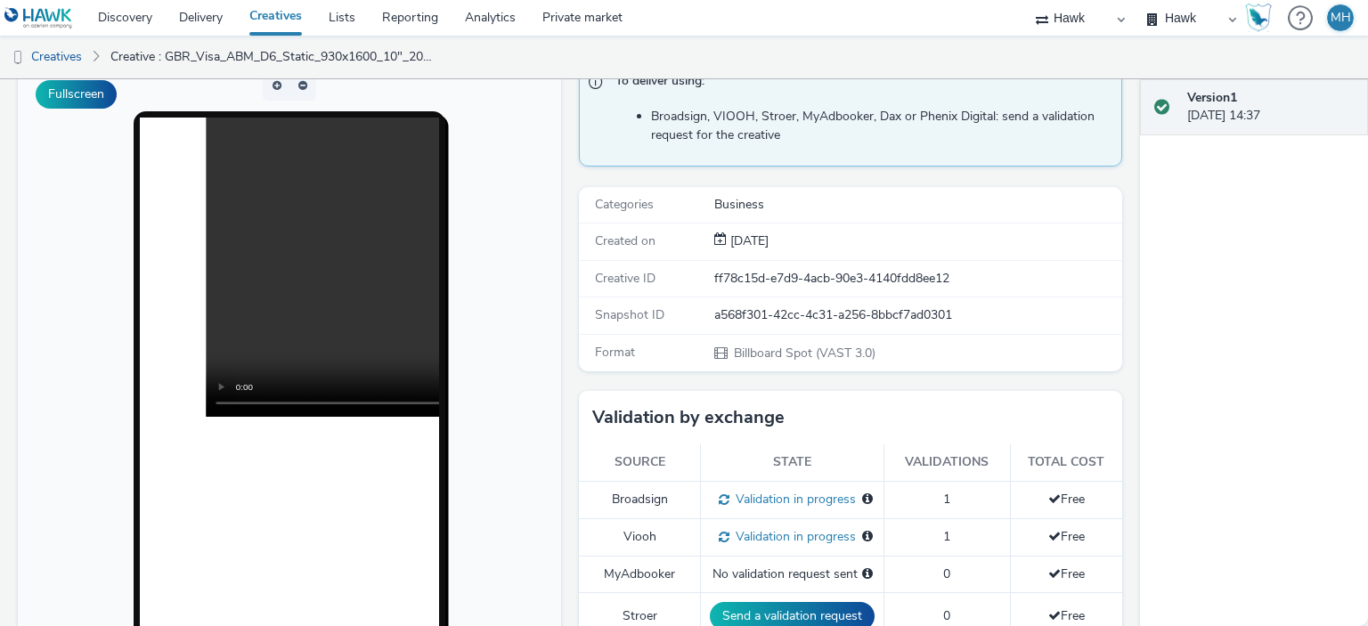
scroll to position [0, 0]
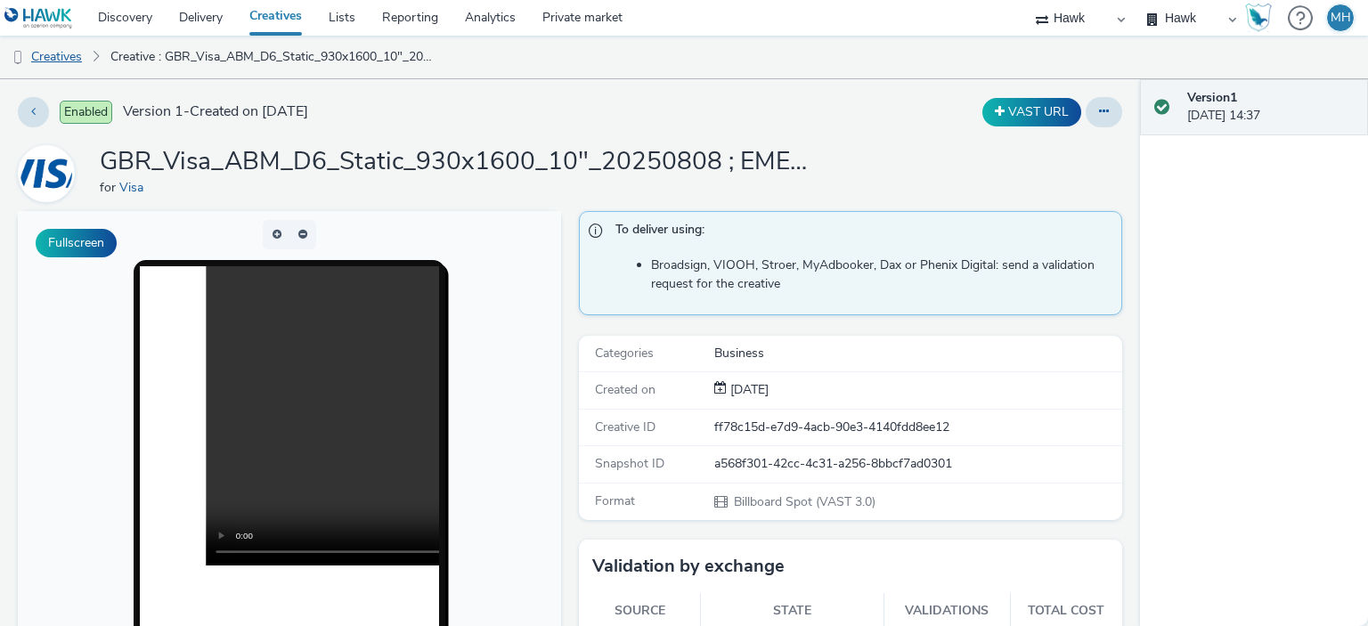
click at [72, 66] on link "Creatives" at bounding box center [45, 57] width 91 height 43
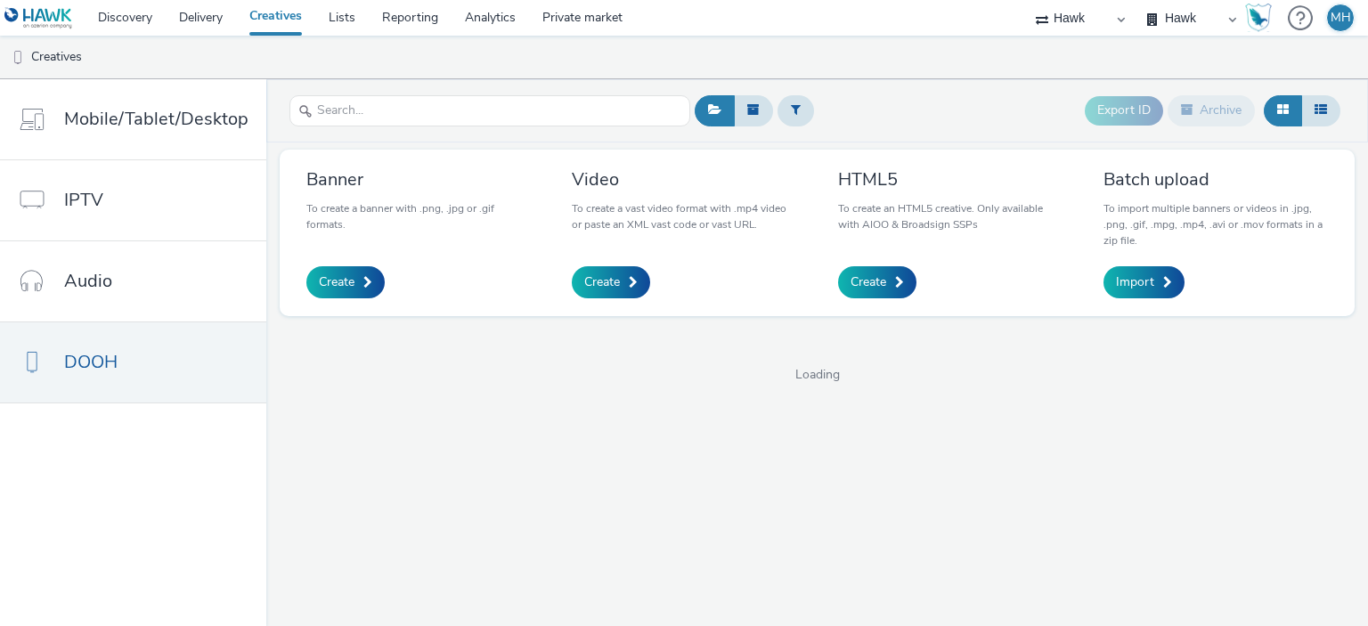
click at [322, 127] on div at bounding box center [490, 111] width 401 height 44
click at [329, 120] on input "text" at bounding box center [490, 110] width 401 height 31
paste input "GBR_Visa_ABM_D6_Static_1080x1920_10"_20250808 ; EMEA_NewAnthem"
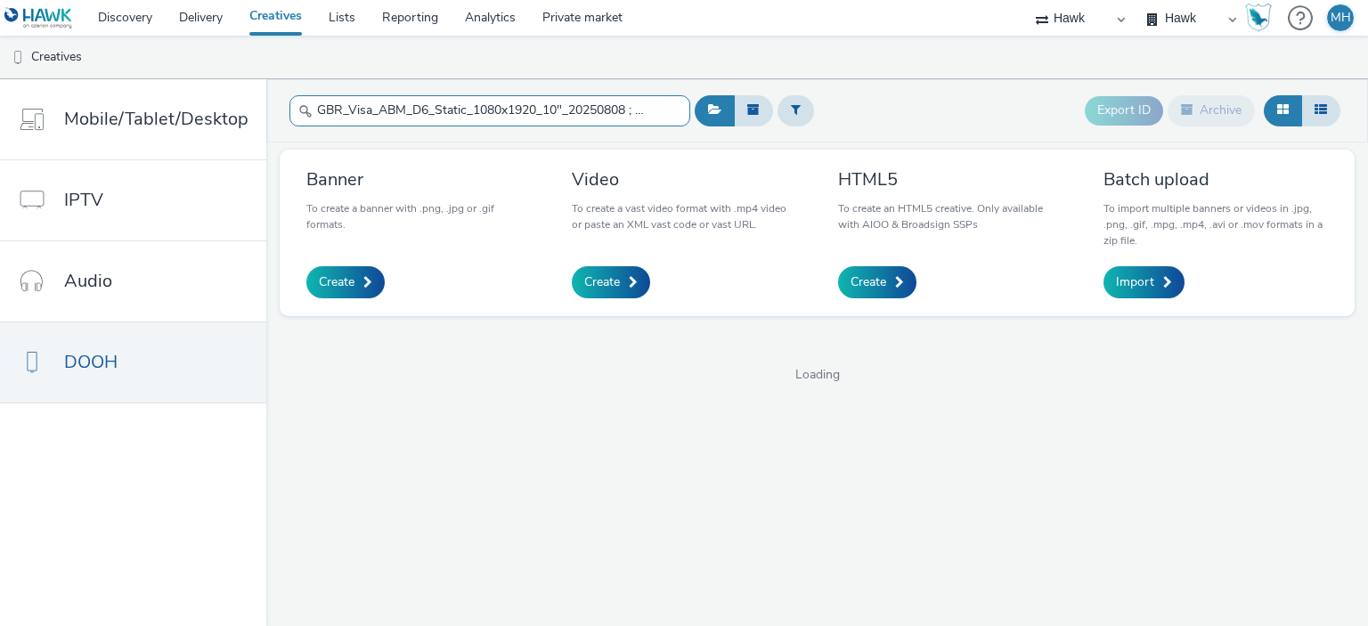
scroll to position [0, 108]
type input "GBR_Visa_ABM_D6_Static_1080x1920_10"_20250808 ; EMEA_NewAnthem"
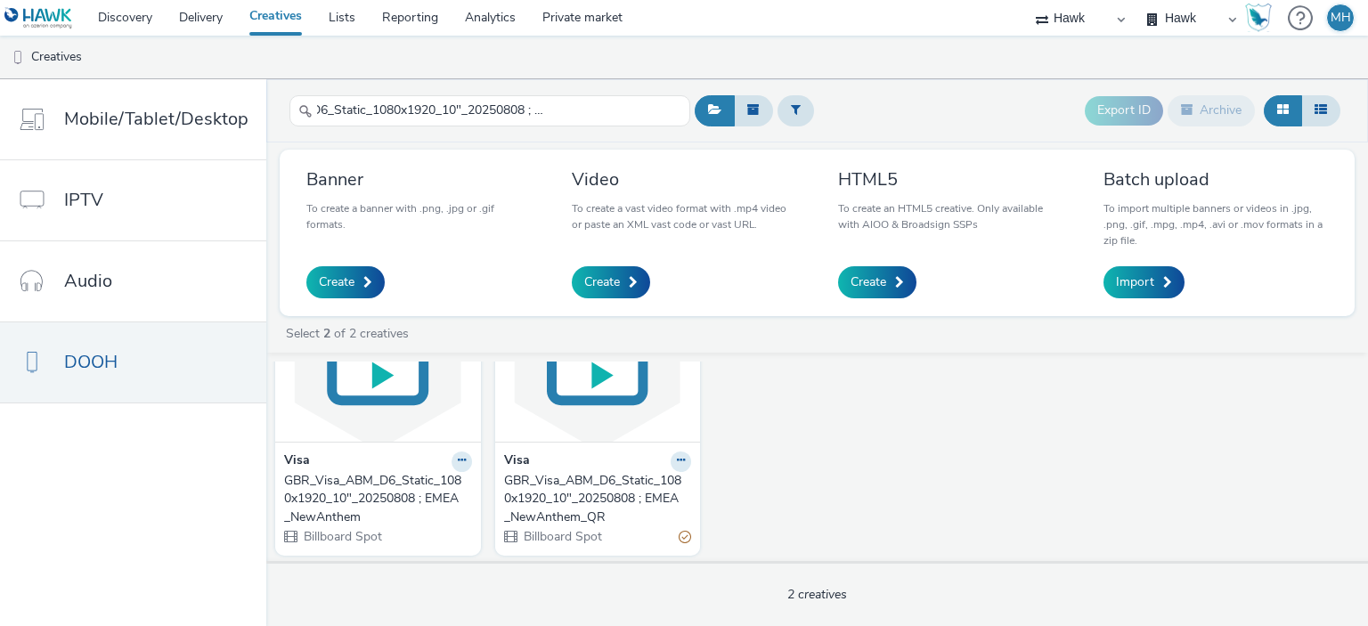
scroll to position [0, 0]
drag, startPoint x: 413, startPoint y: 395, endPoint x: 346, endPoint y: 404, distance: 68.3
drag, startPoint x: 389, startPoint y: 400, endPoint x: 320, endPoint y: 426, distance: 74.1
click at [320, 426] on img at bounding box center [378, 355] width 197 height 174
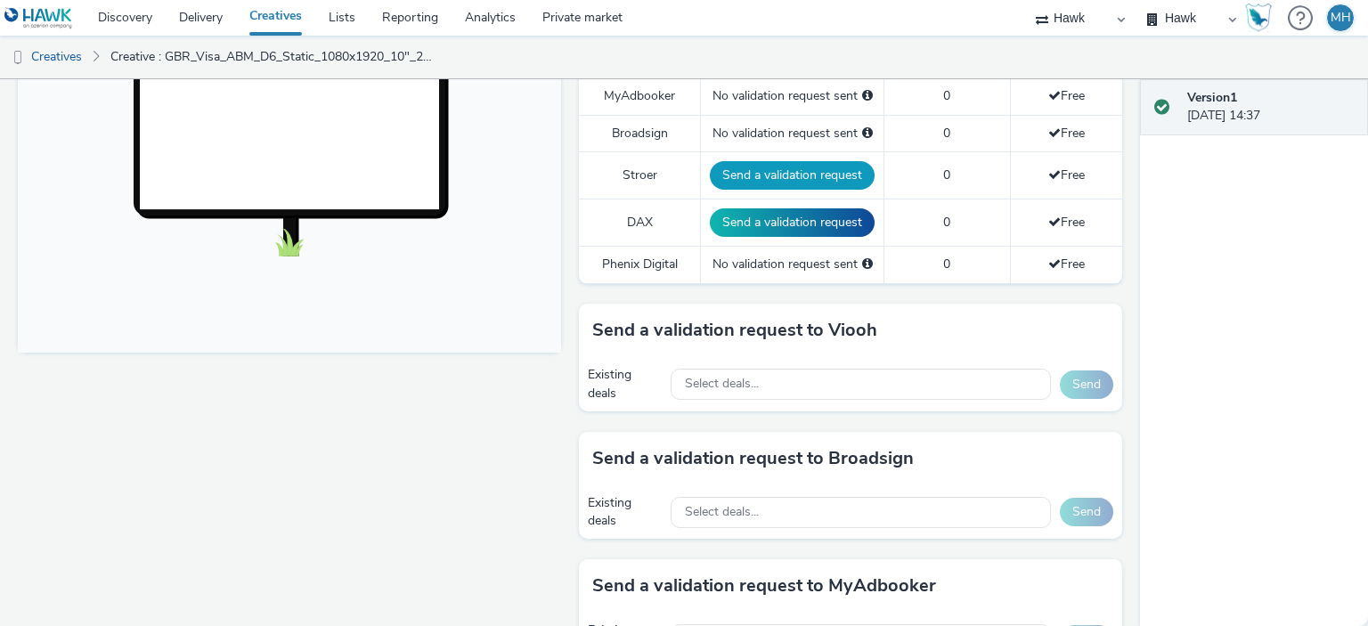
scroll to position [713, 0]
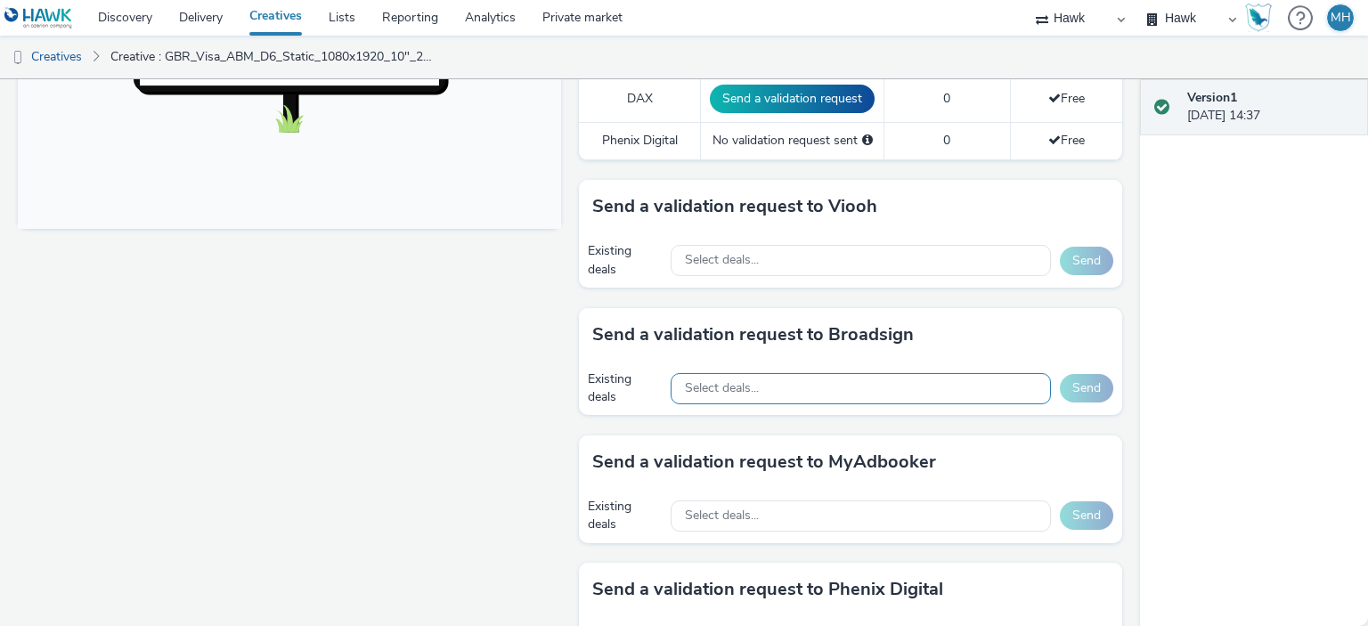
click at [775, 373] on div "Select deals..." at bounding box center [861, 388] width 380 height 31
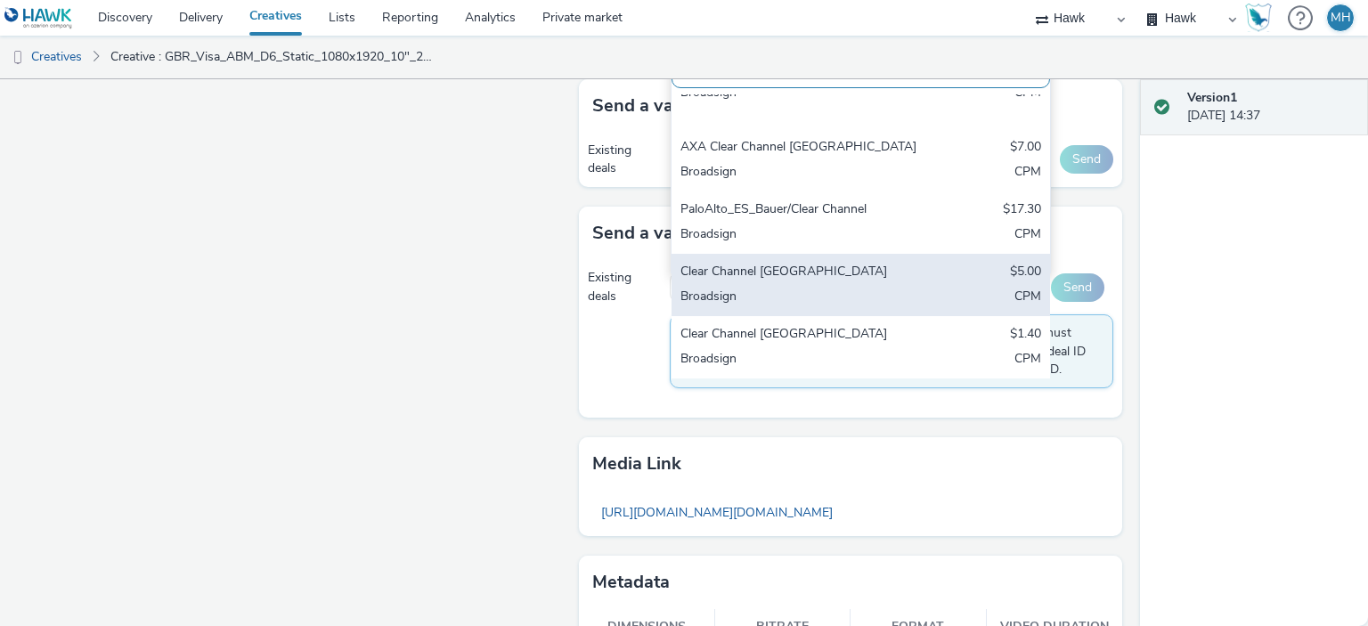
scroll to position [2434, 0]
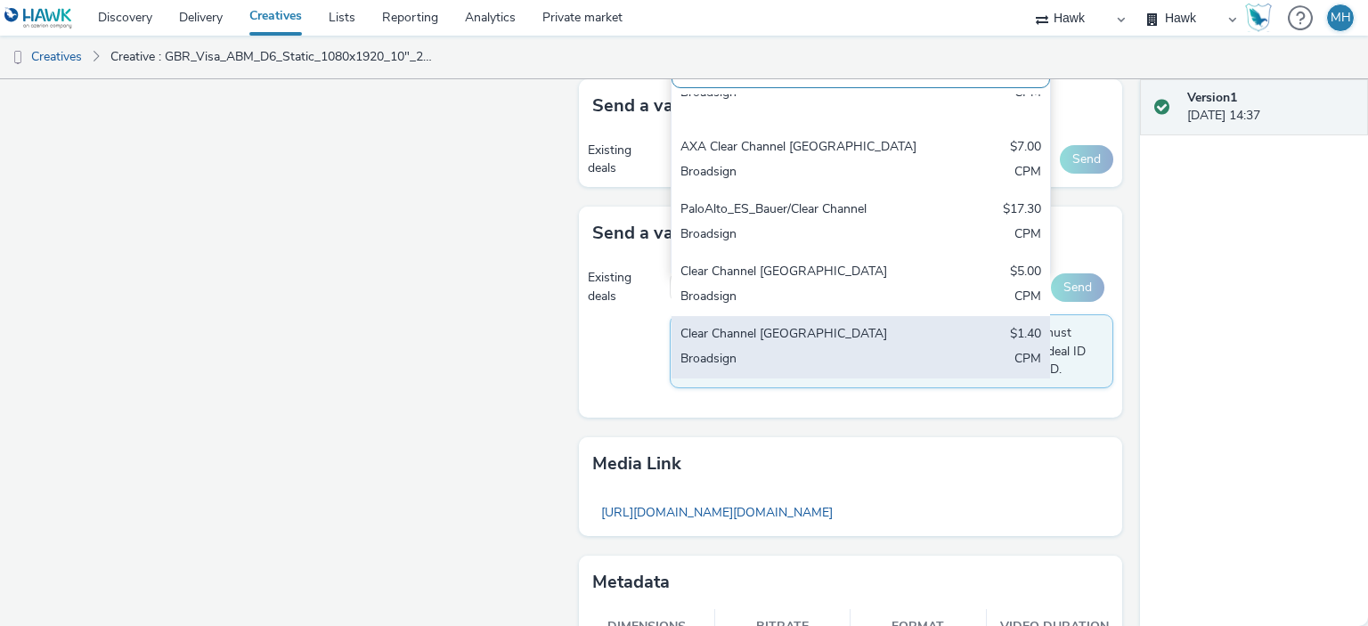
type input "clear channe"
click at [893, 335] on div "Reebok_BB_Clear Channel FR_$10.75 $10.75 Broadsign CPM AO_Broadsign Clear Chann…" at bounding box center [861, 236] width 379 height 285
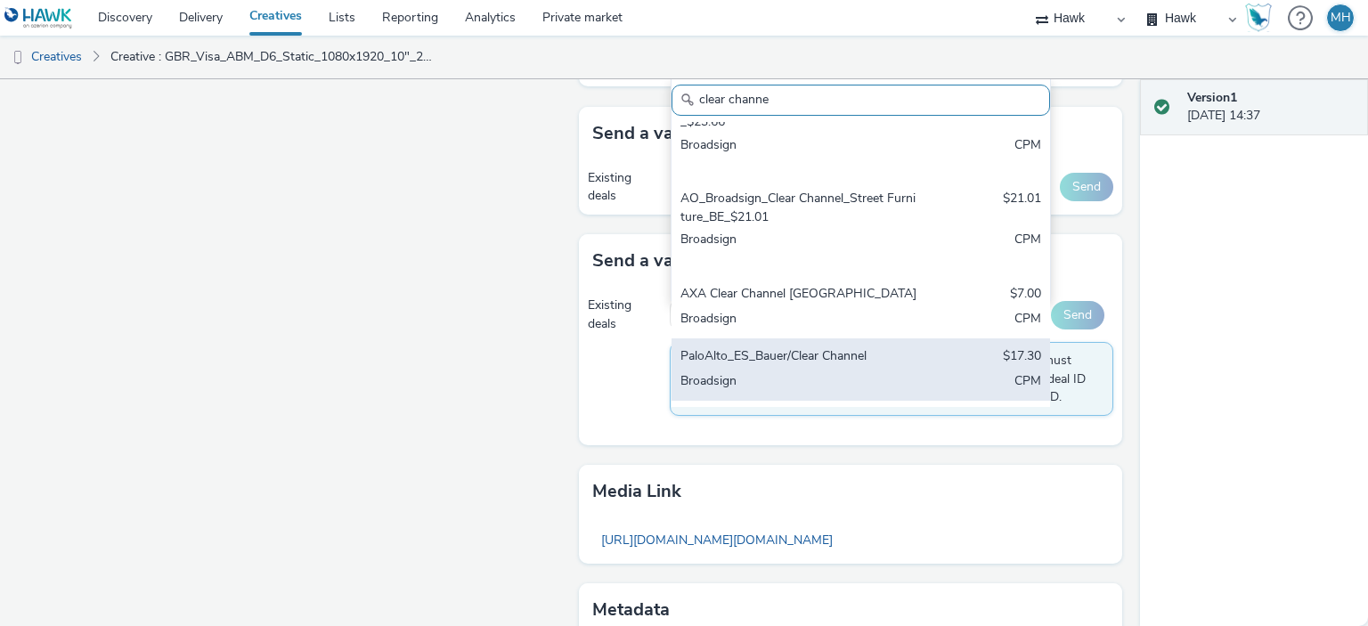
scroll to position [2166, 0]
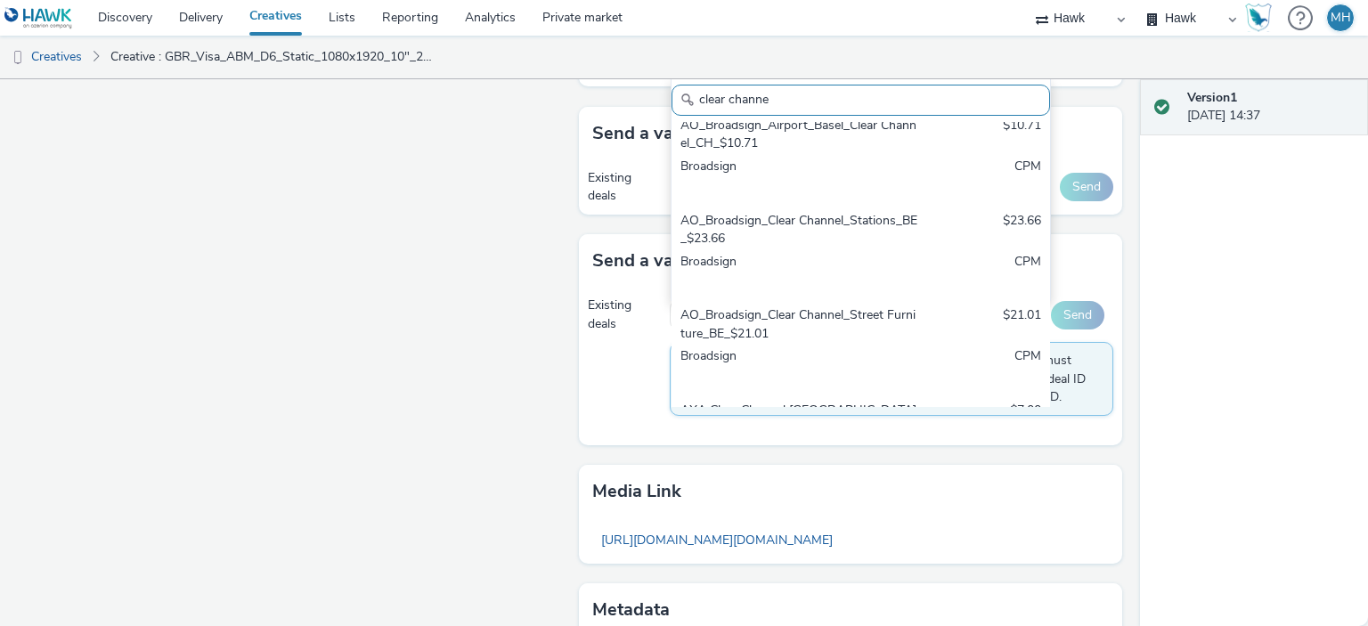
click at [1212, 348] on div "Version 1 [DATE] 14:37" at bounding box center [1254, 352] width 228 height 547
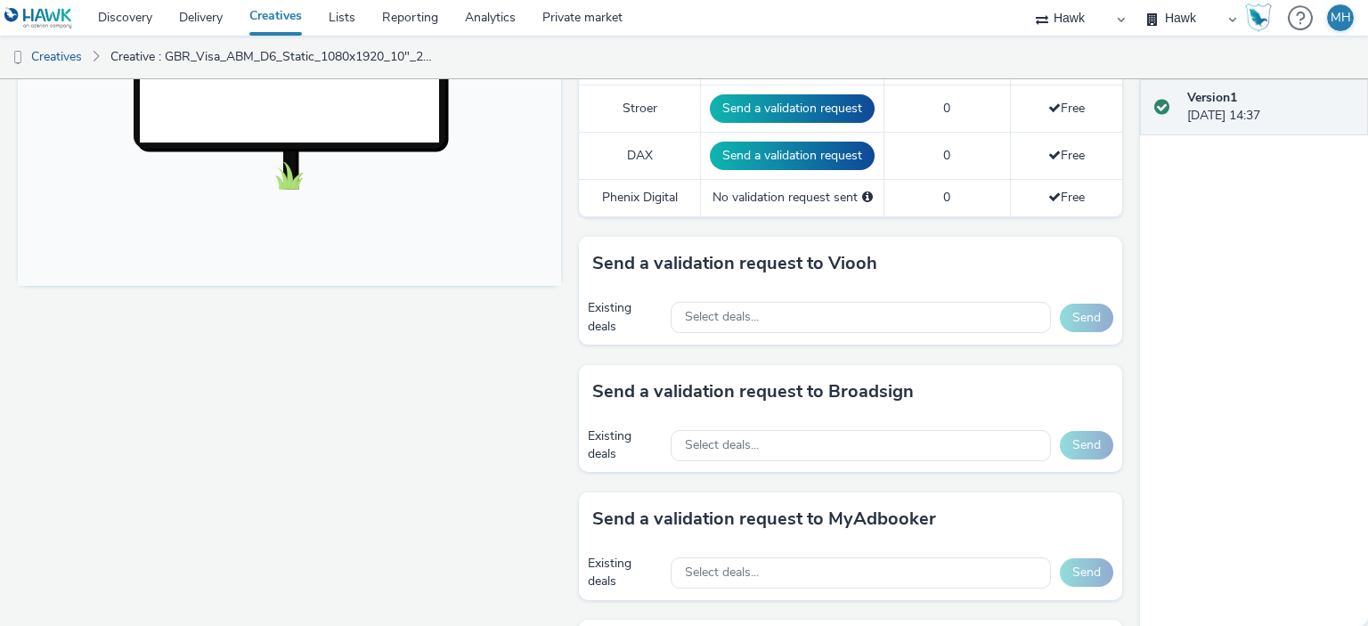
scroll to position [713, 0]
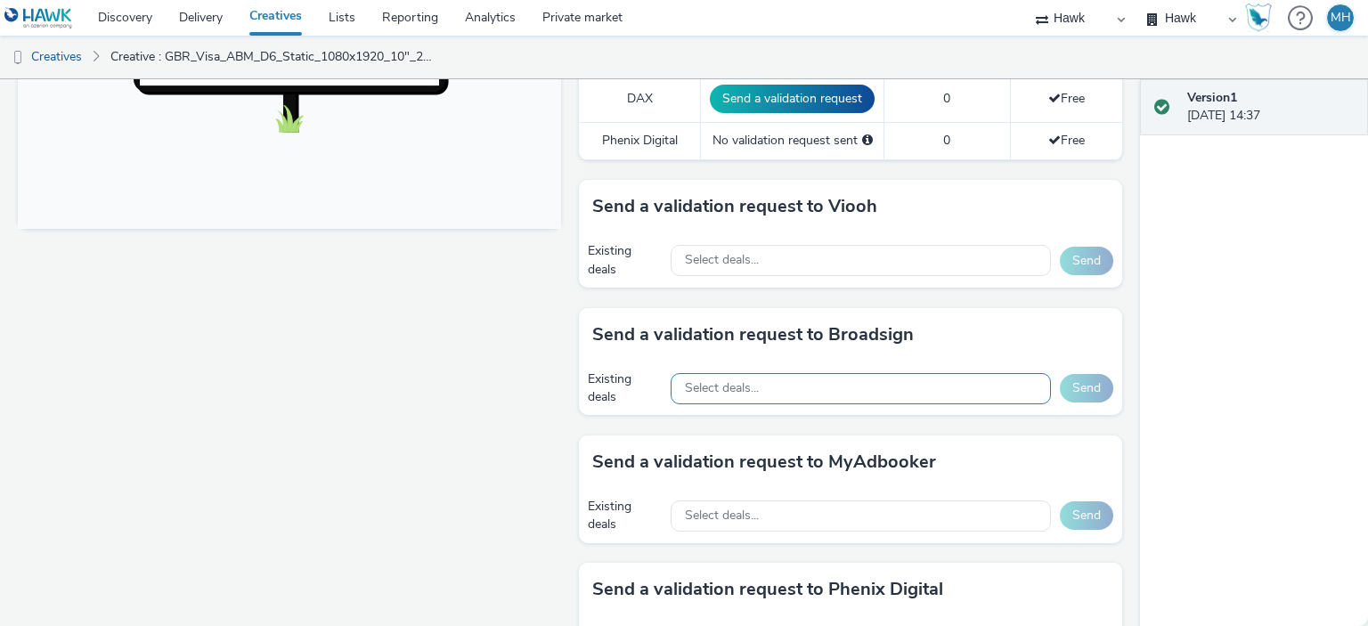
click at [882, 373] on div "Select deals..." at bounding box center [861, 388] width 380 height 31
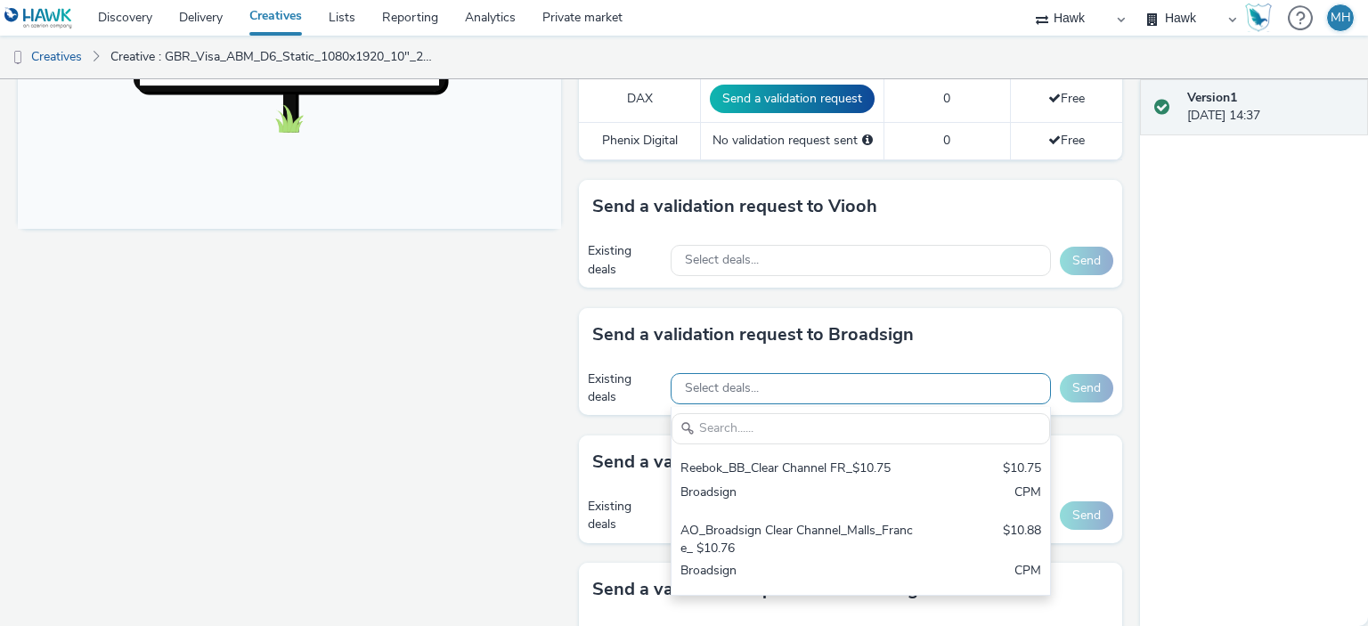
scroll to position [0, 0]
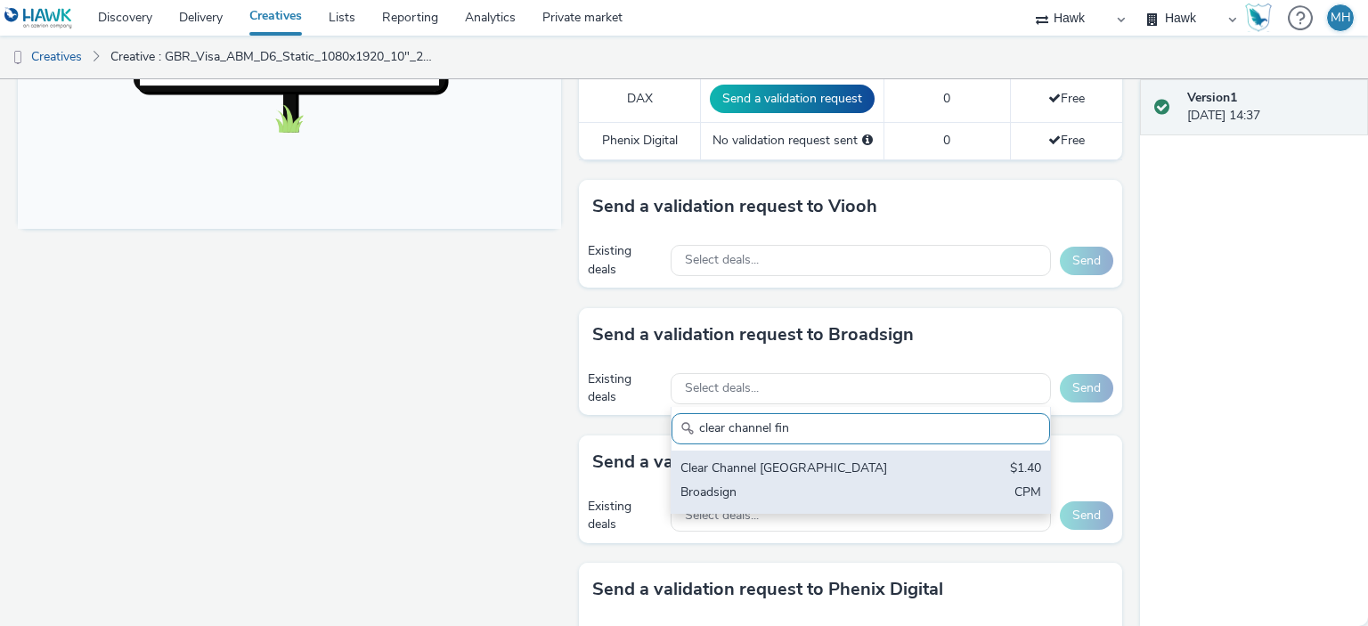
click at [897, 461] on div "Clear Channel Finland" at bounding box center [799, 470] width 237 height 20
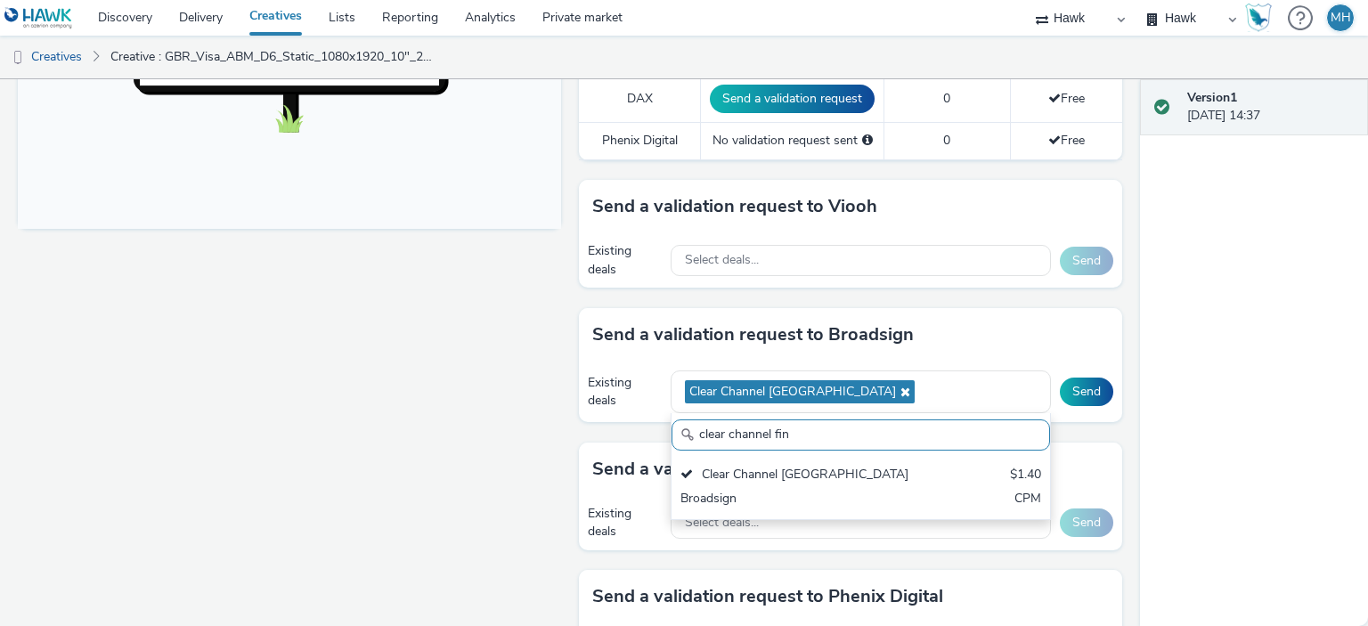
drag, startPoint x: 881, startPoint y: 423, endPoint x: 766, endPoint y: 415, distance: 115.2
click at [766, 420] on input "clear channel fin" at bounding box center [861, 435] width 379 height 31
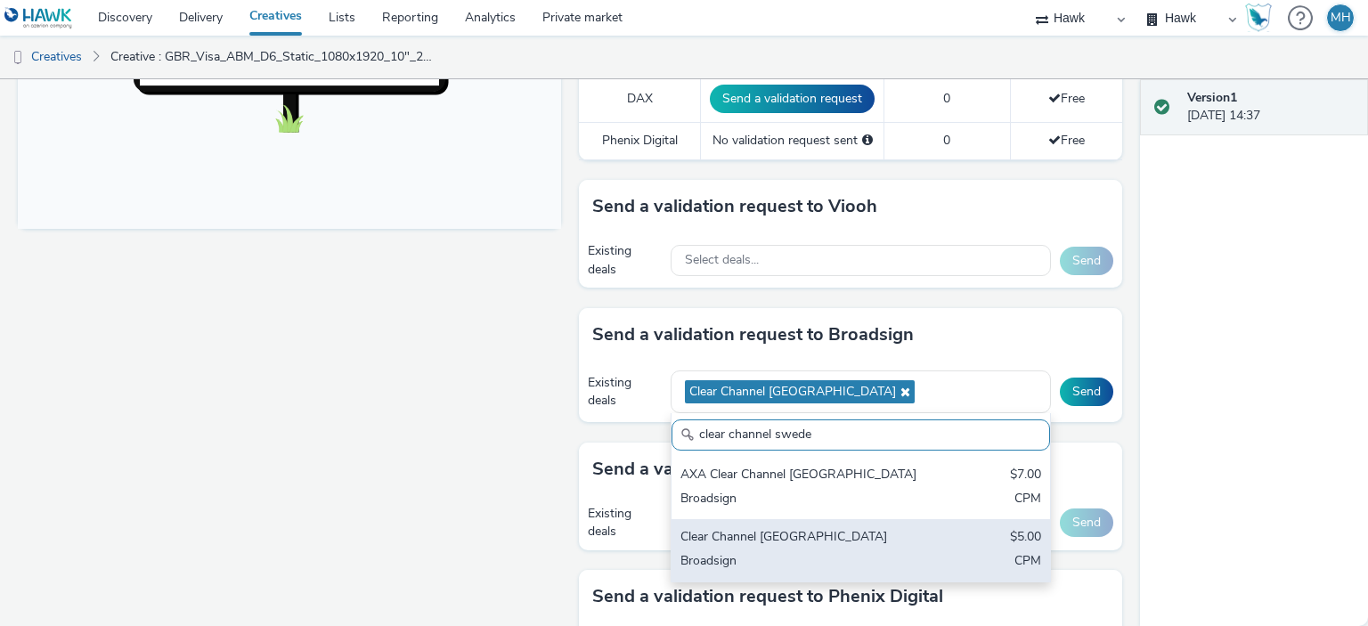
type input "clear channel swede"
click at [820, 529] on div "Clear Channel Sweden" at bounding box center [799, 538] width 237 height 20
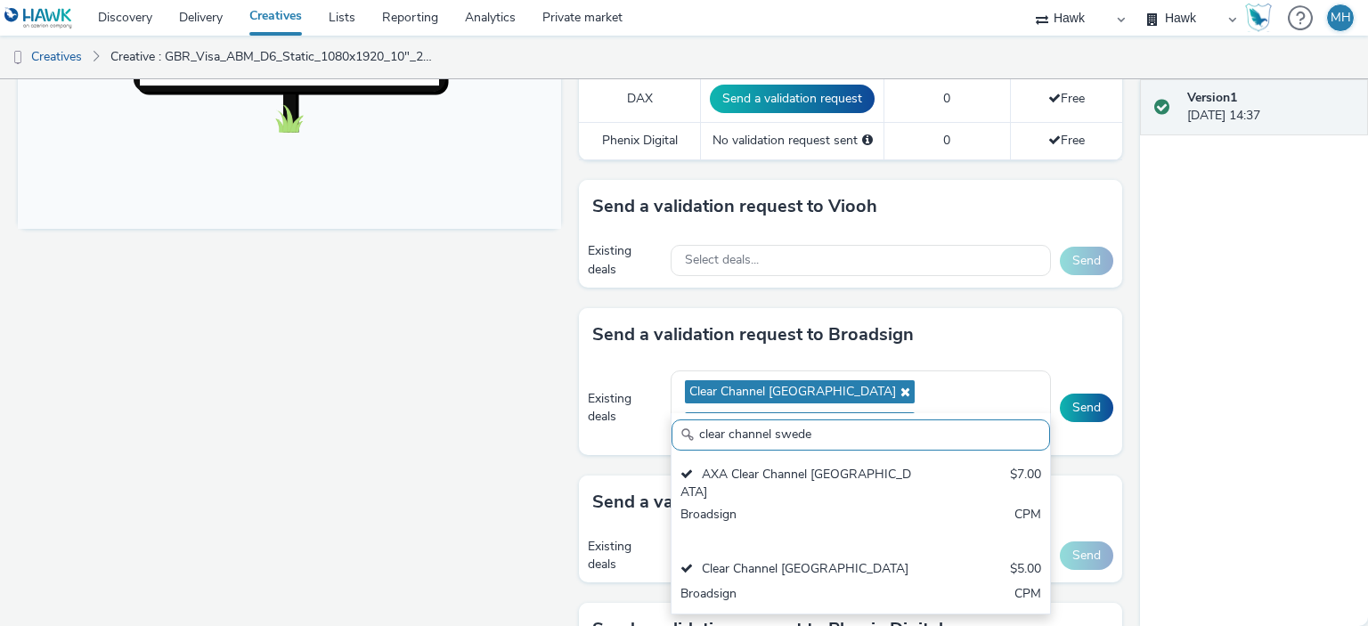
click at [1006, 339] on div "Send a validation request to Broadsign" at bounding box center [850, 334] width 543 height 53
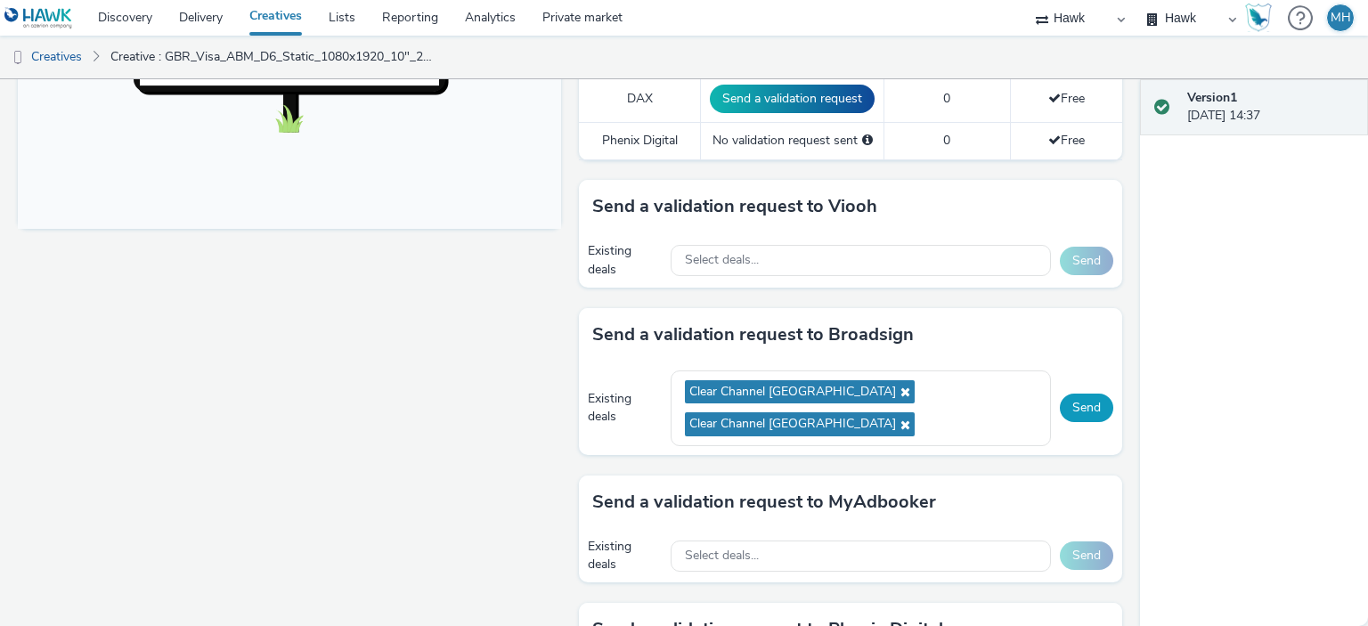
click at [1069, 394] on button "Send" at bounding box center [1086, 408] width 53 height 29
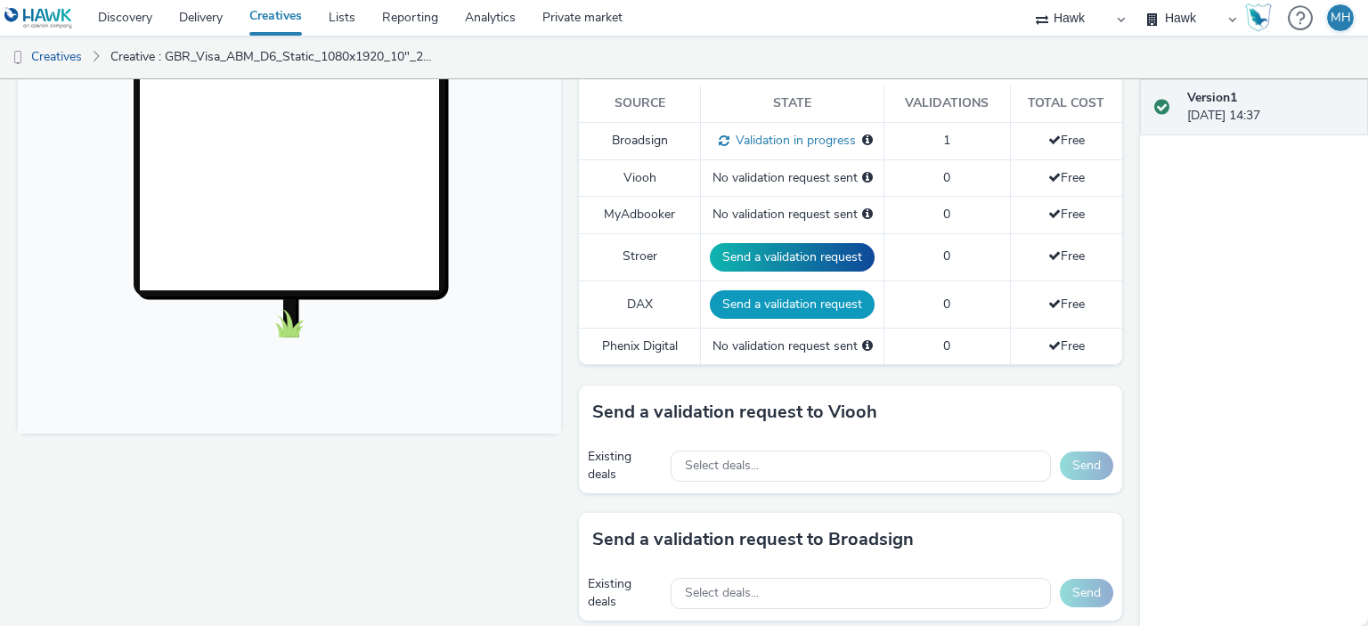
scroll to position [713, 0]
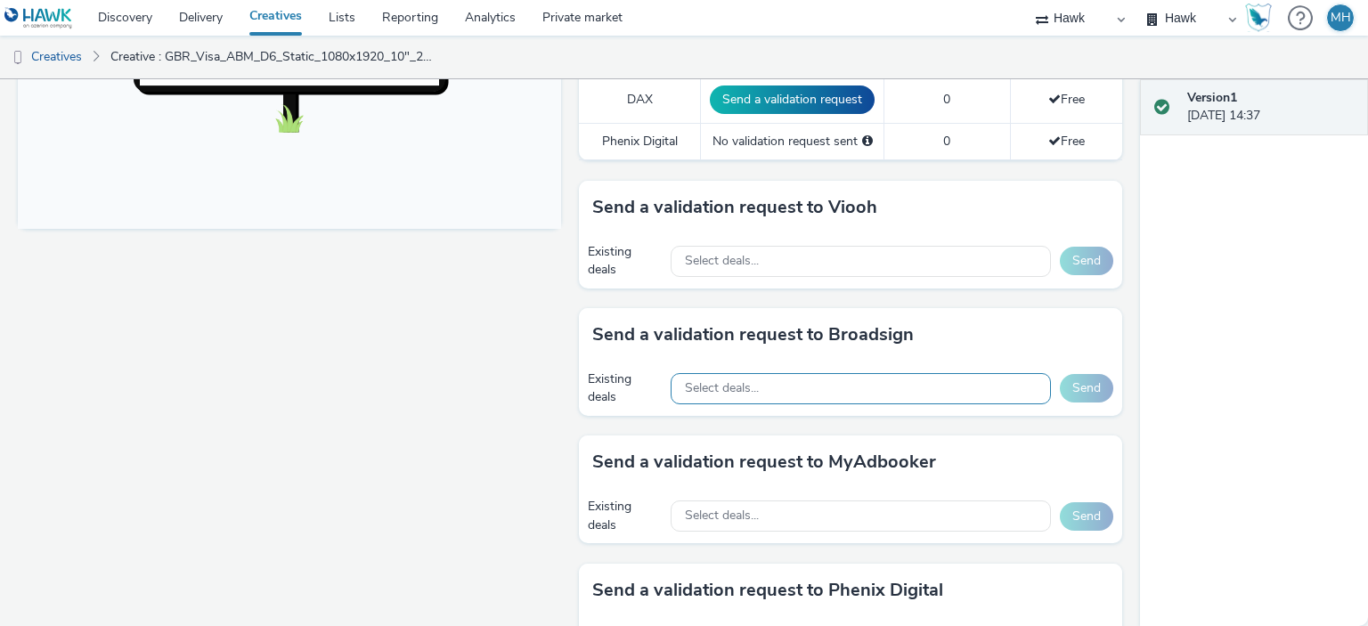
click at [867, 383] on div "Select deals..." at bounding box center [861, 388] width 380 height 31
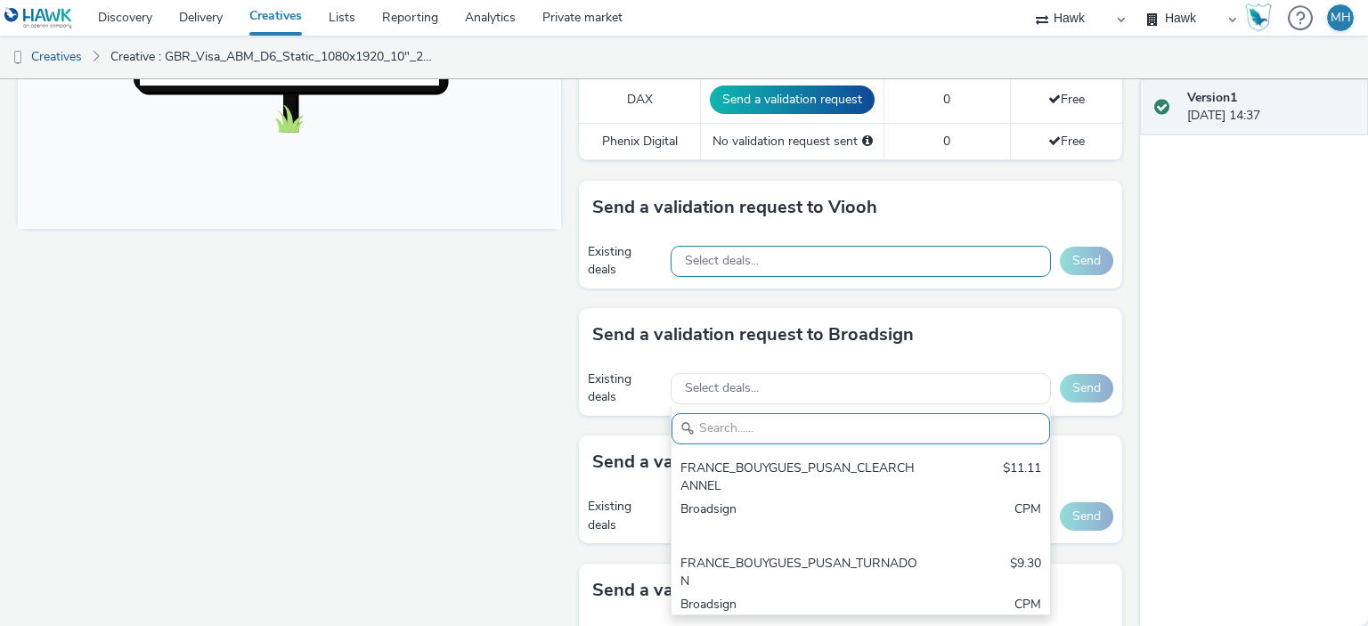
click at [848, 263] on div "Select deals..." at bounding box center [861, 261] width 380 height 31
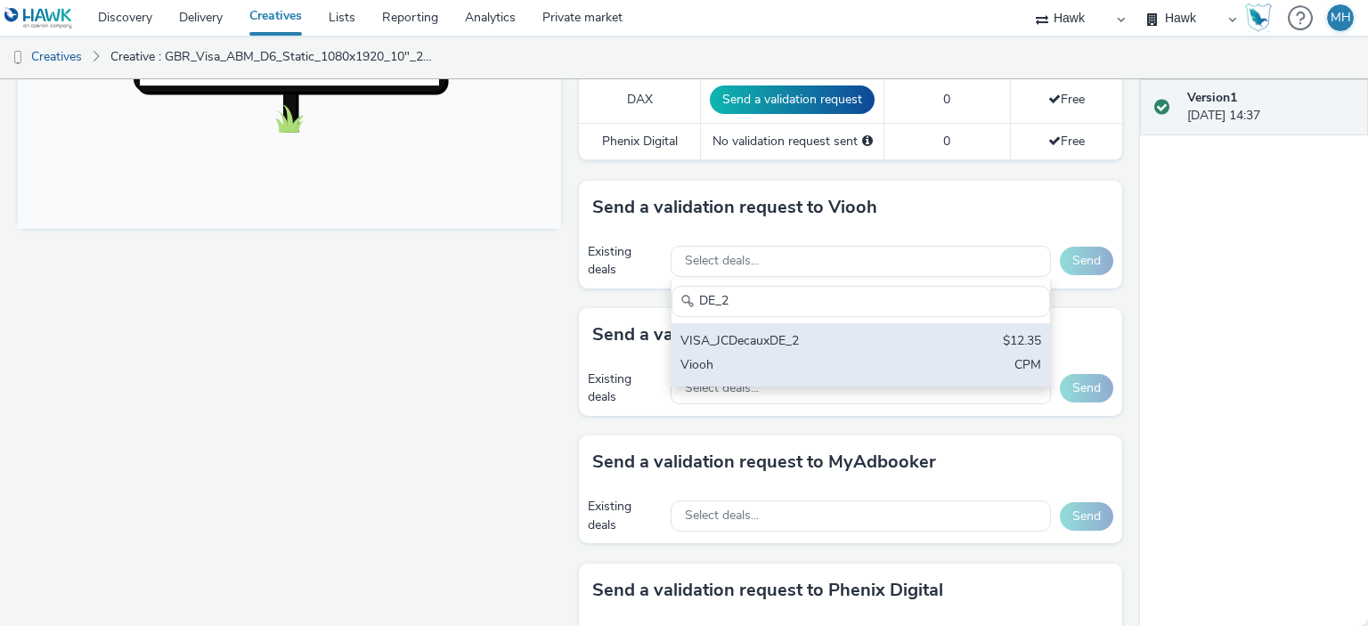
type input "DE_2"
click at [826, 342] on div "VISA_JCDecauxDE_2" at bounding box center [799, 342] width 237 height 20
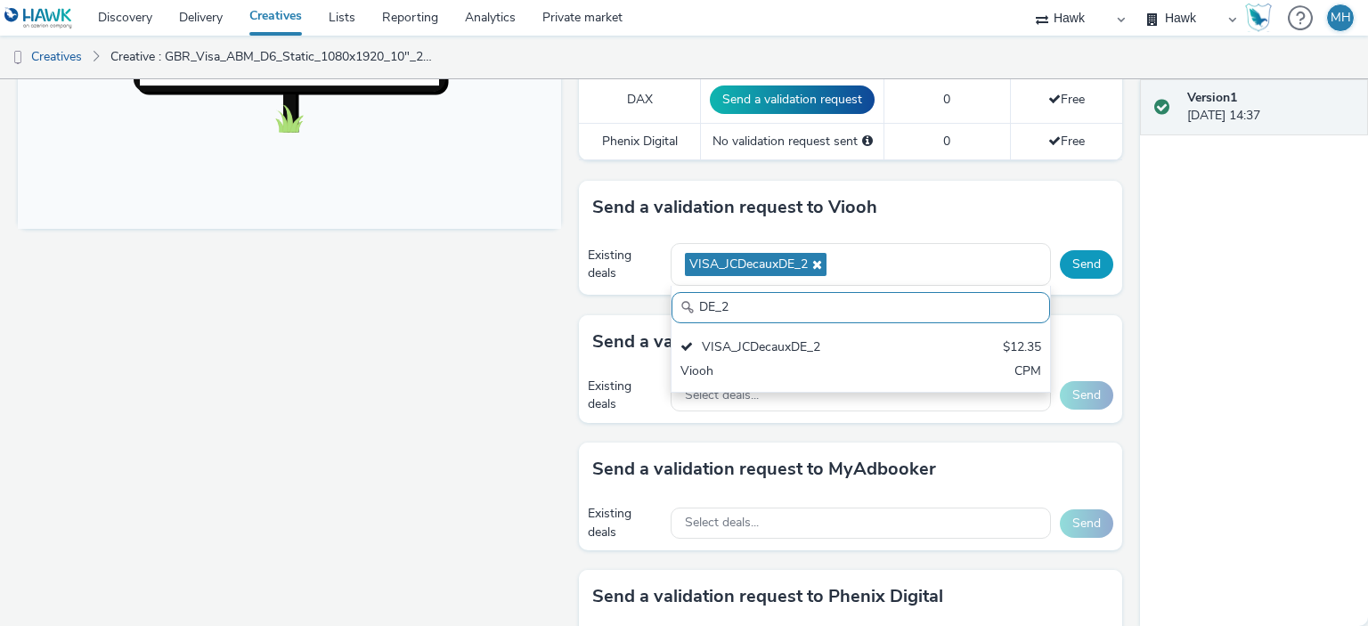
click at [1060, 263] on button "Send" at bounding box center [1086, 264] width 53 height 29
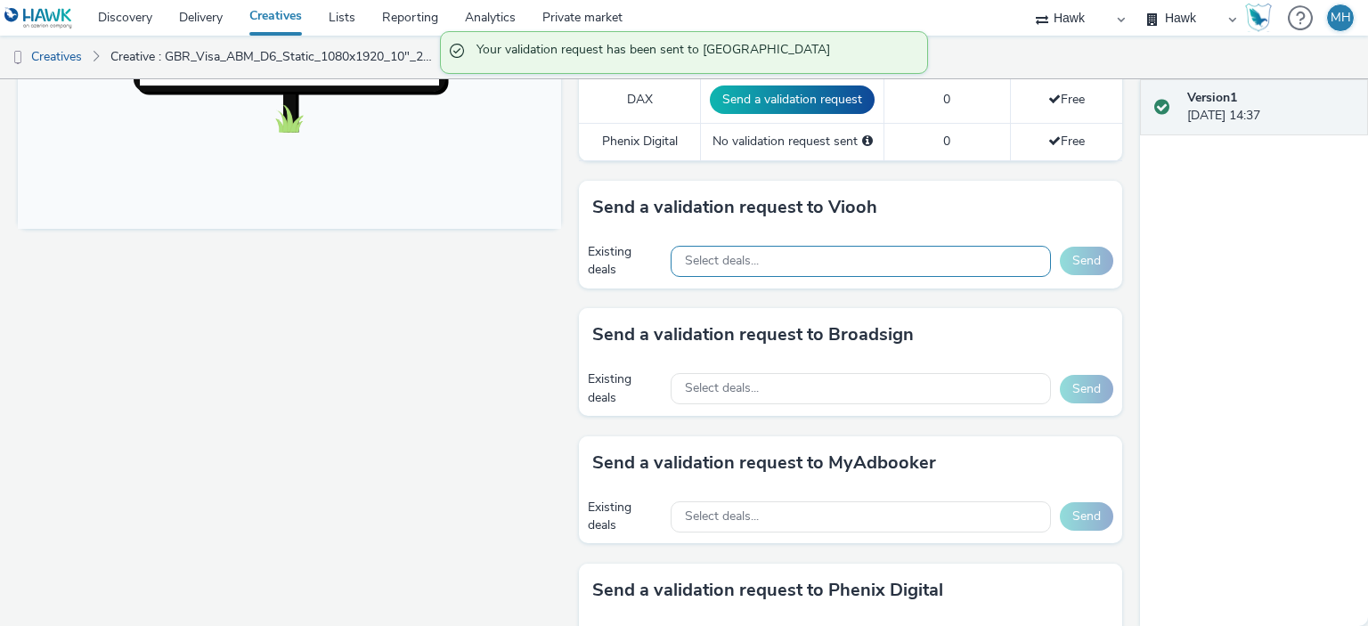
click at [848, 246] on div "Select deals..." at bounding box center [861, 261] width 380 height 31
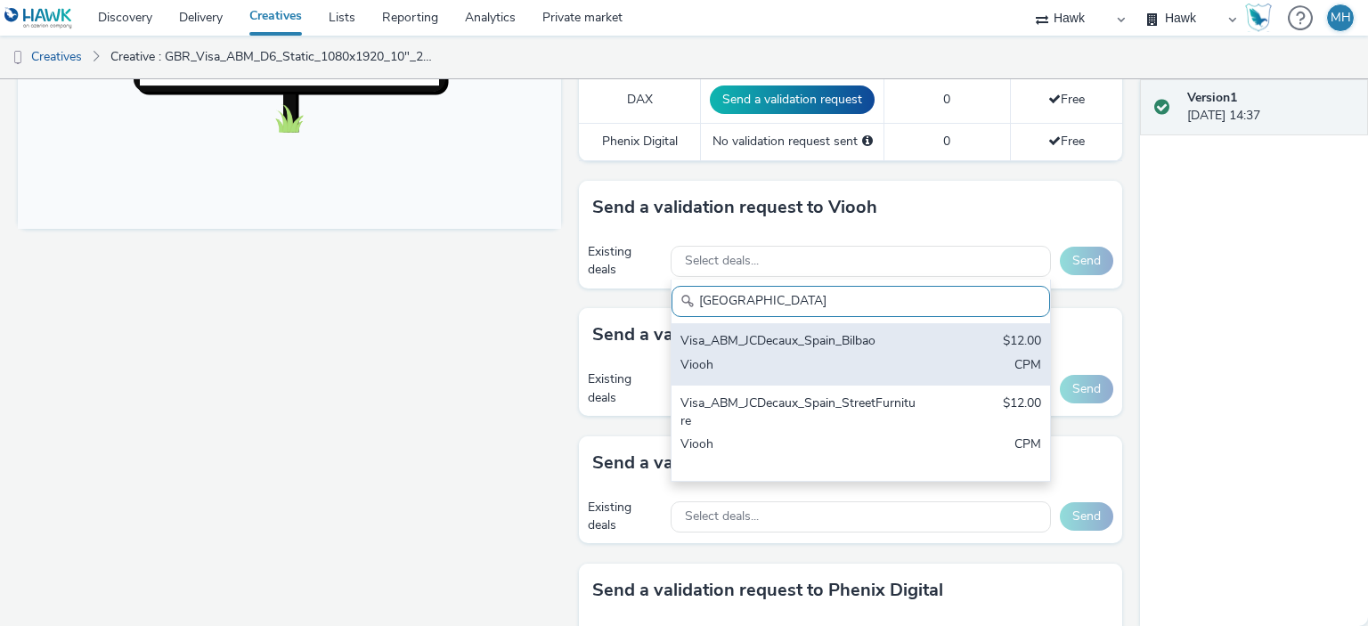
type input "Spain"
click at [855, 339] on div "Visa_ABM_JCDecaux_Spain_Bilbao" at bounding box center [799, 342] width 237 height 20
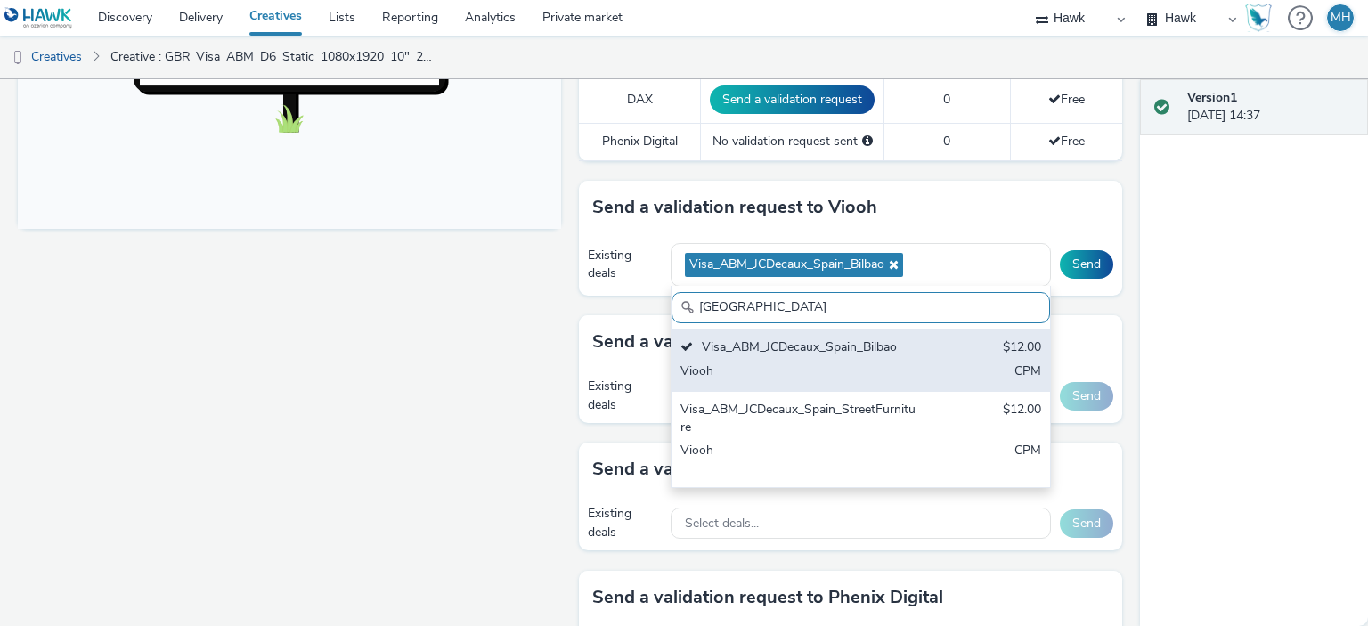
drag, startPoint x: 864, startPoint y: 415, endPoint x: 905, endPoint y: 359, distance: 69.5
click at [864, 416] on div "Visa_ABM_JCDecaux_Spain_StreetFurniture" at bounding box center [799, 419] width 237 height 37
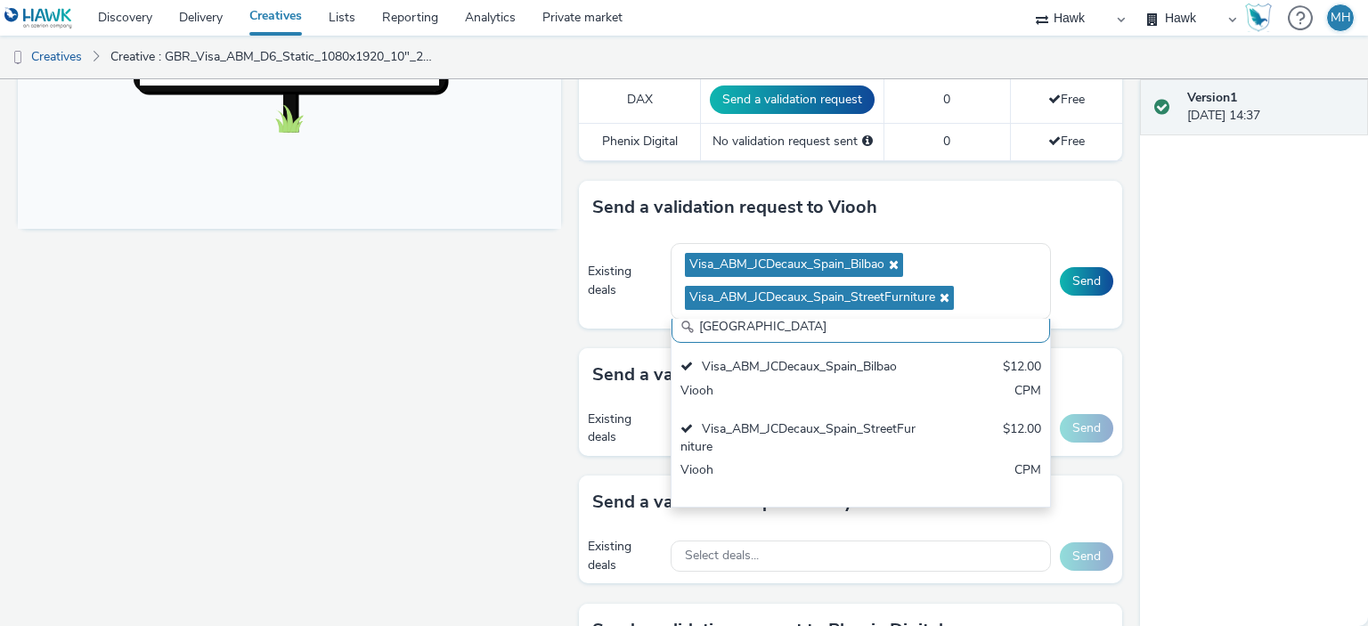
drag, startPoint x: 1065, startPoint y: 278, endPoint x: 1081, endPoint y: 316, distance: 41.5
click at [1066, 278] on button "Send" at bounding box center [1086, 281] width 53 height 29
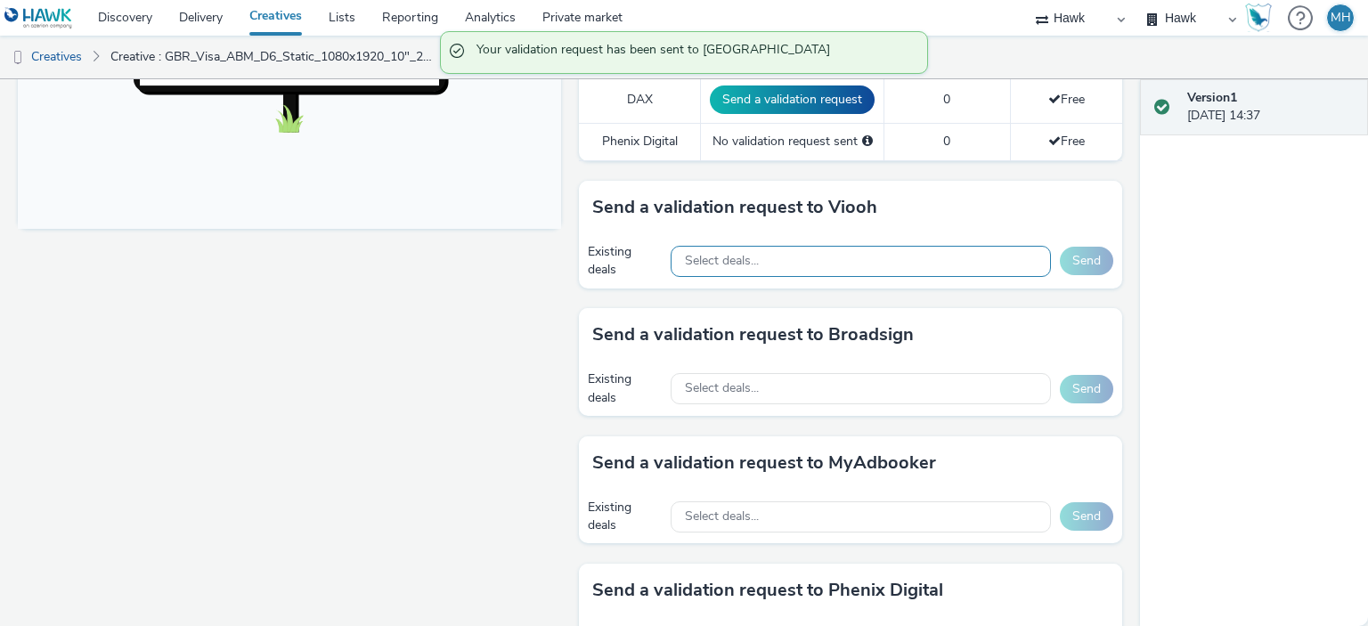
click at [738, 254] on span "Select deals..." at bounding box center [722, 261] width 74 height 15
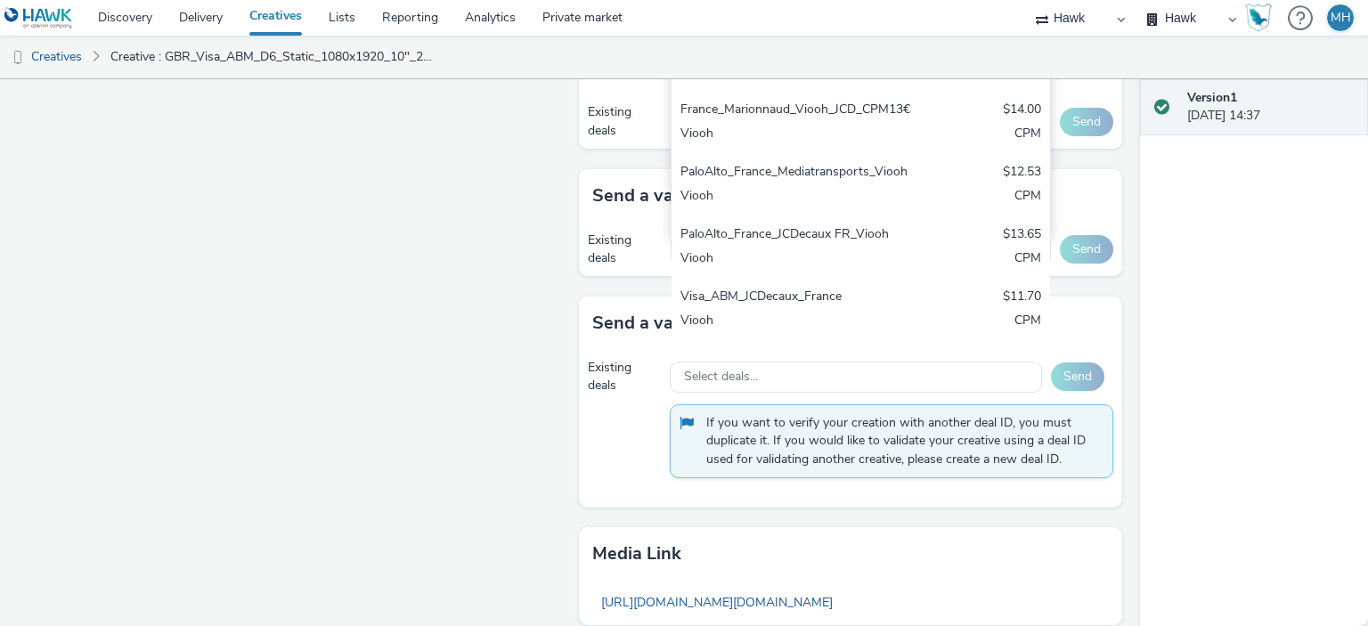
scroll to position [345, 0]
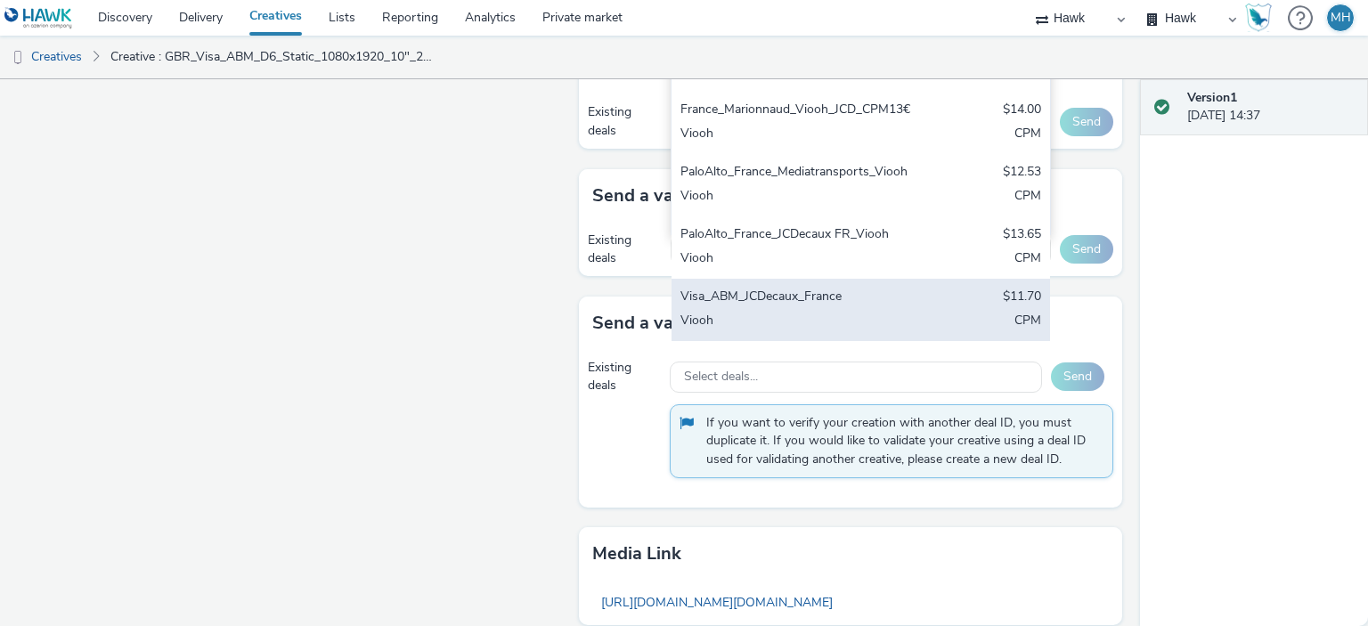
type input "[GEOGRAPHIC_DATA]"
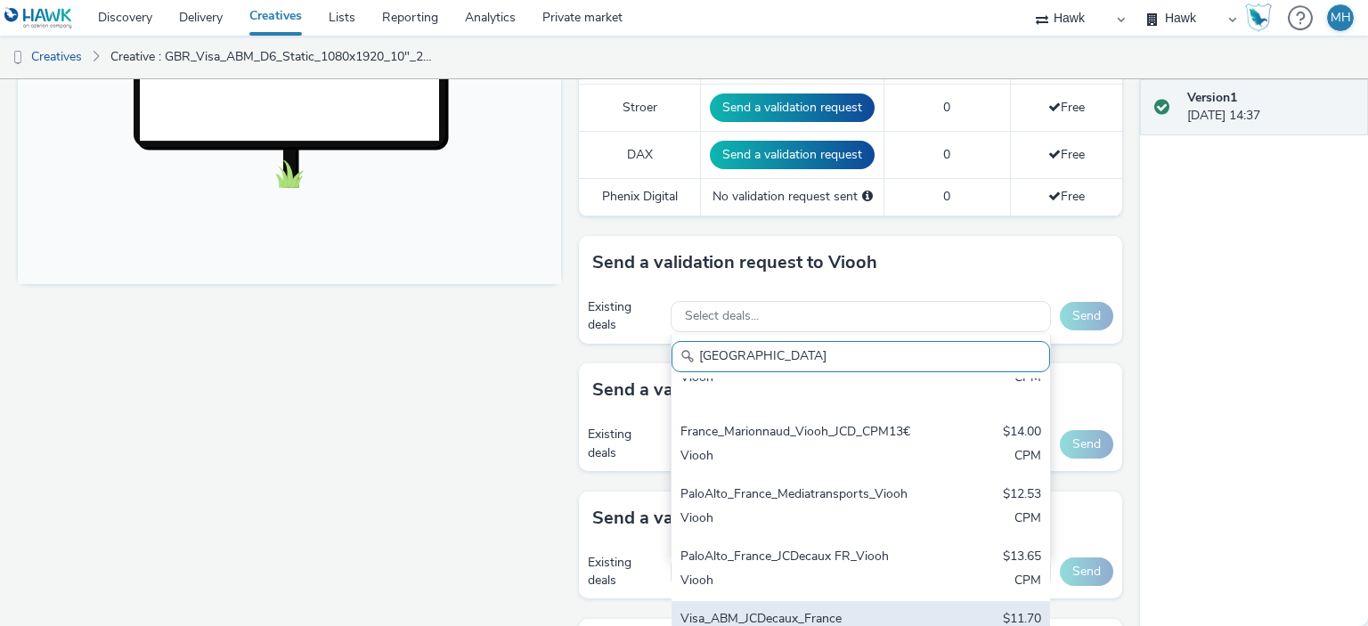
click at [721, 322] on div "Select deals... France FRANCE_BOUYGUES_PUSAN_JCD $13.50 Viooh CPM France_RAM_Vi…" at bounding box center [861, 316] width 380 height 37
click at [715, 185] on div "To deliver using: Broadsign, VIOOH, Stroer, MyAdbooker, Dax or Phenix Digital: …" at bounding box center [846, 335] width 552 height 1562
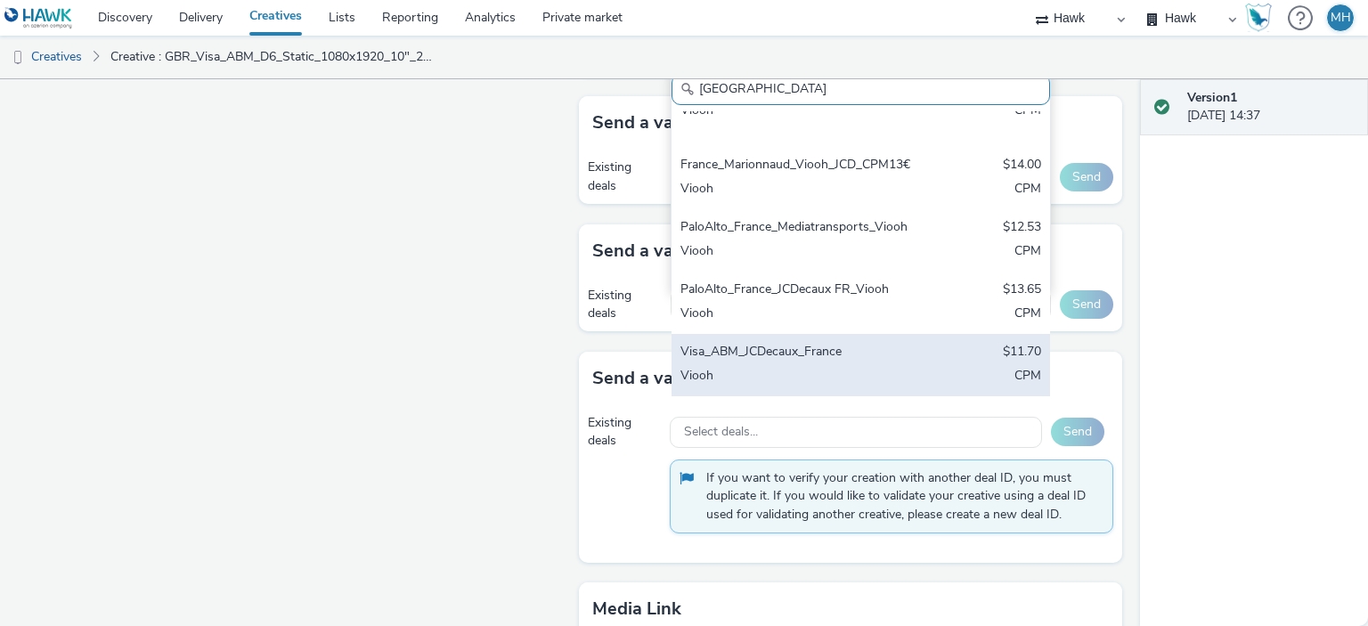
scroll to position [916, 0]
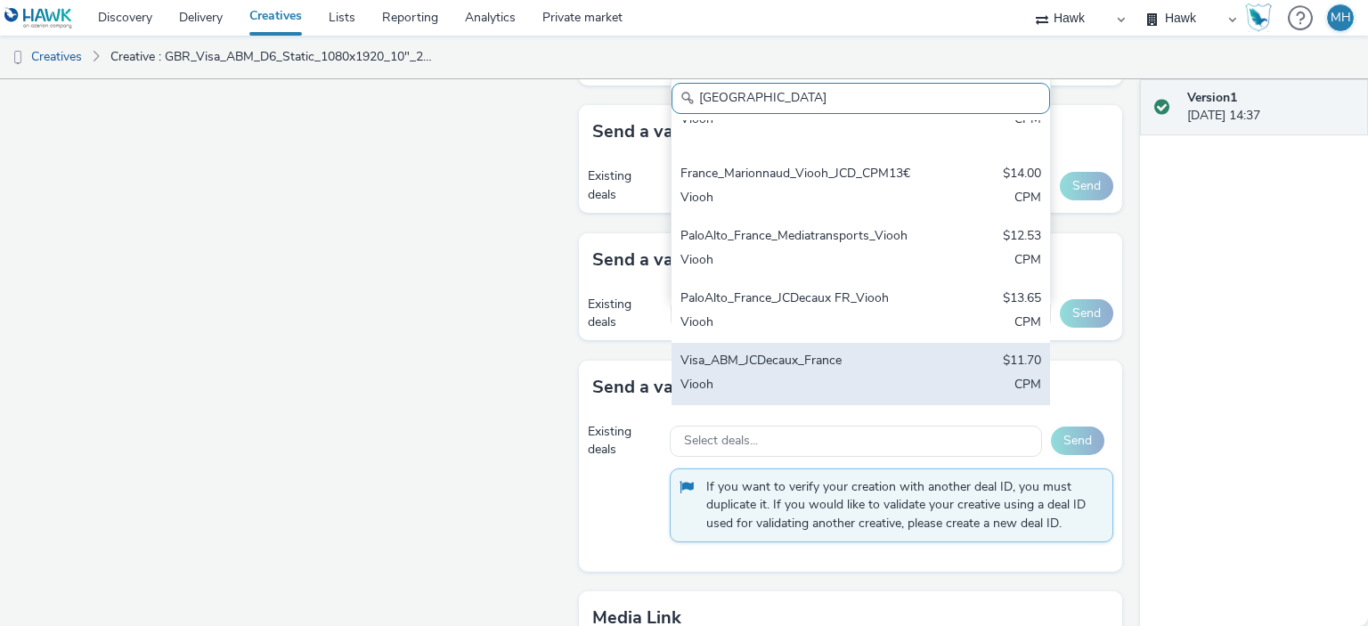
click at [787, 369] on div "Visa_ABM_JCDecaux_France $11.70 Viooh CPM" at bounding box center [861, 374] width 379 height 62
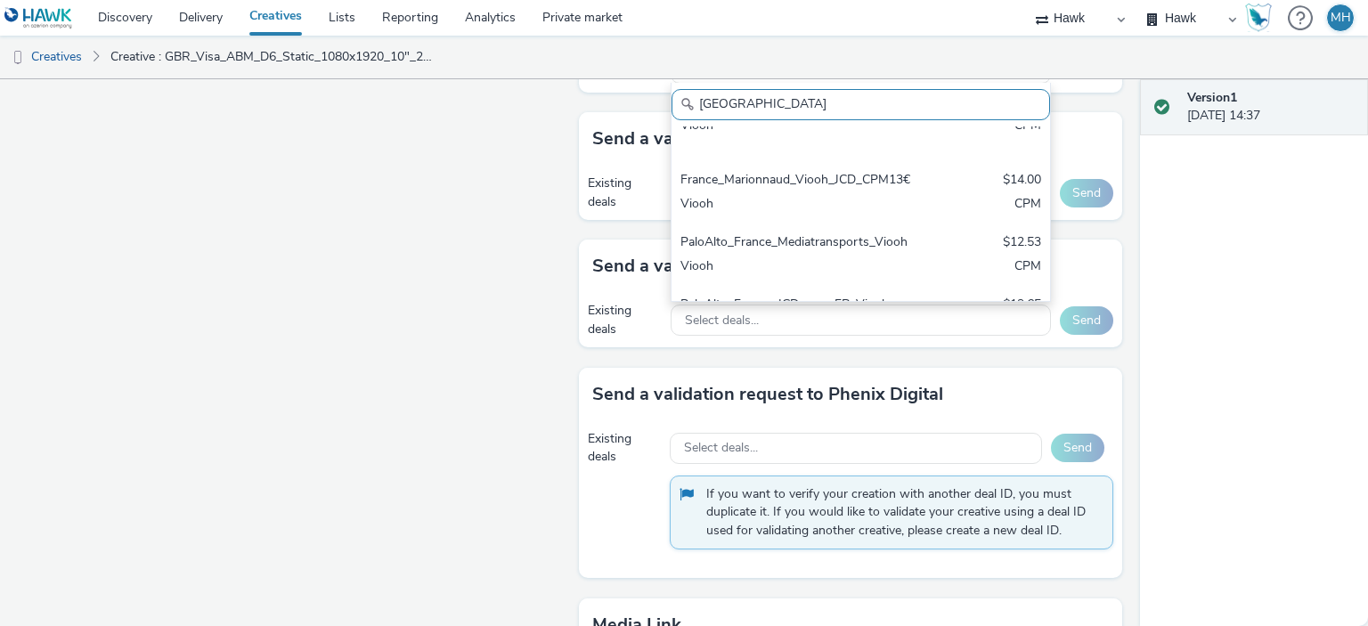
click at [1218, 263] on div "Version 1 [DATE] 14:37" at bounding box center [1254, 352] width 228 height 547
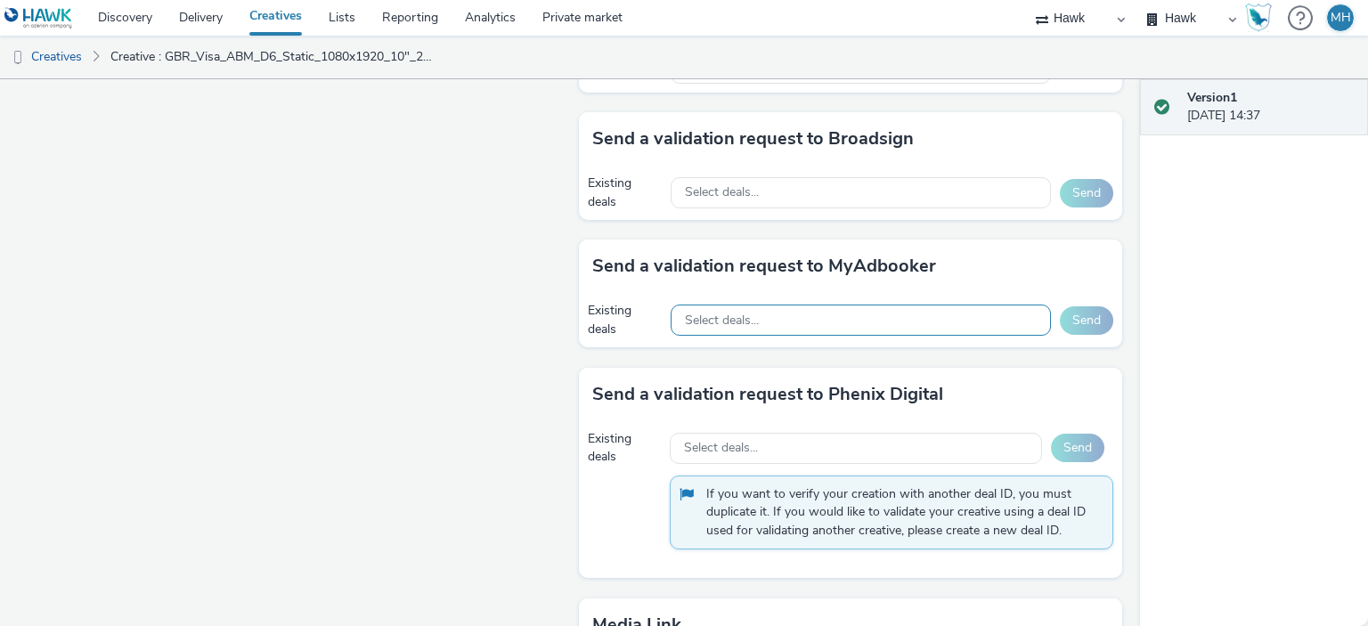
scroll to position [738, 0]
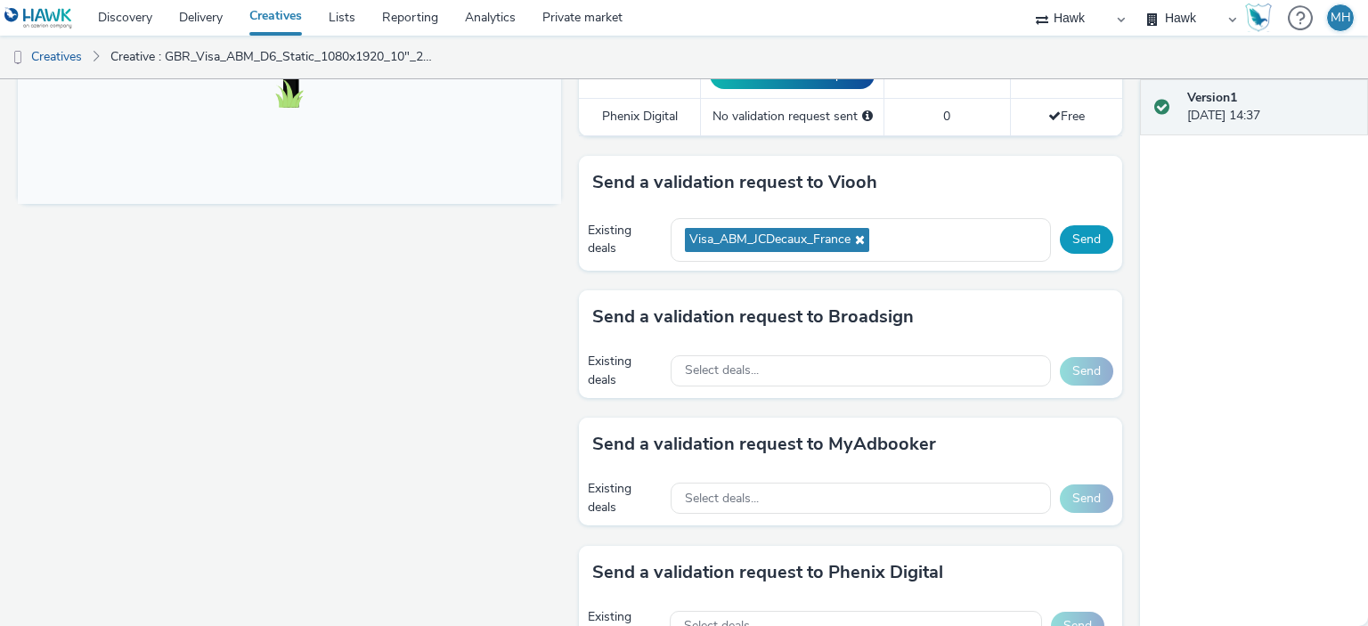
click at [1065, 233] on button "Send" at bounding box center [1086, 239] width 53 height 29
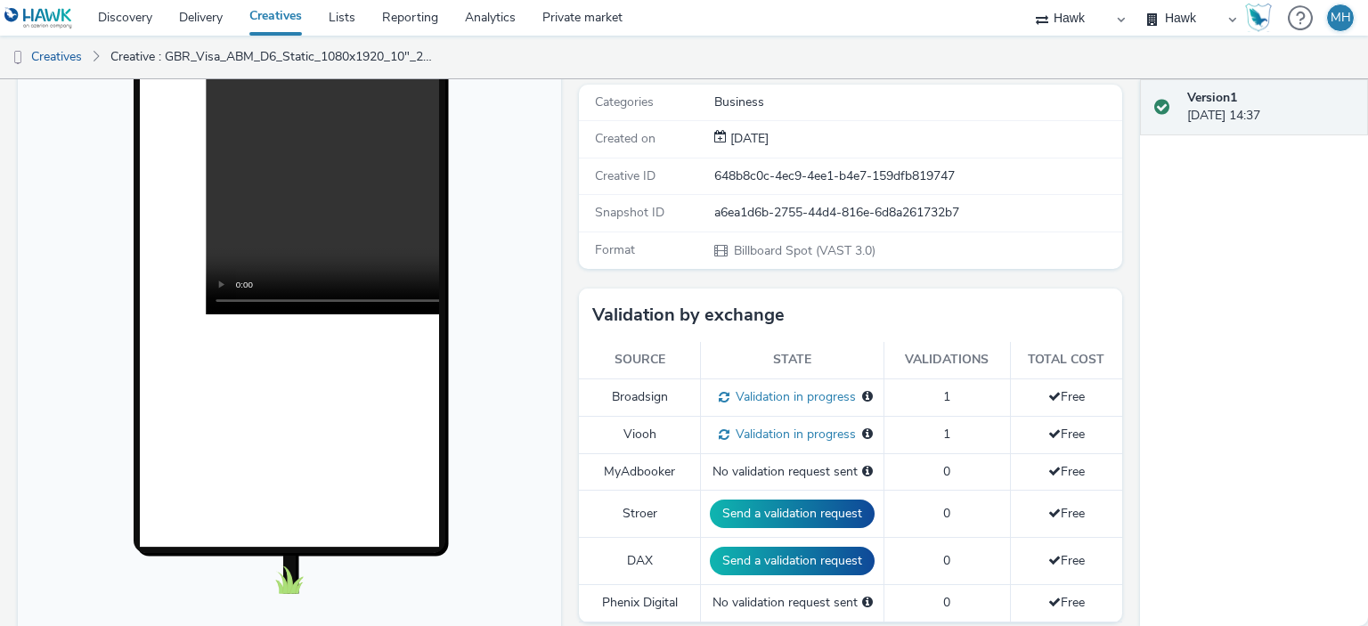
scroll to position [0, 0]
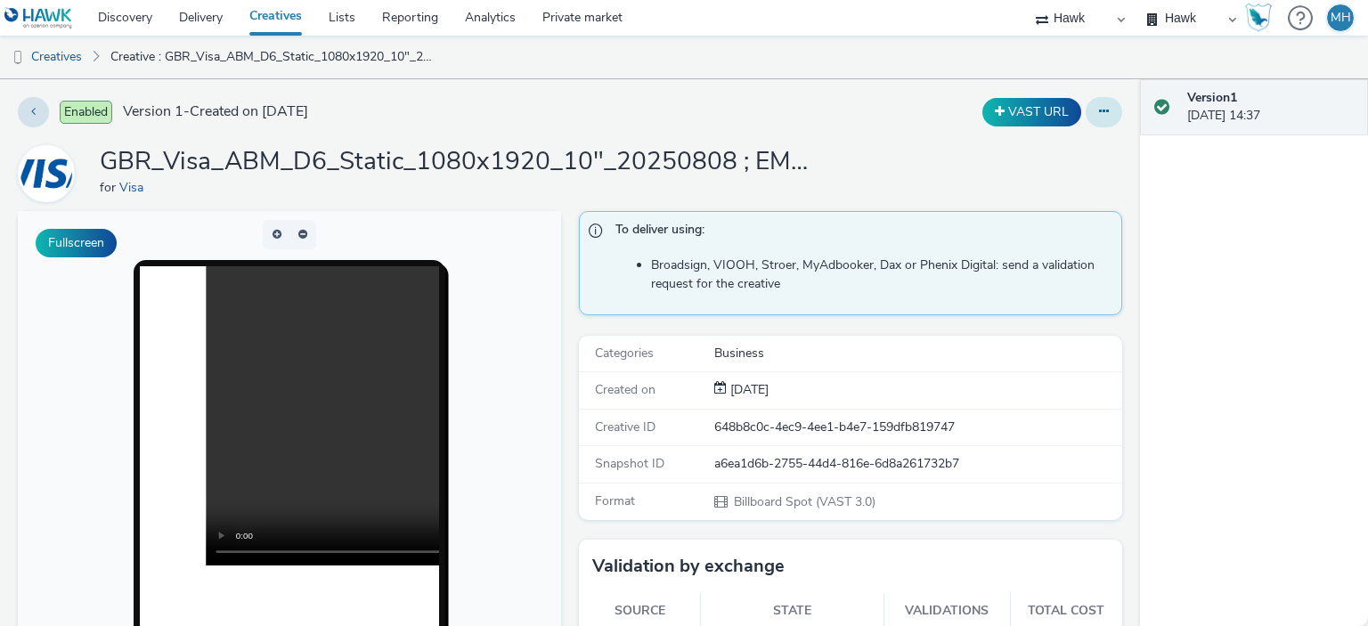
click at [1108, 111] on div "Enabled Version 1 - Created on 08 August 2025 VAST URL GBR_Visa_ABM_D6_Static_1…" at bounding box center [570, 352] width 1140 height 547
click at [1100, 107] on button at bounding box center [1104, 112] width 37 height 30
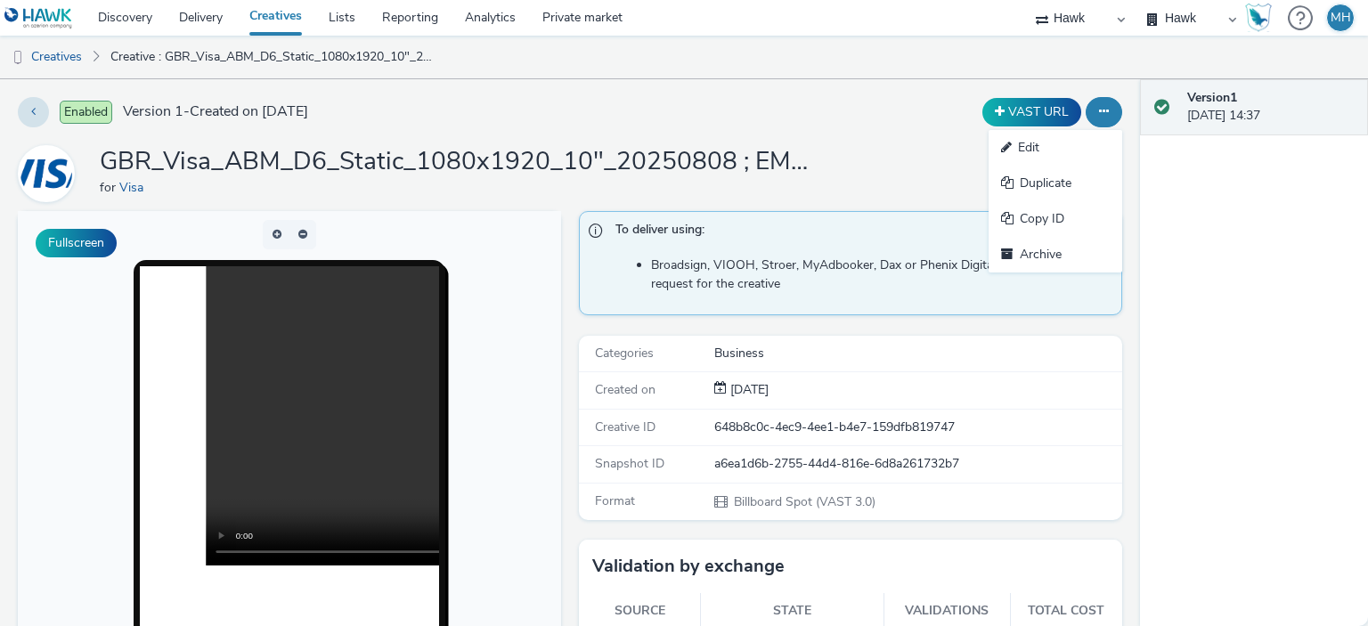
click at [841, 135] on div "Enabled Version 1 - Created on 08 August 2025 VAST URL Edit Duplicate Copy ID A…" at bounding box center [570, 352] width 1140 height 547
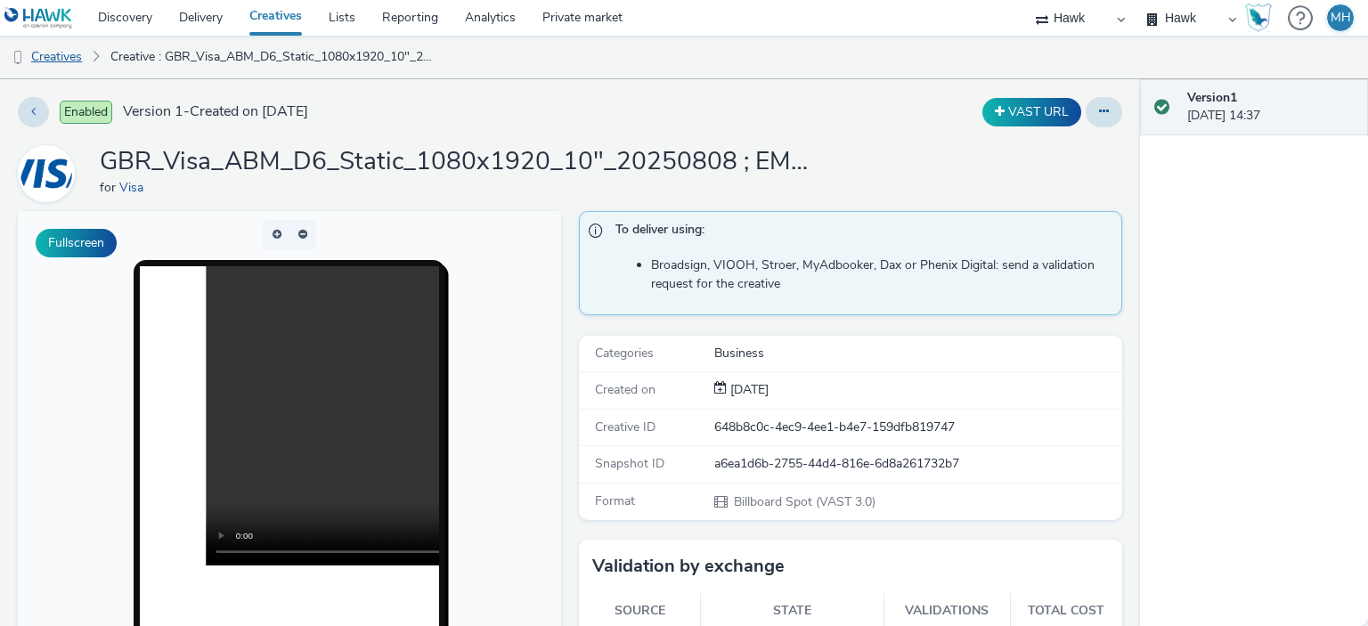
click at [66, 64] on link "Creatives" at bounding box center [45, 57] width 91 height 43
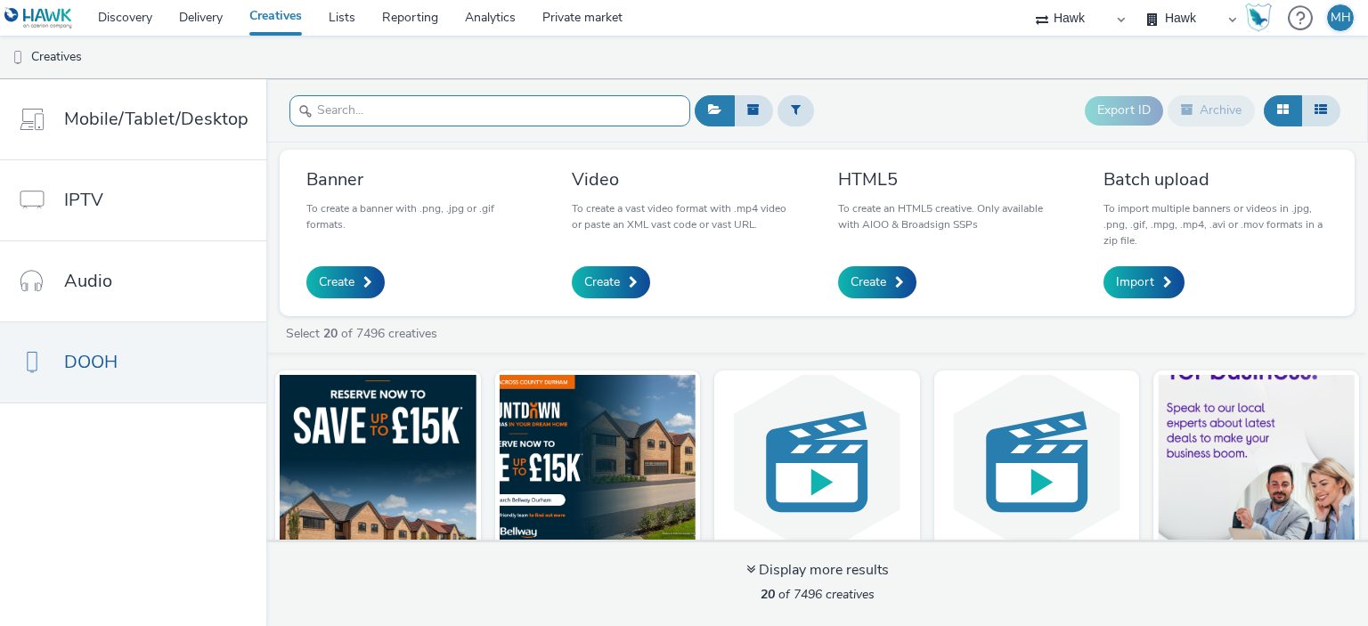
click at [488, 126] on input "text" at bounding box center [490, 110] width 401 height 31
paste input "GBR_Visa_ABM_D6_Static_1080x1920_10"_20250808 ; EMEA_NewAnthem"
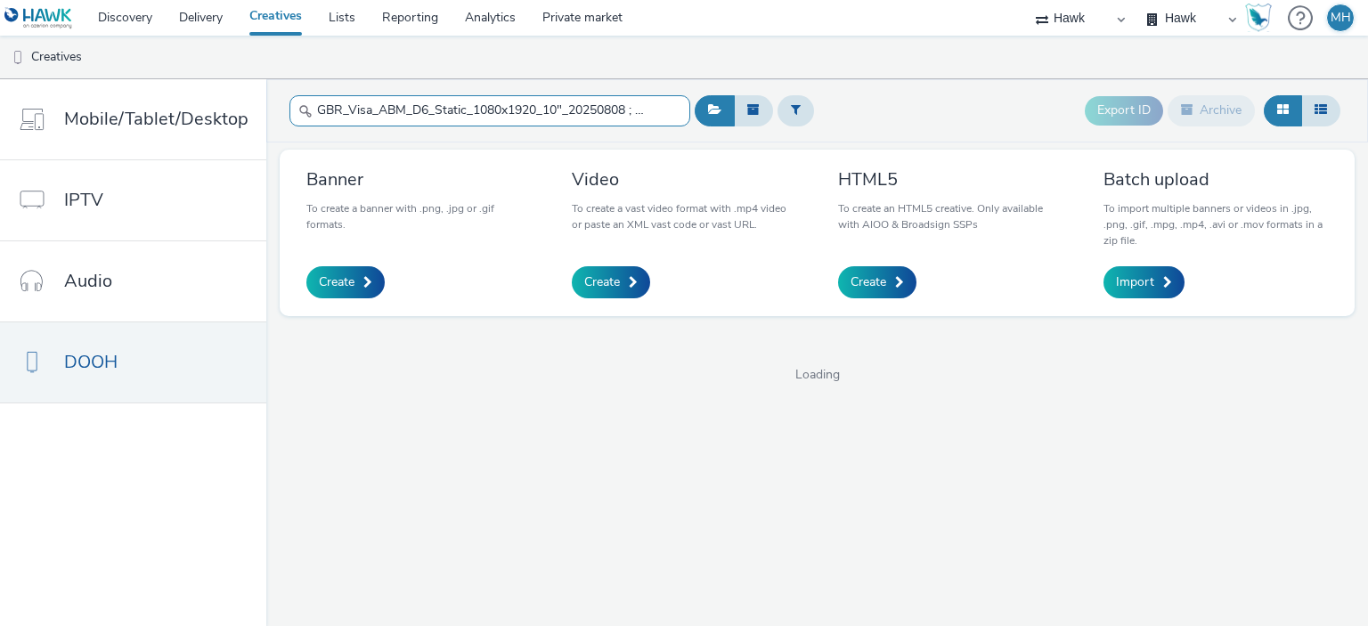
scroll to position [0, 108]
type input "GBR_Visa_ABM_D6_Static_1080x1920_10"_20250808 ; EMEA_NewAnthem"
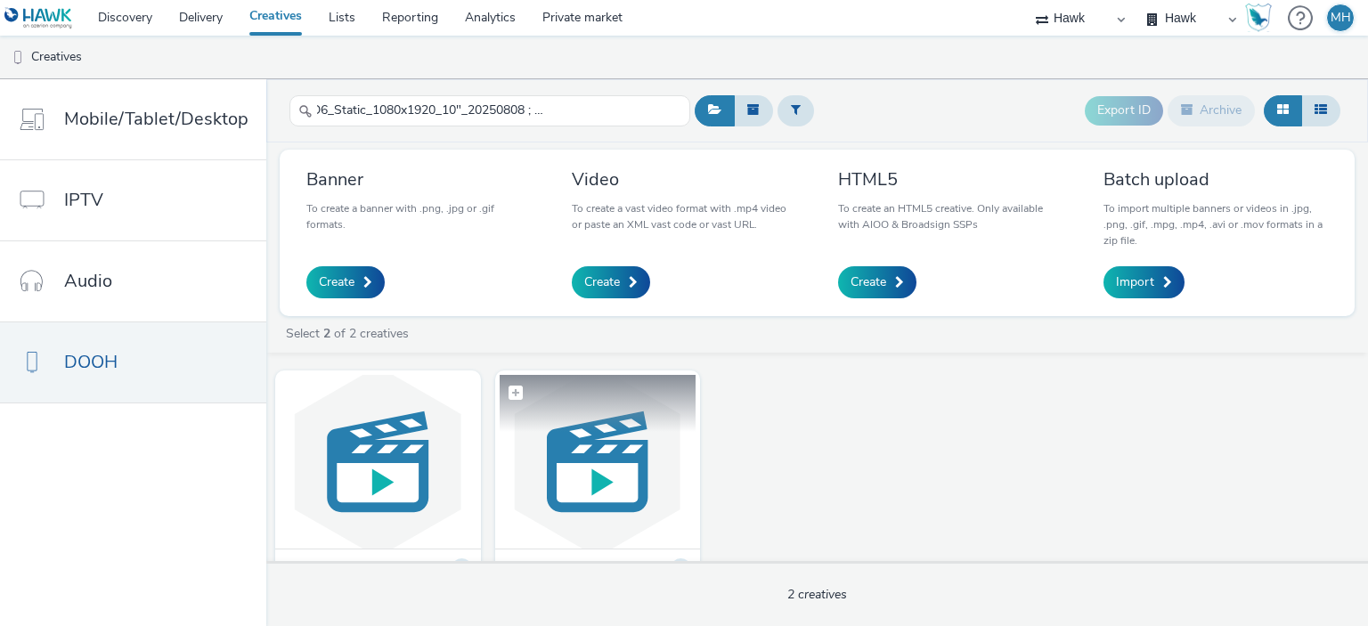
click at [585, 485] on img at bounding box center [598, 462] width 197 height 174
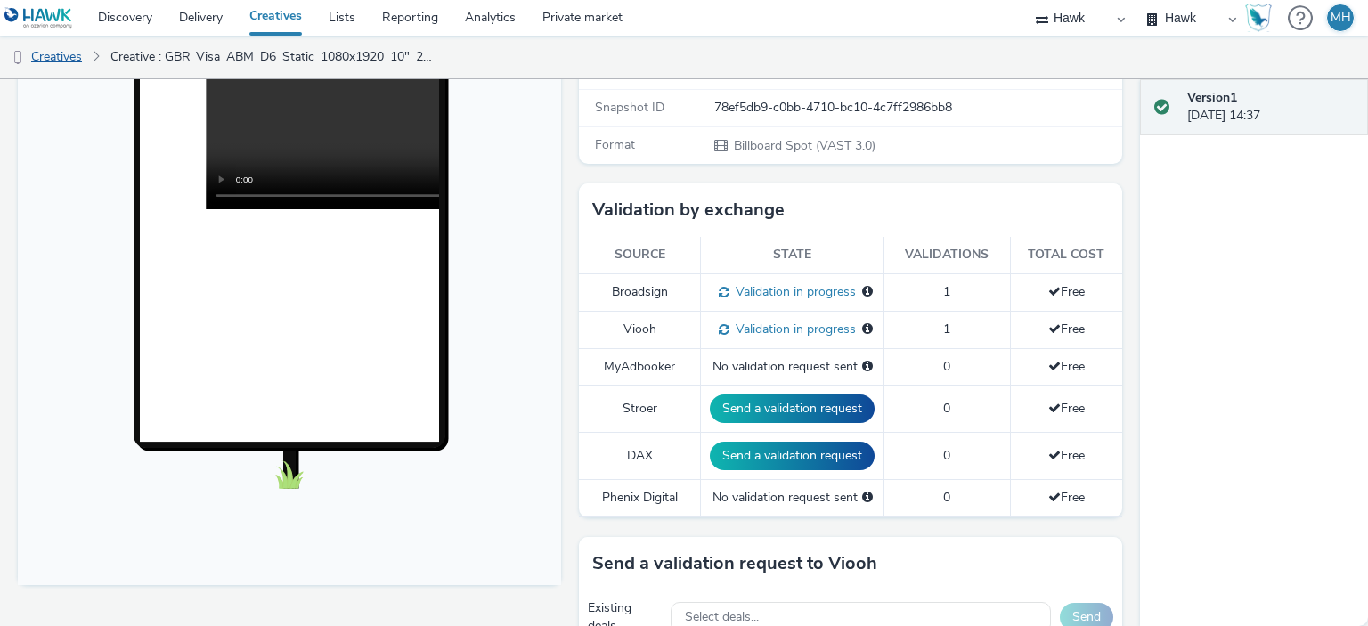
click at [68, 70] on link "Creatives" at bounding box center [45, 57] width 91 height 43
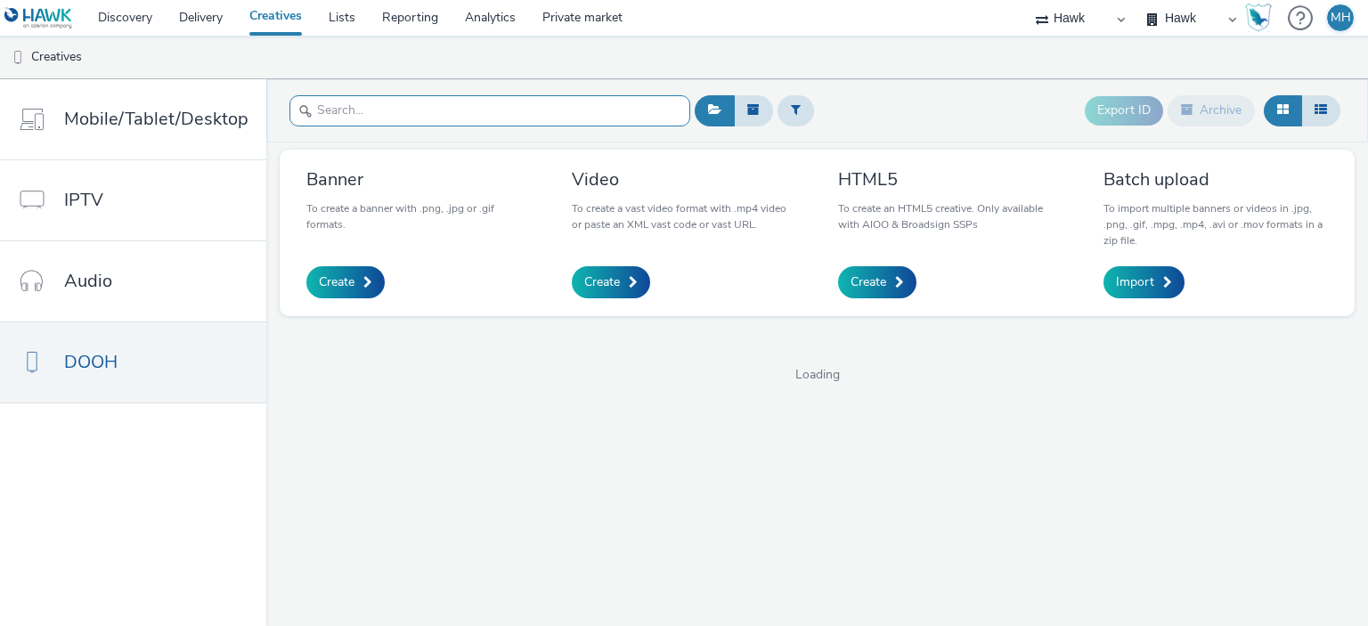
click at [343, 95] on input "text" at bounding box center [490, 110] width 401 height 31
paste input "GBR_Visa_ABM_D6_Static_1080x1920_10"_20250808 ; EMEA_NewAnthem"
type input "GBR_Visa_ABM_D6_Static_1080x1920_10"_20250808 ; EMEA_NewAnthem"
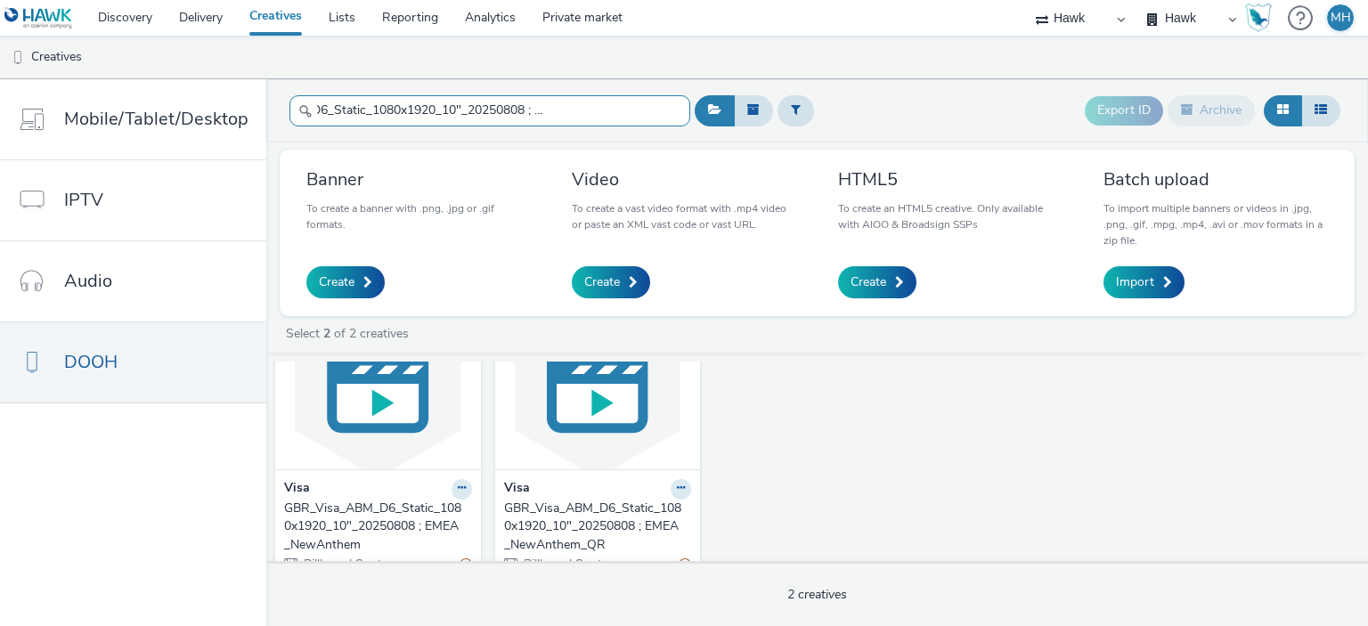
scroll to position [107, 0]
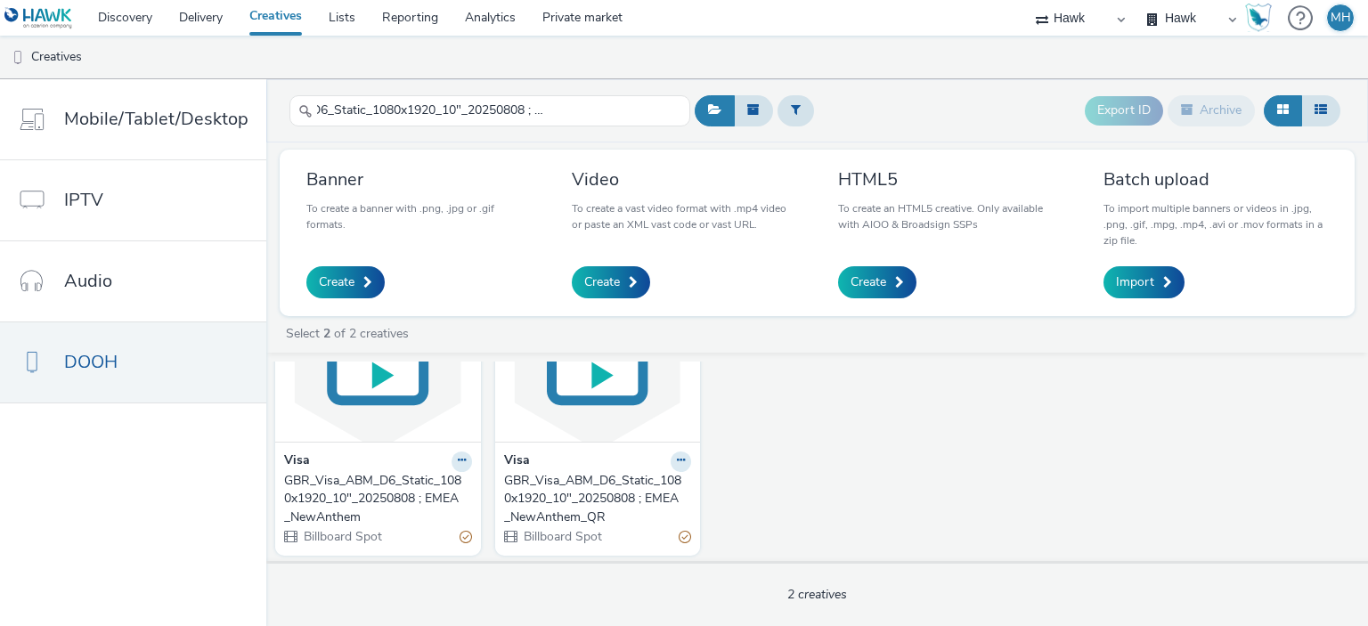
click at [403, 390] on img at bounding box center [378, 355] width 197 height 174
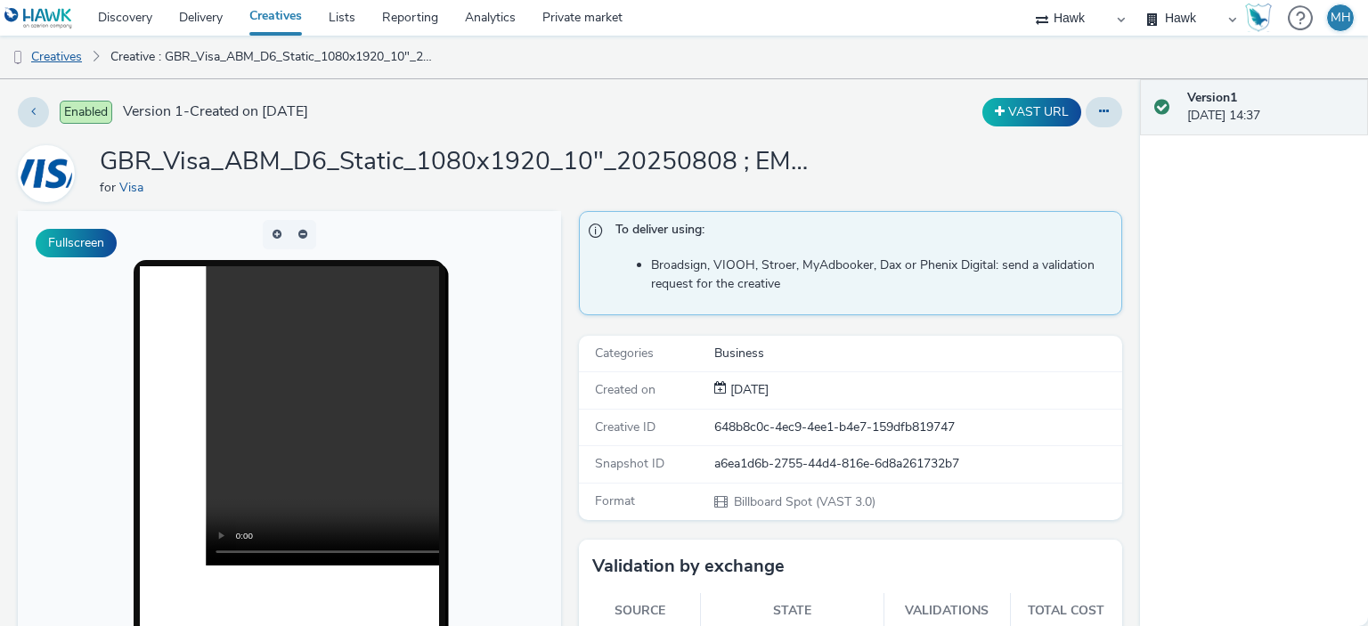
click at [84, 54] on link "Creatives" at bounding box center [45, 57] width 91 height 43
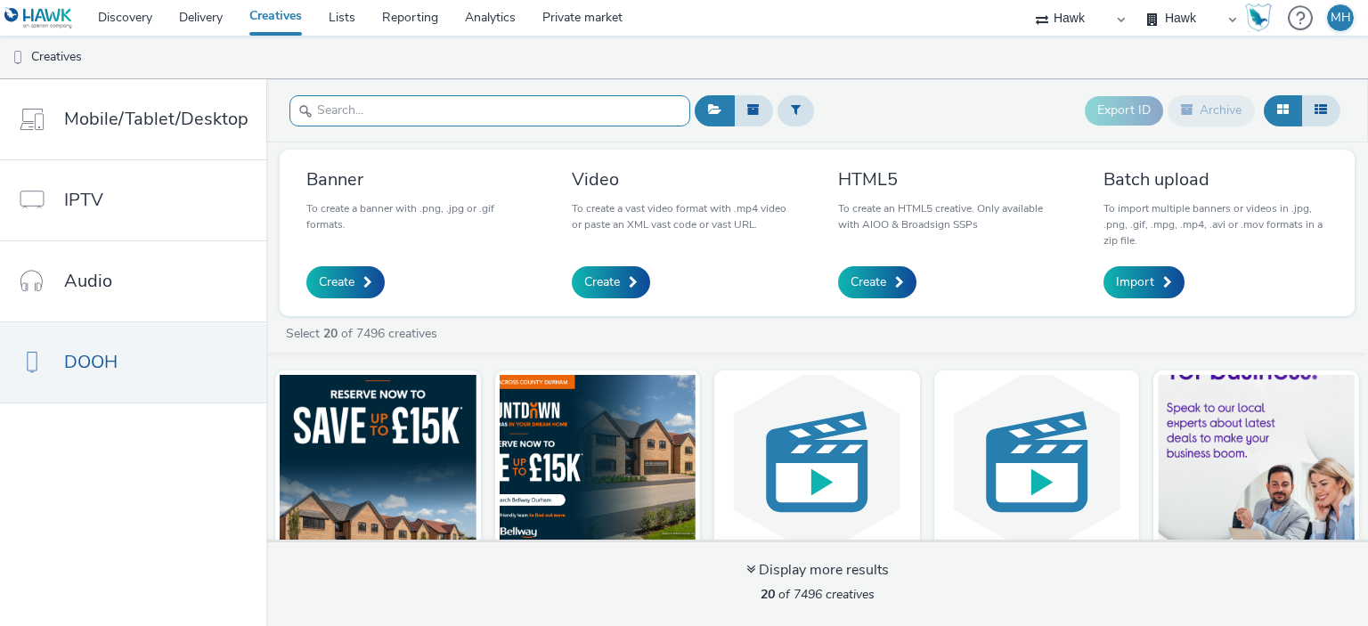
click at [394, 106] on input "text" at bounding box center [490, 110] width 401 height 31
paste input "GBR_Visa_ABM_D6_Static_1080x1920_20250808 ; EMEA_RetailBank_QR"
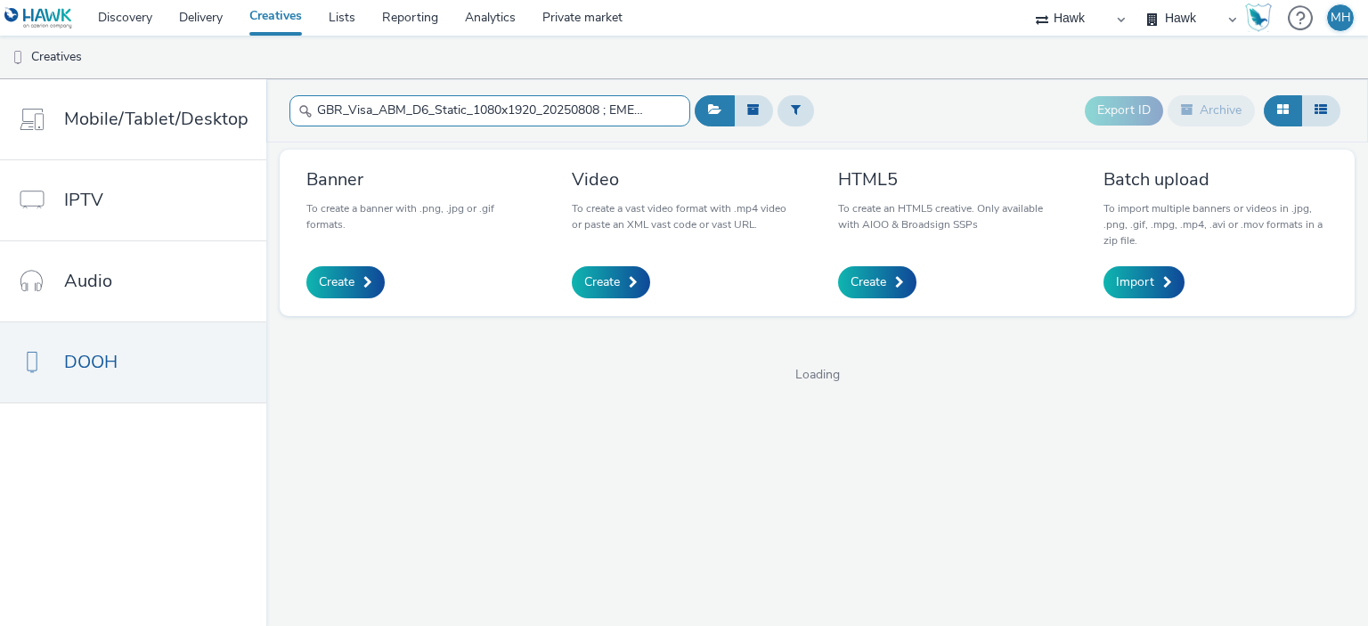
scroll to position [0, 95]
type input "GBR_Visa_ABM_D6_Static_1080x1920_20250808 ; EMEA_RetailBank_QR"
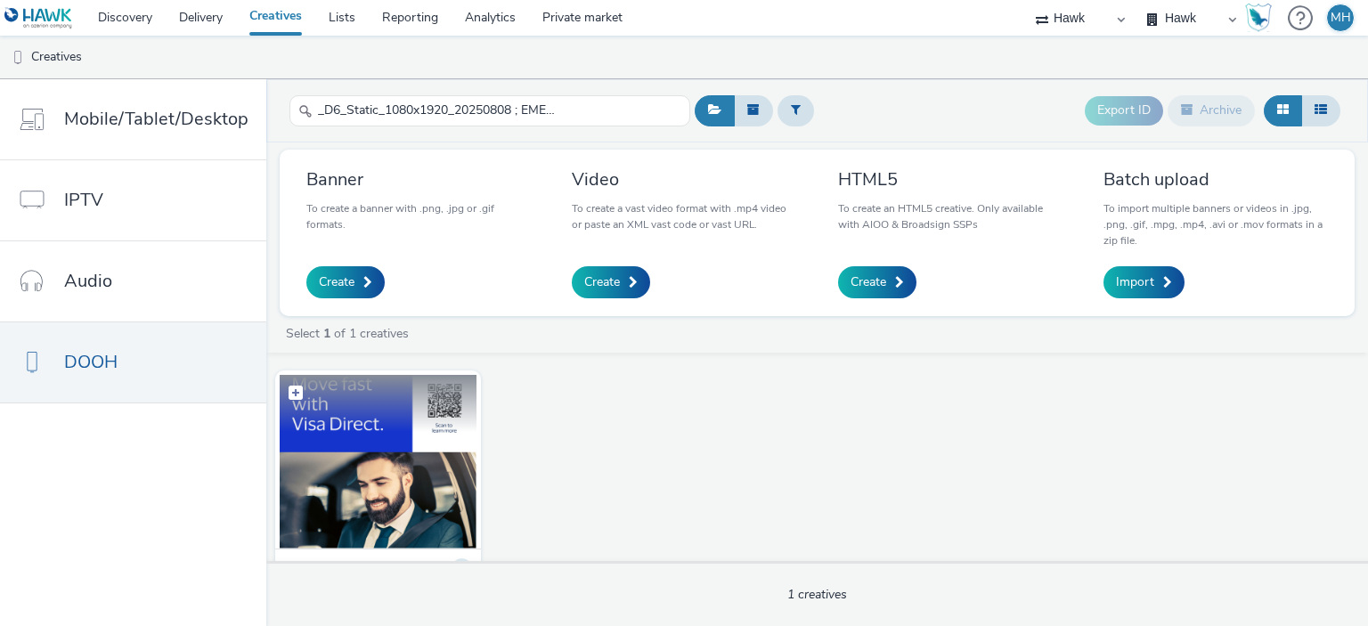
scroll to position [0, 0]
click at [369, 455] on img at bounding box center [378, 462] width 197 height 174
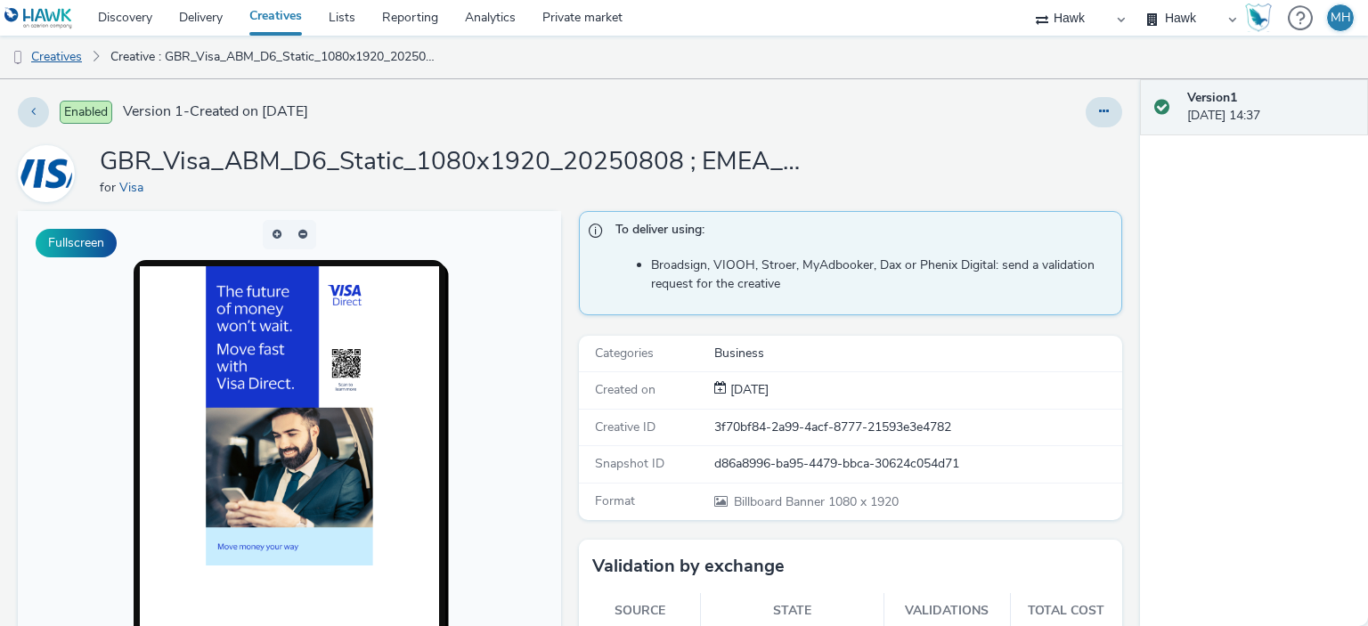
click at [78, 55] on link "Creatives" at bounding box center [45, 57] width 91 height 43
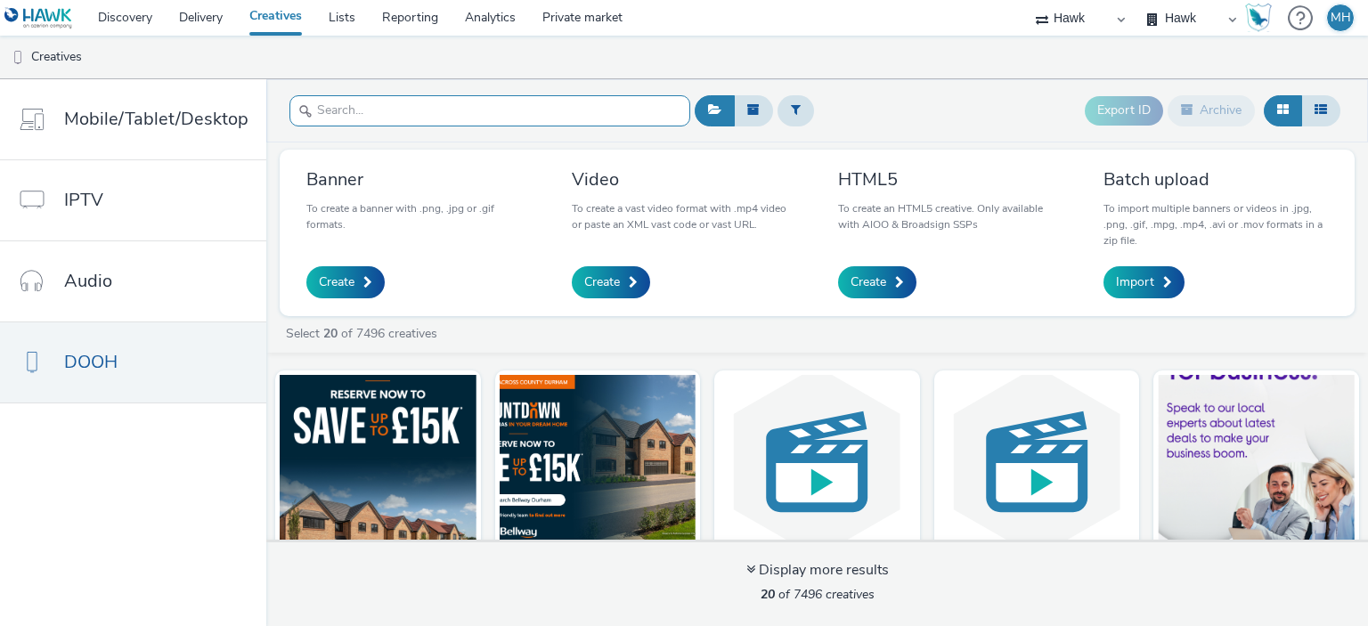
click at [366, 106] on input "text" at bounding box center [490, 110] width 401 height 31
paste input "GBR_Visa_ABM_D6_Static_1080x1920_20250808 ; EMEA_NewAnthem"
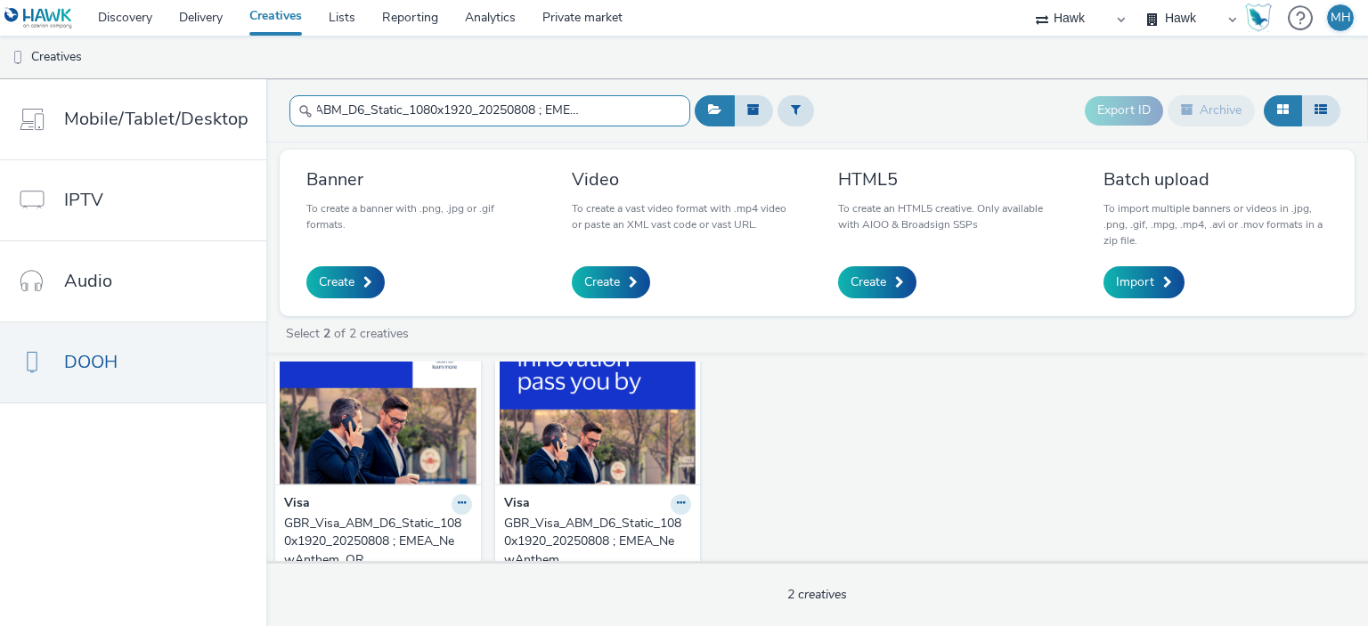
scroll to position [107, 0]
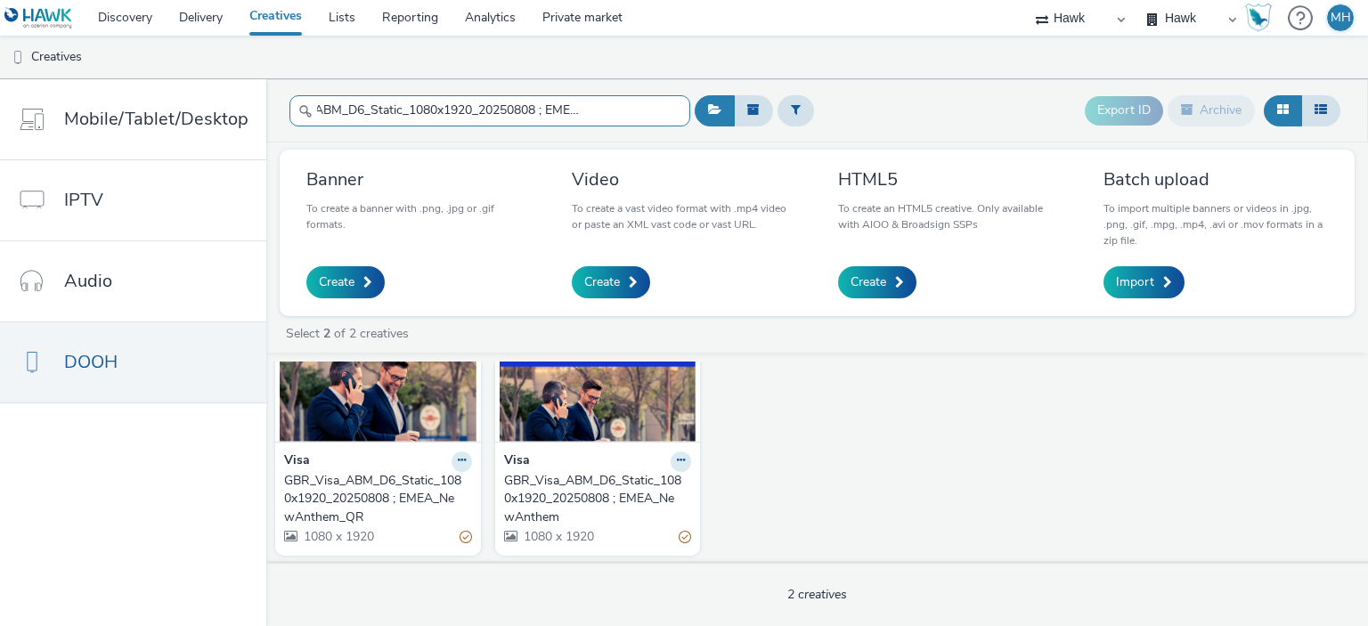
type input "GBR_Visa_ABM_D6_Static_1080x1920_20250808 ; EMEA_NewAnthe"
click at [638, 477] on div "GBR_Visa_ABM_D6_Static_1080x1920_20250808 ; EMEA_NewAnthem" at bounding box center [594, 499] width 181 height 54
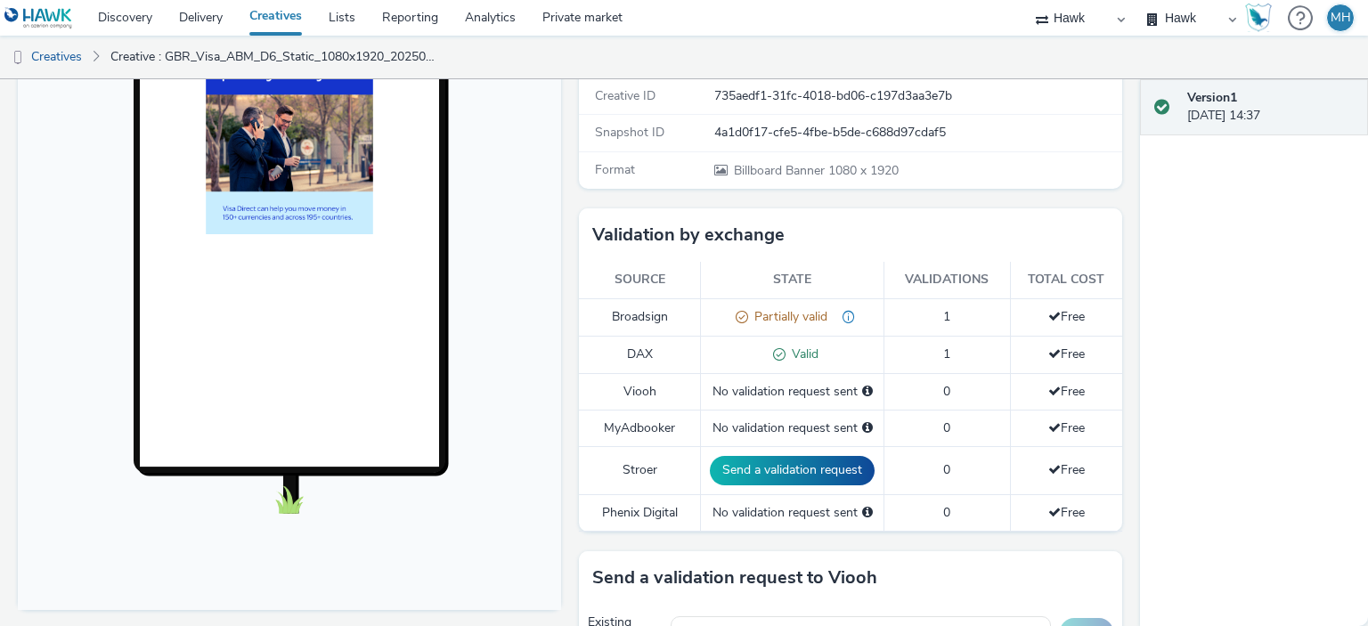
scroll to position [356, 0]
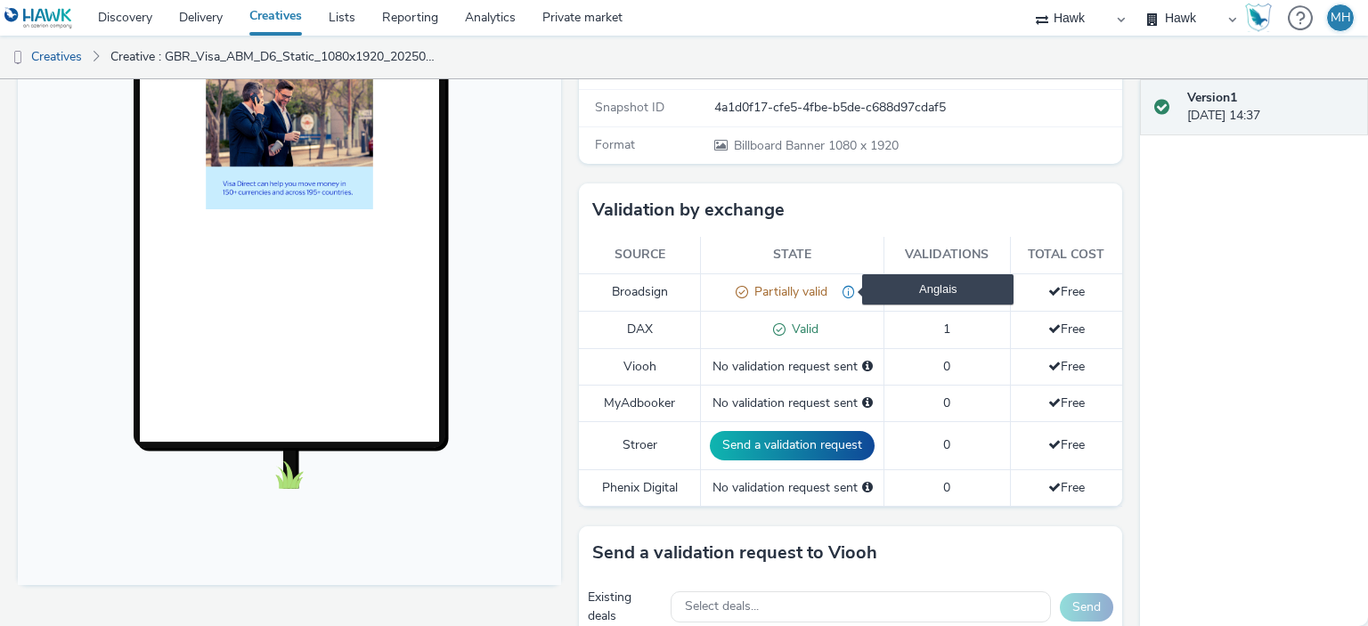
click at [835, 290] on span "Anglais" at bounding box center [842, 291] width 28 height 17
click at [735, 291] on span at bounding box center [739, 291] width 19 height 17
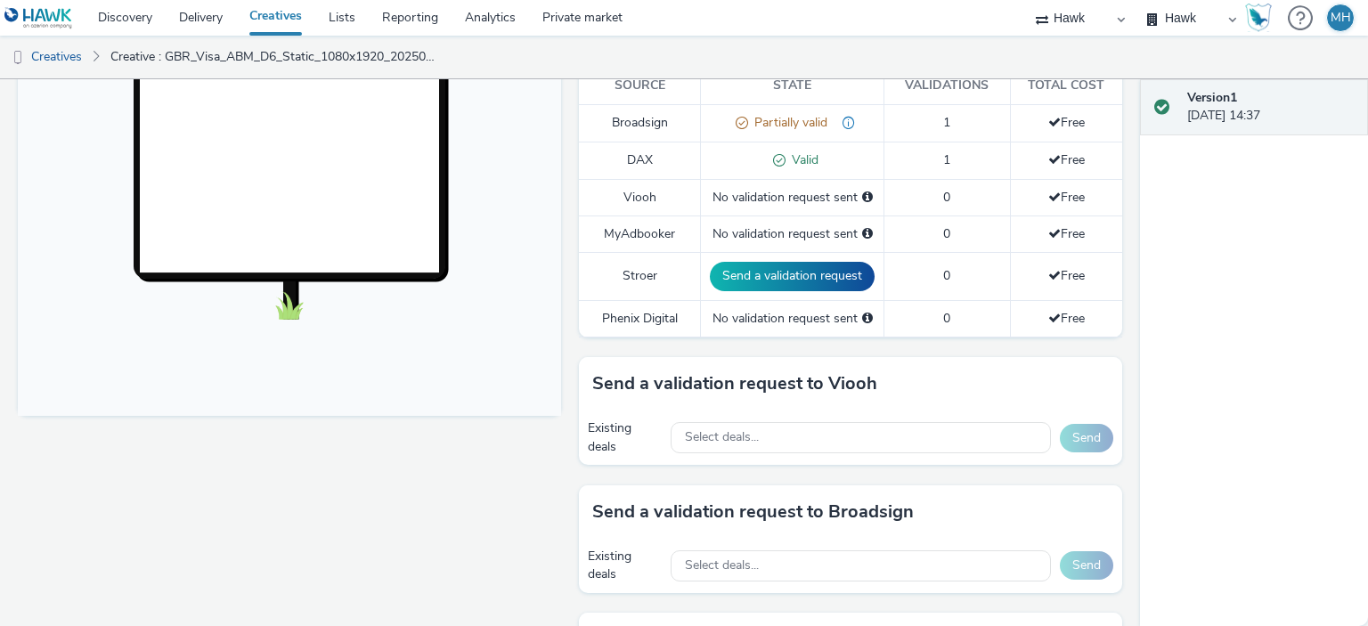
scroll to position [713, 0]
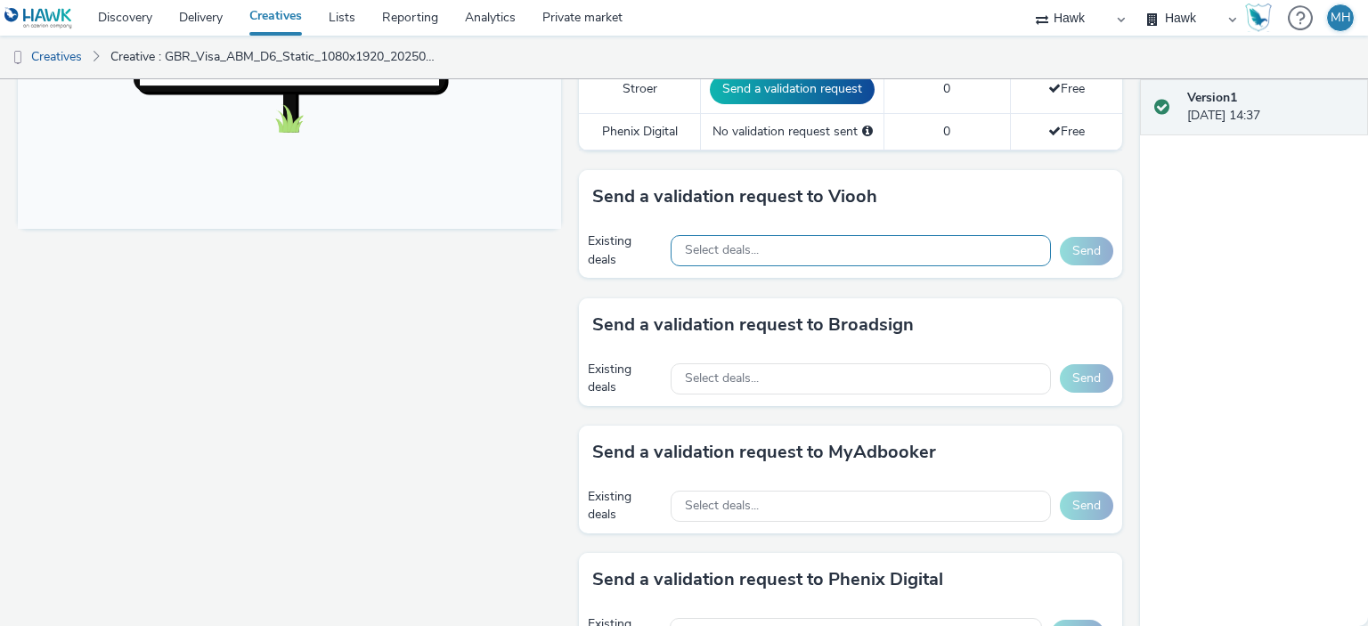
click at [755, 249] on div "Select deals..." at bounding box center [861, 250] width 380 height 31
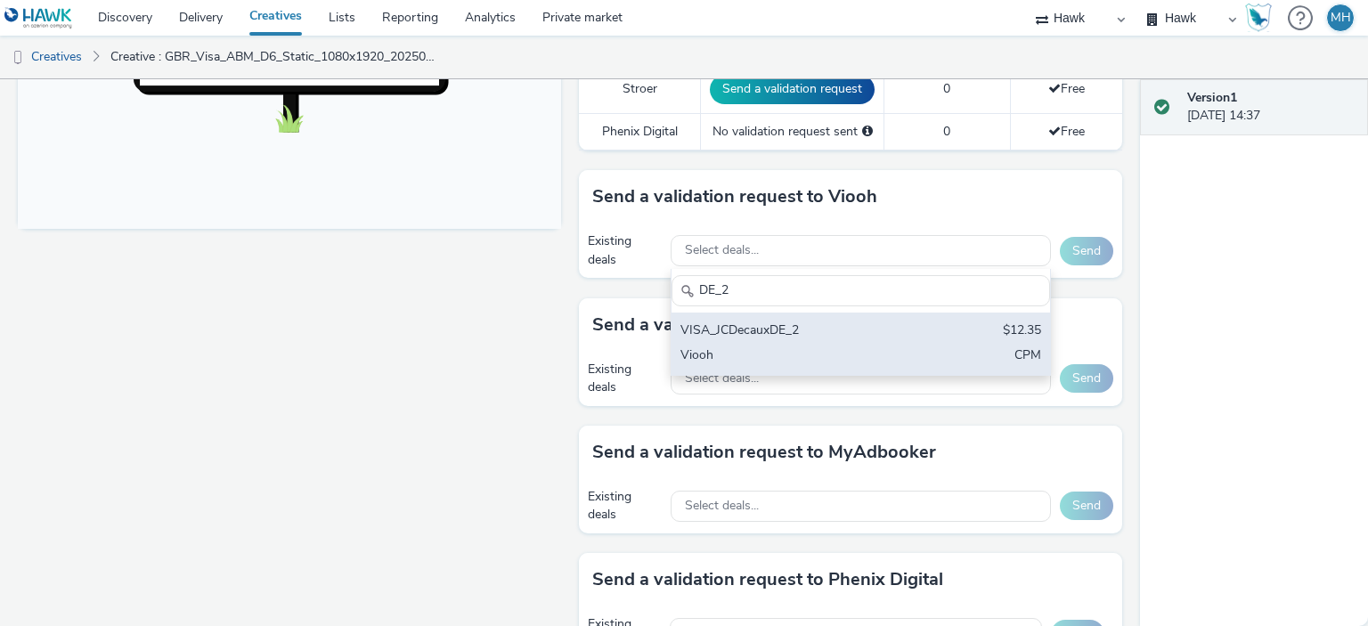
type input "DE_2"
click at [775, 339] on div "VISA_JCDecauxDE_2 $12.35 Viooh CPM" at bounding box center [861, 344] width 379 height 62
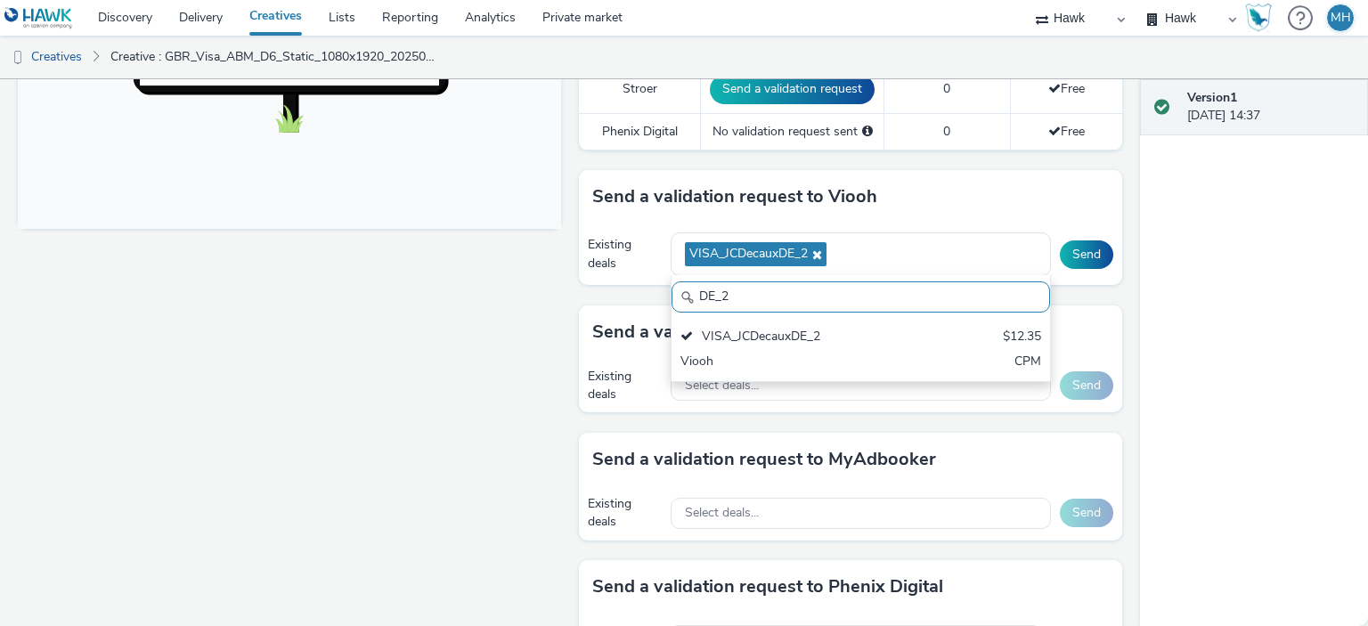
click at [1087, 195] on div "Send a validation request to Viooh" at bounding box center [850, 196] width 543 height 53
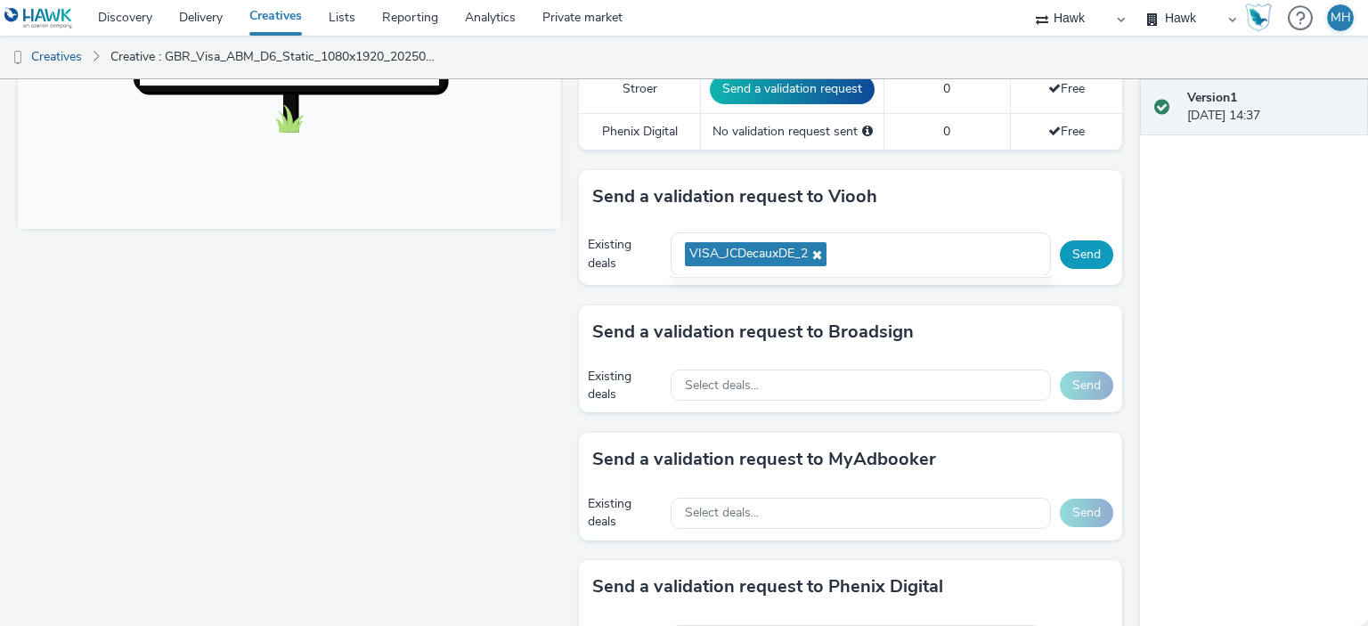
click at [1073, 257] on button "Send" at bounding box center [1086, 255] width 53 height 29
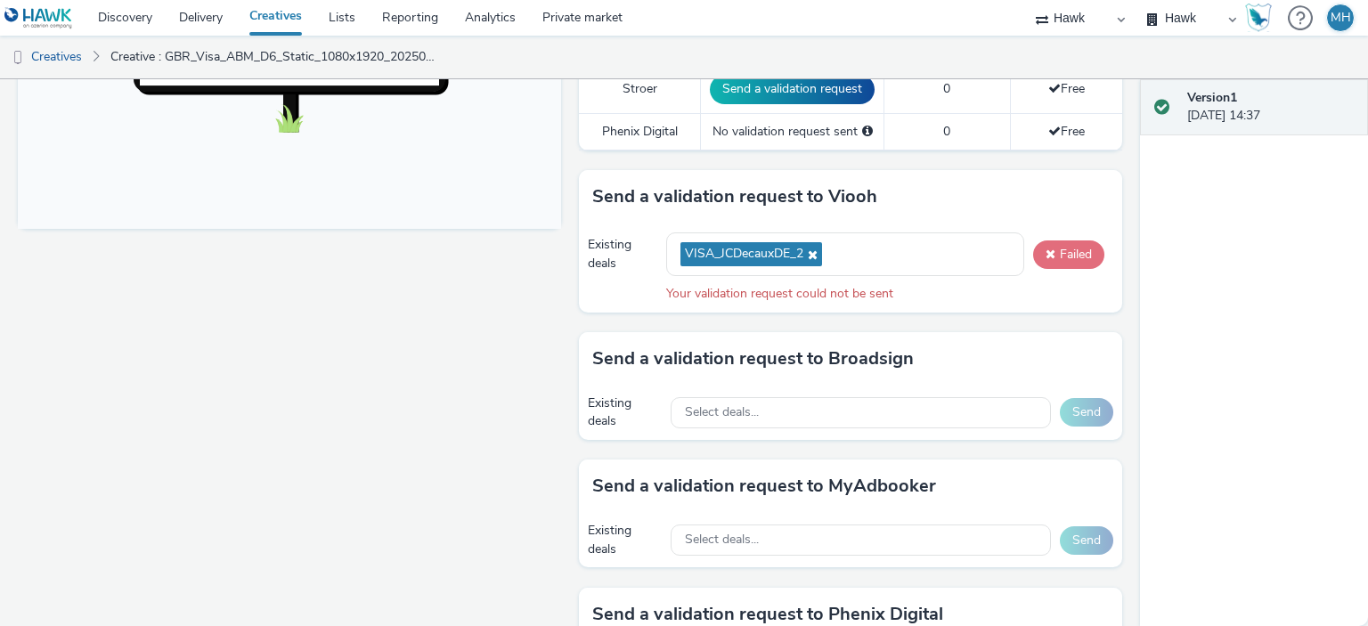
click at [1033, 243] on button "Failed" at bounding box center [1068, 255] width 71 height 29
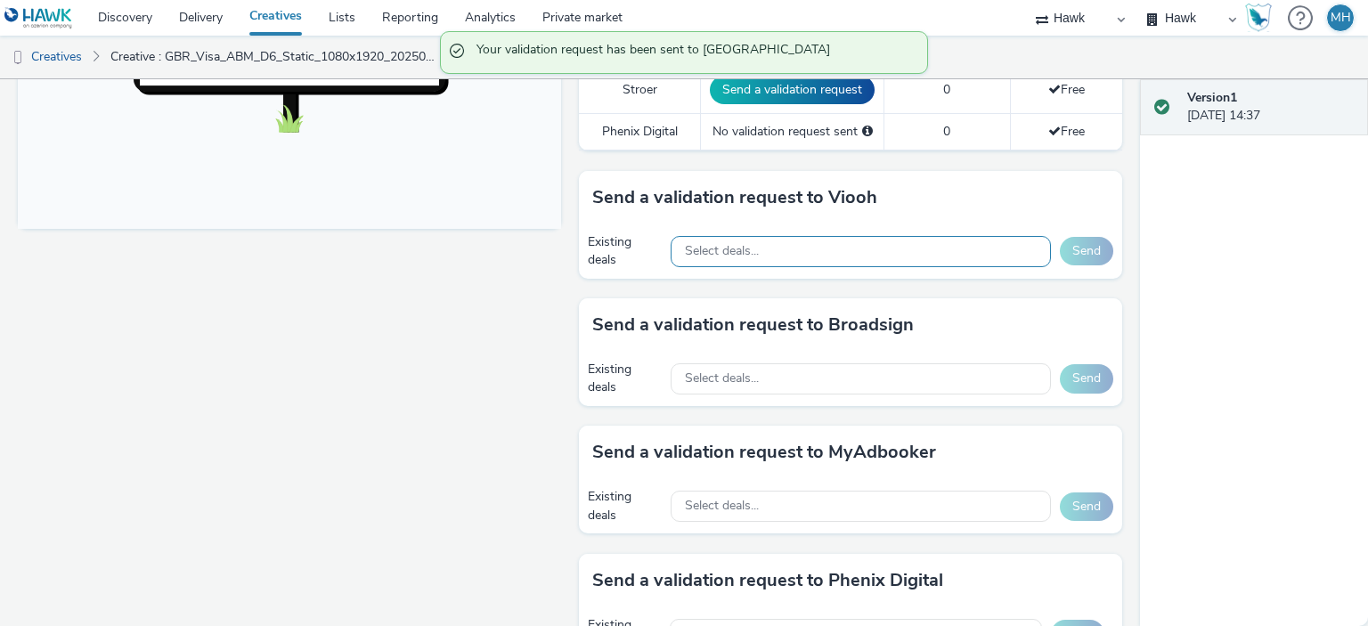
click at [826, 254] on div "Select deals..." at bounding box center [861, 251] width 380 height 31
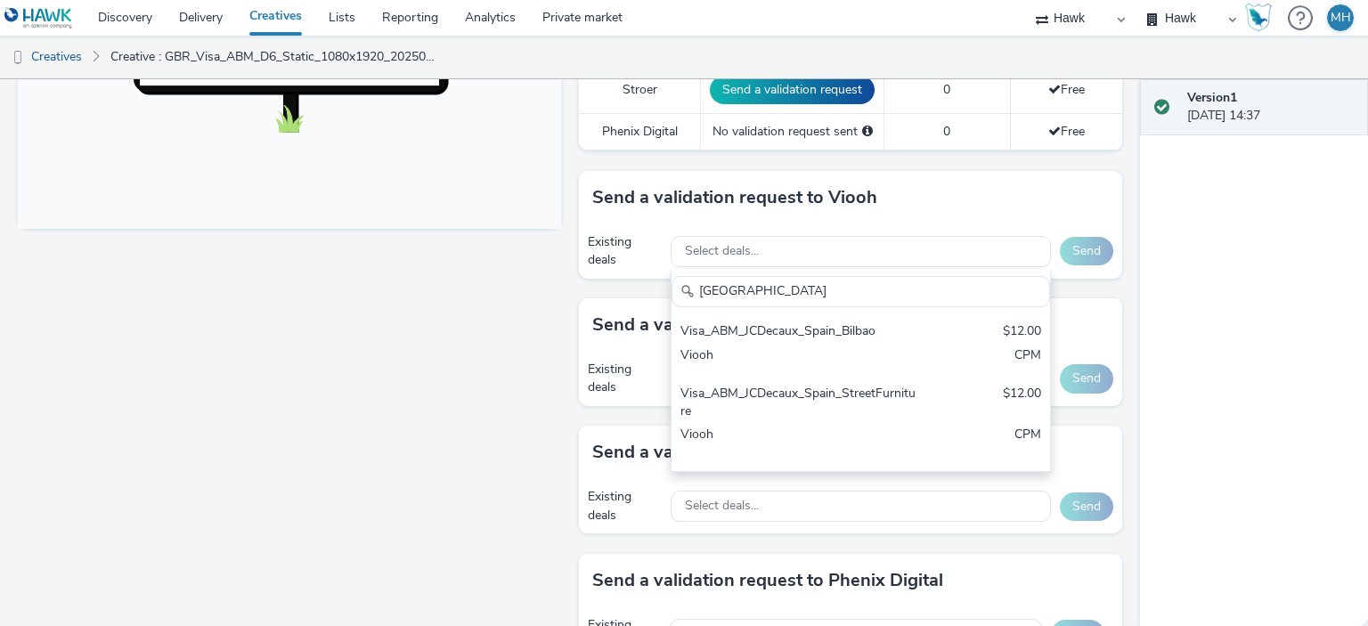
type input "Spain"
click at [828, 307] on div "Spain Visa_ABM_JCDecaux_Spain_Bilbao $12.00 Viooh CPM Visa_ABM_JCDecaux_Spain_S…" at bounding box center [861, 371] width 380 height 202
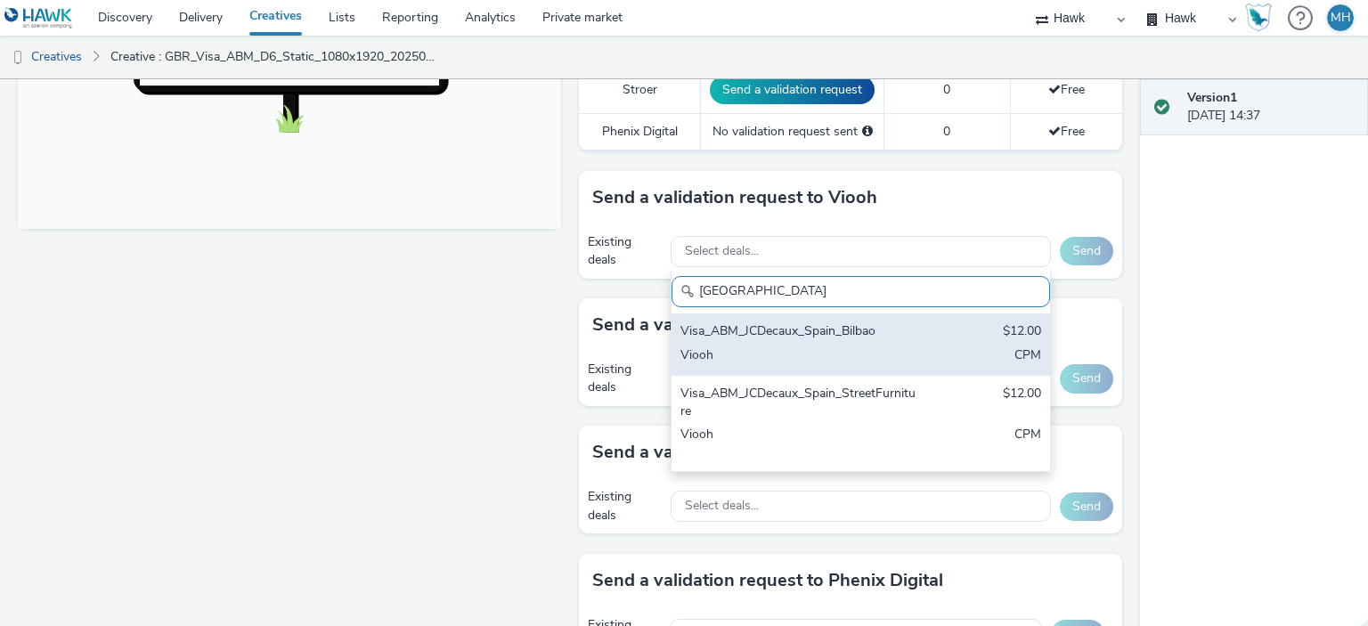
click at [830, 339] on div "Visa_ABM_JCDecaux_Spain_Bilbao" at bounding box center [799, 332] width 237 height 20
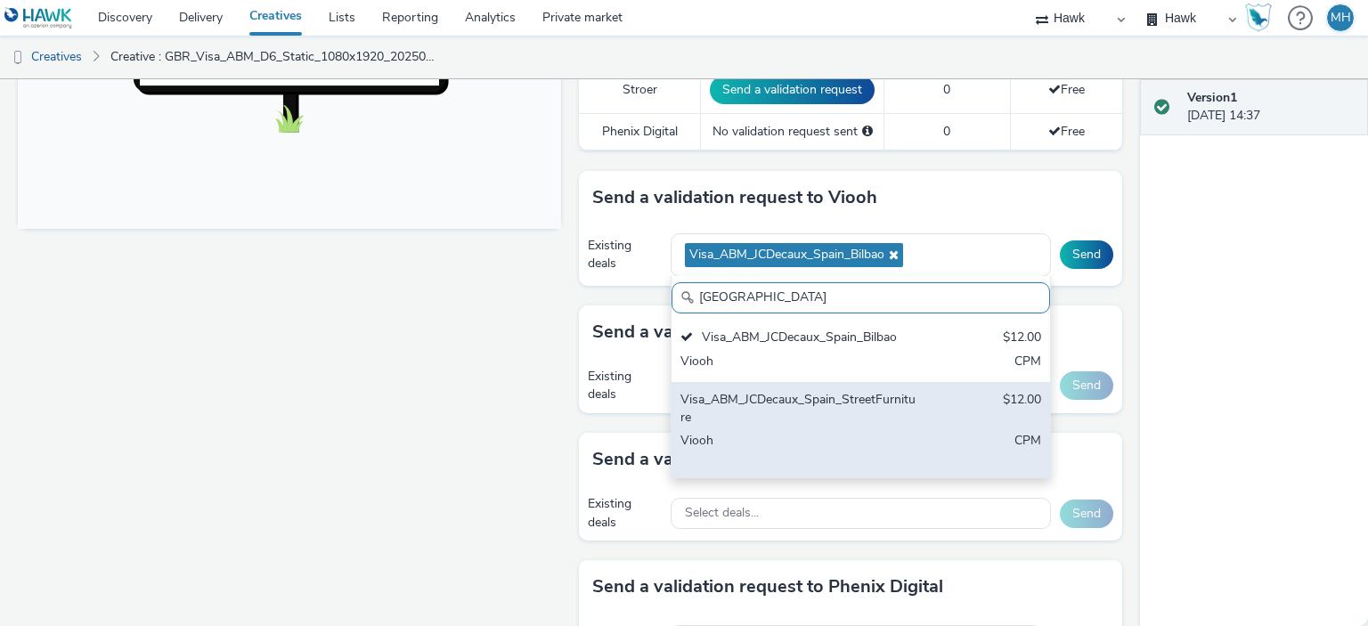
click at [847, 405] on div "Visa_ABM_JCDecaux_Spain_StreetFurniture" at bounding box center [799, 409] width 237 height 37
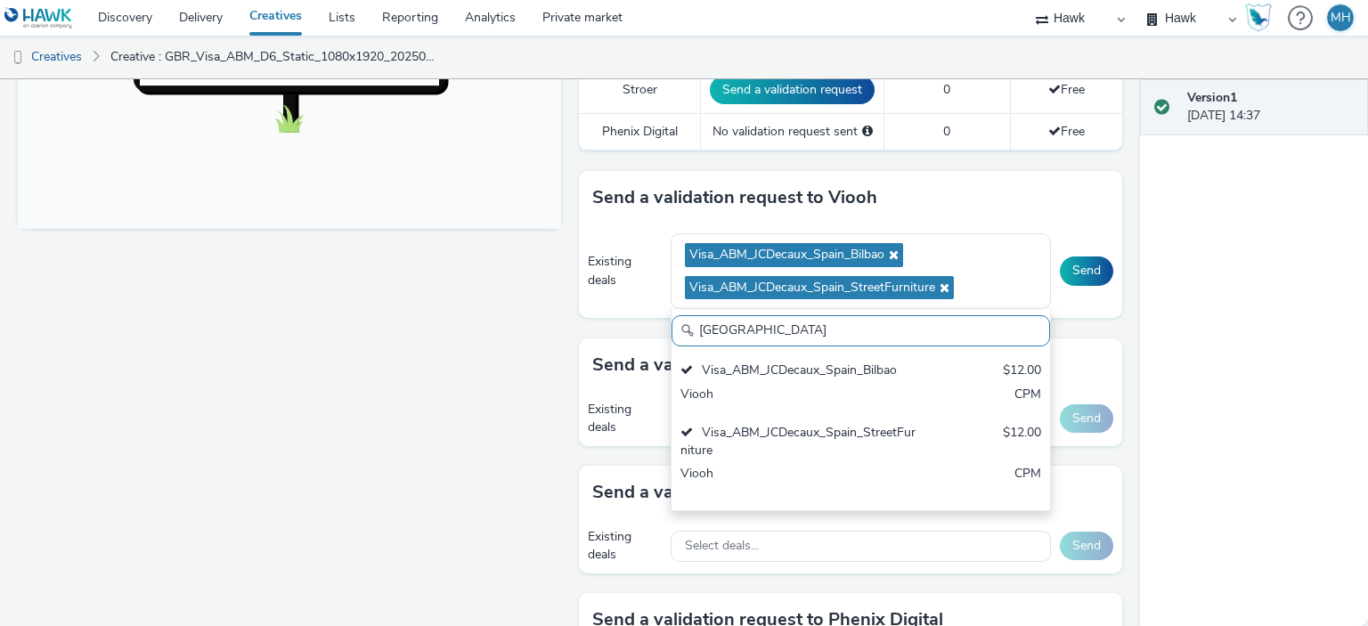
click at [1034, 192] on div "Send a validation request to Viooh" at bounding box center [850, 197] width 543 height 53
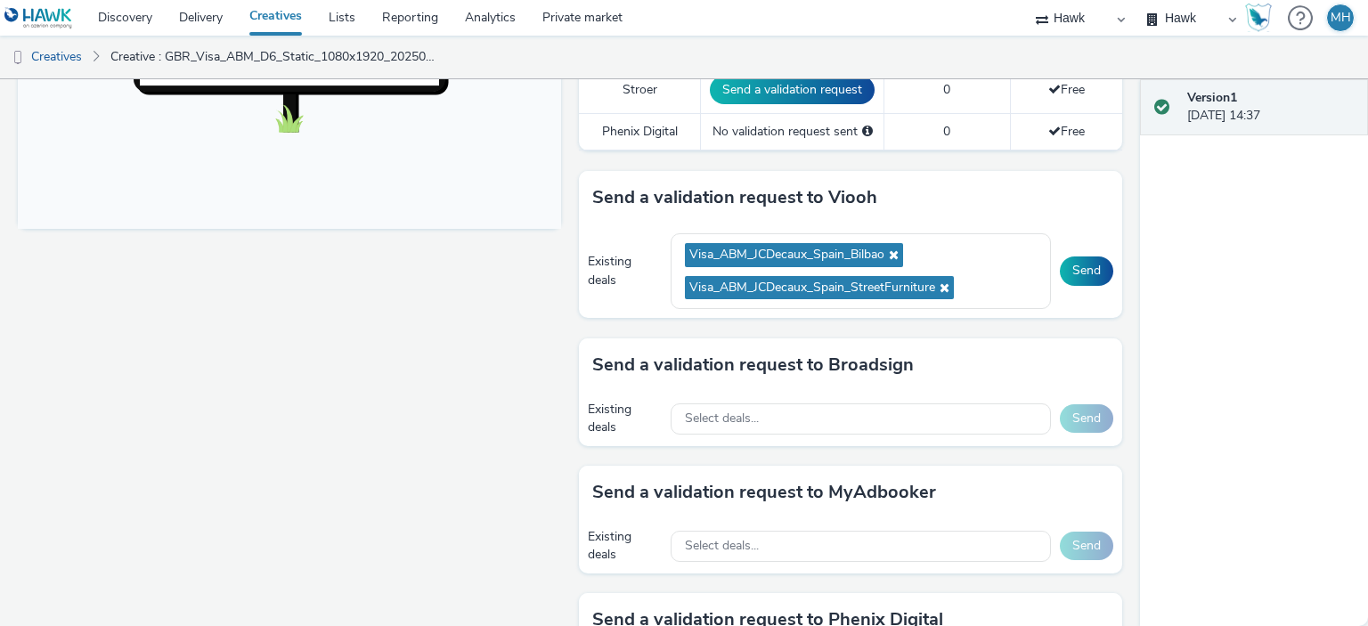
click at [1105, 263] on div "Existing deals Visa_ABM_JCDecaux_Spain_Bilbao Visa_ABM_JCDecaux_Spain_StreetFur…" at bounding box center [850, 271] width 543 height 94
drag, startPoint x: 1094, startPoint y: 265, endPoint x: 1114, endPoint y: 281, distance: 26.0
click at [1094, 265] on button "Send" at bounding box center [1086, 271] width 53 height 29
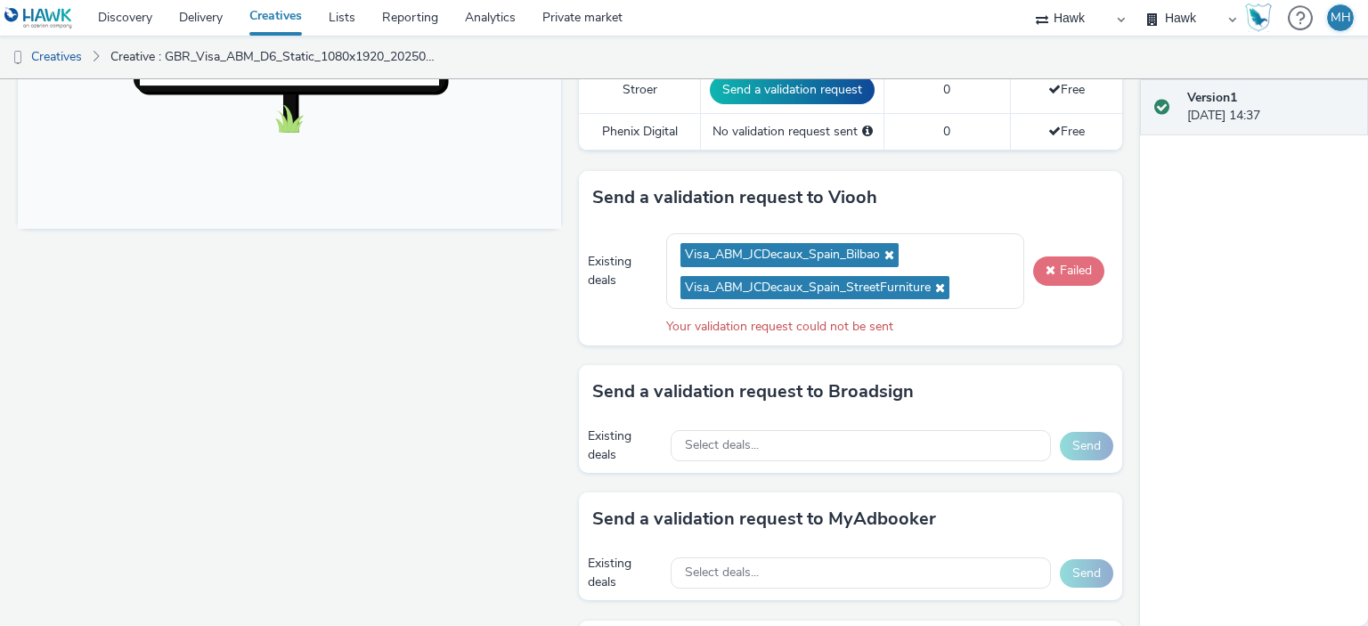
click at [1058, 267] on button "Failed" at bounding box center [1068, 271] width 71 height 29
click at [1058, 266] on button "Failed" at bounding box center [1068, 271] width 71 height 29
click at [1058, 267] on button "Failed" at bounding box center [1068, 271] width 71 height 29
click at [1033, 268] on button "Failed" at bounding box center [1068, 271] width 71 height 29
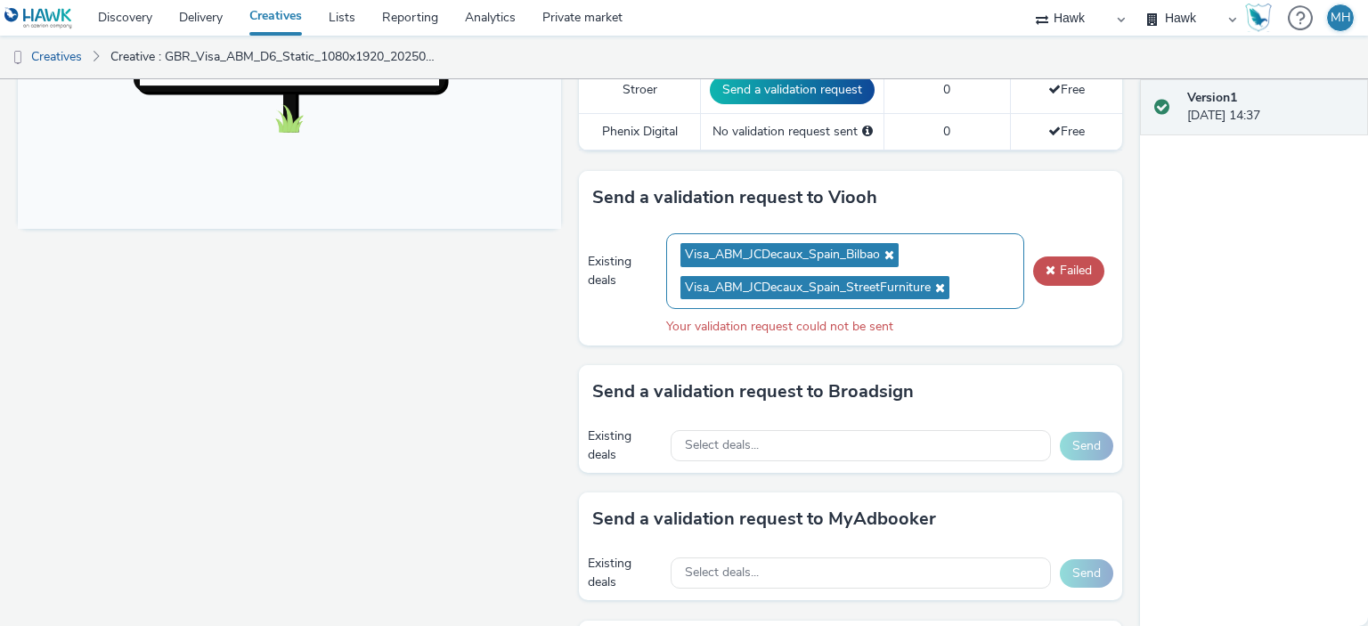
drag, startPoint x: 939, startPoint y: 281, endPoint x: 925, endPoint y: 277, distance: 14.9
click at [934, 281] on span "Visa_ABM_JCDecaux_Spain_StreetFurniture" at bounding box center [815, 288] width 269 height 24
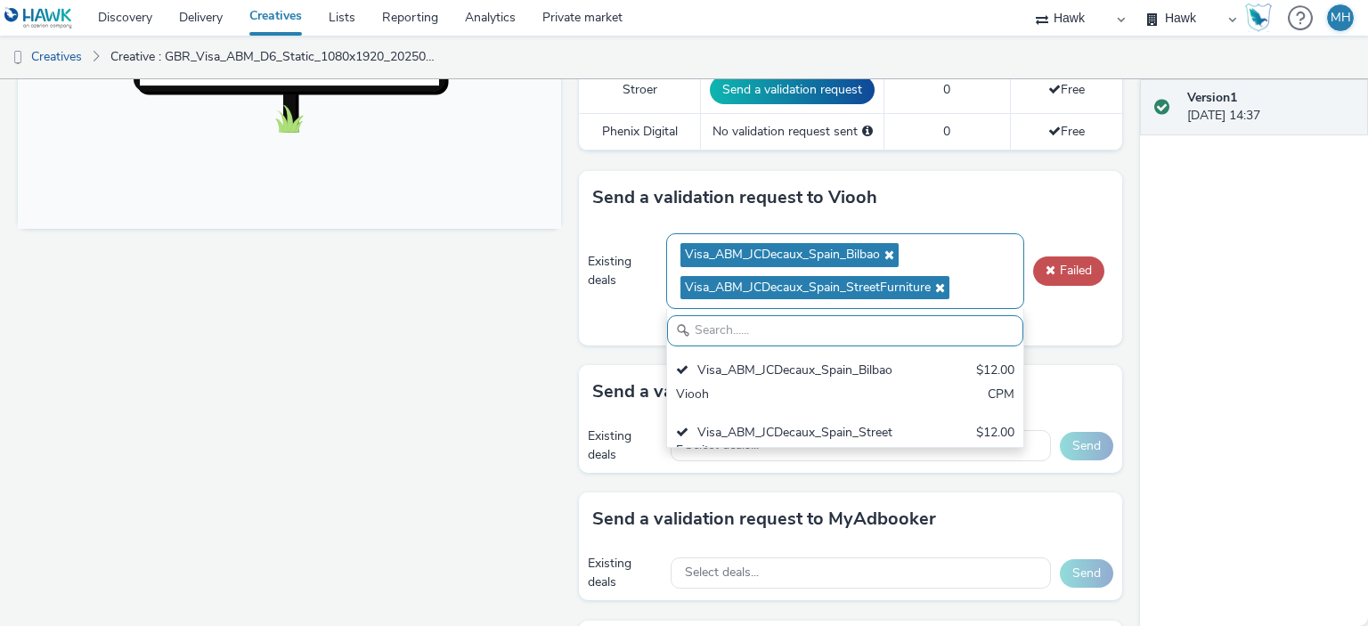
click at [931, 281] on icon at bounding box center [938, 287] width 14 height 12
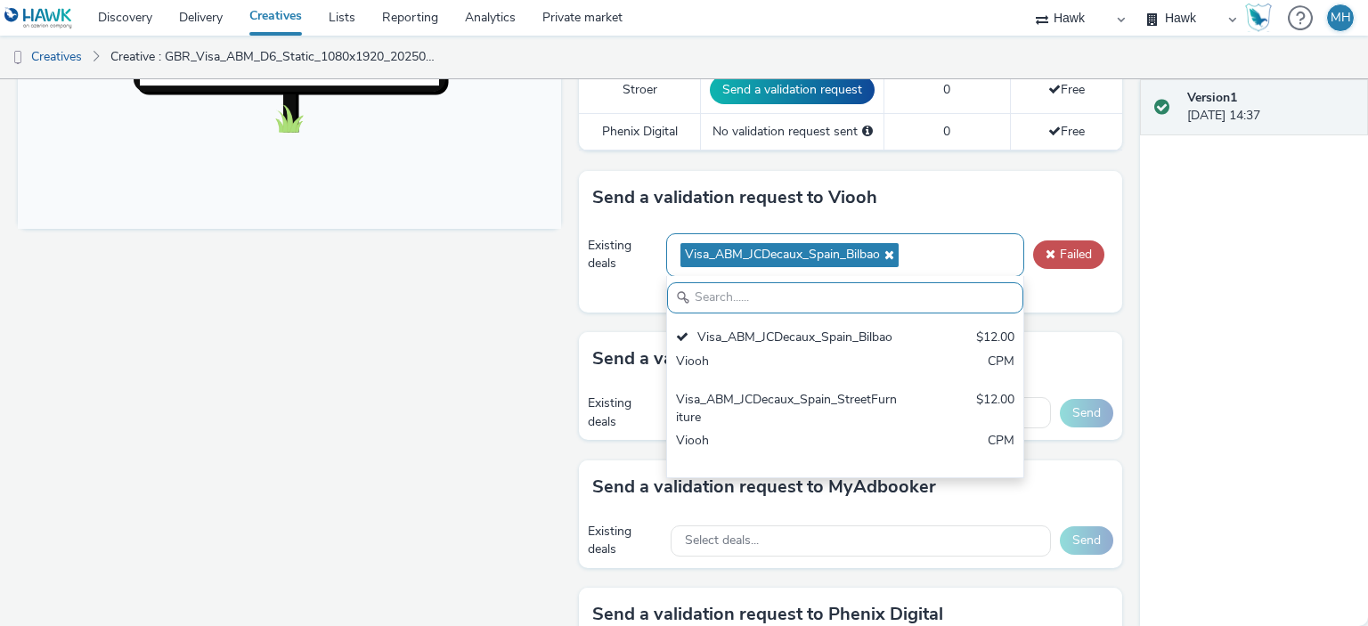
click at [891, 249] on span "Visa_ABM_JCDecaux_Spain_Bilbao" at bounding box center [790, 255] width 218 height 24
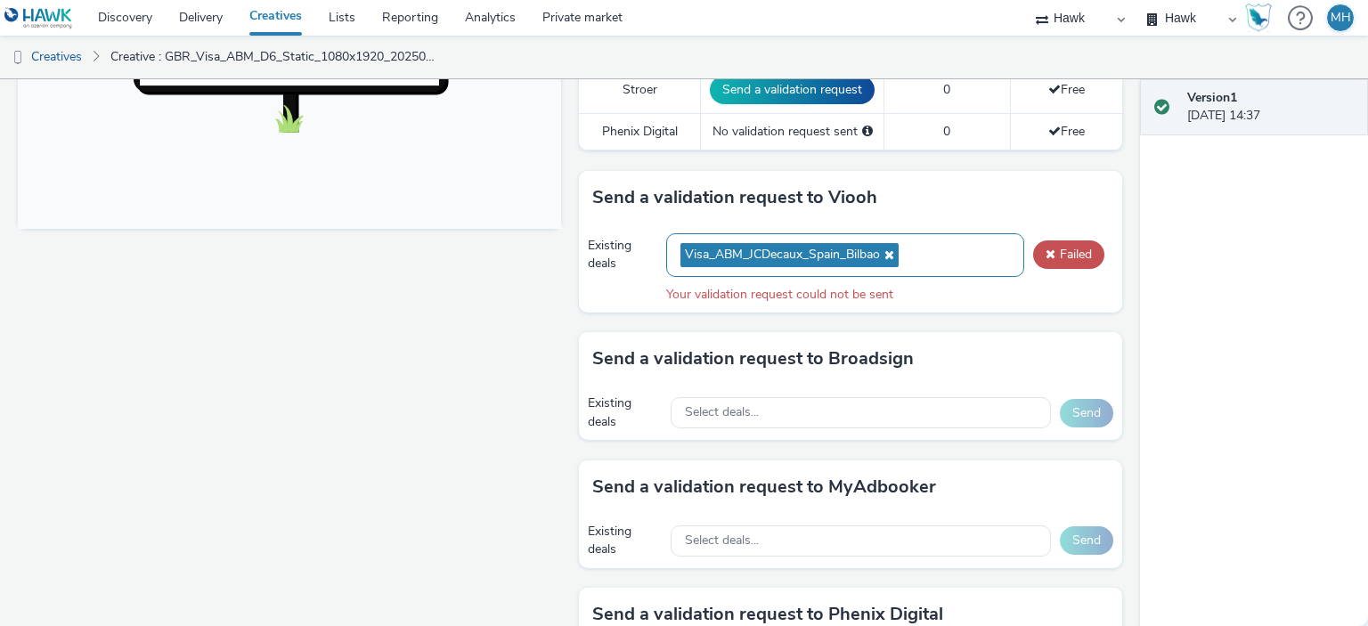
click at [887, 254] on icon at bounding box center [887, 255] width 14 height 12
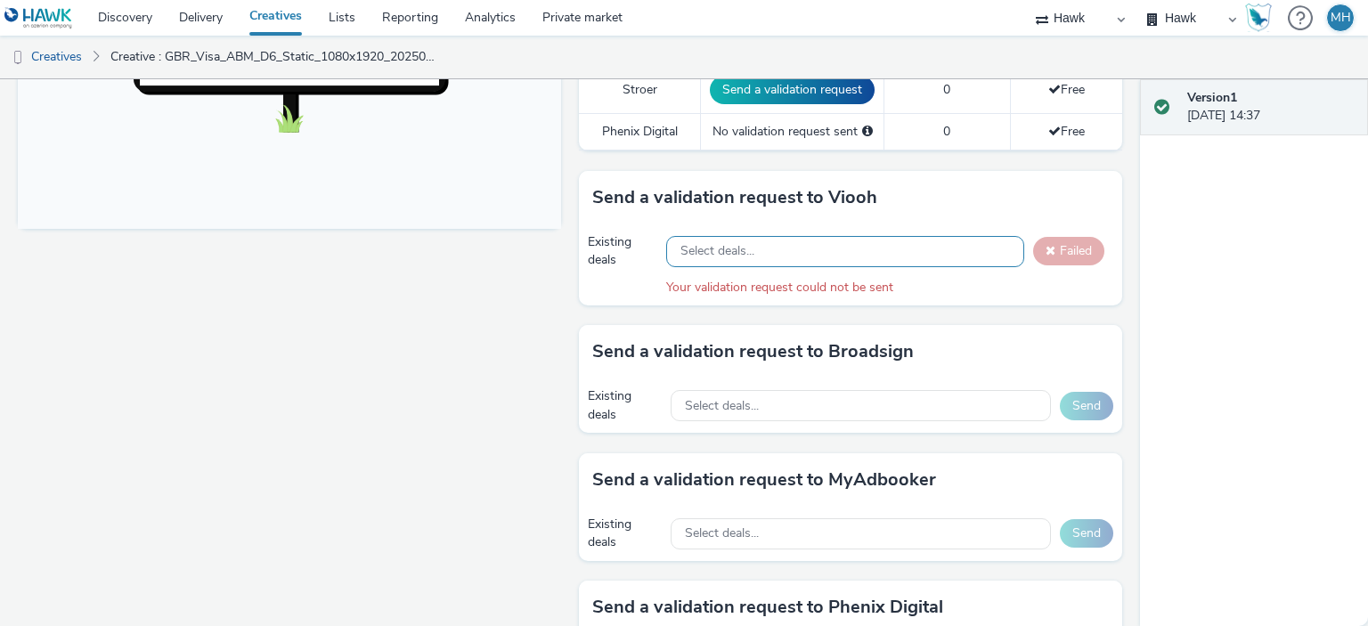
click at [883, 258] on div "Select deals..." at bounding box center [845, 251] width 358 height 31
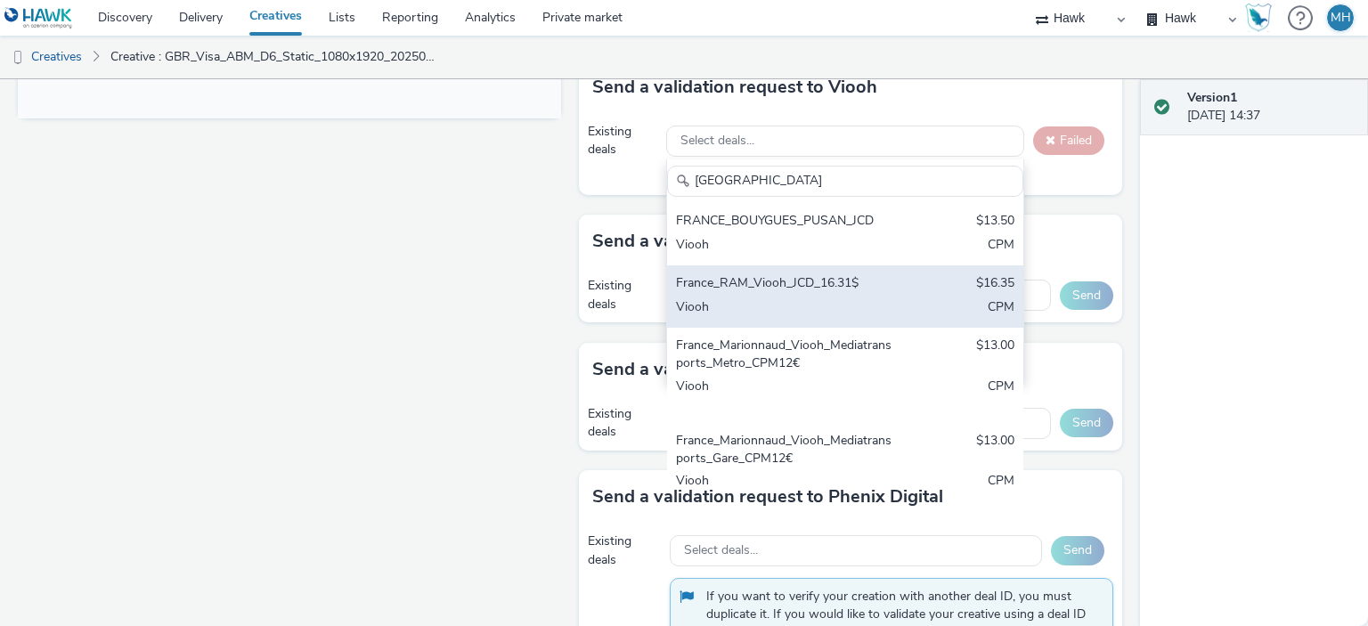
scroll to position [894, 0]
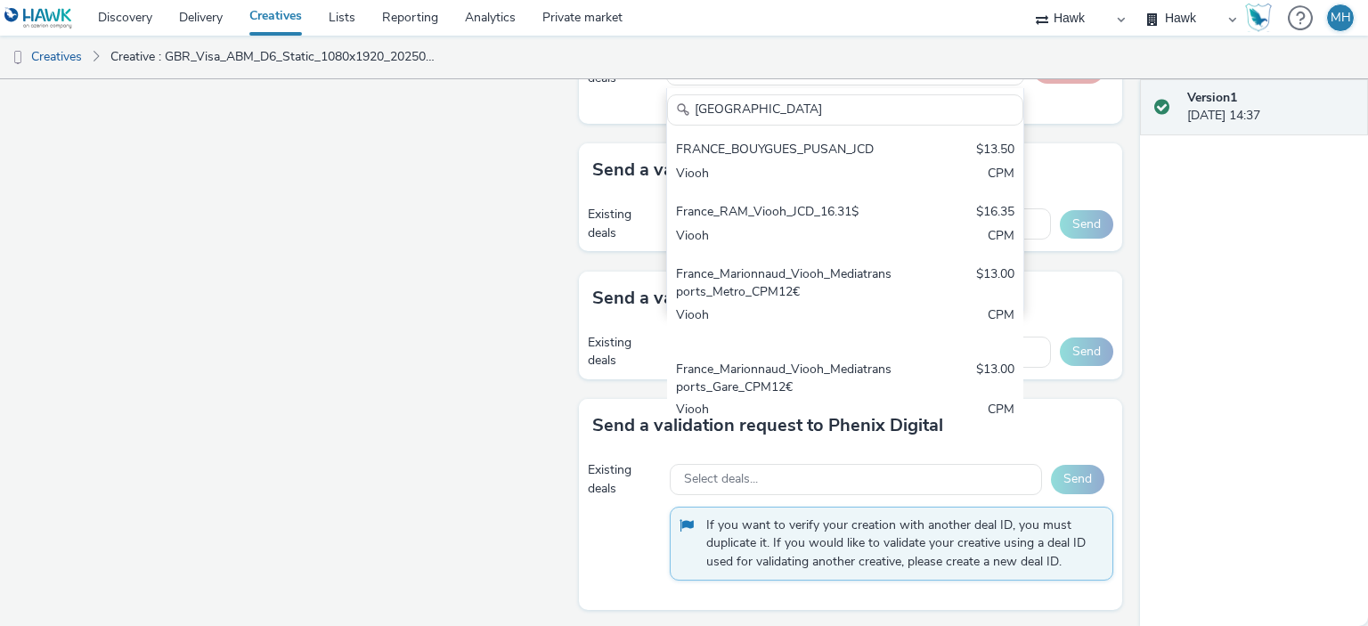
type input "[GEOGRAPHIC_DATA]"
drag, startPoint x: 1001, startPoint y: 206, endPoint x: 1009, endPoint y: 247, distance: 41.8
click at [1009, 247] on div "France FRANCE_BOUYGUES_PUSAN_JCD $13.50 Viooh CPM France_RAM_Viooh_JCD_16.31$ $…" at bounding box center [845, 199] width 358 height 223
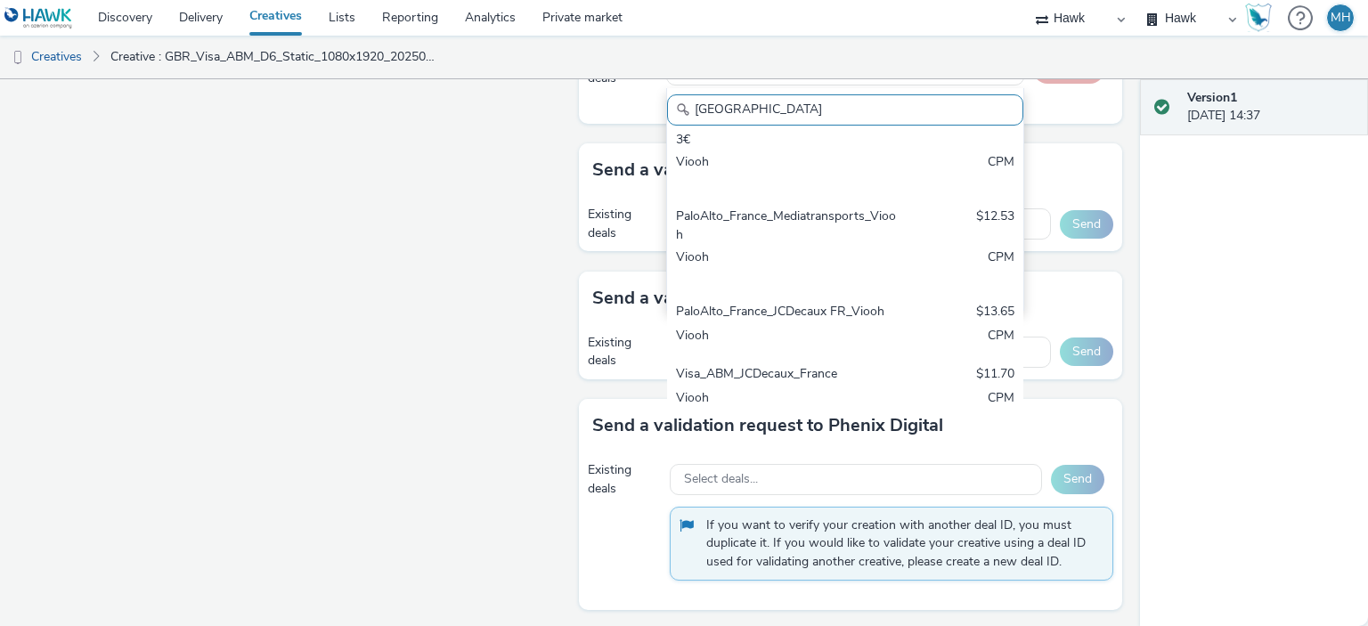
scroll to position [345, 0]
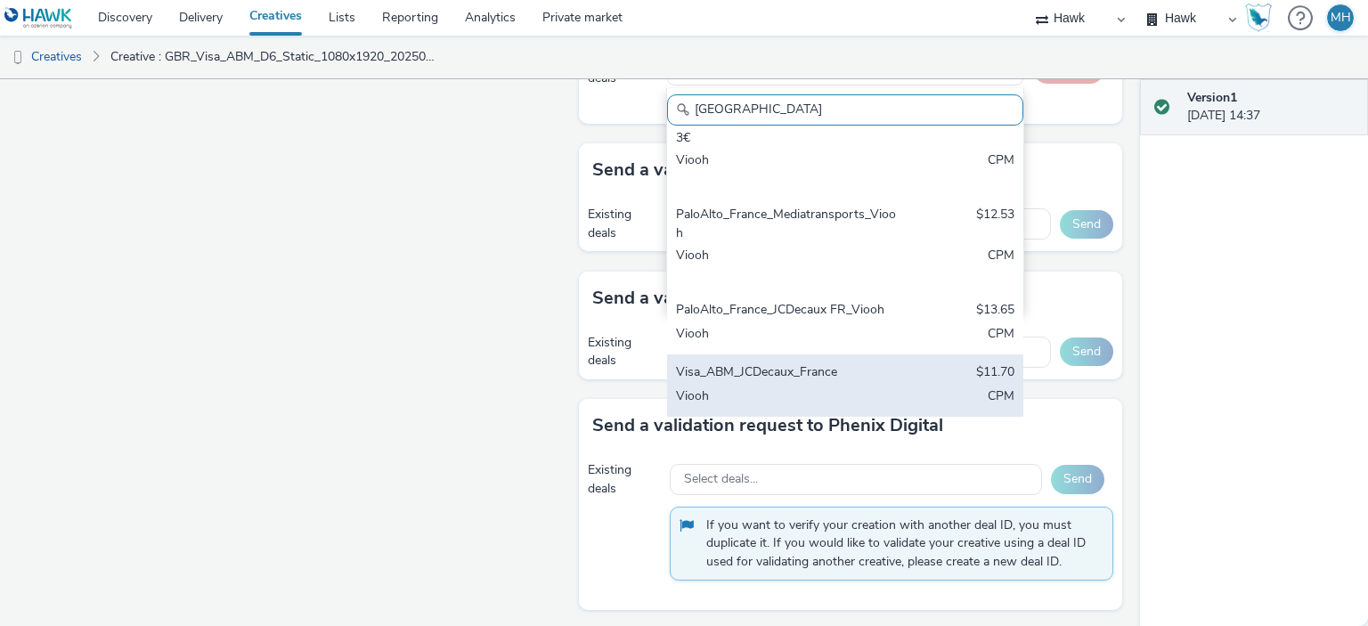
click at [882, 378] on div "Visa_ABM_JCDecaux_France $11.70 Viooh CPM" at bounding box center [845, 386] width 356 height 62
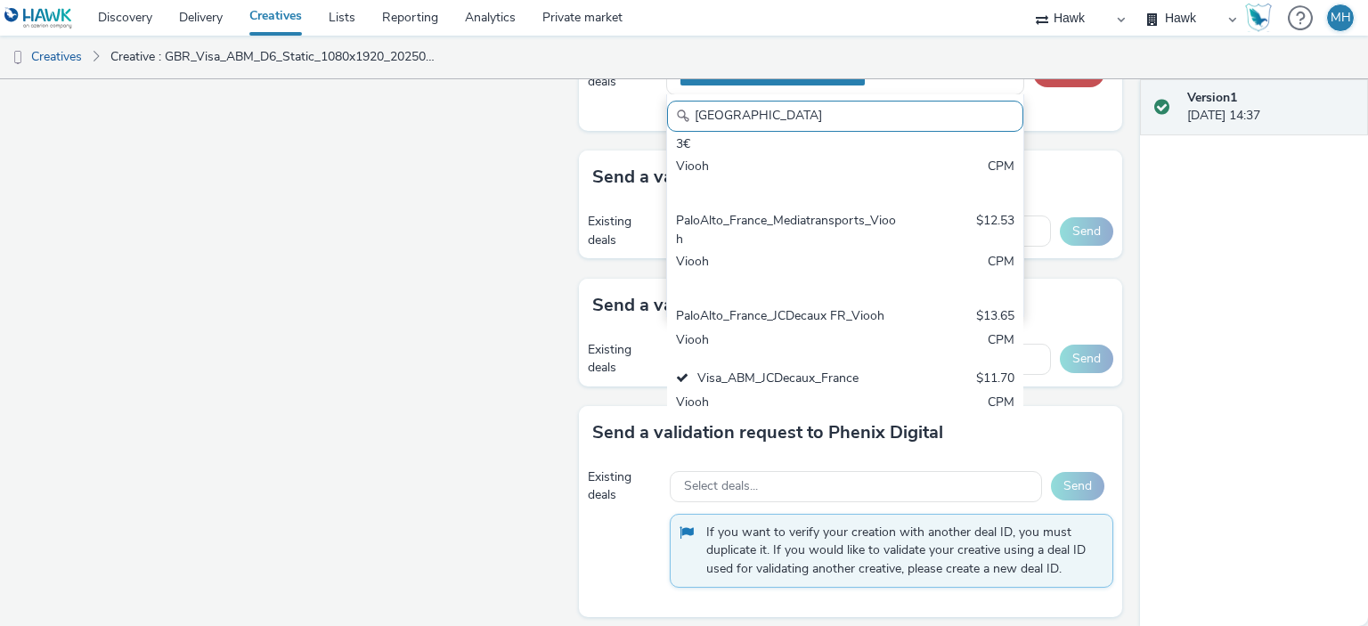
click at [1169, 177] on div "Version 1 [DATE] 14:37" at bounding box center [1254, 352] width 228 height 547
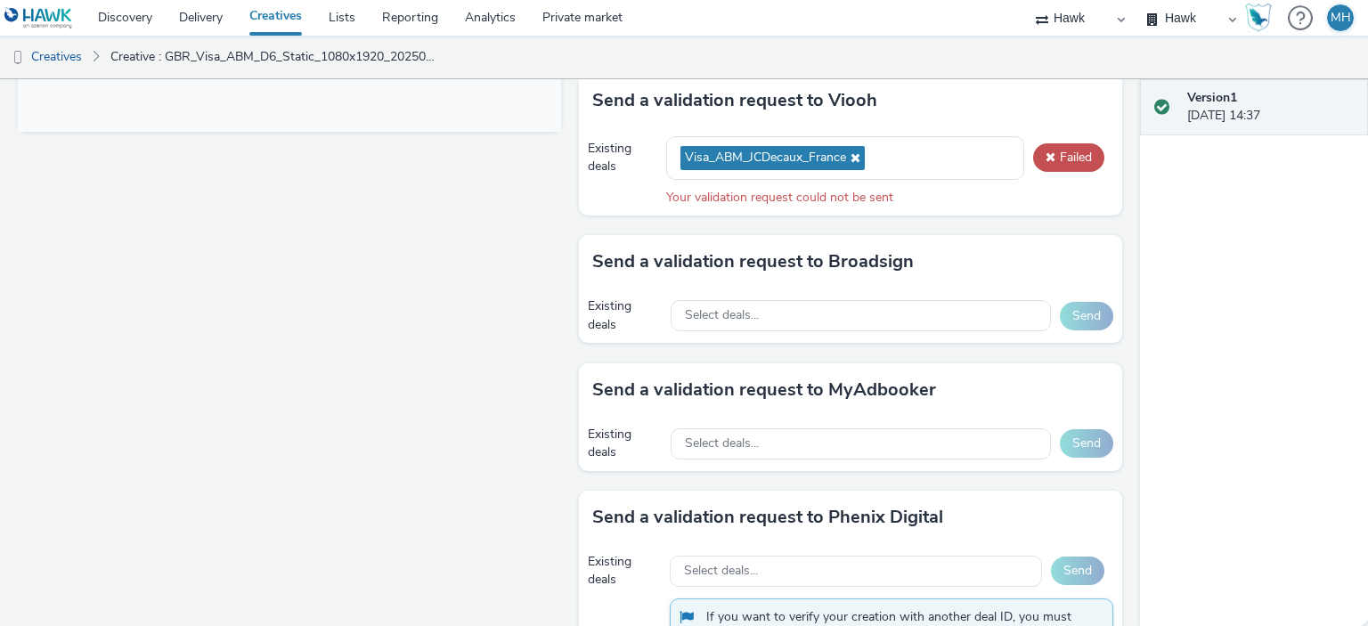
scroll to position [716, 0]
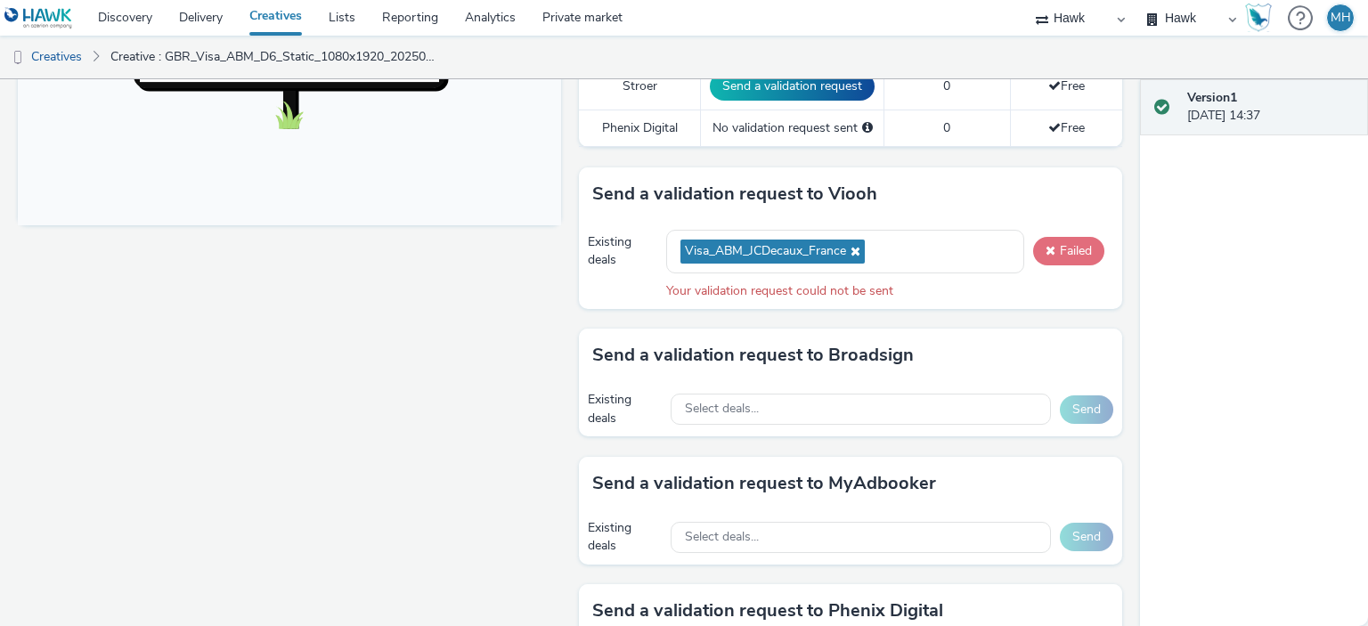
click at [1048, 243] on button "Failed" at bounding box center [1068, 251] width 71 height 29
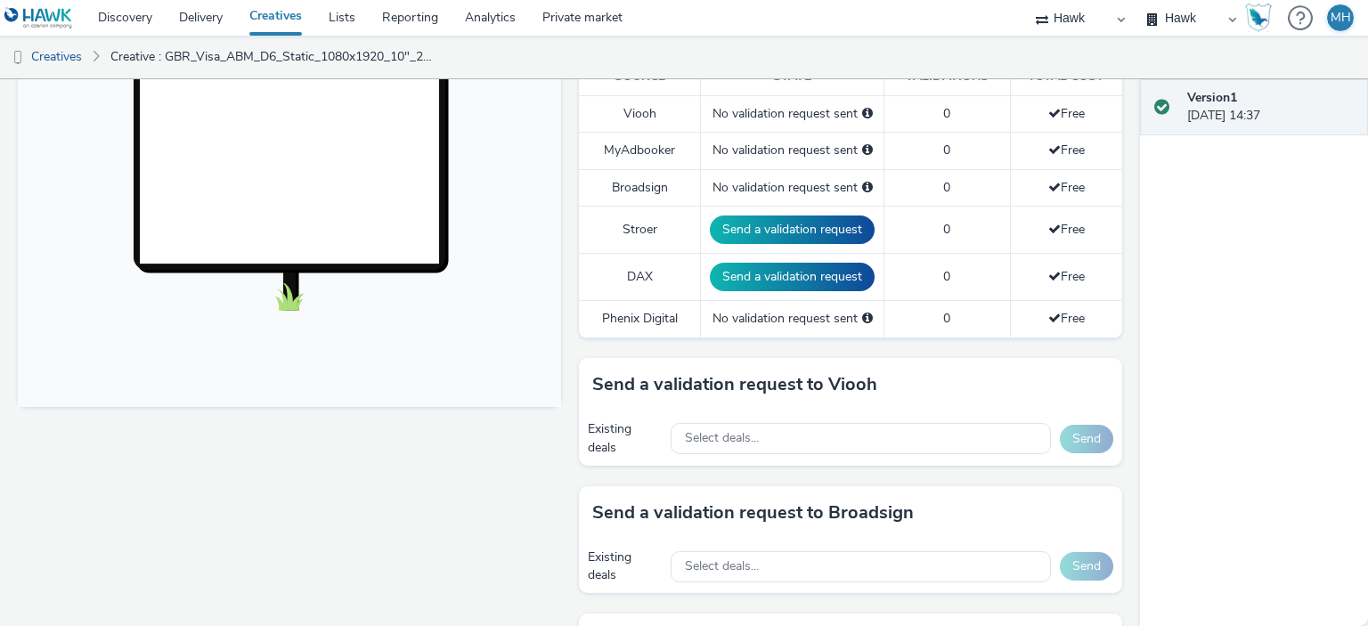
scroll to position [624, 0]
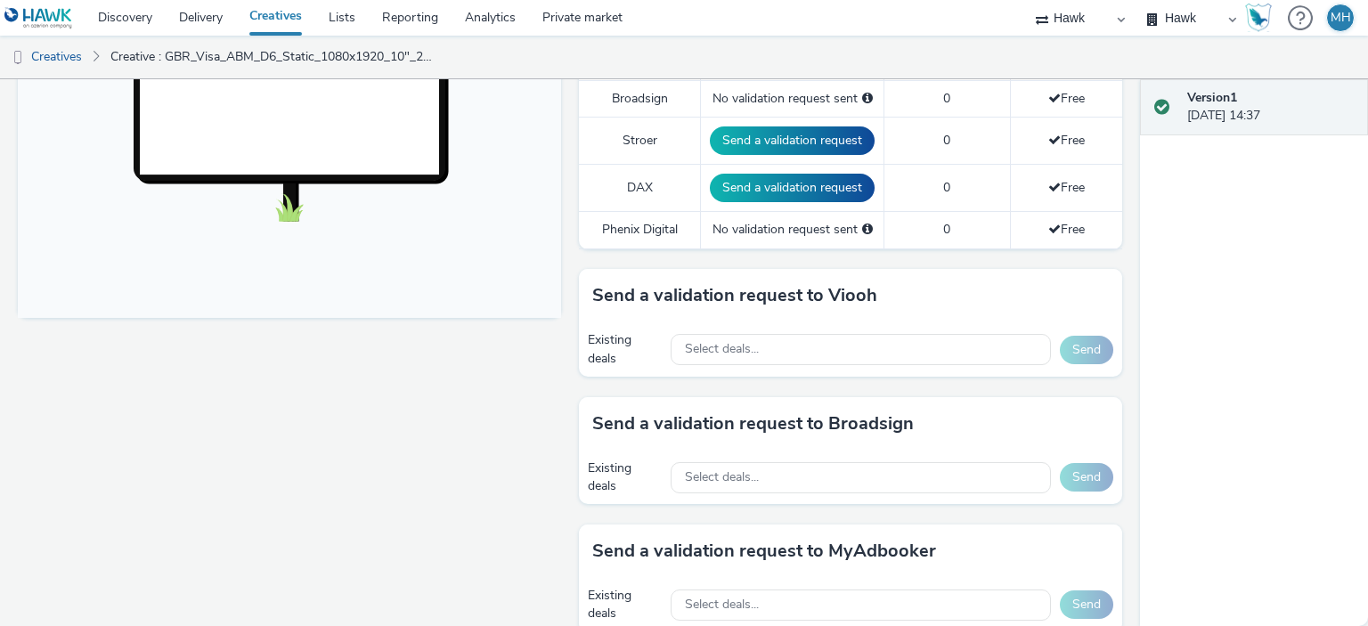
click at [748, 460] on div "Select deals..." at bounding box center [861, 478] width 380 height 37
click at [748, 462] on div "Select deals..." at bounding box center [861, 477] width 380 height 31
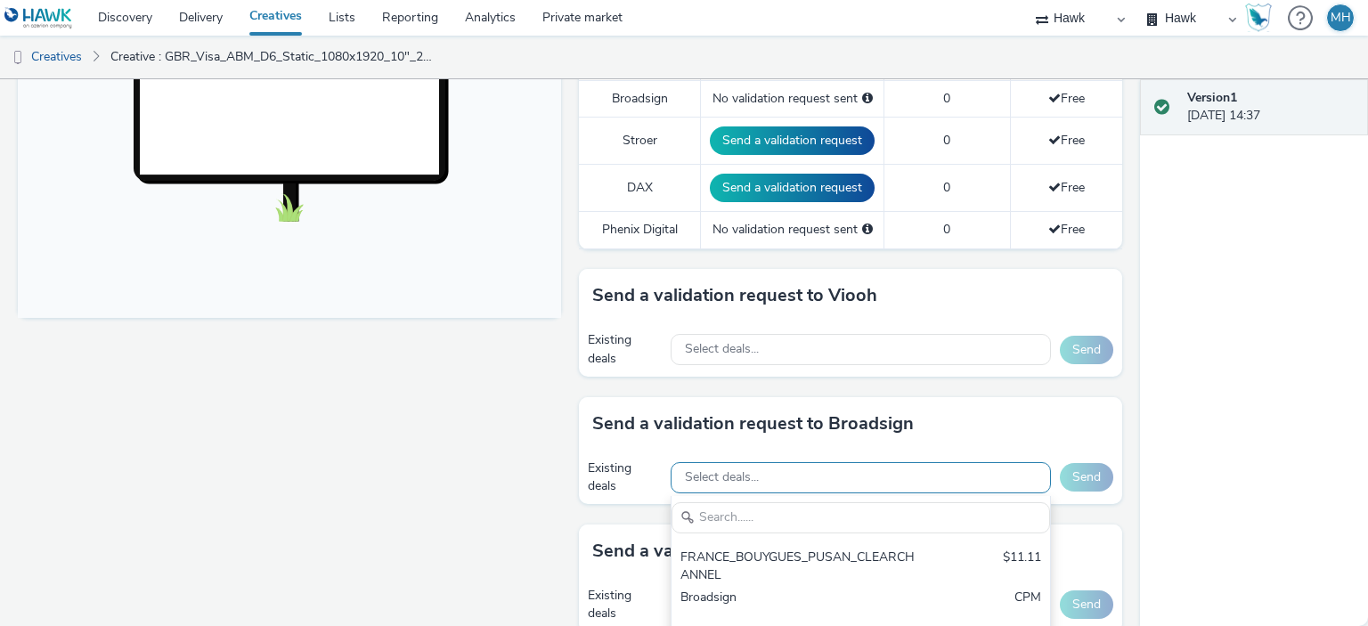
scroll to position [0, 0]
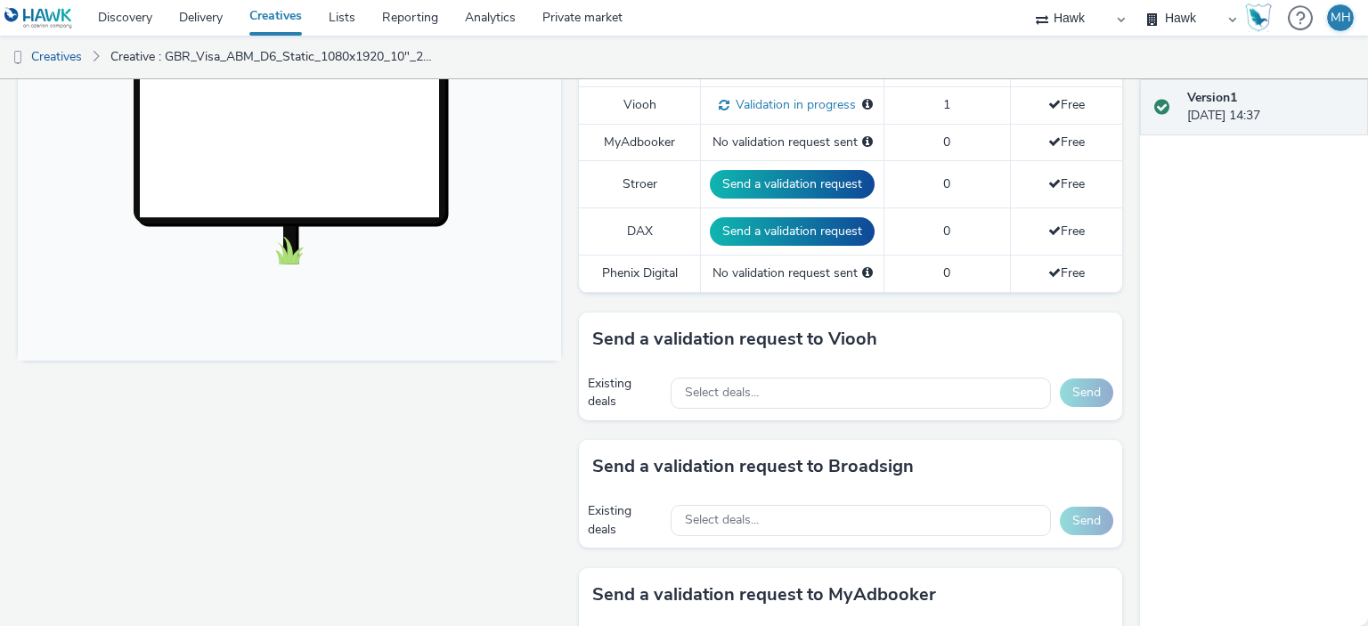
scroll to position [624, 0]
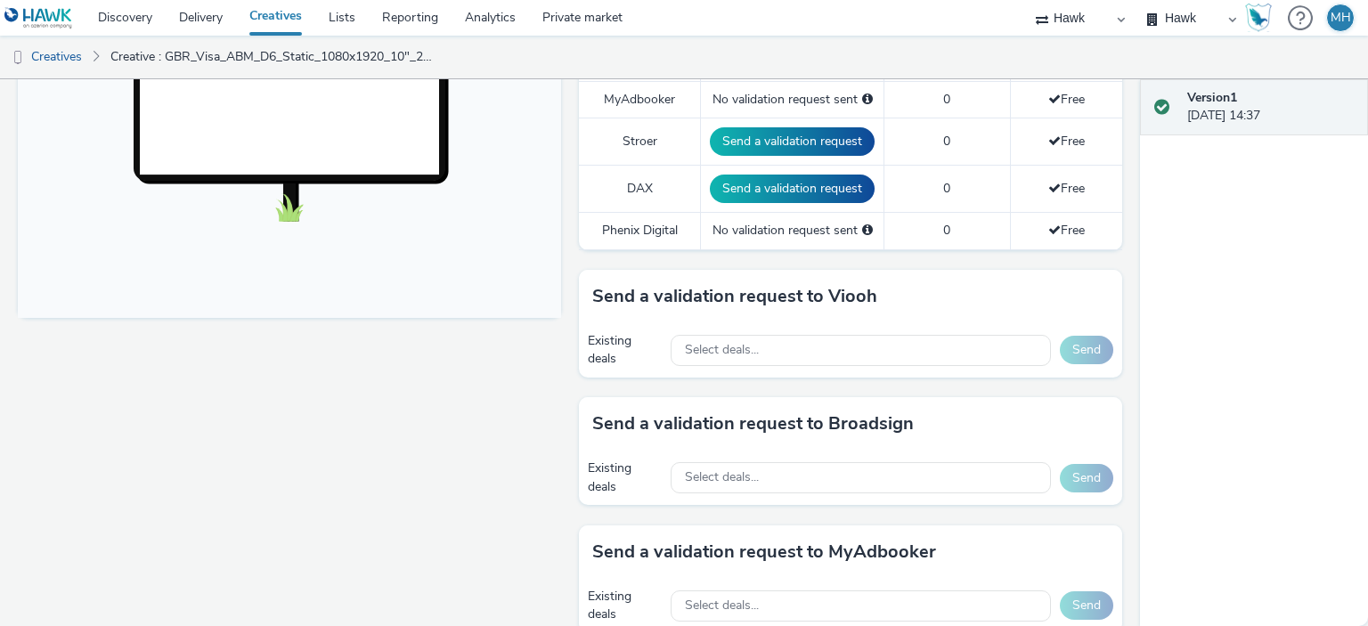
click at [743, 460] on div "Select deals..." at bounding box center [861, 478] width 380 height 37
click at [745, 472] on span "Select deals..." at bounding box center [722, 477] width 74 height 15
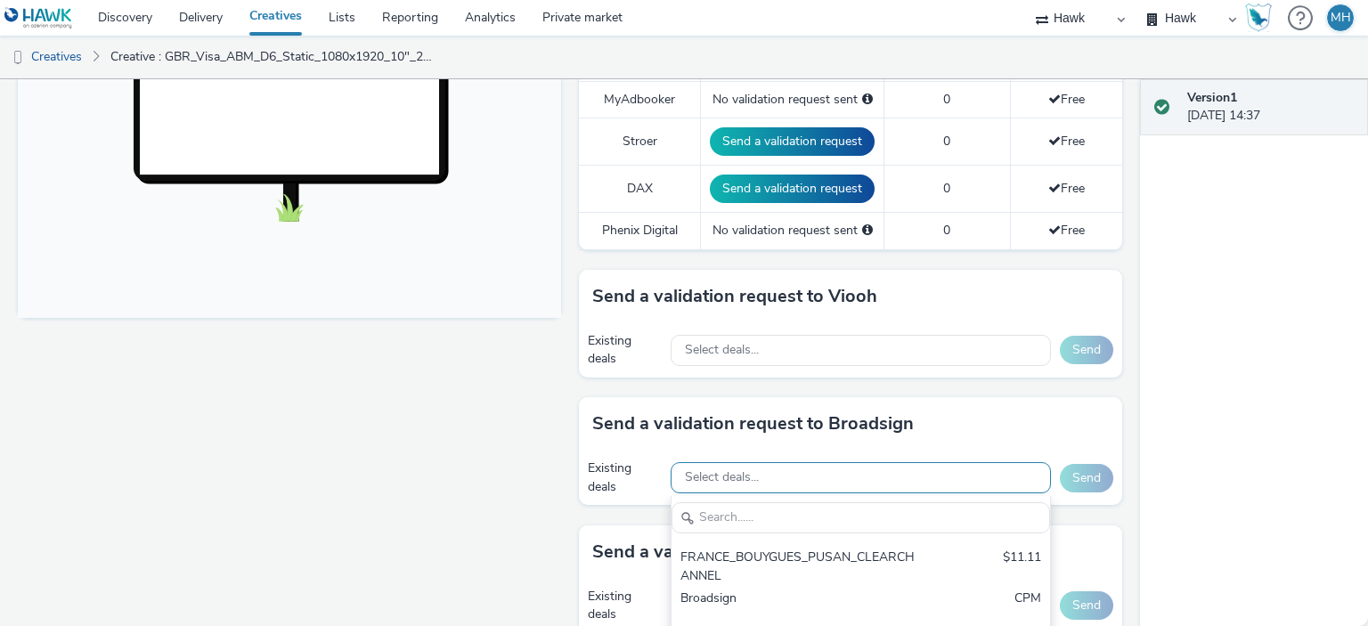
scroll to position [0, 0]
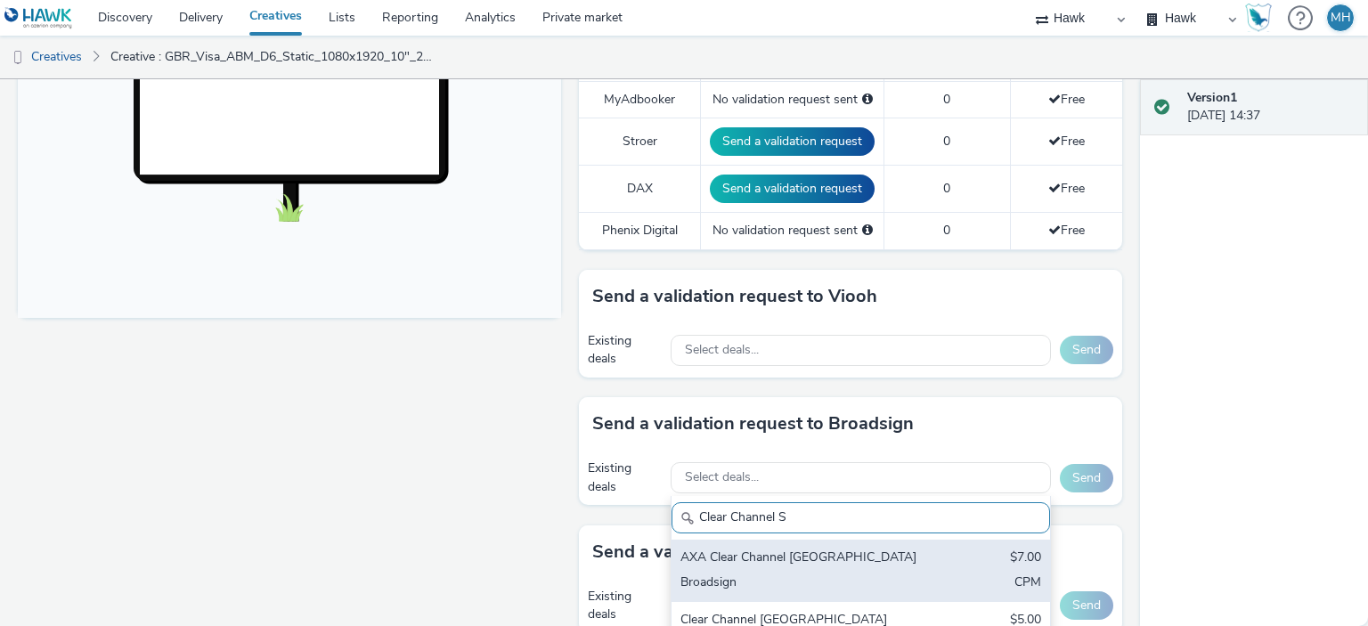
type input "Clear Channel S"
click at [740, 558] on div "AXA Clear Channel Sweden" at bounding box center [799, 559] width 237 height 20
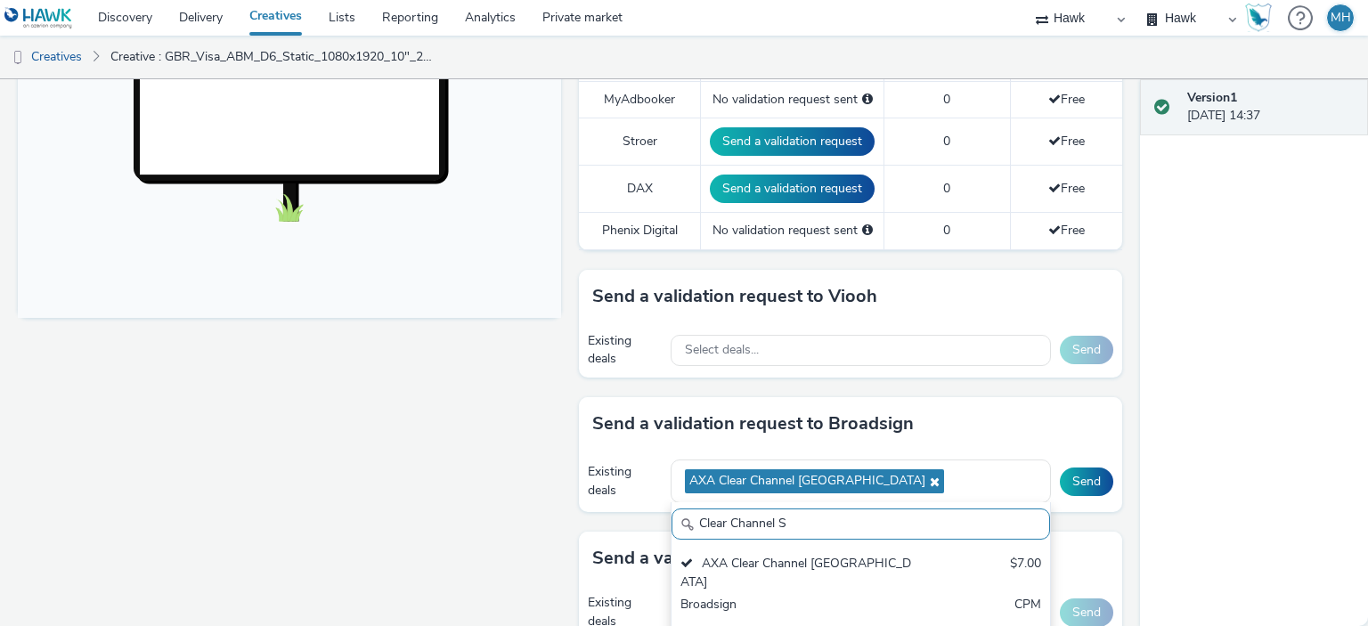
drag, startPoint x: 816, startPoint y: 523, endPoint x: 681, endPoint y: 523, distance: 135.4
click at [681, 523] on div "Clear Channel S" at bounding box center [861, 524] width 379 height 31
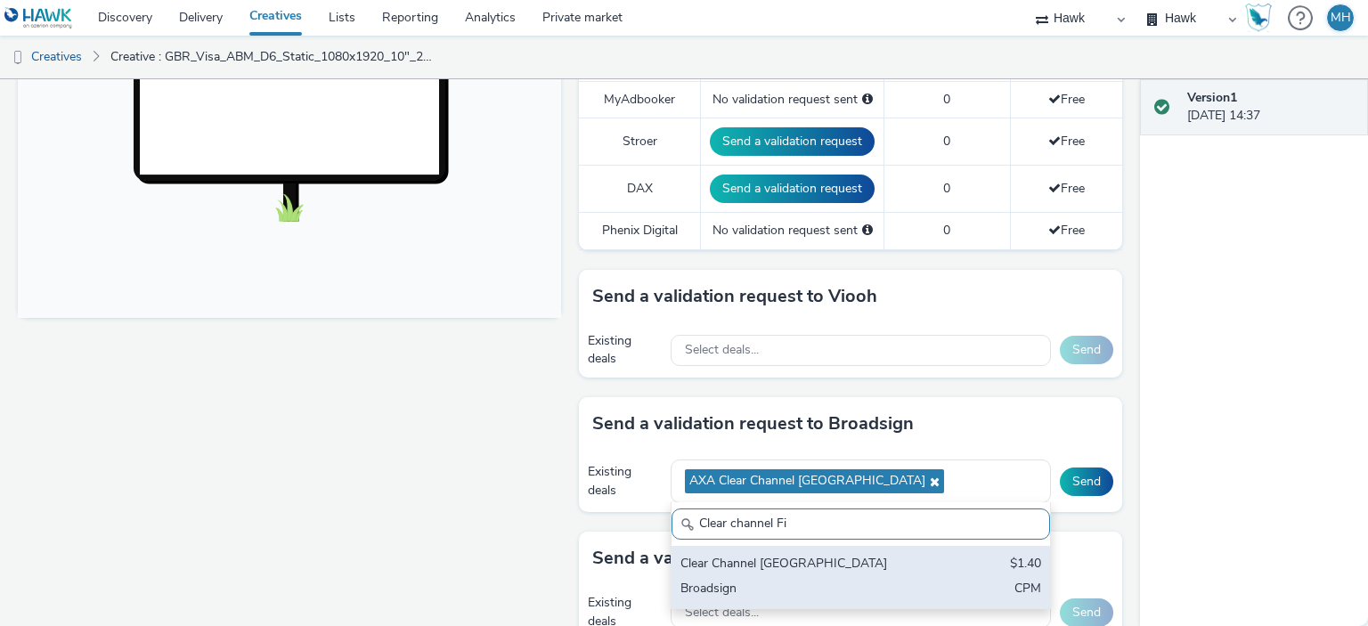
type input "Clear channel Fi"
click at [718, 567] on div "Clear Channel Finland" at bounding box center [799, 565] width 237 height 20
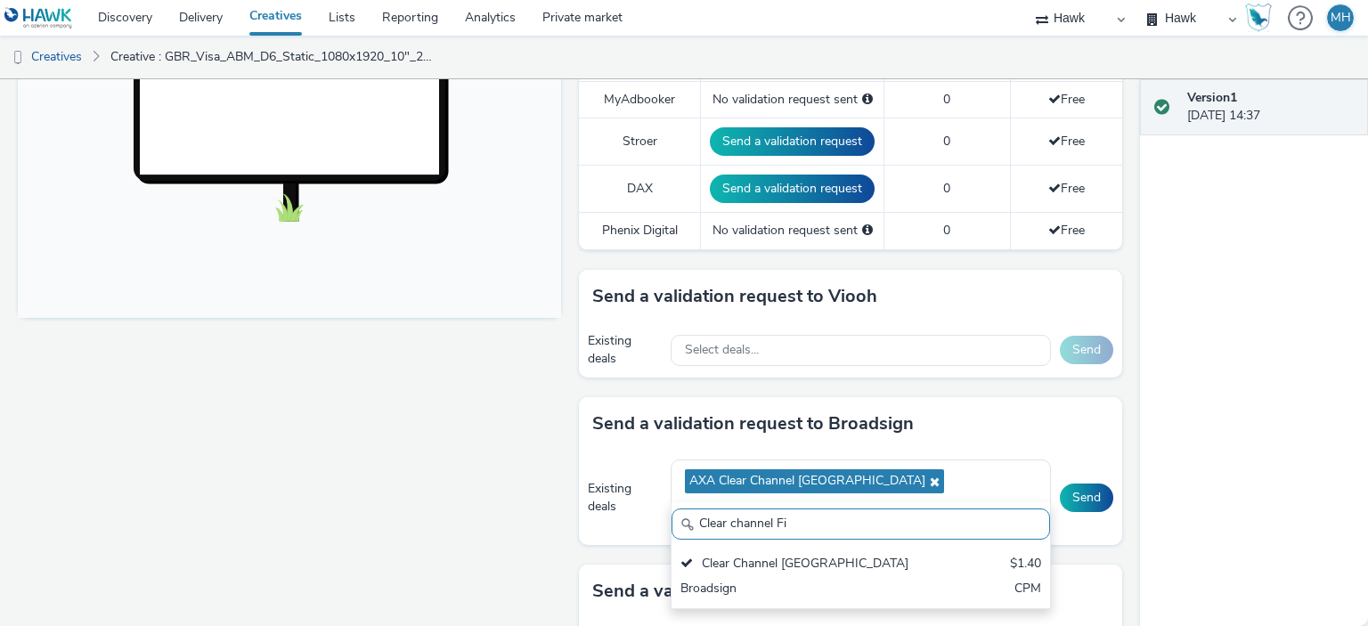
click at [485, 534] on div "Fullscreen" at bounding box center [294, 389] width 552 height 1602
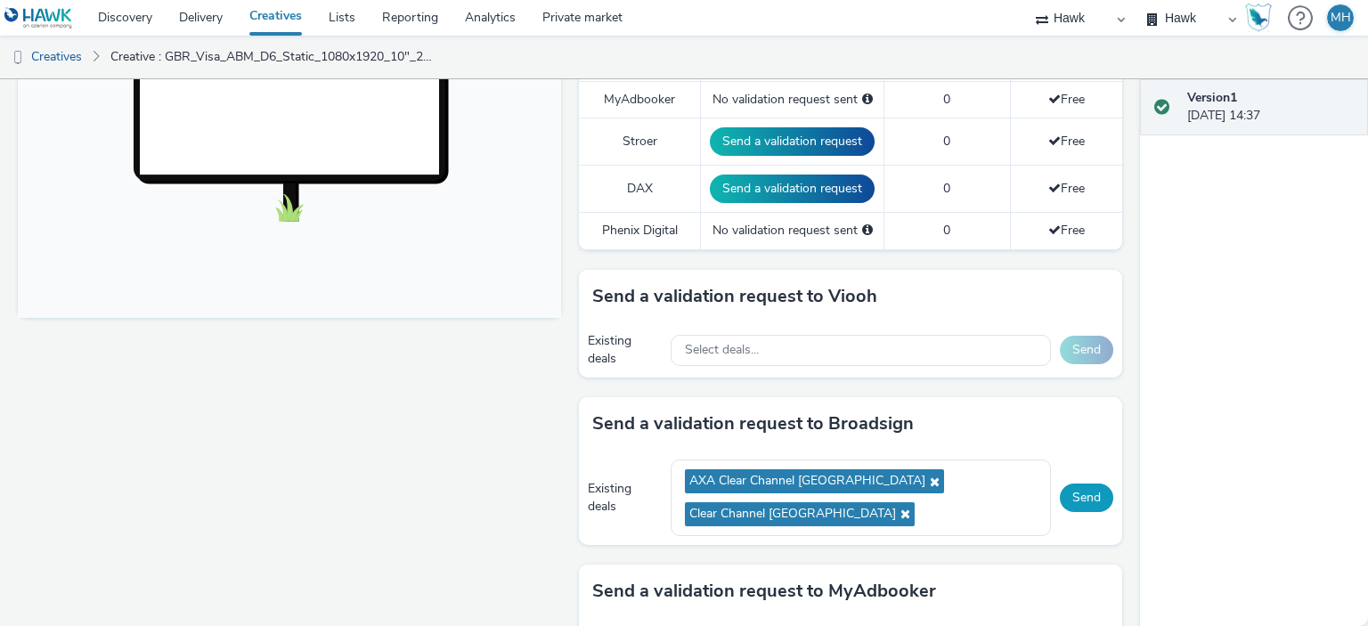
click at [1086, 484] on button "Send" at bounding box center [1086, 498] width 53 height 29
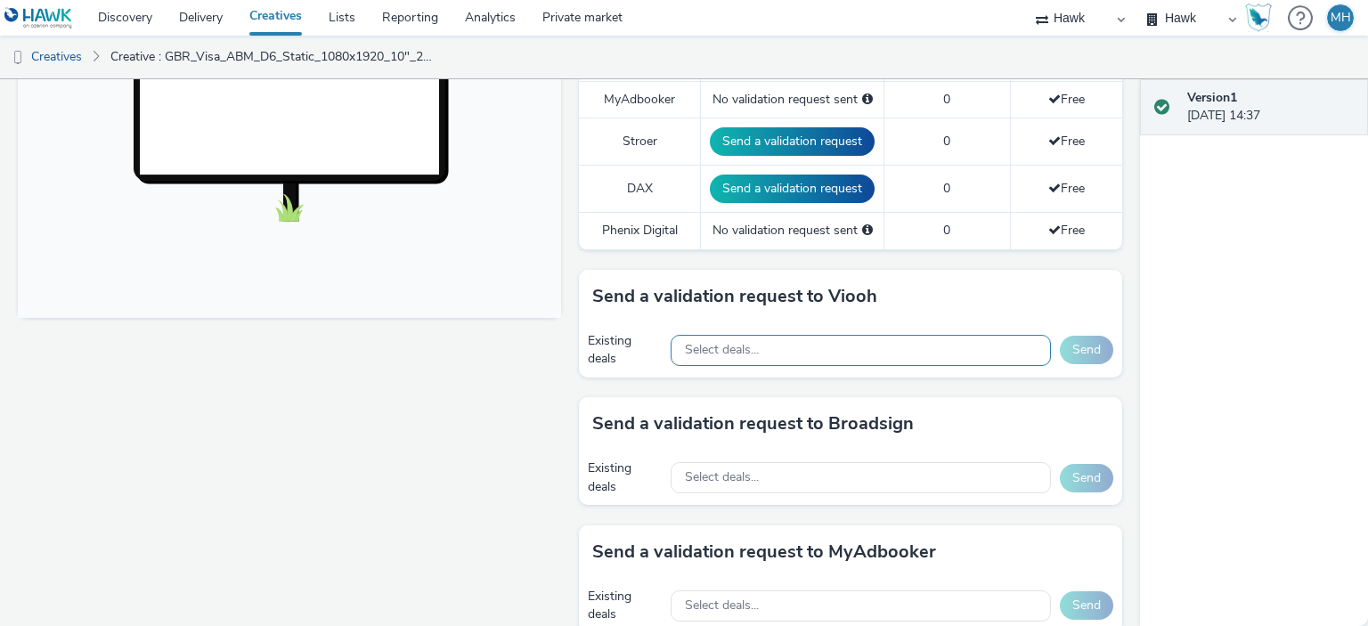
click at [743, 343] on span "Select deals..." at bounding box center [722, 350] width 74 height 15
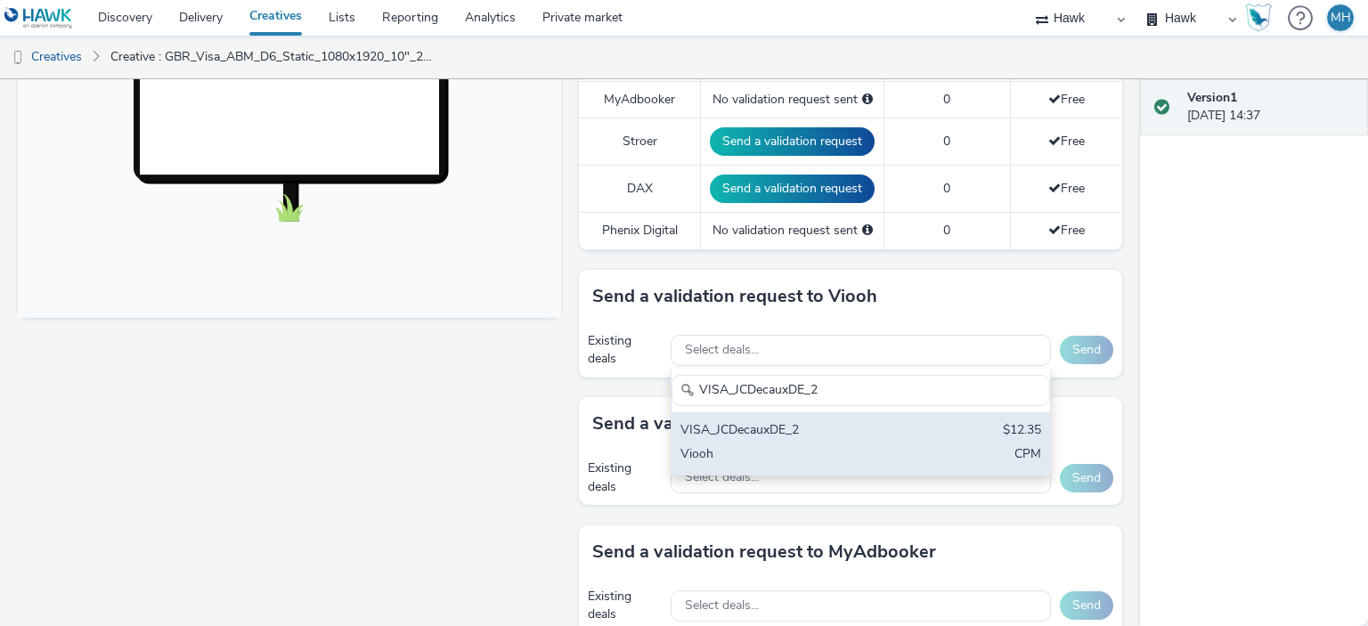
type input "VISA_JCDecauxDE_2"
click at [793, 421] on div "VISA_JCDecauxDE_2" at bounding box center [799, 431] width 237 height 20
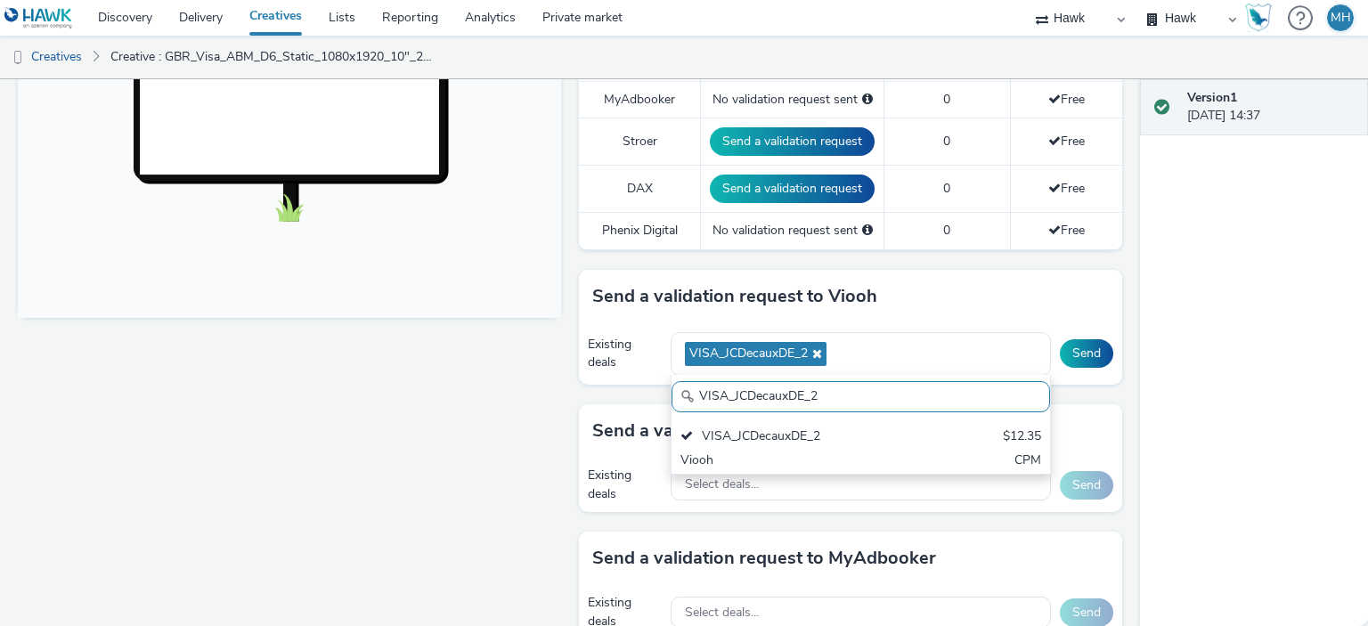
click at [972, 288] on div "Send a validation request to Viooh" at bounding box center [850, 296] width 543 height 53
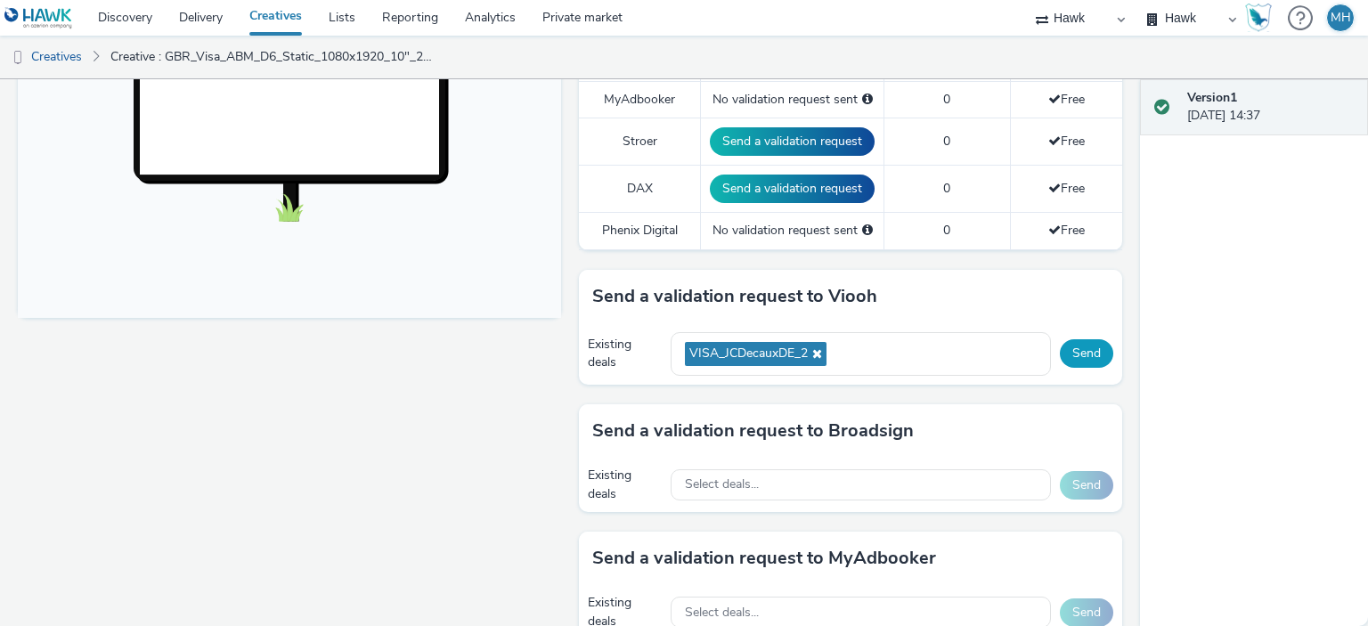
click at [1075, 351] on button "Send" at bounding box center [1086, 353] width 53 height 29
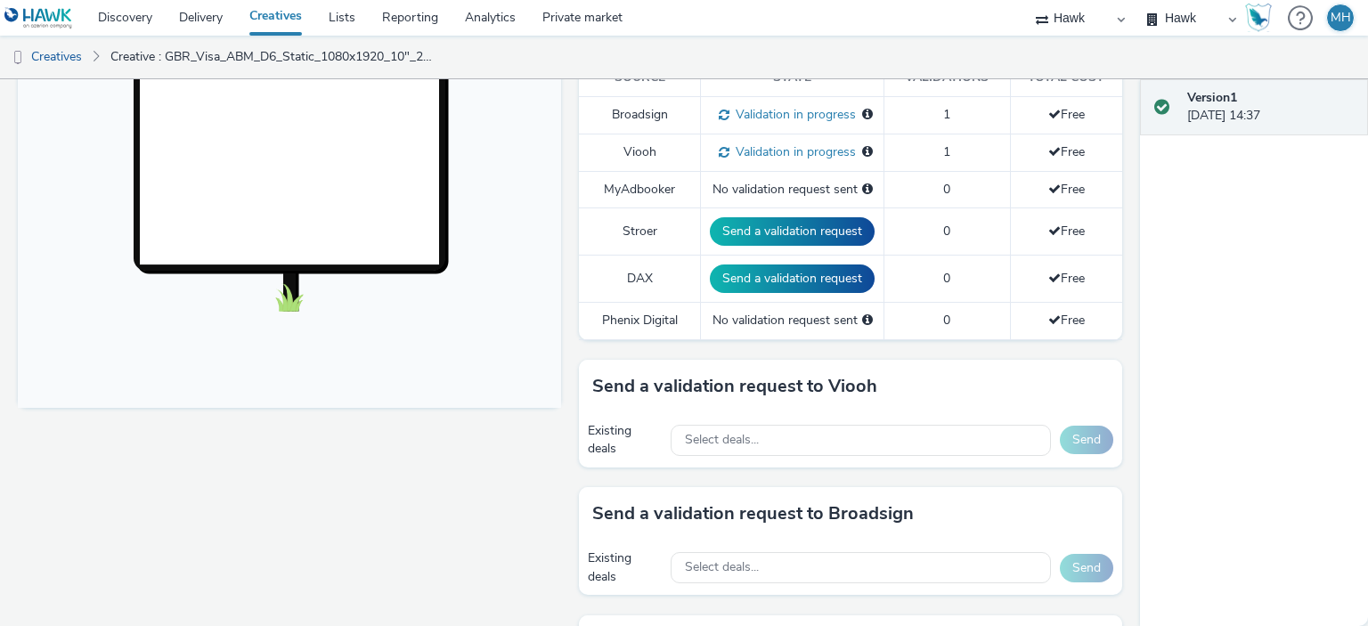
scroll to position [534, 0]
click at [753, 421] on div "Select deals..." at bounding box center [861, 439] width 380 height 37
click at [751, 434] on span "Select deals..." at bounding box center [722, 439] width 74 height 15
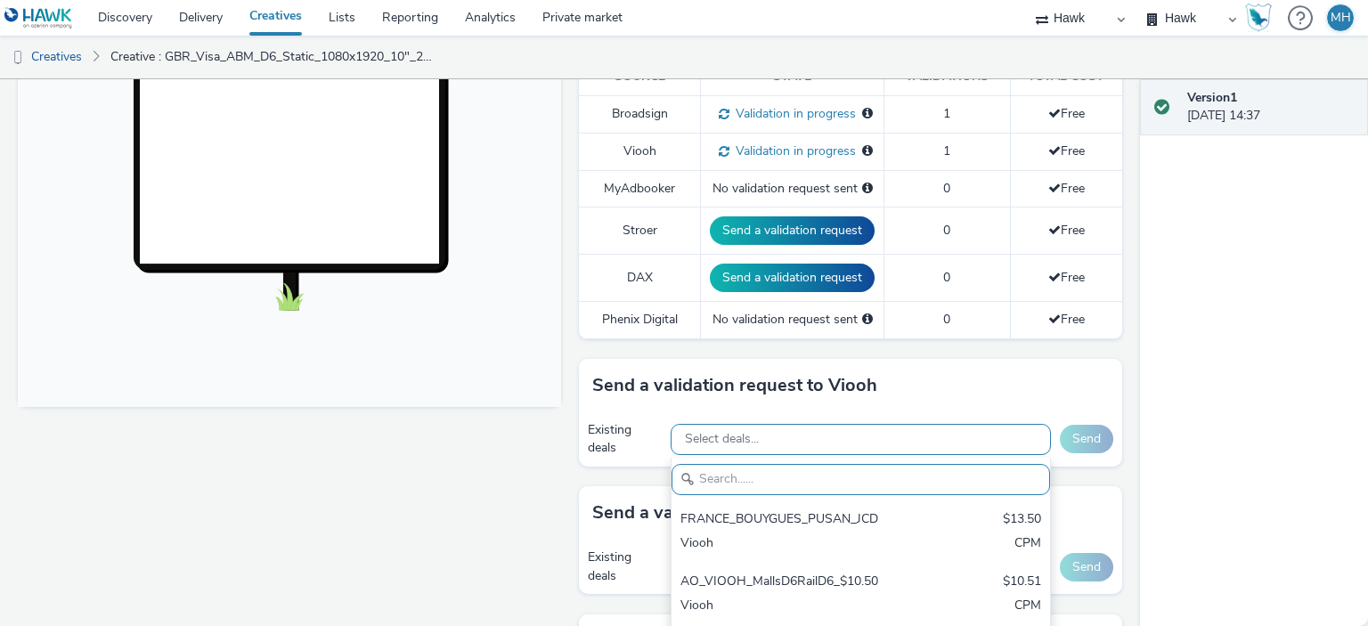
paste input "Visa_ABM_JCDecaux_France"
click at [751, 434] on span "Select deals..." at bounding box center [722, 439] width 74 height 15
type input "Visa_ABM_JCDecaux_France"
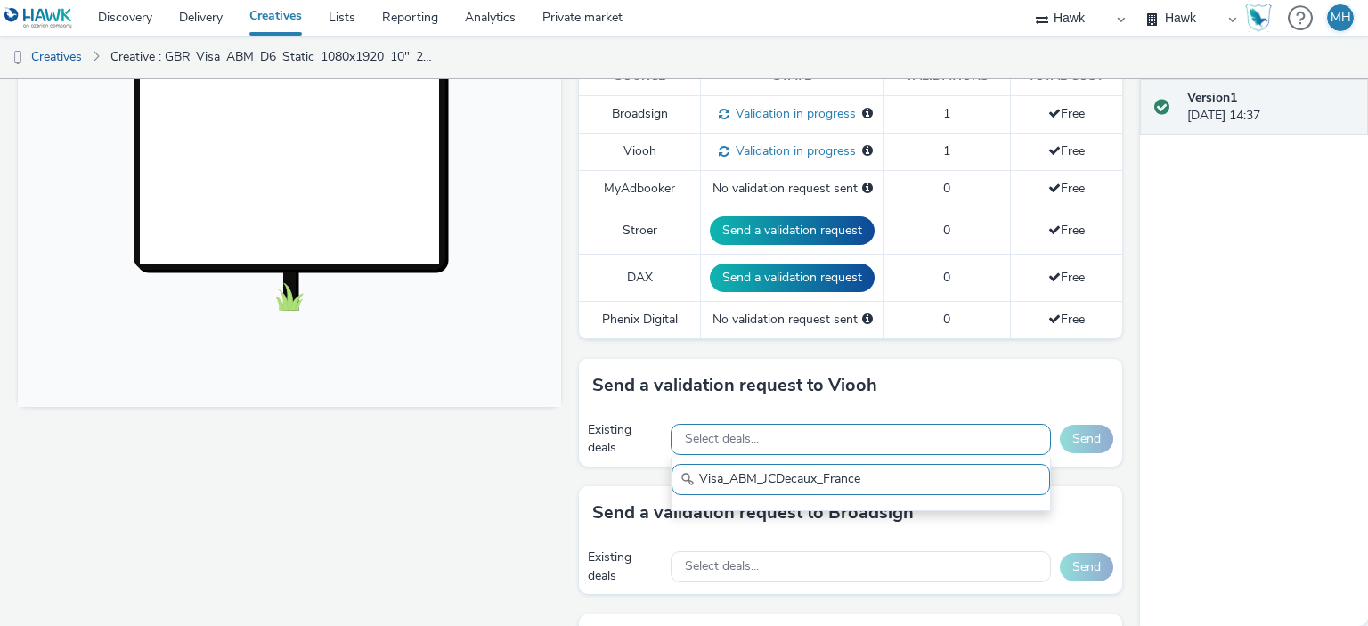
click at [750, 434] on span "Select deals..." at bounding box center [722, 439] width 74 height 15
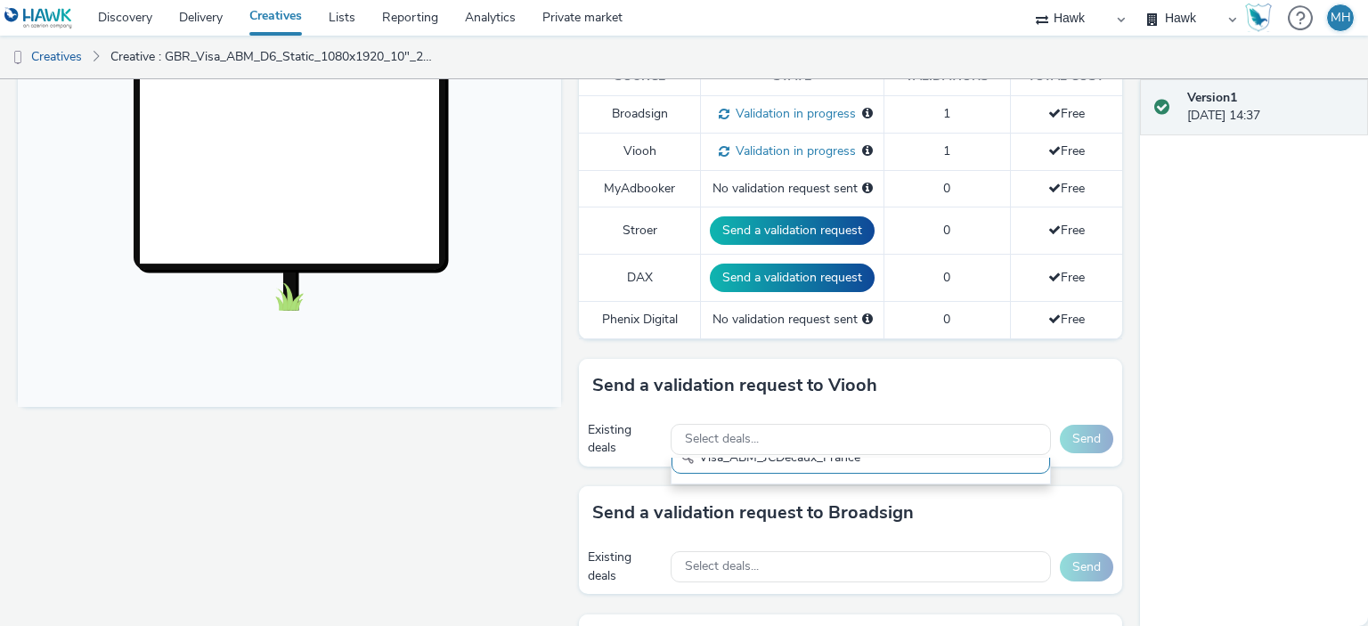
drag, startPoint x: 749, startPoint y: 434, endPoint x: 763, endPoint y: 510, distance: 77.8
click at [758, 502] on div "To deliver using: Broadsign, VIOOH, Stroer, MyAdbooker, Dax or Phenix Digital: …" at bounding box center [846, 458] width 552 height 1562
click at [759, 456] on input "Visa_ABM_JCDecaux_France" at bounding box center [861, 458] width 379 height 31
drag, startPoint x: 559, startPoint y: 453, endPoint x: 650, endPoint y: 439, distance: 91.8
click at [559, 452] on div "Fullscreen" at bounding box center [294, 458] width 552 height 1562
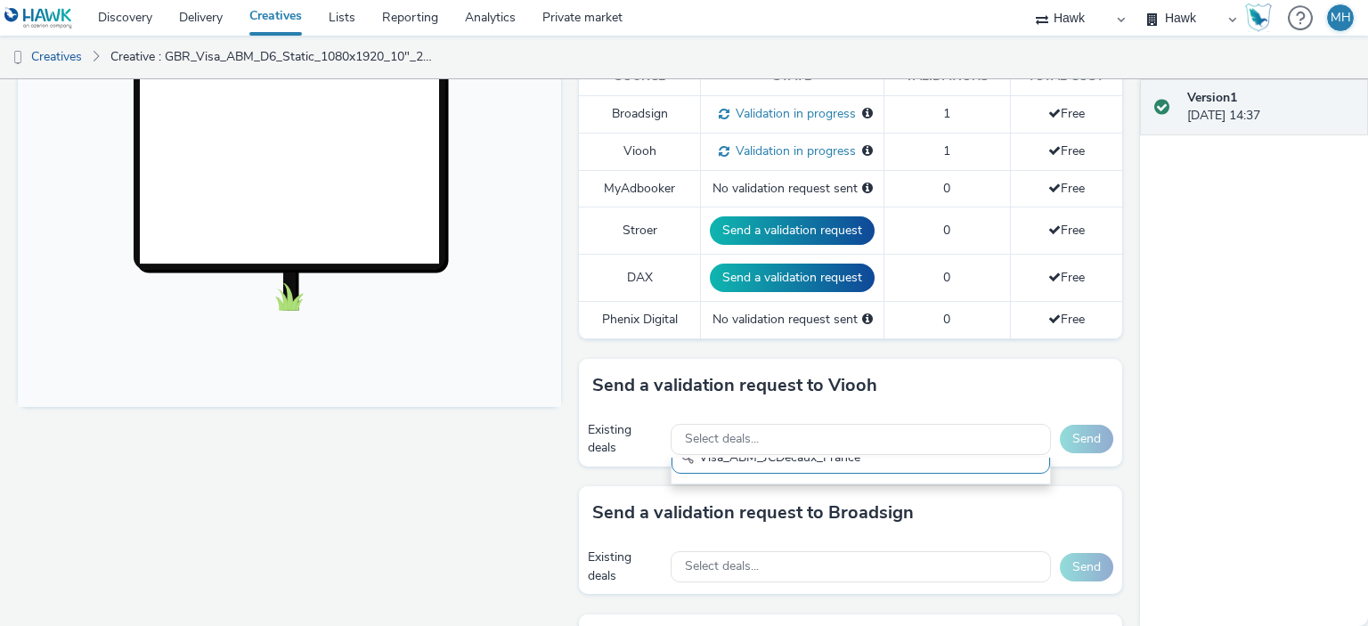
scroll to position [11, 0]
click at [720, 432] on span "Select deals..." at bounding box center [722, 439] width 74 height 15
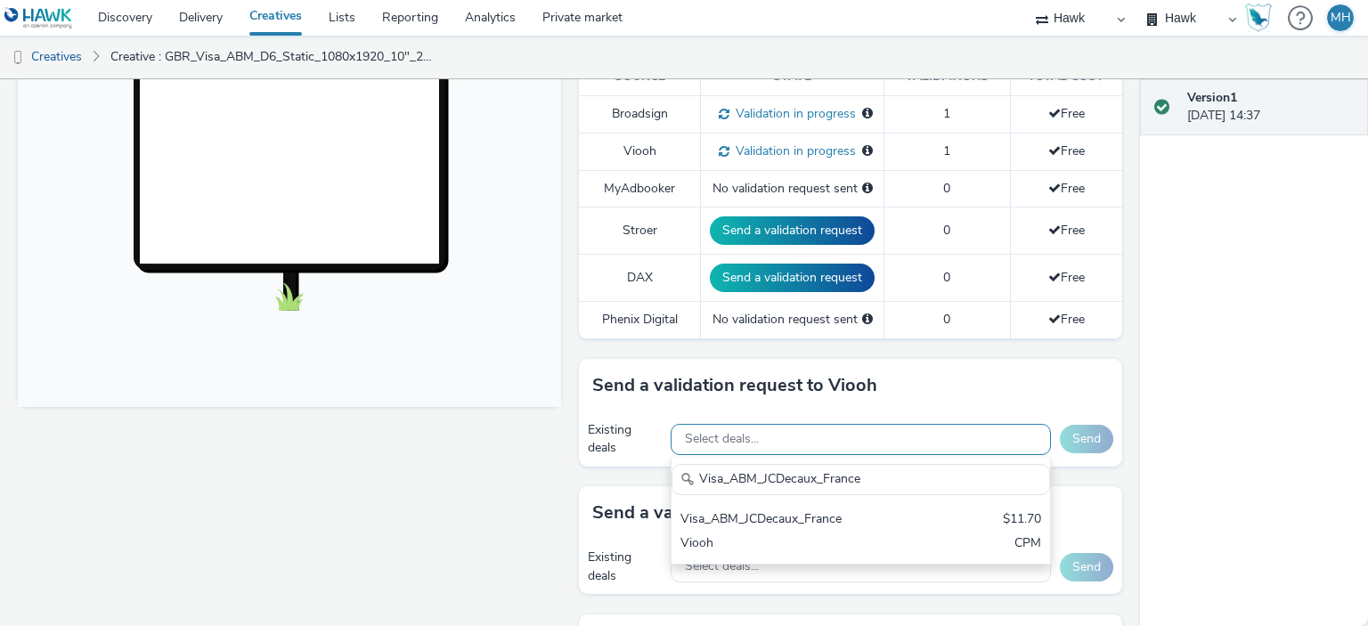
type input "Visa_ABM_JCDecaux_France"
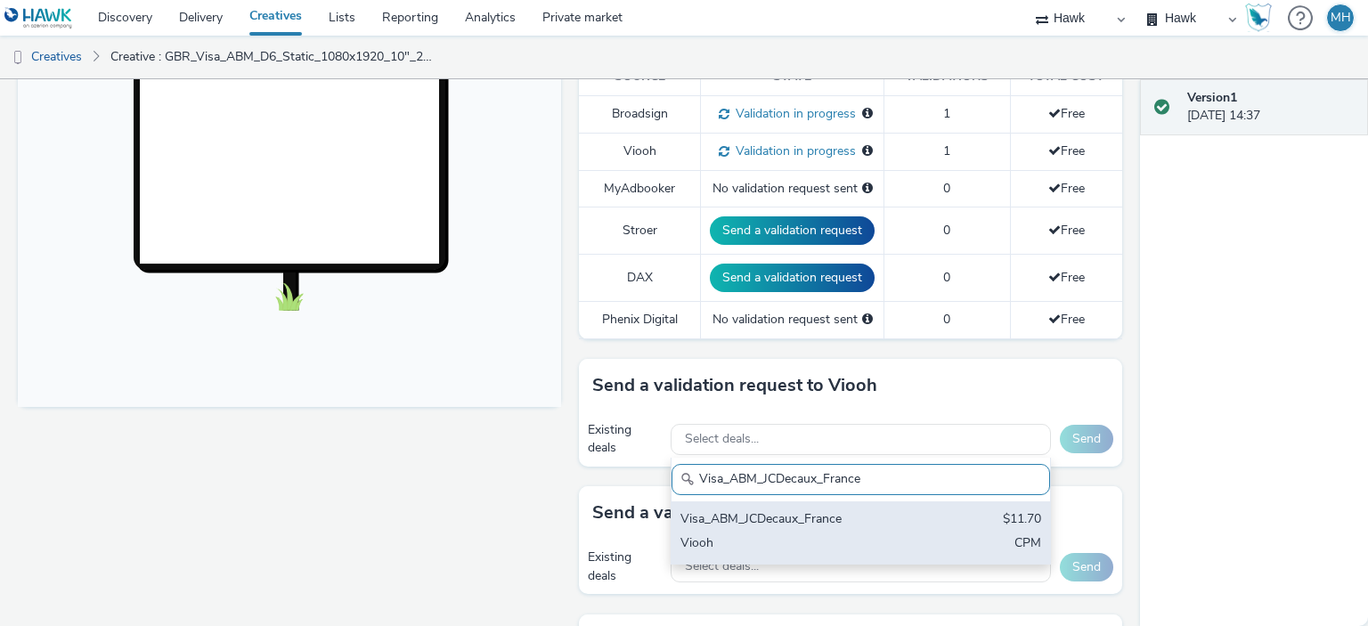
drag, startPoint x: 722, startPoint y: 436, endPoint x: 770, endPoint y: 516, distance: 93.0
click at [755, 458] on div "Select deals... Visa_ABM_JCDecaux_France Visa_ABM_JCDecaux_France $11.70 Viooh …" at bounding box center [861, 439] width 380 height 37
click at [773, 523] on div "Visa_ABM_JCDecaux_France Visa_ABM_JCDecaux_France $11.70 Viooh CPM" at bounding box center [861, 511] width 380 height 107
click at [773, 523] on div "Visa_ABM_JCDecaux_France" at bounding box center [799, 520] width 237 height 20
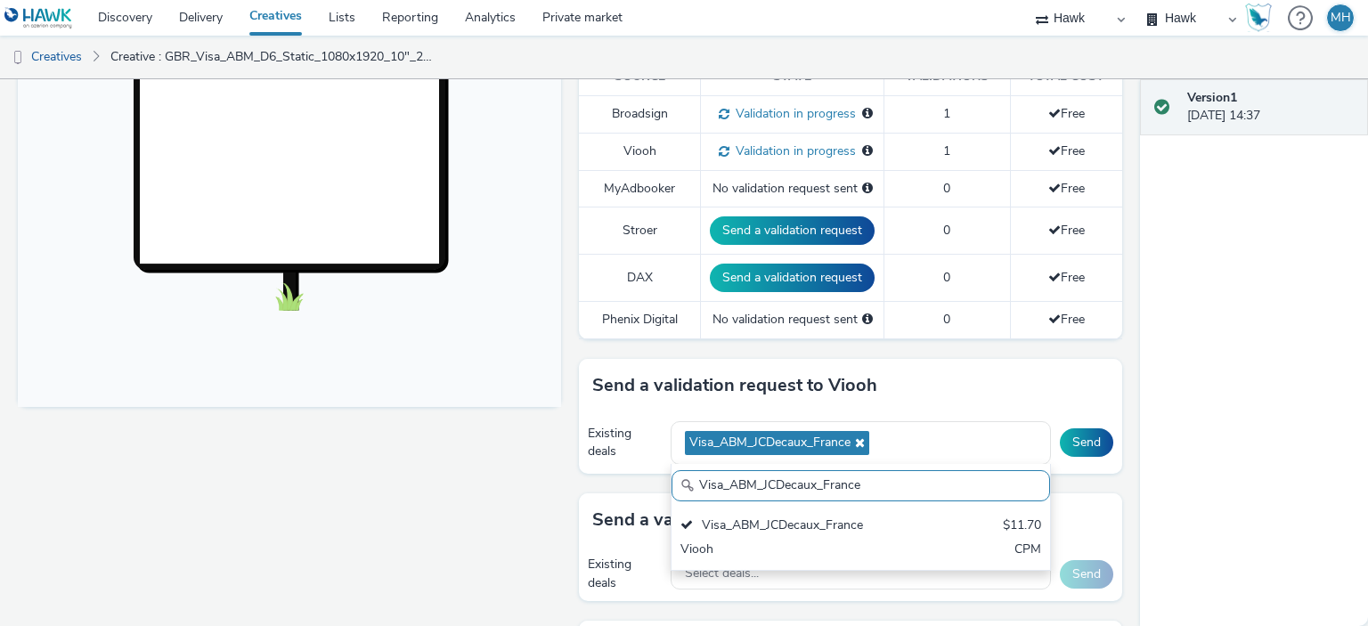
click at [844, 416] on div "Existing deals Visa_ABM_JCDecaux_France Visa_ABM_JCDecaux_France Visa_ABM_JCDec…" at bounding box center [850, 442] width 543 height 61
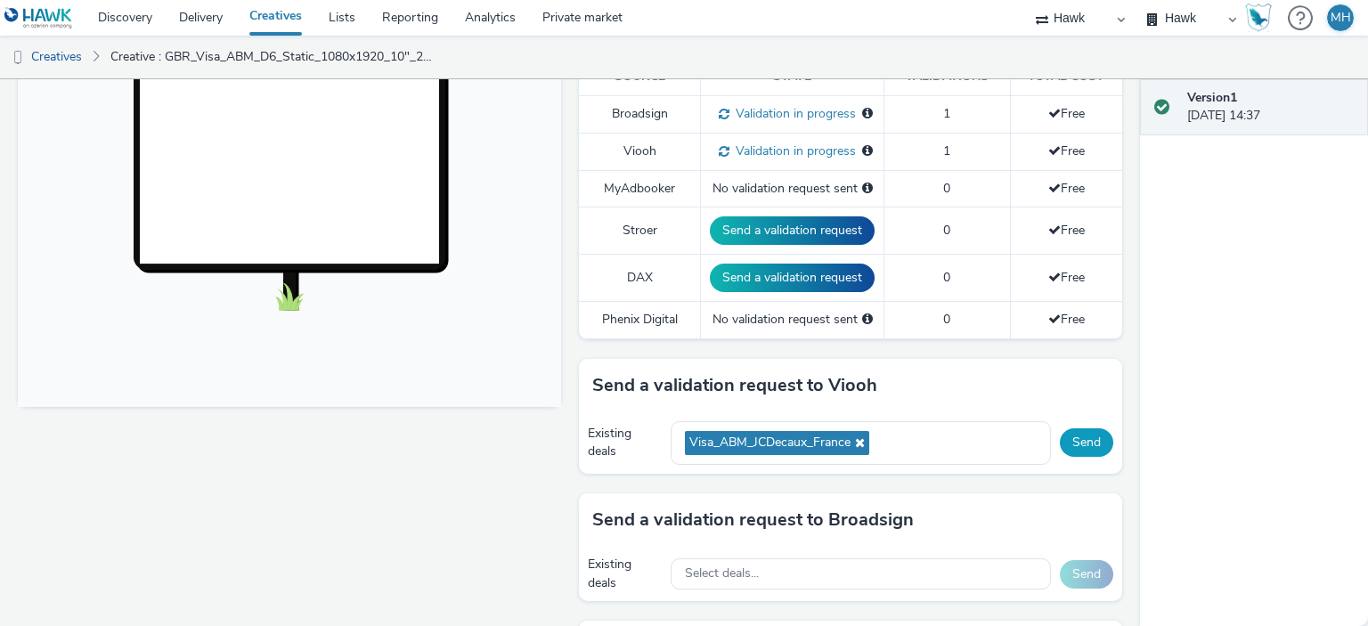
click at [1087, 445] on button "Send" at bounding box center [1086, 442] width 53 height 29
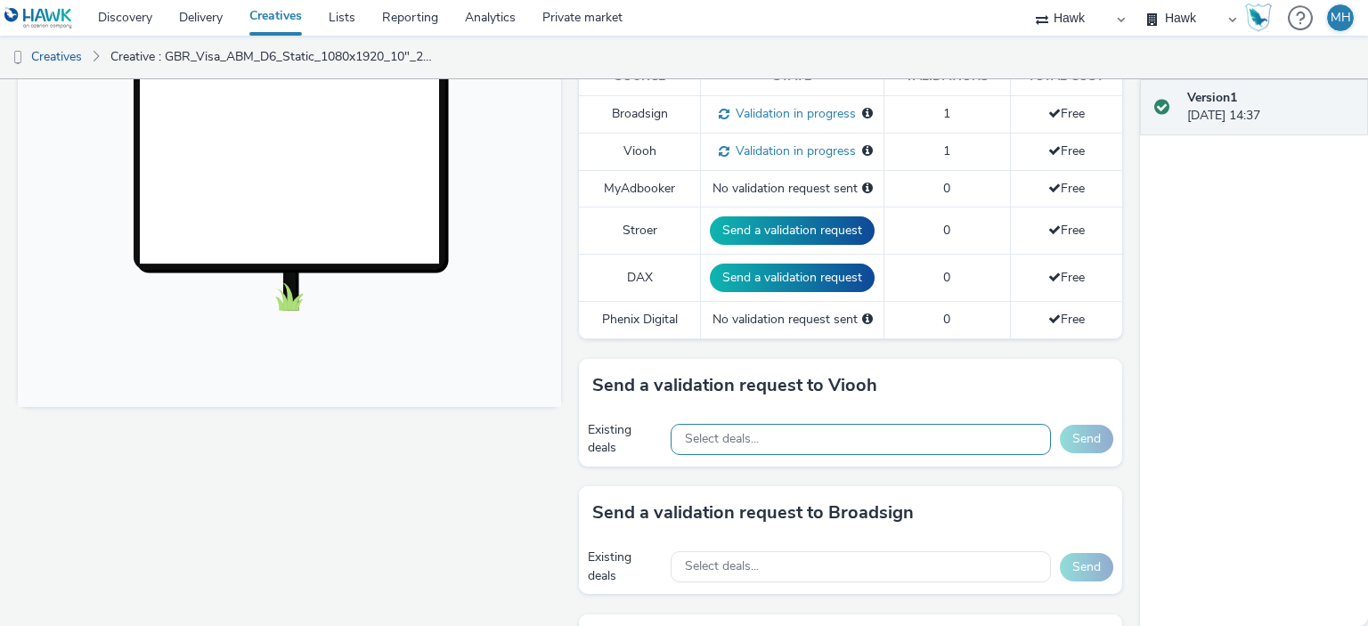
click at [727, 432] on span "Select deals..." at bounding box center [722, 439] width 74 height 15
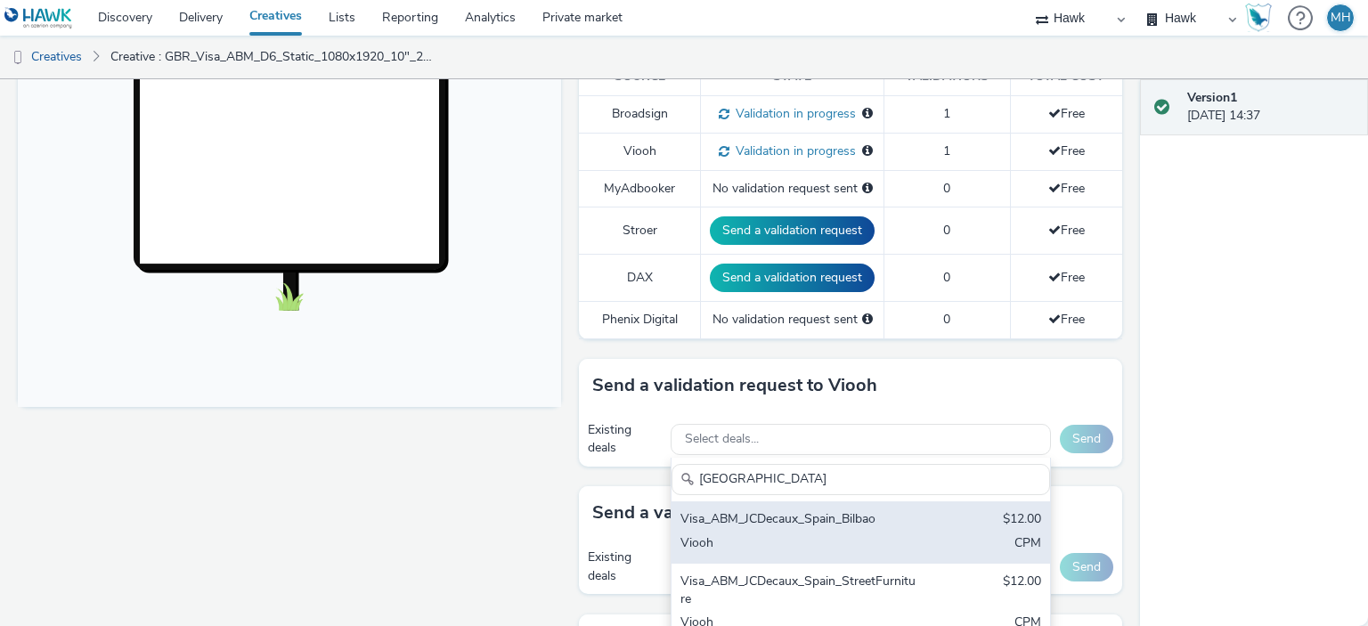
type input "Spain"
click at [853, 519] on div "Visa_ABM_JCDecaux_Spain_Bilbao" at bounding box center [799, 520] width 237 height 20
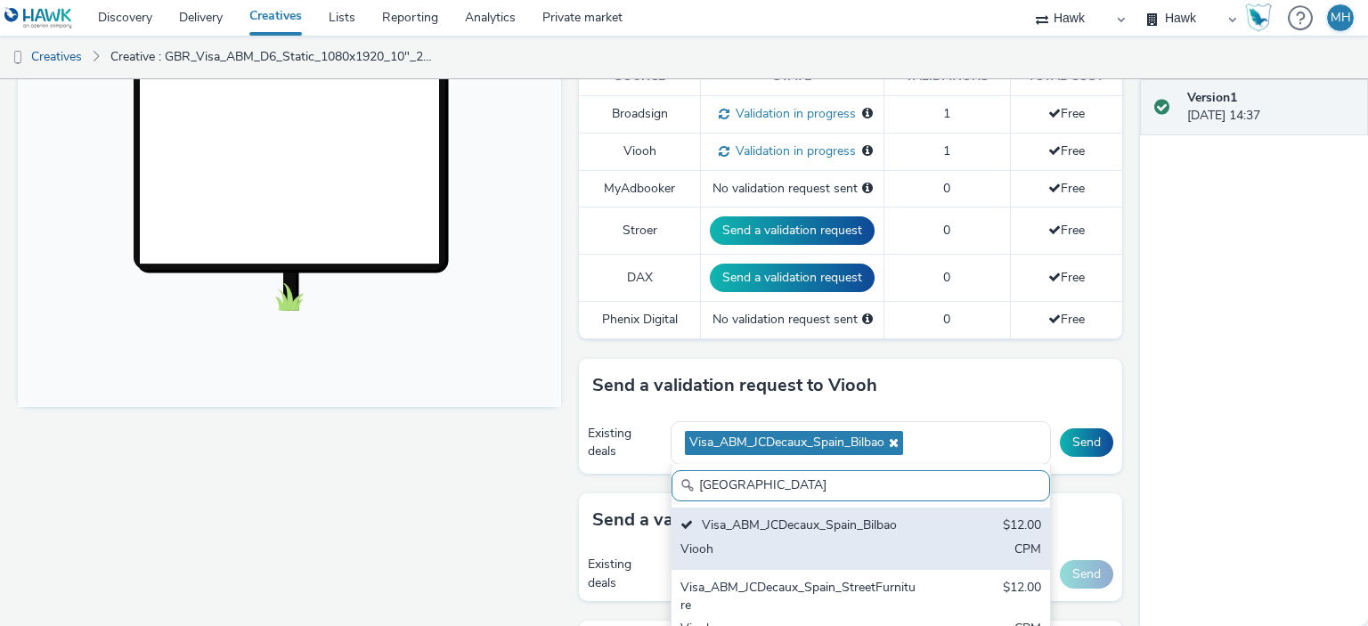
click at [853, 529] on div "Visa_ABM_JCDecaux_Spain_Bilbao" at bounding box center [799, 527] width 237 height 20
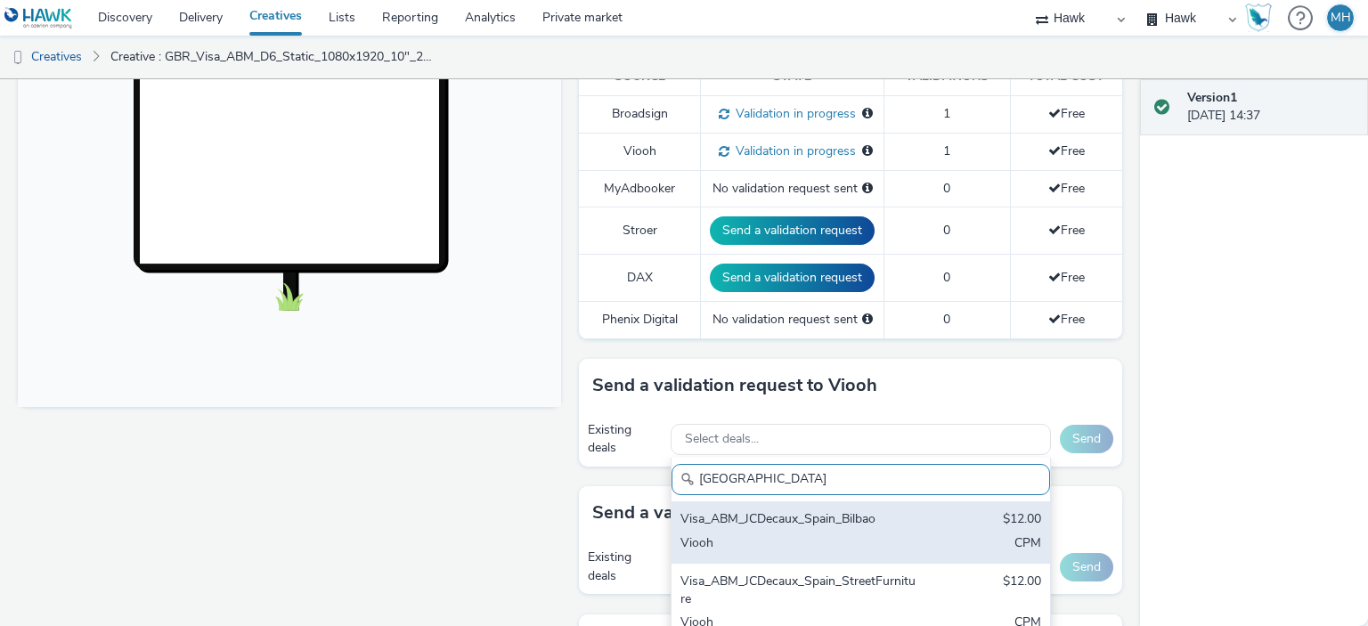
click at [859, 526] on div "Visa_ABM_JCDecaux_Spain_Bilbao" at bounding box center [799, 520] width 237 height 20
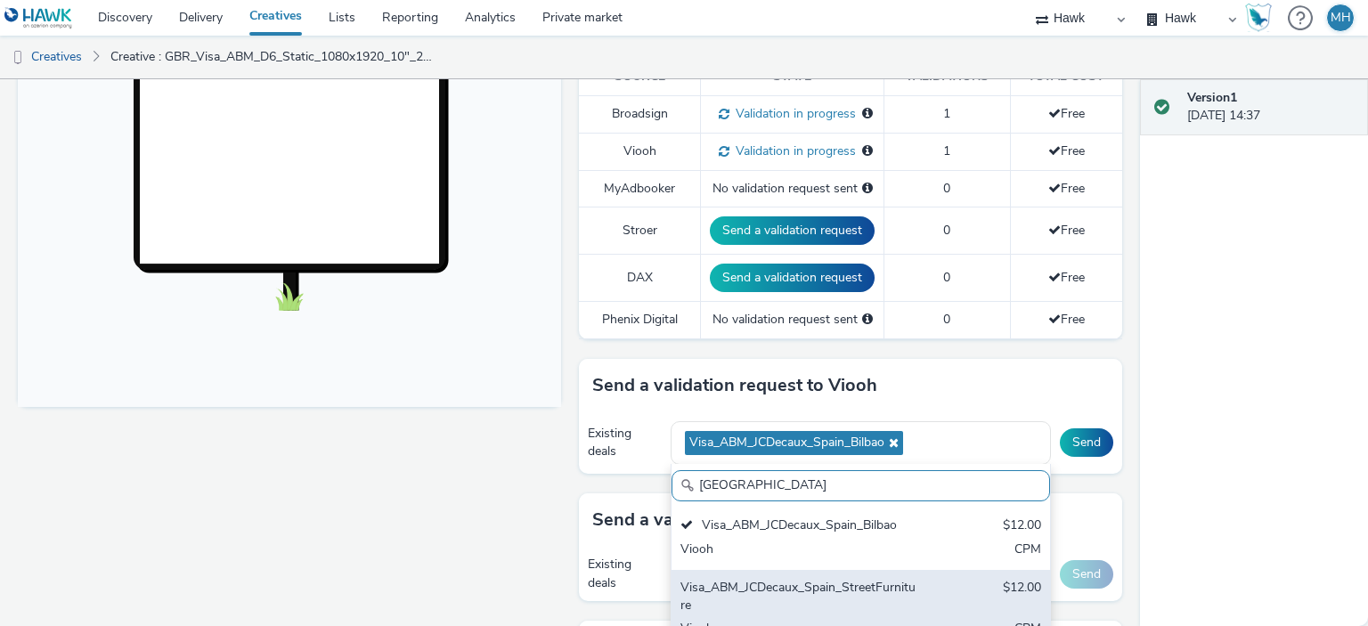
click at [833, 587] on div "Visa_ABM_JCDecaux_Spain_StreetFurniture" at bounding box center [799, 597] width 237 height 37
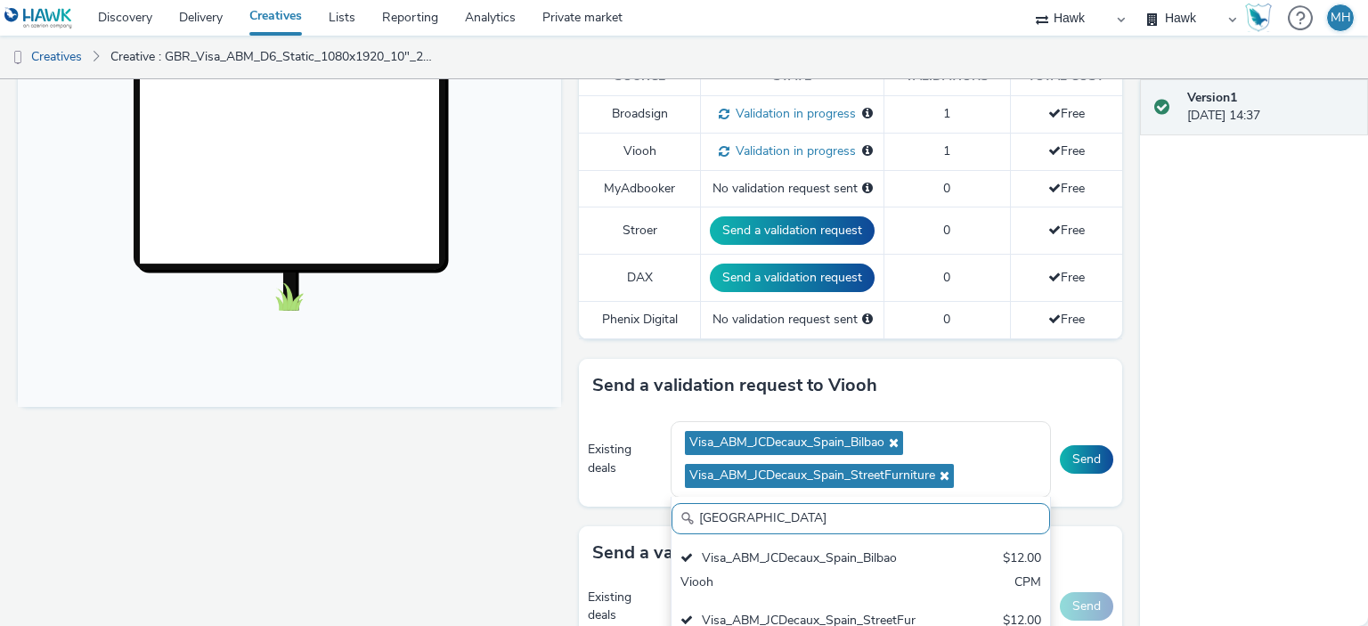
click at [1101, 452] on div "Existing deals Visa_ABM_JCDecaux_Spain_Bilbao Visa_ABM_JCDecaux_Spain_StreetFur…" at bounding box center [850, 459] width 543 height 94
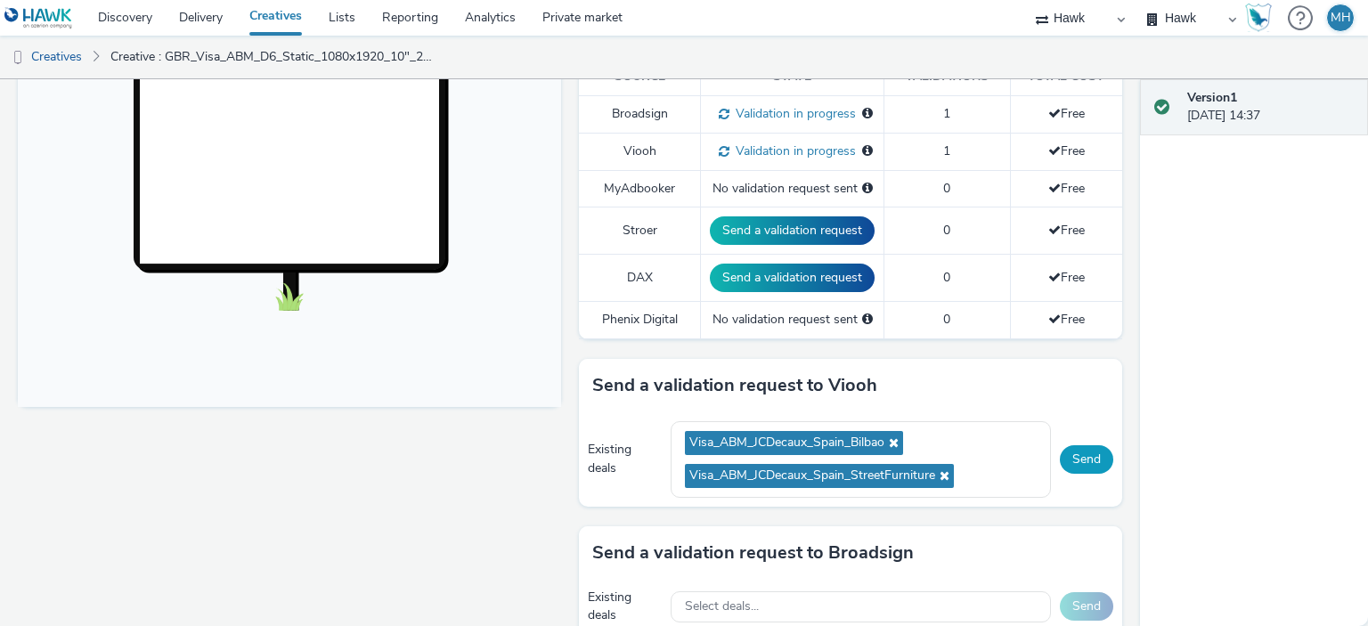
click at [1090, 459] on button "Send" at bounding box center [1086, 459] width 53 height 29
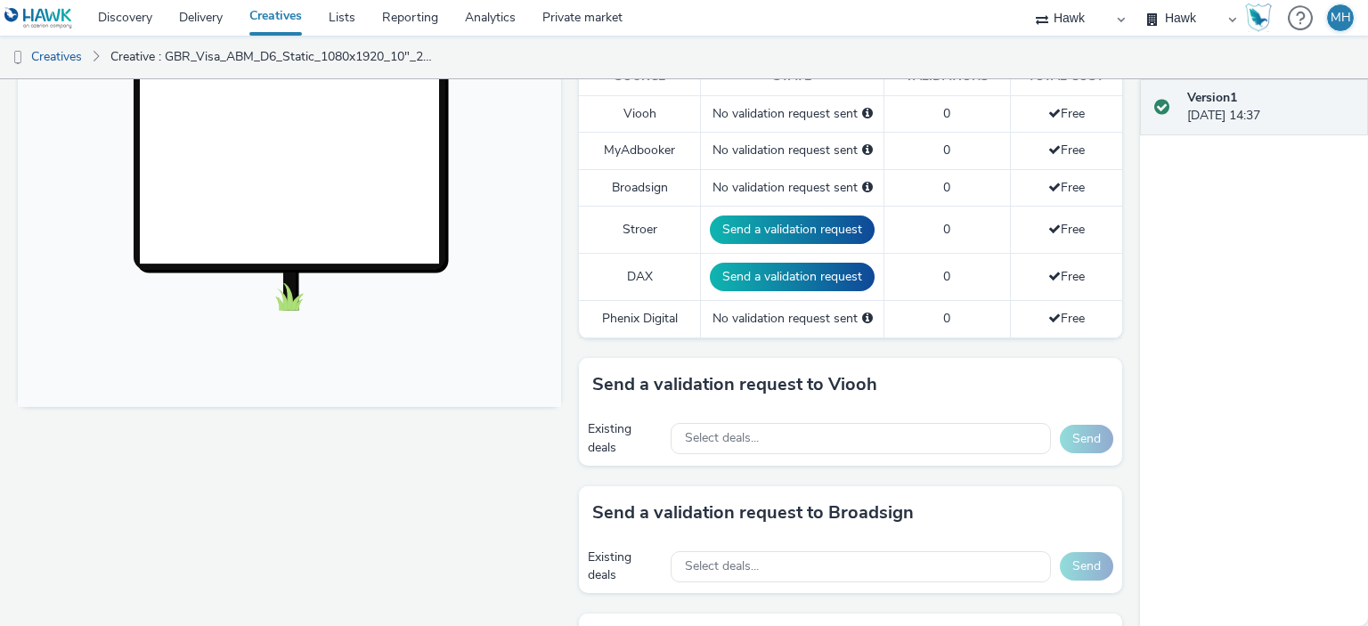
scroll to position [713, 0]
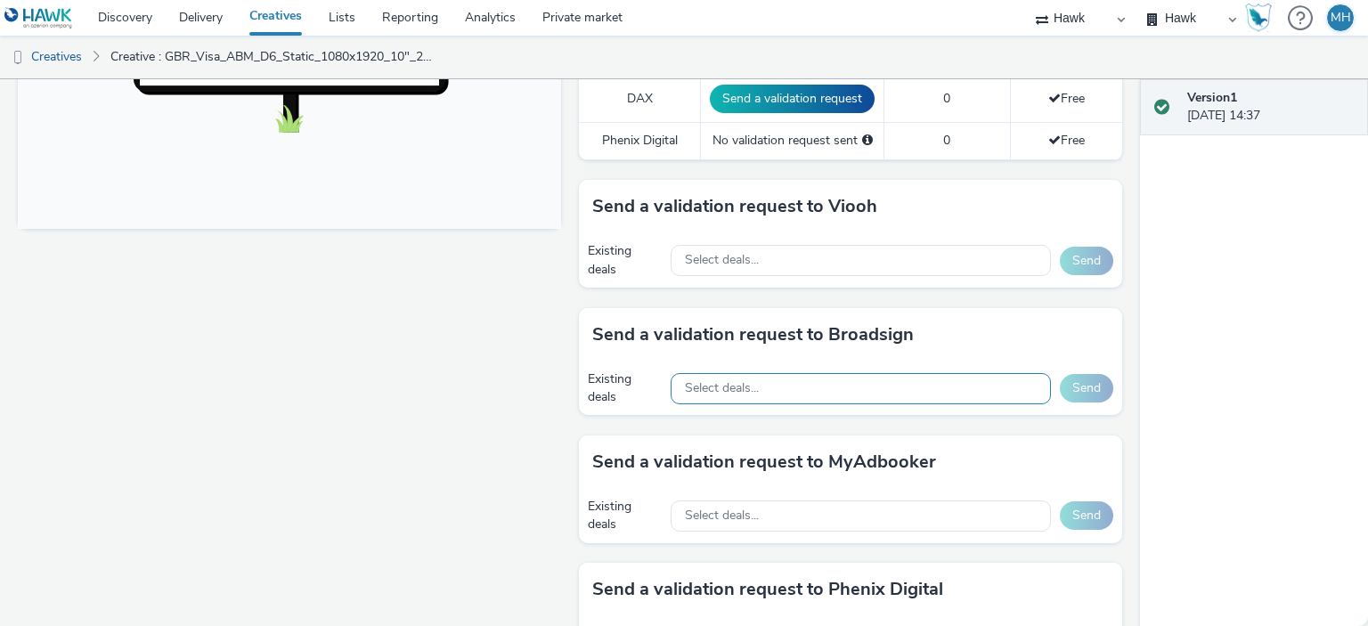
click at [761, 377] on div "Select deals..." at bounding box center [861, 388] width 380 height 31
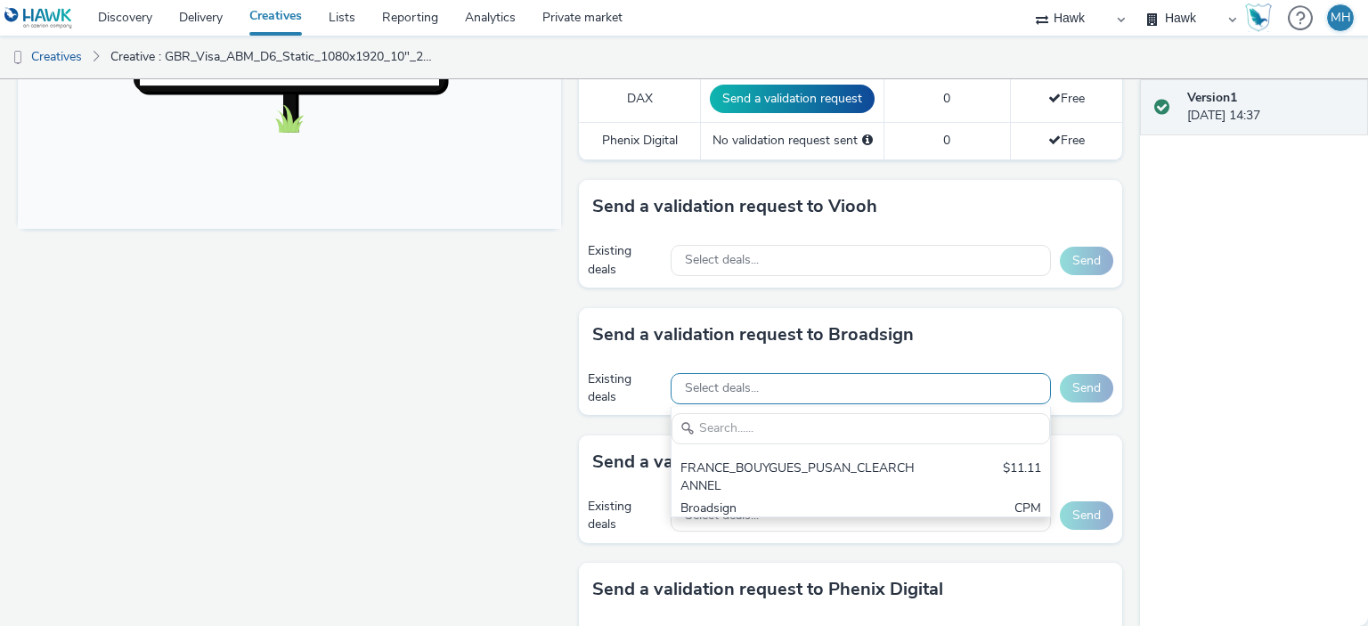
scroll to position [0, 0]
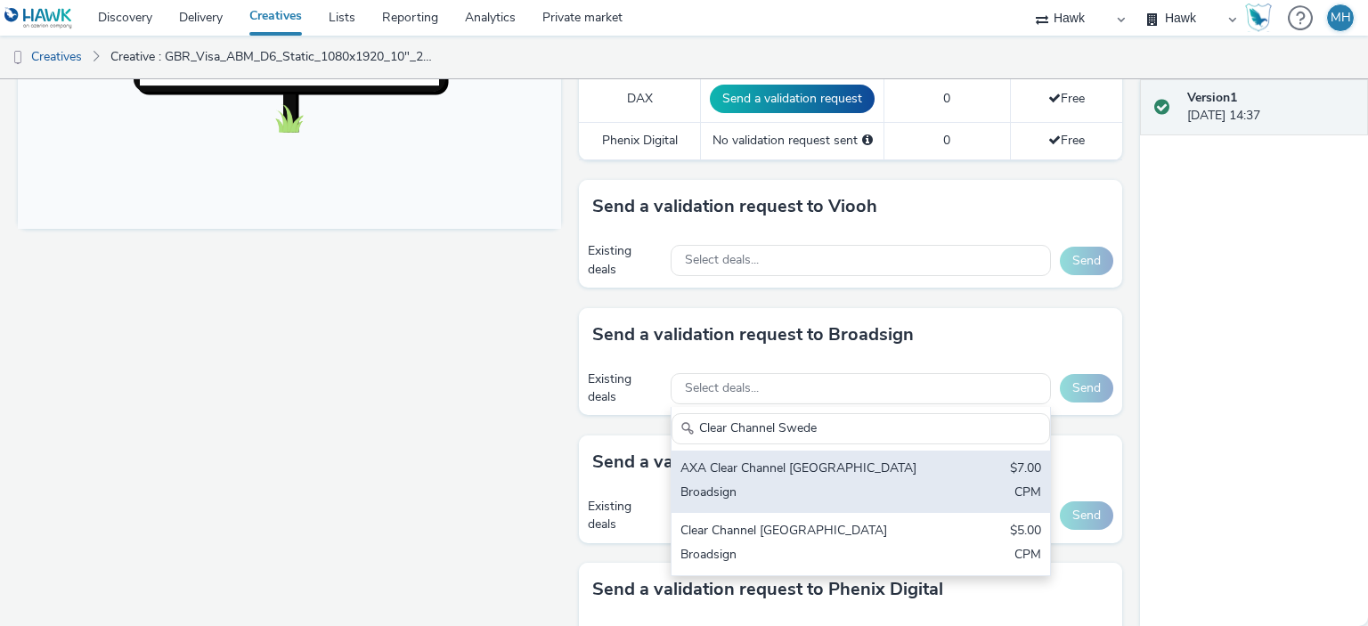
type input "Clear Channel Swede"
click at [830, 460] on div "AXA Clear Channel [GEOGRAPHIC_DATA]" at bounding box center [799, 470] width 237 height 20
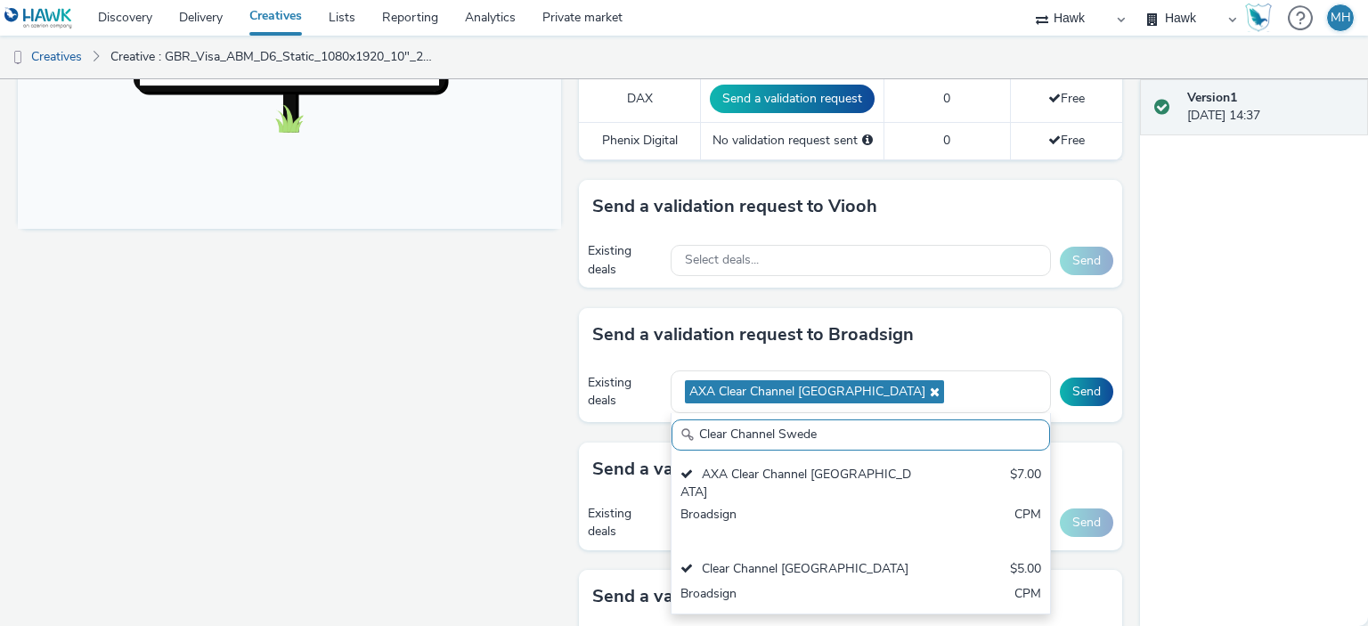
drag, startPoint x: 841, startPoint y: 434, endPoint x: 656, endPoint y: 430, distance: 185.3
click at [656, 429] on div "Send a validation request to Broadsign Existing deals AXA Clear Channel [GEOGRA…" at bounding box center [850, 375] width 543 height 135
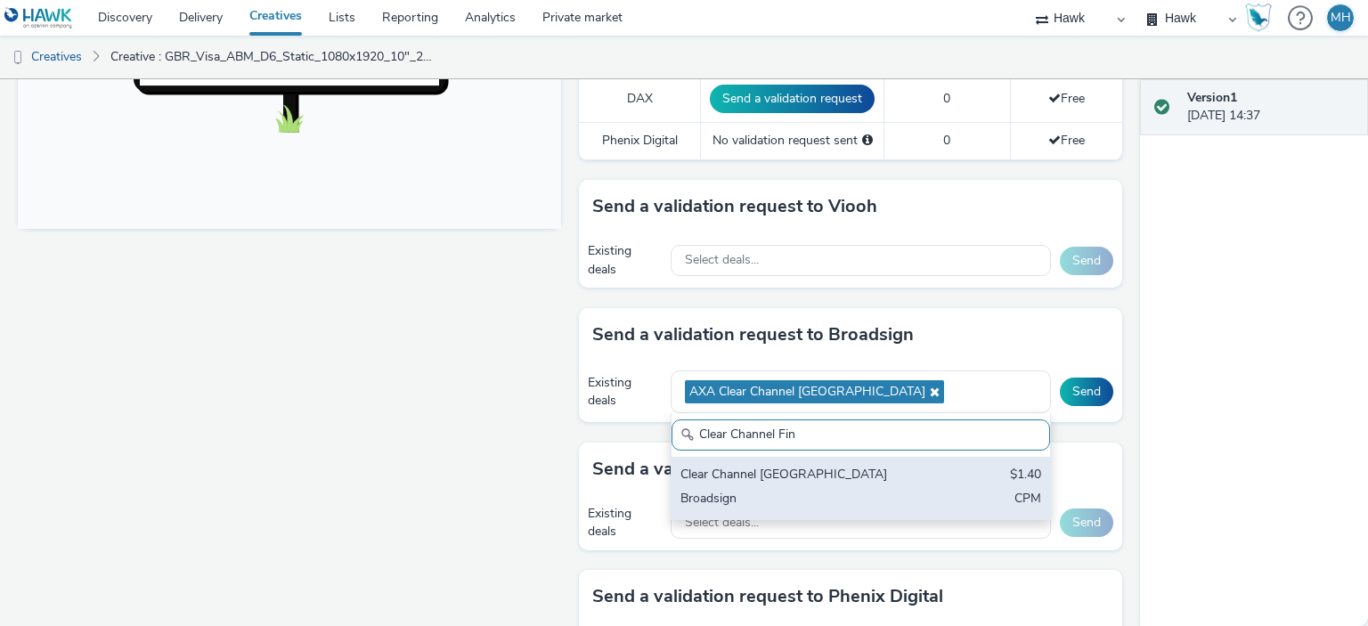
type input "Clear Channel Fin"
click at [768, 491] on div "Broadsign" at bounding box center [799, 500] width 237 height 20
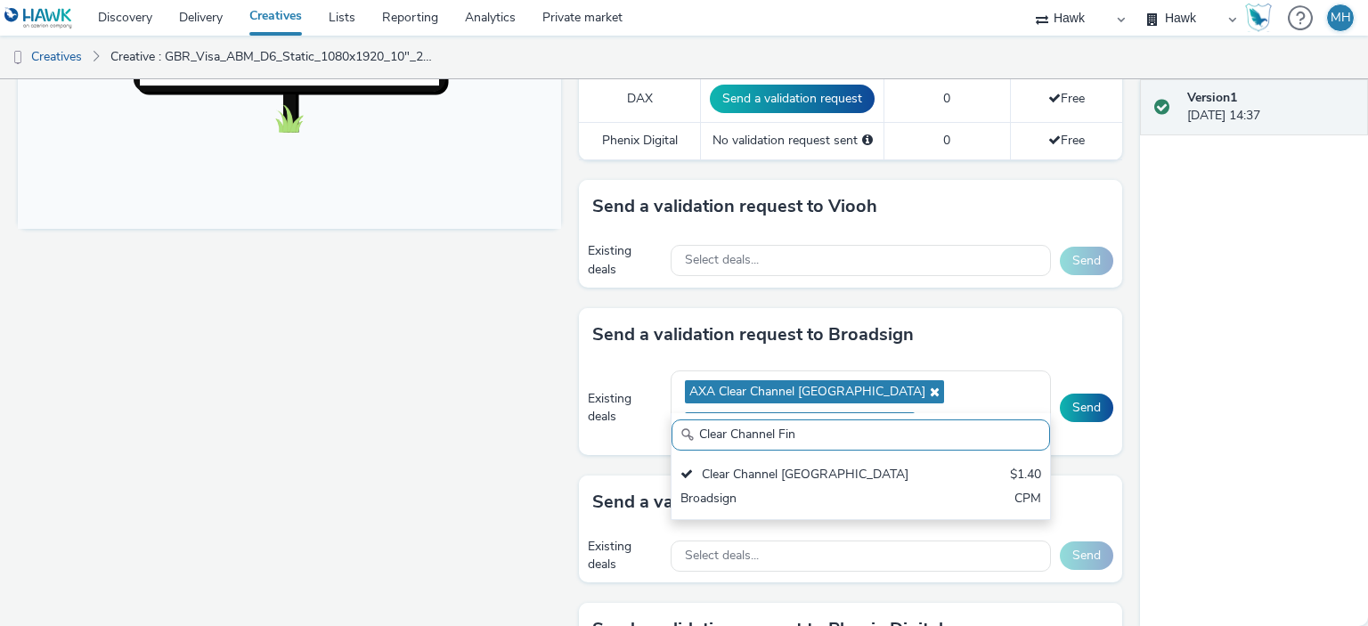
click at [530, 470] on div "Fullscreen" at bounding box center [294, 298] width 552 height 1601
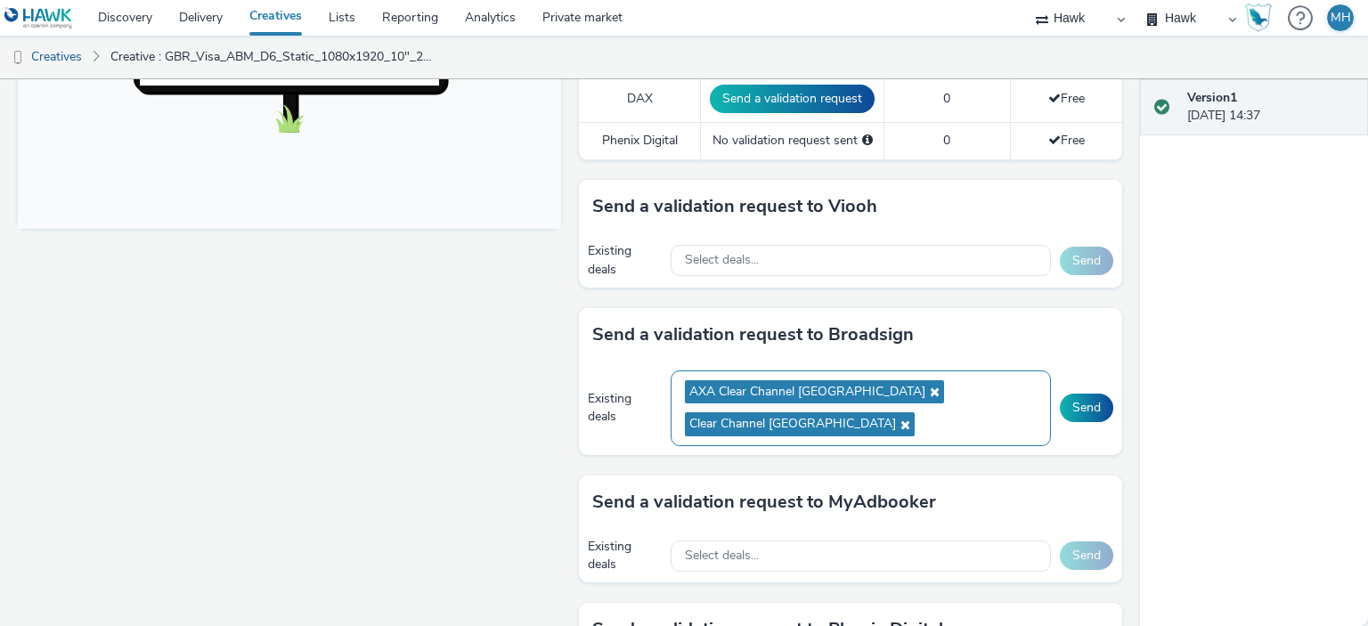
click at [926, 386] on icon at bounding box center [933, 392] width 14 height 12
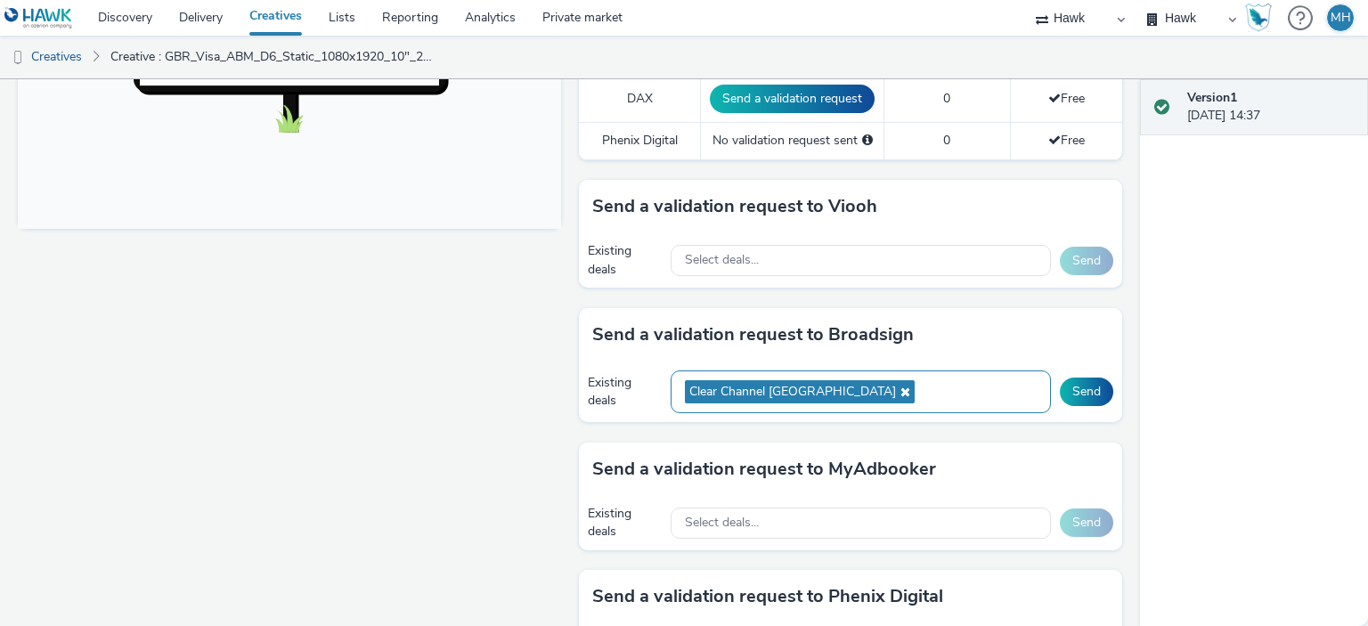
click at [946, 388] on div "Clear Channel [GEOGRAPHIC_DATA]" at bounding box center [861, 393] width 380 height 44
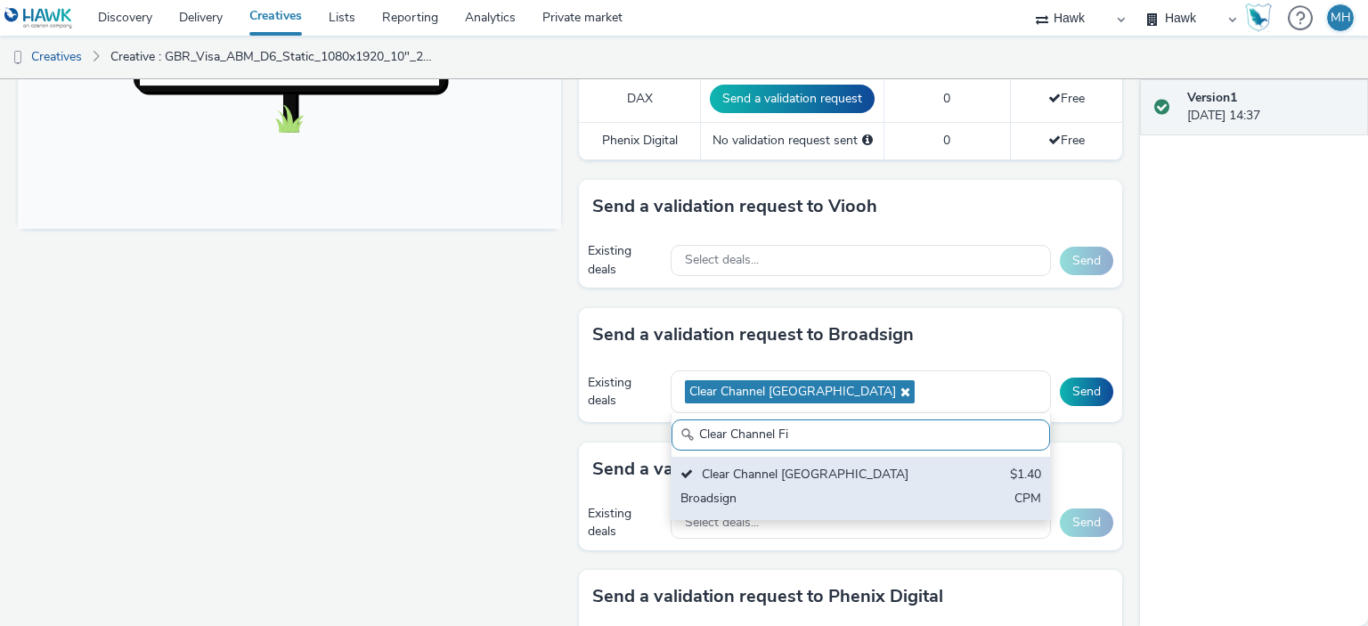
click at [951, 473] on div "Clear Channel Finland $1.40 Broadsign CPM" at bounding box center [861, 488] width 379 height 62
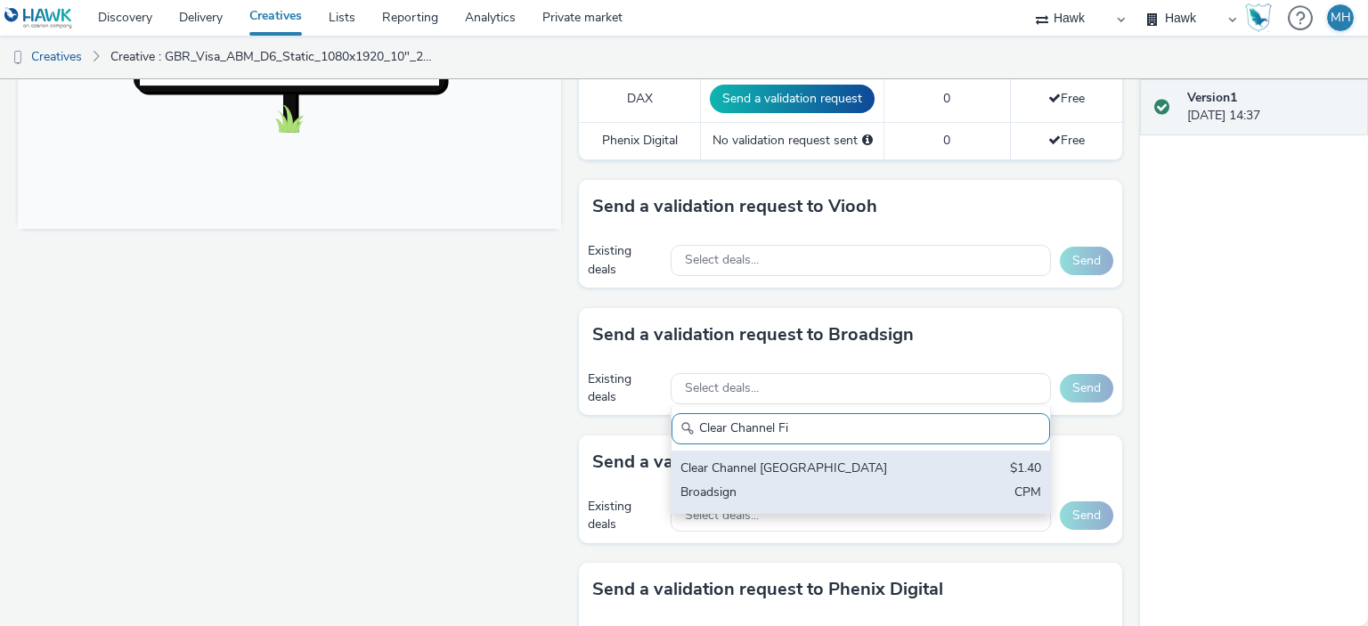
click at [848, 484] on div "Broadsign" at bounding box center [799, 494] width 237 height 20
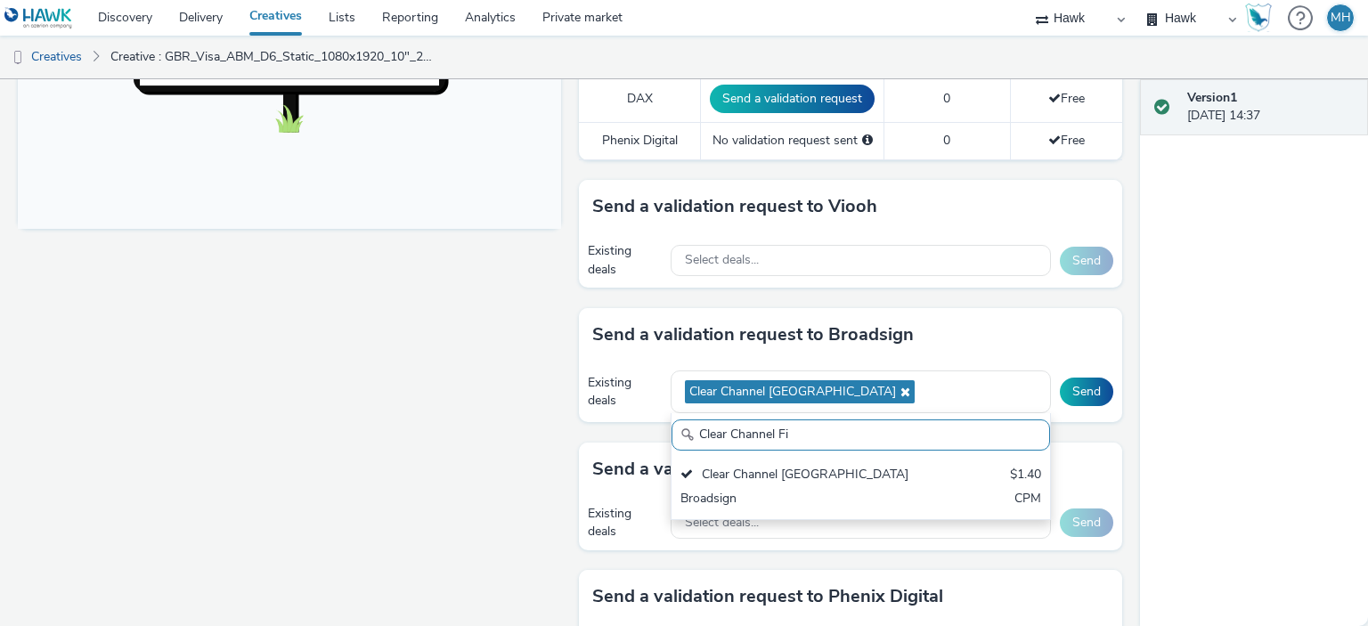
drag, startPoint x: 835, startPoint y: 427, endPoint x: 685, endPoint y: 432, distance: 149.8
click at [685, 432] on div "Clear Channel Fi" at bounding box center [861, 435] width 379 height 31
click at [813, 423] on input "Clear Channel Fi" at bounding box center [861, 435] width 379 height 31
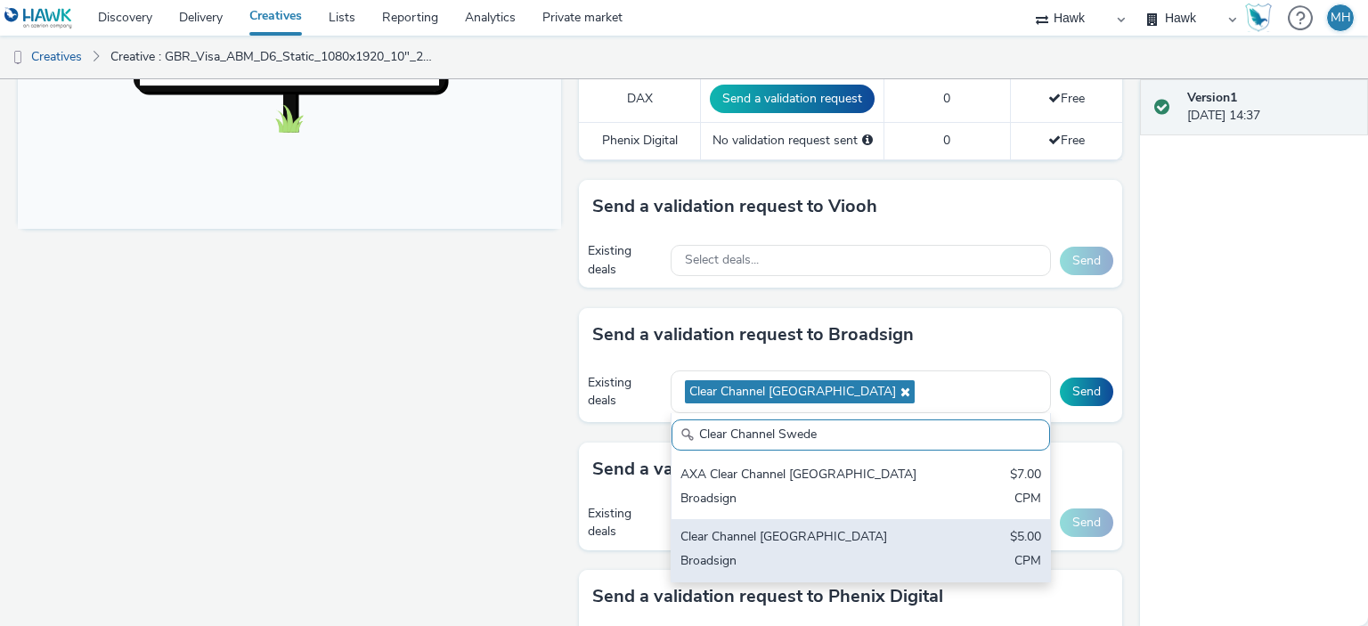
type input "Clear Channel Swede"
click at [844, 533] on div "Clear Channel [GEOGRAPHIC_DATA]" at bounding box center [799, 538] width 237 height 20
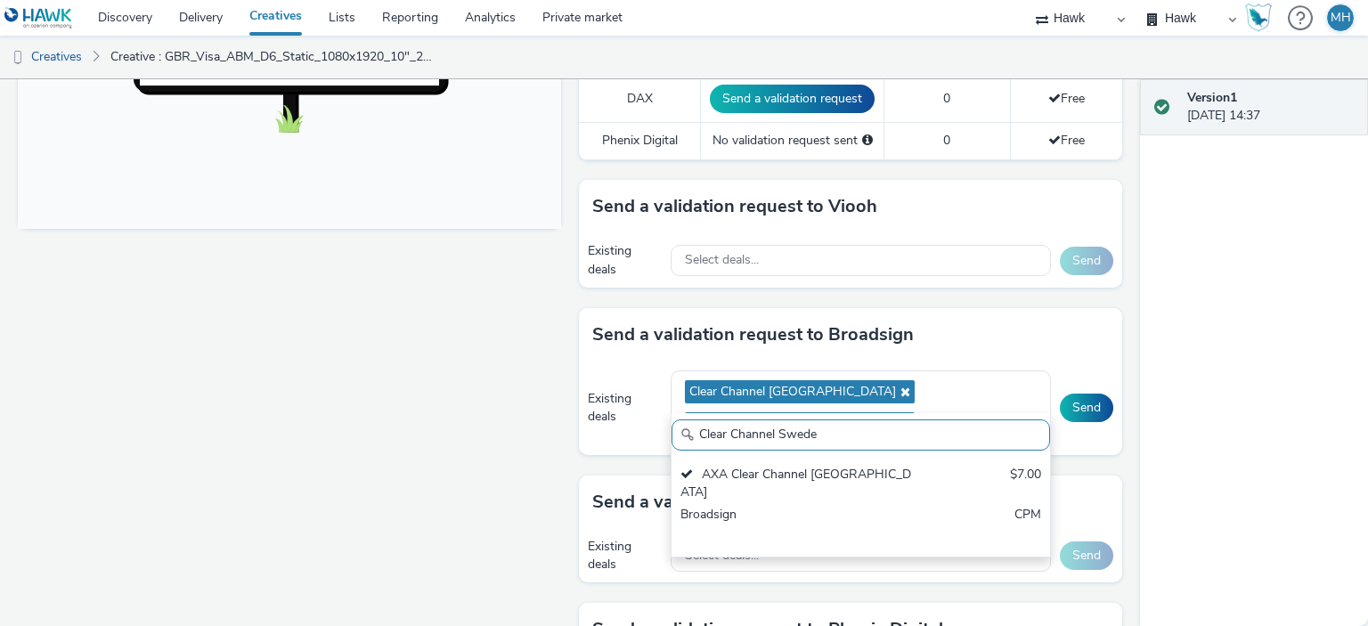
click at [1272, 477] on div "Version 1 [DATE] 14:37" at bounding box center [1254, 352] width 228 height 547
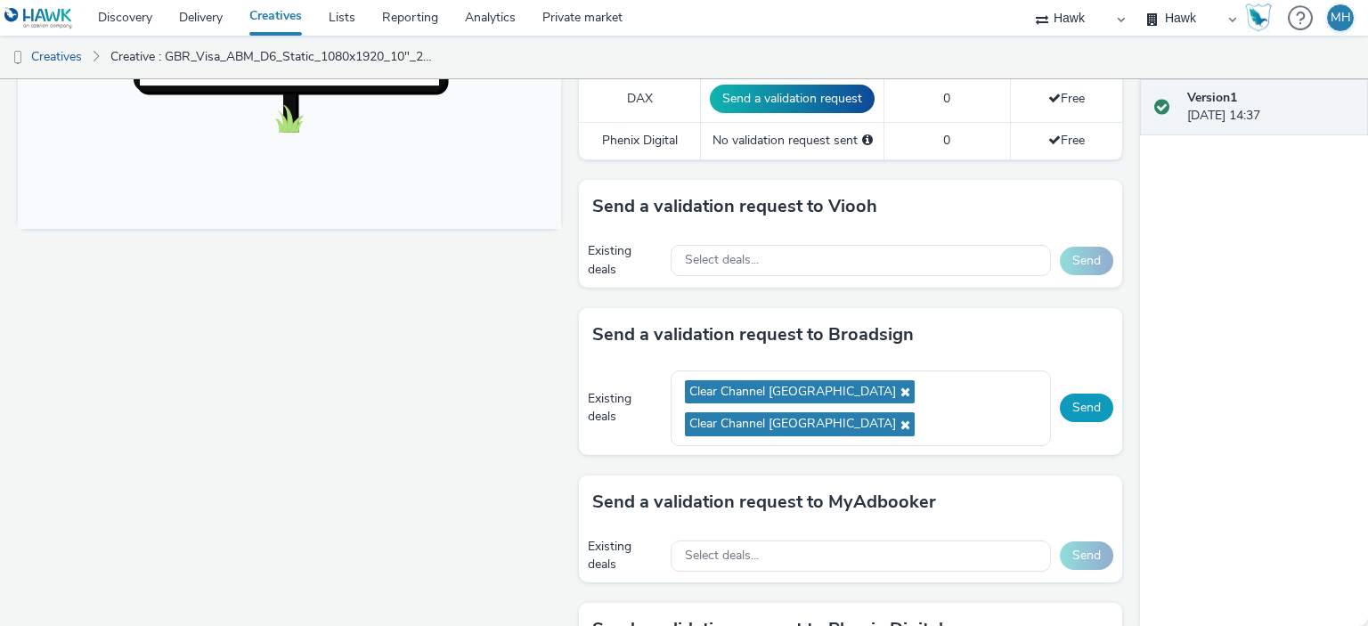
click at [1074, 394] on button "Send" at bounding box center [1086, 408] width 53 height 29
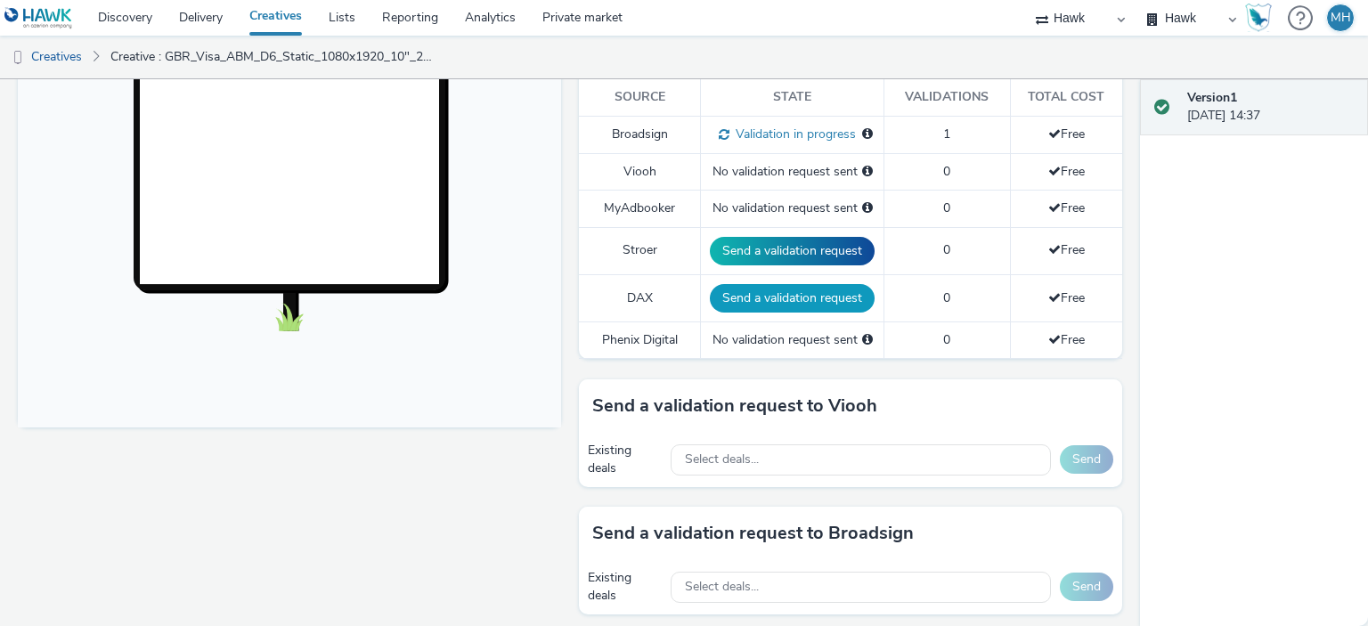
scroll to position [624, 0]
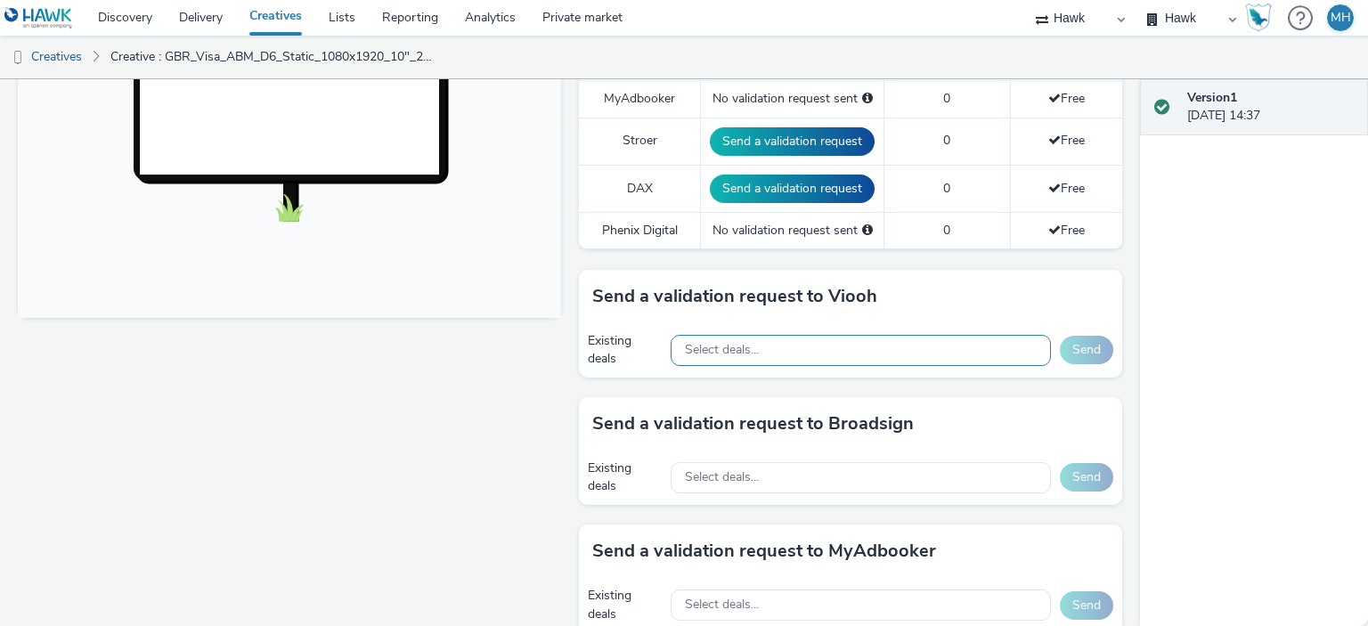
click at [752, 347] on div "Select deals..." at bounding box center [861, 350] width 380 height 31
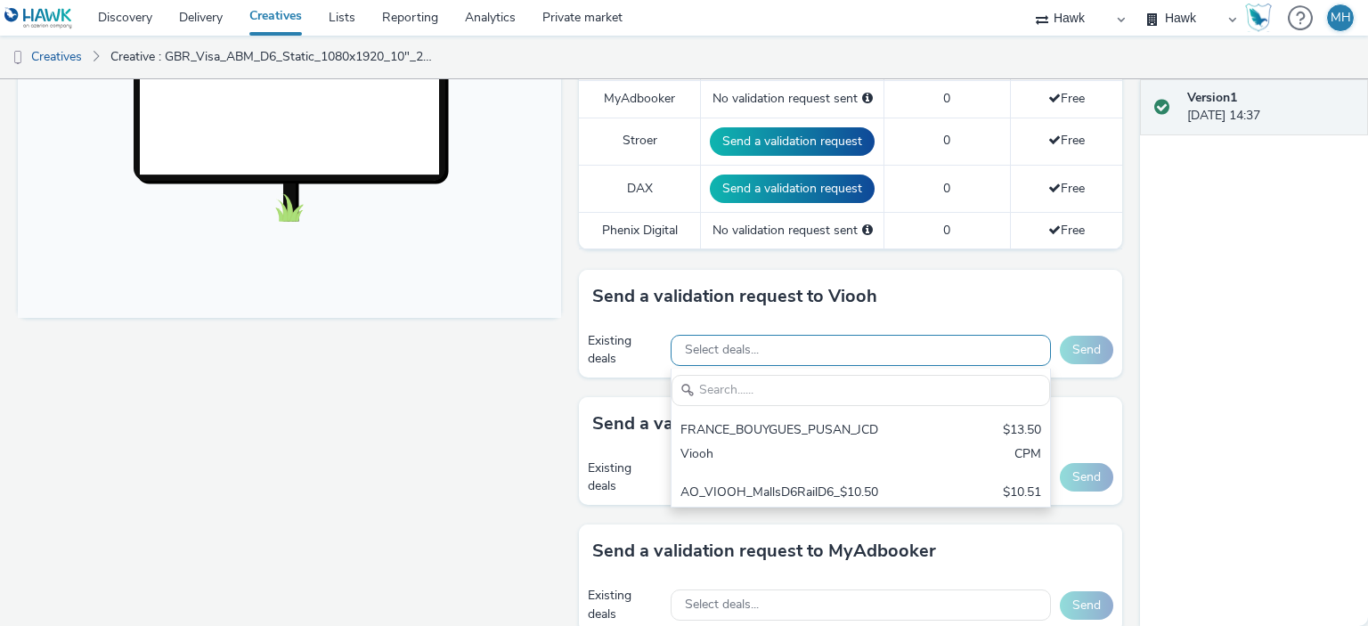
scroll to position [0, 0]
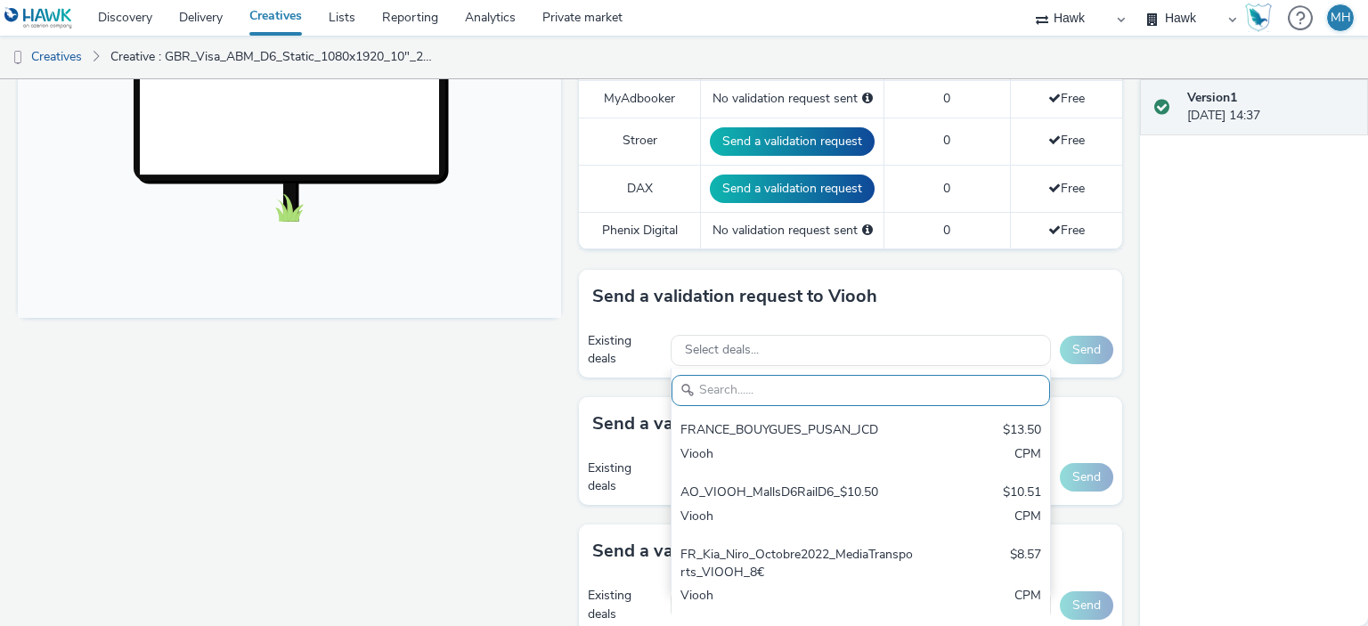
paste input "GBR_Visa_ABM_D6_Static_1080x1920_20250808 ; EMEA_RetailBank"
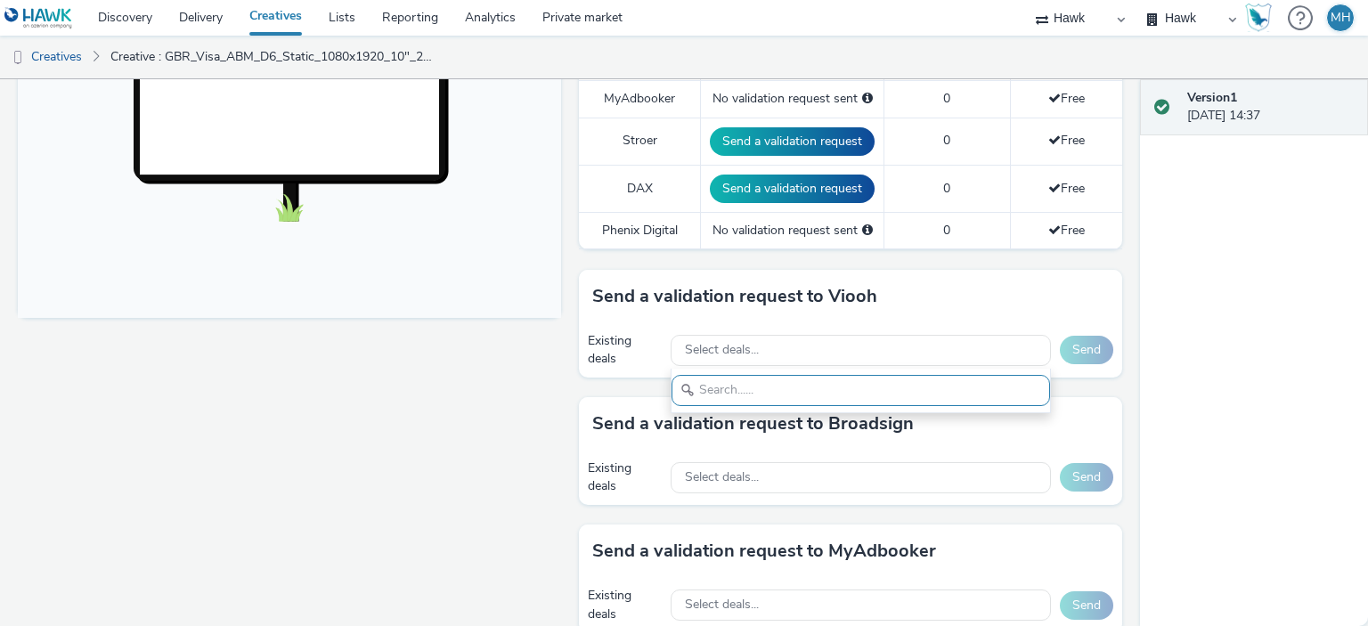
type input "GBR_Visa_ABM_D6_Static_1080x1920_20250808 ; EMEA_RetailBank"
drag, startPoint x: 944, startPoint y: 388, endPoint x: 541, endPoint y: 405, distance: 403.9
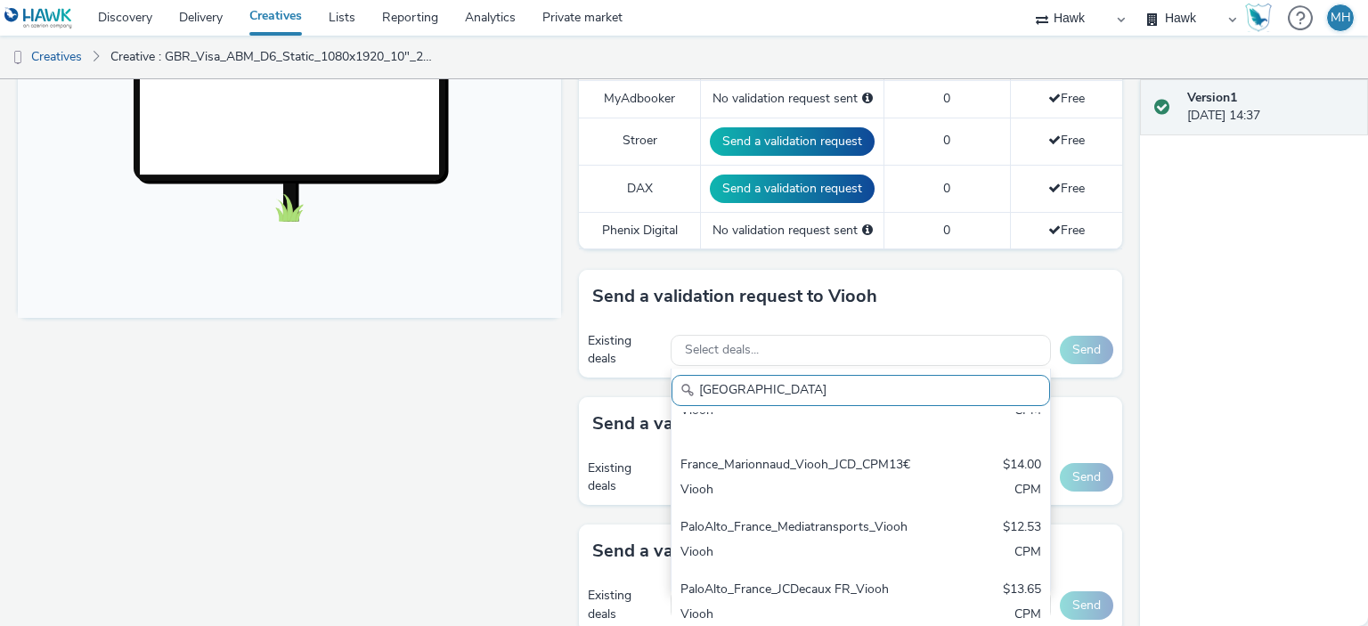
scroll to position [891, 0]
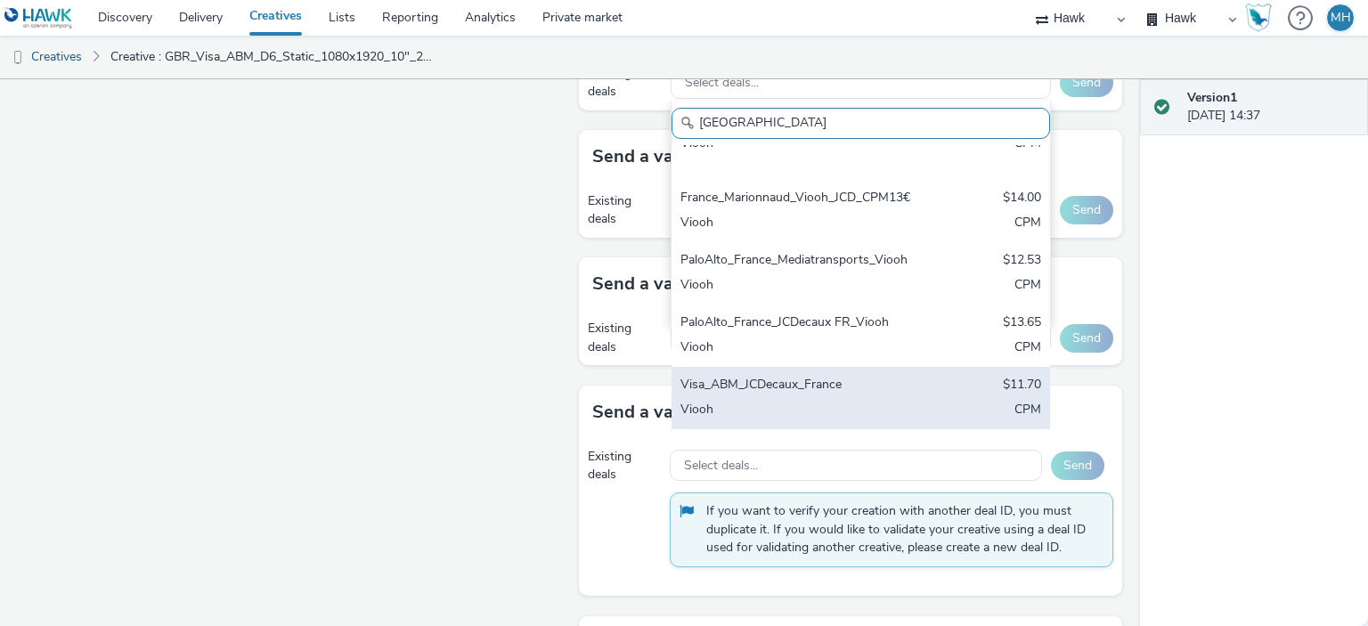
type input "[GEOGRAPHIC_DATA]"
click at [837, 384] on div "Visa_ABM_JCDecaux_France" at bounding box center [799, 386] width 237 height 20
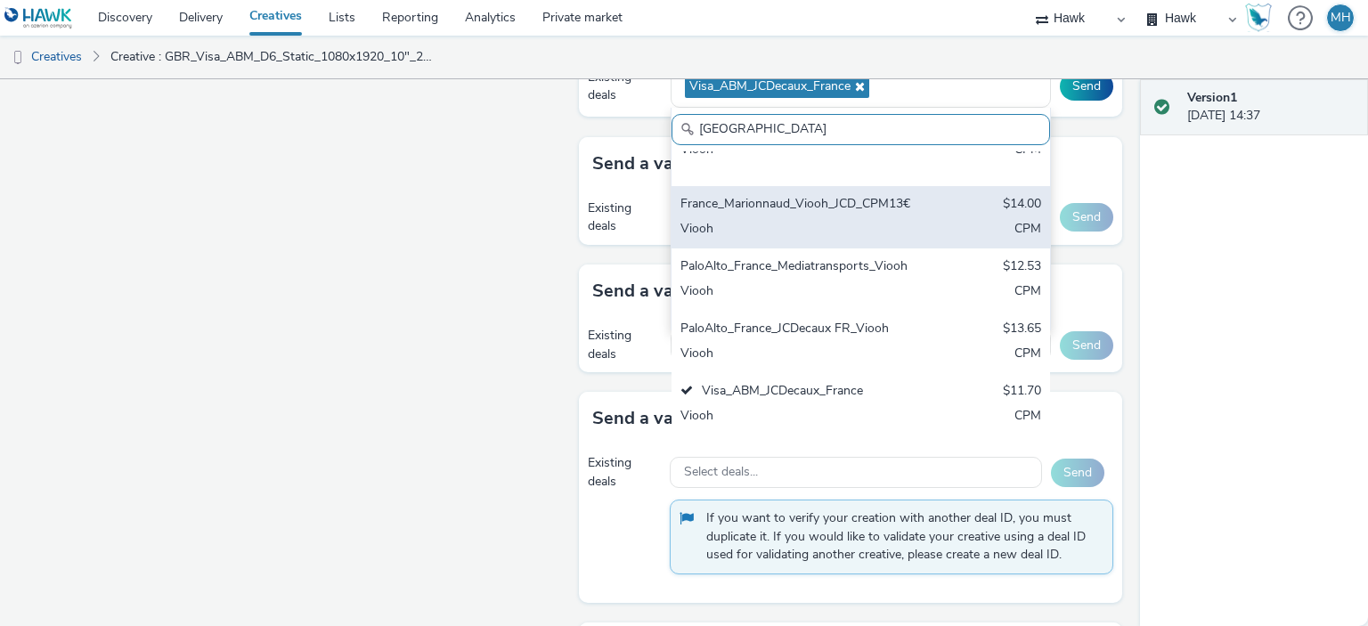
scroll to position [256, 0]
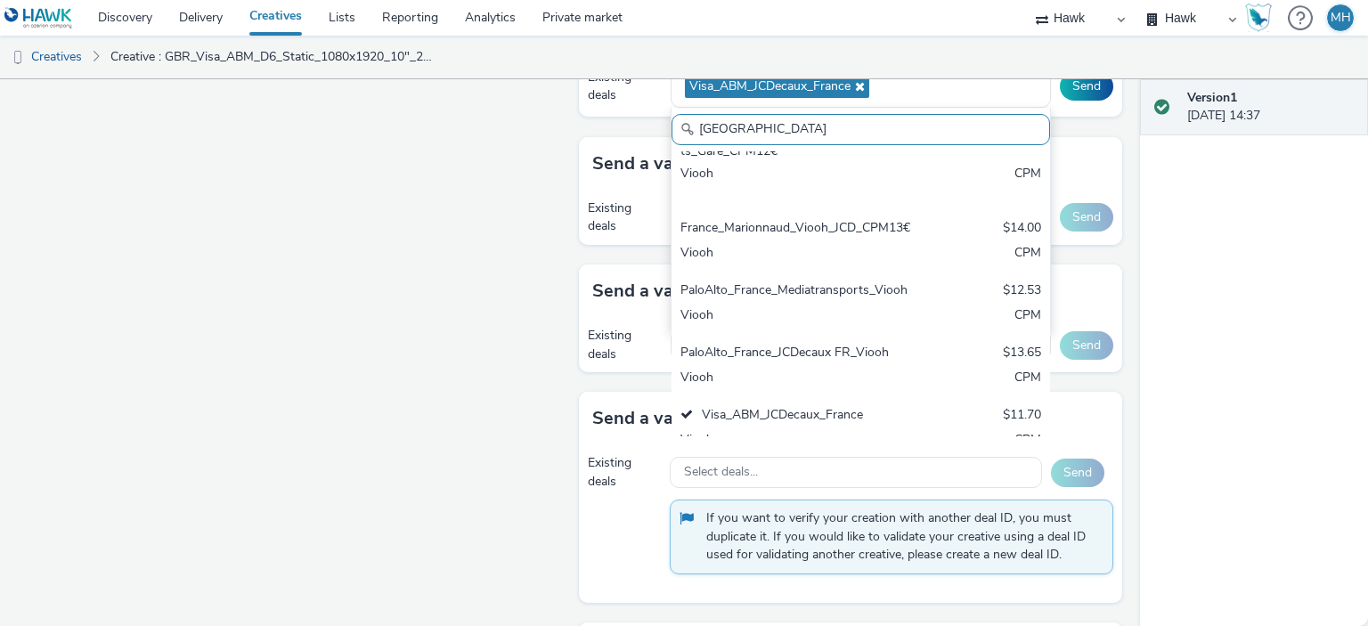
click at [920, 114] on input "[GEOGRAPHIC_DATA]" at bounding box center [861, 129] width 379 height 31
drag, startPoint x: 818, startPoint y: 134, endPoint x: 630, endPoint y: 166, distance: 190.7
click at [630, 166] on div "To deliver using: Broadsign, VIOOH, [PERSON_NAME], MyAdbooker, Dax or Phenix Di…" at bounding box center [846, 104] width 552 height 1569
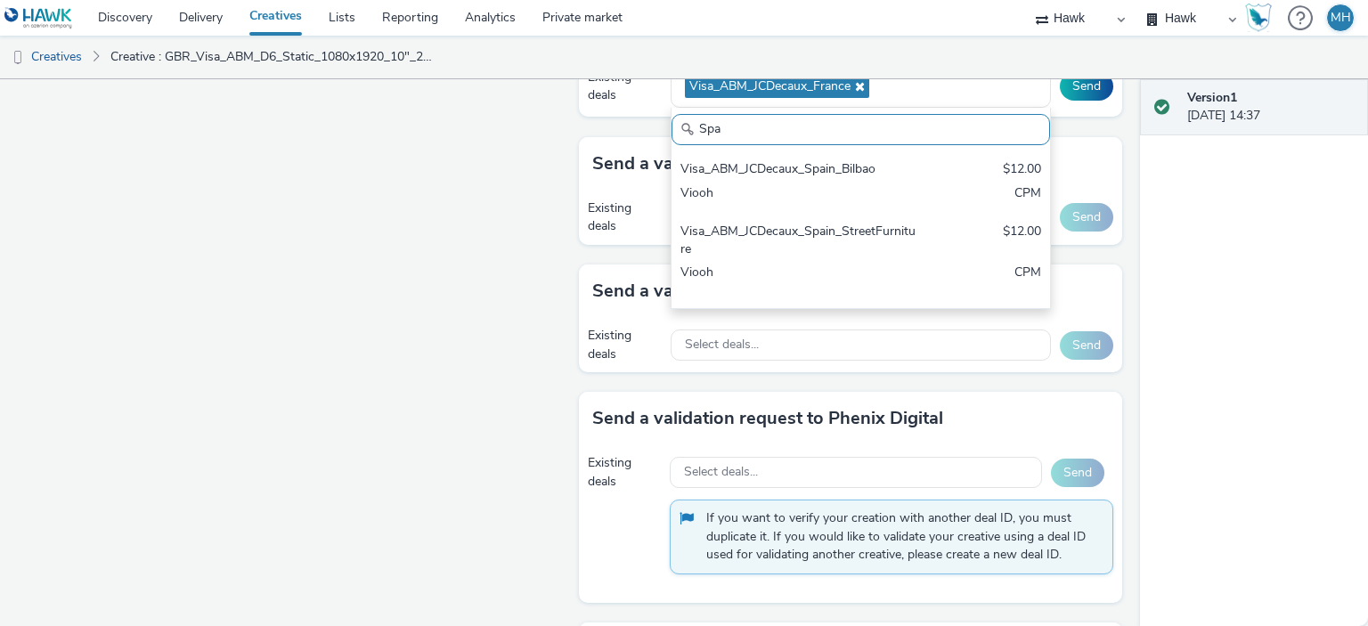
scroll to position [0, 0]
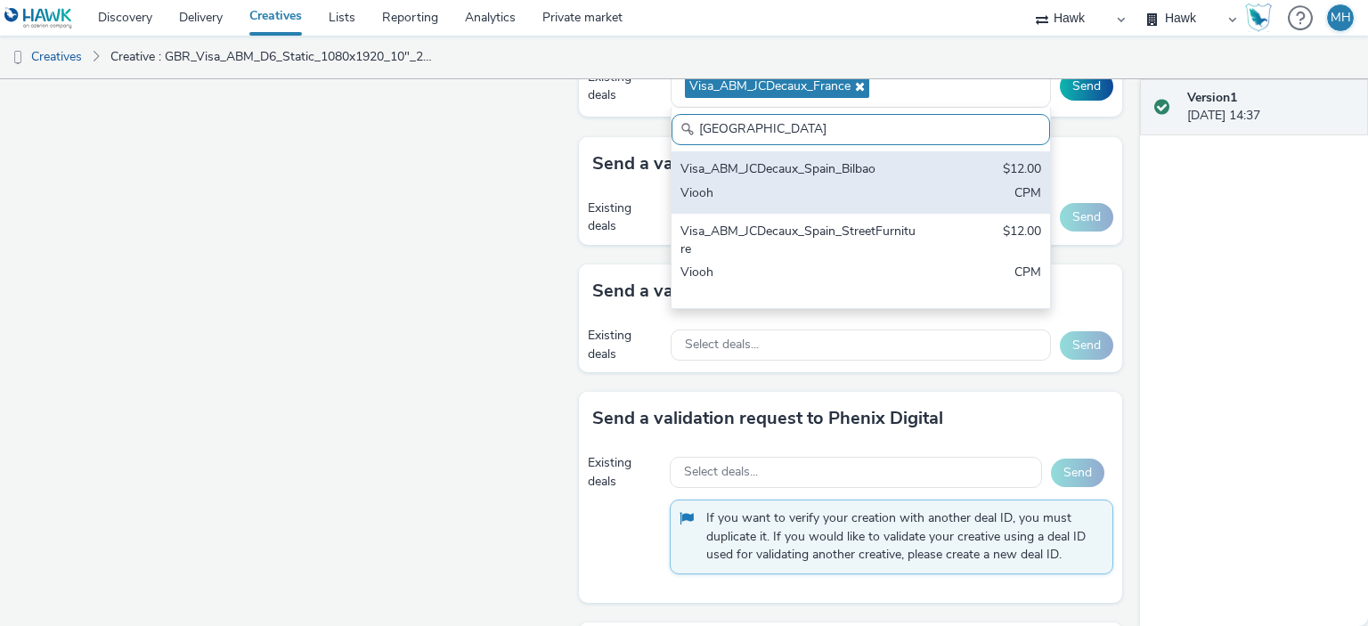
type input "[GEOGRAPHIC_DATA]"
click at [700, 176] on div "Visa_ABM_JCDecaux_Spain_Bilbao $12.00 Viooh CPM" at bounding box center [861, 182] width 379 height 62
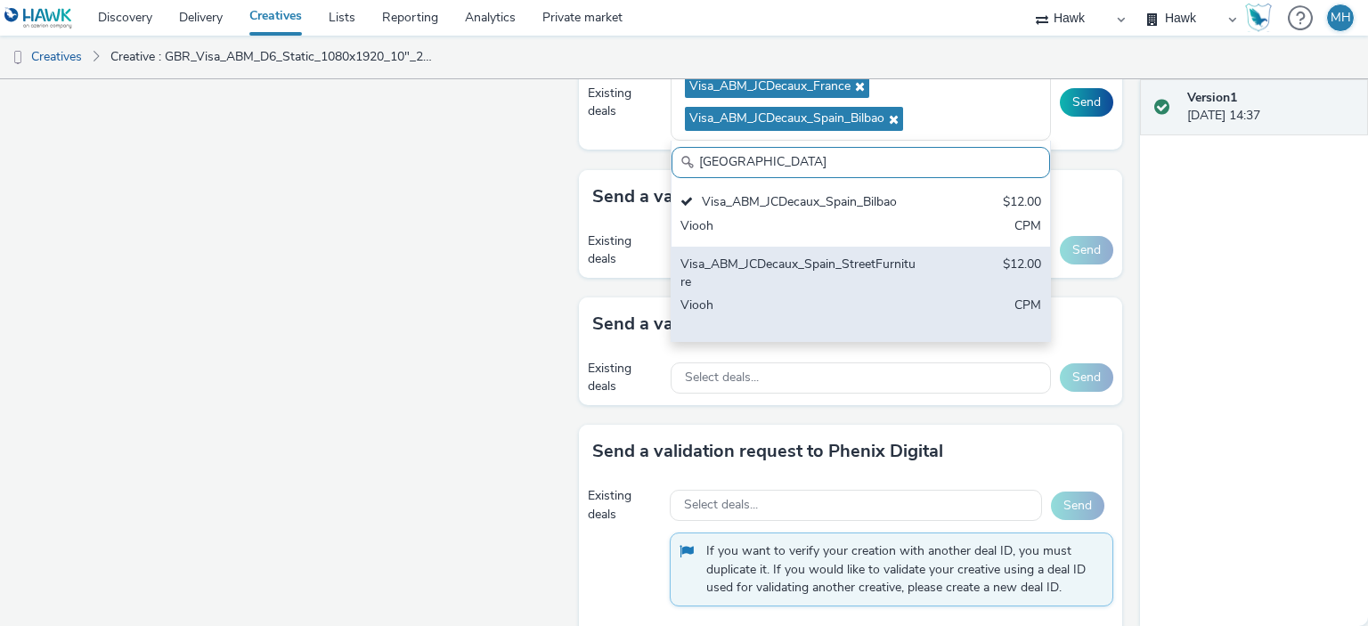
click at [751, 277] on div "Visa_ABM_JCDecaux_Spain_StreetFurniture" at bounding box center [799, 274] width 237 height 37
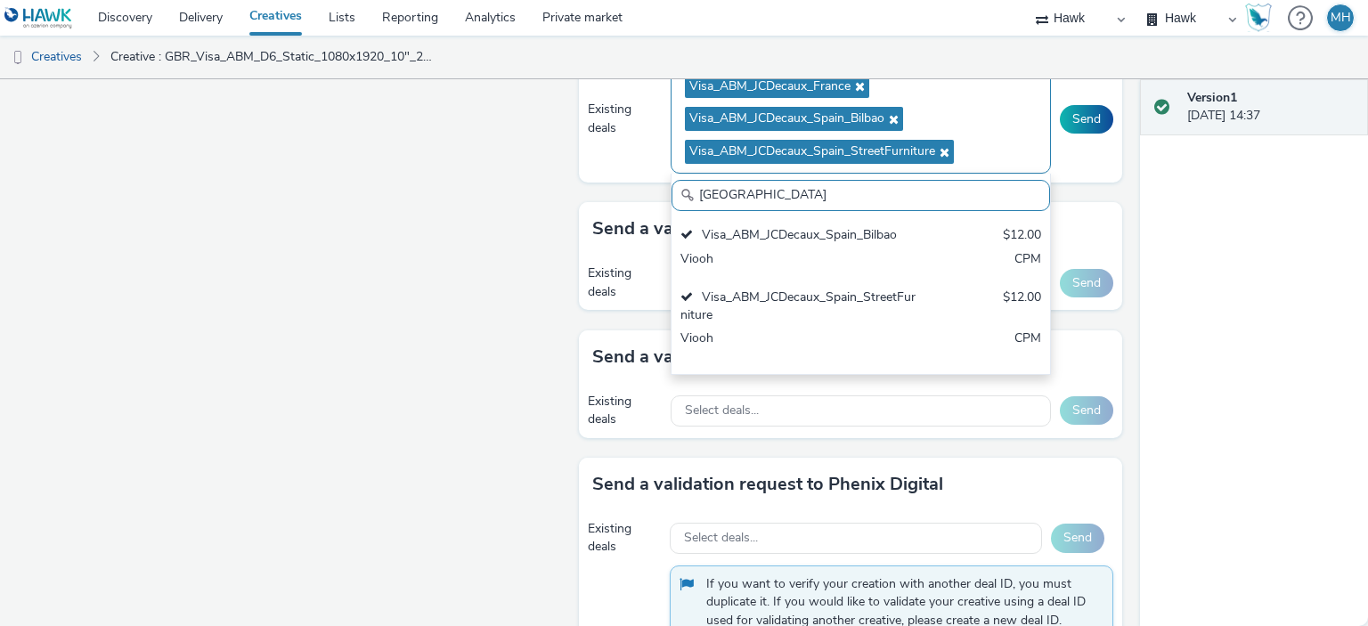
scroll to position [713, 0]
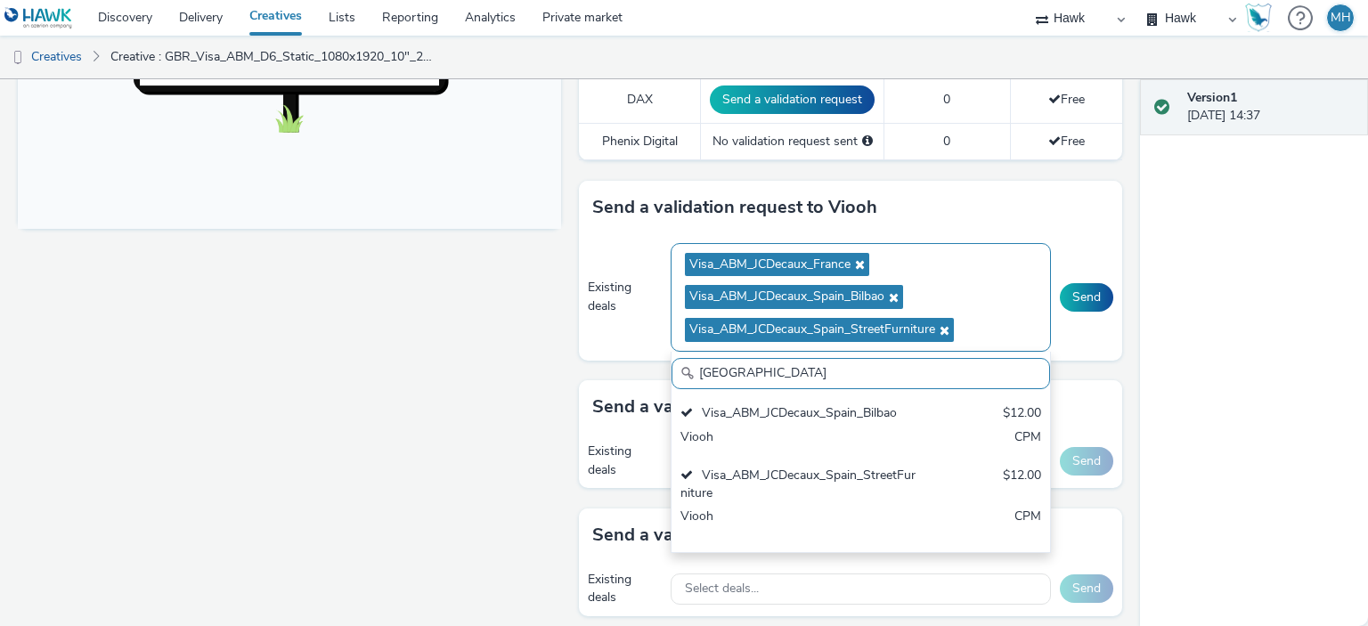
click at [956, 259] on ul "Visa_ABM_JCDecaux_France Visa_ABM_JCDecaux_Spain_Bilbao Visa_ABM_JCDecaux_Spain…" at bounding box center [861, 298] width 352 height 98
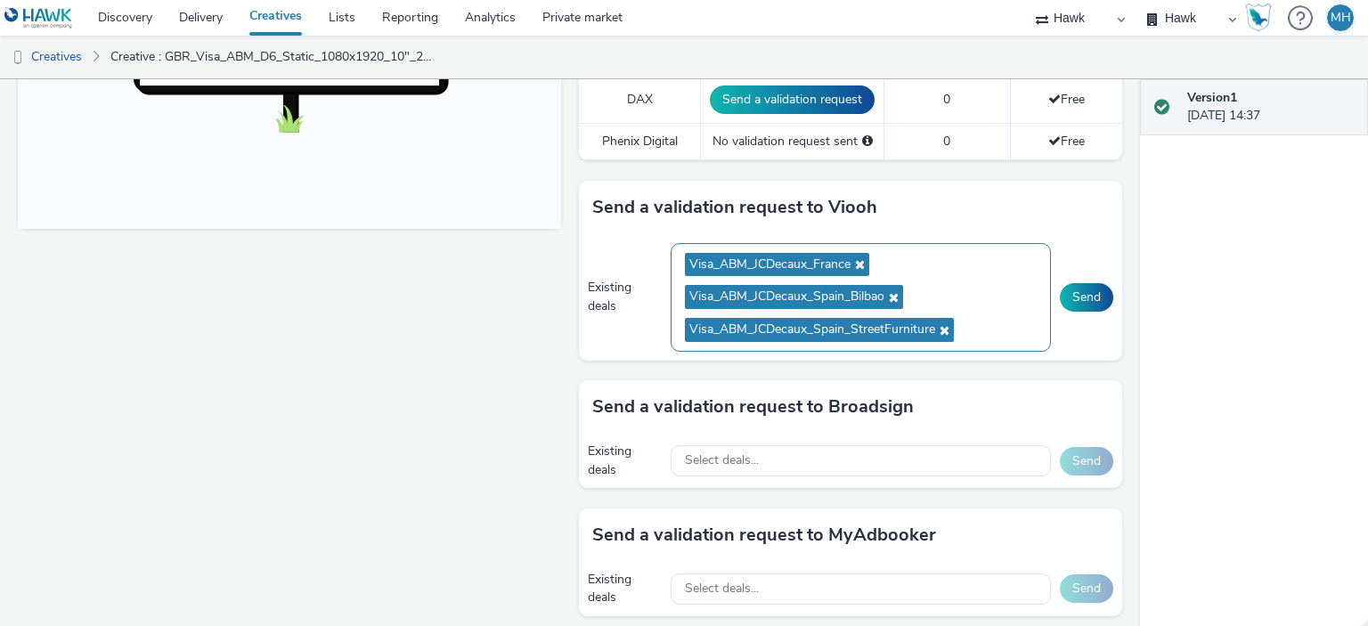
click at [997, 314] on ul "Visa_ABM_JCDecaux_France Visa_ABM_JCDecaux_Spain_Bilbao Visa_ABM_JCDecaux_Spain…" at bounding box center [861, 298] width 352 height 98
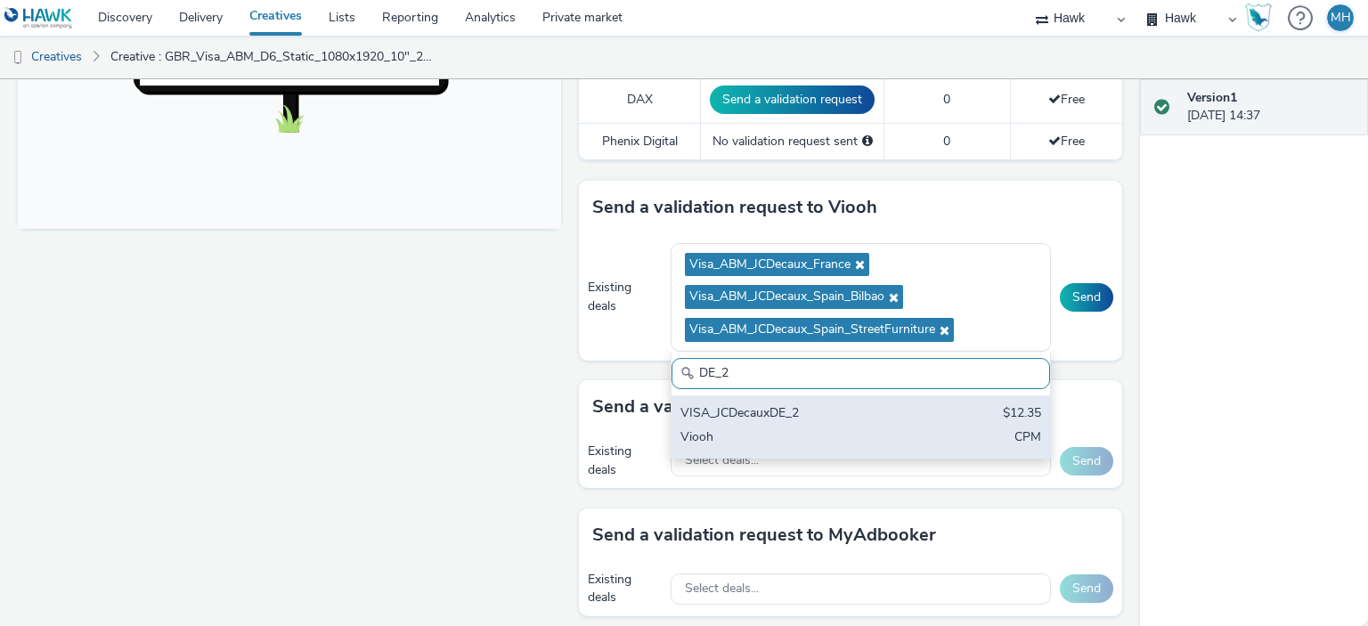
type input "DE_2"
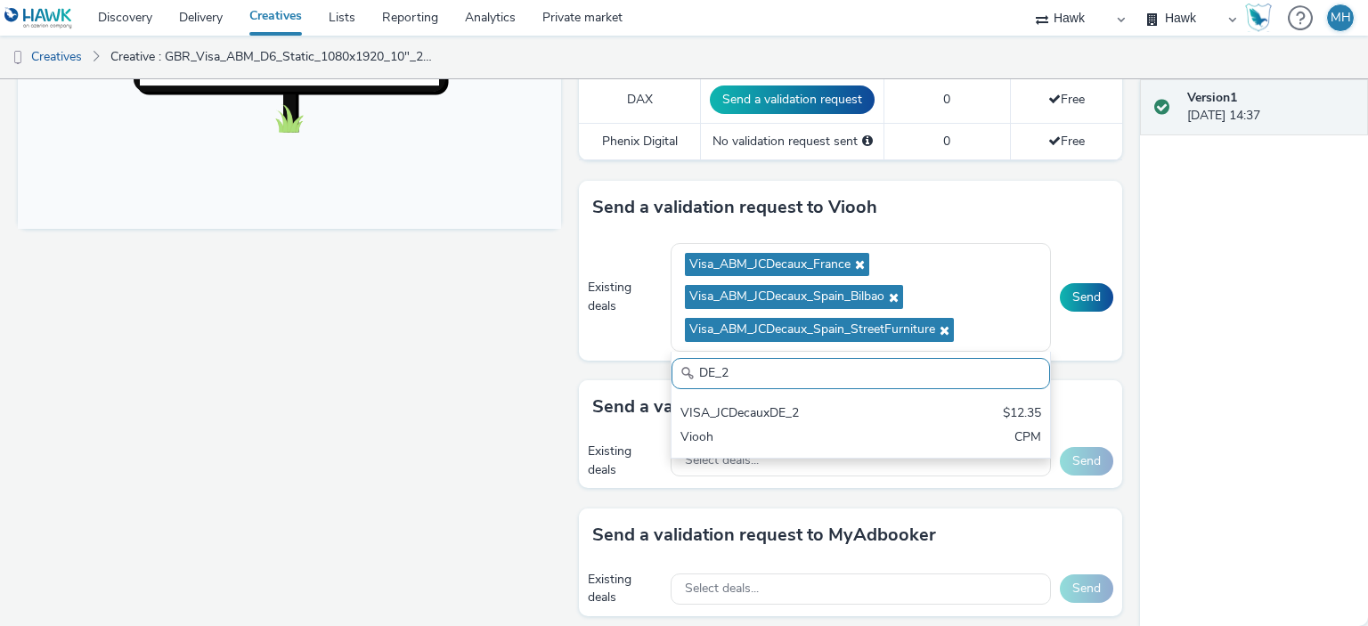
click at [876, 411] on div "VISA_JCDecauxDE_2" at bounding box center [799, 414] width 237 height 20
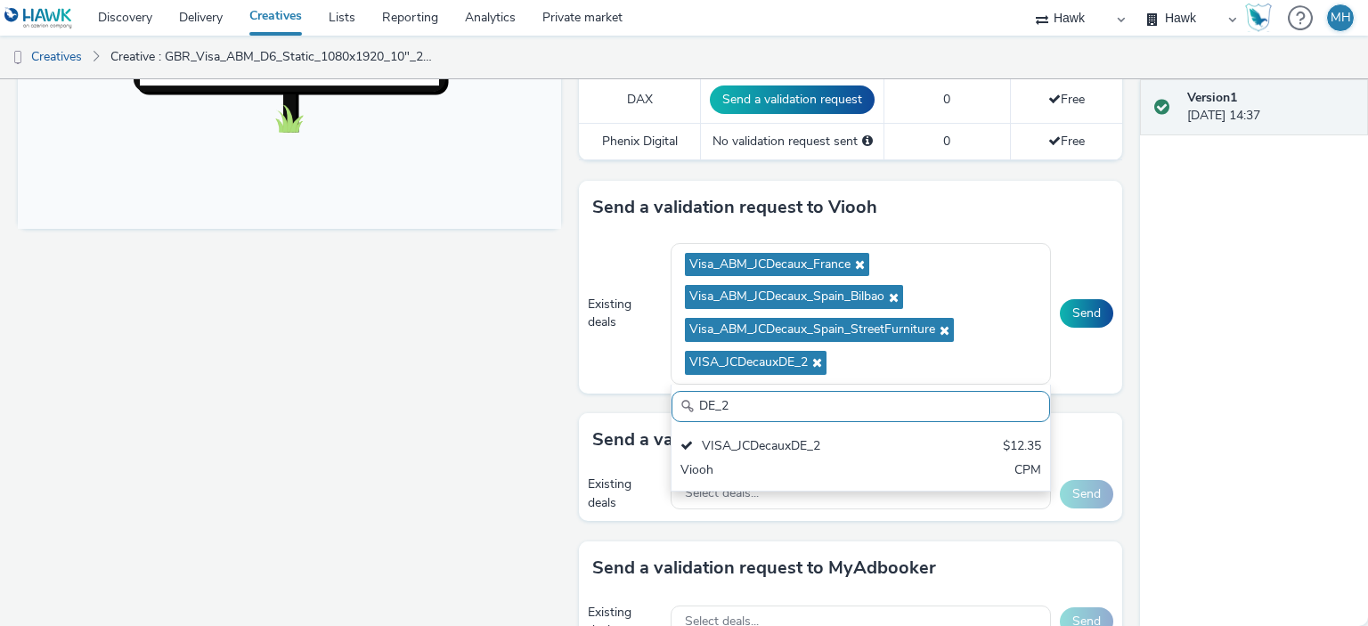
click at [1229, 319] on div "Version 1 [DATE] 14:37" at bounding box center [1254, 352] width 228 height 547
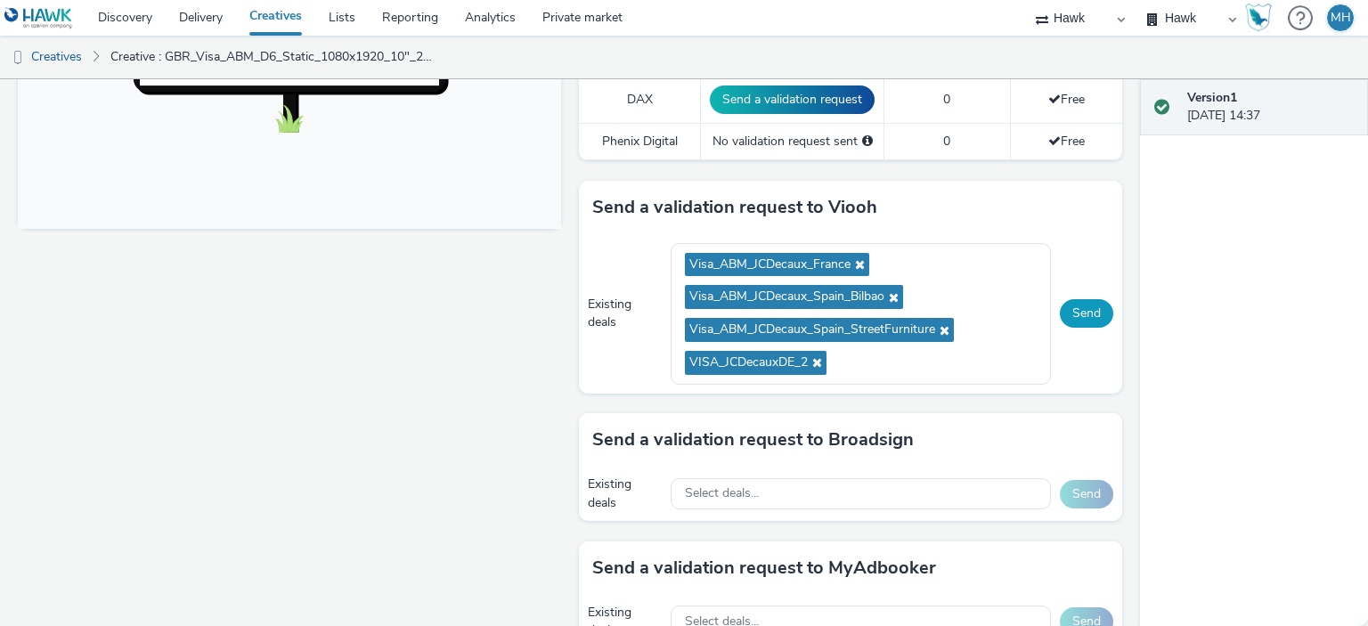
click at [1064, 313] on button "Send" at bounding box center [1086, 313] width 53 height 29
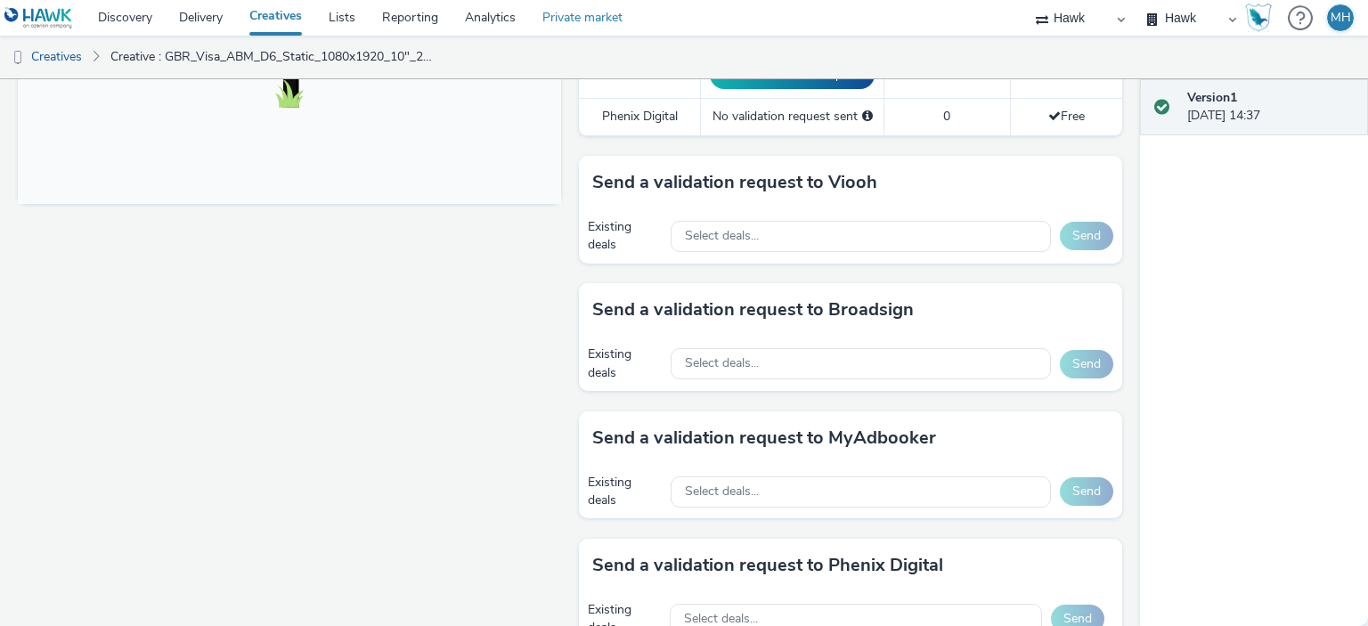
scroll to position [608, 0]
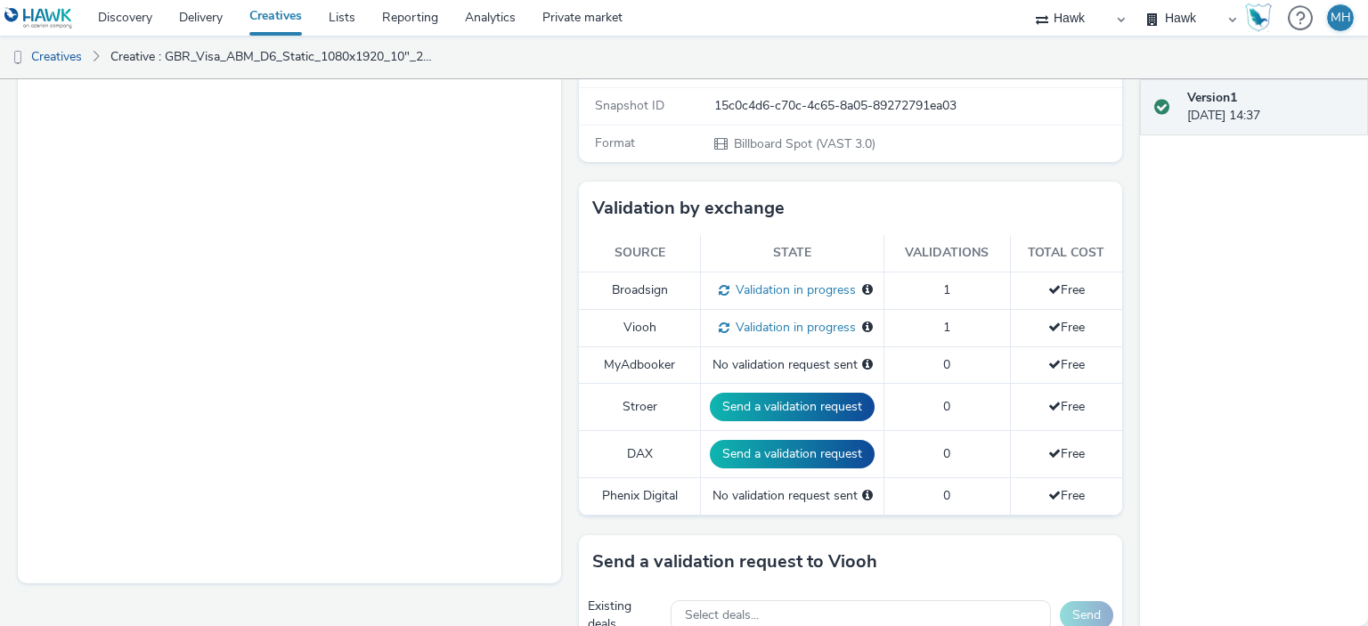
scroll to position [445, 0]
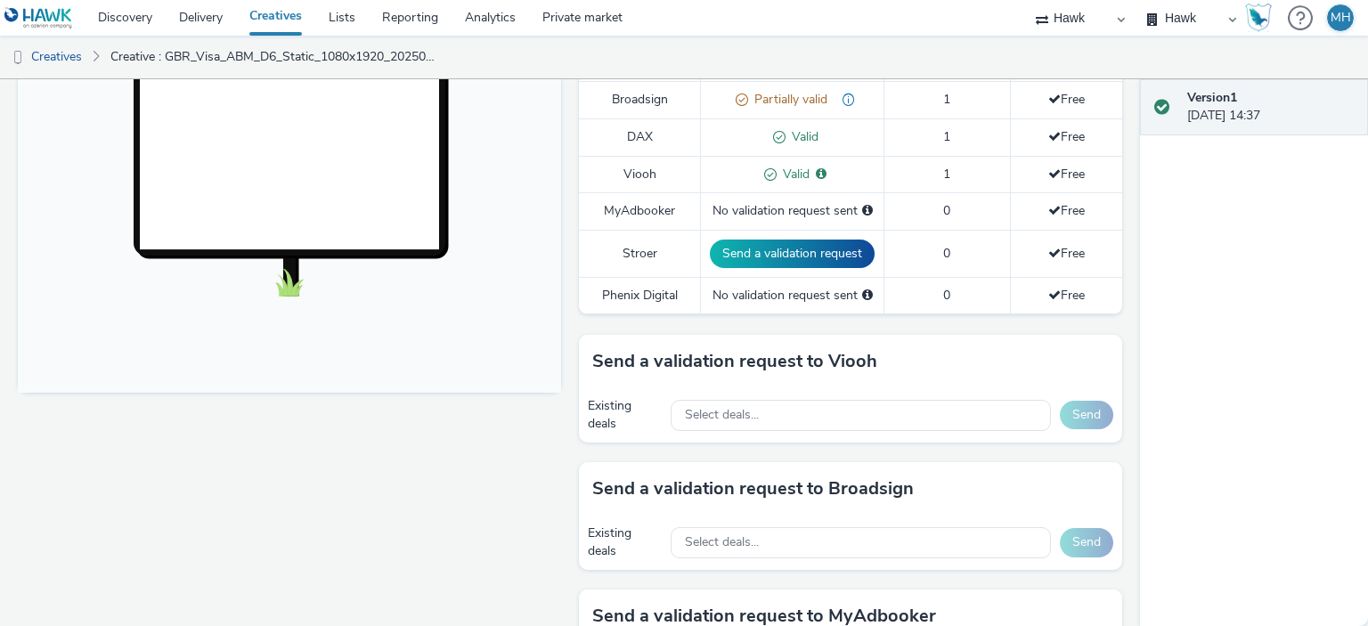
scroll to position [713, 0]
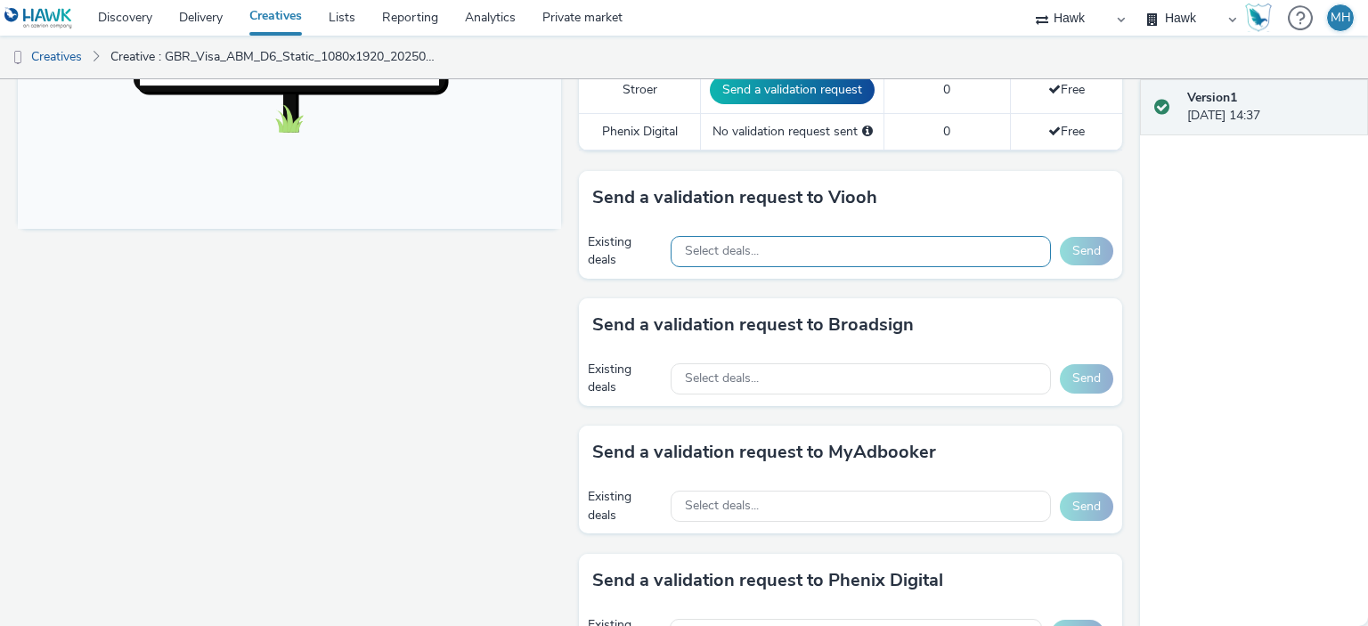
click at [755, 249] on div "Select deals..." at bounding box center [861, 251] width 380 height 31
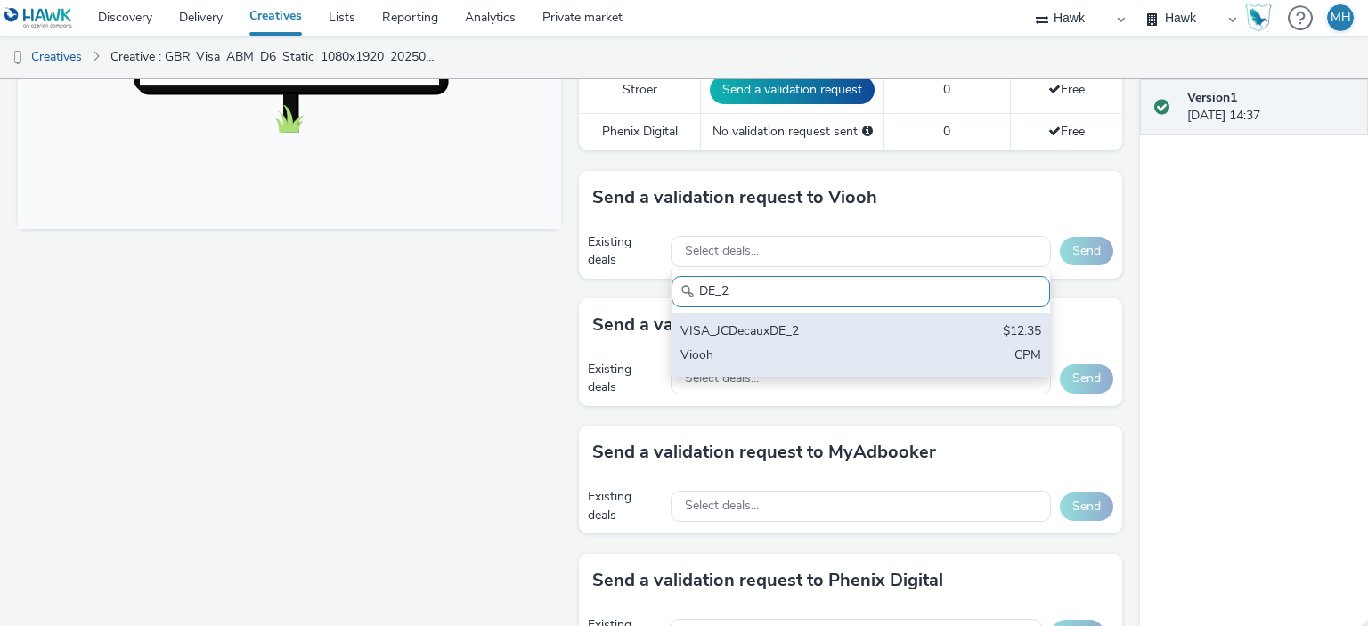
type input "DE_2"
click at [794, 337] on div "VISA_JCDecauxDE_2" at bounding box center [799, 332] width 237 height 20
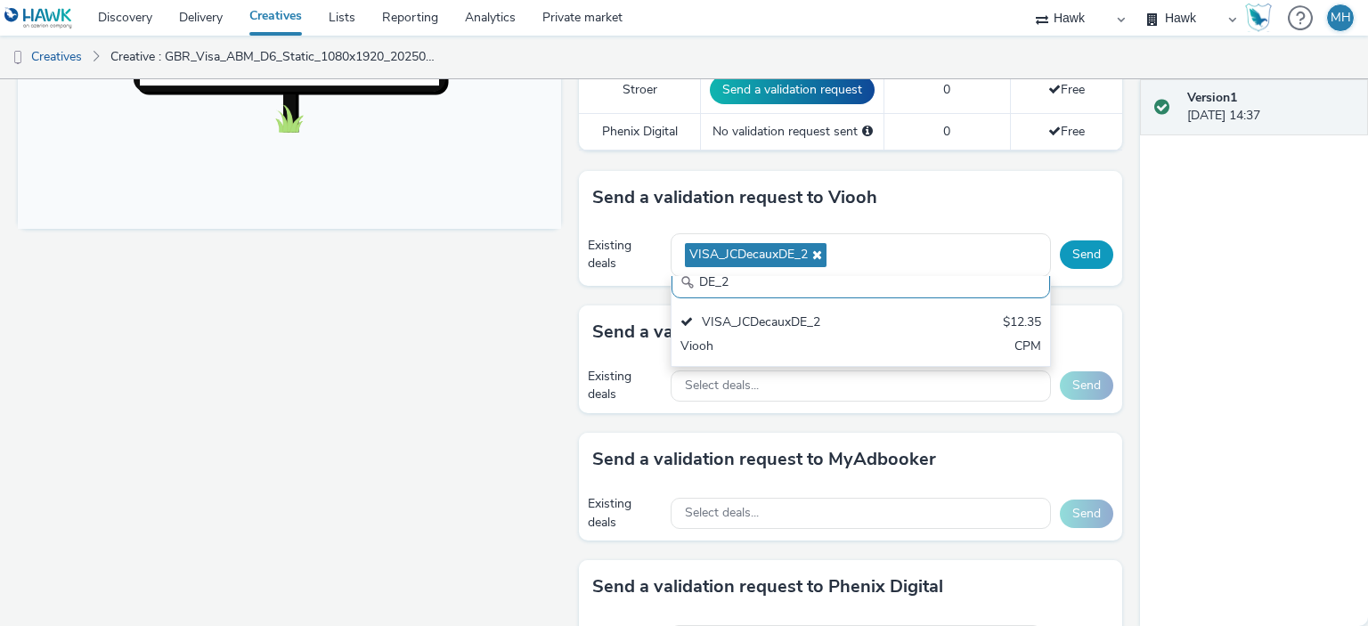
click at [1087, 258] on button "Send" at bounding box center [1086, 255] width 53 height 29
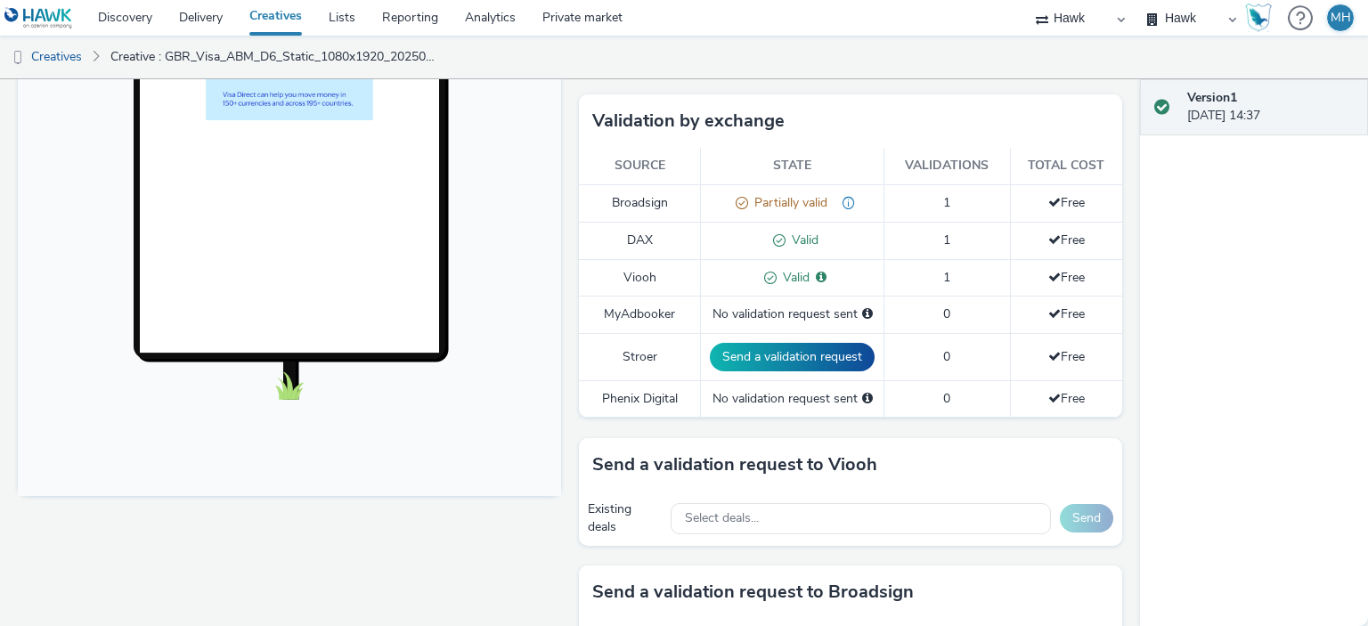
scroll to position [713, 0]
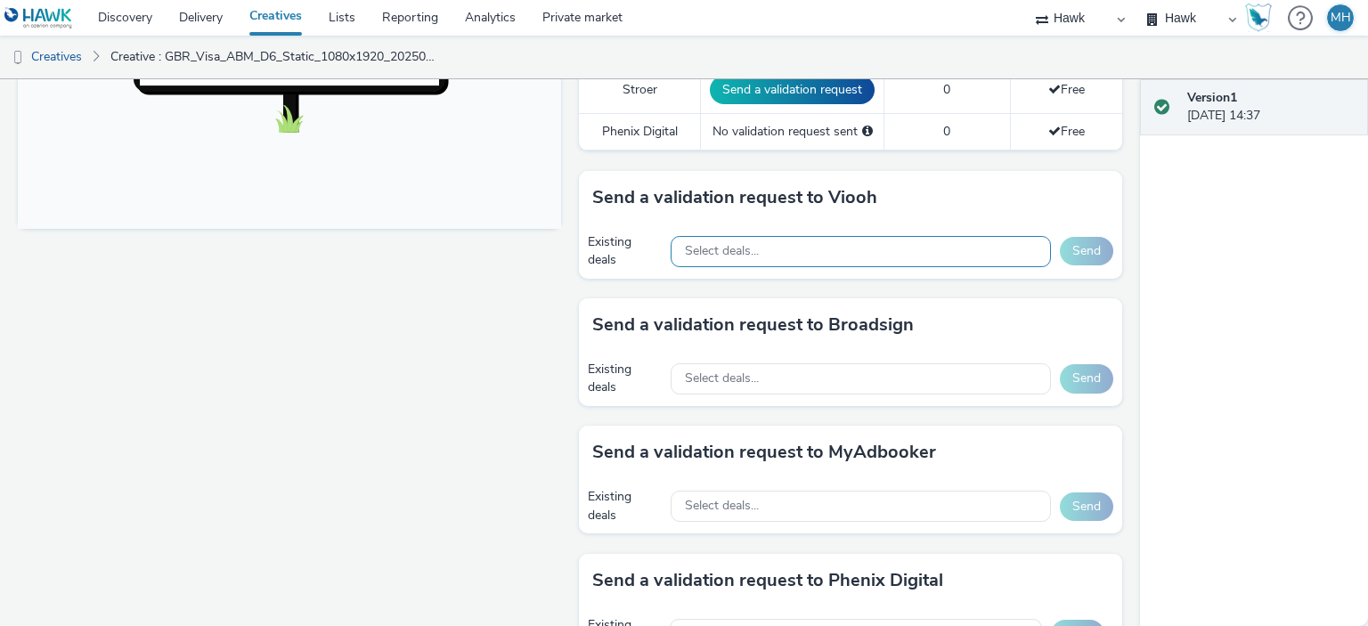
click at [787, 240] on div "Select deals..." at bounding box center [861, 251] width 380 height 31
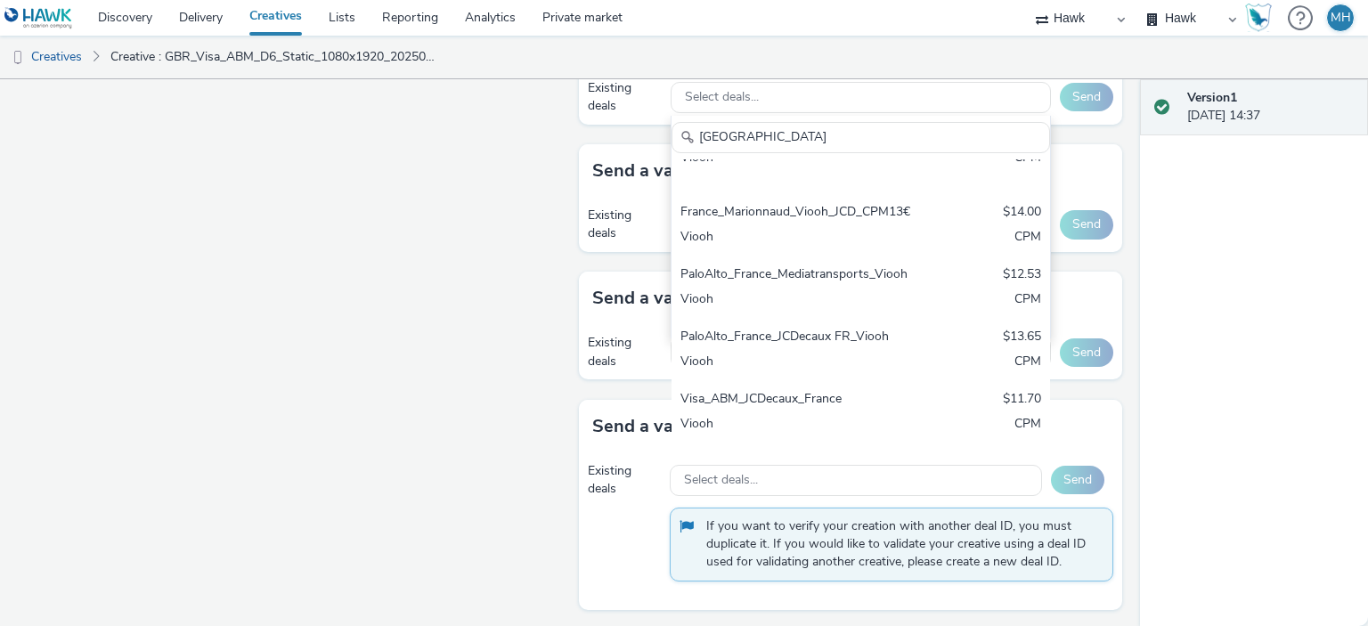
scroll to position [345, 0]
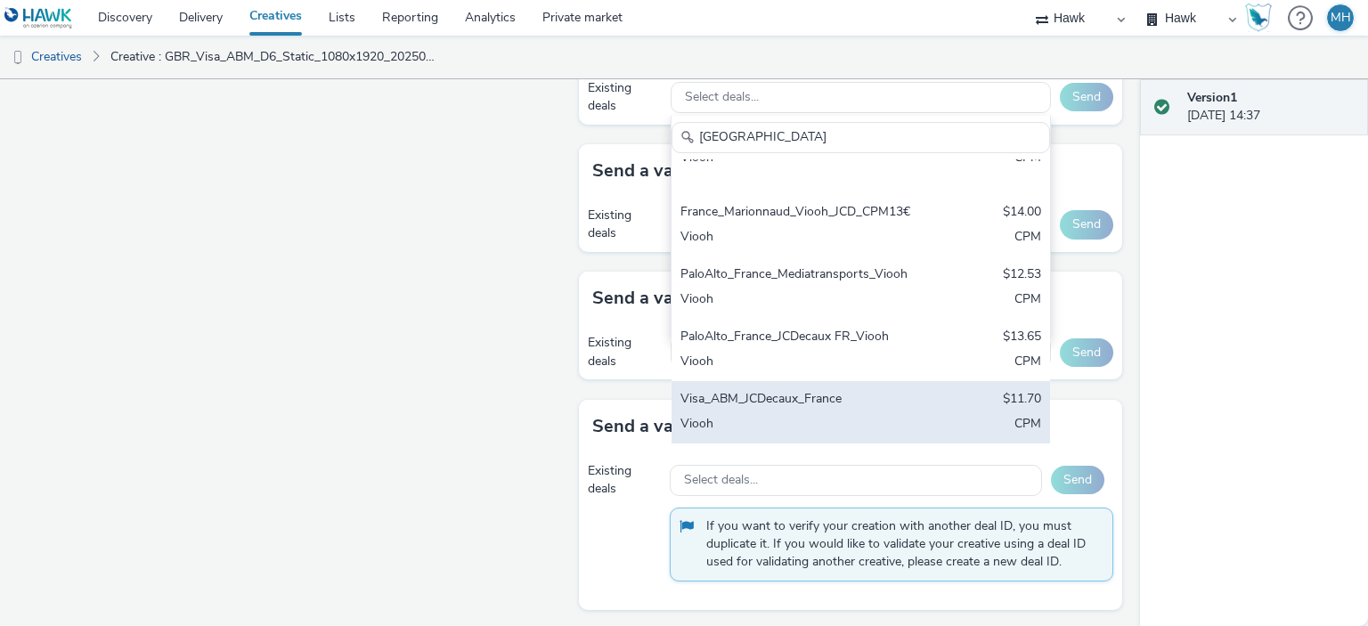
type input "[GEOGRAPHIC_DATA]"
click at [769, 415] on div "Viooh" at bounding box center [799, 425] width 237 height 20
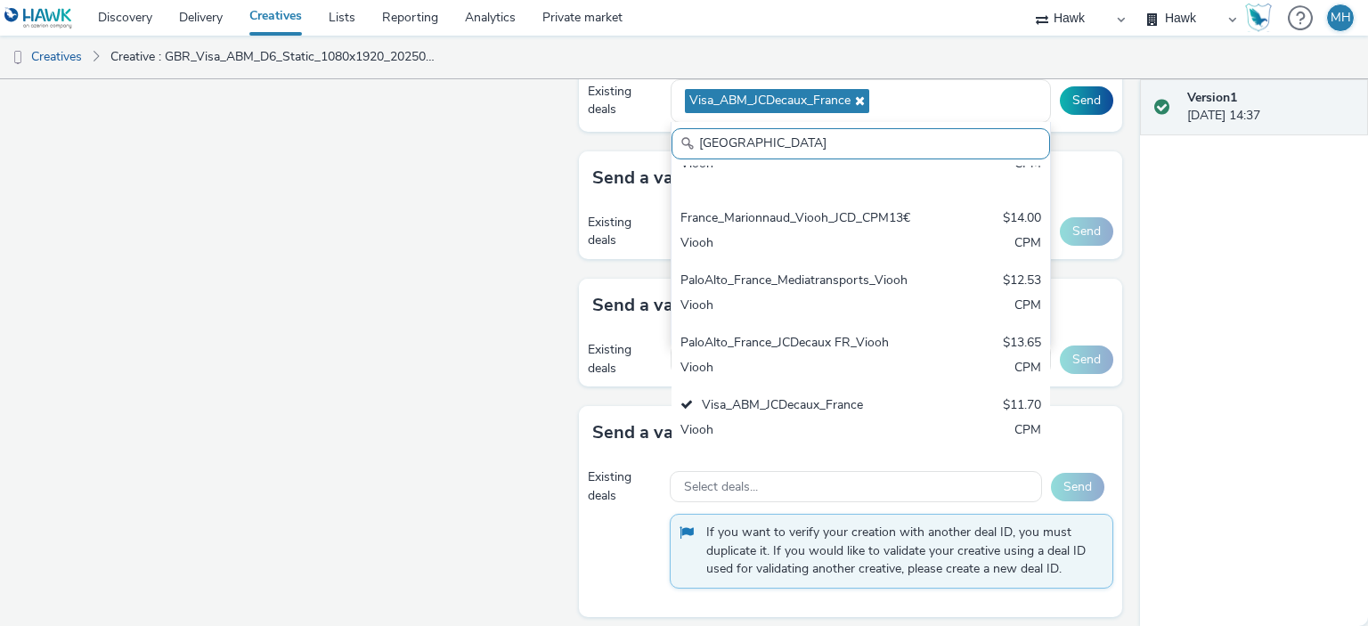
click at [1263, 305] on div "Version 1 [DATE] 14:37" at bounding box center [1254, 352] width 228 height 547
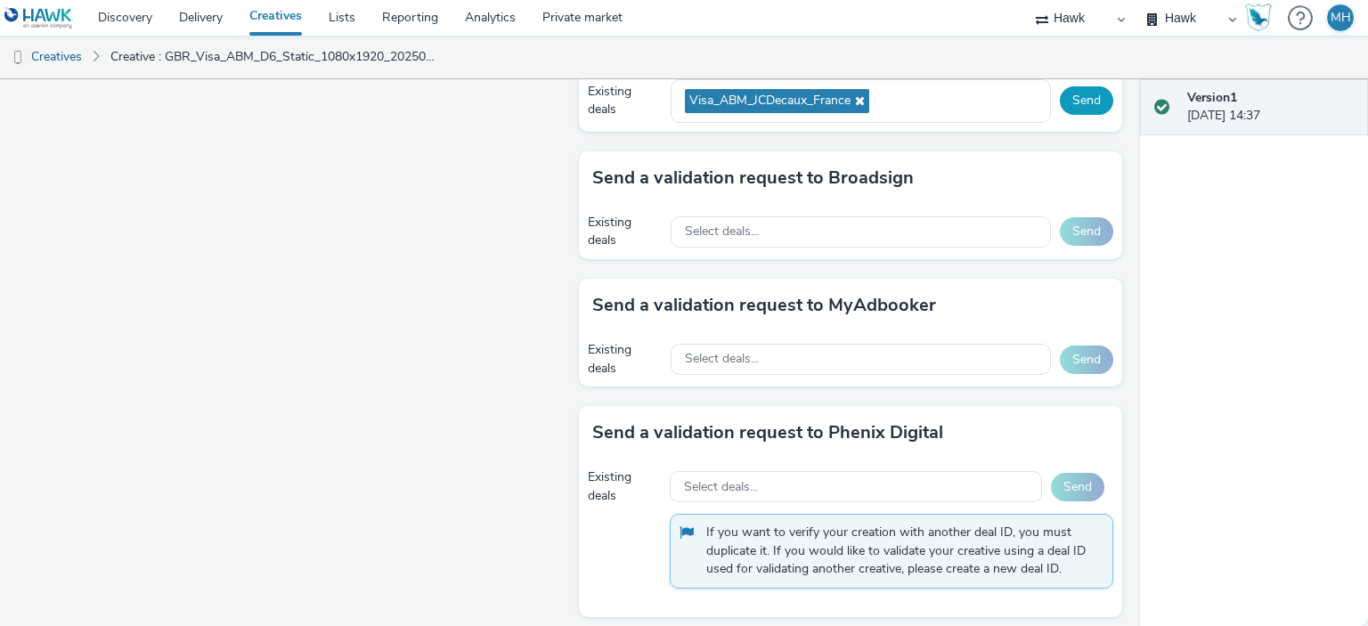
click at [1075, 99] on button "Send" at bounding box center [1086, 100] width 53 height 29
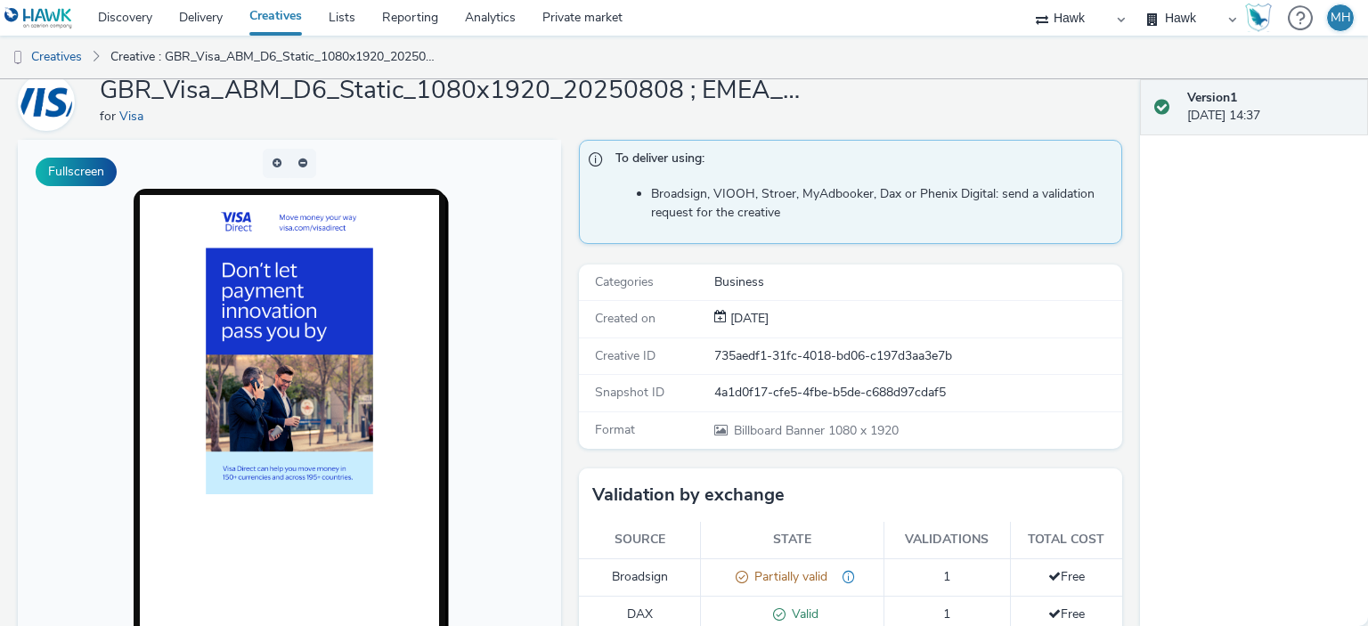
scroll to position [0, 0]
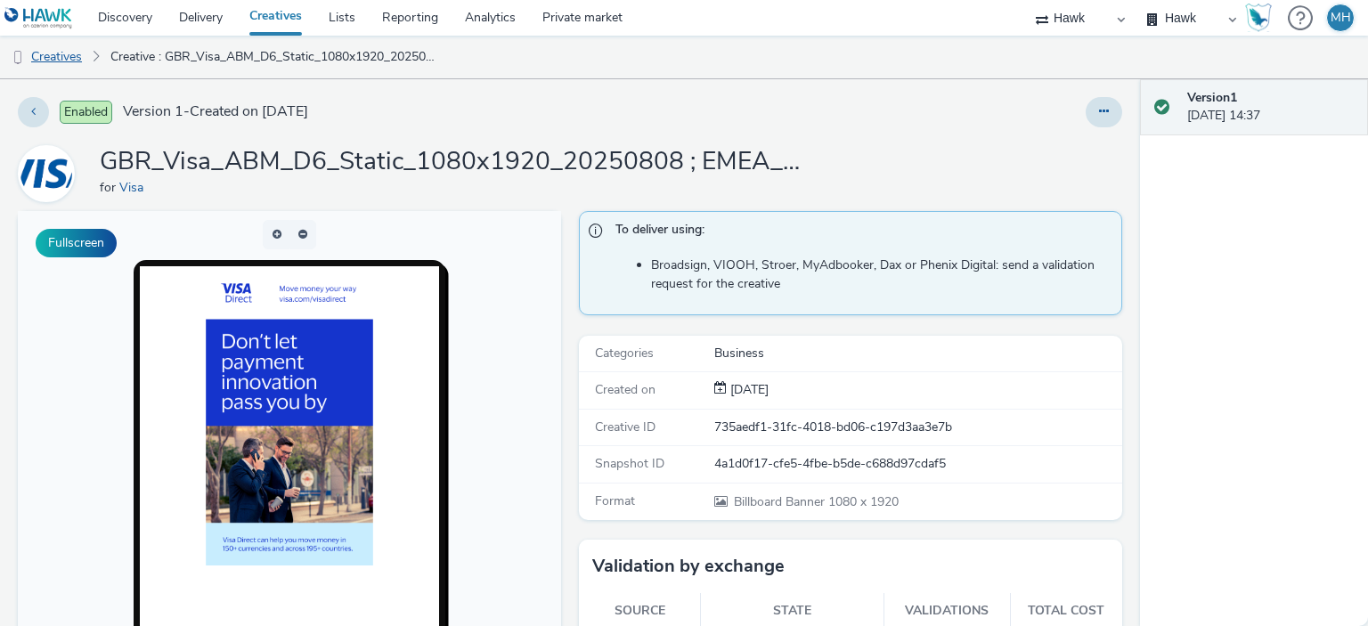
click at [87, 56] on link "Creatives" at bounding box center [45, 57] width 91 height 43
